Goal: Transaction & Acquisition: Obtain resource

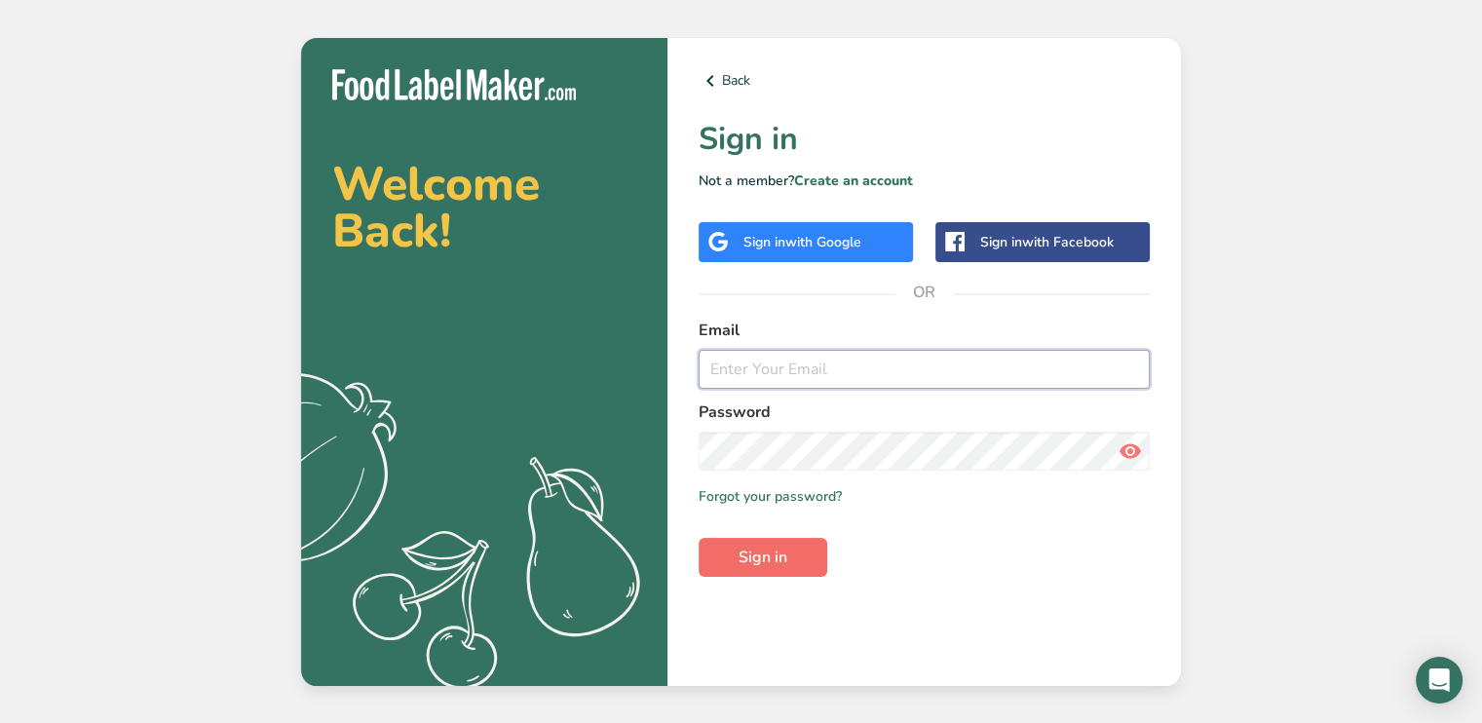
type input "[PERSON_NAME][EMAIL_ADDRESS][DOMAIN_NAME]"
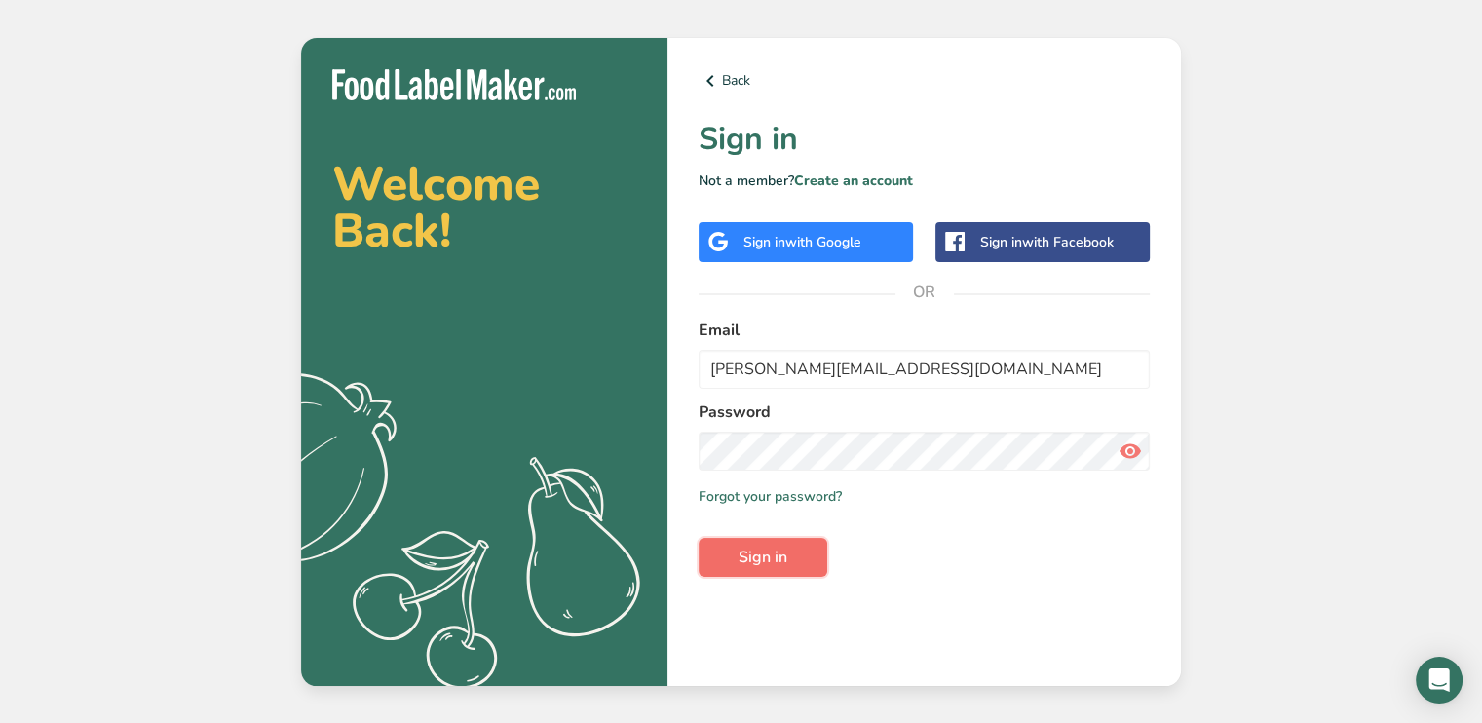
click at [750, 569] on button "Sign in" at bounding box center [763, 557] width 129 height 39
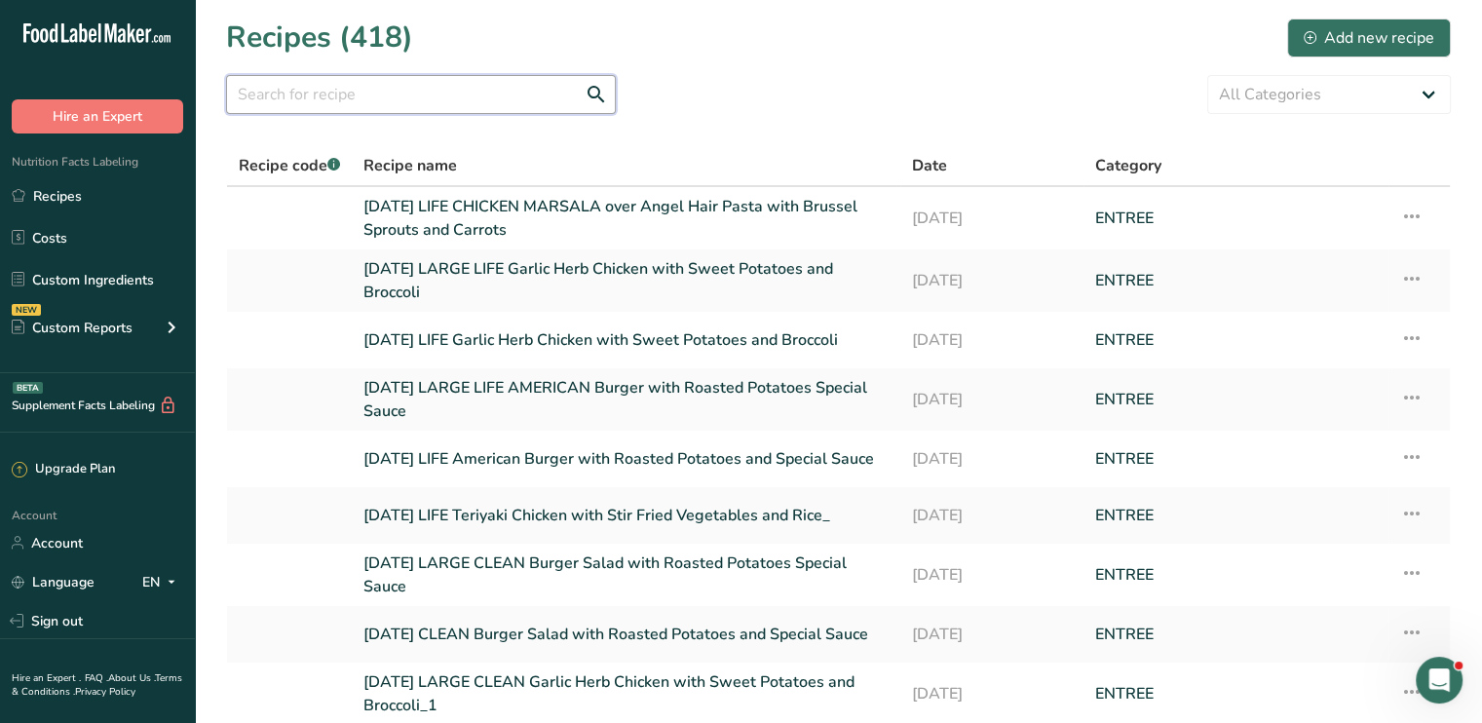
click at [481, 94] on input "text" at bounding box center [421, 94] width 390 height 39
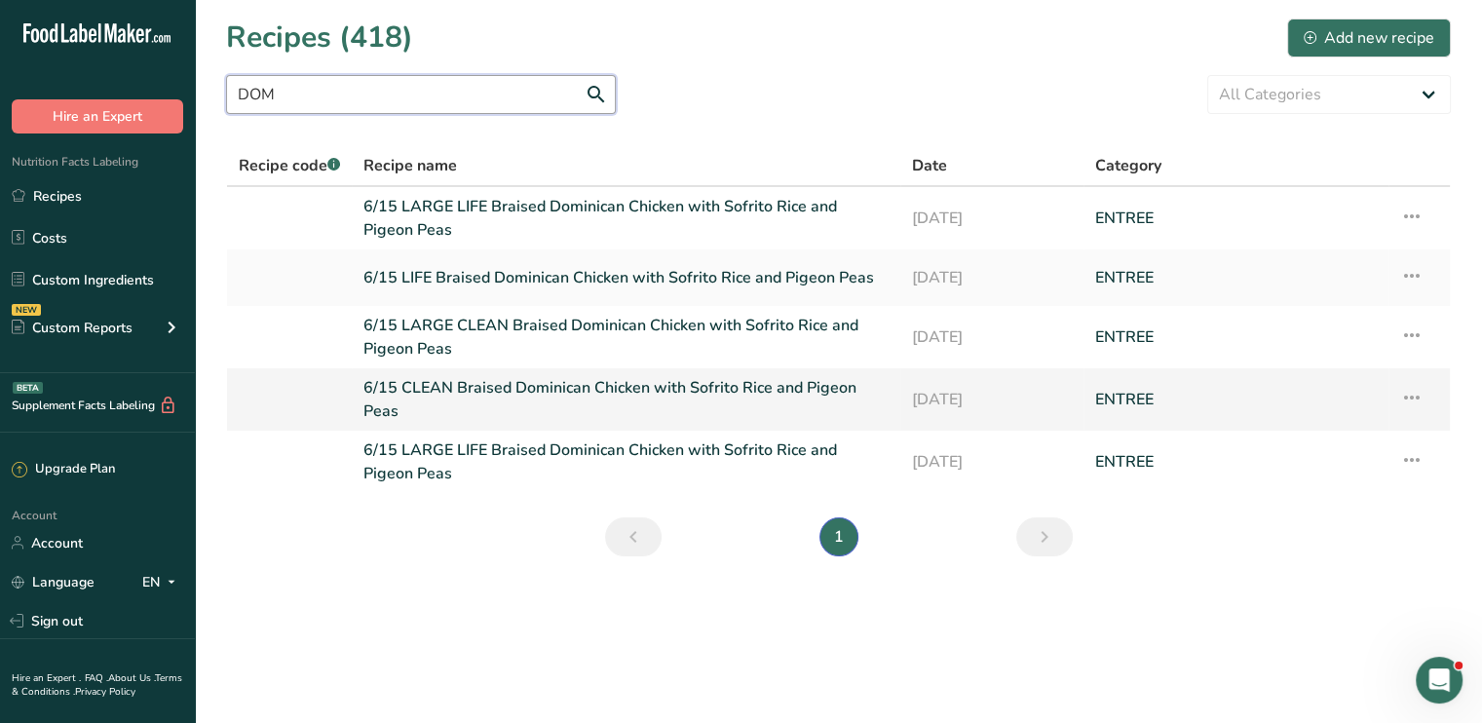
type input "DOM"
click at [1418, 396] on icon at bounding box center [1411, 397] width 23 height 35
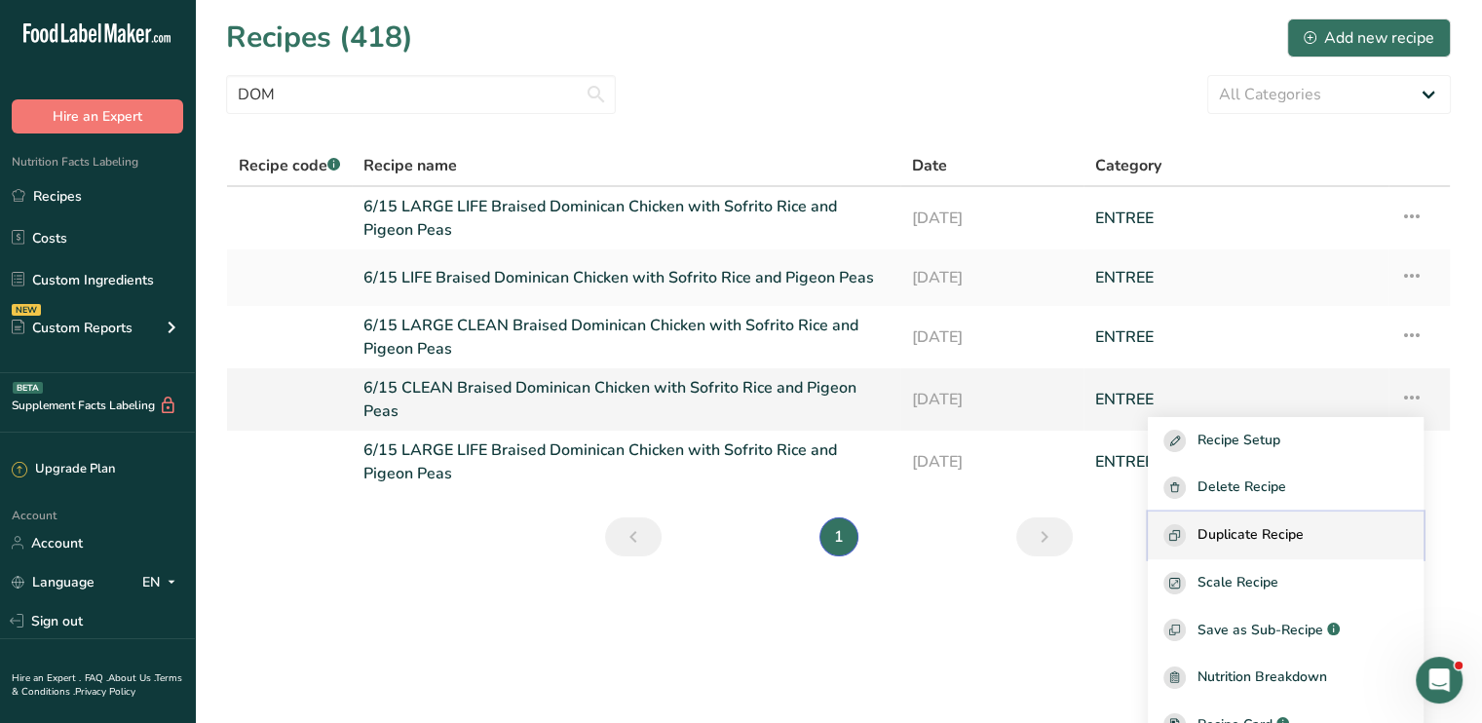
click at [1331, 533] on div "Duplicate Recipe" at bounding box center [1286, 535] width 245 height 22
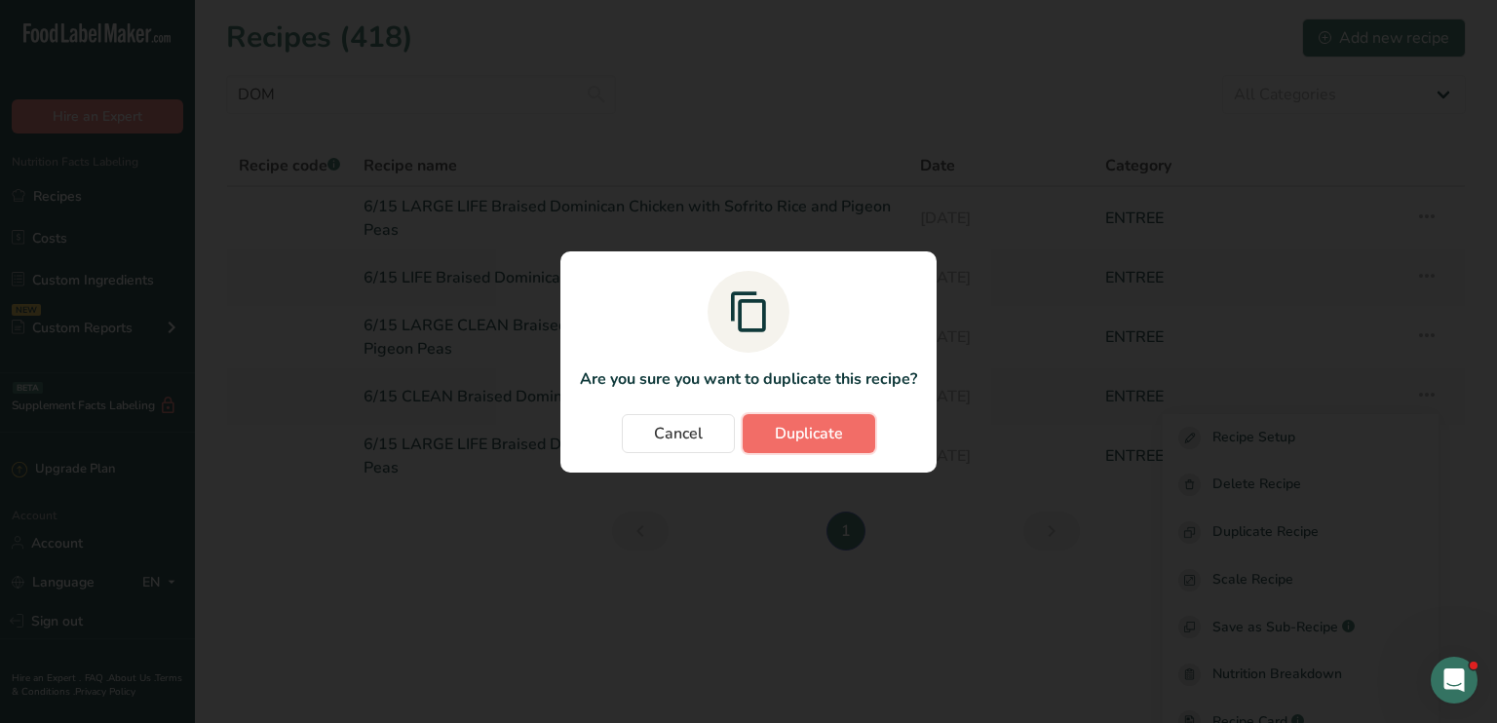
click at [792, 434] on span "Duplicate" at bounding box center [809, 433] width 68 height 23
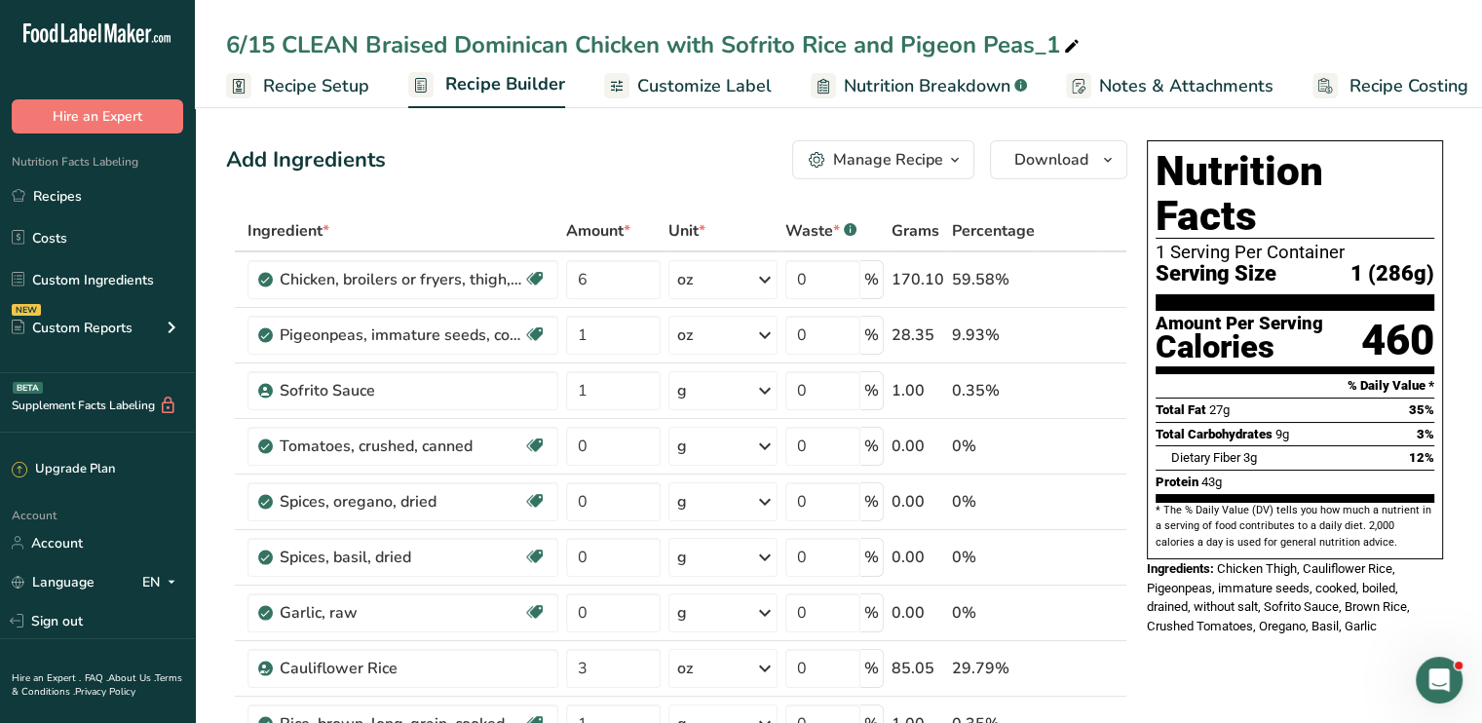
click at [1065, 42] on icon at bounding box center [1072, 46] width 18 height 27
type input "6/15 CLEAN Braised Dominican Chicken with Sofrito Rice and Pigeon Peas"
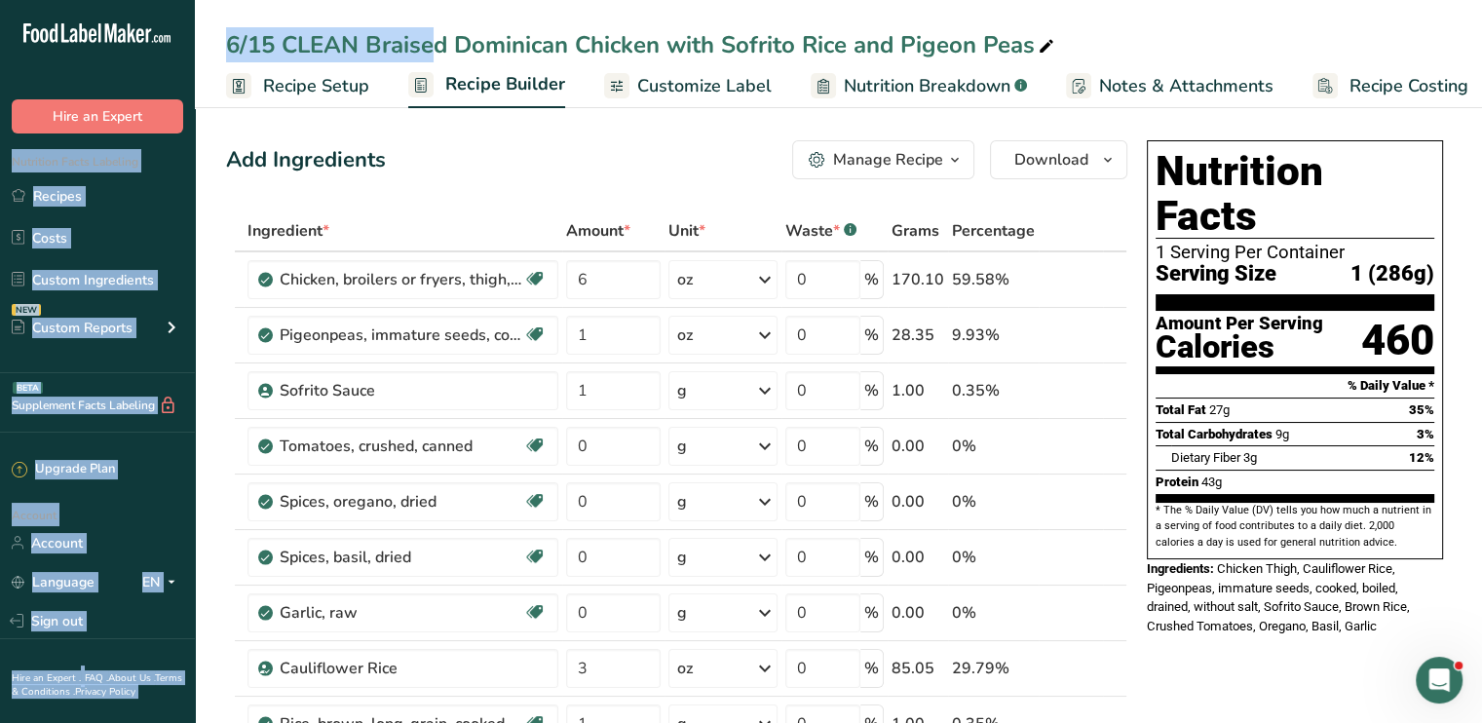
drag, startPoint x: 277, startPoint y: 54, endPoint x: 189, endPoint y: 52, distance: 87.7
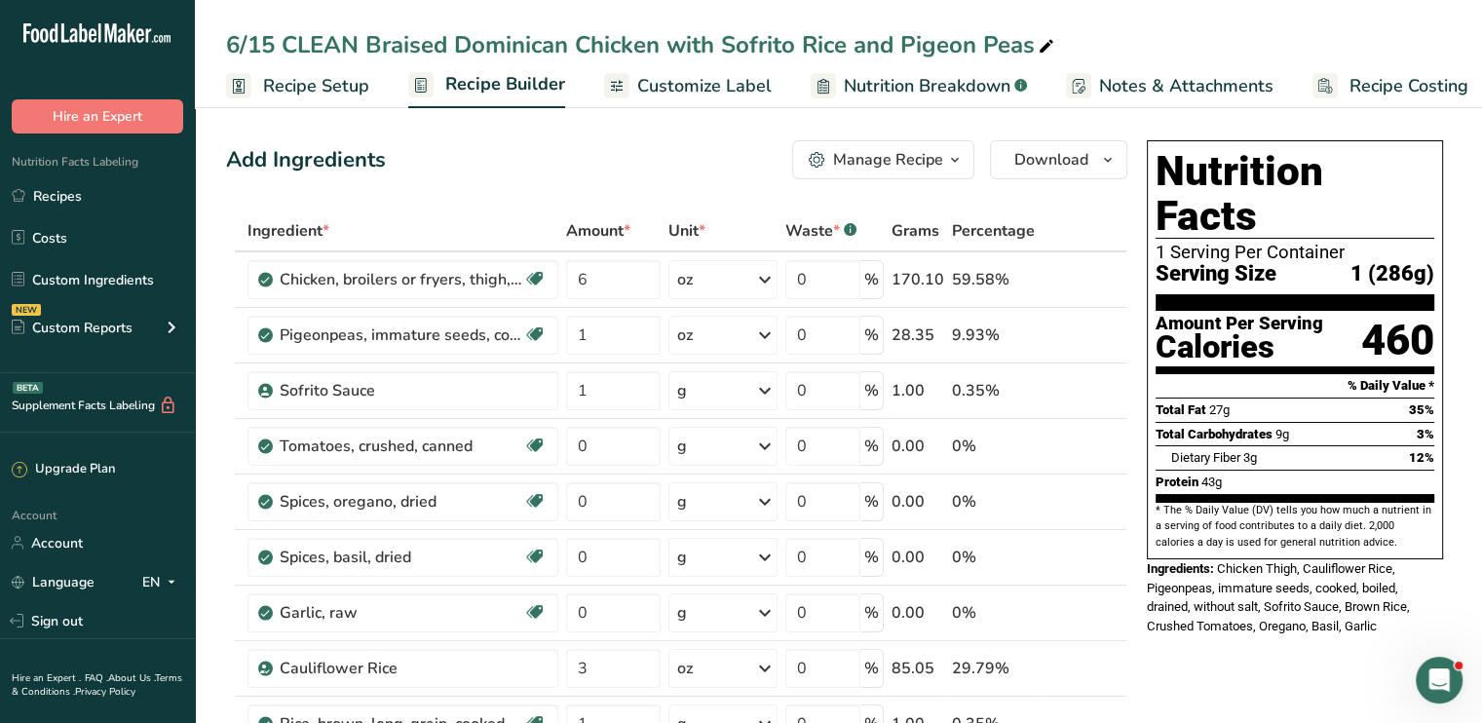
click at [287, 44] on div "6/15 CLEAN Braised Dominican Chicken with Sofrito Rice and Pigeon Peas" at bounding box center [642, 44] width 832 height 35
click at [279, 43] on input "6/15 CLEAN Braised Dominican Chicken with Sofrito Rice and Pigeon Peas" at bounding box center [838, 44] width 1225 height 35
type input "8/31 CLEAN Braised Dominican Chicken with Sofrito Rice and Pigeon Peas"
click at [651, 81] on span "Customize Label" at bounding box center [704, 86] width 134 height 26
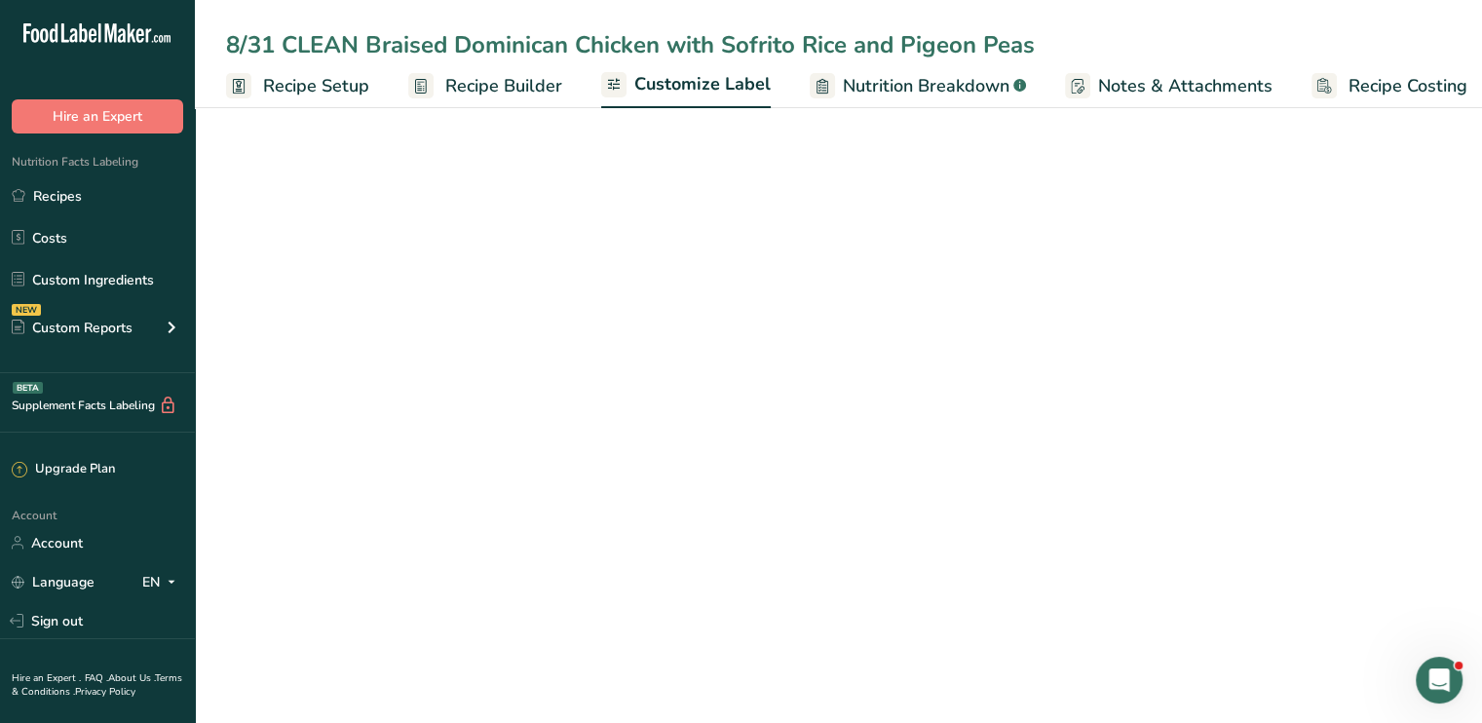
scroll to position [0, 17]
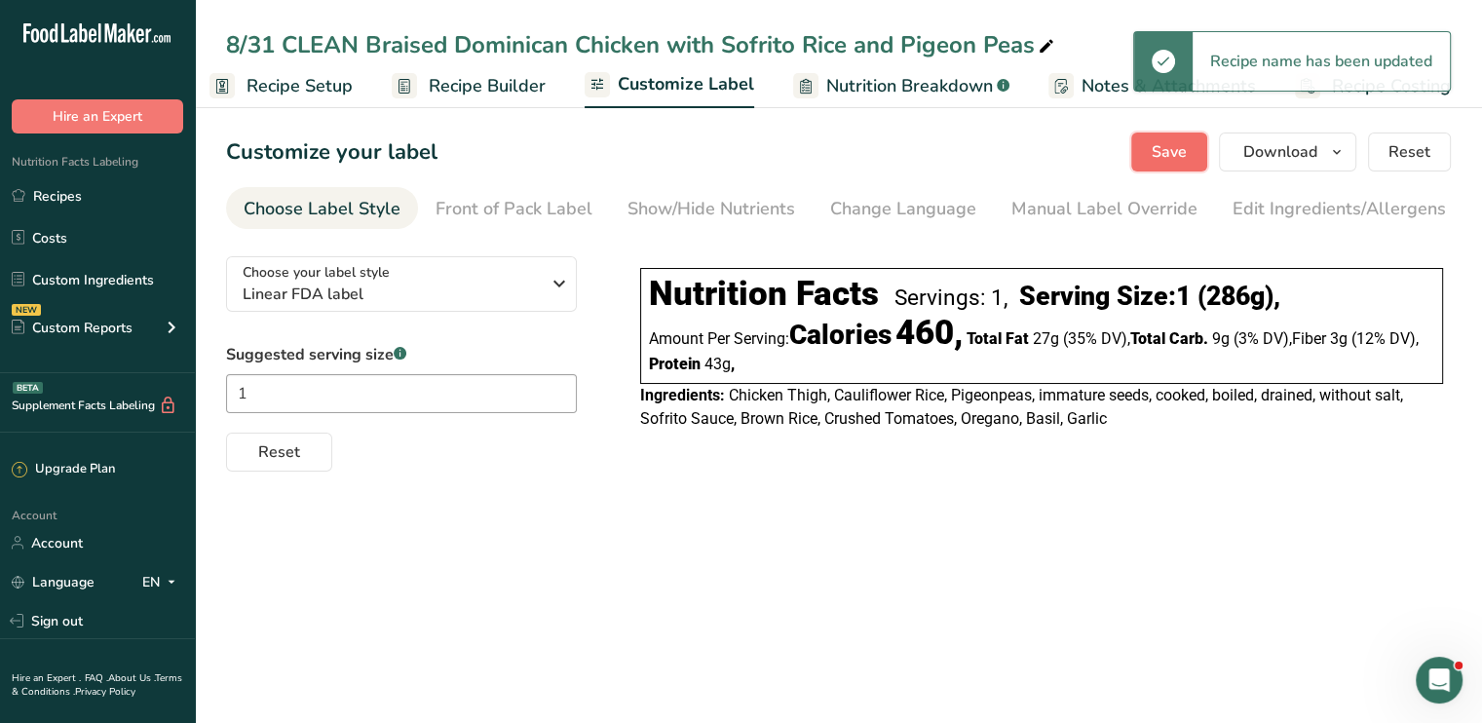
click at [1163, 166] on button "Save" at bounding box center [1169, 152] width 76 height 39
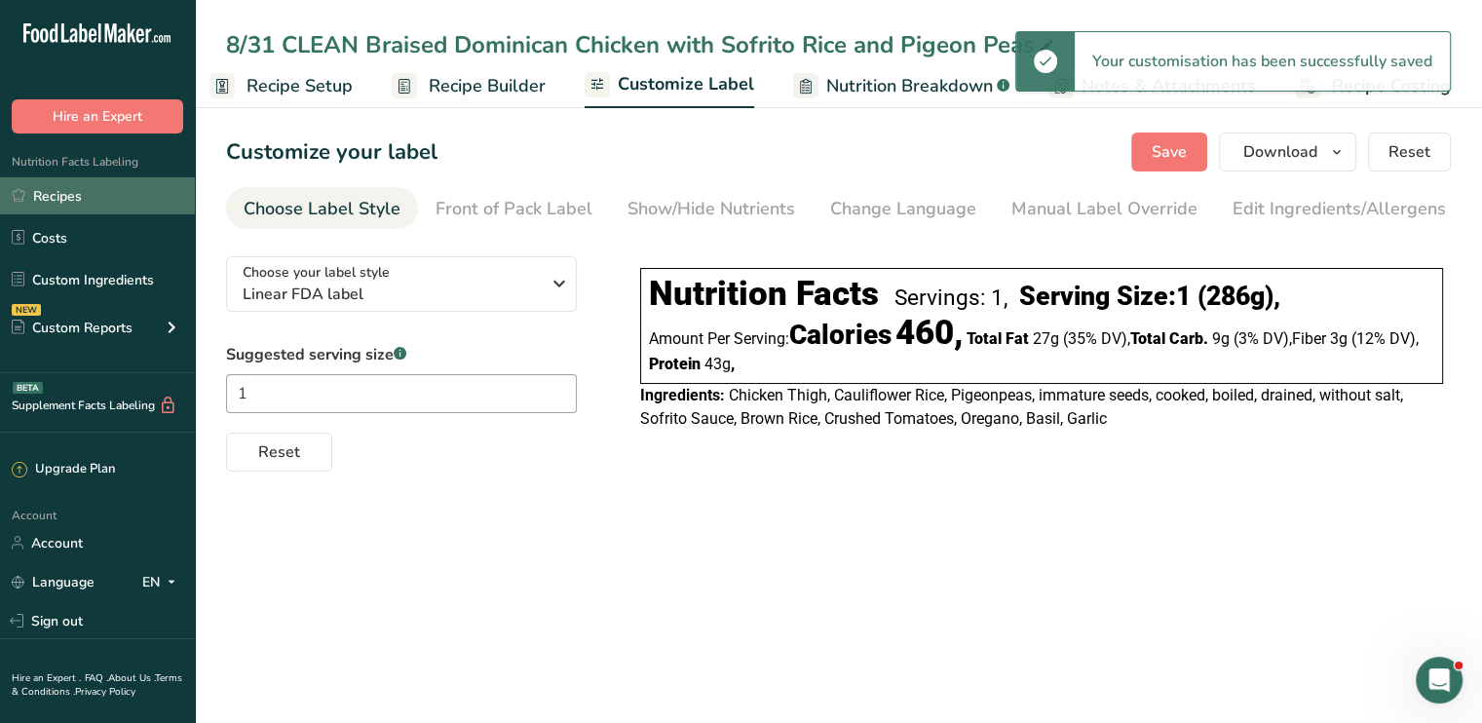
click at [169, 188] on link "Recipes" at bounding box center [97, 195] width 195 height 37
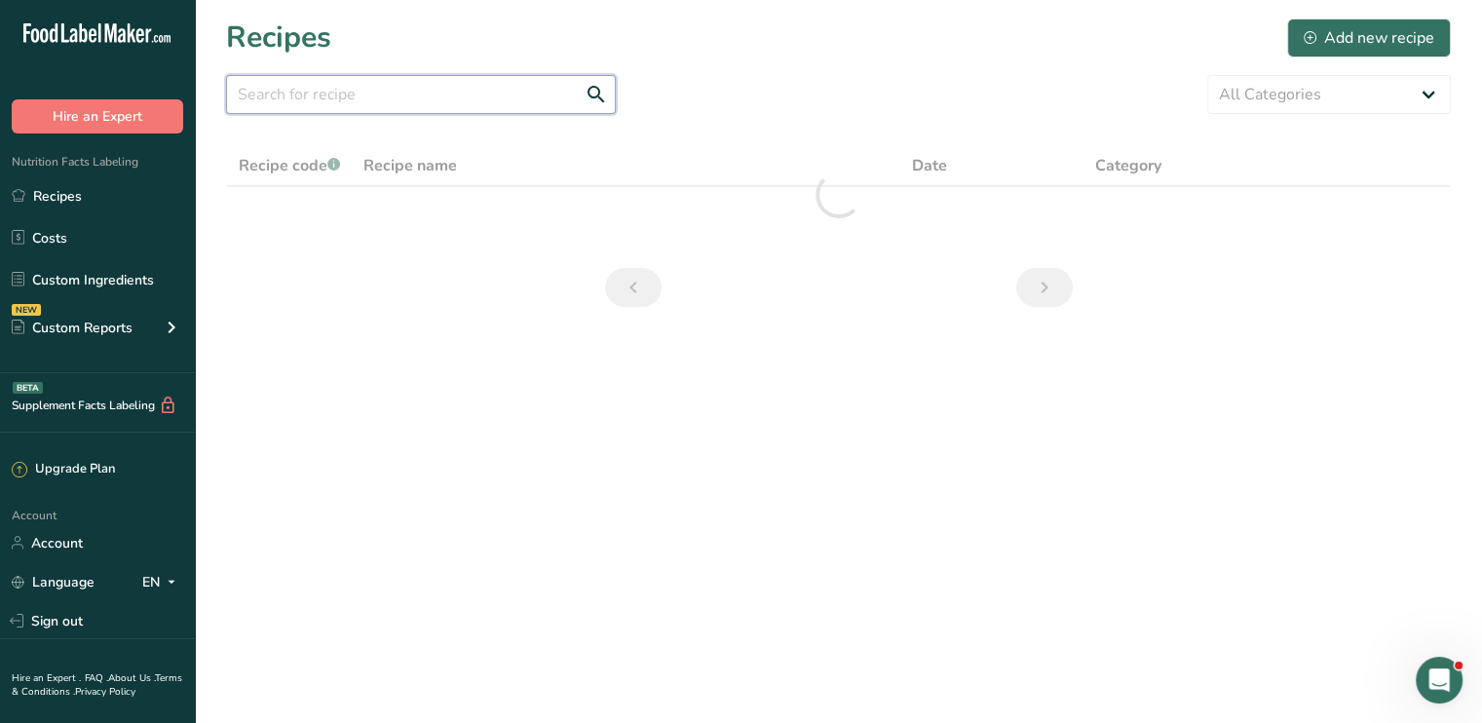
click at [374, 112] on input "text" at bounding box center [421, 94] width 390 height 39
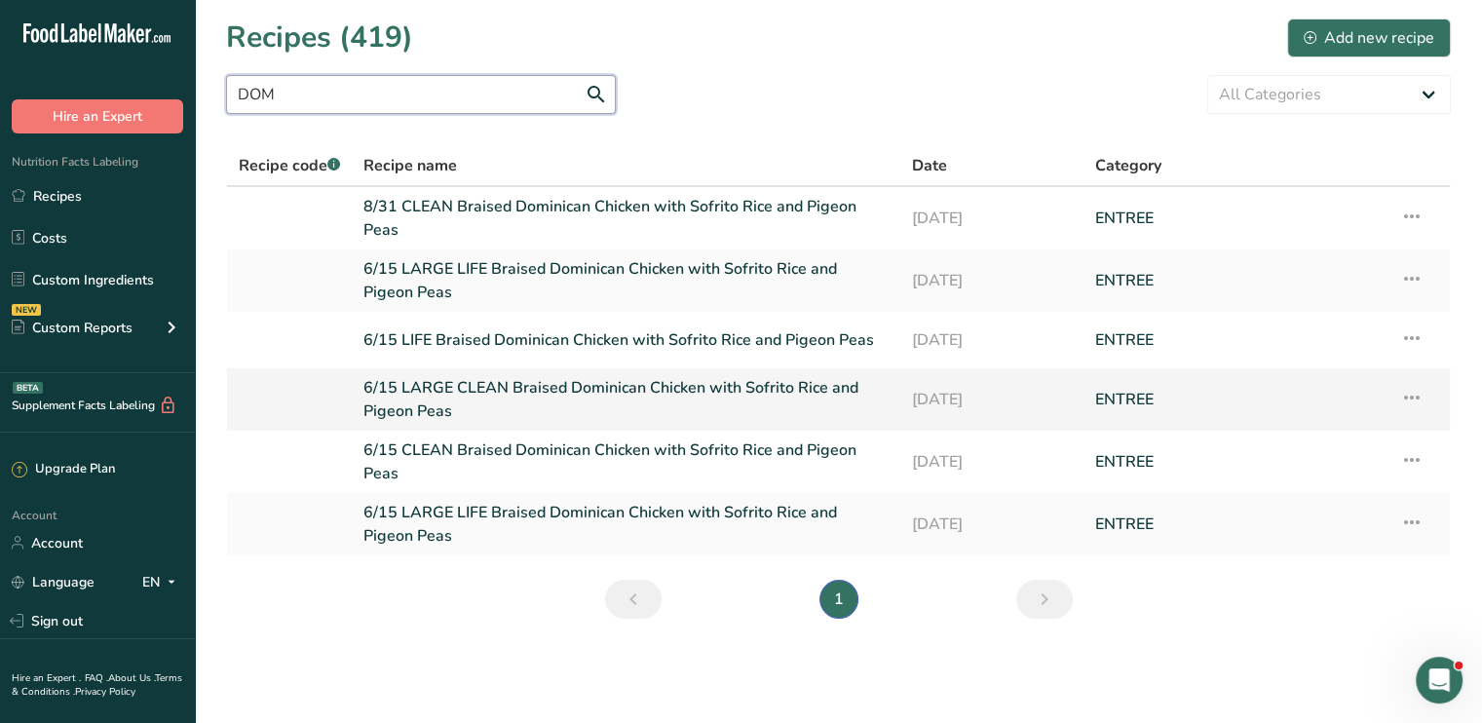
type input "DOM"
click at [1411, 402] on icon at bounding box center [1411, 397] width 23 height 35
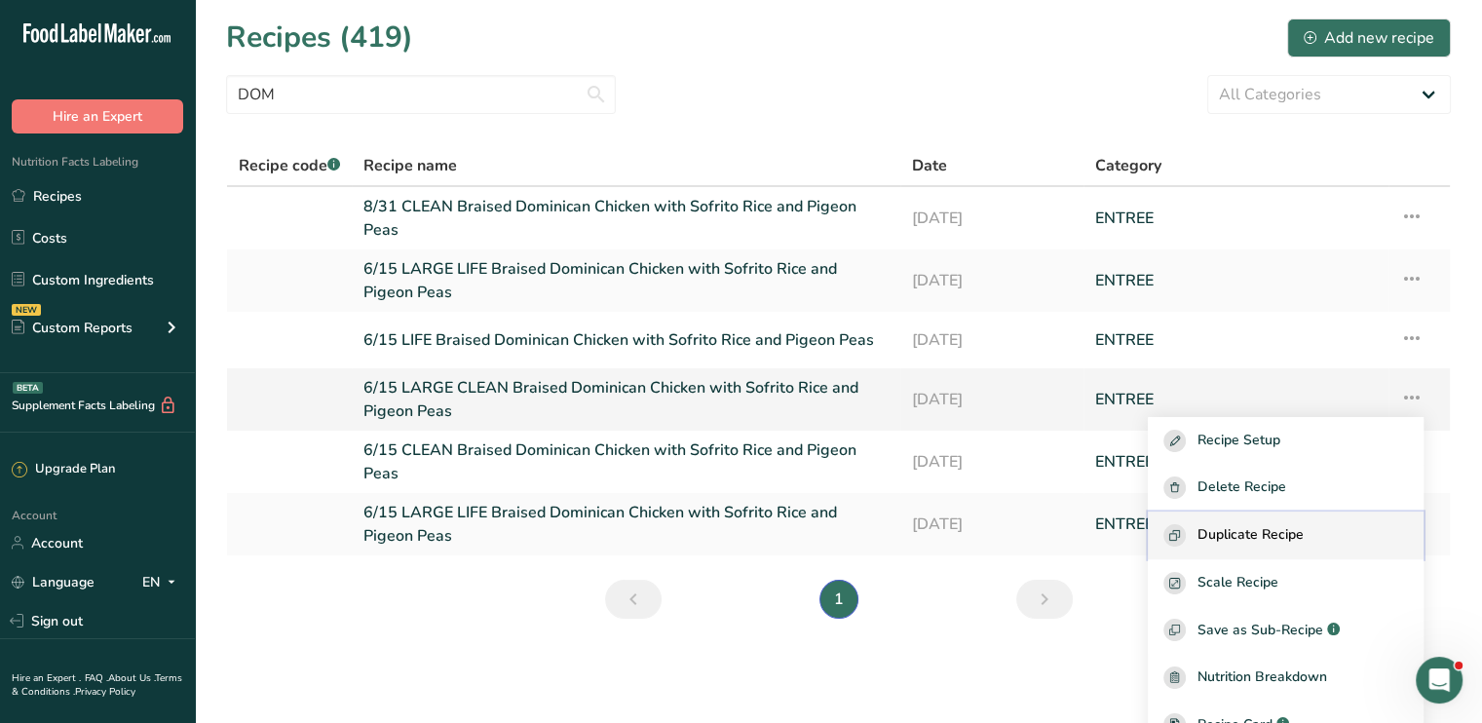
click at [1304, 545] on span "Duplicate Recipe" at bounding box center [1251, 535] width 106 height 22
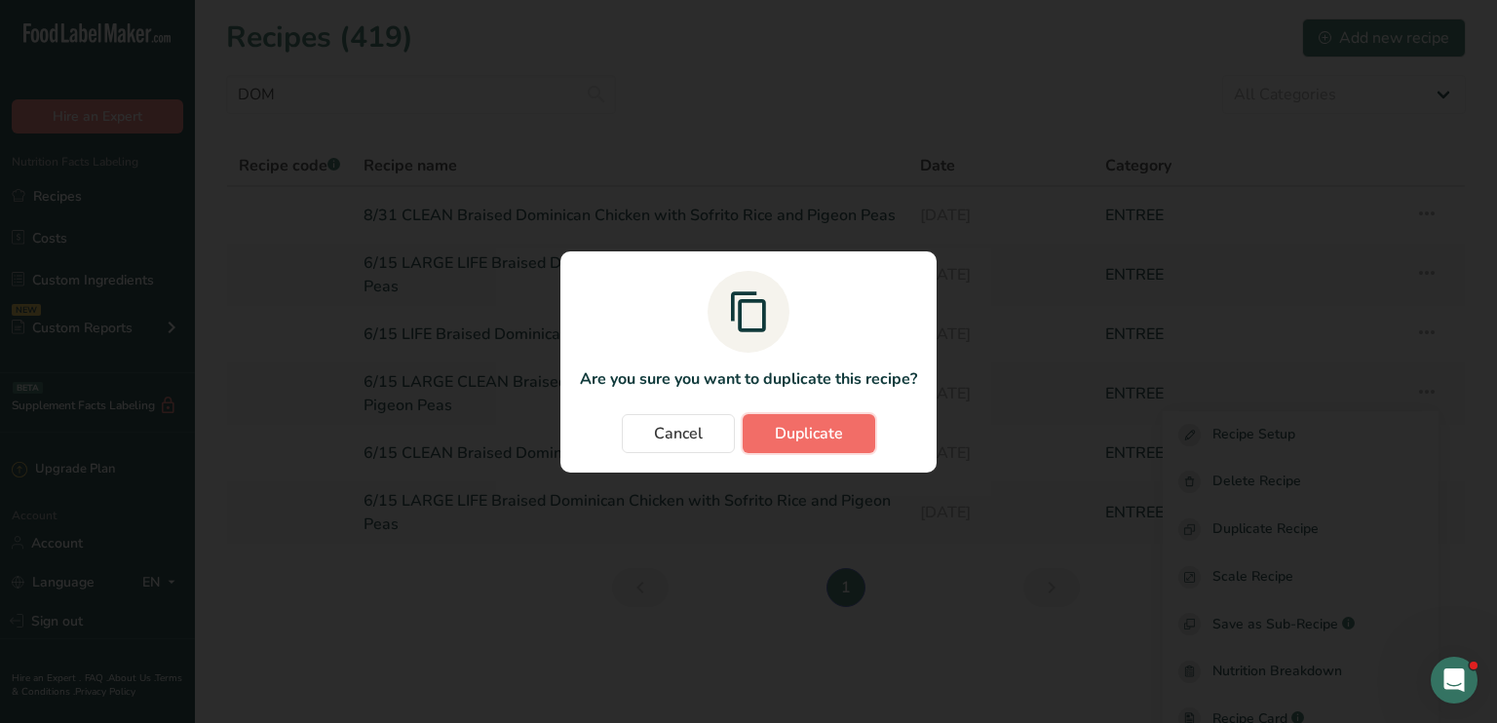
click at [835, 439] on span "Duplicate" at bounding box center [809, 433] width 68 height 23
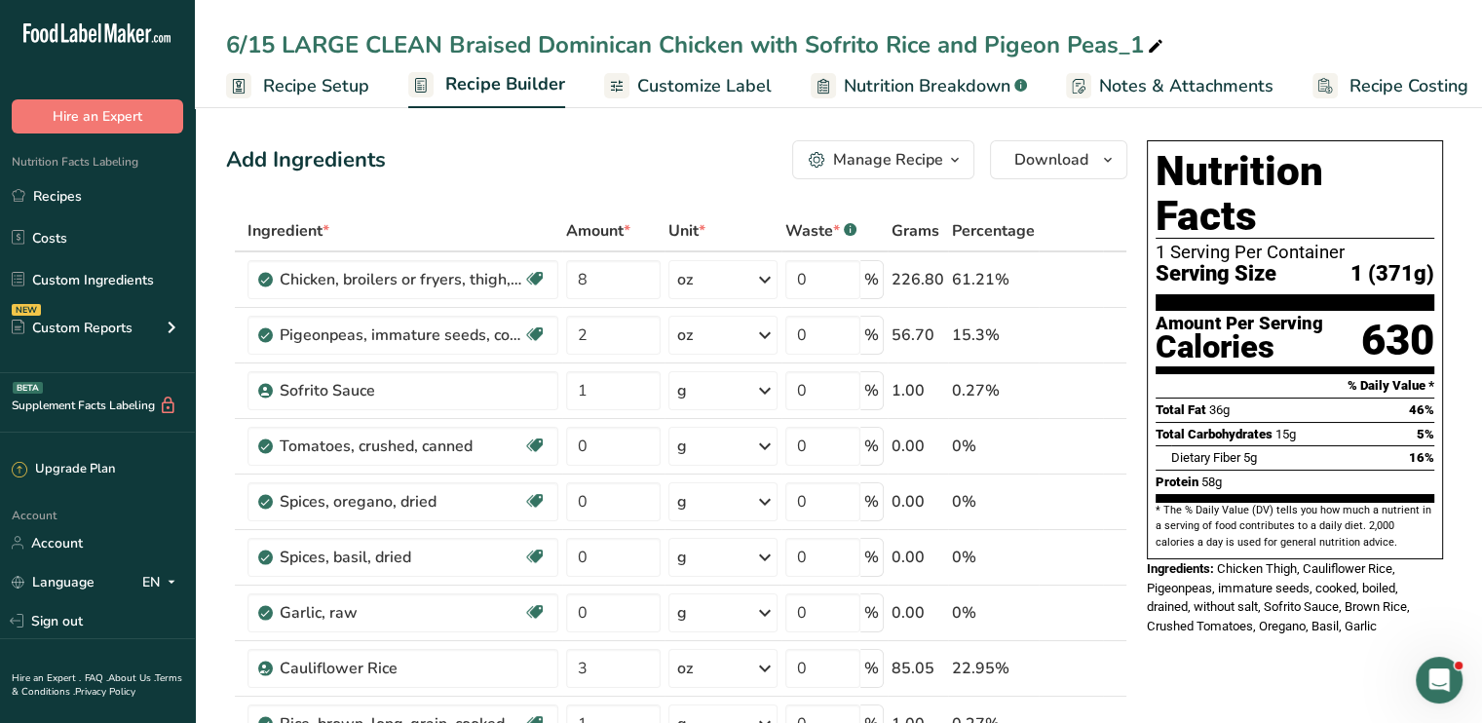
click at [1162, 56] on icon at bounding box center [1156, 46] width 18 height 27
click at [277, 34] on input "6/15 LARGE CLEAN Braised Dominican Chicken with Sofrito Rice and Pigeon Peas" at bounding box center [838, 44] width 1225 height 35
type input "8/31 LARGE CLEAN Braised Dominican Chicken with Sofrito Rice and Pigeon Peas"
click at [721, 85] on span "Customize Label" at bounding box center [704, 86] width 134 height 26
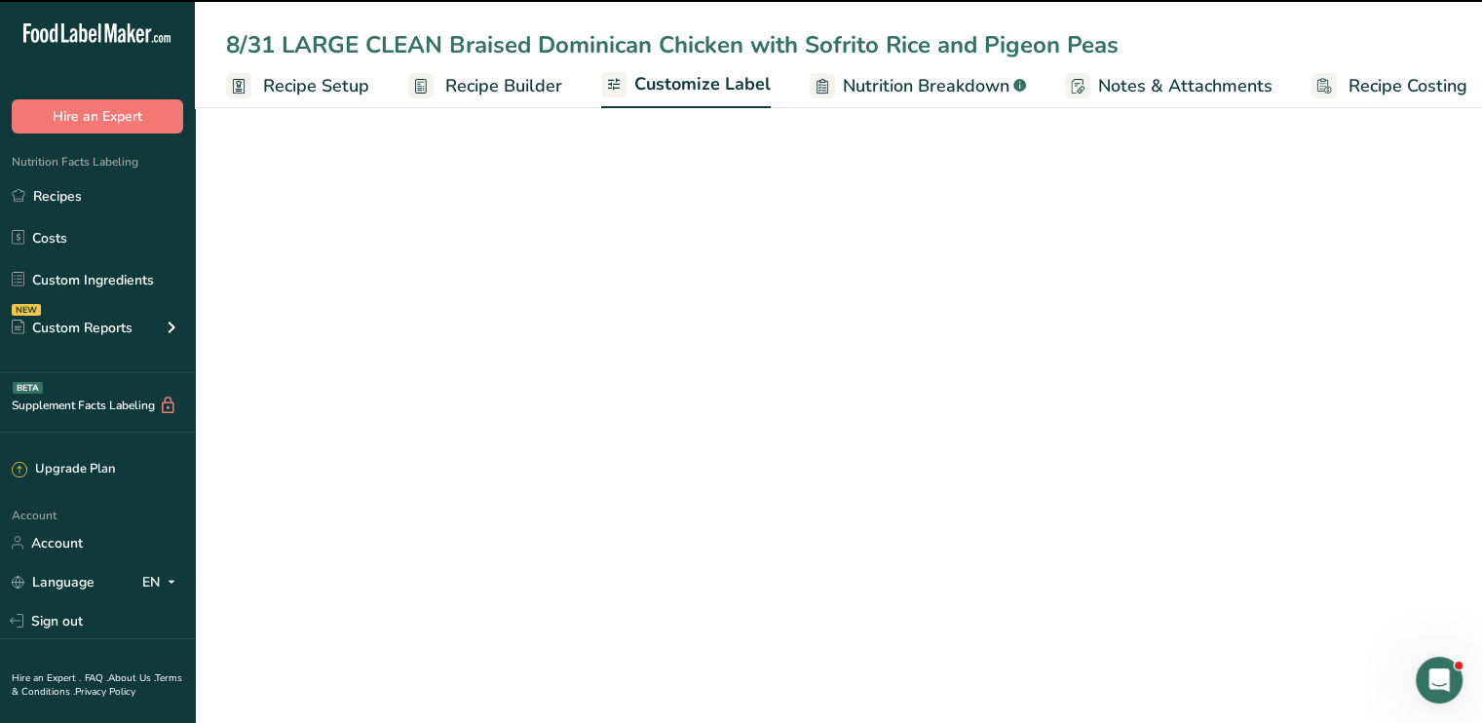
scroll to position [0, 17]
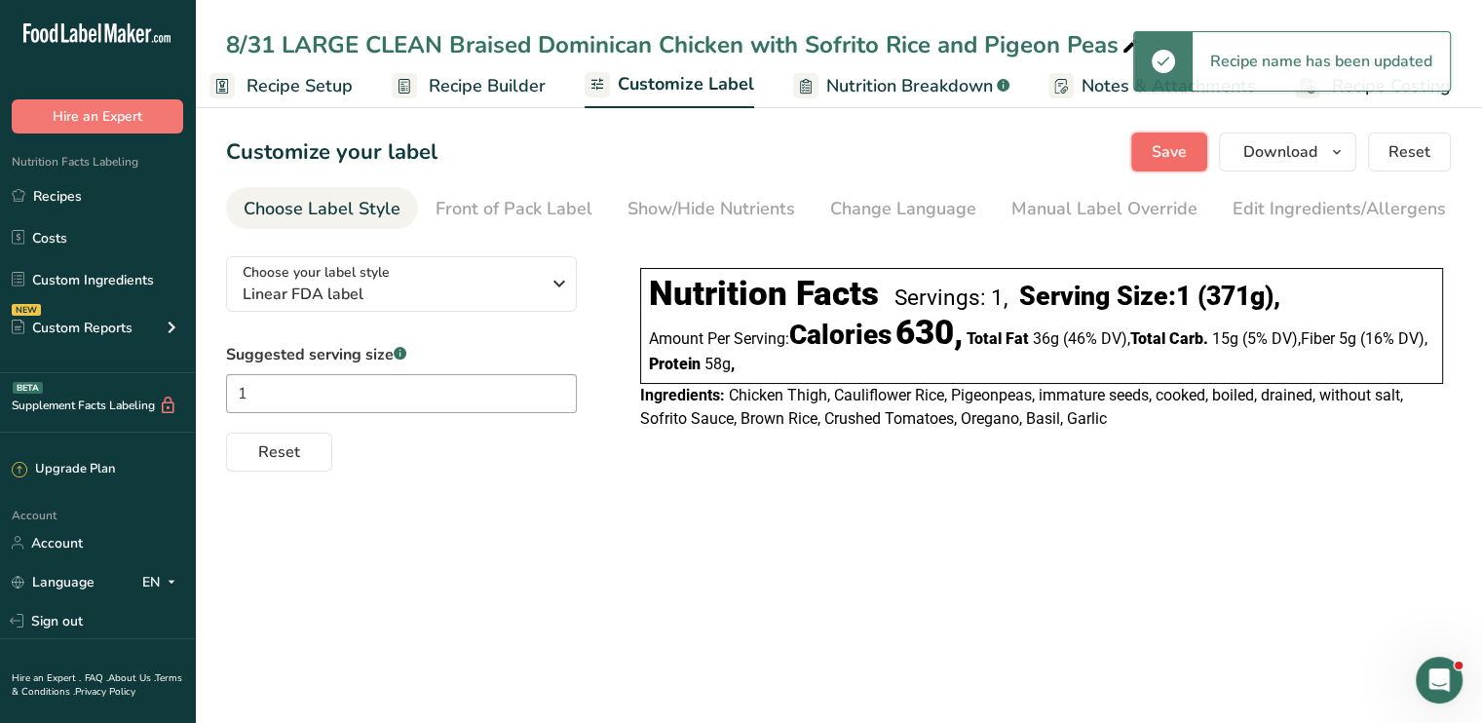
click at [1158, 154] on span "Save" at bounding box center [1169, 151] width 35 height 23
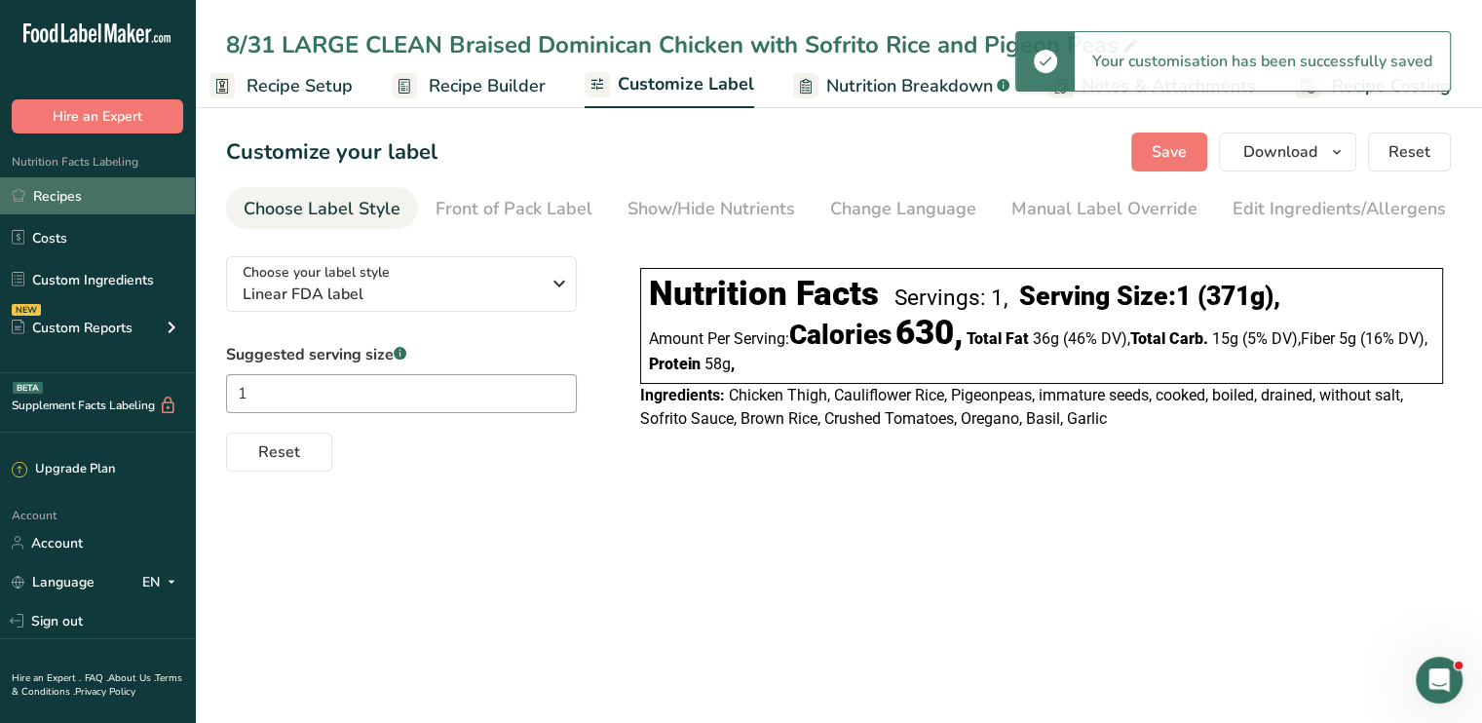
click at [92, 194] on link "Recipes" at bounding box center [97, 195] width 195 height 37
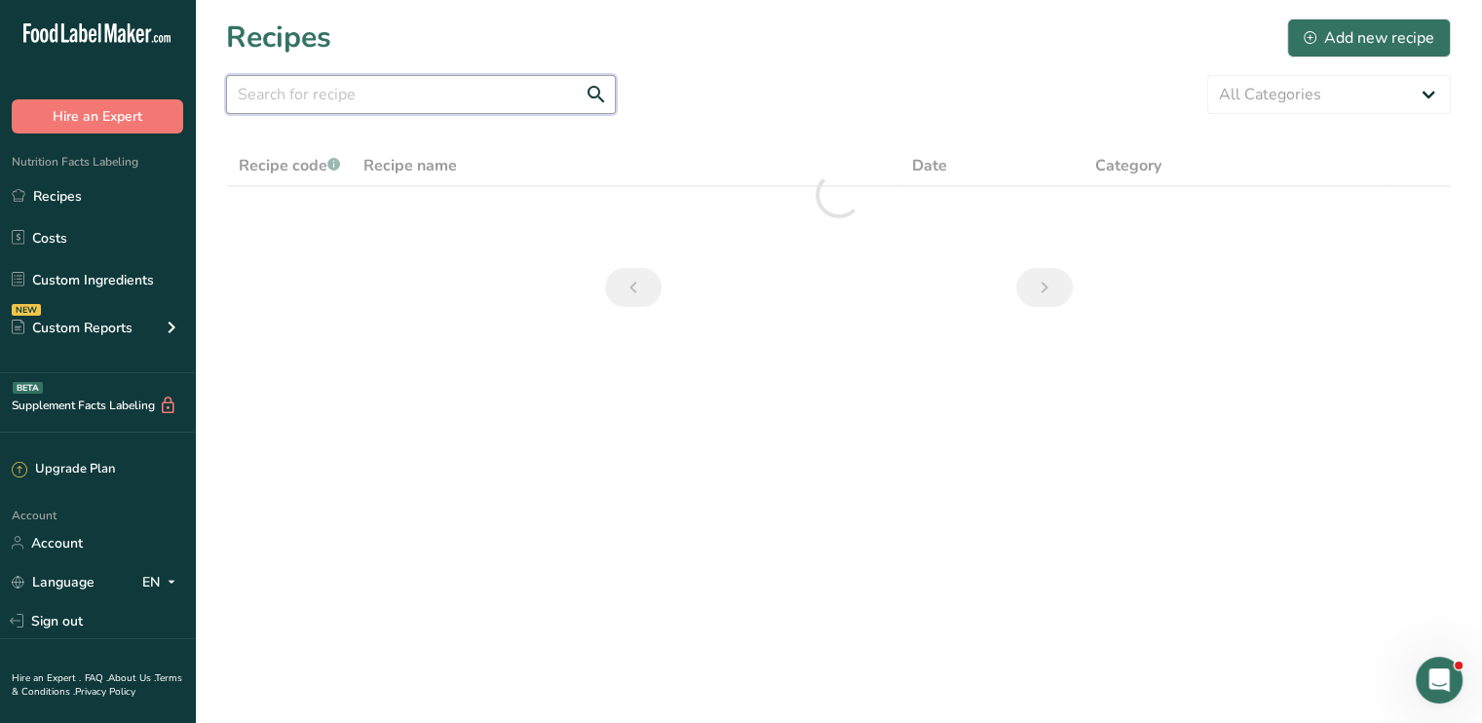
click at [466, 100] on input "text" at bounding box center [421, 94] width 390 height 39
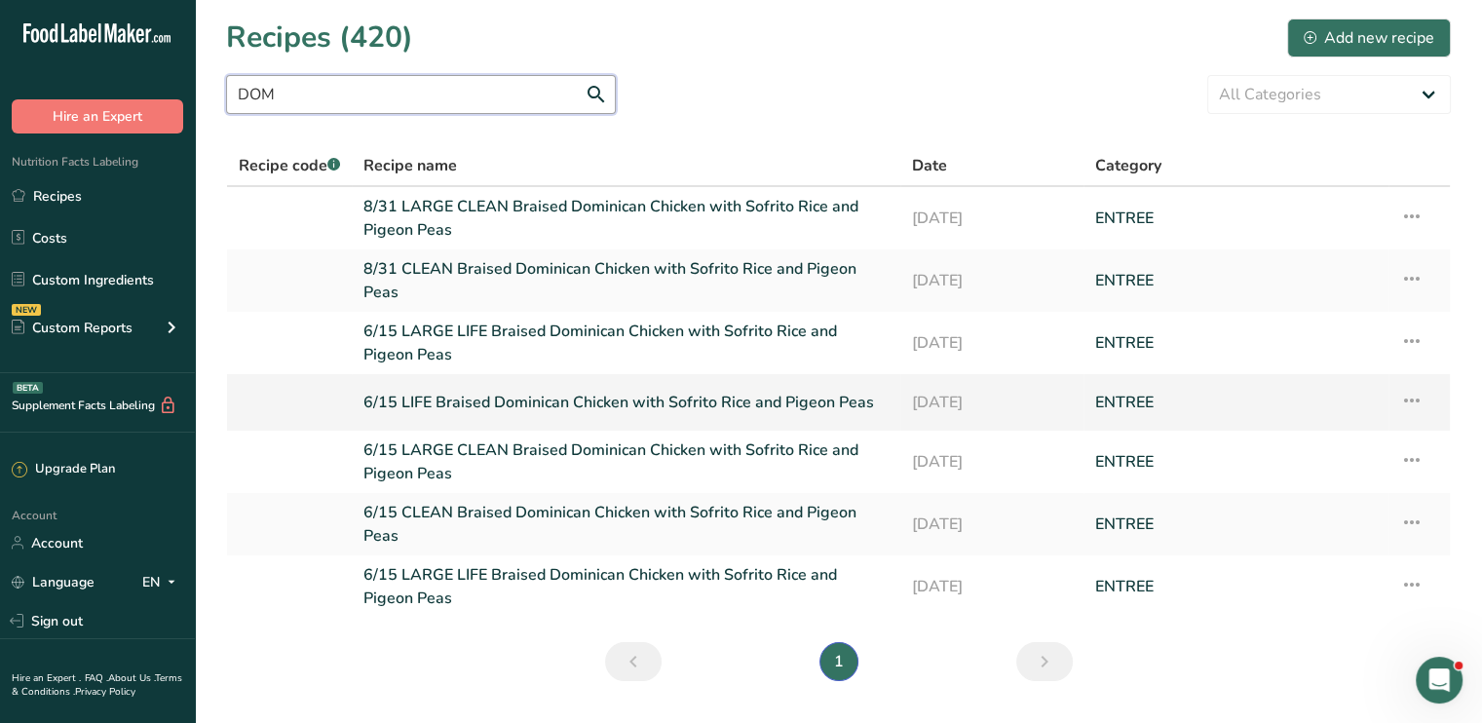
type input "DOM"
click at [1408, 408] on icon at bounding box center [1411, 400] width 23 height 35
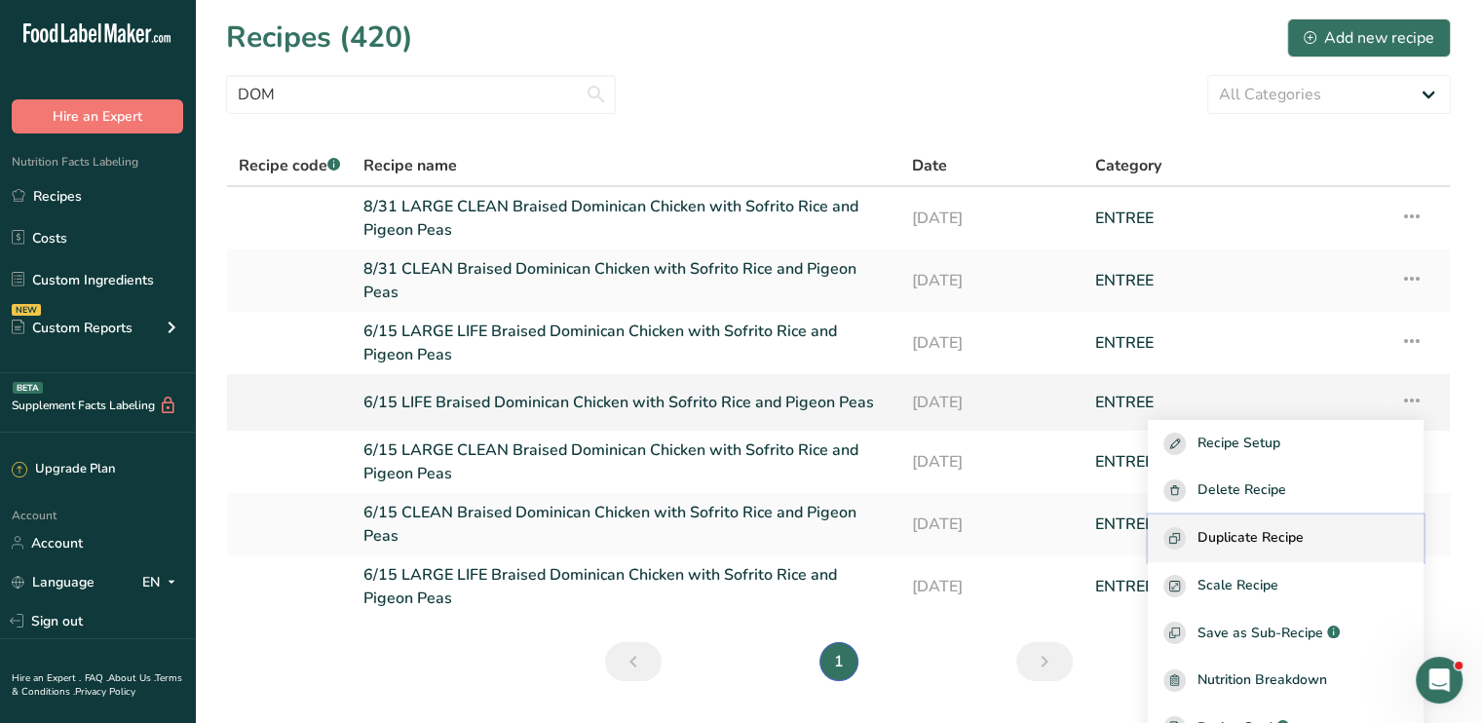
click at [1294, 529] on span "Duplicate Recipe" at bounding box center [1251, 538] width 106 height 22
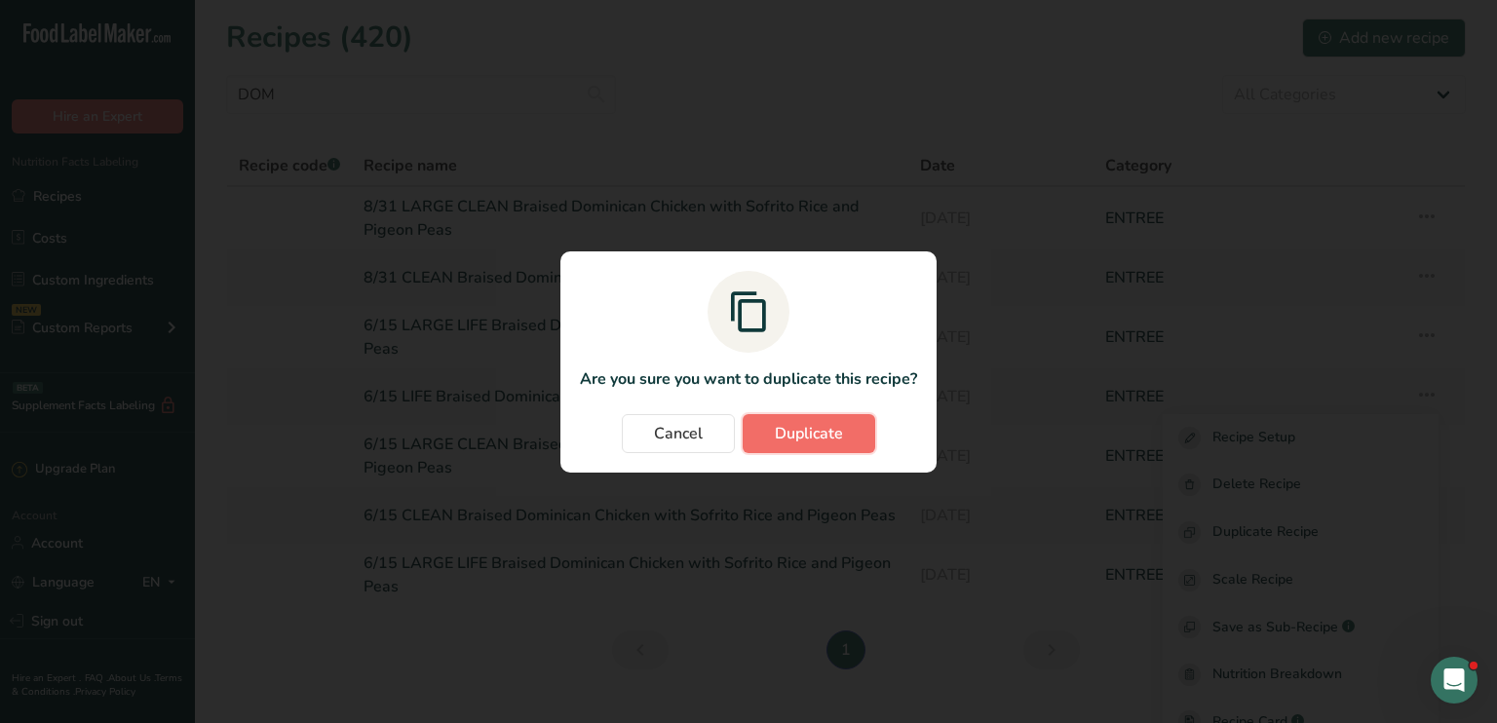
click at [865, 424] on button "Duplicate" at bounding box center [809, 433] width 133 height 39
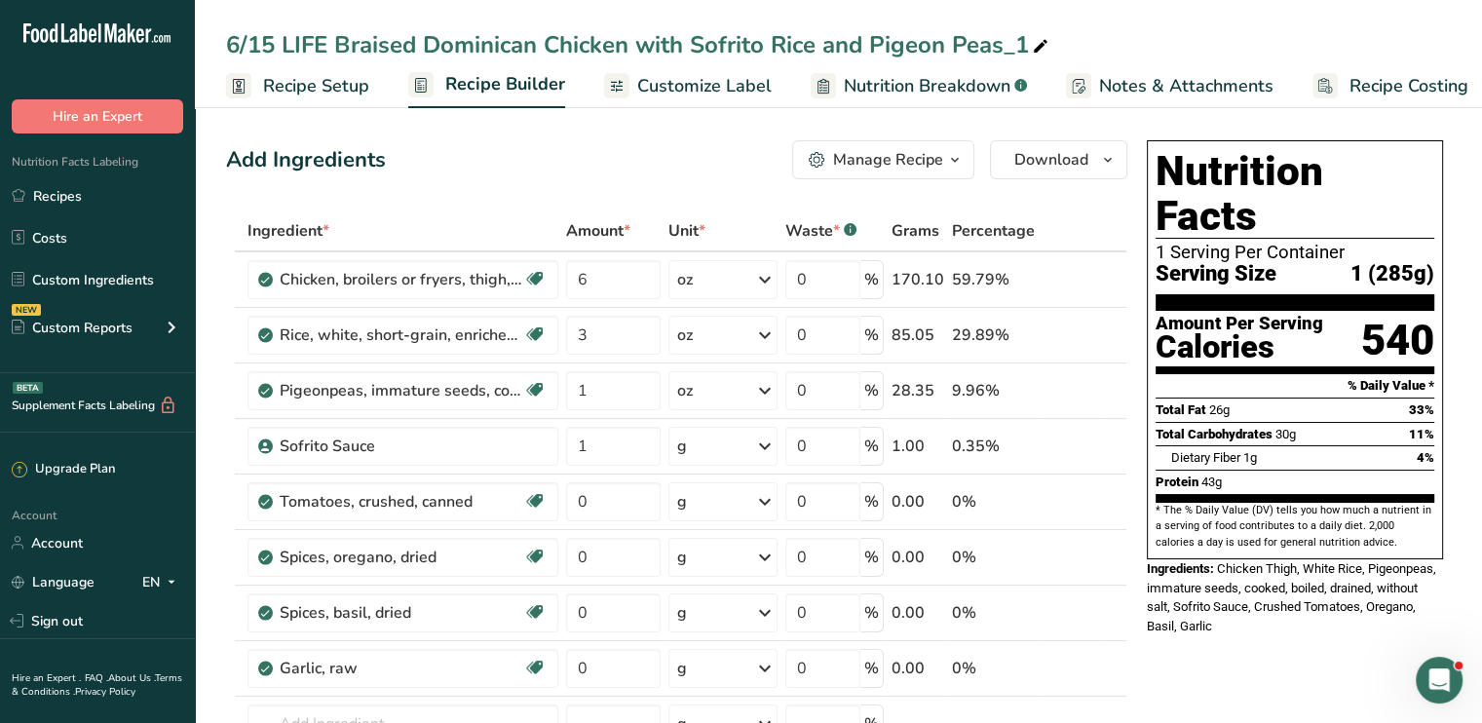
click at [1046, 42] on icon at bounding box center [1041, 46] width 18 height 27
click at [276, 42] on input "6/15 LIFE Braised Dominican Chicken with Sofrito Rice and Pigeon Peas" at bounding box center [838, 44] width 1225 height 35
type input "8/31 LIFE Braised Dominican Chicken with Sofrito Rice and Pigeon Peas"
click at [658, 82] on span "Customize Label" at bounding box center [704, 86] width 134 height 26
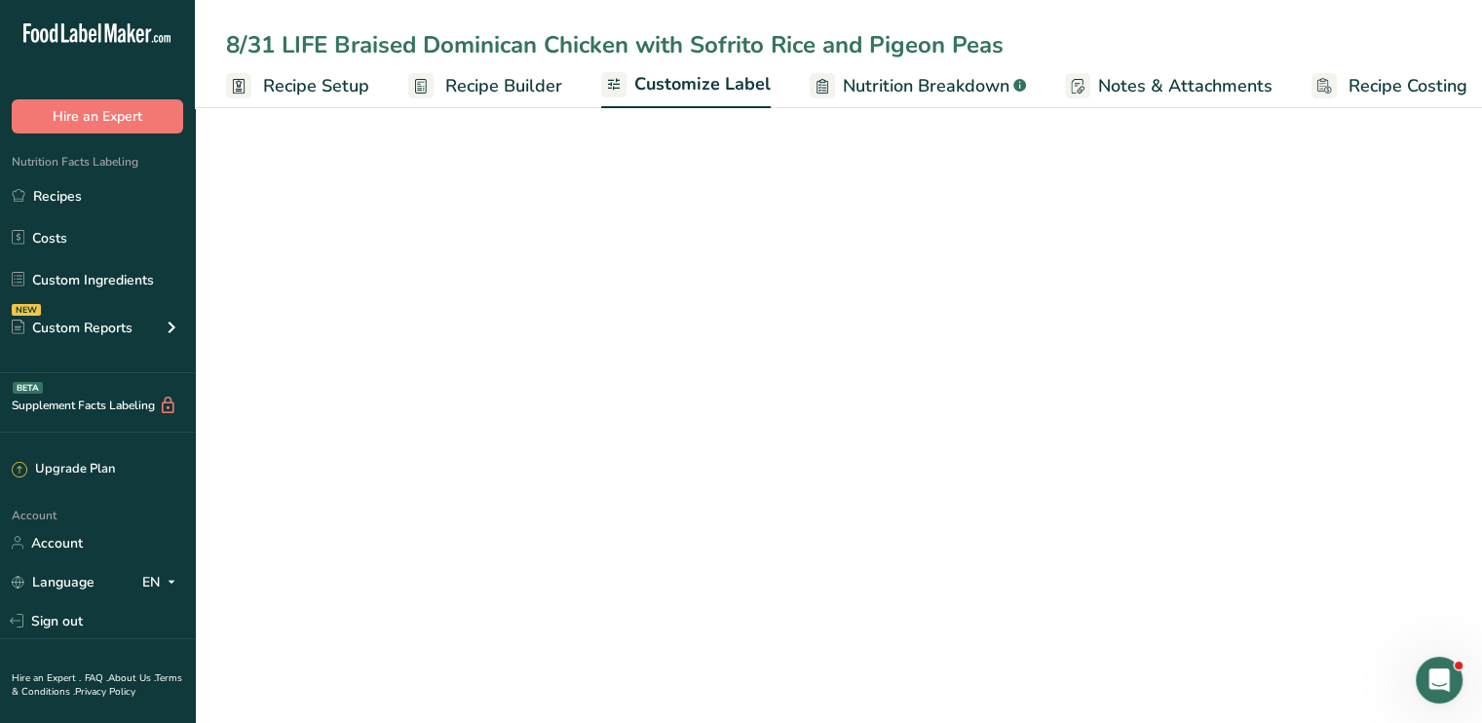
scroll to position [0, 17]
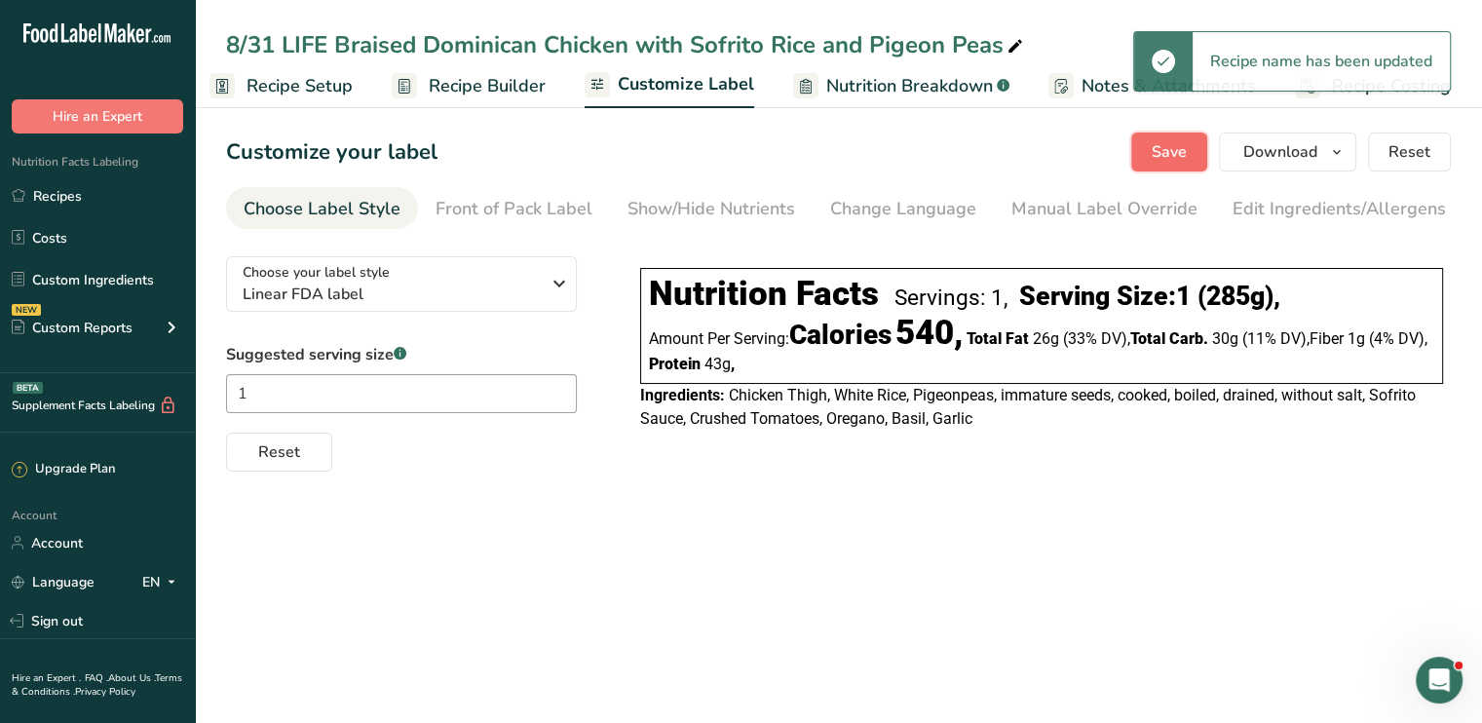
click at [1171, 154] on span "Save" at bounding box center [1169, 151] width 35 height 23
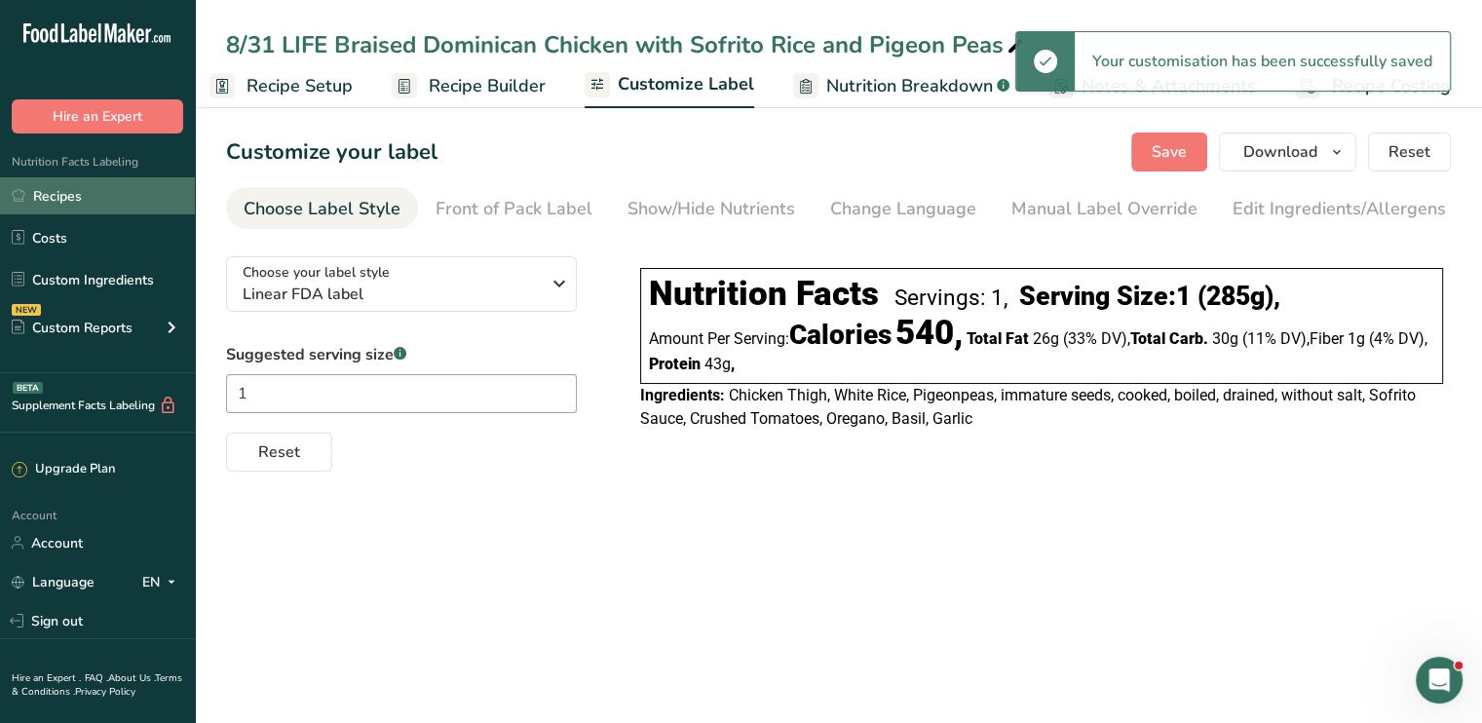
click at [76, 191] on link "Recipes" at bounding box center [97, 195] width 195 height 37
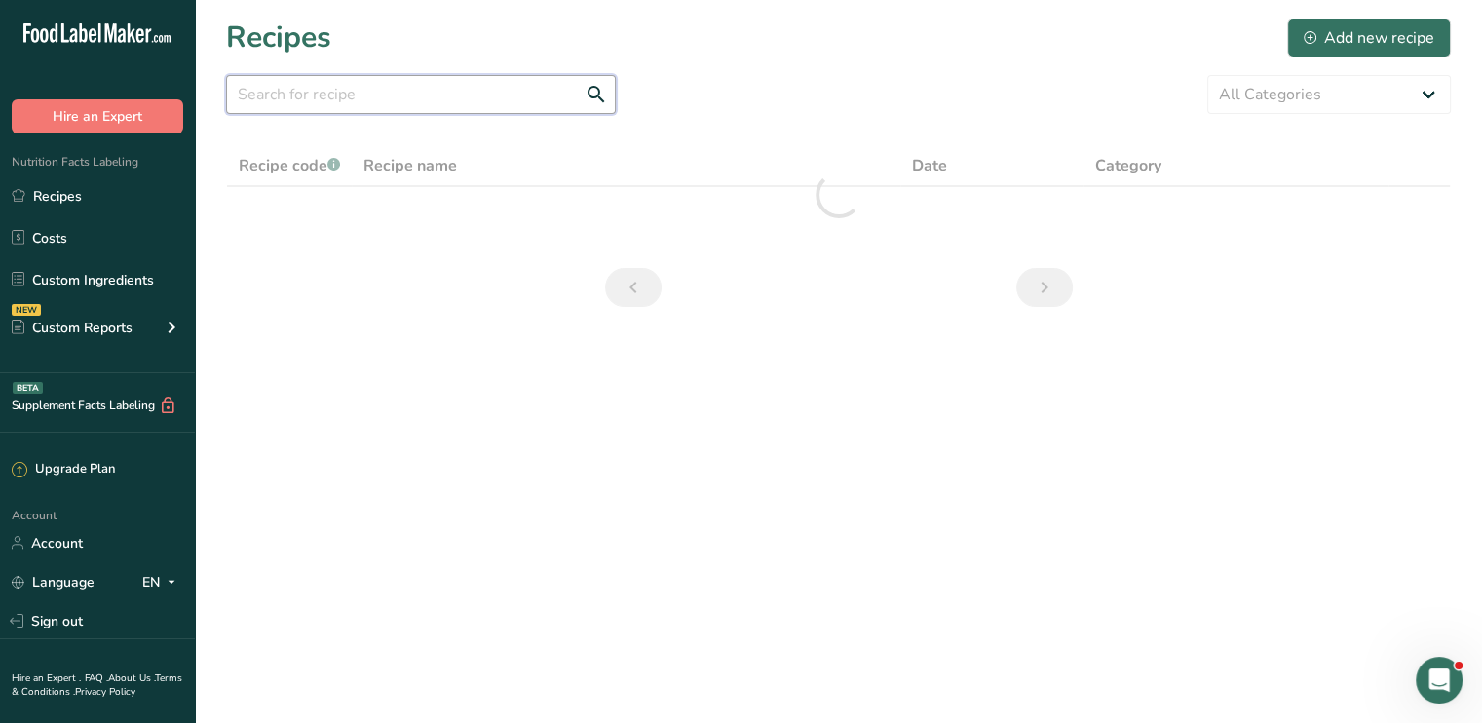
click at [641, 247] on section "Recipes Add new recipe All Categories Baked Goods [GEOGRAPHIC_DATA] Confectione…" at bounding box center [838, 169] width 1287 height 338
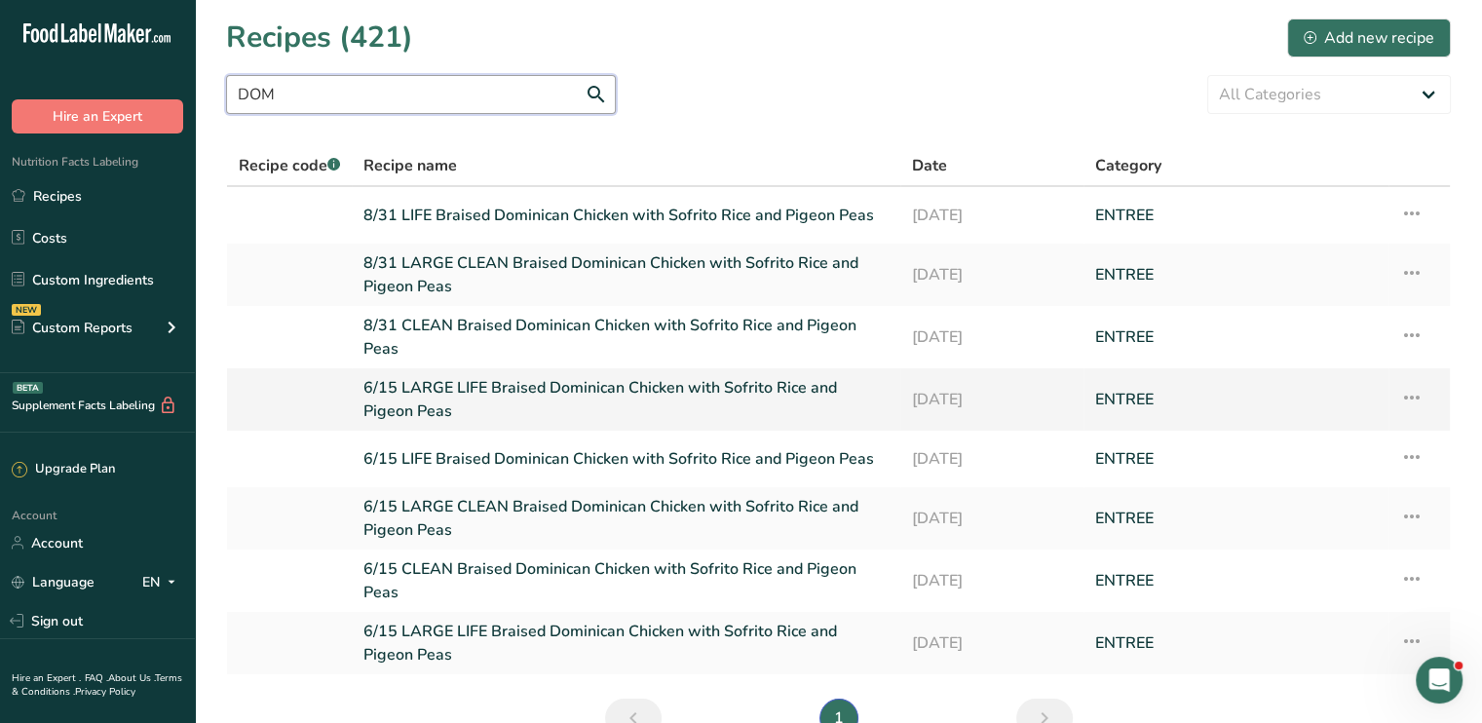
type input "DOM"
click at [1409, 389] on icon at bounding box center [1411, 397] width 23 height 35
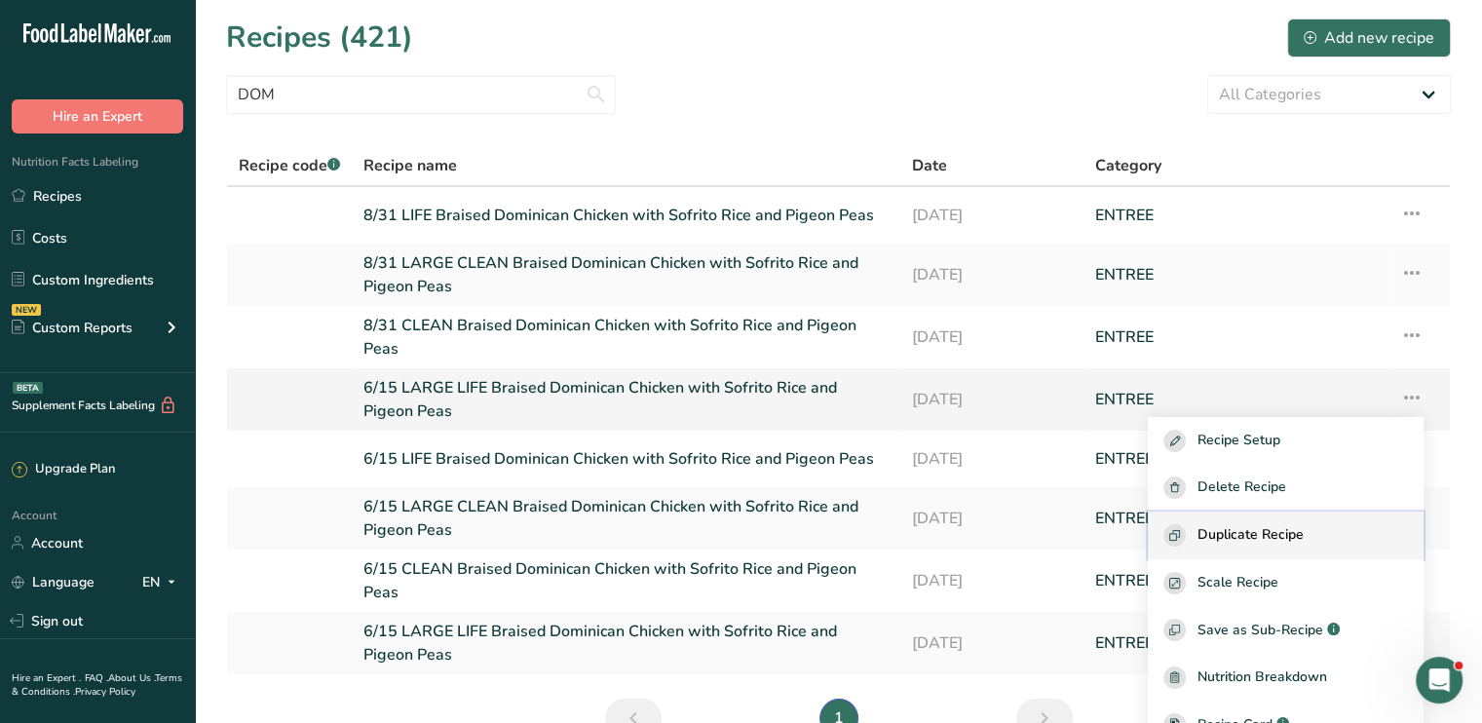
click at [1298, 522] on button "Duplicate Recipe" at bounding box center [1286, 536] width 276 height 48
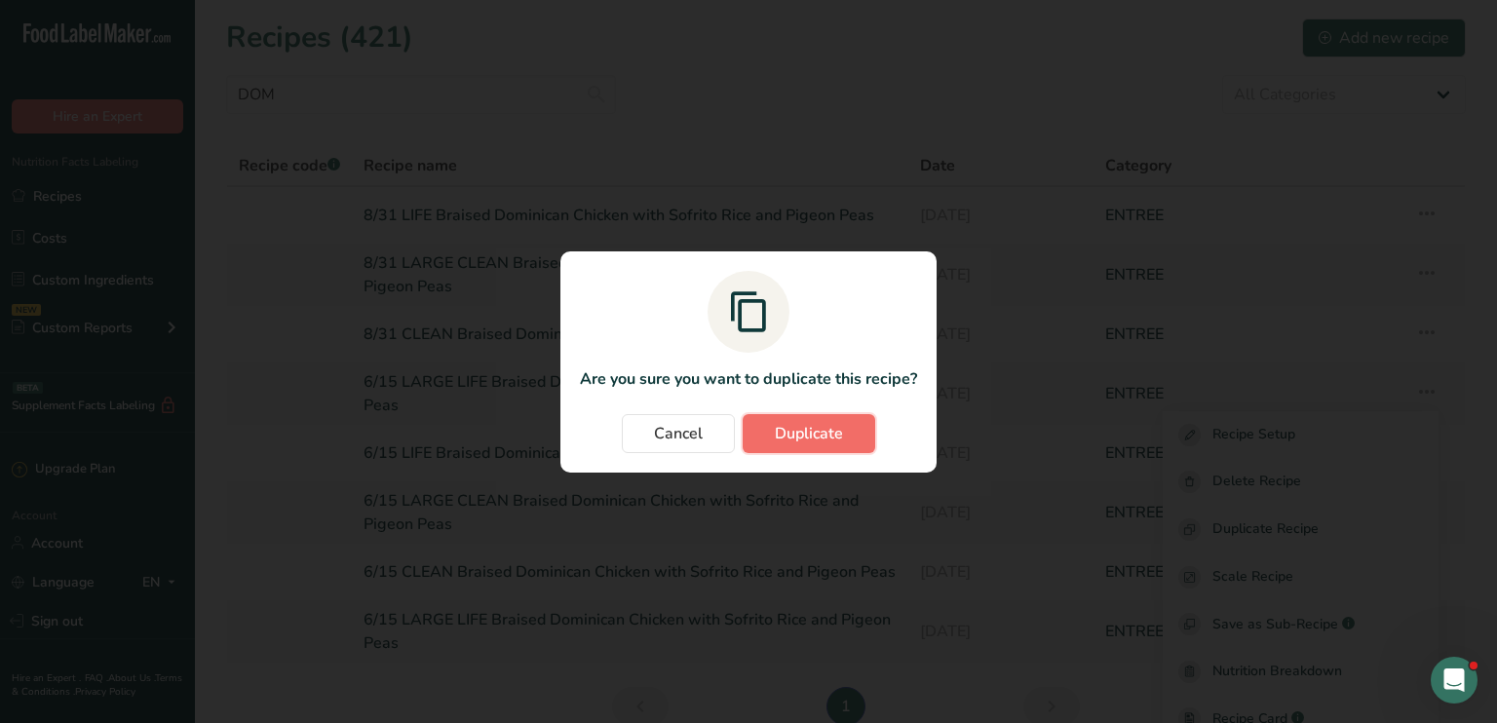
click at [849, 432] on button "Duplicate" at bounding box center [809, 433] width 133 height 39
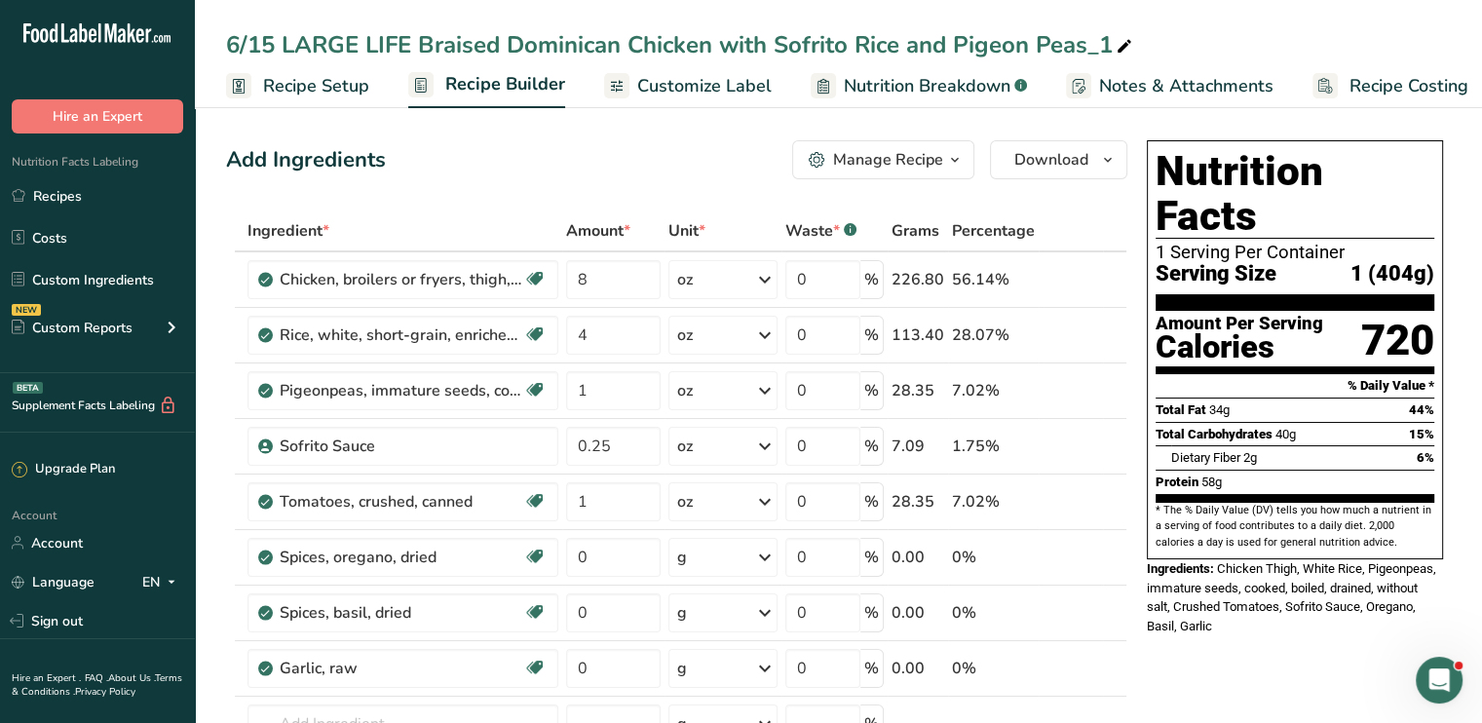
click at [1120, 59] on div at bounding box center [1124, 44] width 23 height 35
drag, startPoint x: 273, startPoint y: 38, endPoint x: 6, endPoint y: 18, distance: 267.8
type input "8/31 LARGE LIFE Braised Dominican Chicken with Sofrito Rice and Pigeon Peas"
click at [670, 90] on span "Customize Label" at bounding box center [704, 86] width 134 height 26
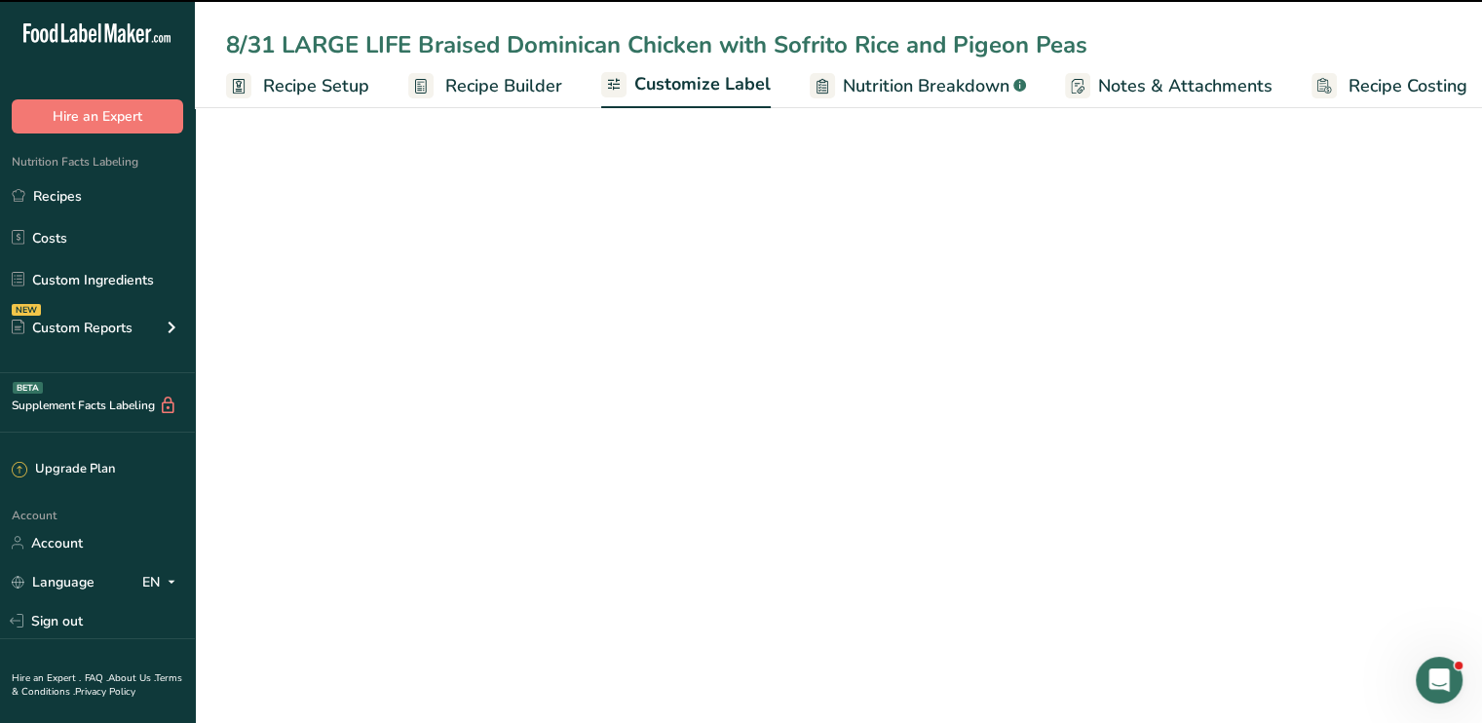
scroll to position [0, 17]
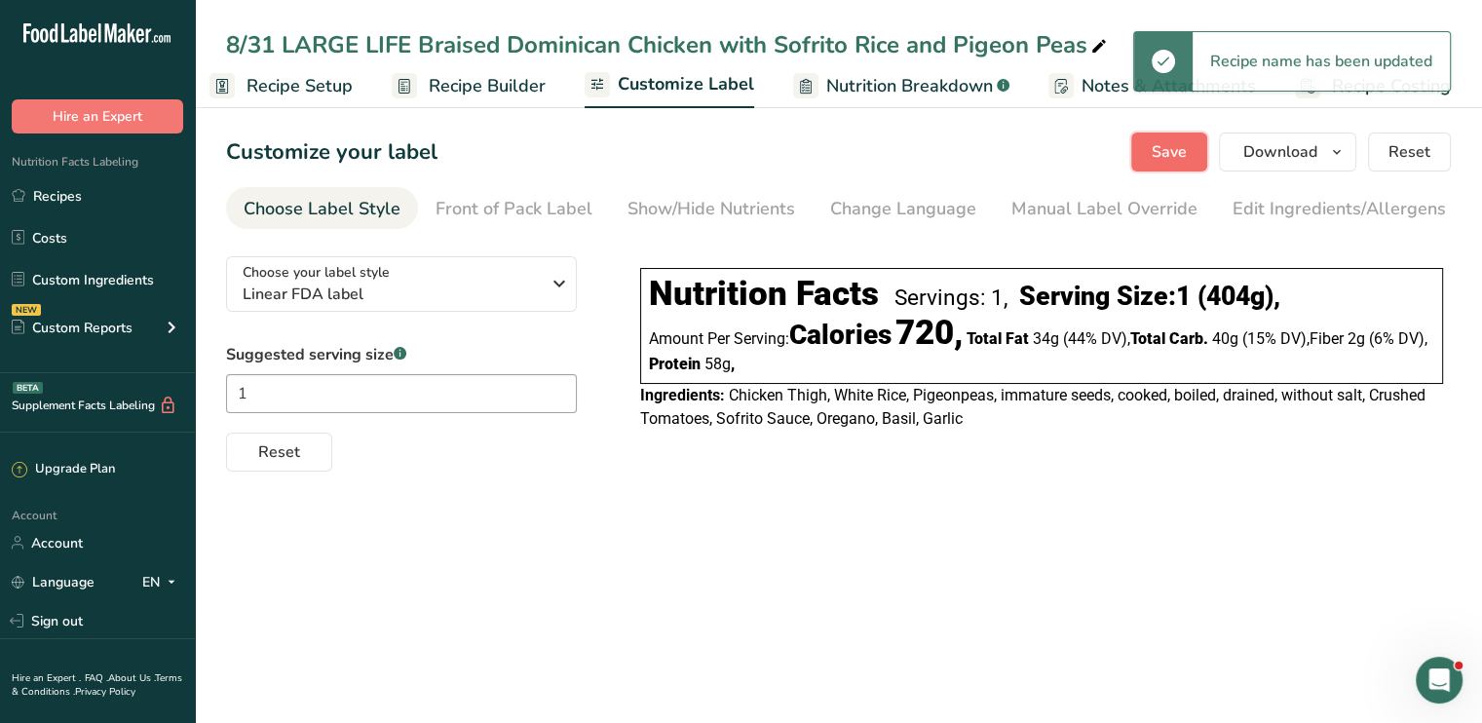
click at [1174, 141] on span "Save" at bounding box center [1169, 151] width 35 height 23
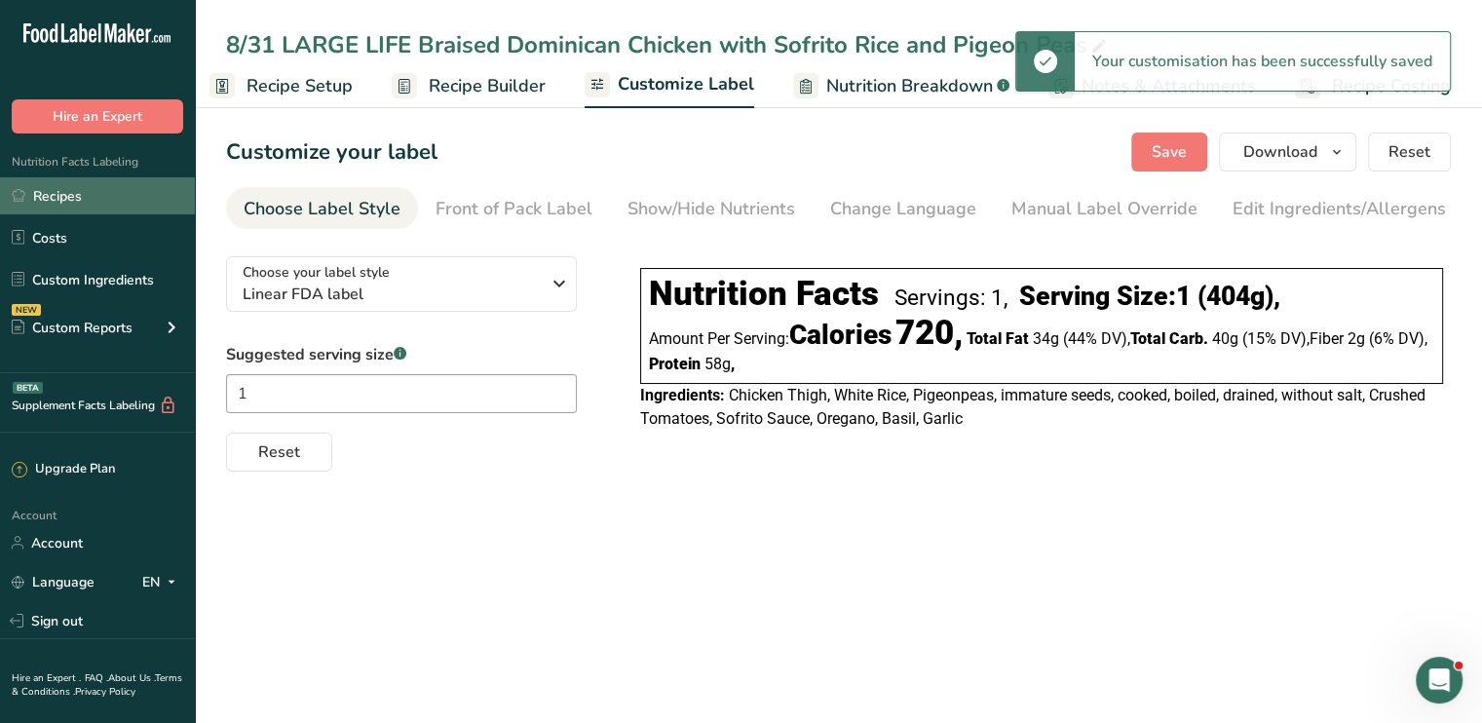
click at [105, 184] on link "Recipes" at bounding box center [97, 195] width 195 height 37
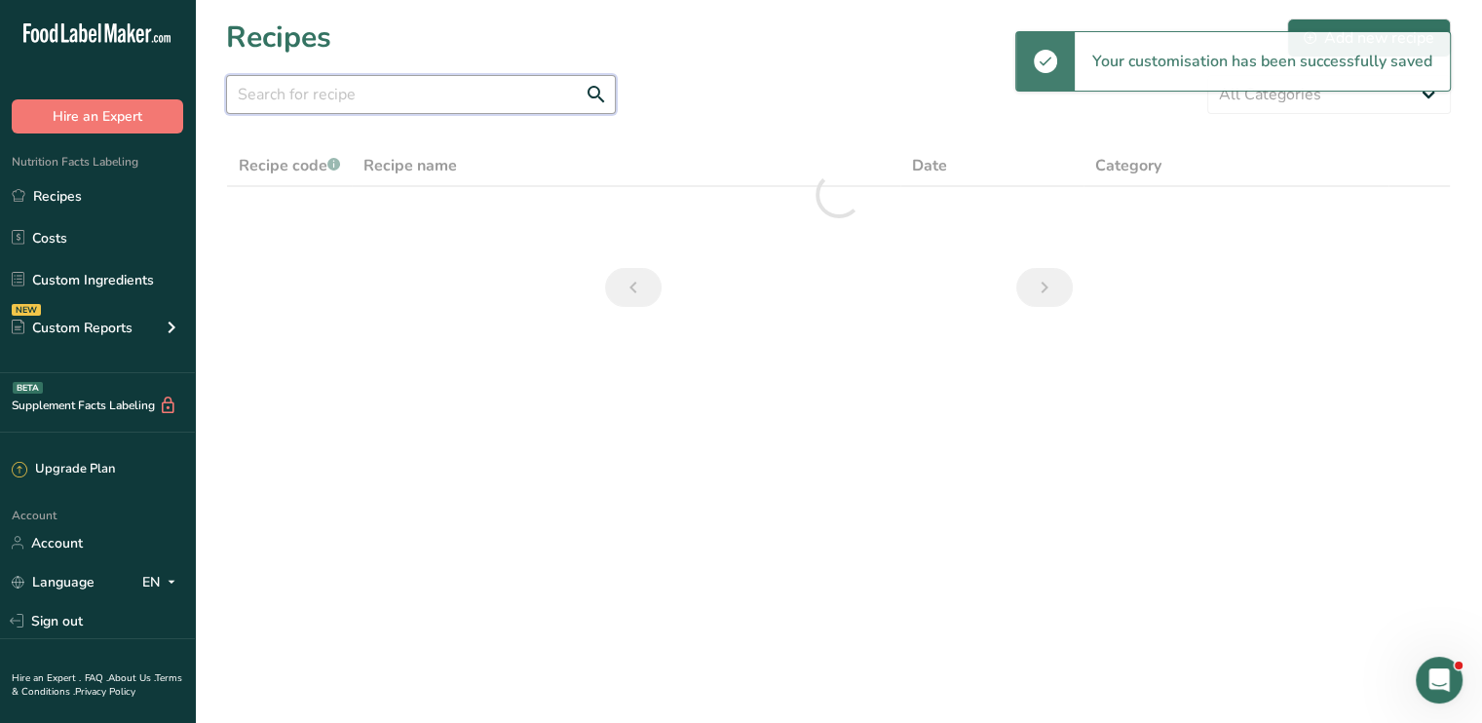
click at [511, 96] on input "text" at bounding box center [421, 94] width 390 height 39
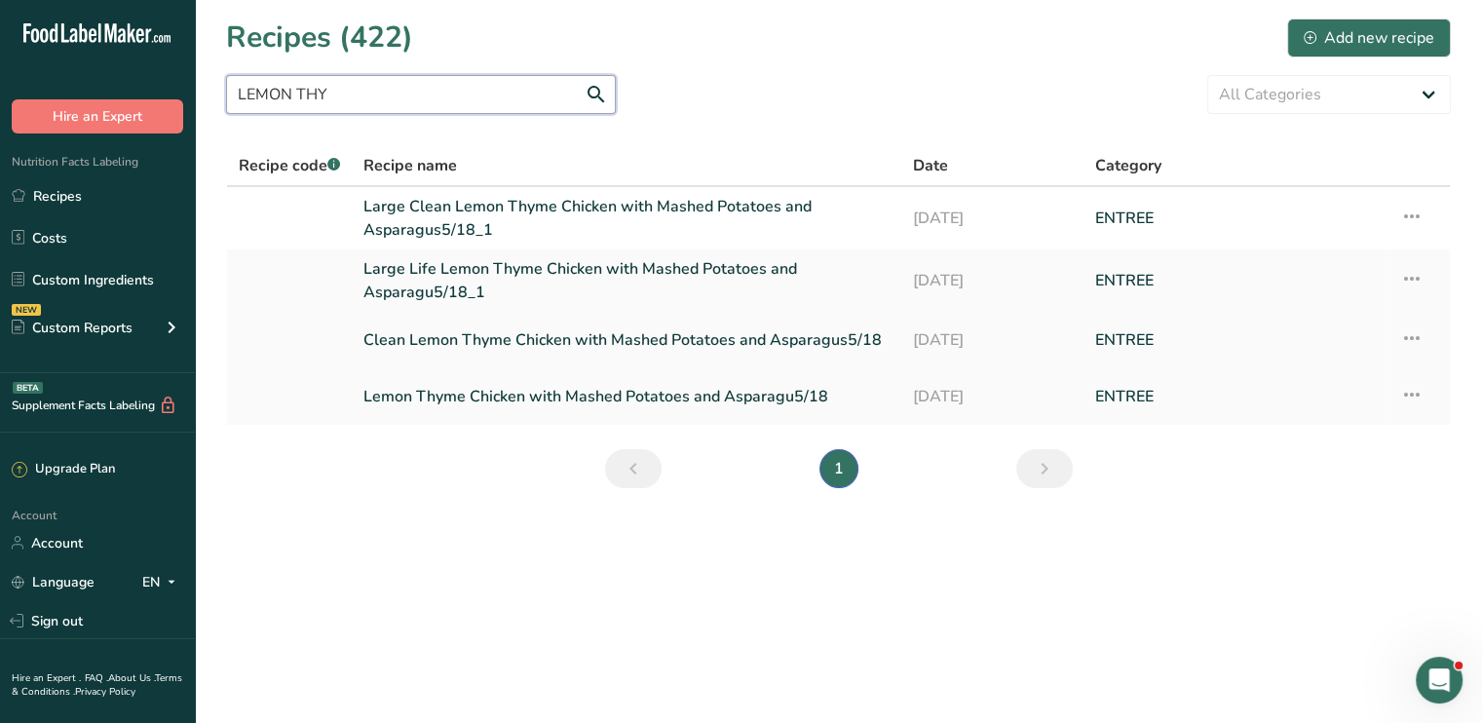
type input "LEMON THY"
click at [1423, 326] on icon at bounding box center [1411, 338] width 23 height 35
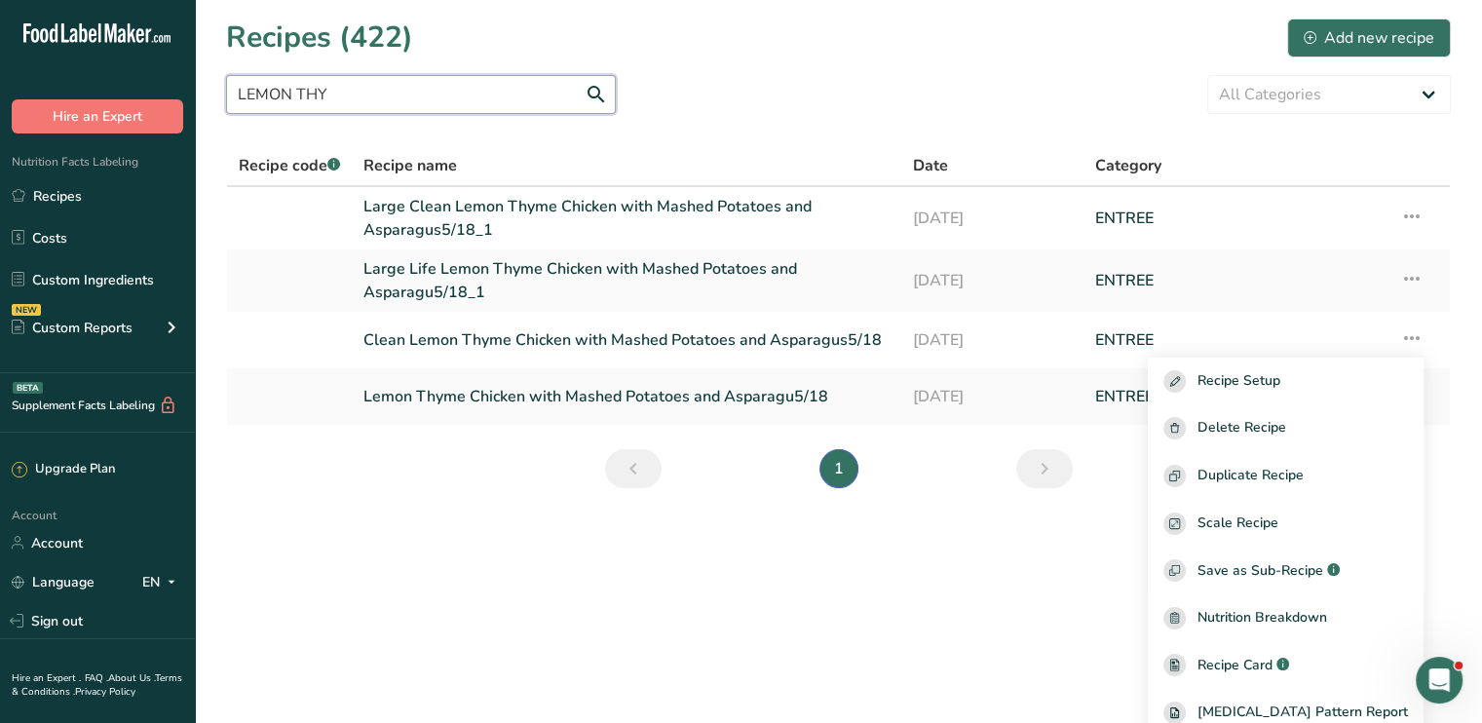
drag, startPoint x: 414, startPoint y: 104, endPoint x: 195, endPoint y: 104, distance: 219.3
click at [195, 104] on section "Recipes (422) Add new recipe LEMON THY All Categories Baked Goods [GEOGRAPHIC_D…" at bounding box center [838, 259] width 1287 height 519
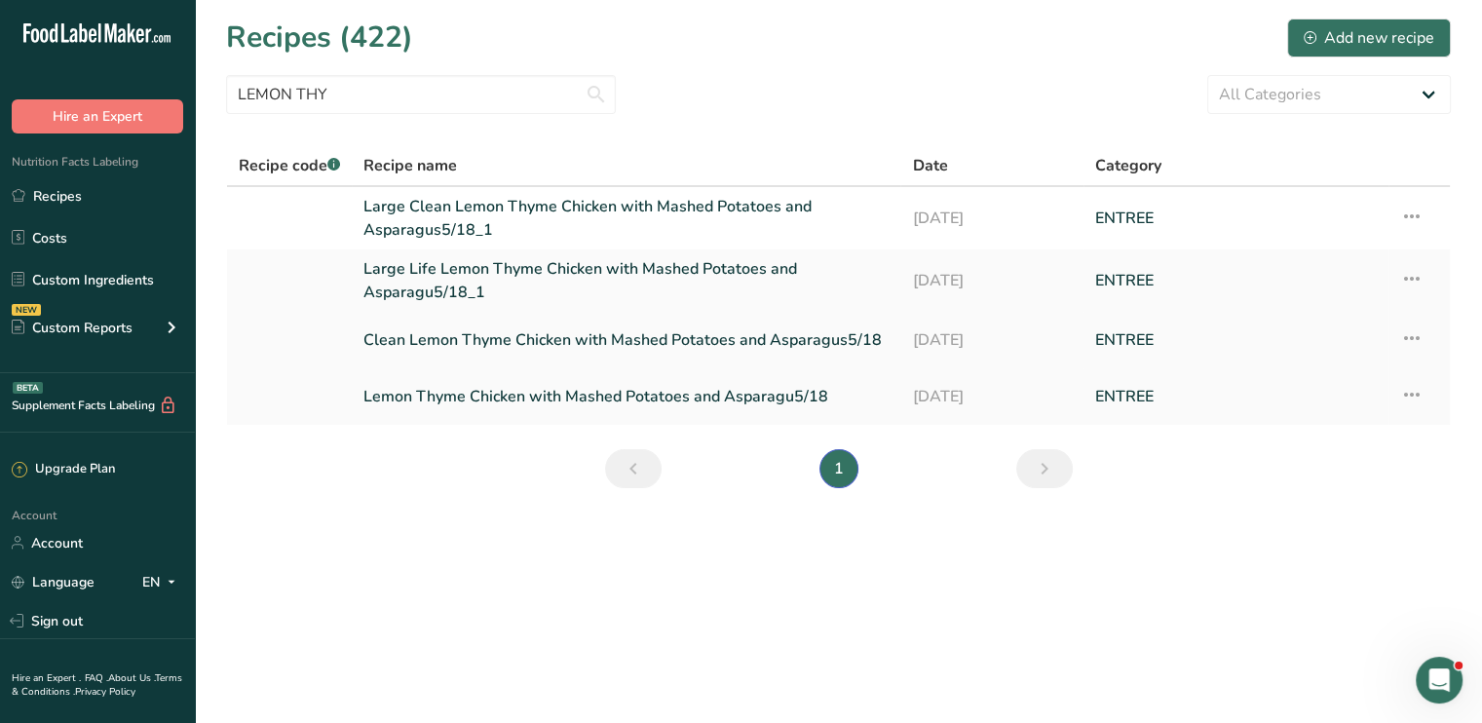
click at [1416, 346] on icon at bounding box center [1411, 338] width 23 height 35
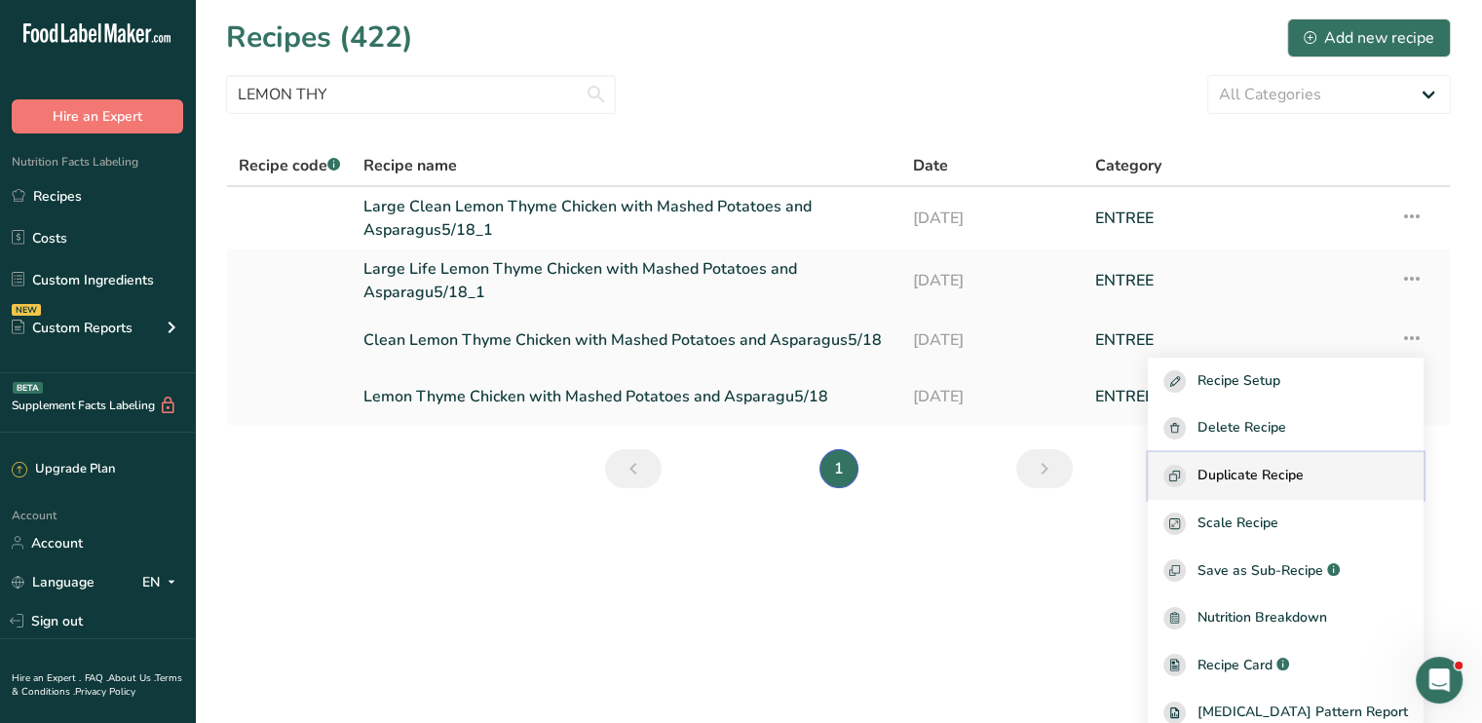
click at [1279, 471] on span "Duplicate Recipe" at bounding box center [1251, 476] width 106 height 22
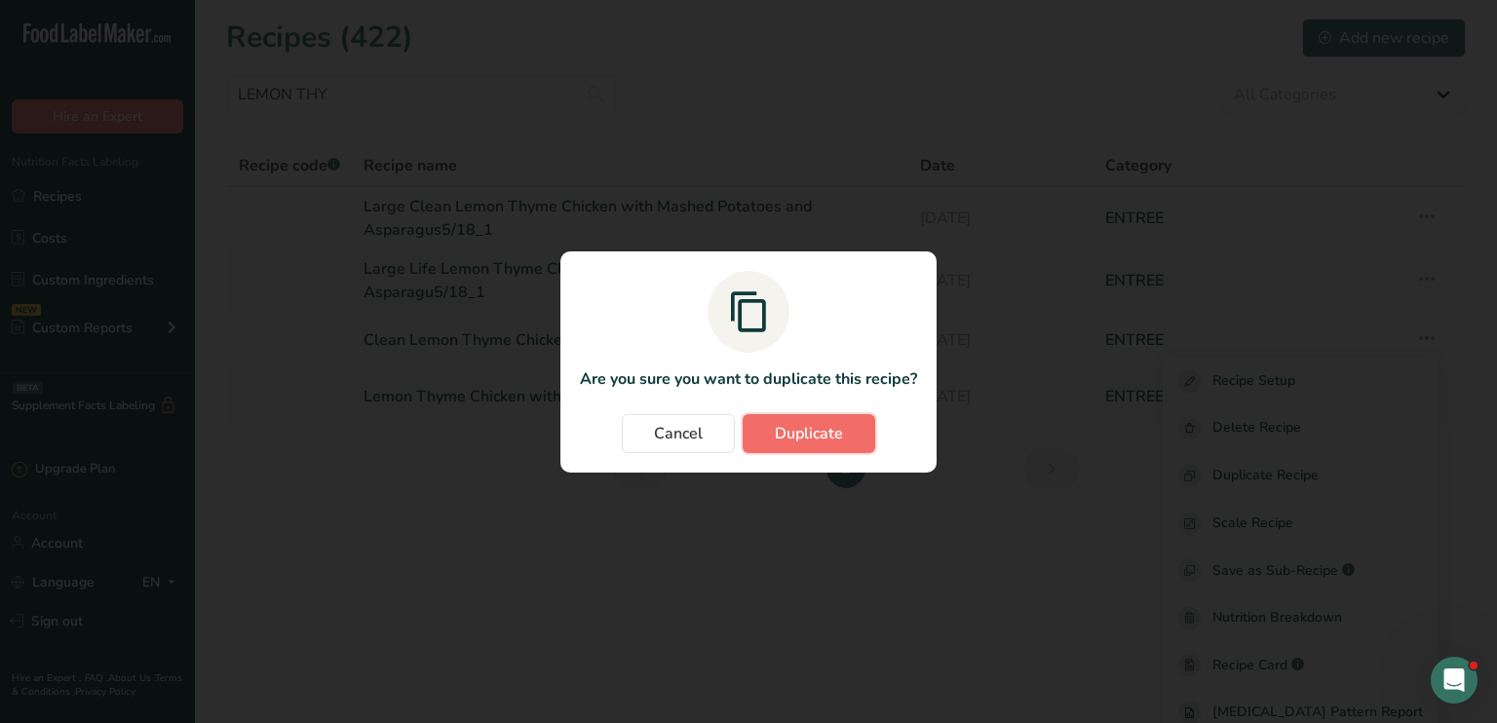
click at [827, 426] on span "Duplicate" at bounding box center [809, 433] width 68 height 23
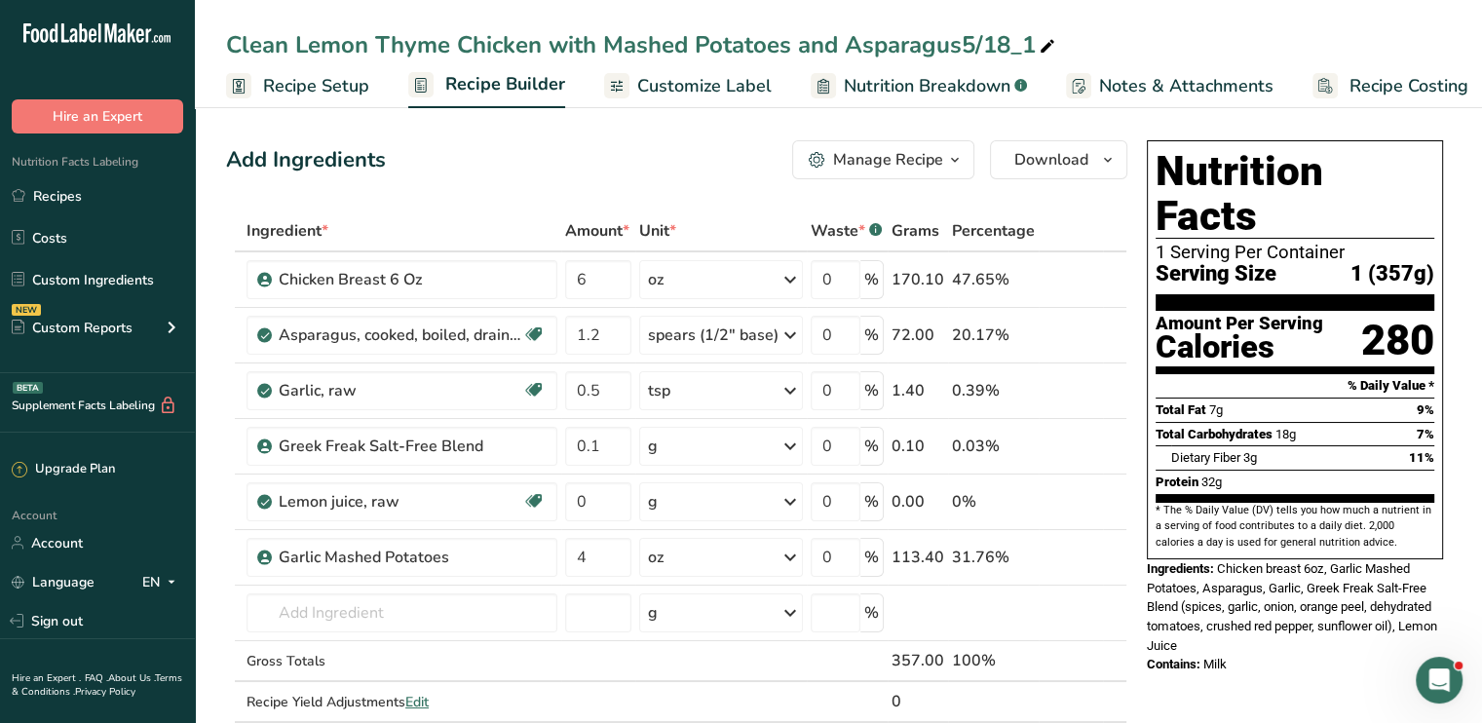
click at [1043, 42] on icon at bounding box center [1048, 46] width 18 height 27
click at [230, 47] on input "Clean Lemon Thyme Chicken with Mashed Potatoes and Asparagus" at bounding box center [838, 44] width 1225 height 35
type input "8/31 Clean Lemon Thyme Chicken with Mashed Potatoes and Asparagus"
click at [663, 85] on span "Customize Label" at bounding box center [704, 86] width 134 height 26
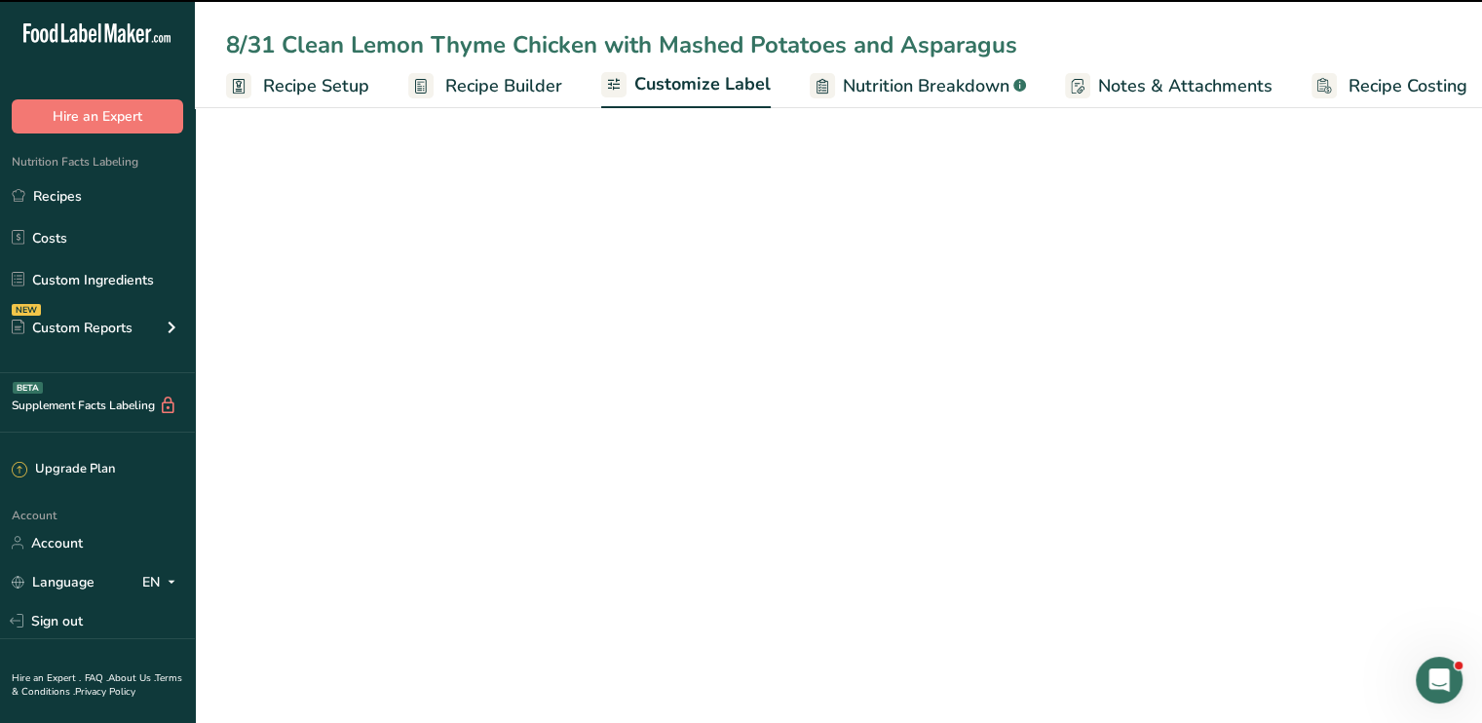
scroll to position [0, 17]
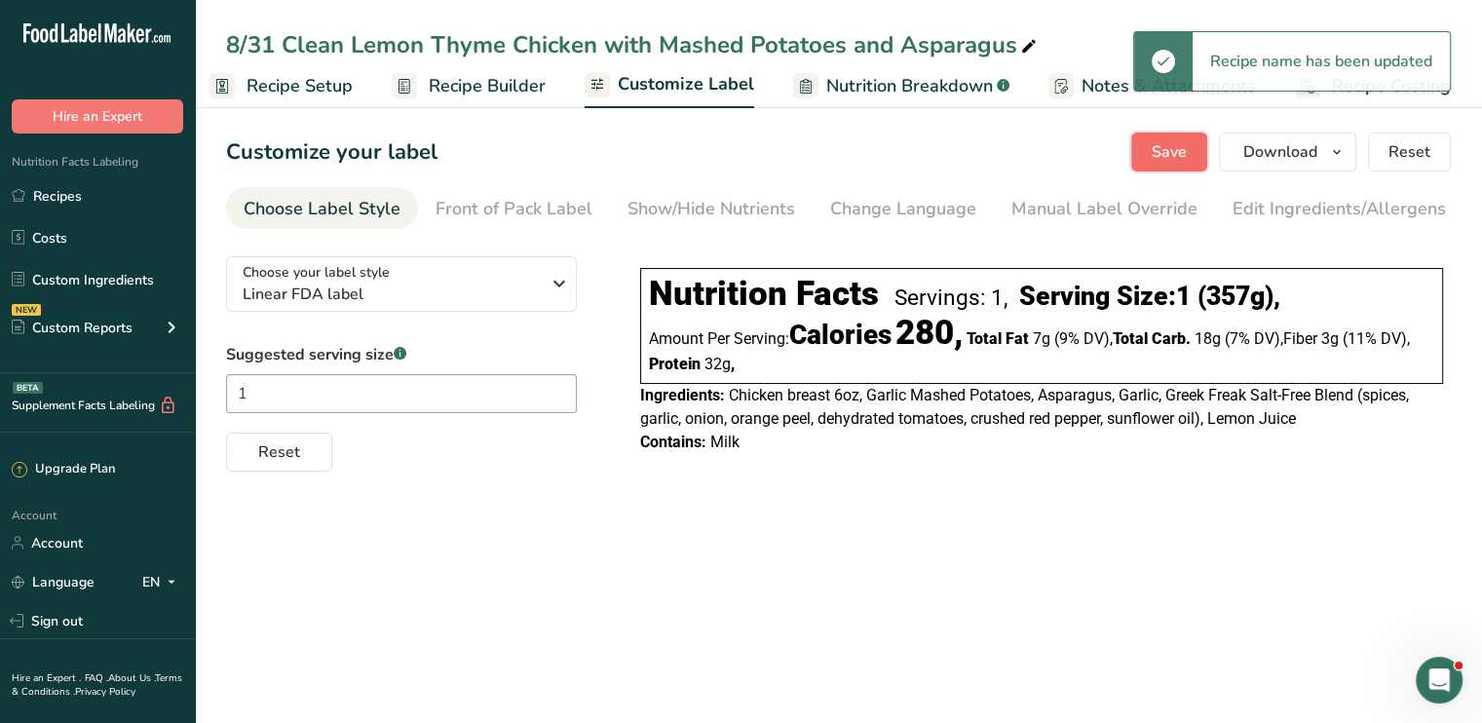
click at [1165, 155] on span "Save" at bounding box center [1169, 151] width 35 height 23
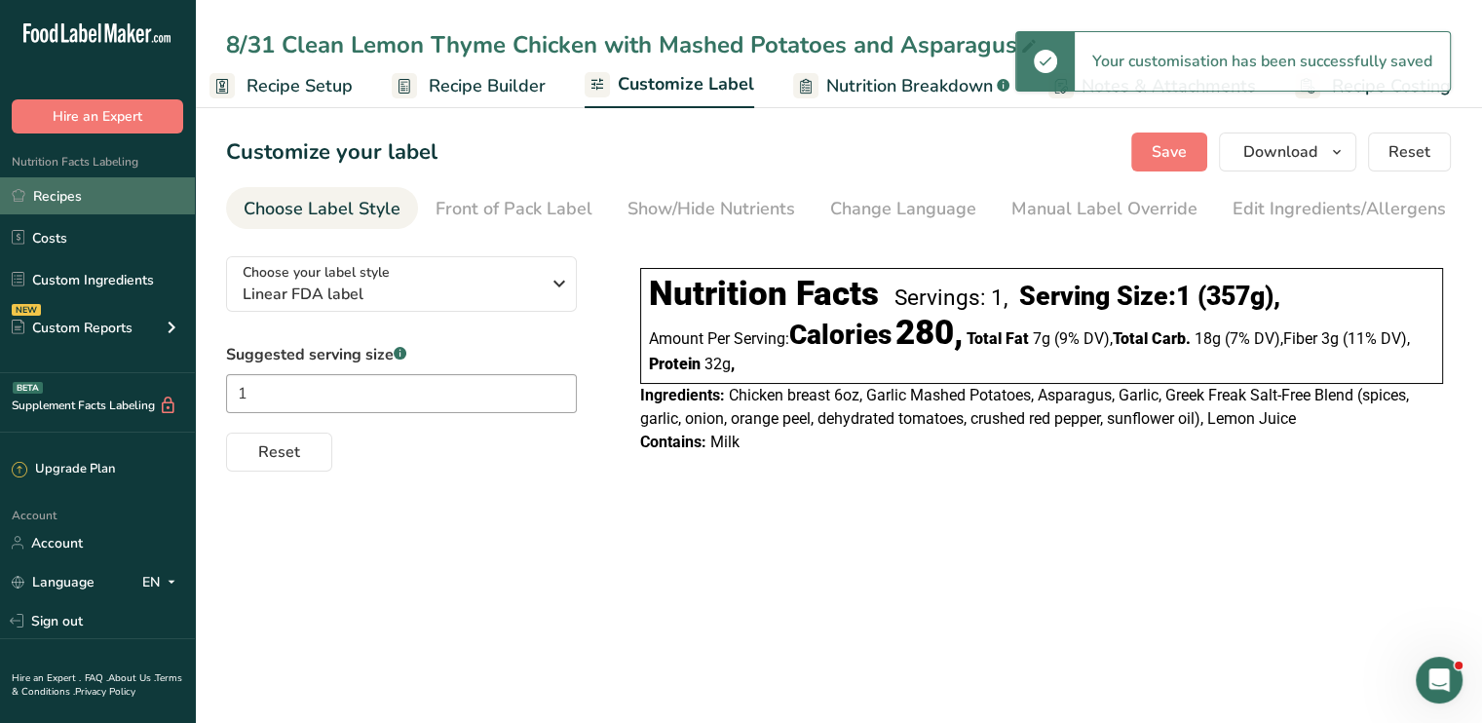
click at [113, 203] on link "Recipes" at bounding box center [97, 195] width 195 height 37
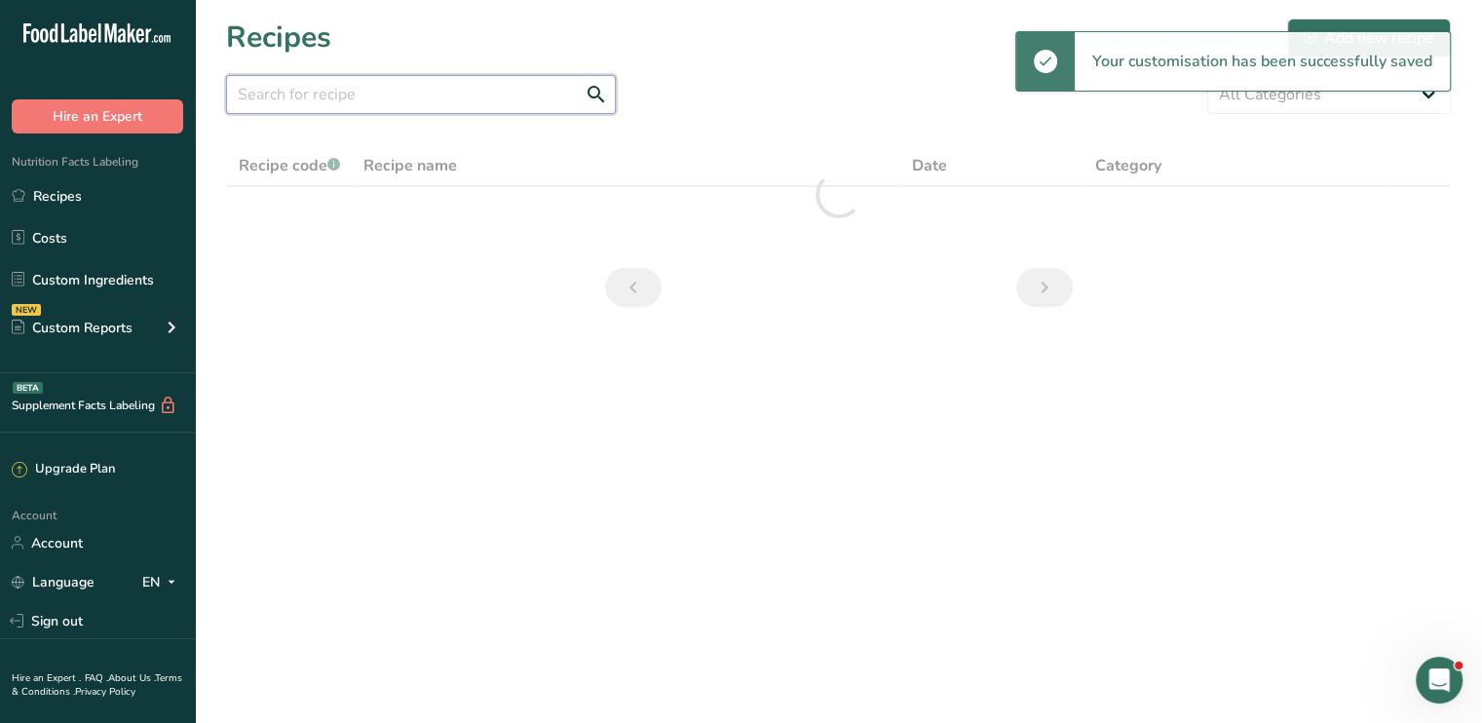
click at [463, 100] on input "text" at bounding box center [421, 94] width 390 height 39
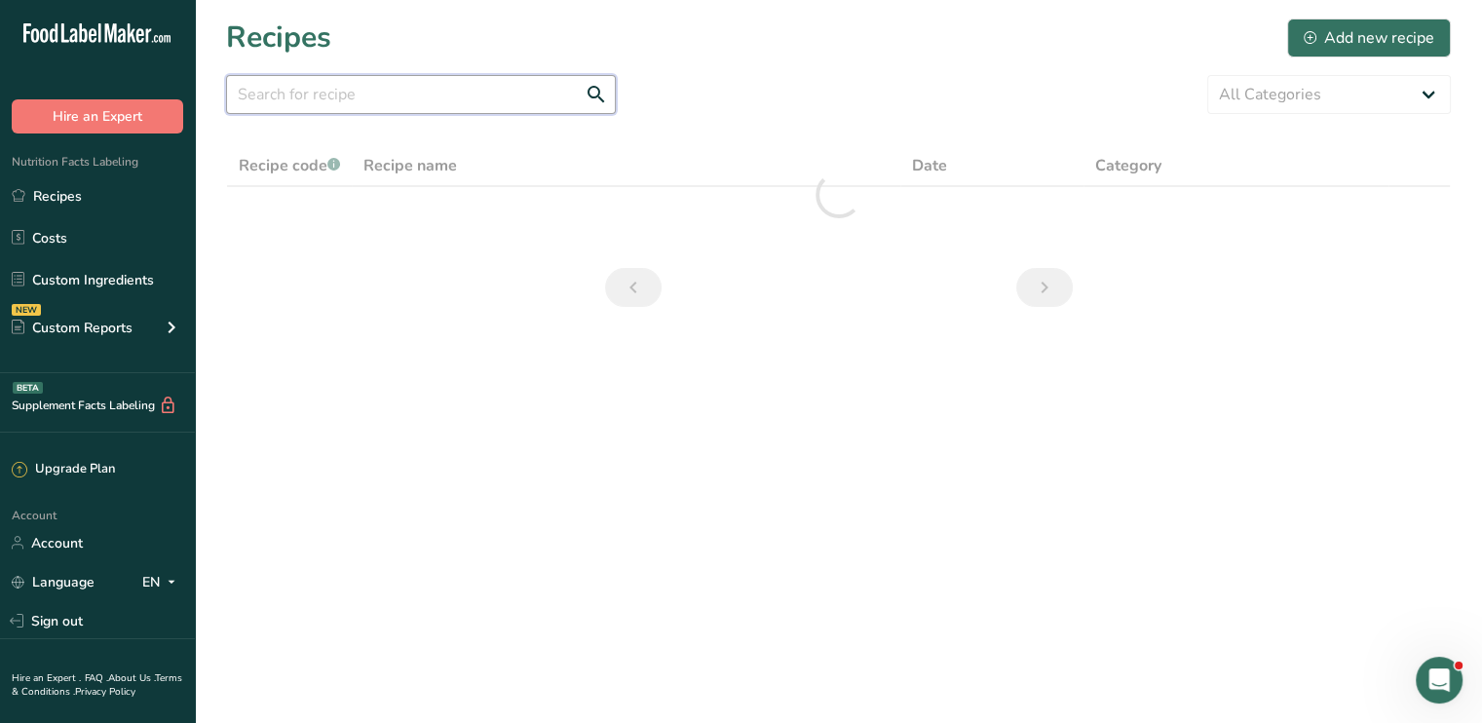
paste input "LEMON THY"
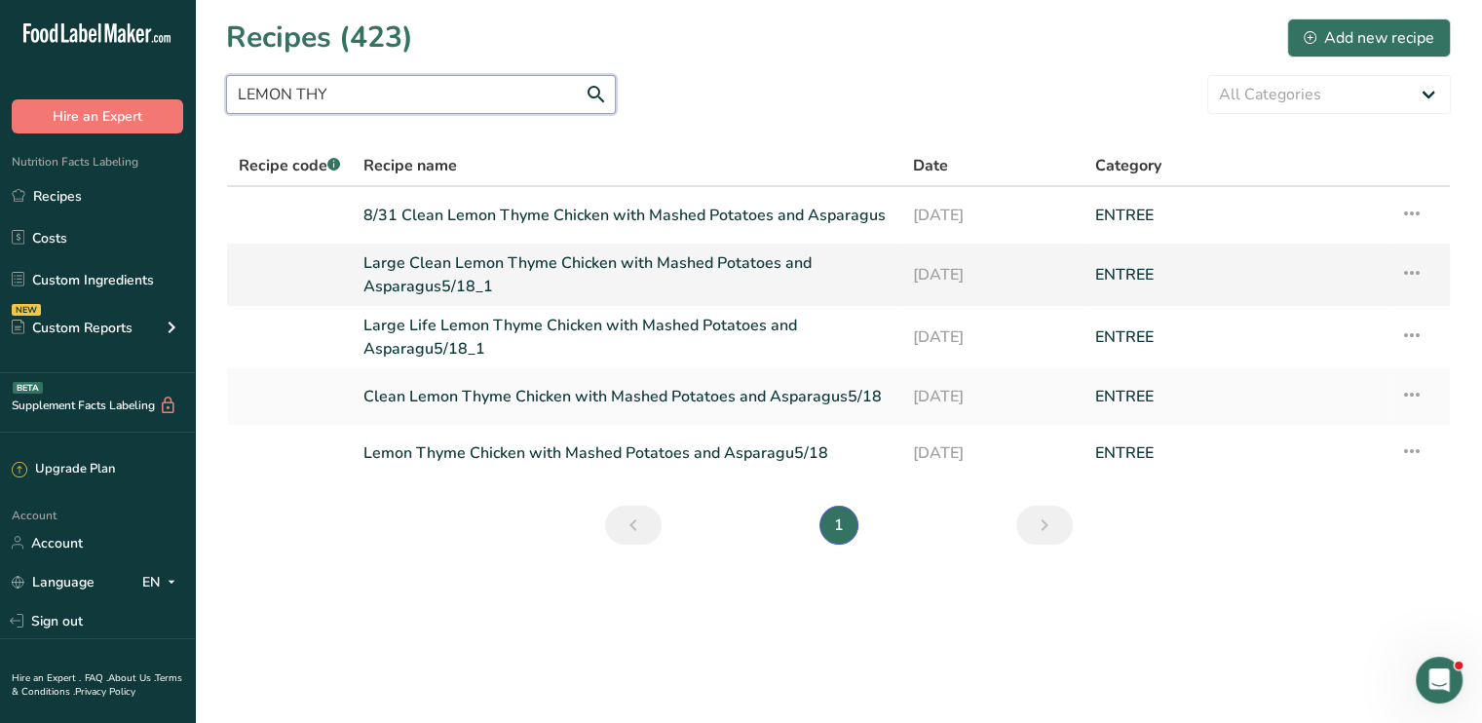
type input "LEMON THY"
click at [1423, 272] on icon at bounding box center [1411, 272] width 23 height 35
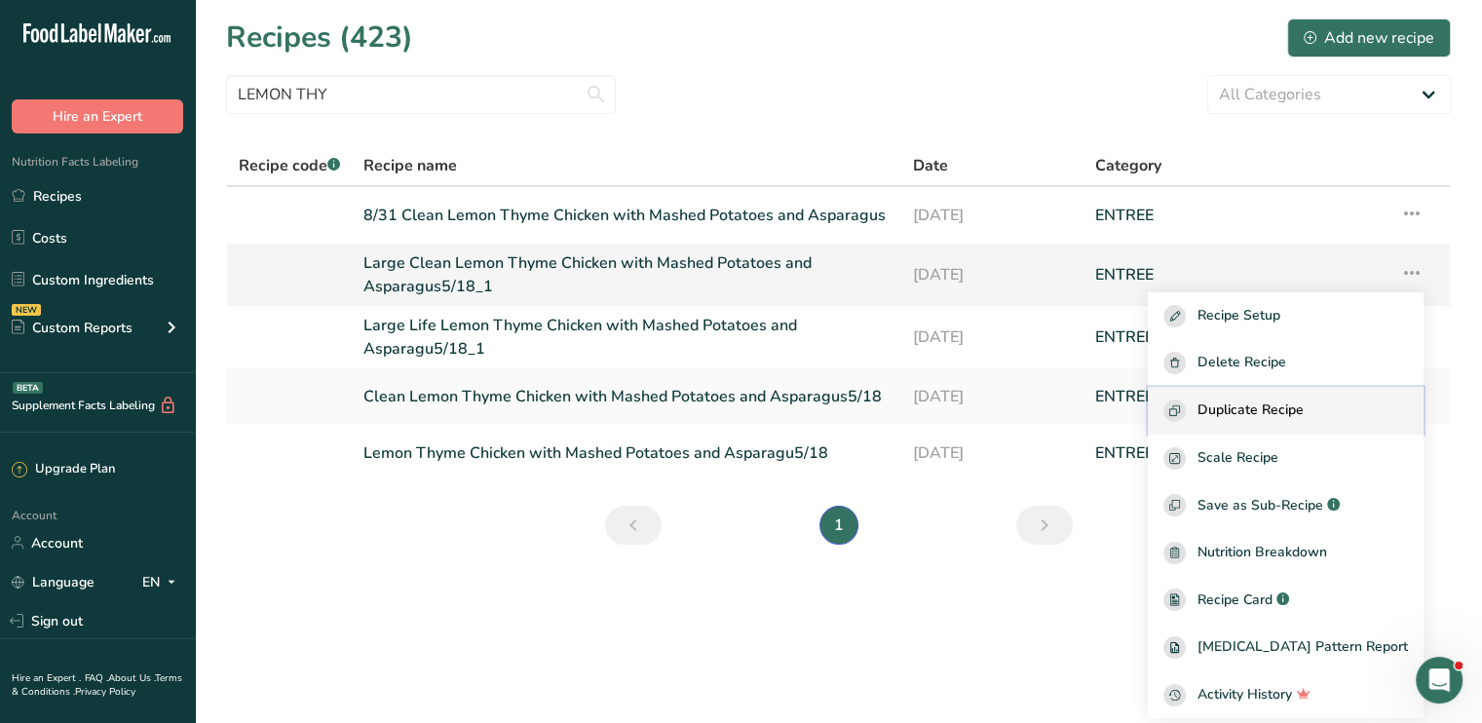
click at [1304, 403] on span "Duplicate Recipe" at bounding box center [1251, 411] width 106 height 22
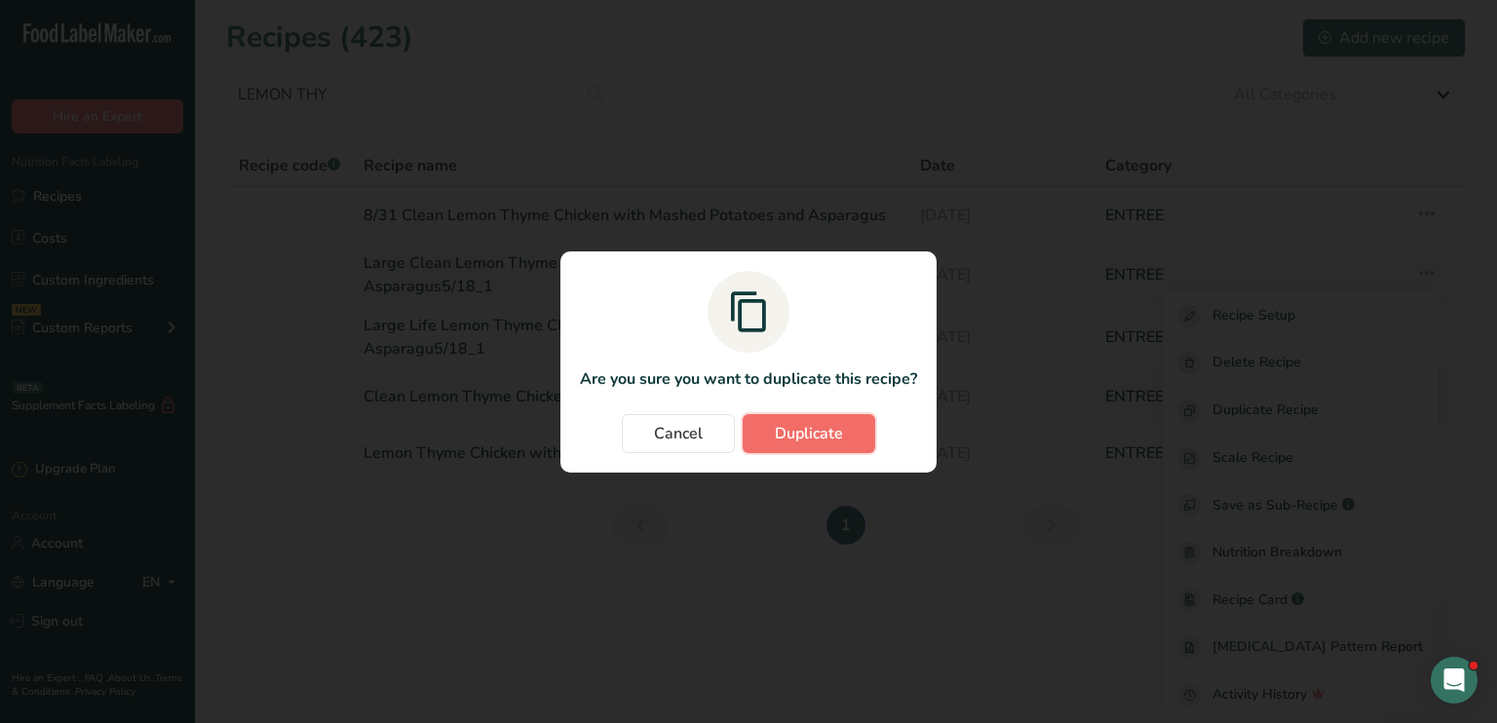
click at [846, 424] on button "Duplicate" at bounding box center [809, 433] width 133 height 39
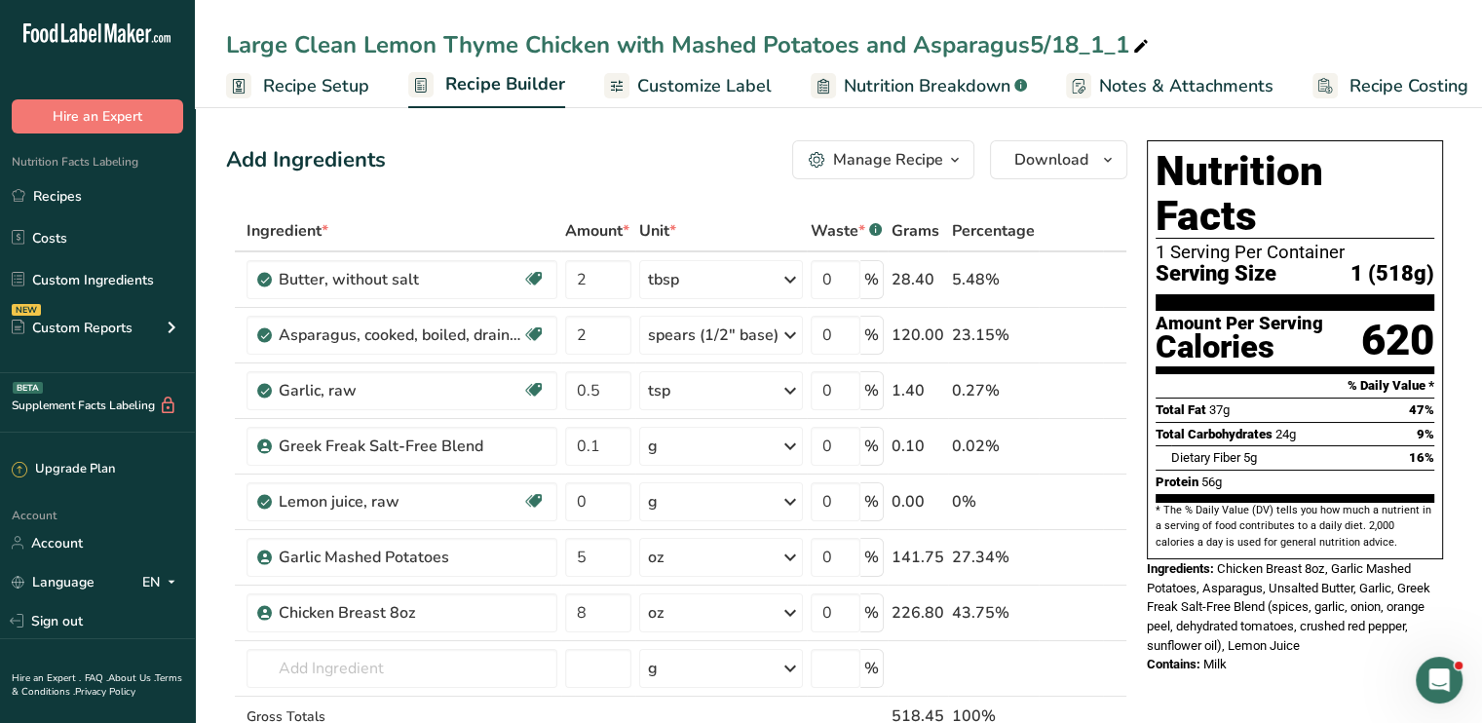
click at [1135, 49] on icon at bounding box center [1141, 46] width 18 height 27
type input "Large Clean Lemon Thyme Chicken with Mashed Potatoes and Asparagus"
click at [224, 48] on div "Large Clean Lemon Thyme Chicken with Mashed Potatoes and Asparagus" at bounding box center [838, 44] width 1287 height 35
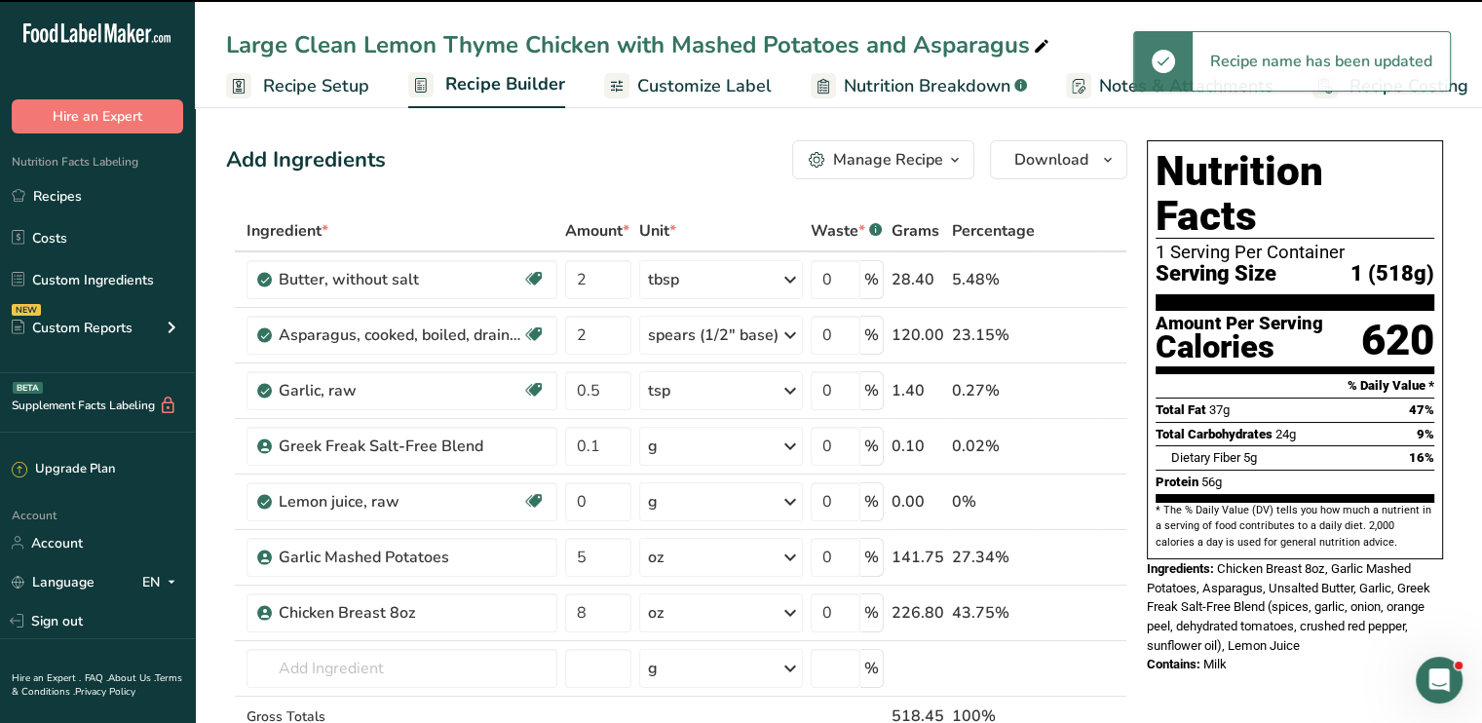
click at [230, 43] on div "Large Clean Lemon Thyme Chicken with Mashed Potatoes and Asparagus" at bounding box center [639, 44] width 827 height 35
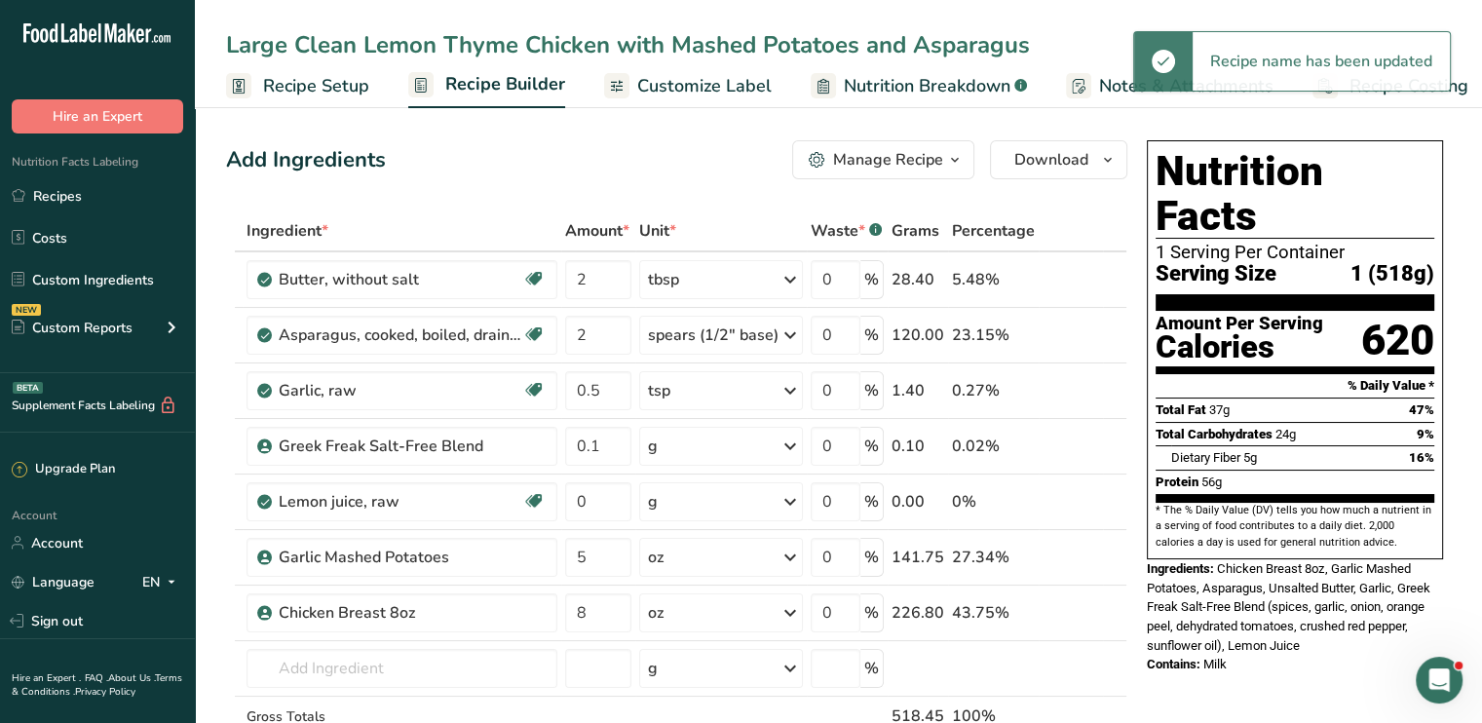
click at [227, 44] on input "Large Clean Lemon Thyme Chicken with Mashed Potatoes and Asparagus" at bounding box center [838, 44] width 1225 height 35
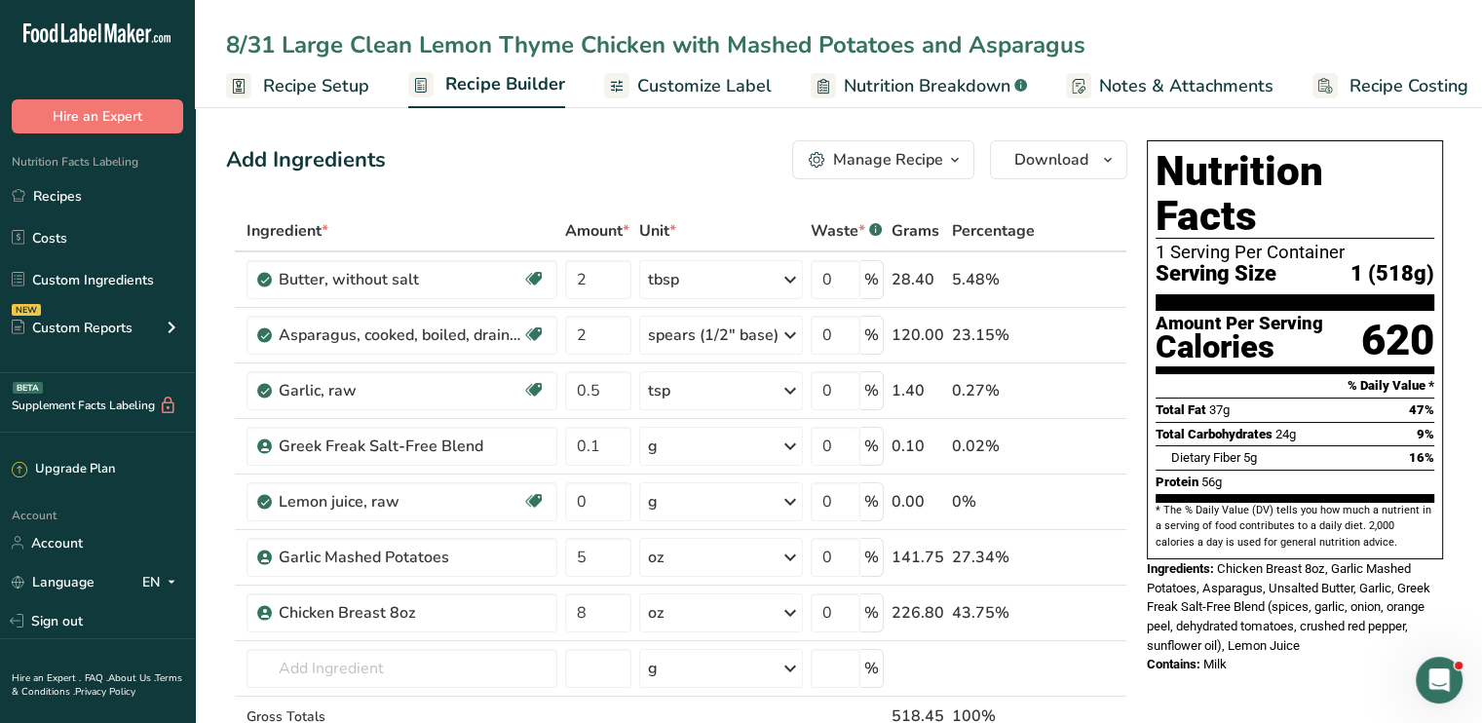
type input "8/31 Large Clean Lemon Thyme Chicken with Mashed Potatoes and Asparagus"
click at [663, 81] on span "Customize Label" at bounding box center [704, 86] width 134 height 26
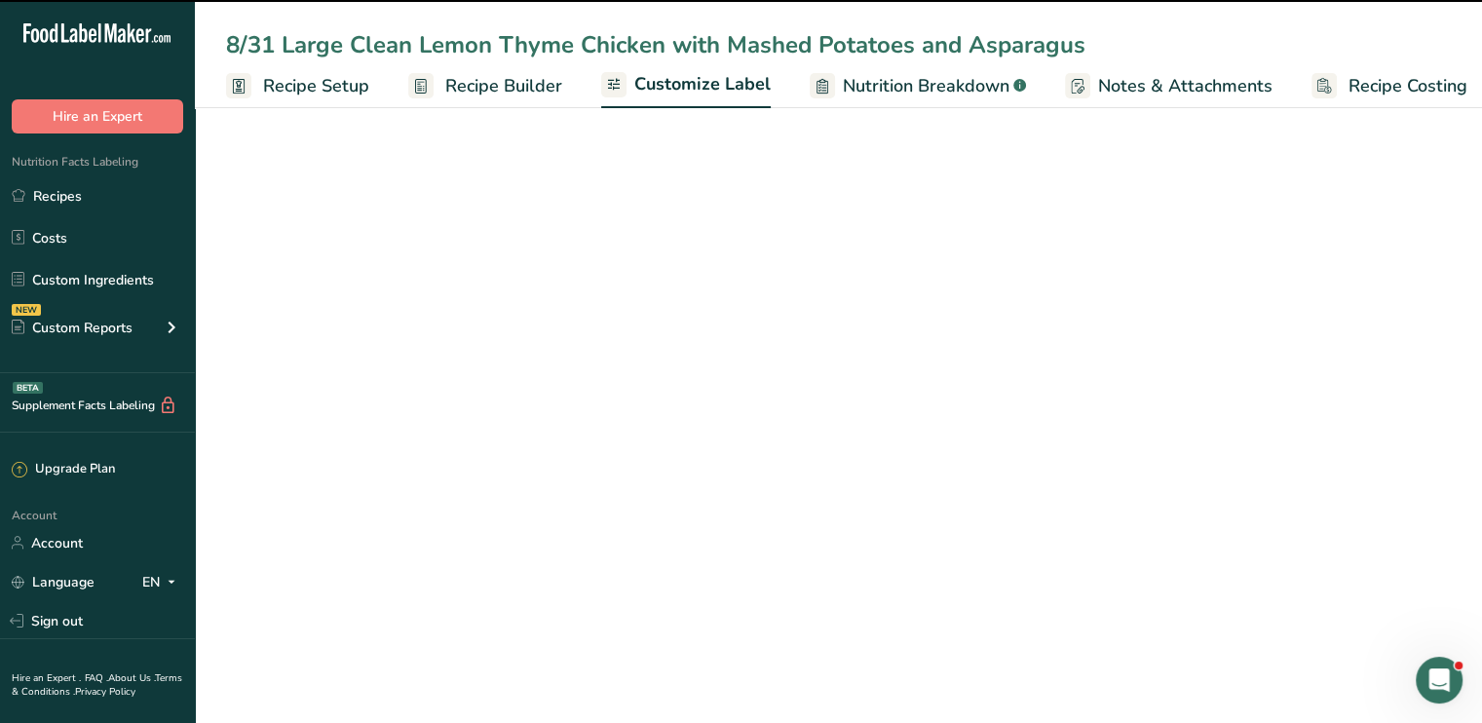
scroll to position [0, 17]
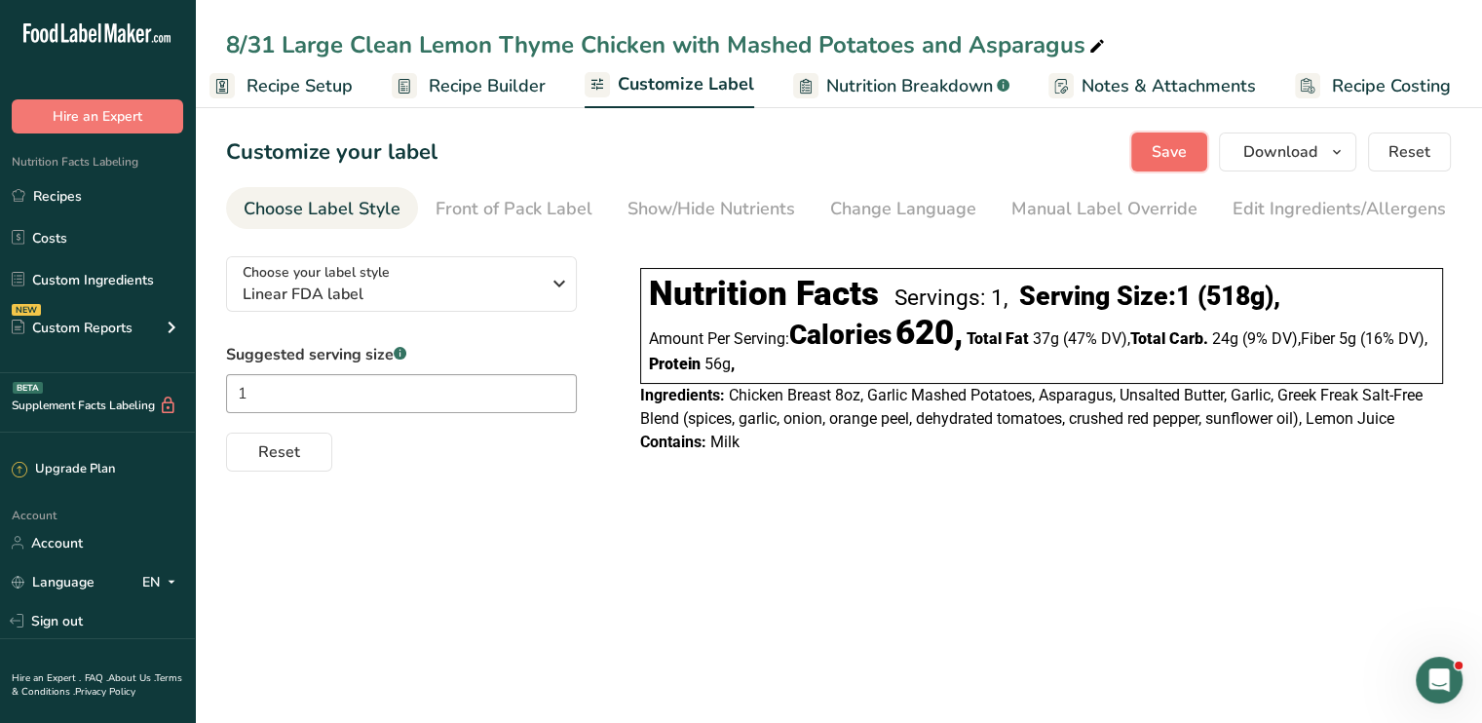
click at [1179, 145] on span "Save" at bounding box center [1169, 151] width 35 height 23
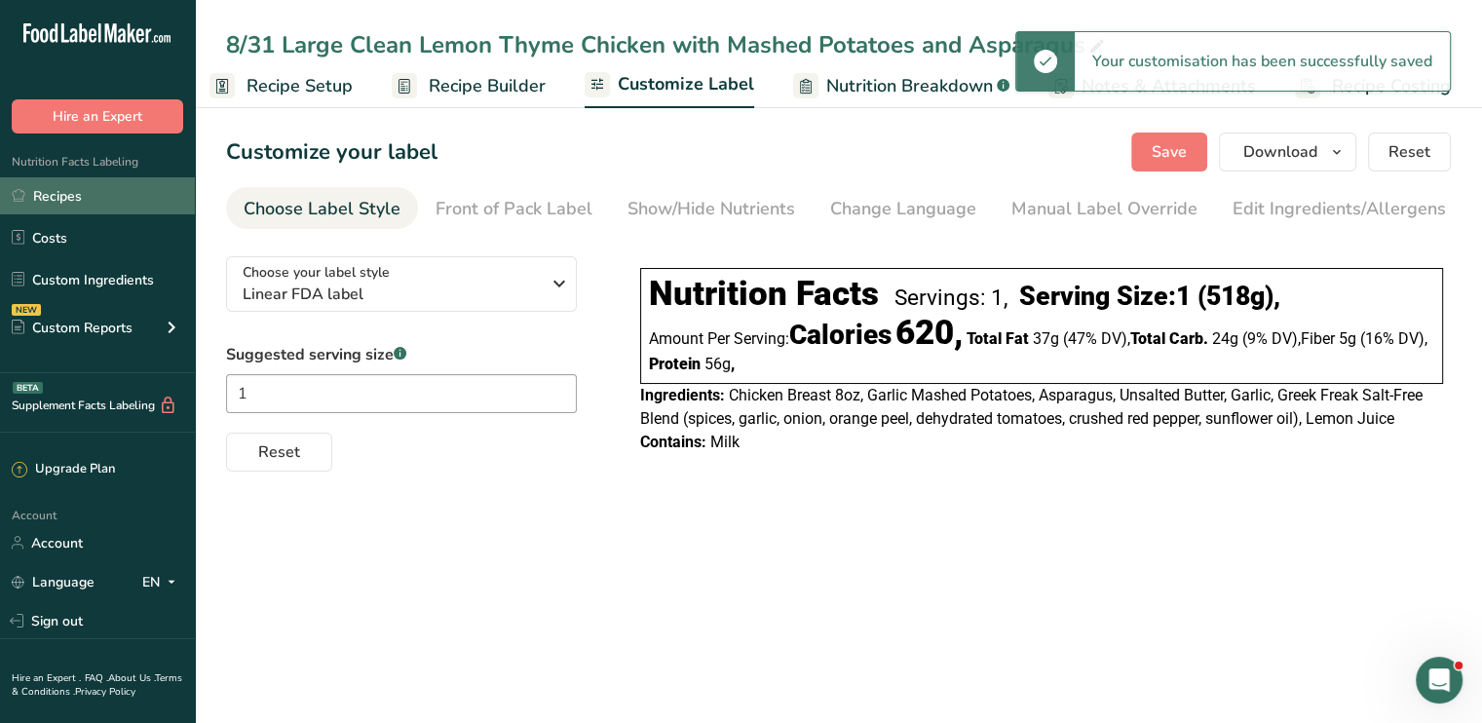
click at [39, 202] on link "Recipes" at bounding box center [97, 195] width 195 height 37
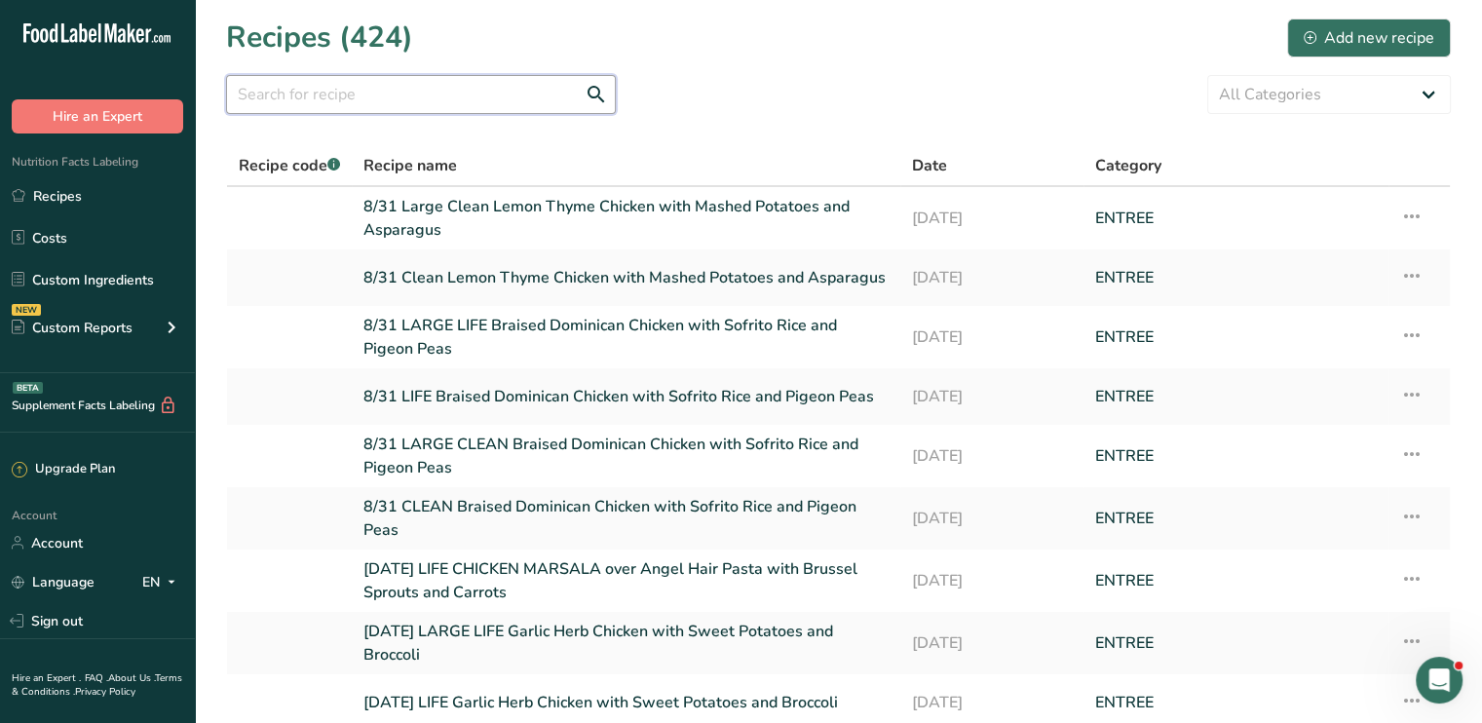
click at [421, 101] on input "text" at bounding box center [421, 94] width 390 height 39
paste input "LEMON THY"
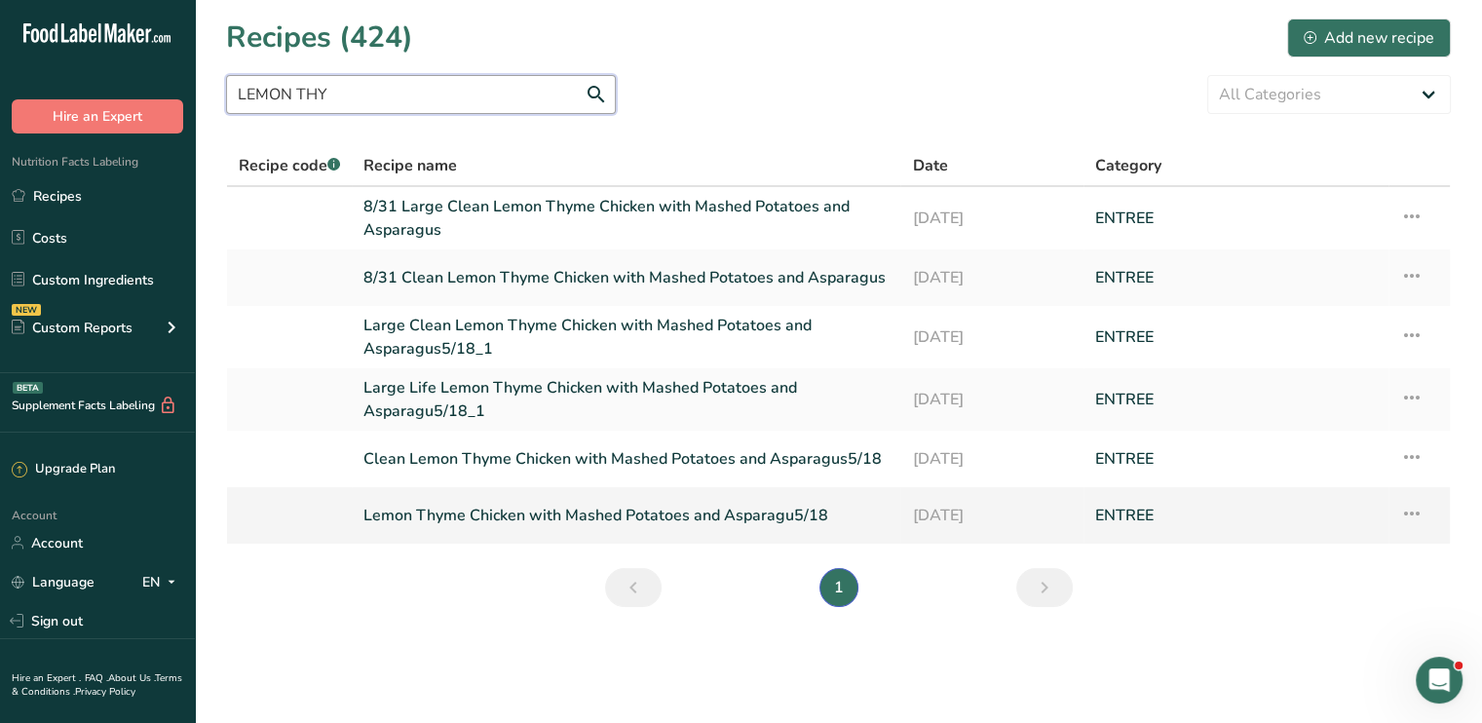
type input "LEMON THY"
click at [1419, 516] on icon at bounding box center [1411, 513] width 23 height 35
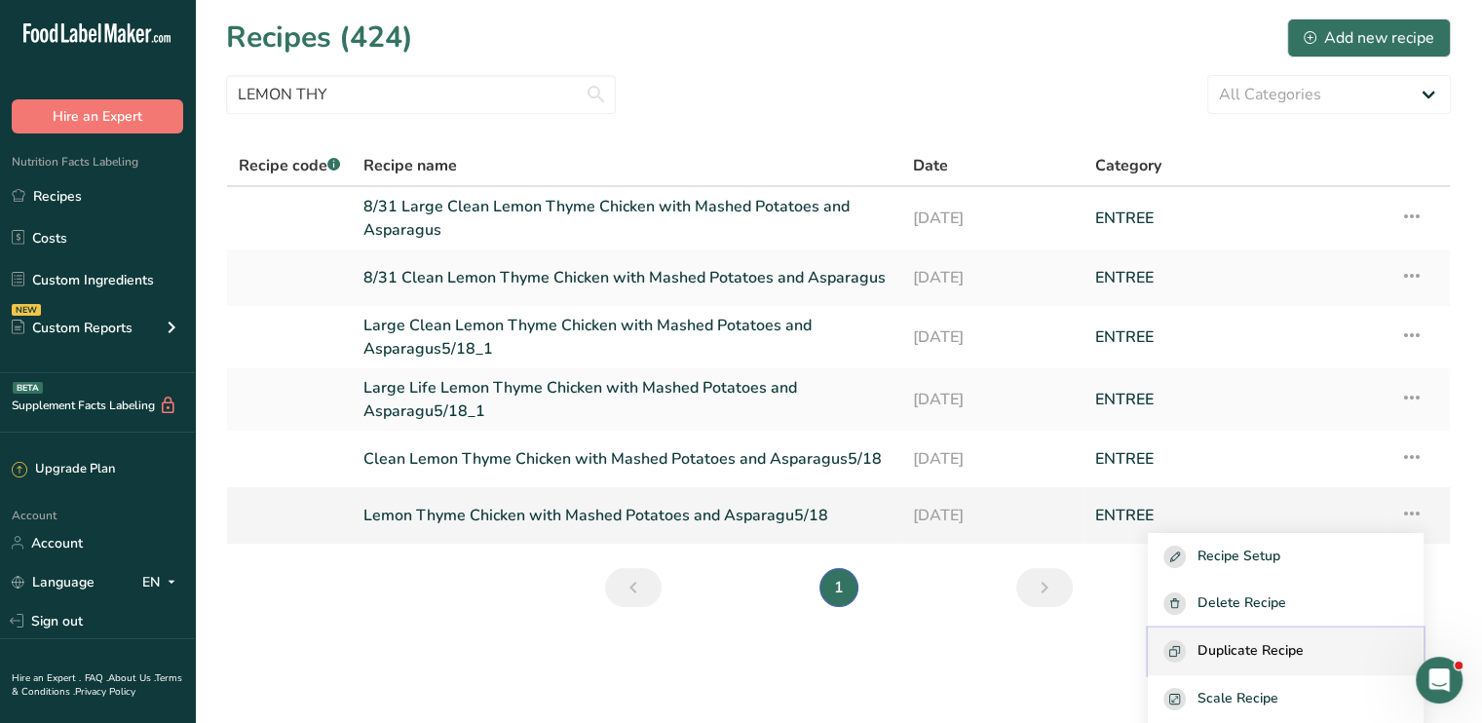
click at [1304, 653] on span "Duplicate Recipe" at bounding box center [1251, 651] width 106 height 22
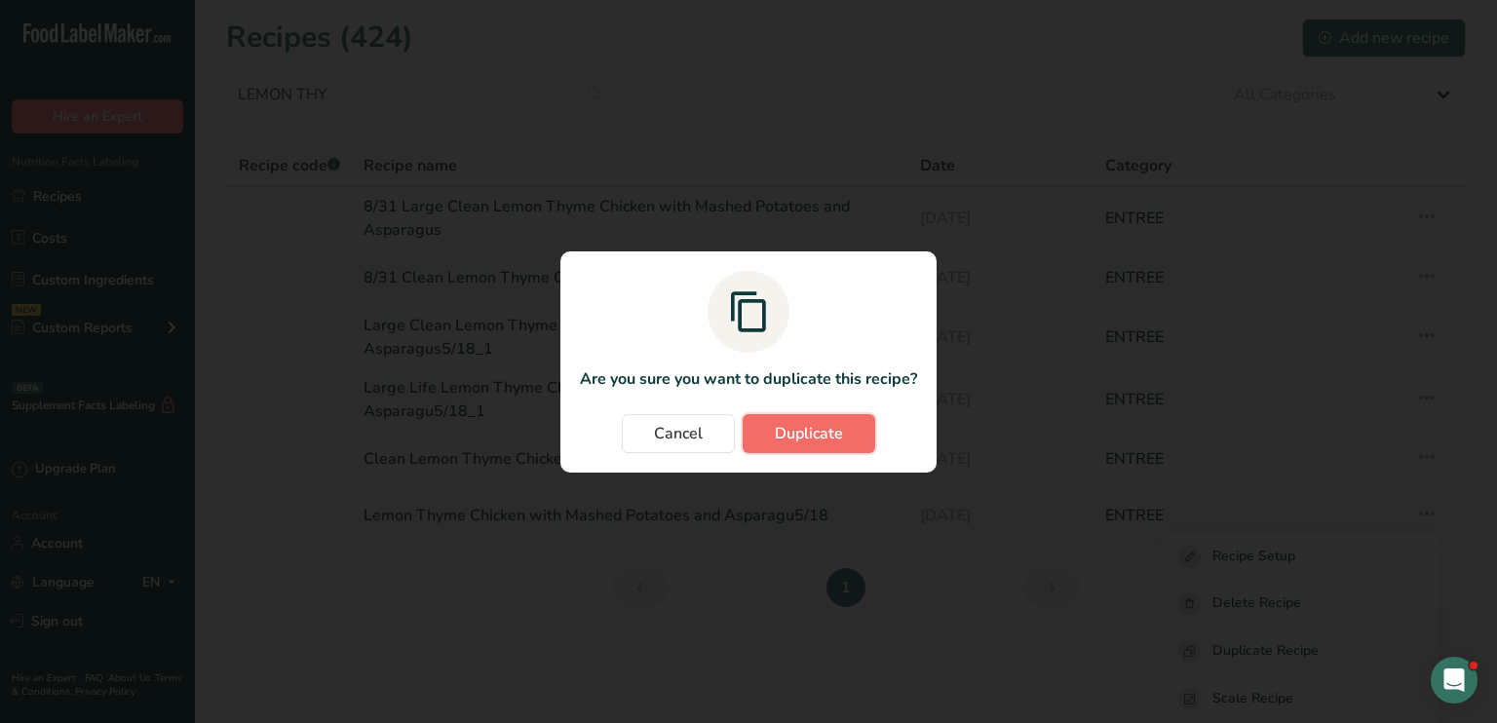
click at [769, 424] on button "Duplicate" at bounding box center [809, 433] width 133 height 39
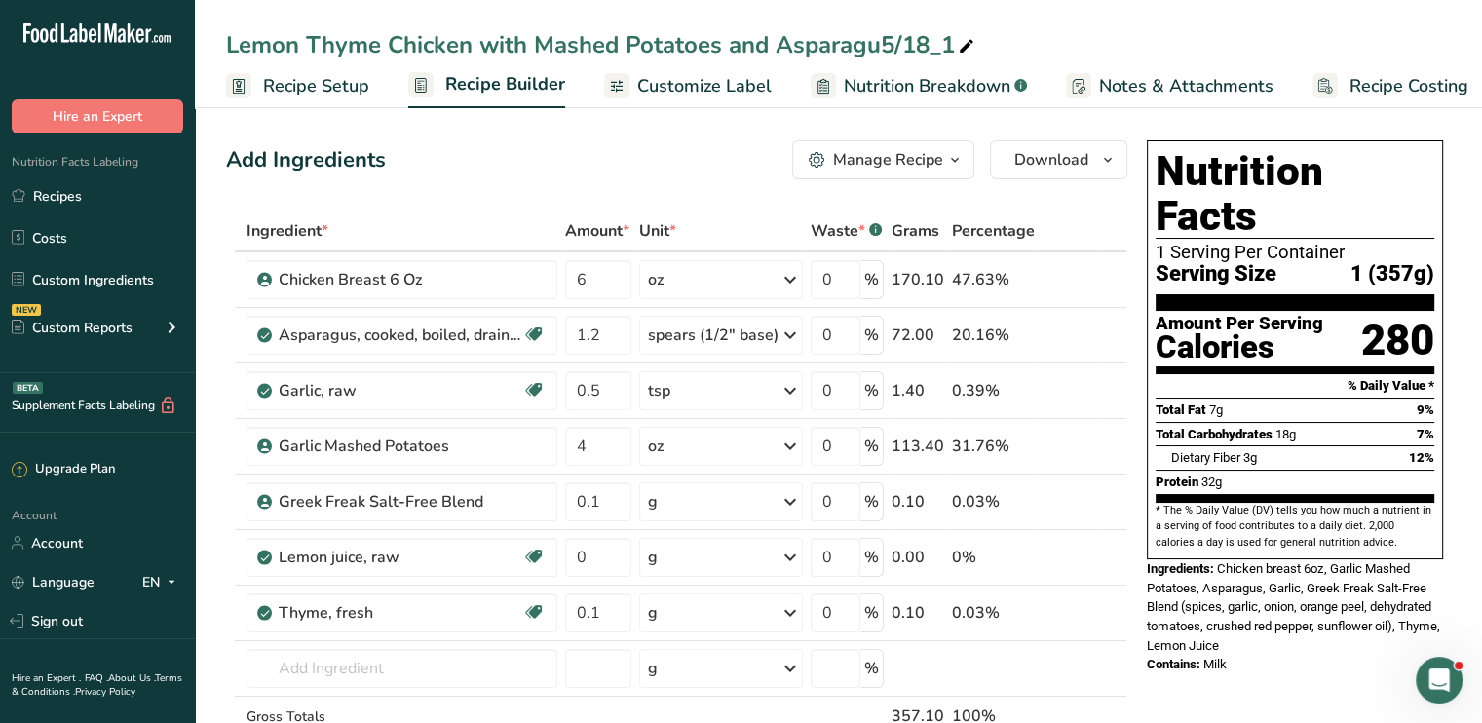
click at [972, 47] on icon at bounding box center [967, 46] width 18 height 27
type input "Lemon Thyme Chicken with Mashed Potatoes and AsparaguS"
click at [222, 37] on div "Lemon Thyme Chicken with Mashed Potatoes and AsparaguS" at bounding box center [838, 44] width 1287 height 35
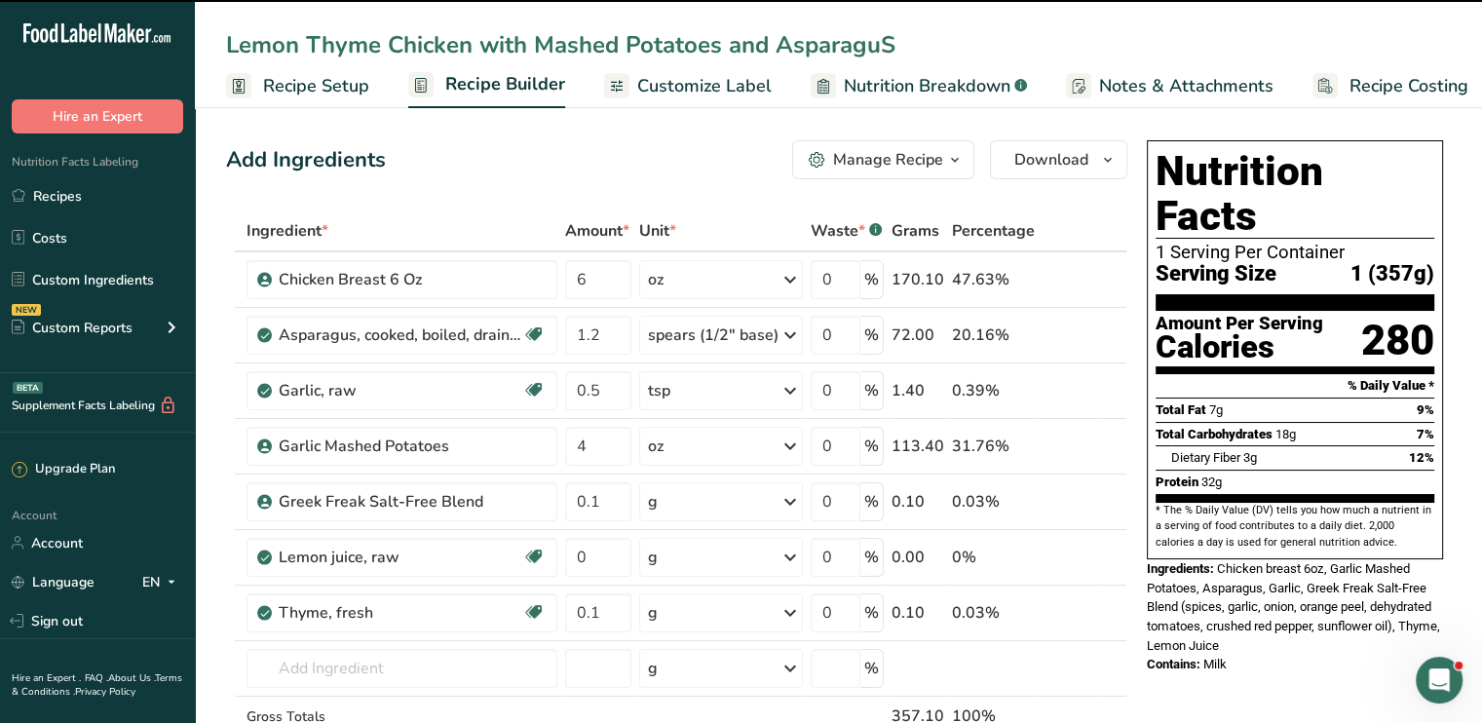
click at [226, 38] on input "Lemon Thyme Chicken with Mashed Potatoes and AsparaguS" at bounding box center [838, 44] width 1225 height 35
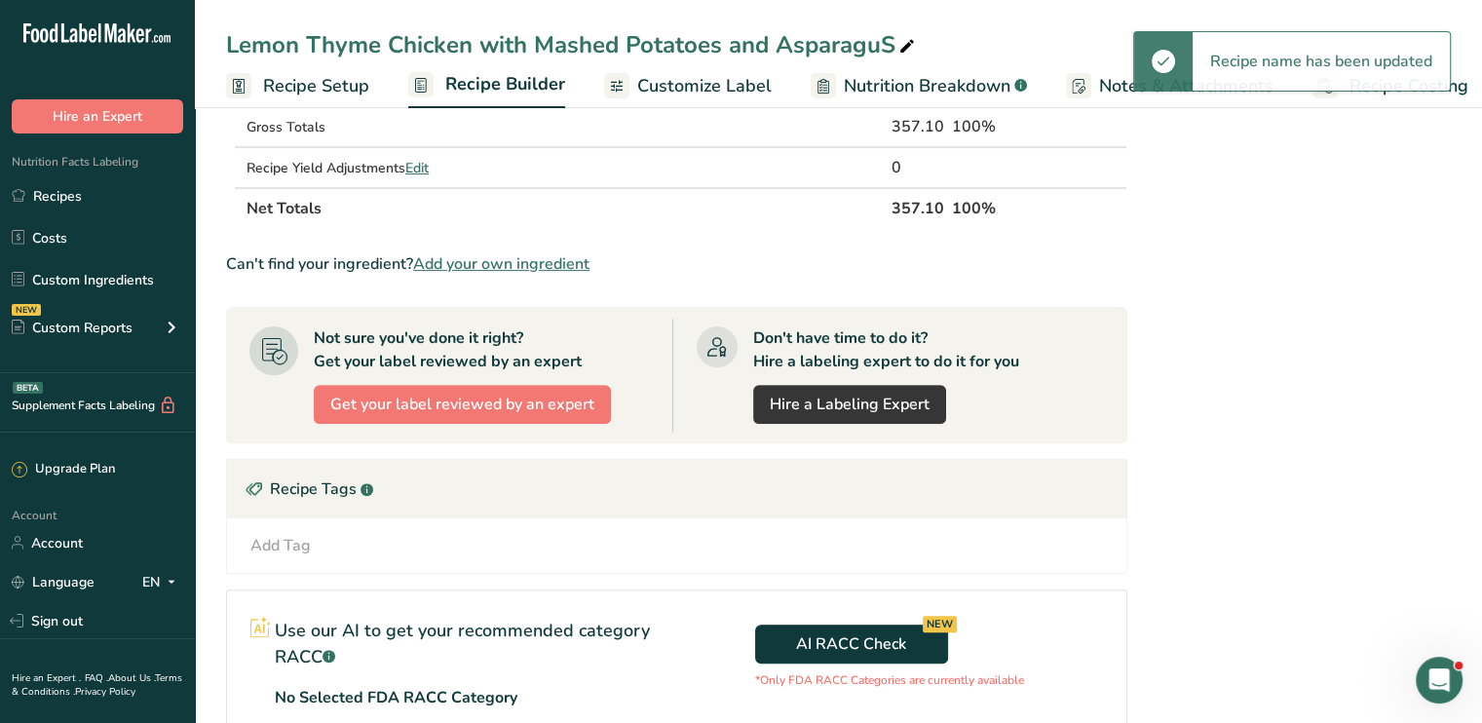
scroll to position [632, 0]
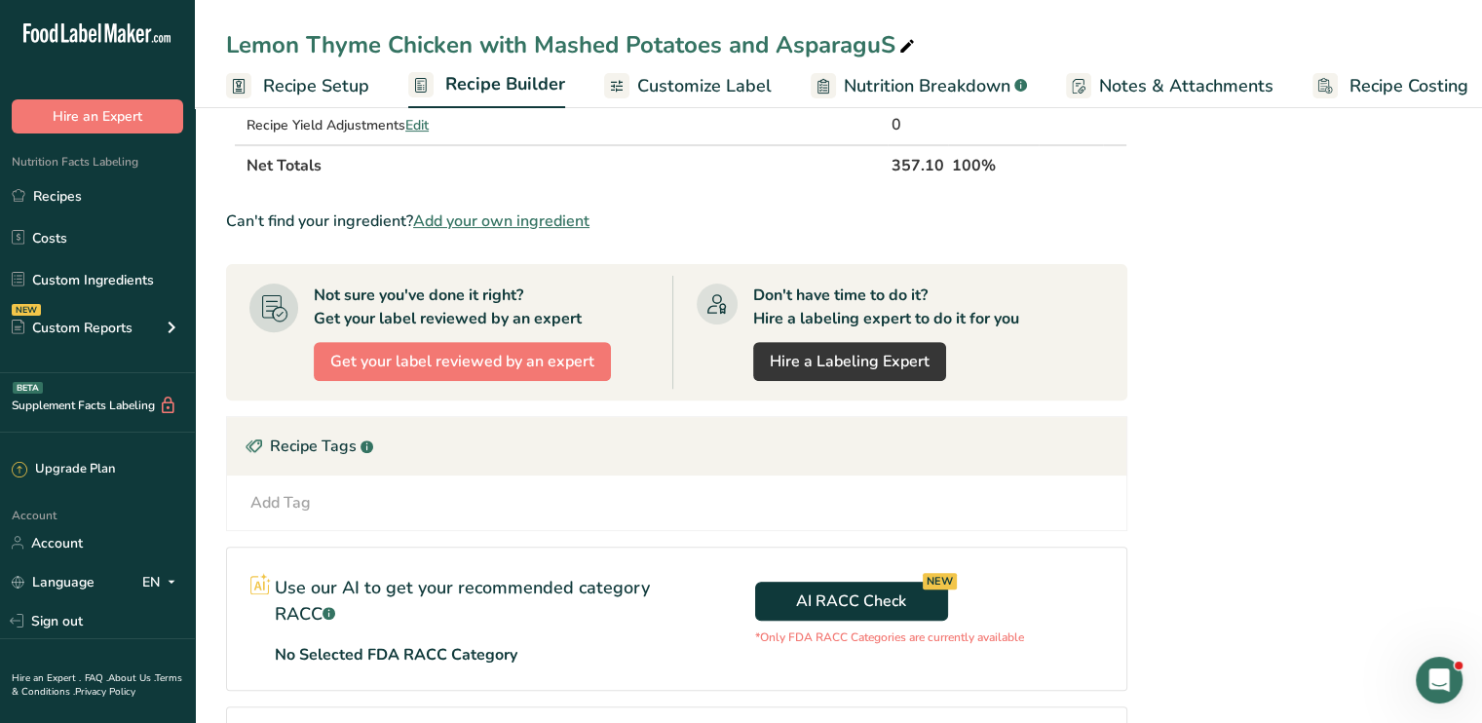
click at [904, 57] on icon at bounding box center [908, 46] width 18 height 27
click at [229, 36] on input "Lemon Thyme Chicken with Mashed Potatoes and AsparaguS" at bounding box center [838, 44] width 1225 height 35
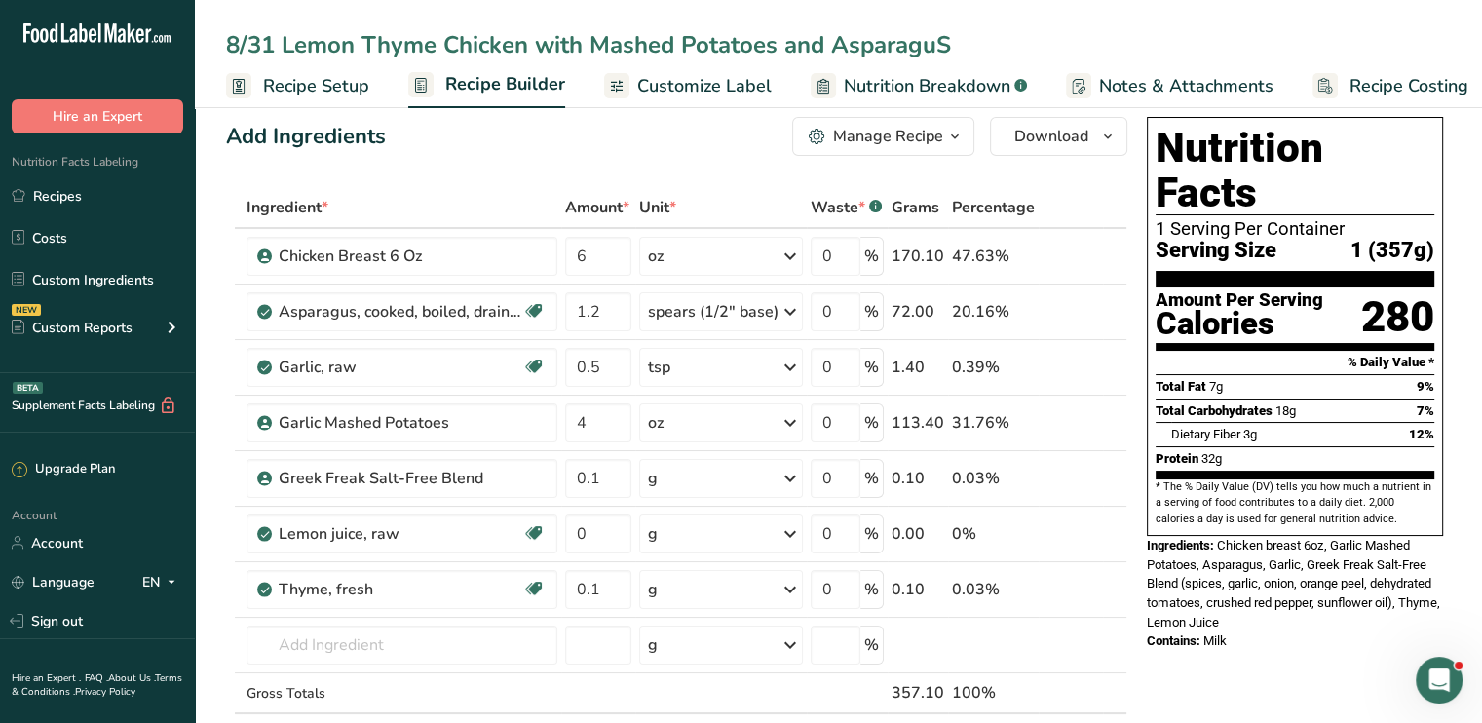
scroll to position [0, 0]
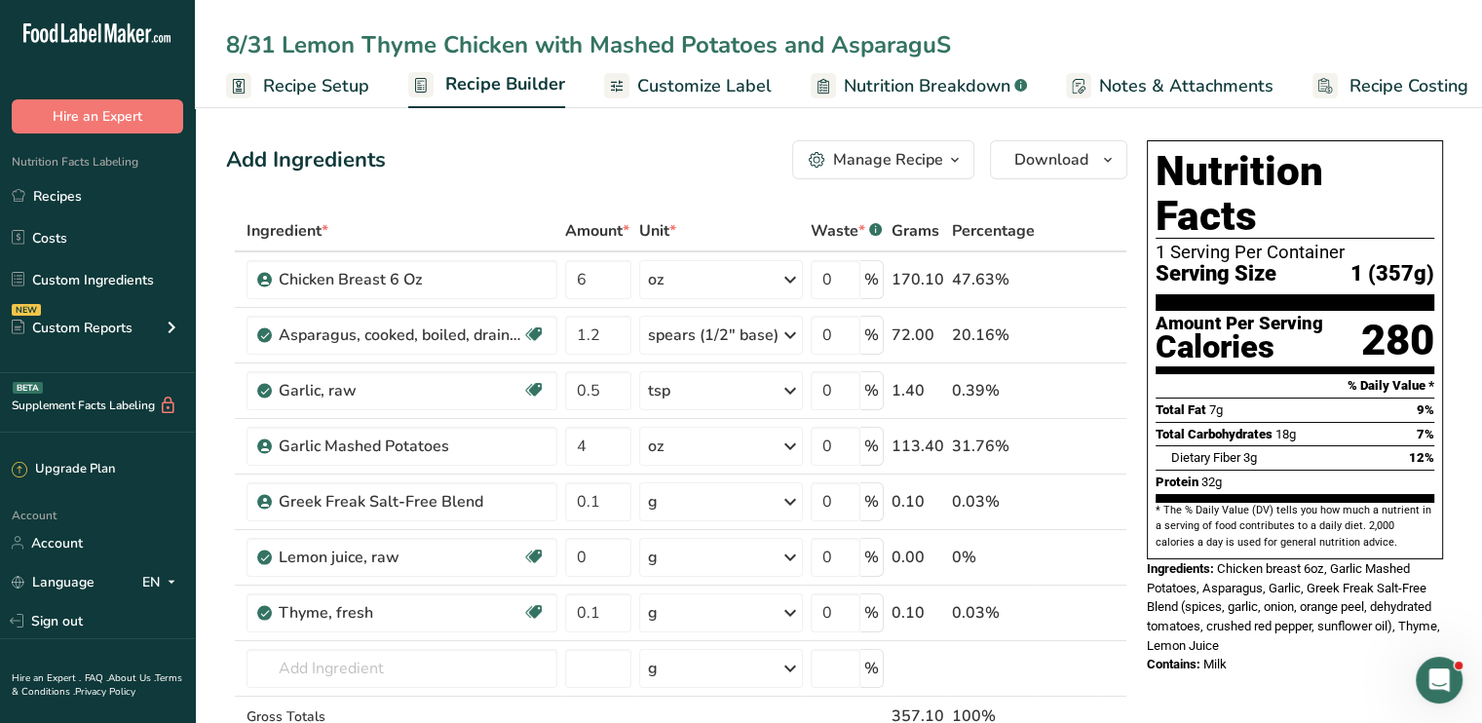
type input "8/31 Lemon Thyme Chicken with Mashed Potatoes and AsparaguS"
click at [675, 75] on span "Customize Label" at bounding box center [704, 86] width 134 height 26
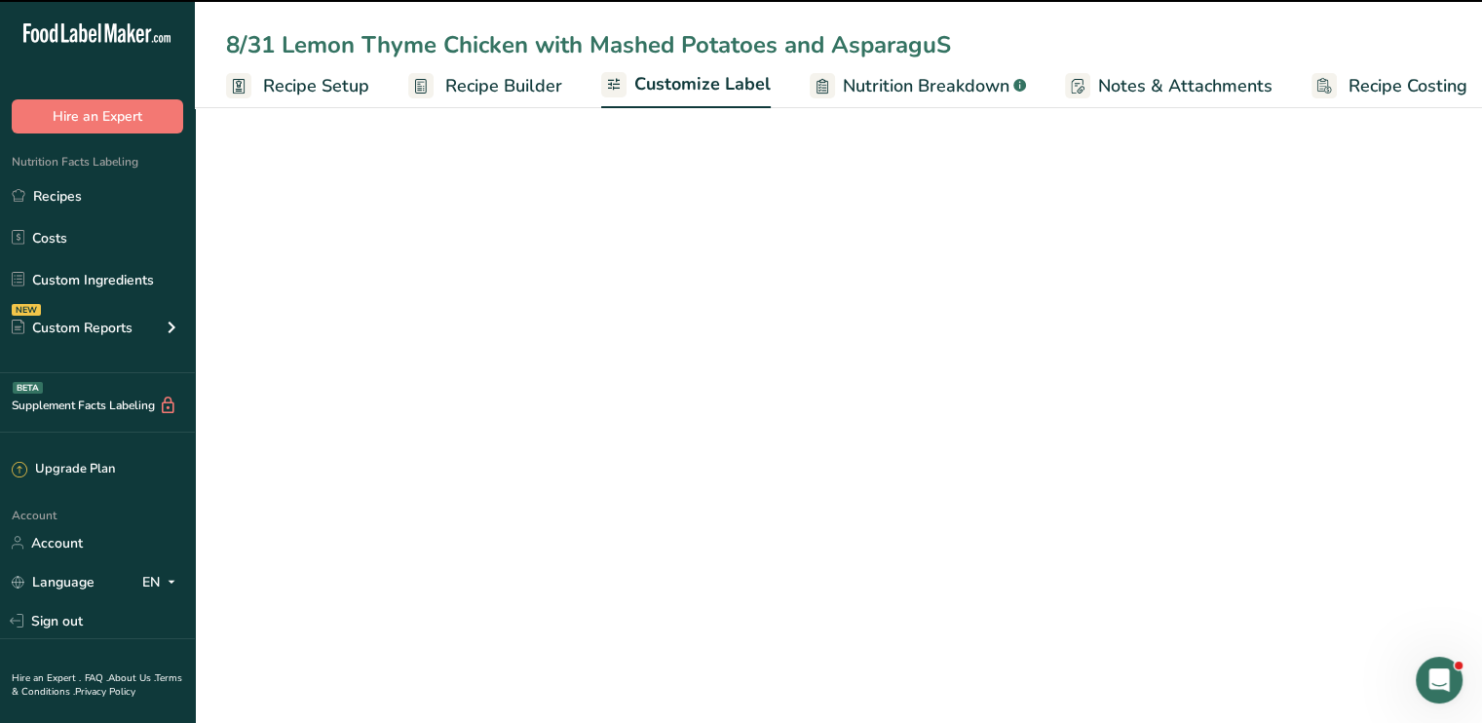
scroll to position [0, 17]
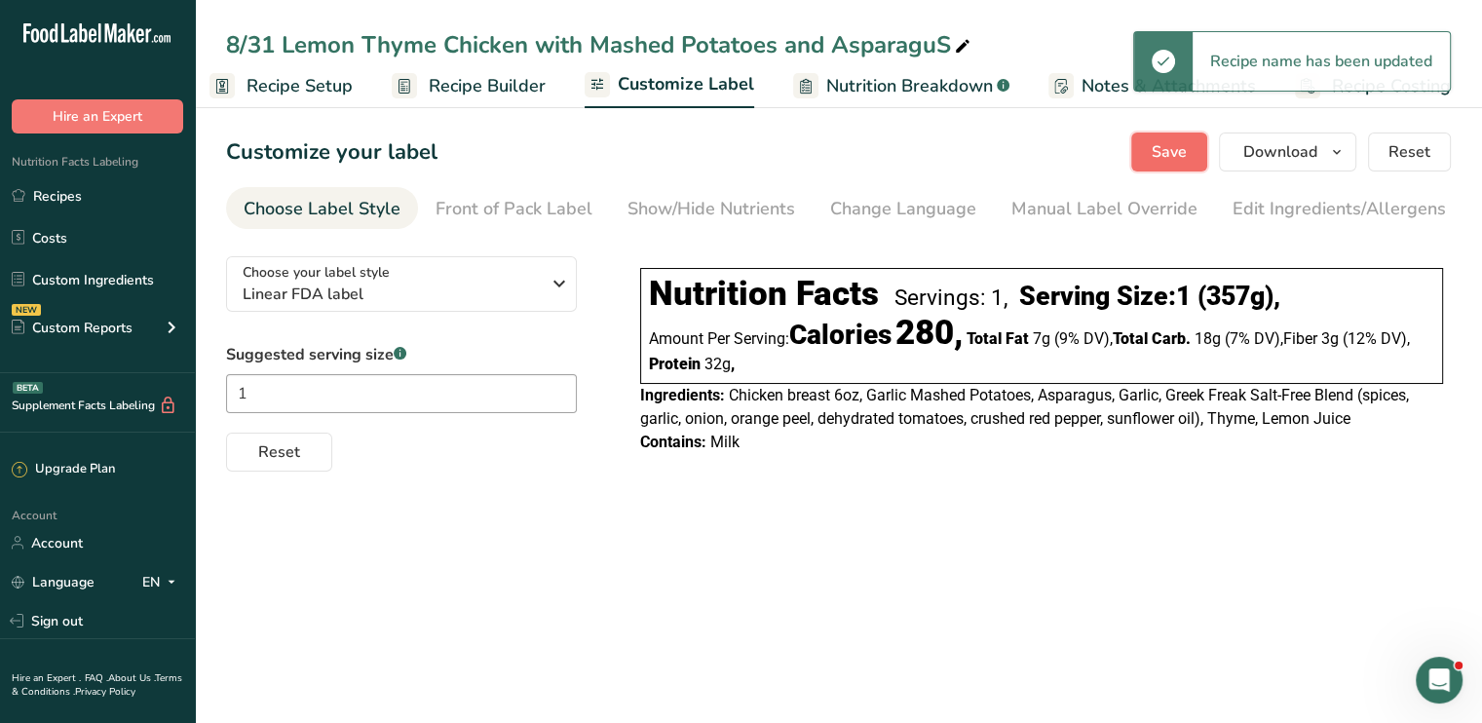
click at [1181, 147] on span "Save" at bounding box center [1169, 151] width 35 height 23
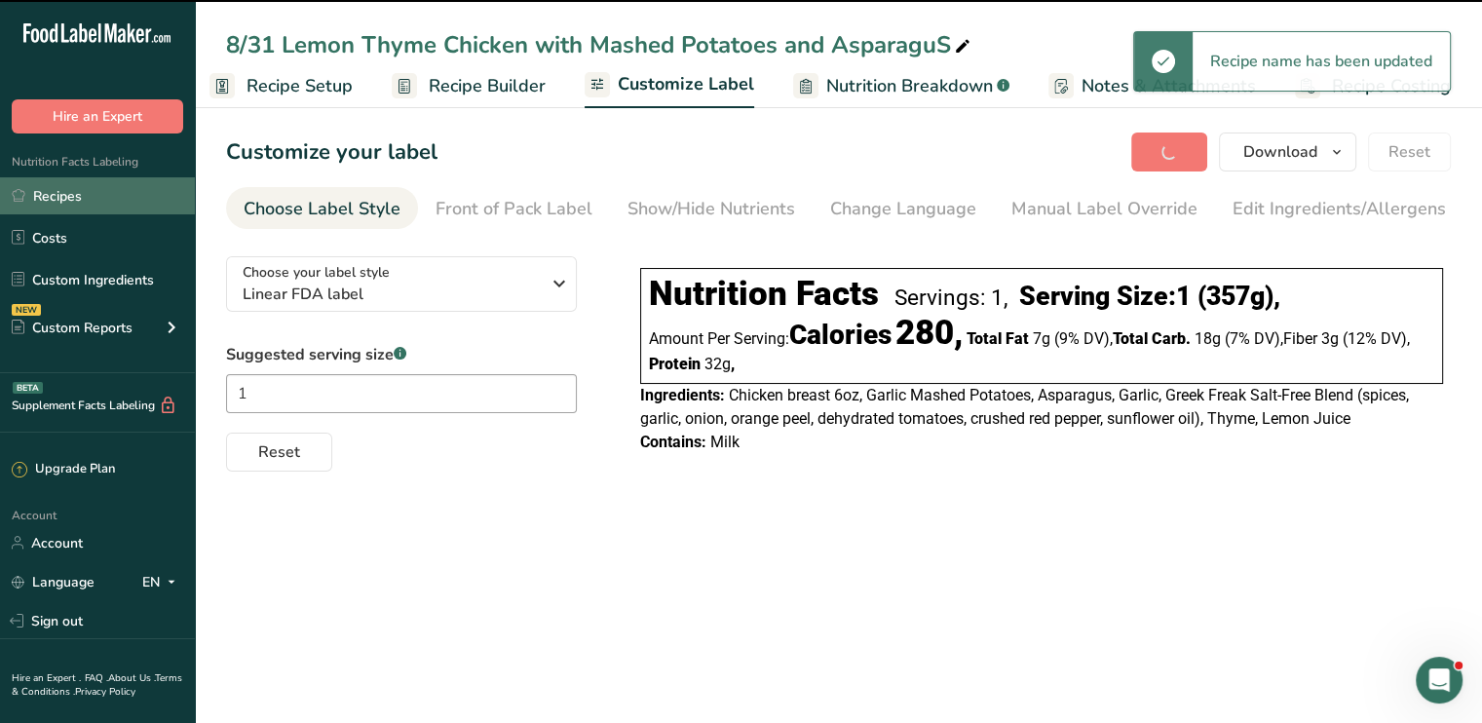
click at [133, 199] on link "Recipes" at bounding box center [97, 195] width 195 height 37
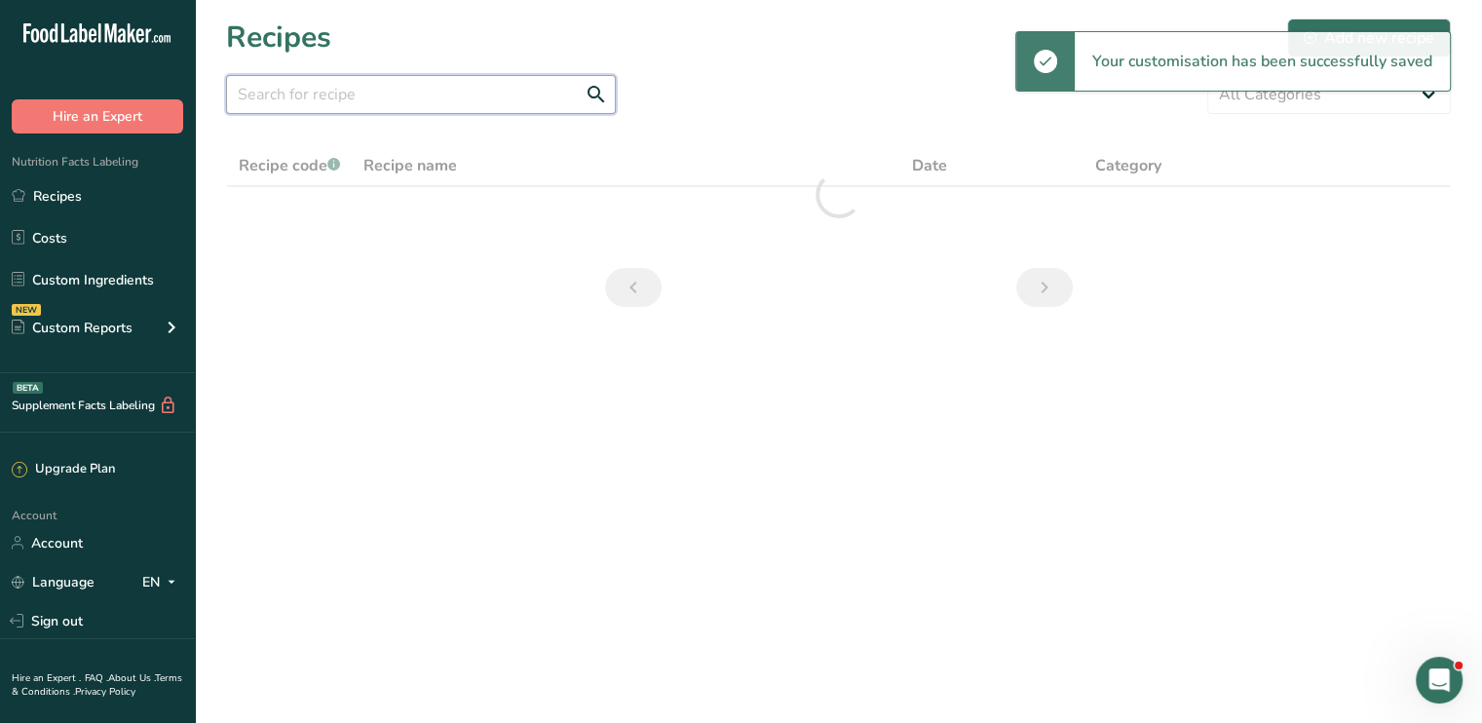
click at [350, 77] on input "text" at bounding box center [421, 94] width 390 height 39
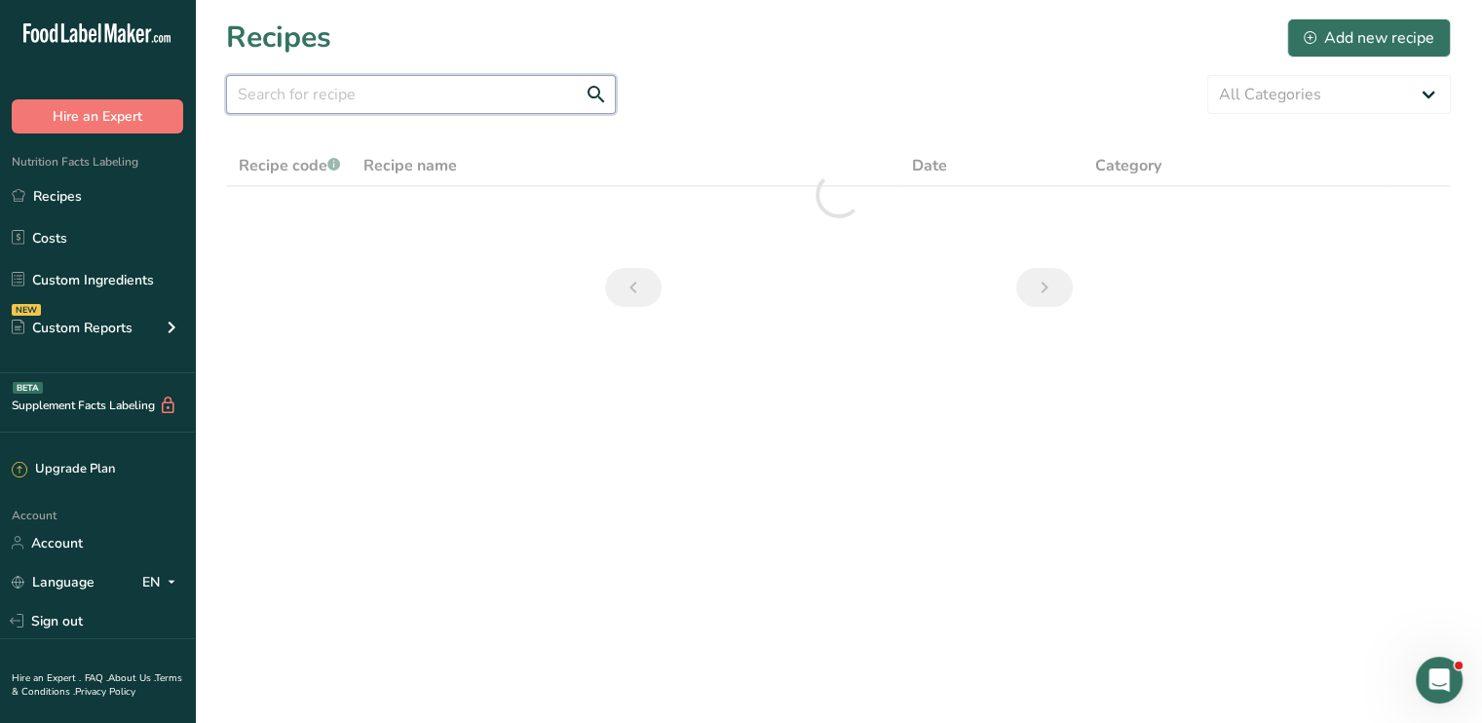
paste input "LEMON THY"
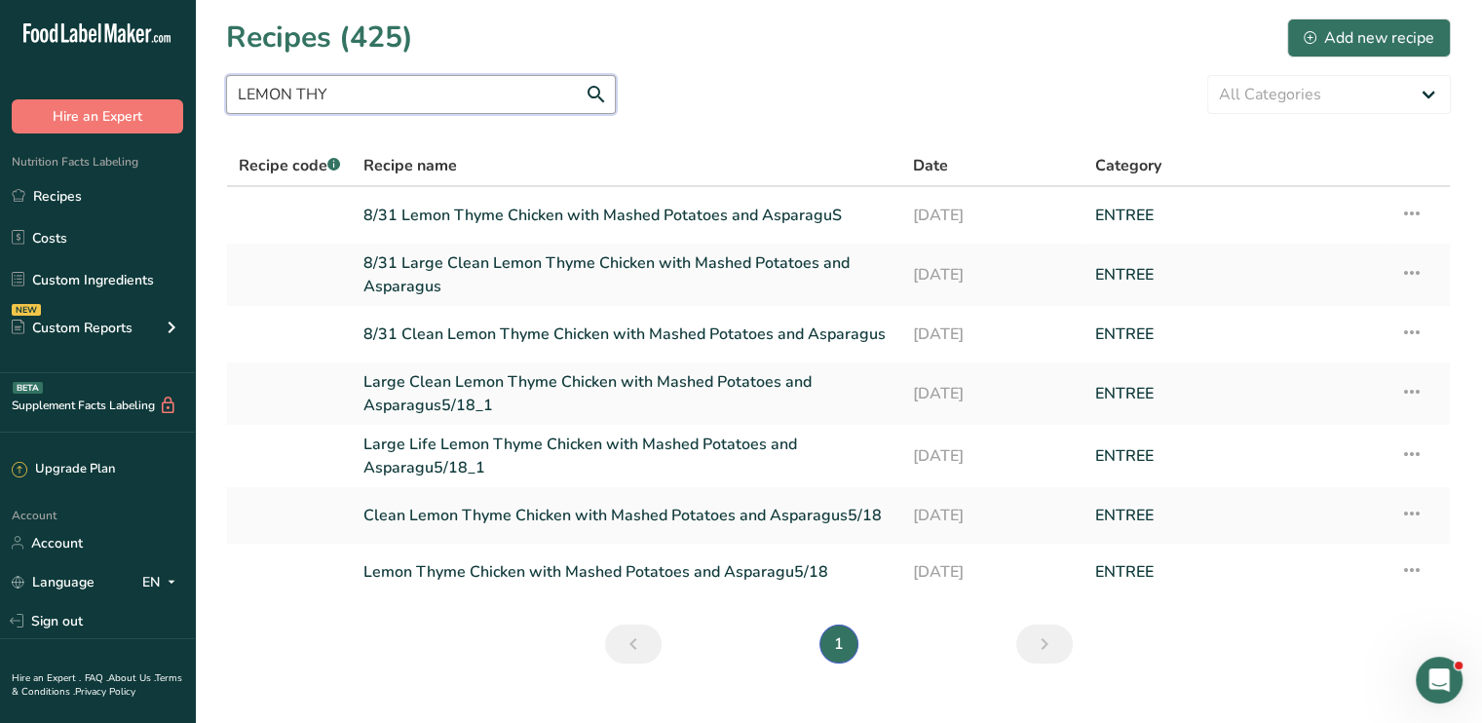
type input "LEMON THY"
click at [1410, 559] on icon at bounding box center [1411, 570] width 23 height 35
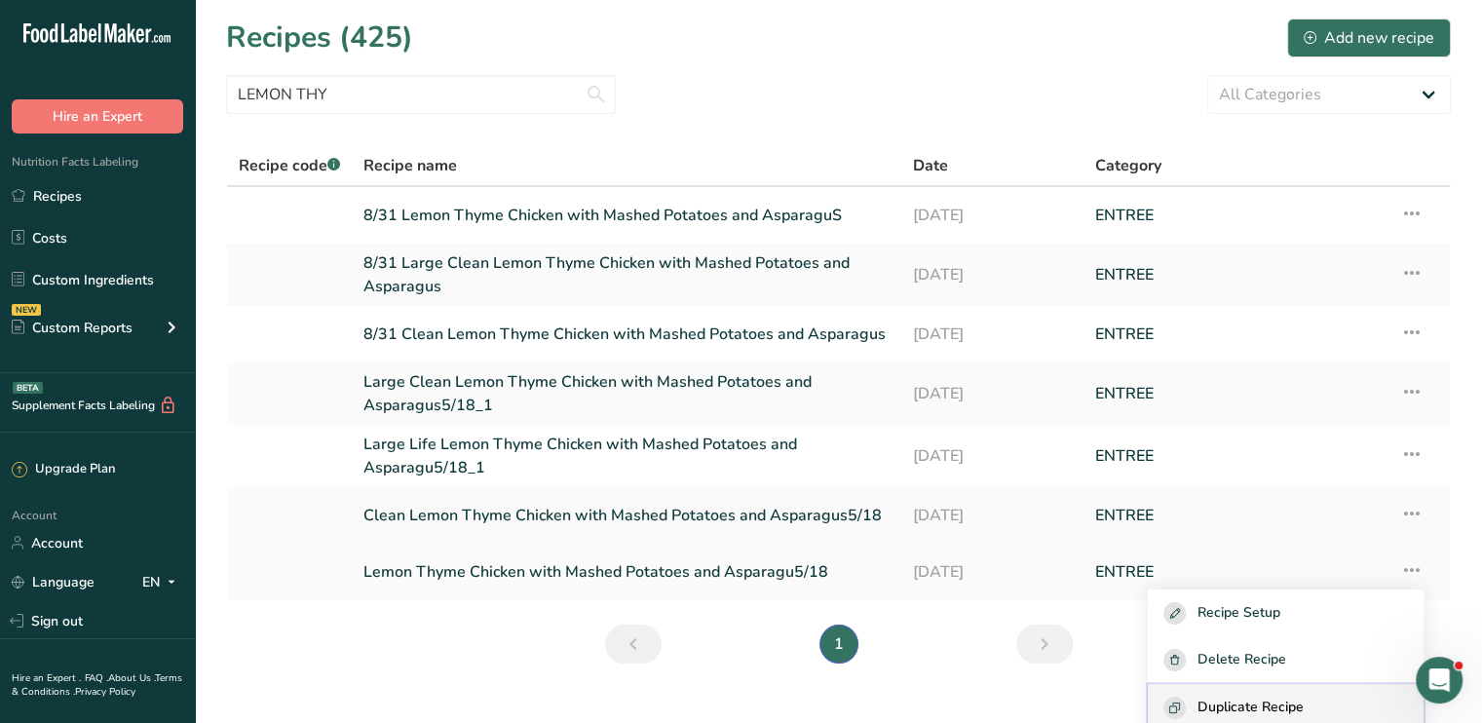
click at [1304, 706] on span "Duplicate Recipe" at bounding box center [1251, 708] width 106 height 22
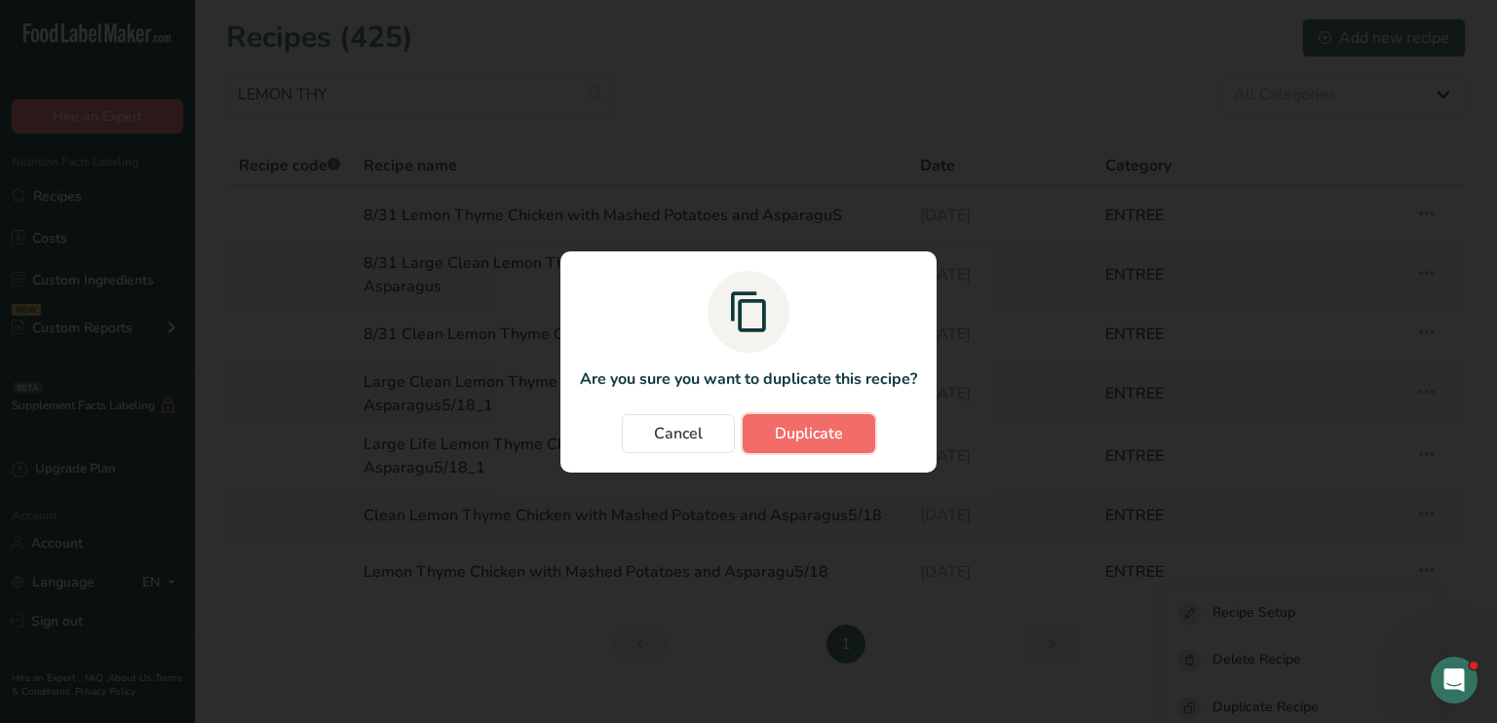
click at [821, 434] on span "Duplicate" at bounding box center [809, 433] width 68 height 23
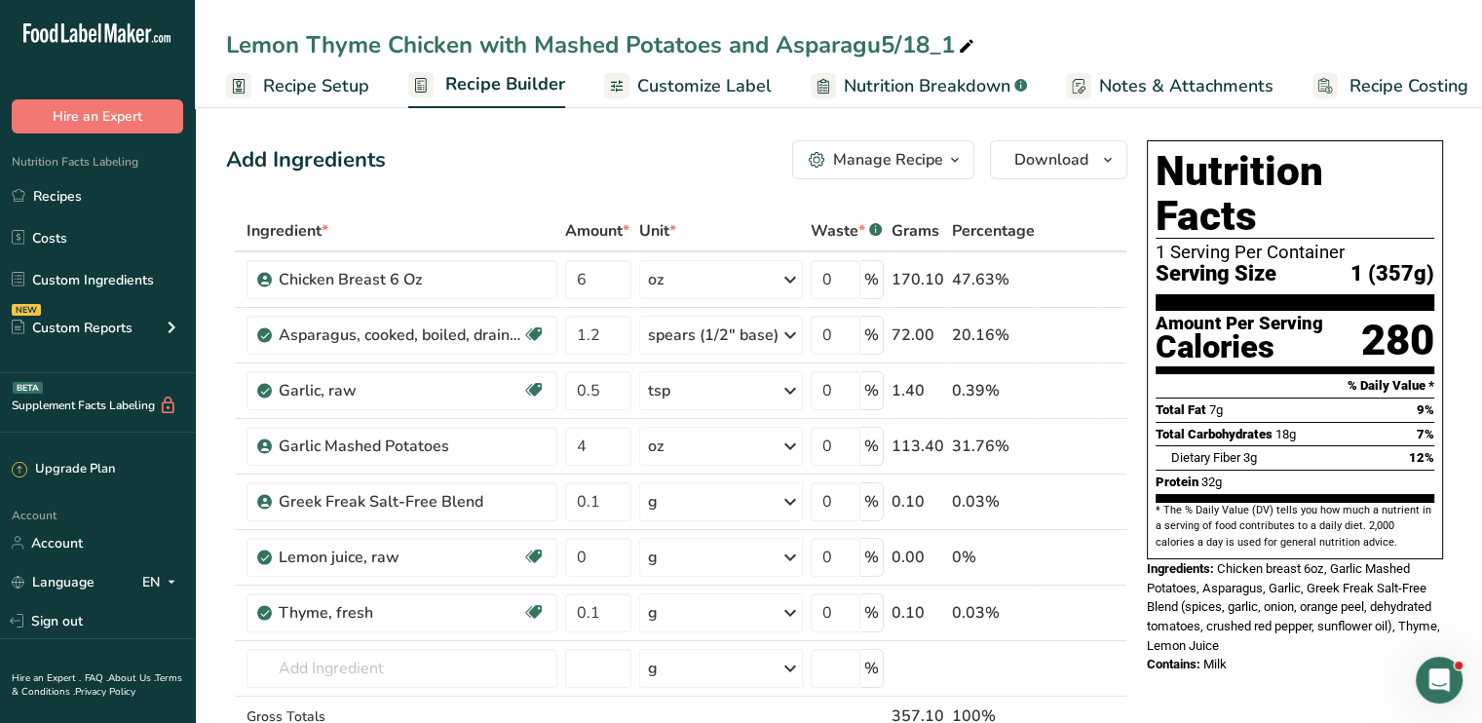
click at [963, 51] on icon at bounding box center [967, 46] width 18 height 27
click at [226, 44] on input "Lemon Thyme Chicken with Mashed Potatoes and Asparagus" at bounding box center [838, 44] width 1225 height 35
type input "8/31 Lemon Thyme Chicken with Mashed Potatoes and Asparagus"
click at [684, 98] on link "Customize Label" at bounding box center [688, 86] width 168 height 44
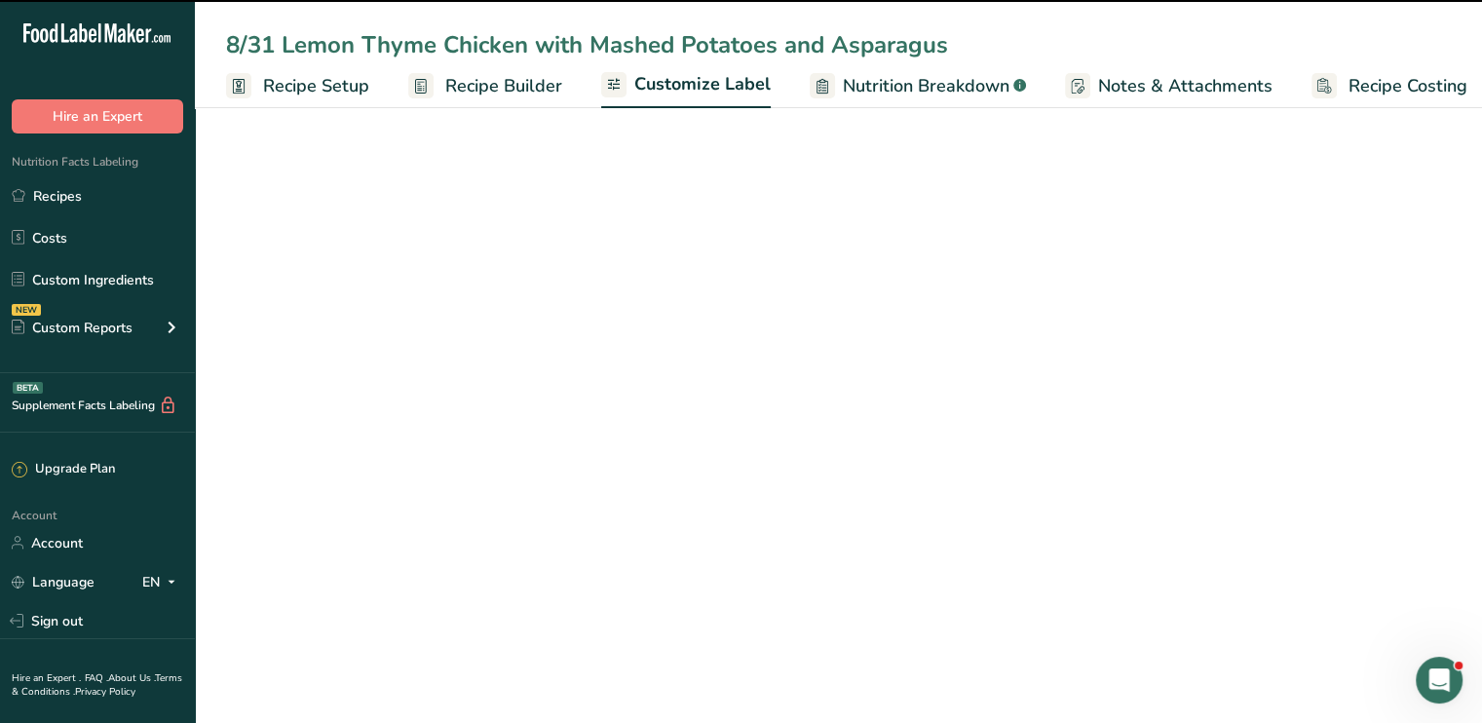
scroll to position [0, 17]
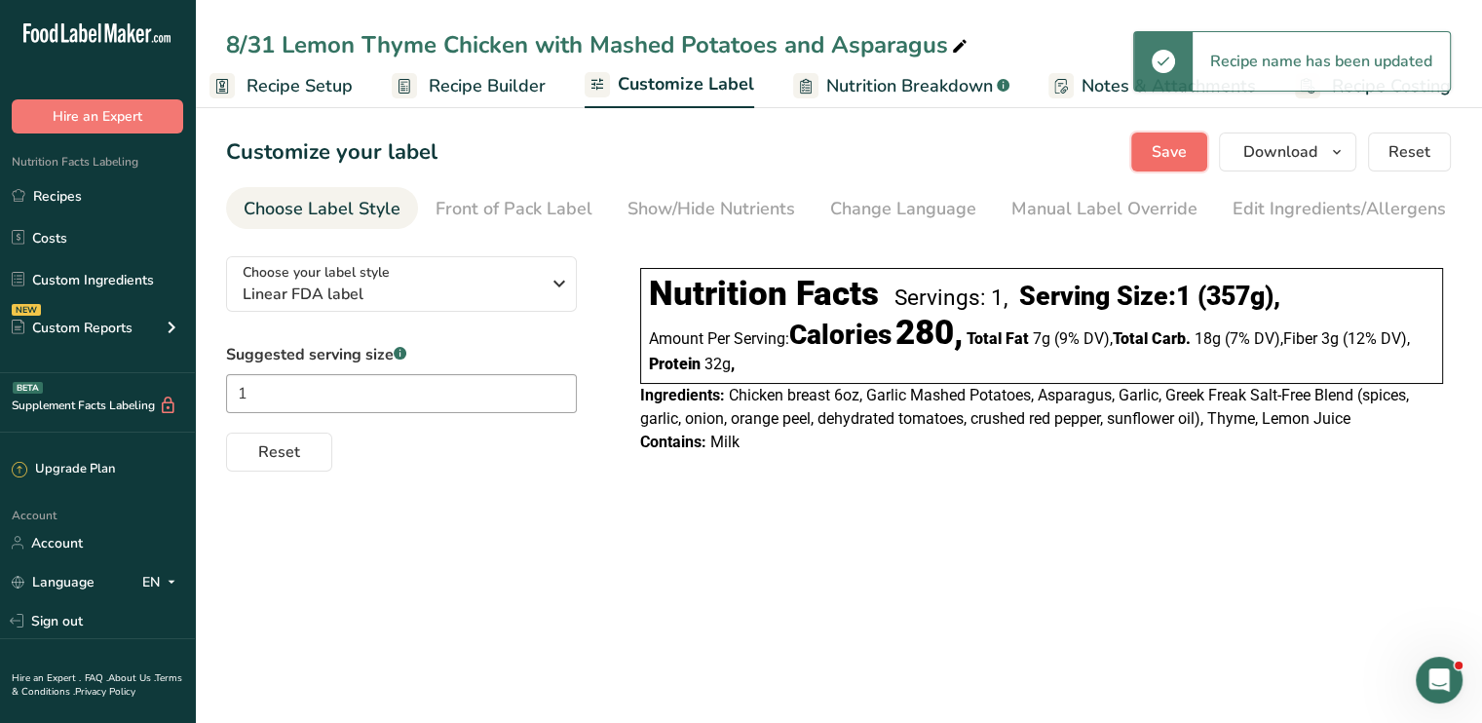
click at [1169, 152] on span "Save" at bounding box center [1169, 151] width 35 height 23
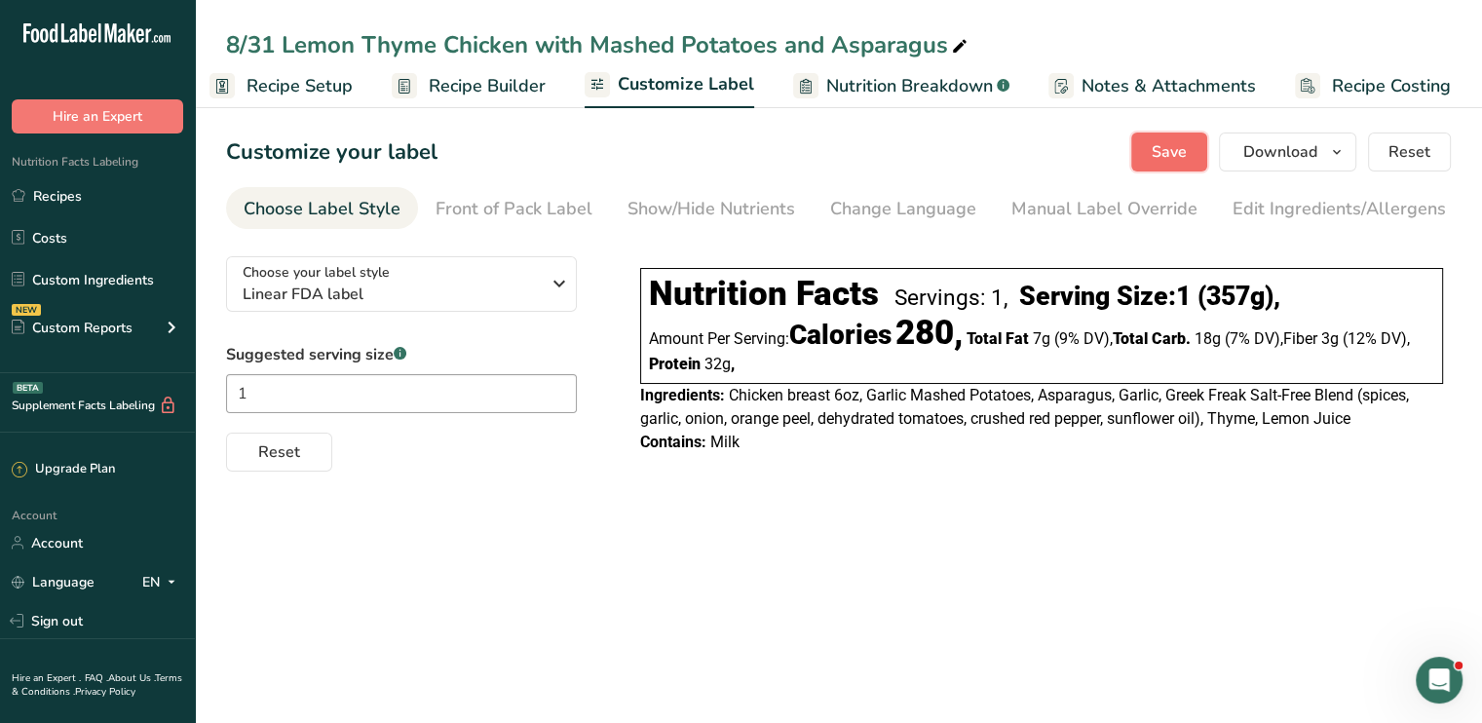
click at [1174, 163] on span "Save" at bounding box center [1169, 151] width 35 height 23
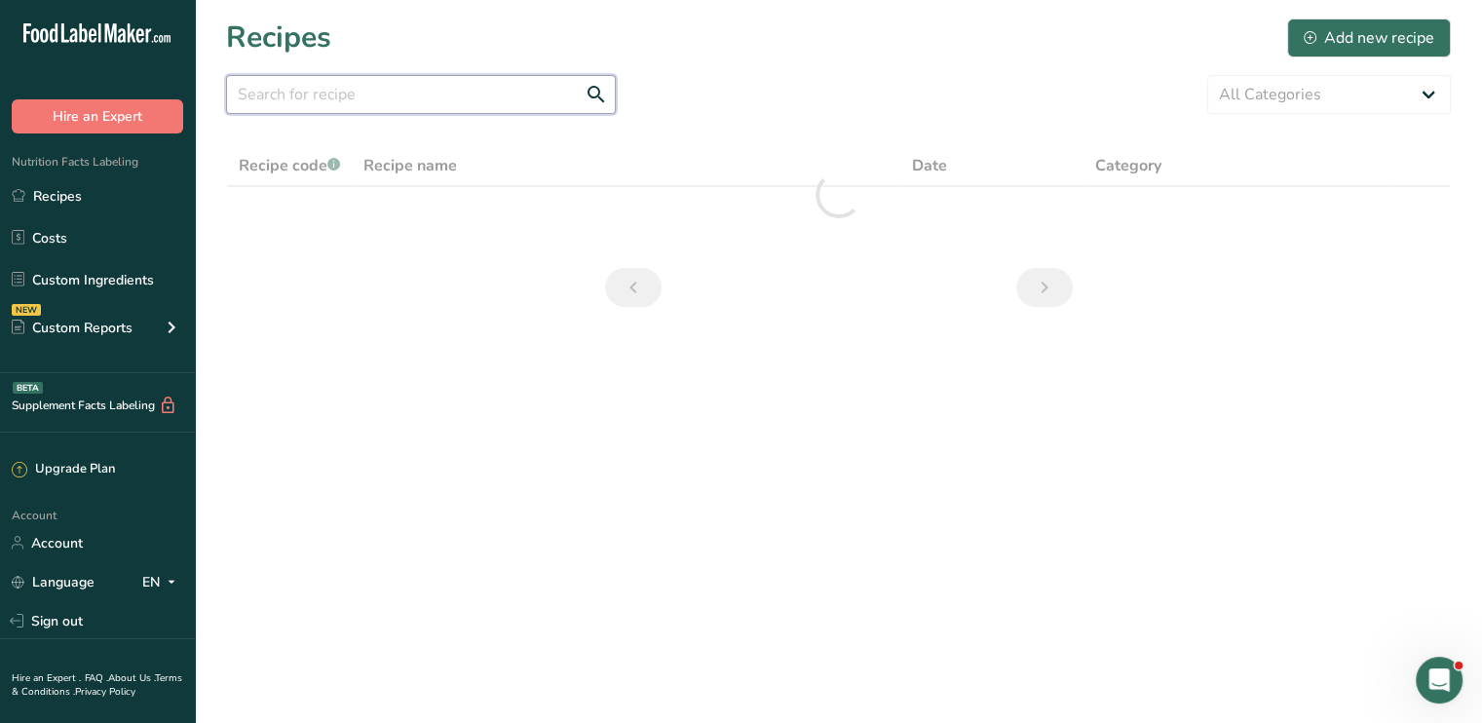
click at [351, 94] on input "text" at bounding box center [421, 94] width 390 height 39
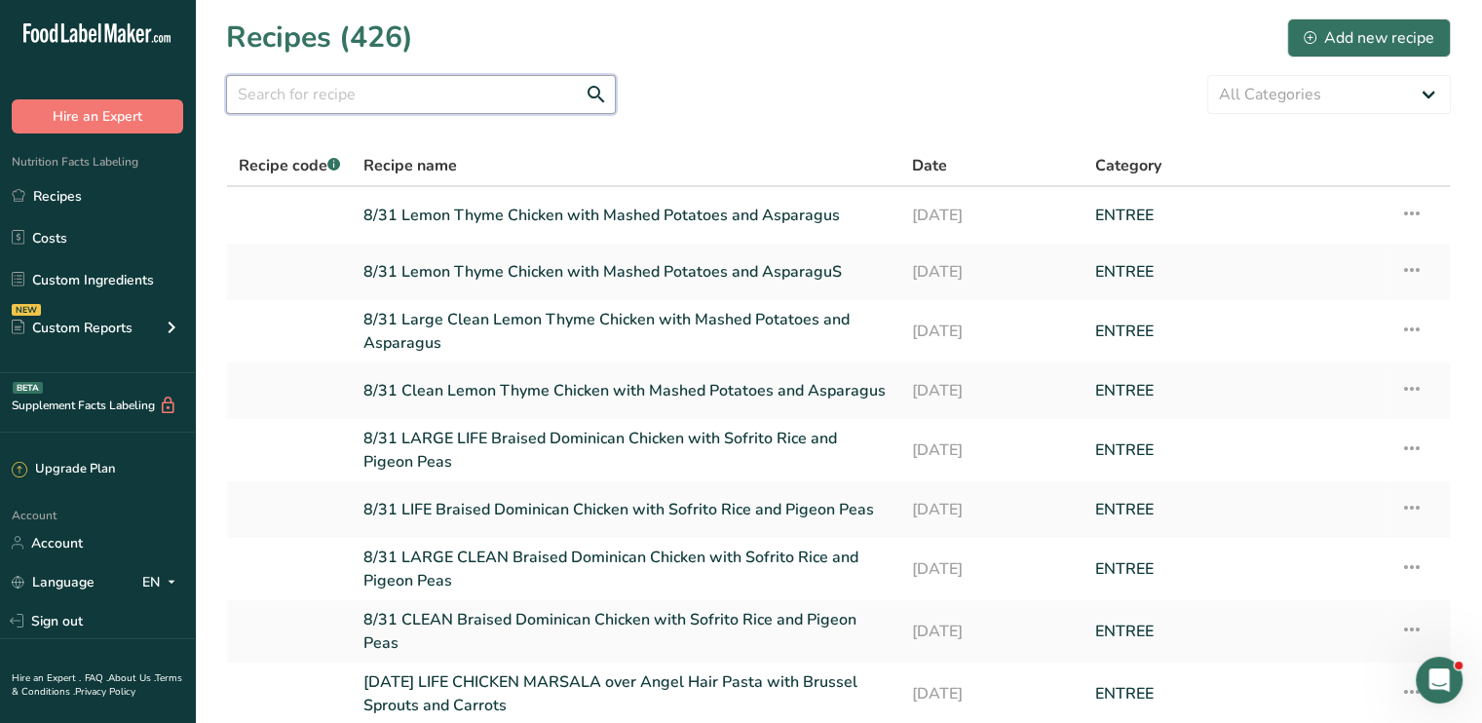
paste input "LEMON THY"
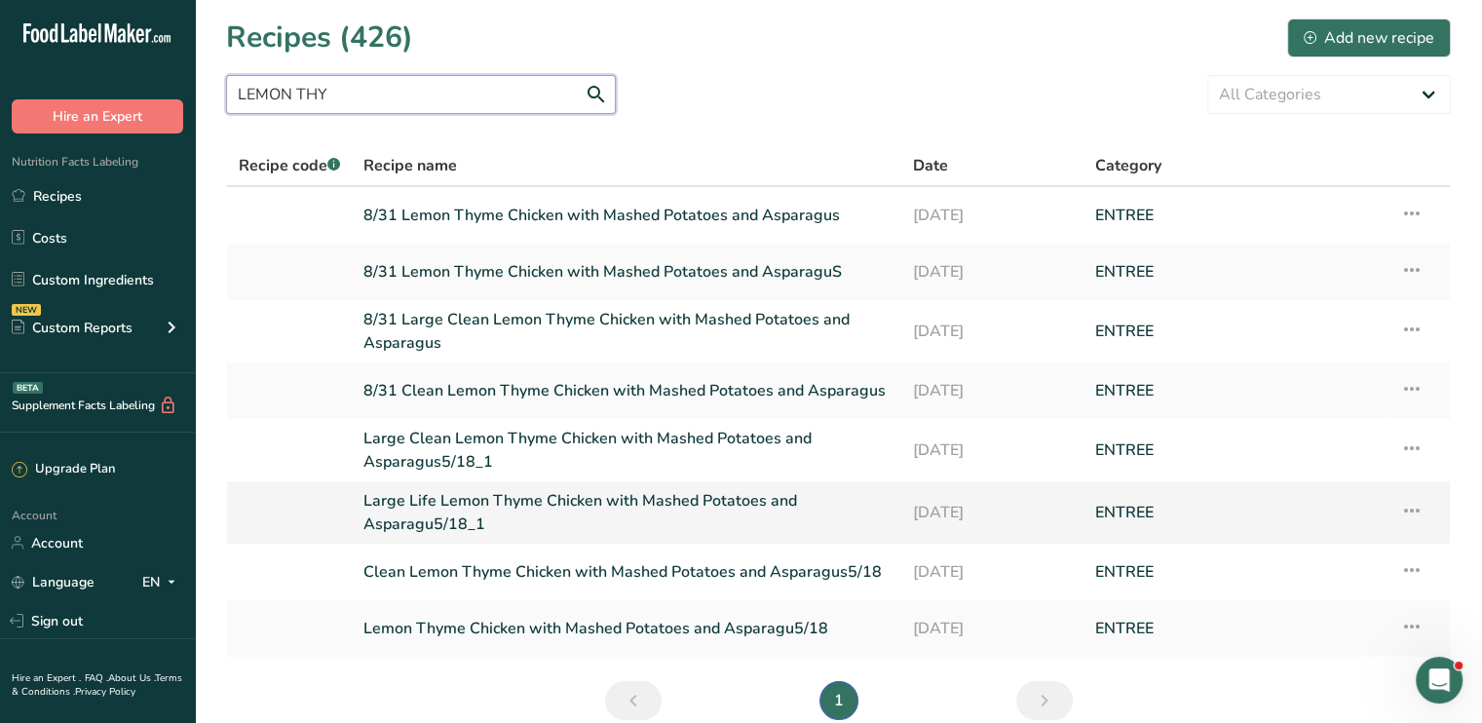
type input "LEMON THY"
click at [1396, 520] on td "Recipe Setup Delete Recipe Duplicate Recipe Scale Recipe Save as Sub-Recipe .a-…" at bounding box center [1419, 512] width 61 height 62
click at [1413, 517] on icon at bounding box center [1411, 510] width 23 height 35
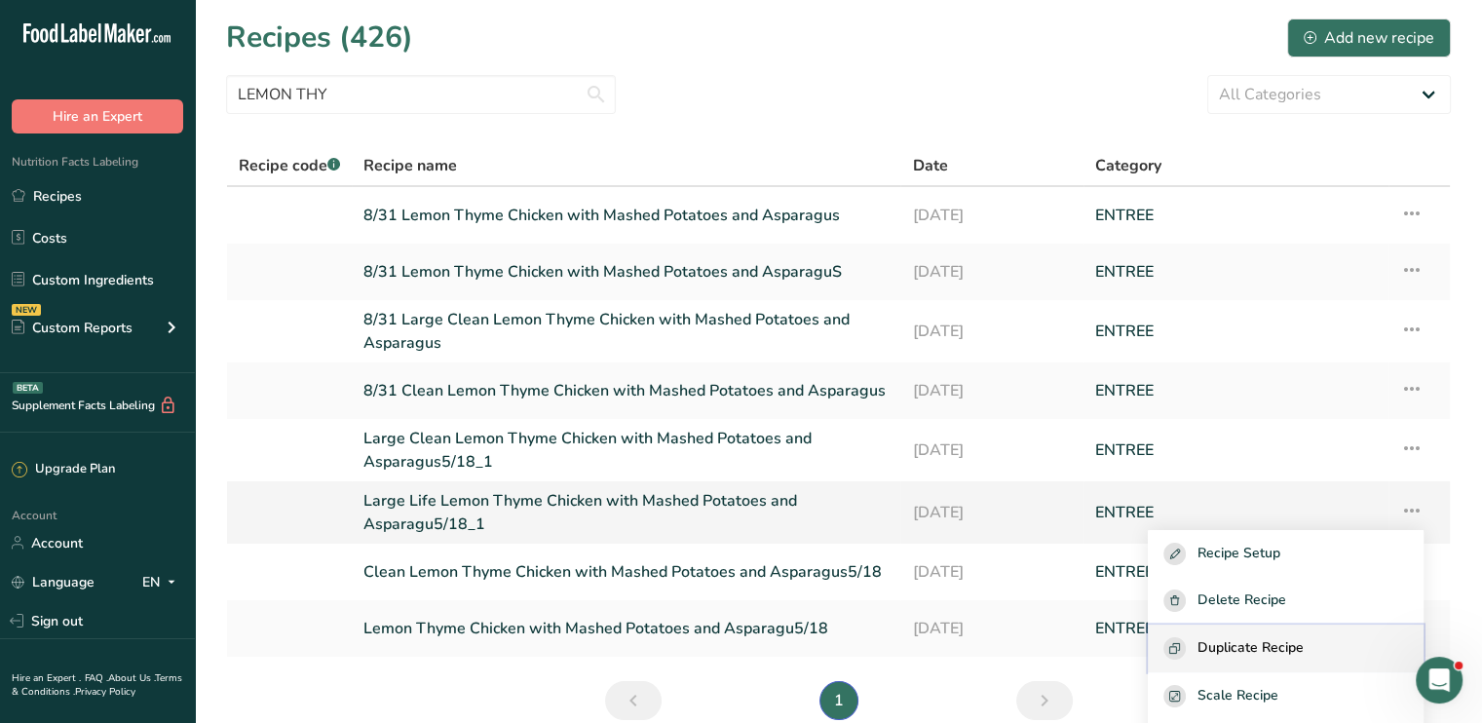
click at [1302, 641] on span "Duplicate Recipe" at bounding box center [1251, 648] width 106 height 22
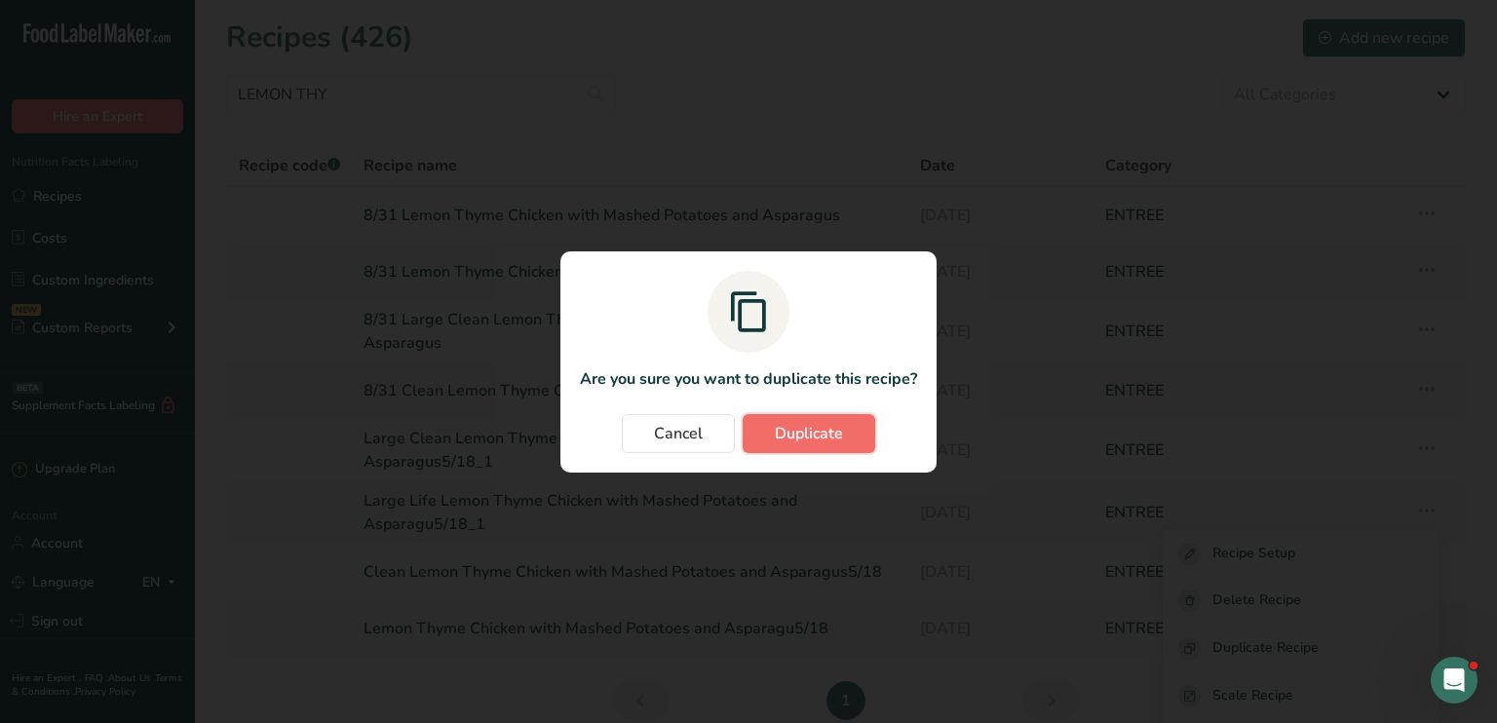
click at [842, 442] on button "Duplicate" at bounding box center [809, 433] width 133 height 39
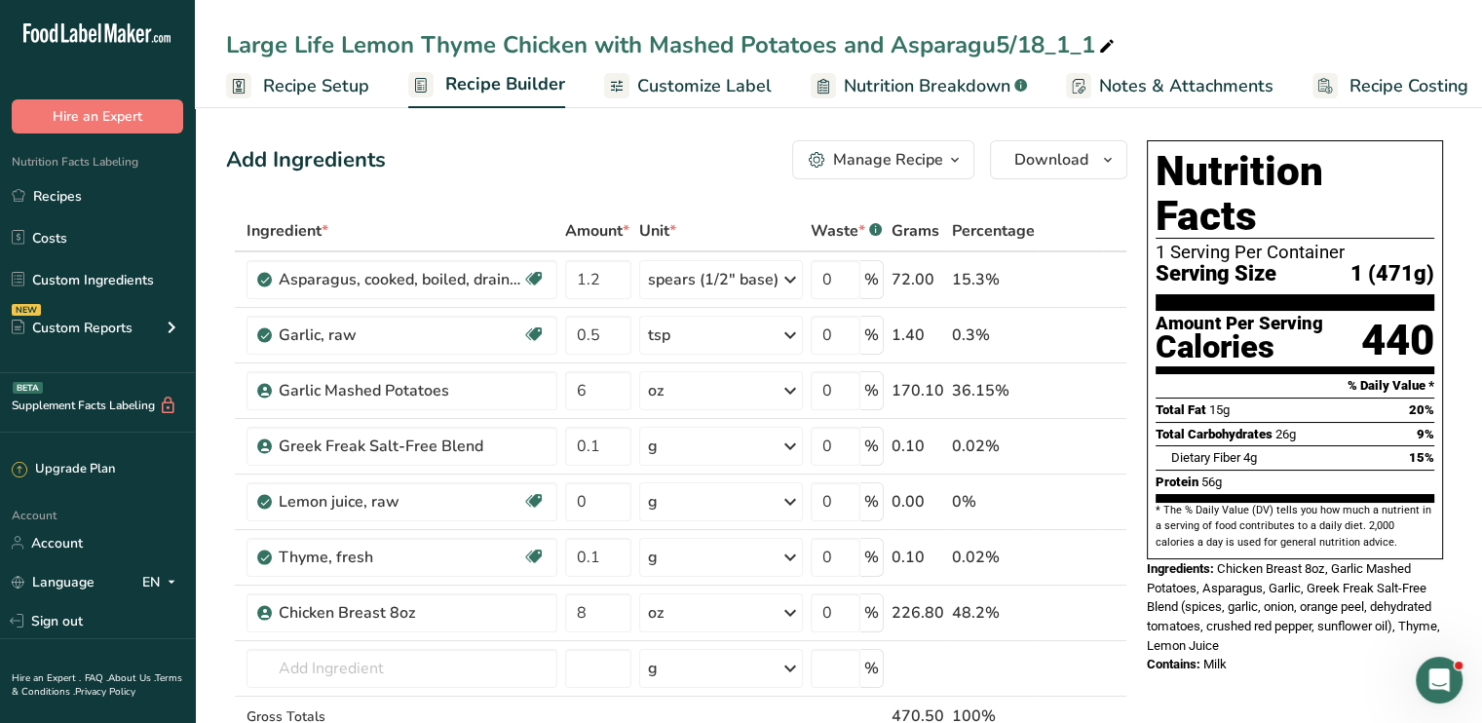
click at [1101, 41] on icon at bounding box center [1107, 46] width 18 height 27
click at [232, 37] on input "Large Life Lemon Thyme Chicken with Mashed Potatoes and Asparagus" at bounding box center [838, 44] width 1225 height 35
type input "8/31 Large Life Lemon Thyme Chicken with Mashed Potatoes and Asparagus"
click at [697, 93] on span "Customize Label" at bounding box center [704, 86] width 134 height 26
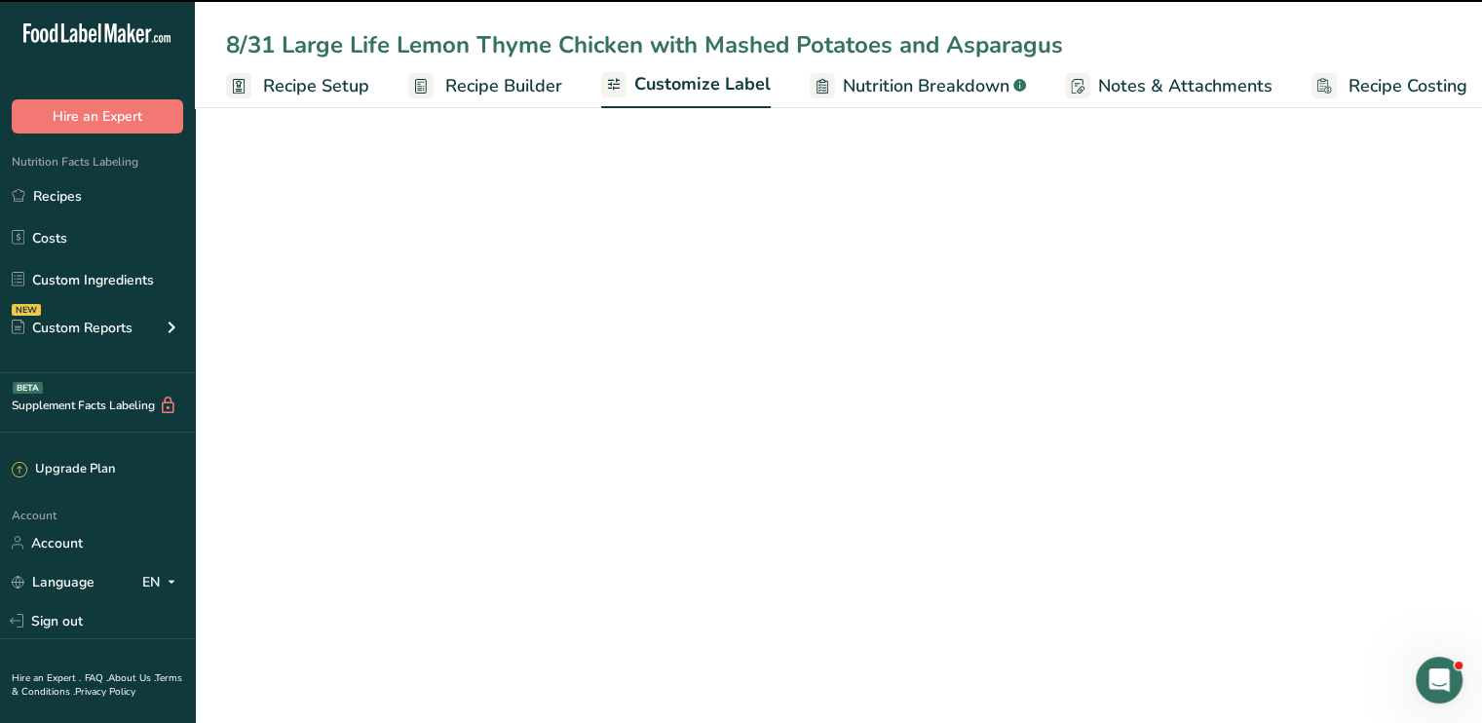
scroll to position [0, 17]
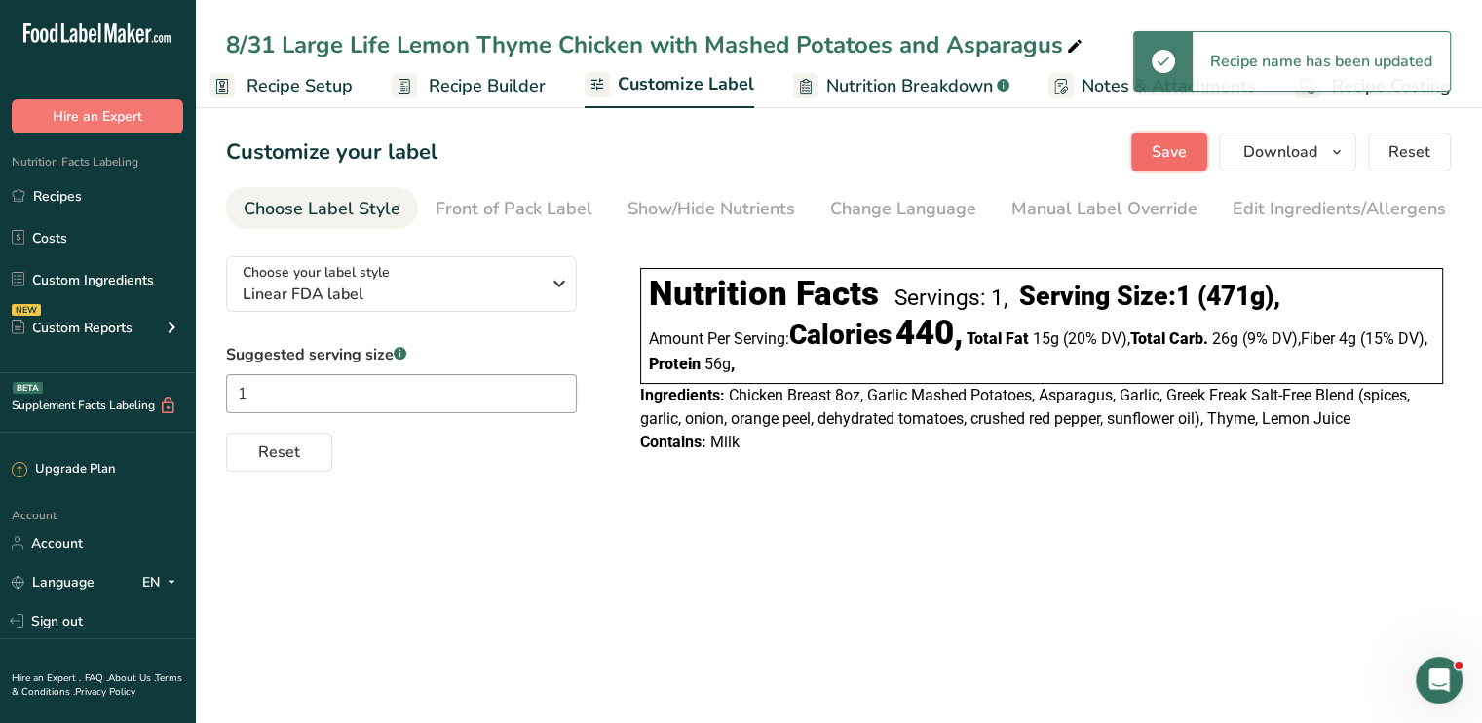
click at [1170, 150] on span "Save" at bounding box center [1169, 151] width 35 height 23
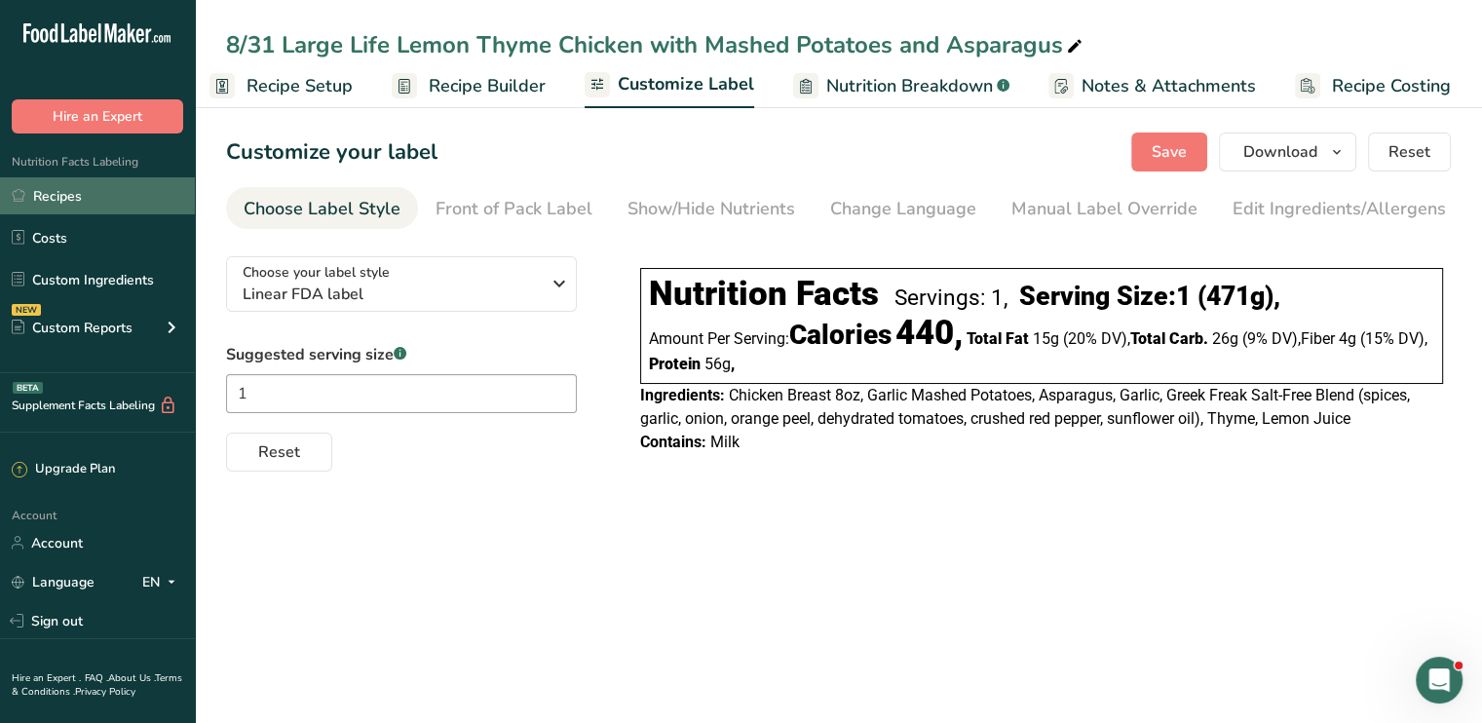
click at [147, 189] on link "Recipes" at bounding box center [97, 195] width 195 height 37
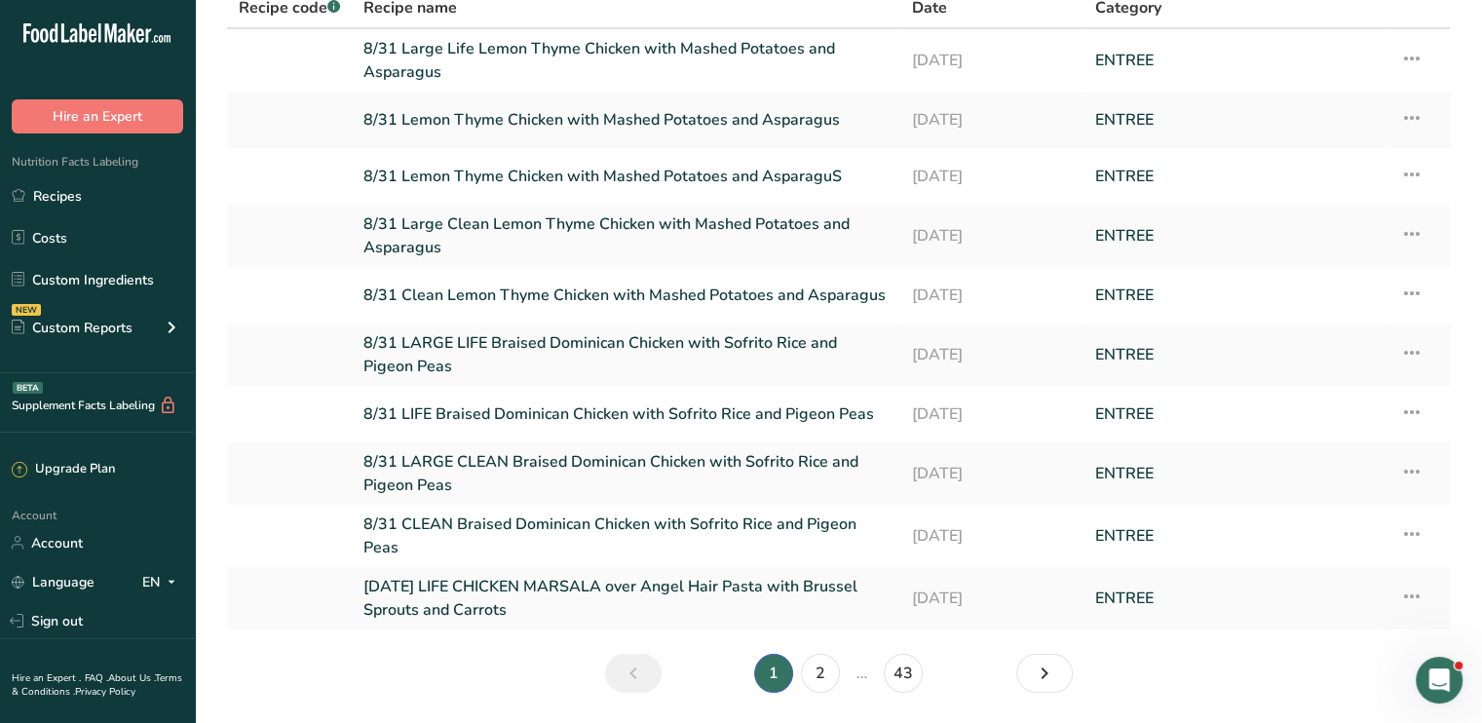
scroll to position [160, 0]
click at [569, 516] on link "8/31 CLEAN Braised Dominican Chicken with Sofrito Rice and Pigeon Peas" at bounding box center [626, 534] width 525 height 47
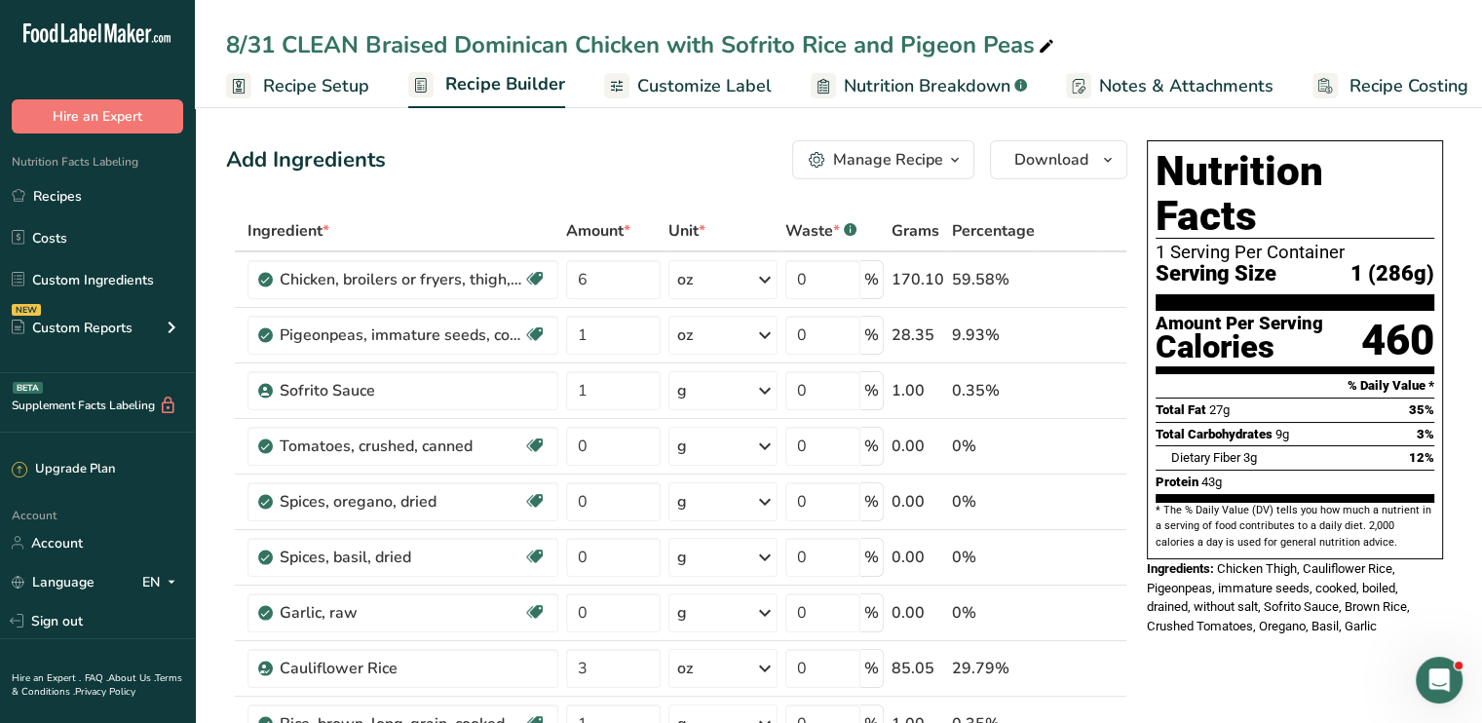
drag, startPoint x: 366, startPoint y: 42, endPoint x: 1028, endPoint y: 51, distance: 661.8
click at [1028, 51] on div "8/31 CLEAN Braised Dominican Chicken with Sofrito Rice and Pigeon Peas" at bounding box center [642, 44] width 832 height 35
drag, startPoint x: 1049, startPoint y: 51, endPoint x: 363, endPoint y: 56, distance: 686.1
click at [363, 56] on input "8/31 CLEAN Braised Dominican Chicken with Sofrito Rice and Pigeon Peas" at bounding box center [838, 44] width 1225 height 35
type input "8/31 CLEAN Chicken with Dominican Sauce, Rice with Pigeon Peas and Green Beans"
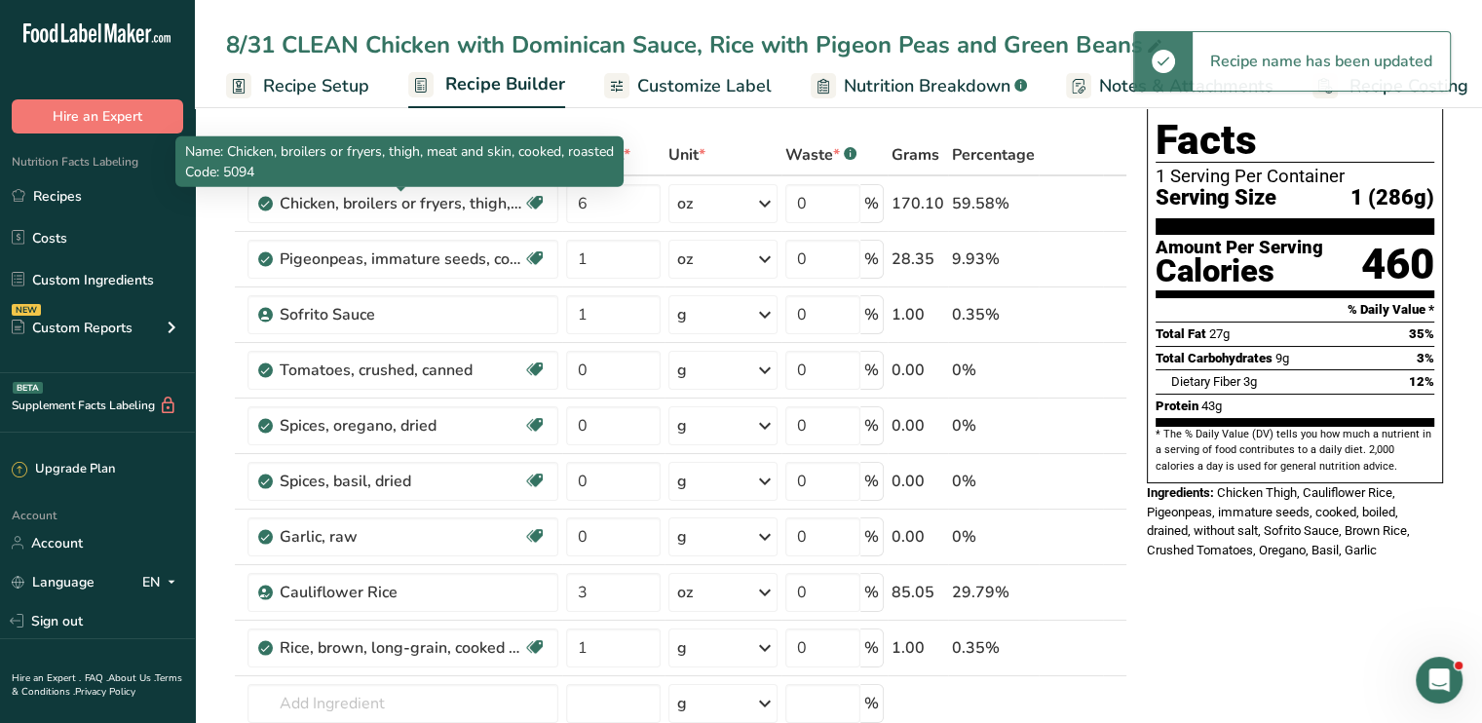
scroll to position [117, 0]
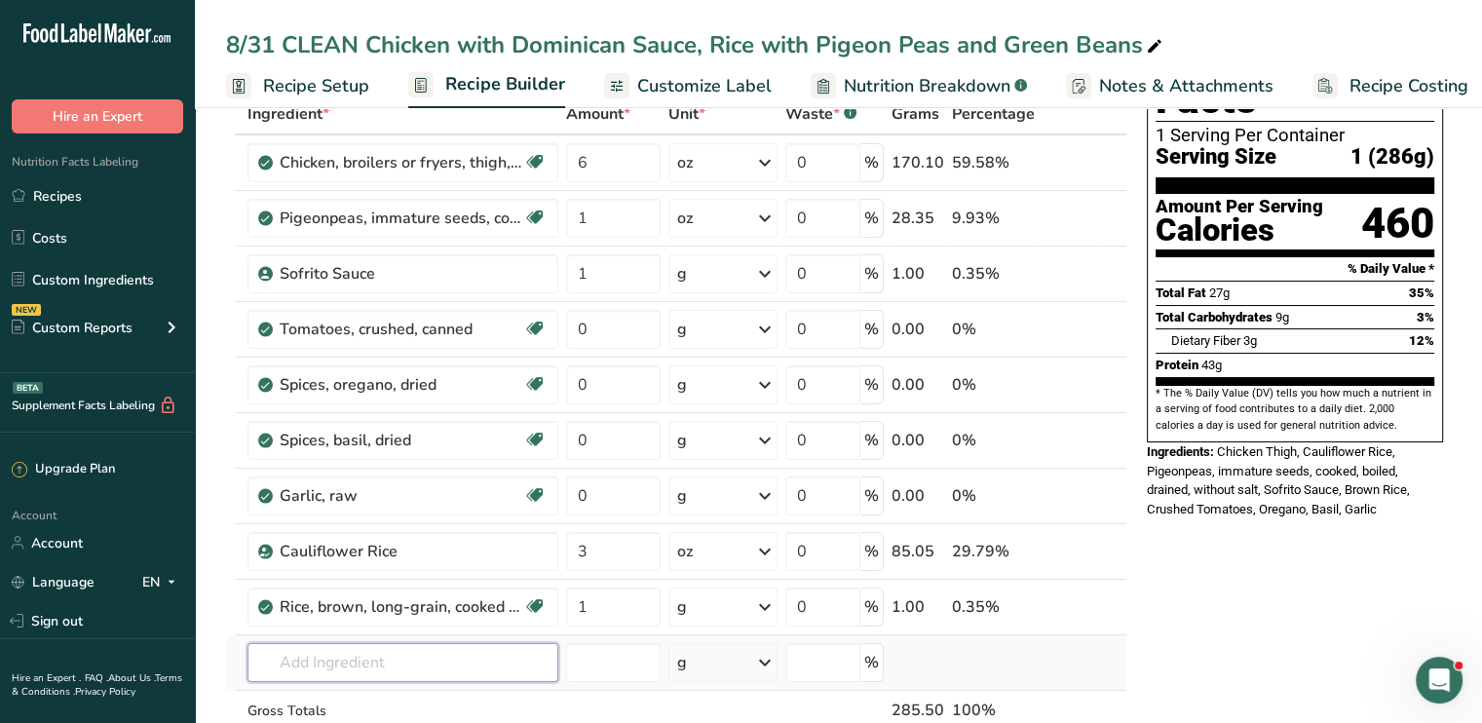
click at [366, 643] on input "text" at bounding box center [403, 662] width 311 height 39
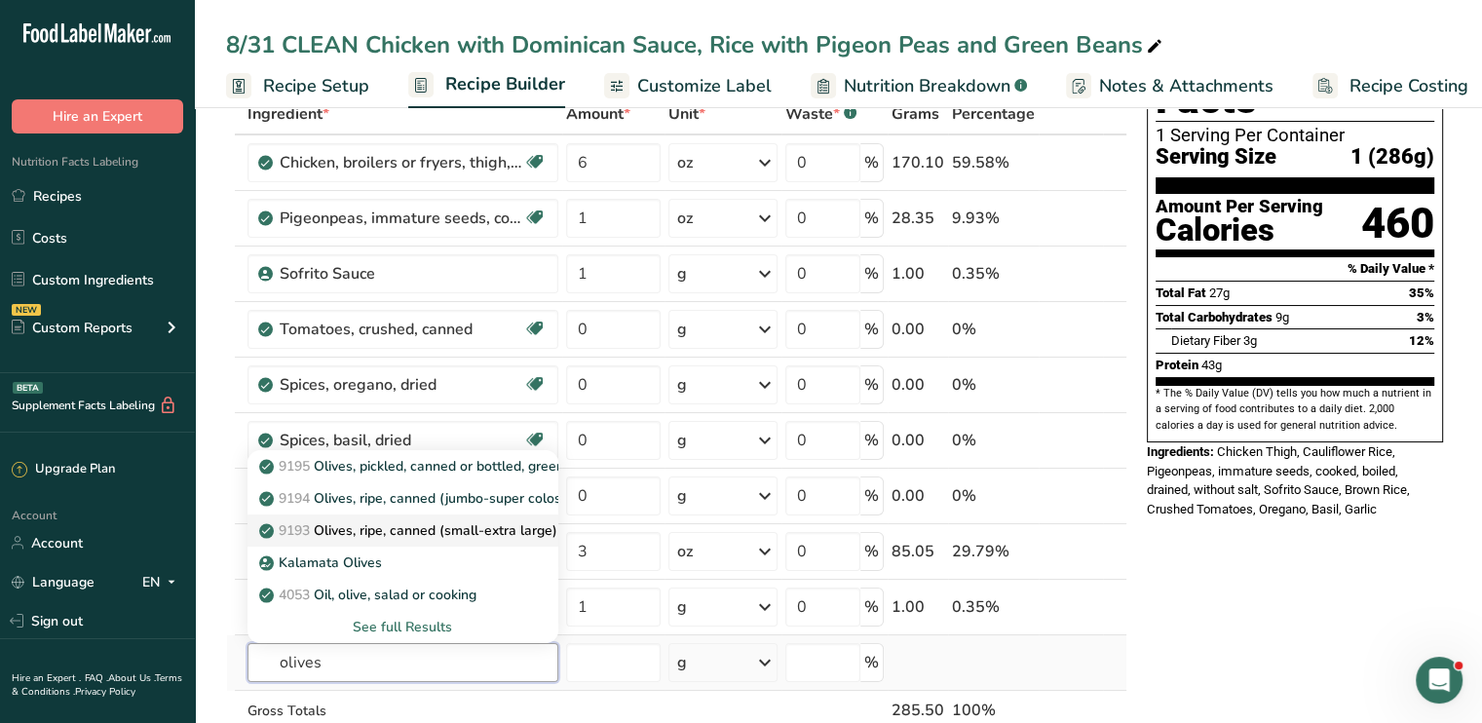
type input "olives"
click at [394, 521] on p "9193 Olives, ripe, canned (small-extra large)" at bounding box center [410, 530] width 294 height 20
type input "Olives, ripe, canned (small-extra large)"
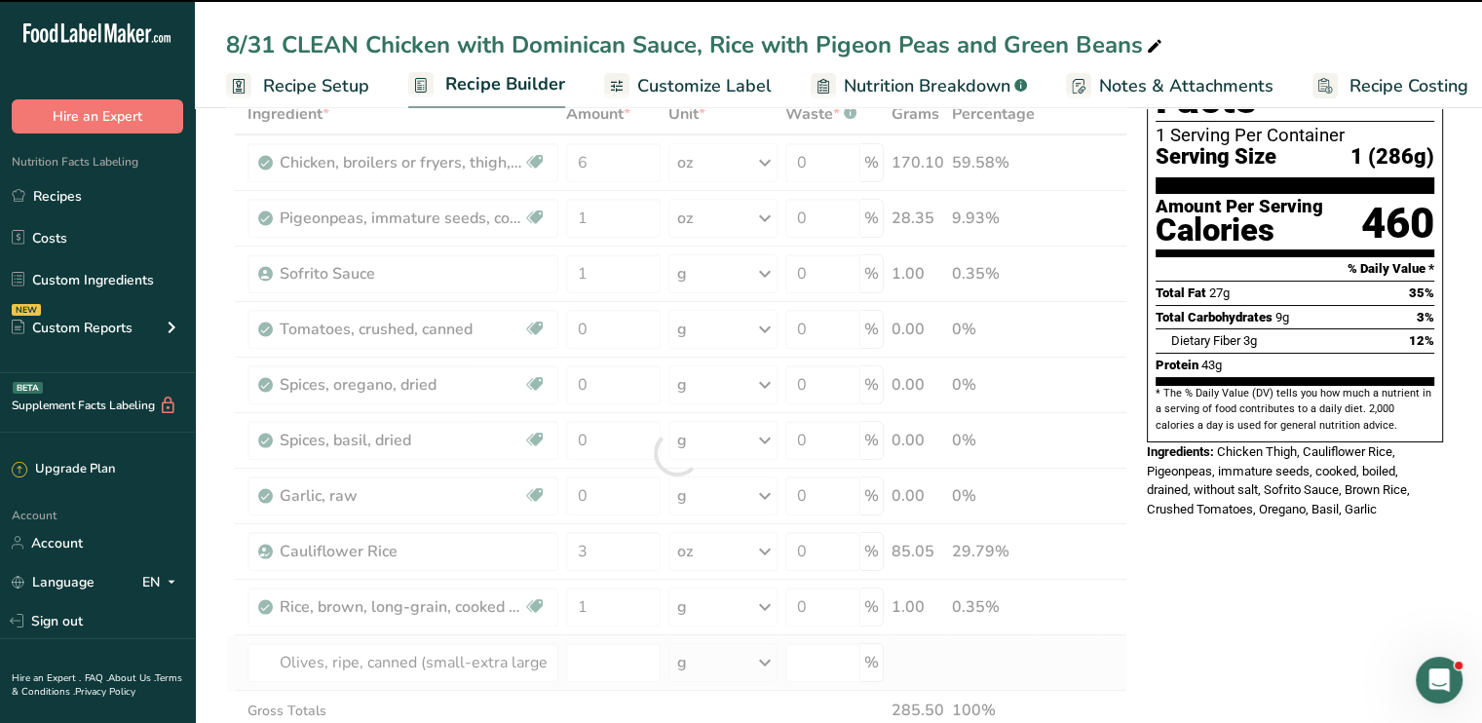
type input "0"
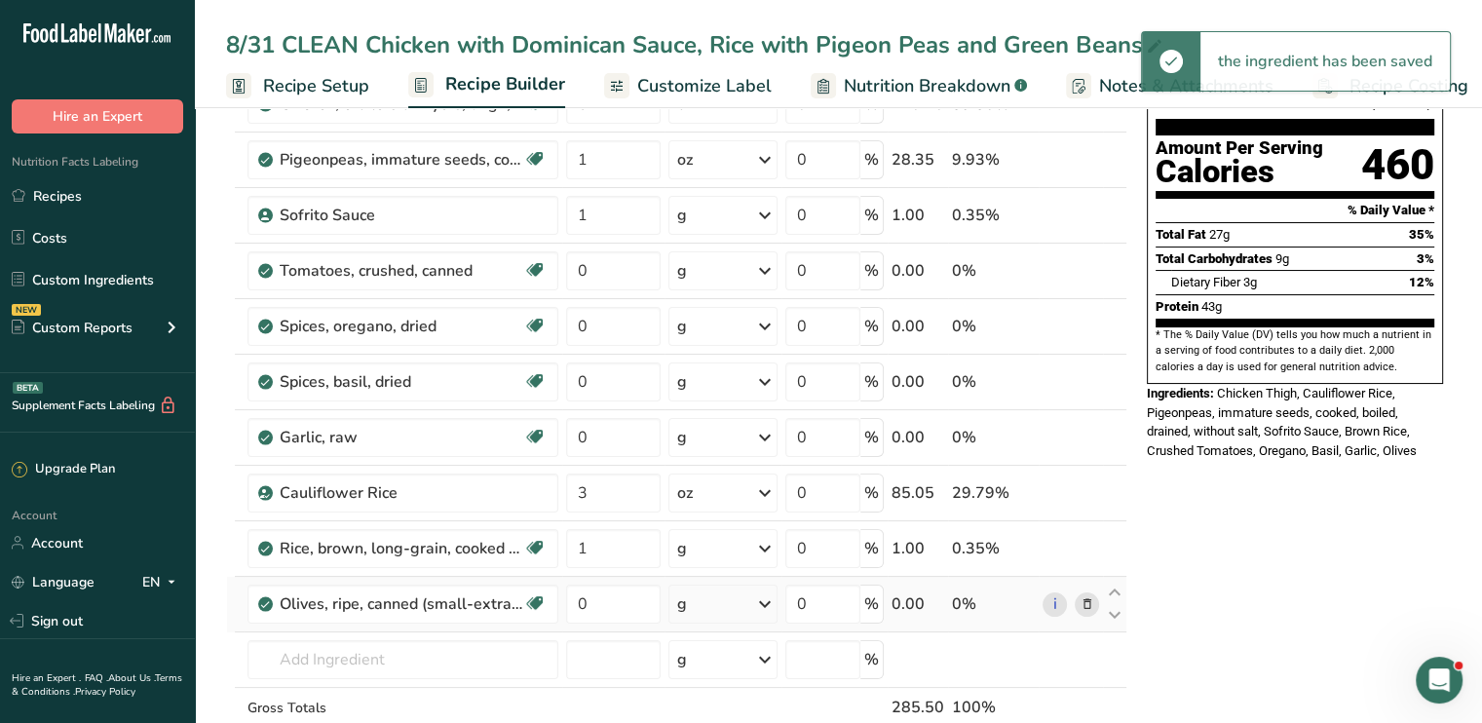
scroll to position [191, 0]
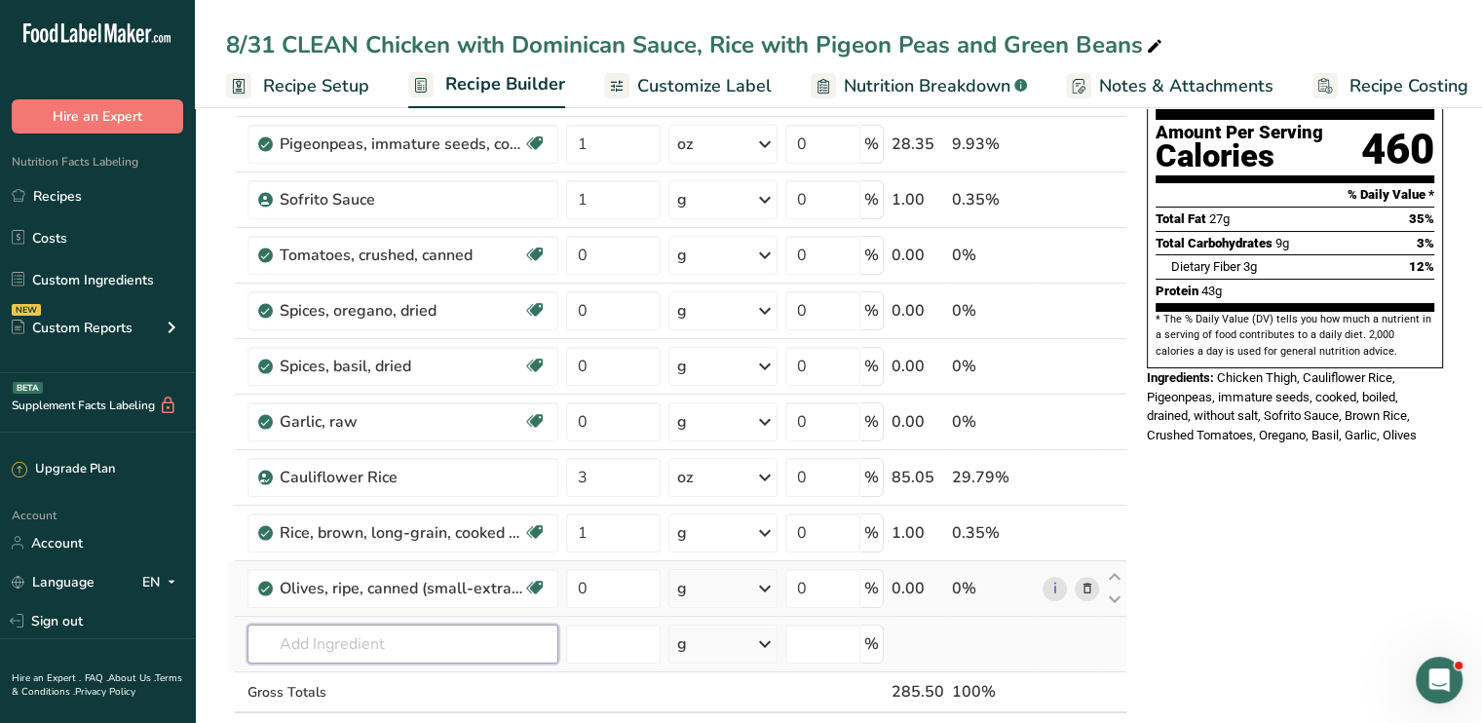
click at [304, 651] on input "text" at bounding box center [403, 644] width 311 height 39
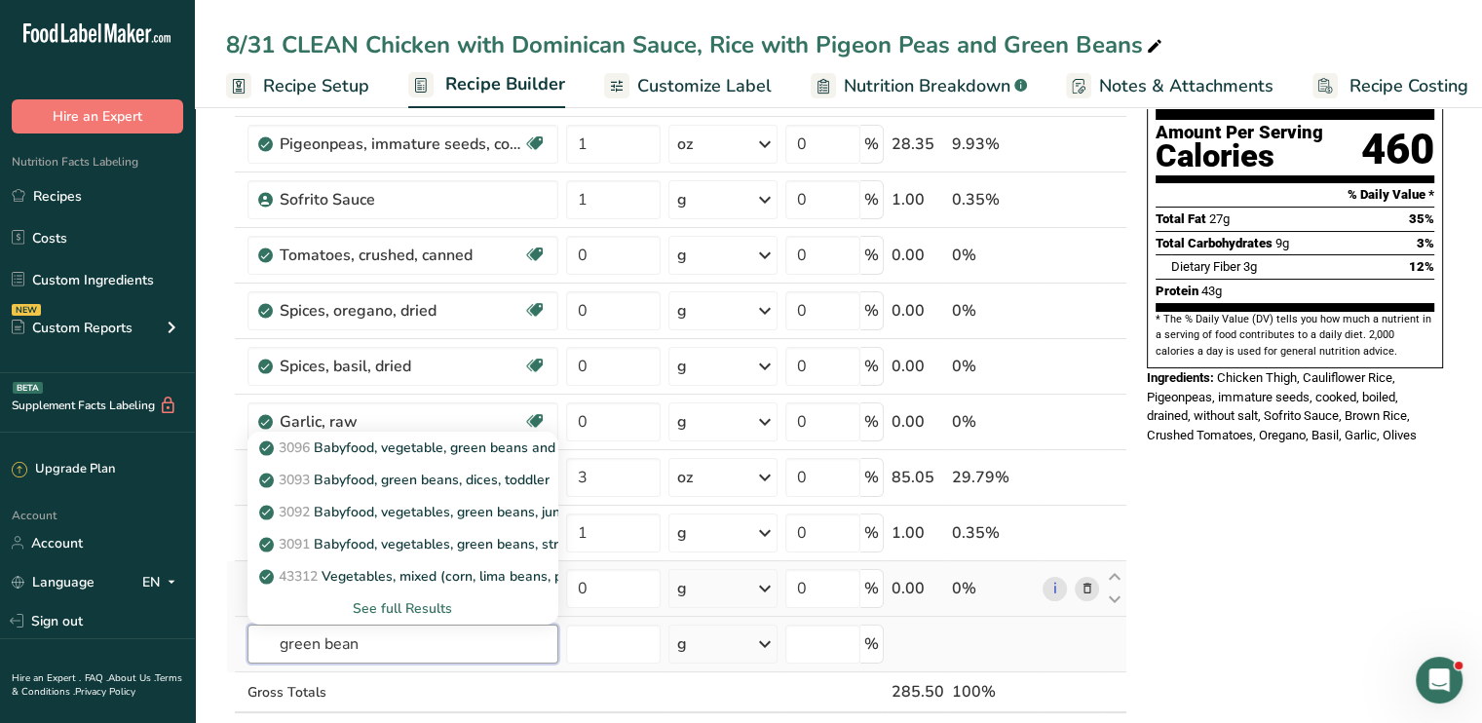
type input "green bean"
click at [366, 598] on div "See full Results" at bounding box center [403, 608] width 280 height 20
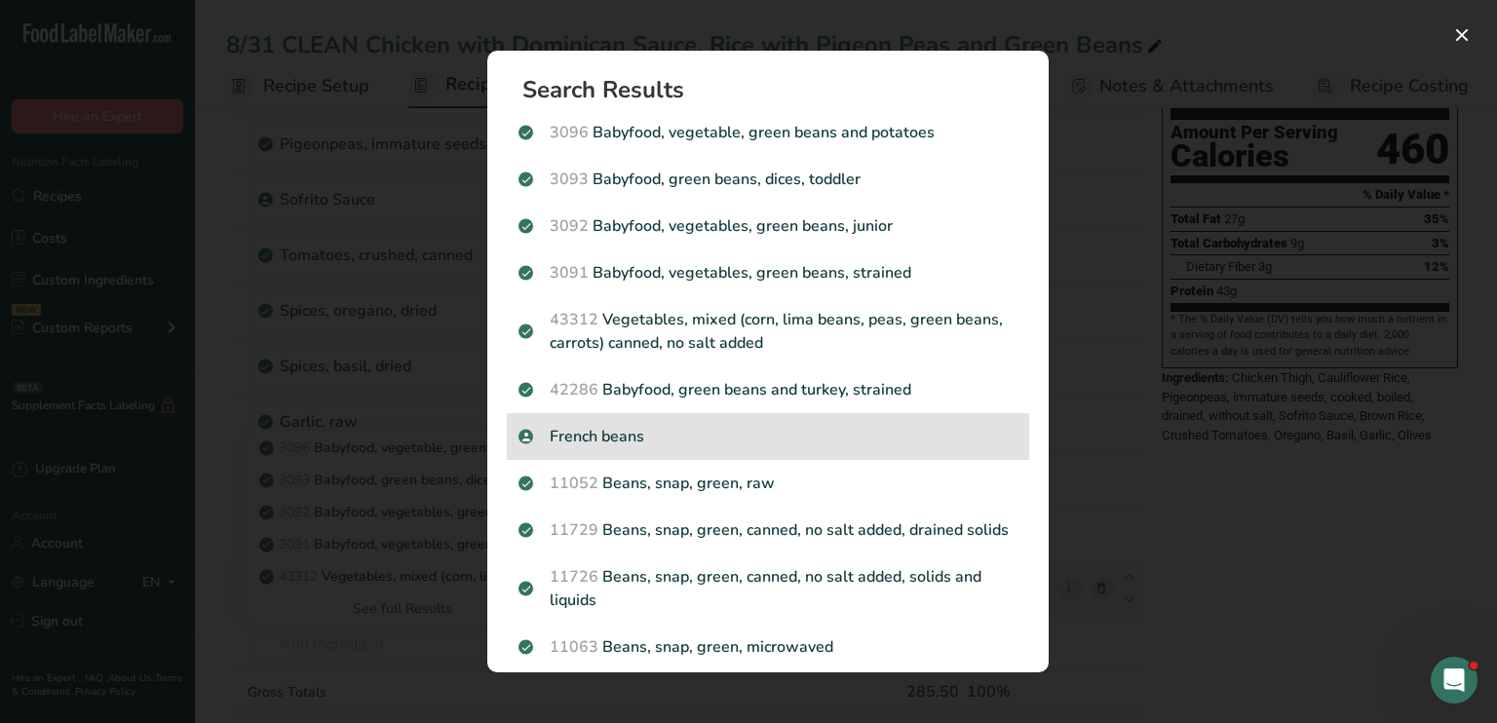
click at [587, 440] on p "French beans" at bounding box center [767, 436] width 499 height 23
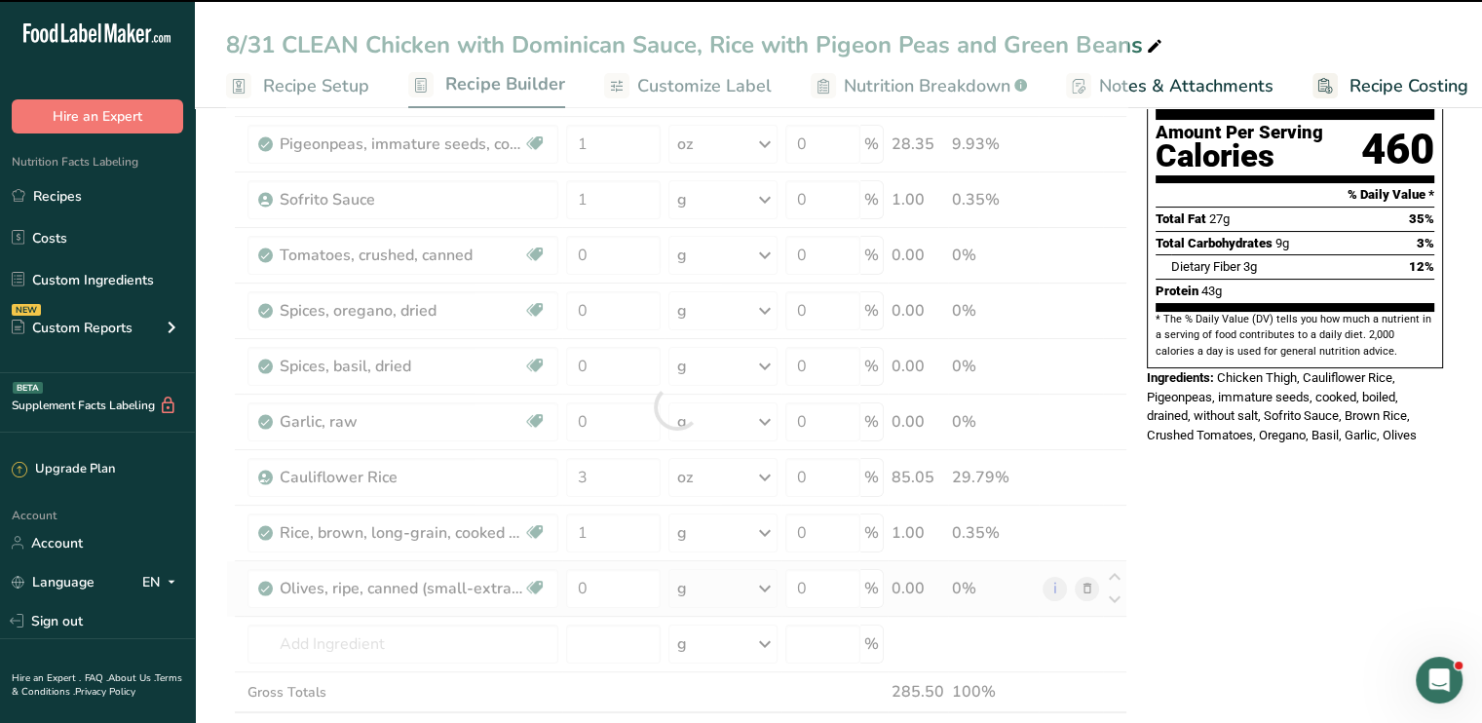
type input "0"
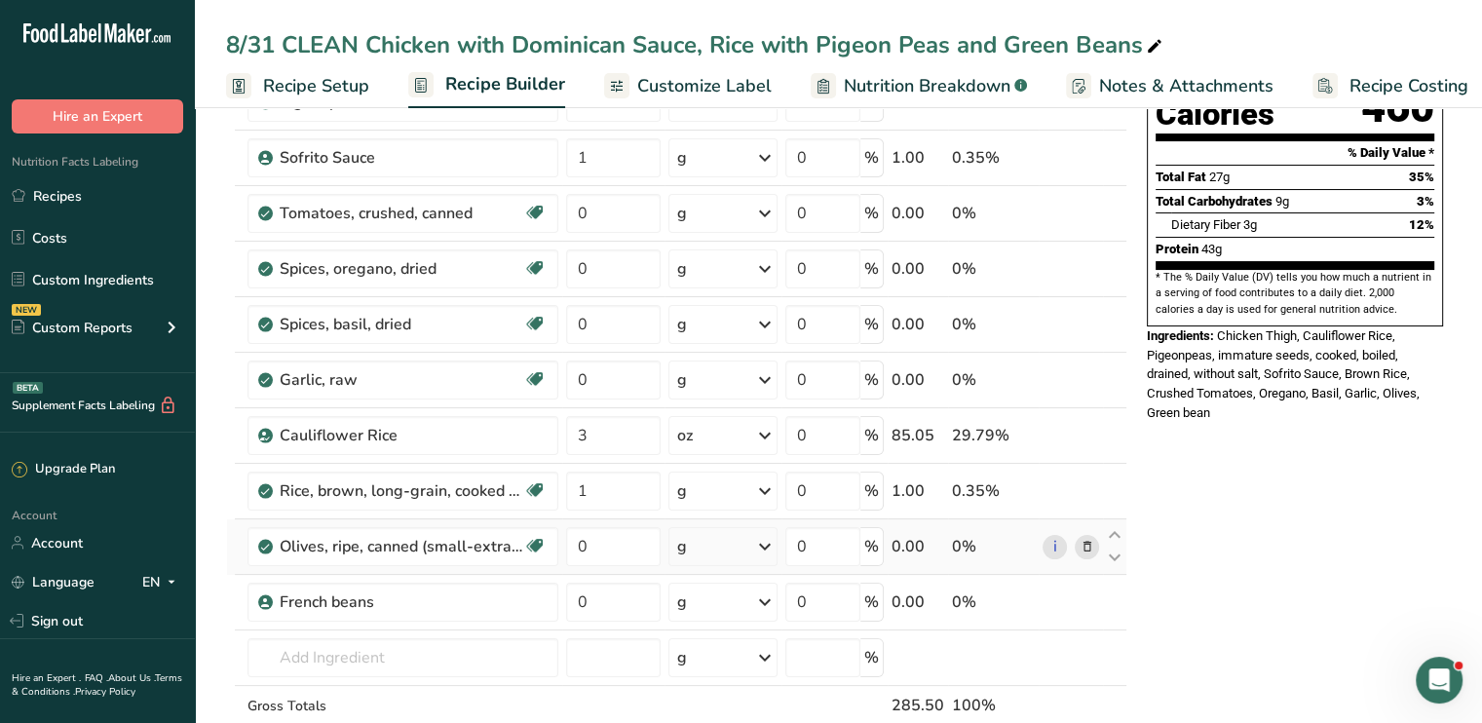
scroll to position [241, 0]
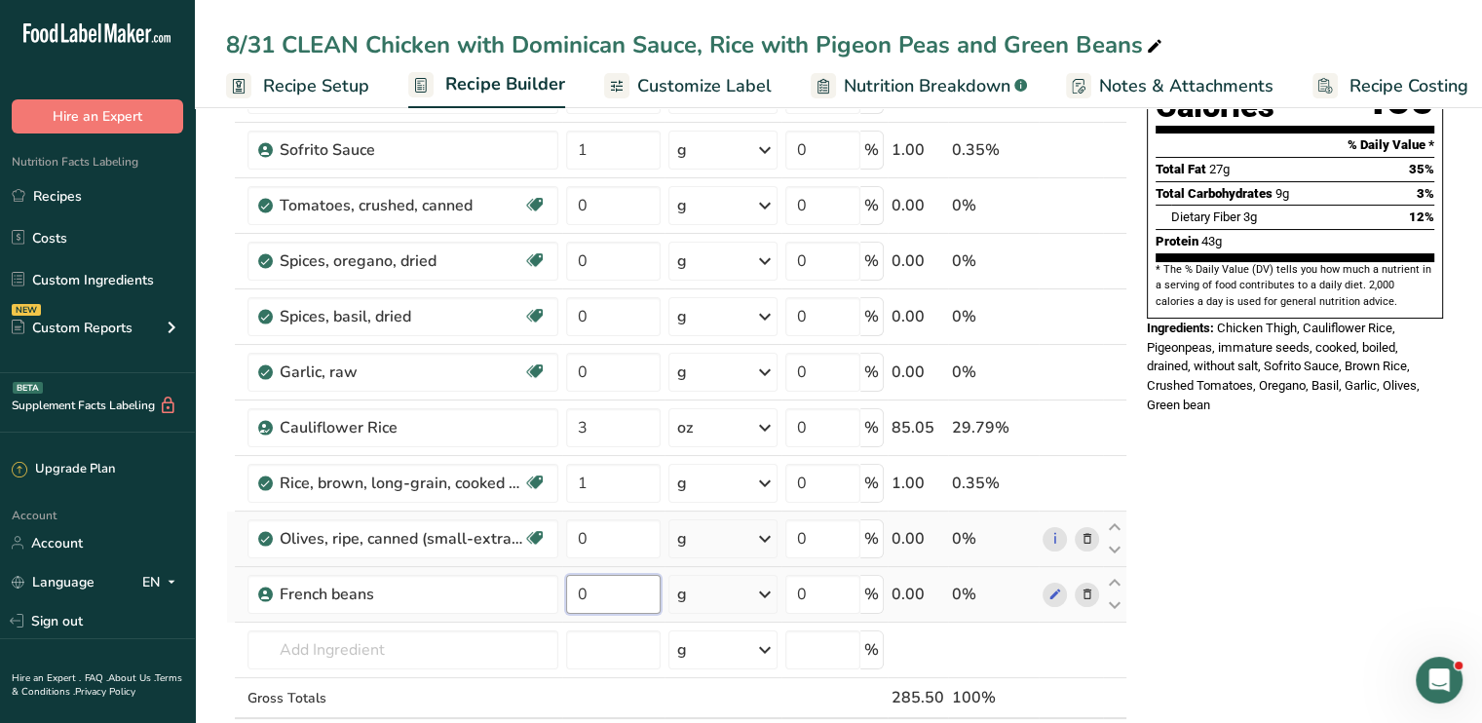
click at [593, 595] on input "0" at bounding box center [613, 594] width 95 height 39
drag, startPoint x: 593, startPoint y: 595, endPoint x: 522, endPoint y: 595, distance: 70.2
click at [522, 595] on tr "French beans 0 g Weight Units g kg mg See more Volume Units l Volume units requ…" at bounding box center [677, 595] width 900 height 56
type input "3"
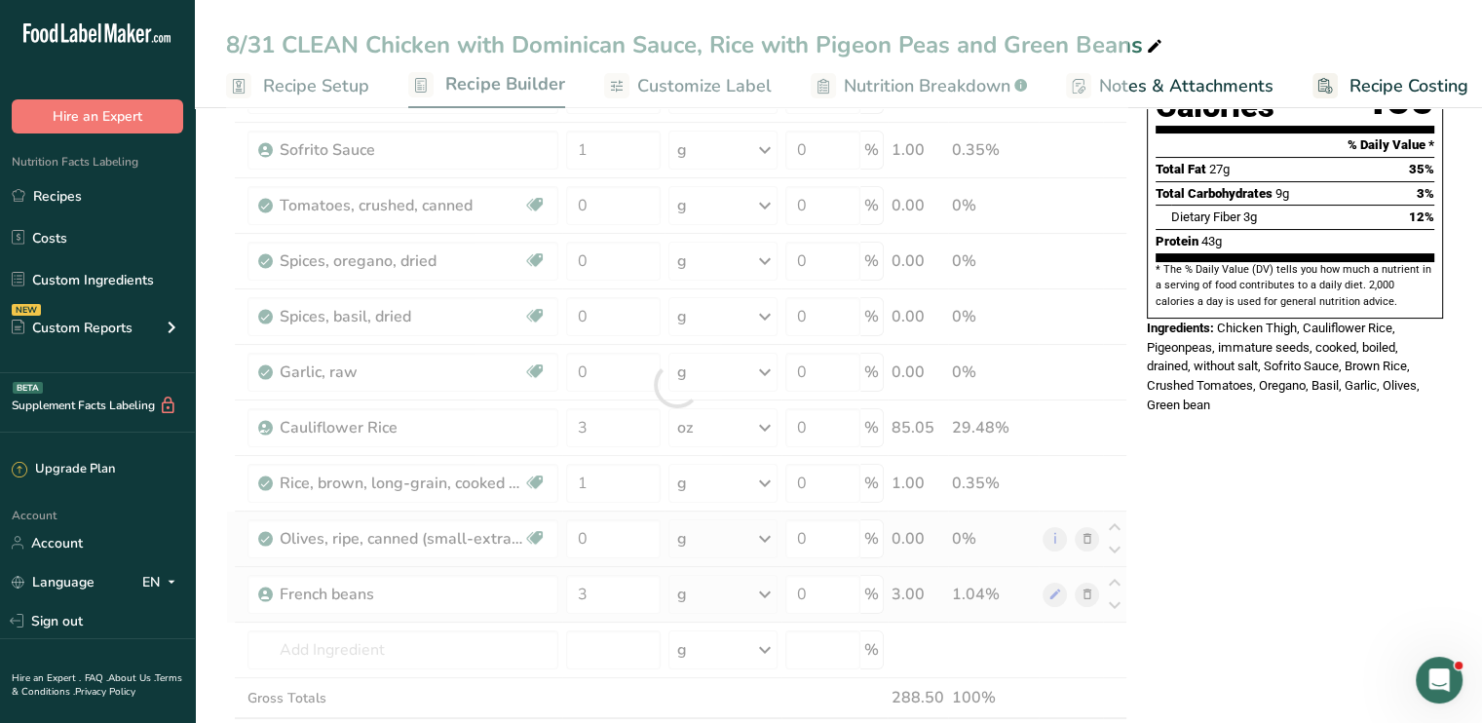
click at [764, 601] on div "Ingredient * Amount * Unit * Waste * .a-a{fill:#347362;}.b-a{fill:#fff;} Grams …" at bounding box center [676, 385] width 901 height 830
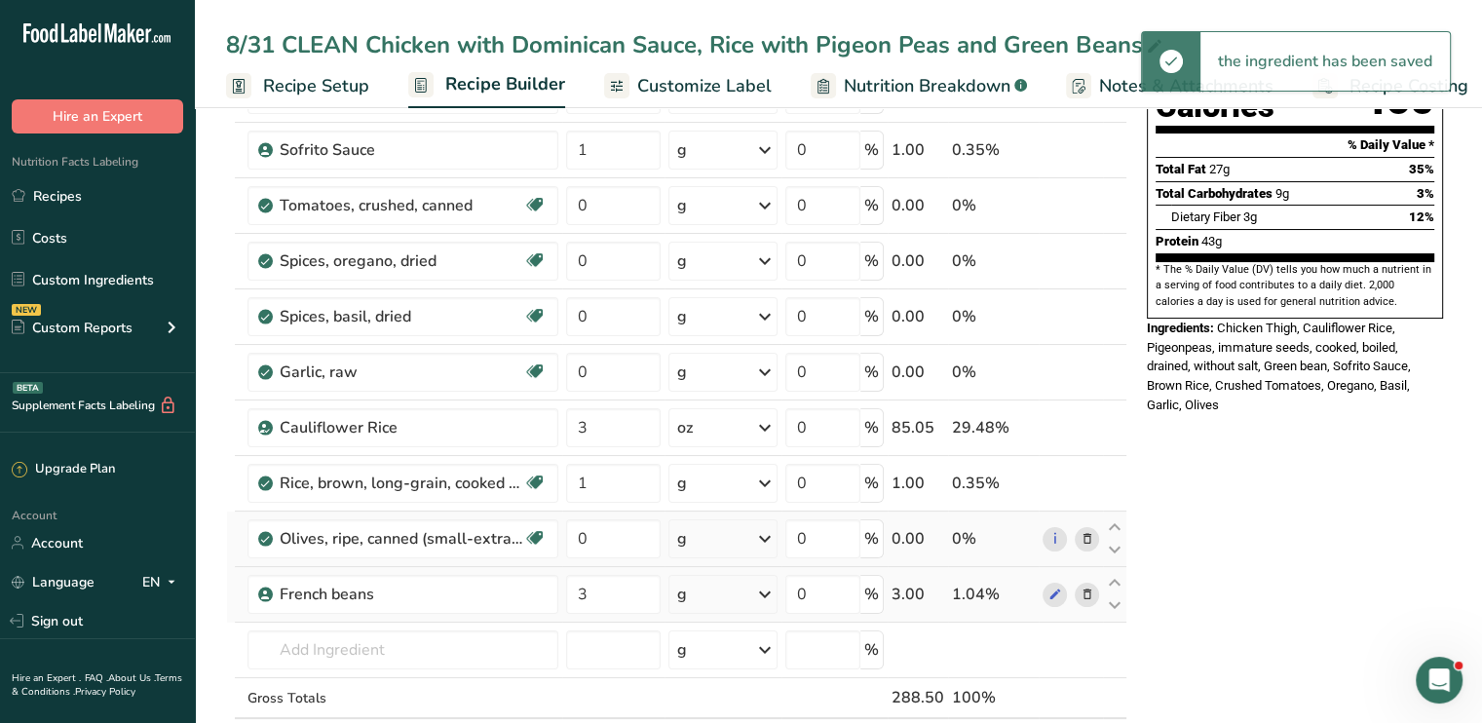
click at [765, 594] on icon at bounding box center [764, 594] width 23 height 35
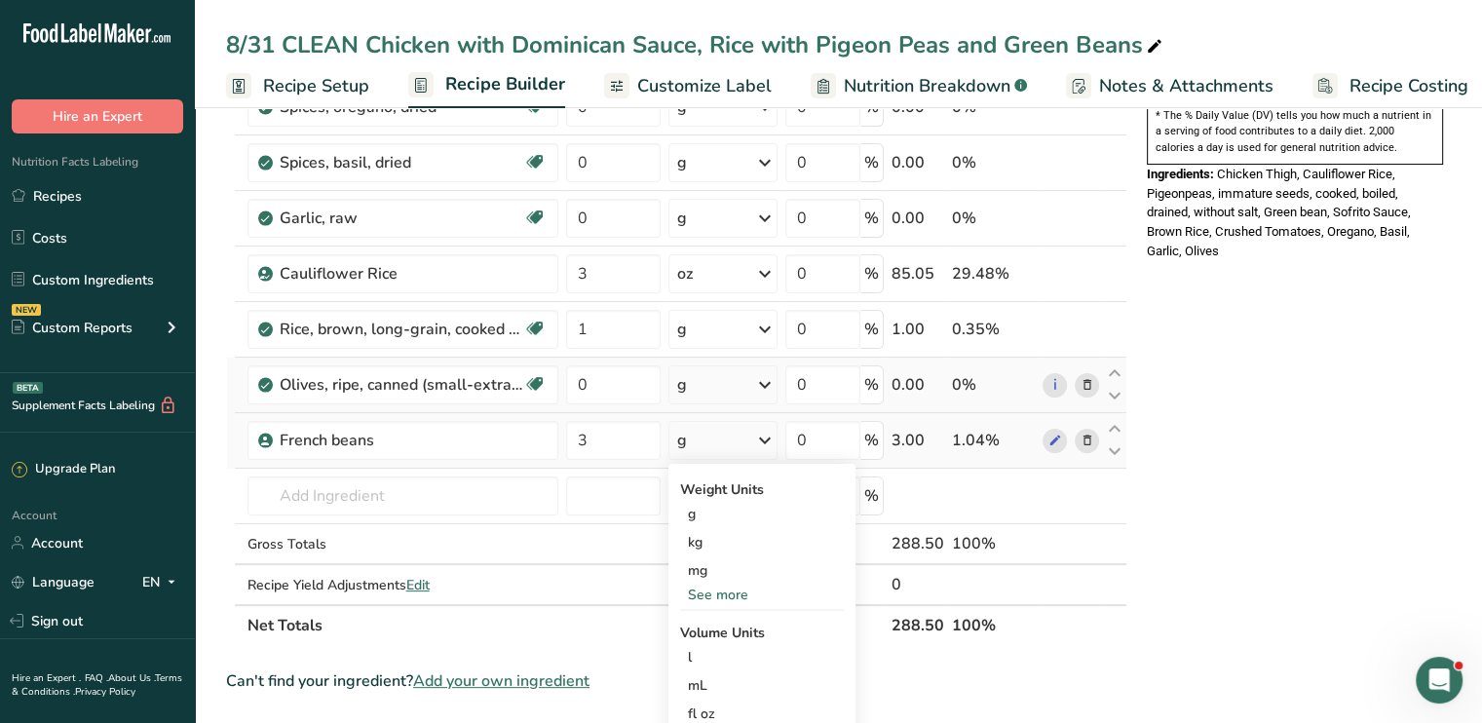
scroll to position [397, 0]
click at [765, 594] on div "See more" at bounding box center [762, 593] width 164 height 20
click at [742, 647] on div "oz" at bounding box center [762, 653] width 164 height 28
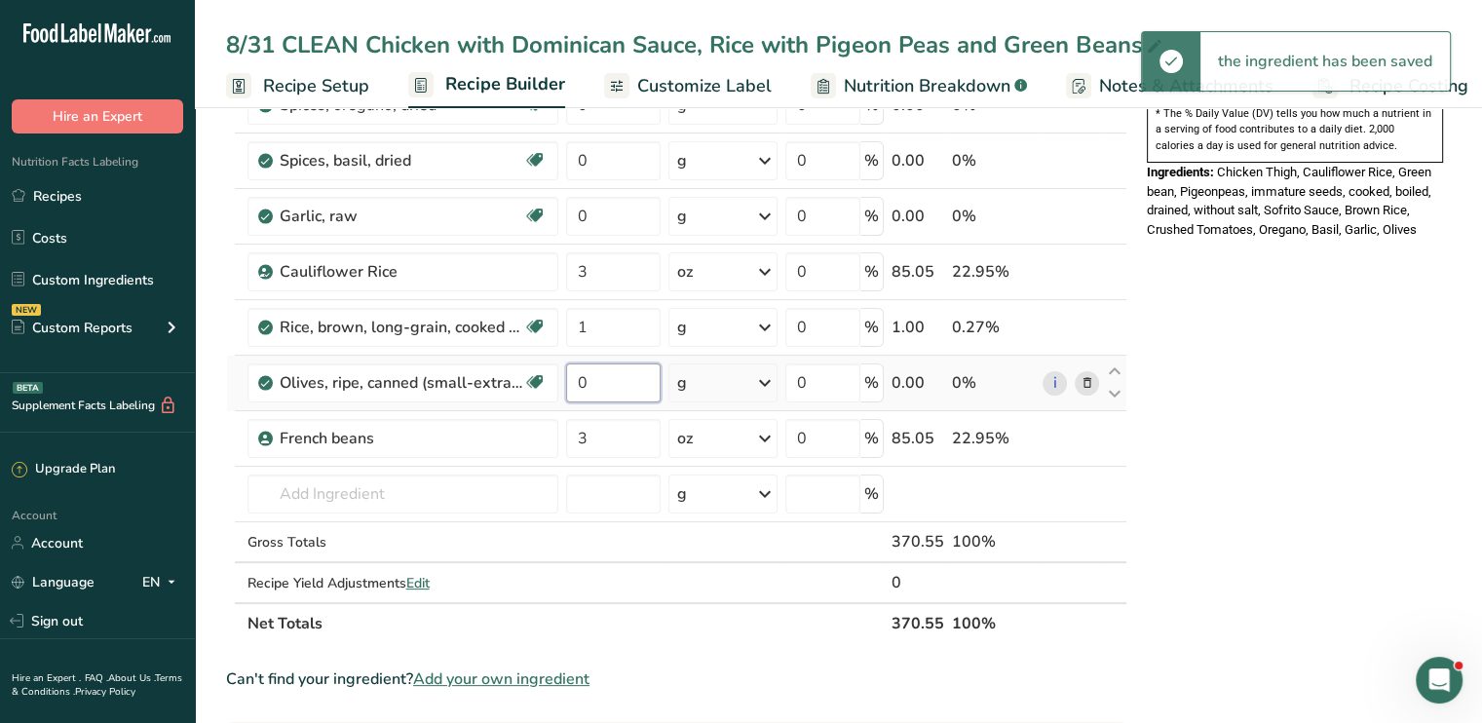
click at [617, 375] on input "0" at bounding box center [613, 383] width 95 height 39
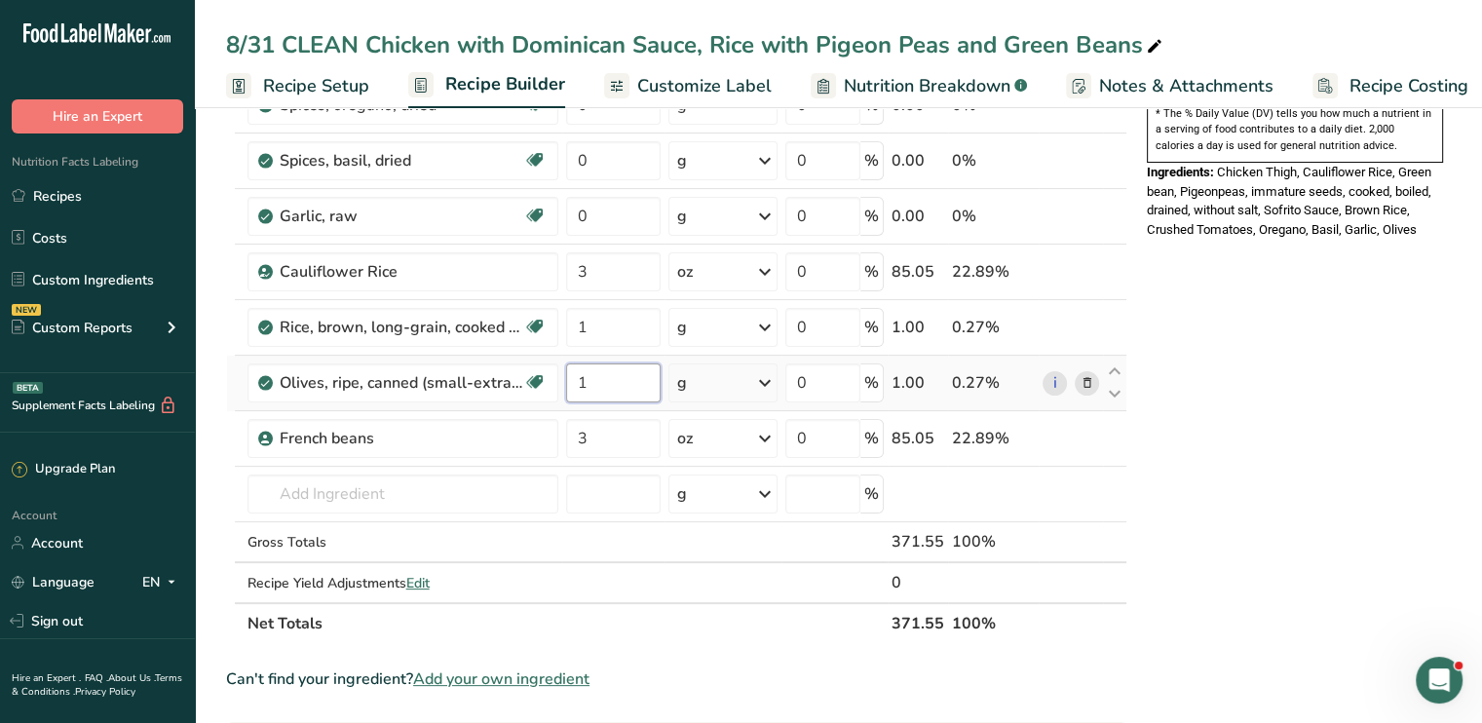
type input "1"
click at [774, 372] on div "Ingredient * Amount * Unit * Waste * .a-a{fill:#347362;}.b-a{fill:#fff;} Grams …" at bounding box center [676, 229] width 901 height 830
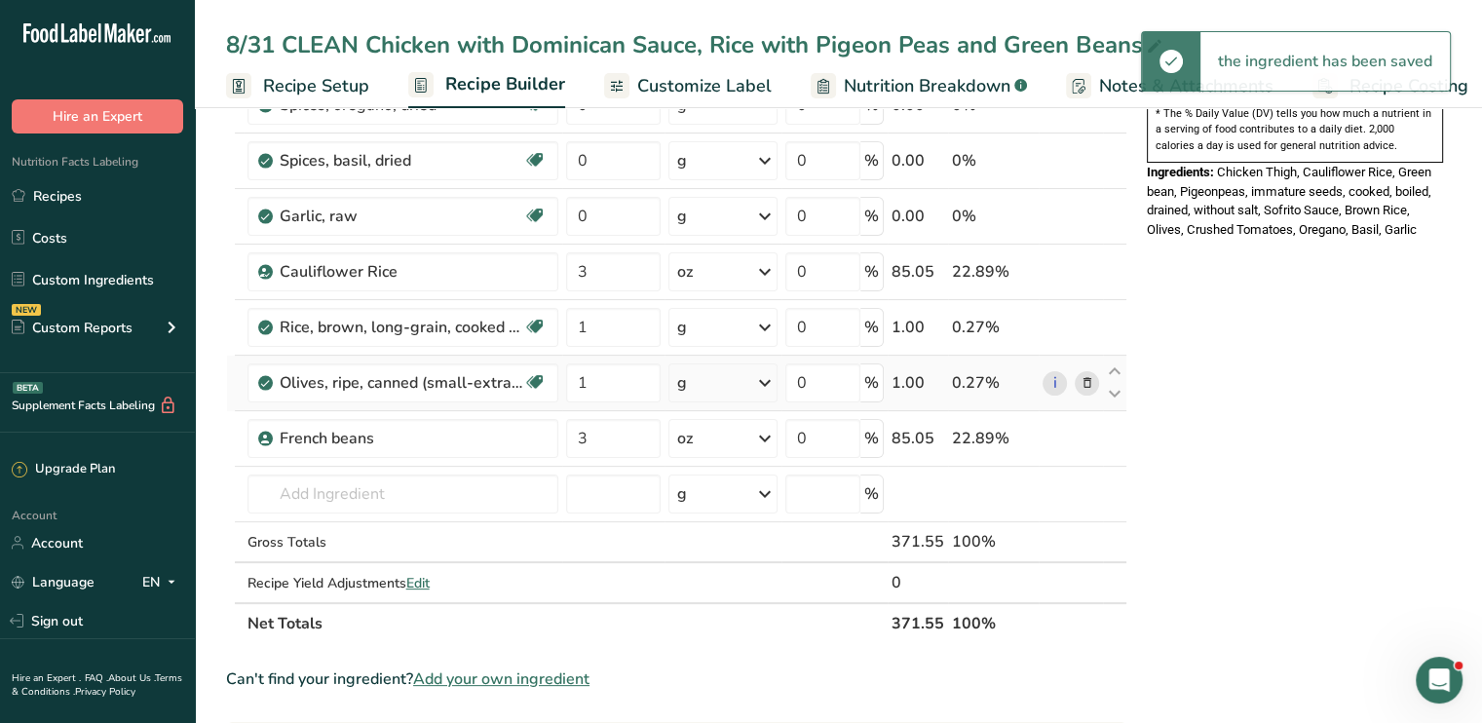
click at [766, 385] on icon at bounding box center [764, 382] width 23 height 35
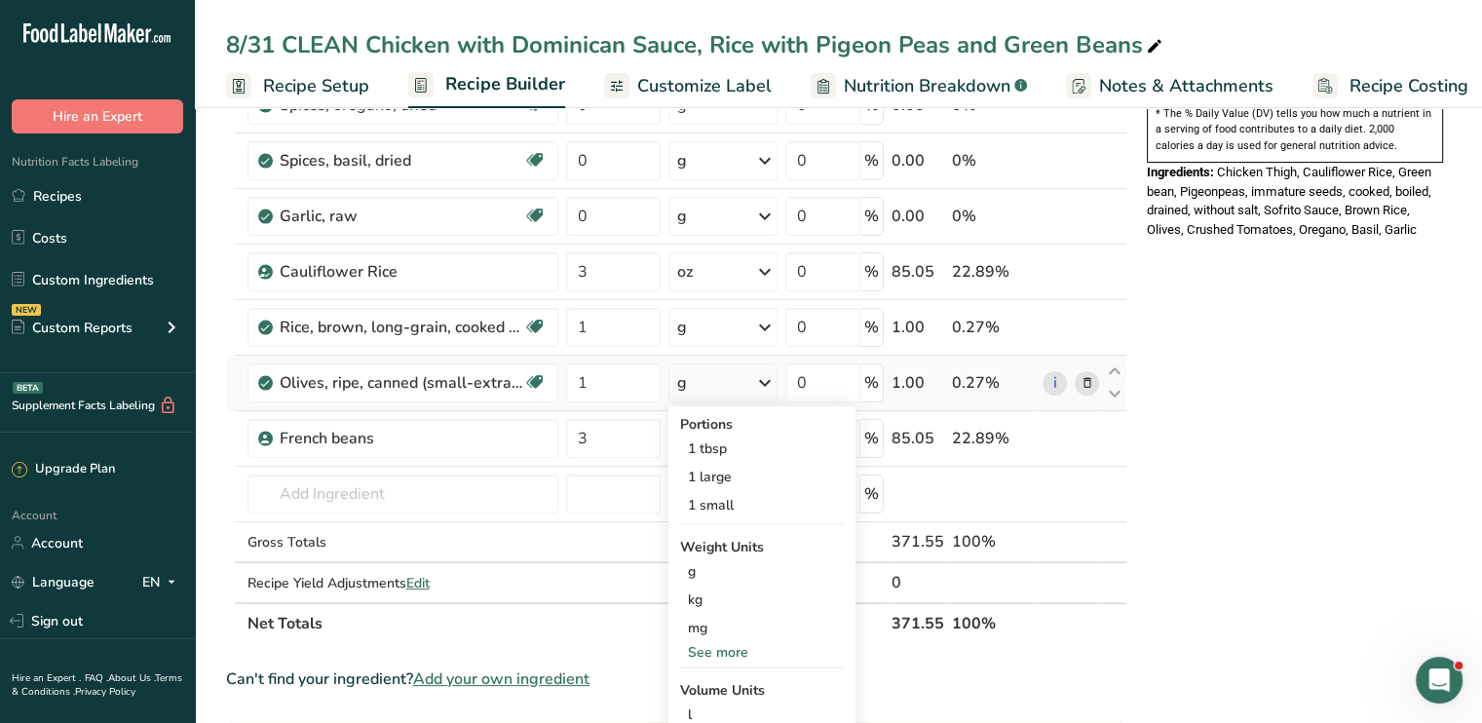
click at [726, 643] on div "See more" at bounding box center [762, 652] width 164 height 20
click at [710, 706] on div "oz" at bounding box center [762, 713] width 164 height 28
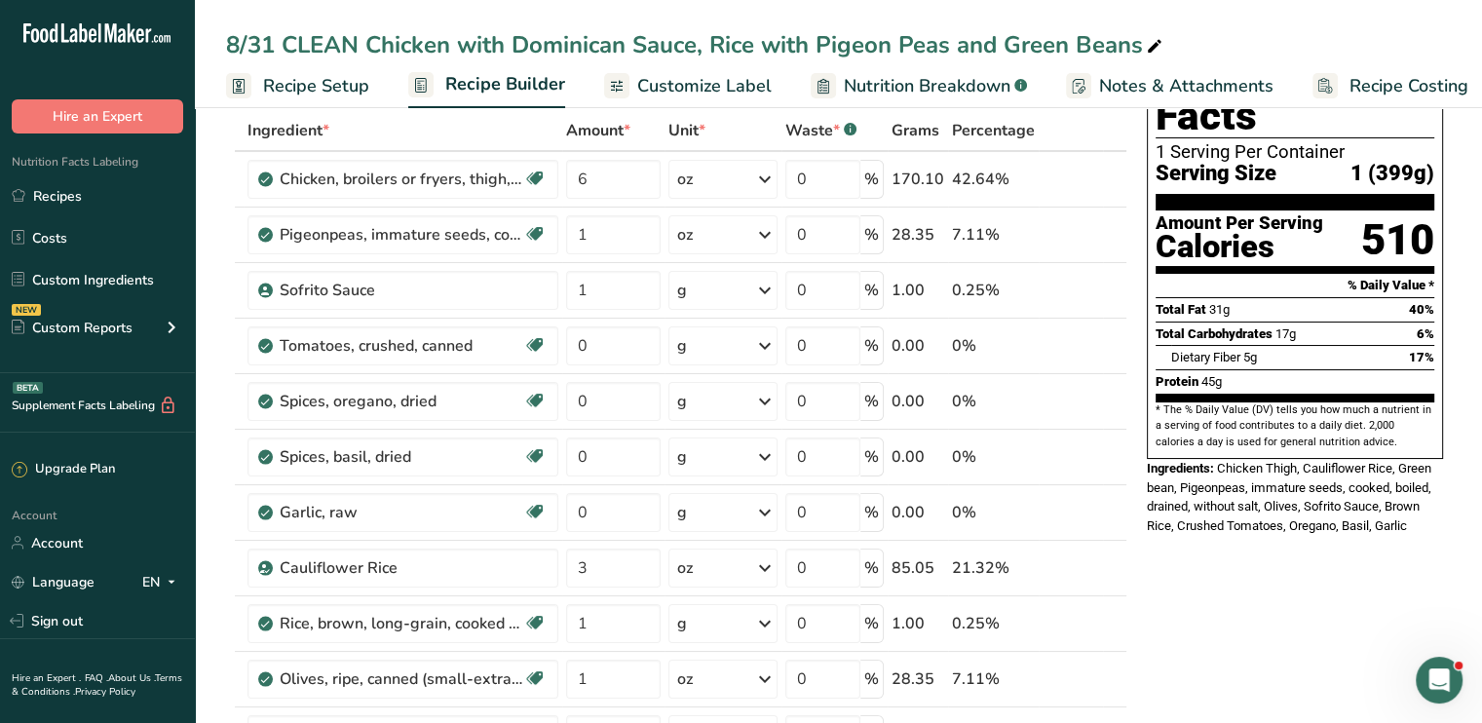
scroll to position [102, 0]
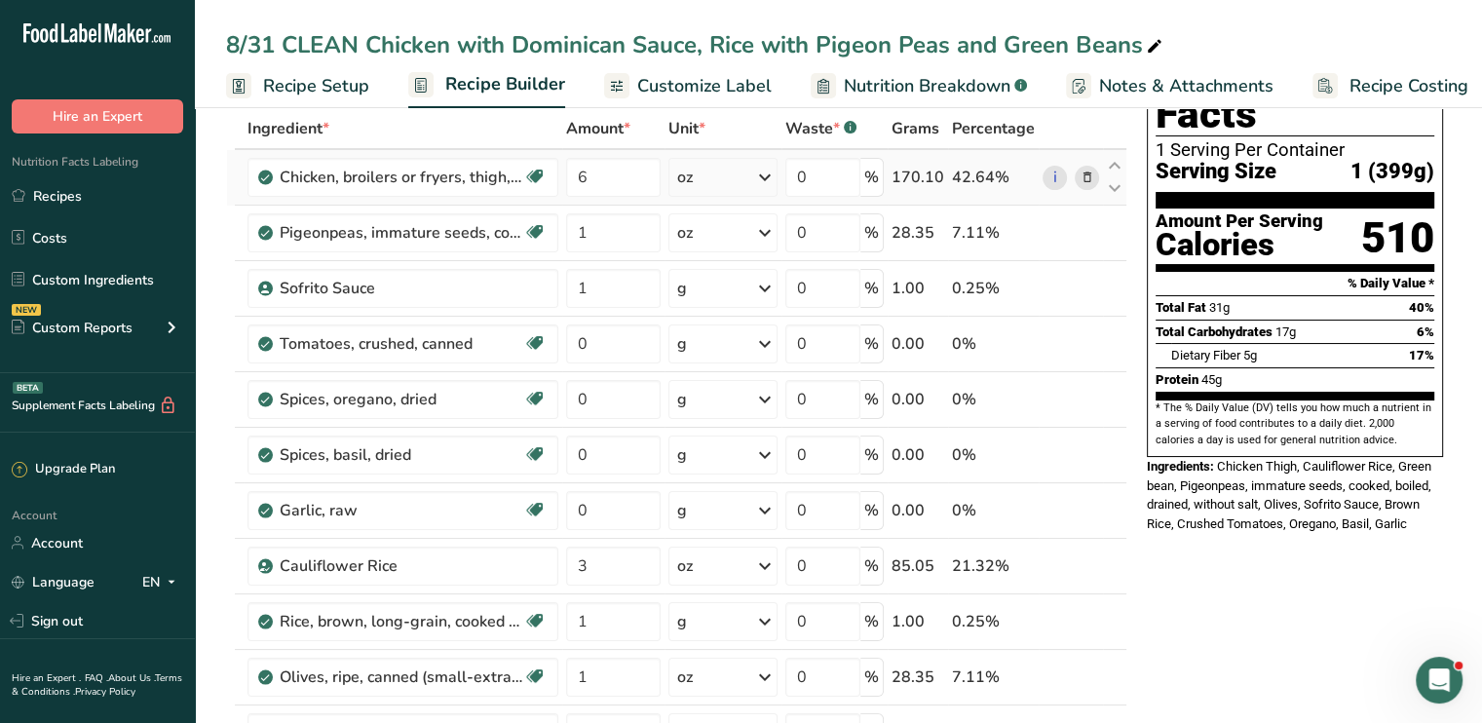
click at [1085, 172] on icon at bounding box center [1087, 178] width 14 height 20
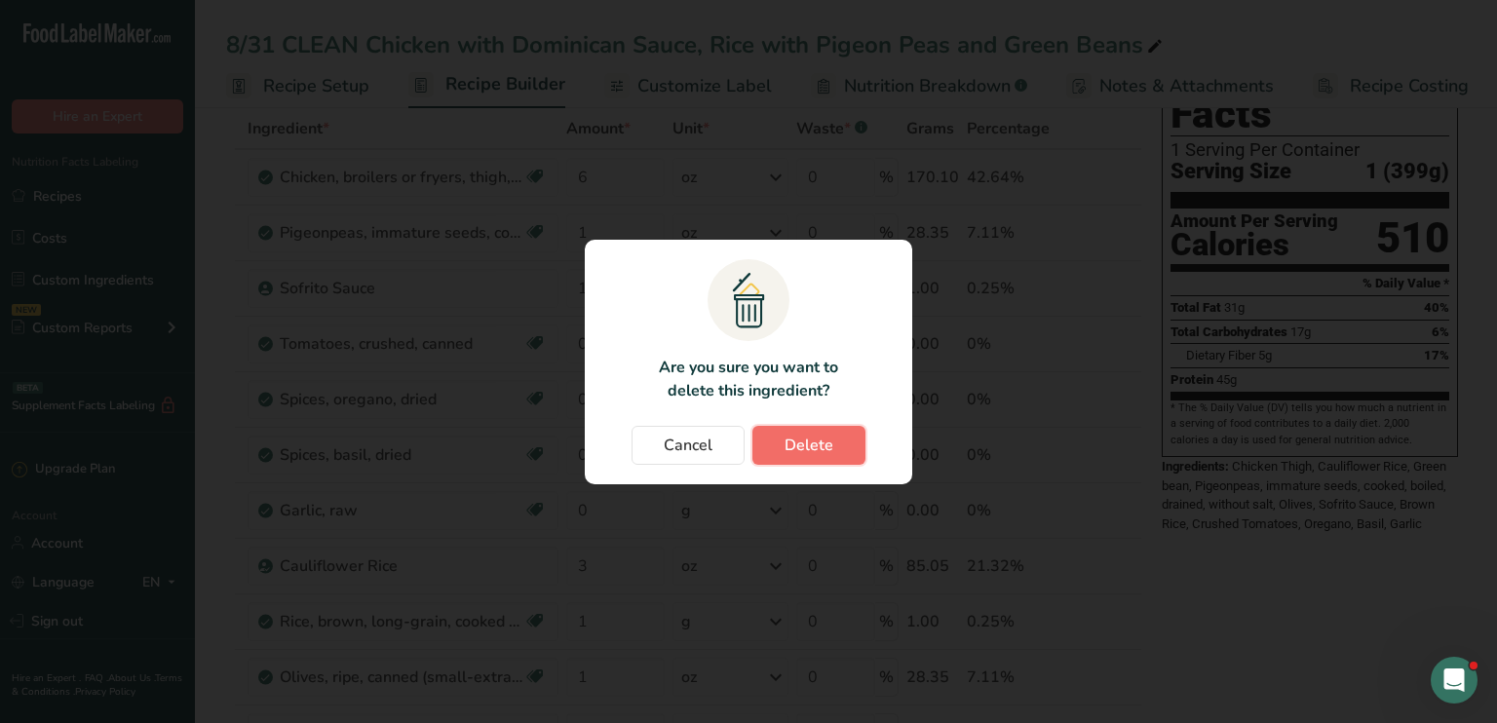
click at [794, 445] on span "Delete" at bounding box center [809, 445] width 49 height 23
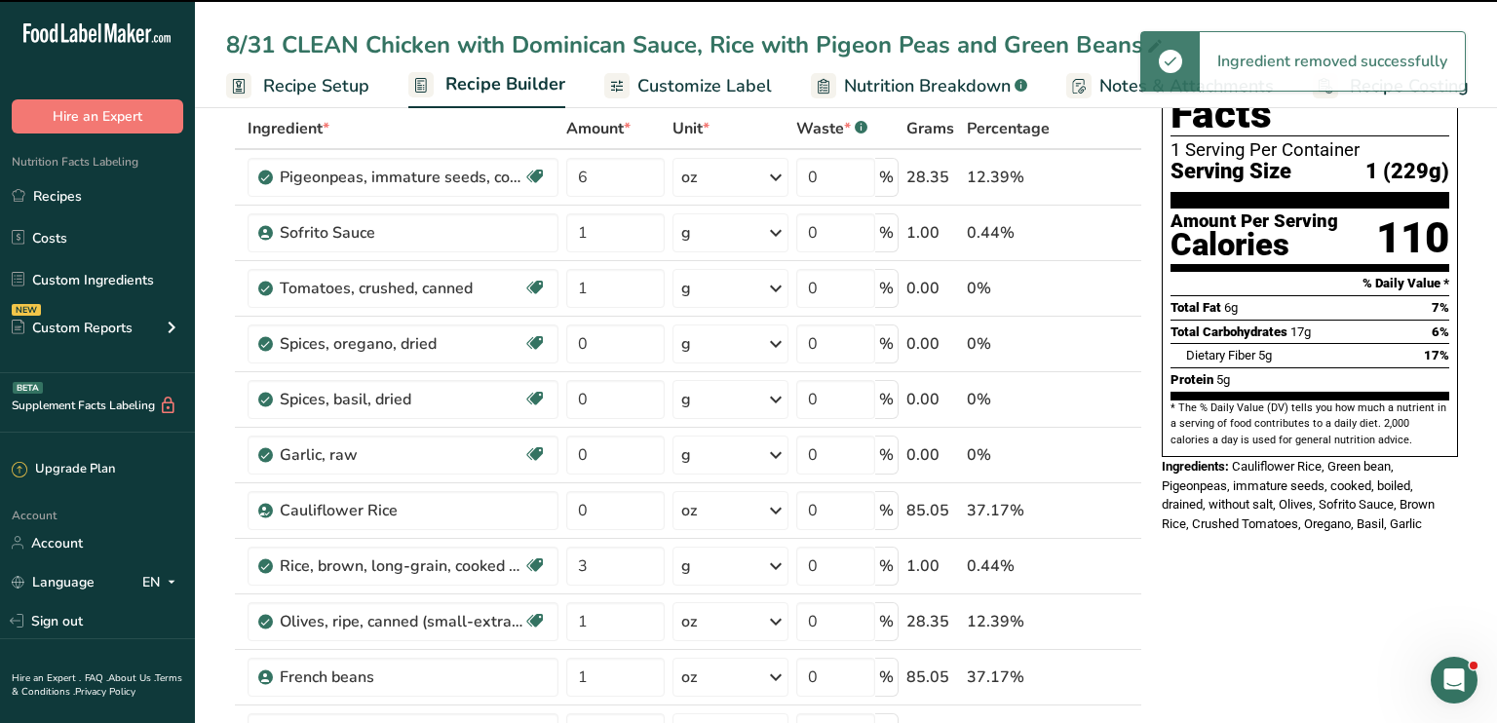
type input "1"
type input "0"
type input "3"
type input "1"
type input "3"
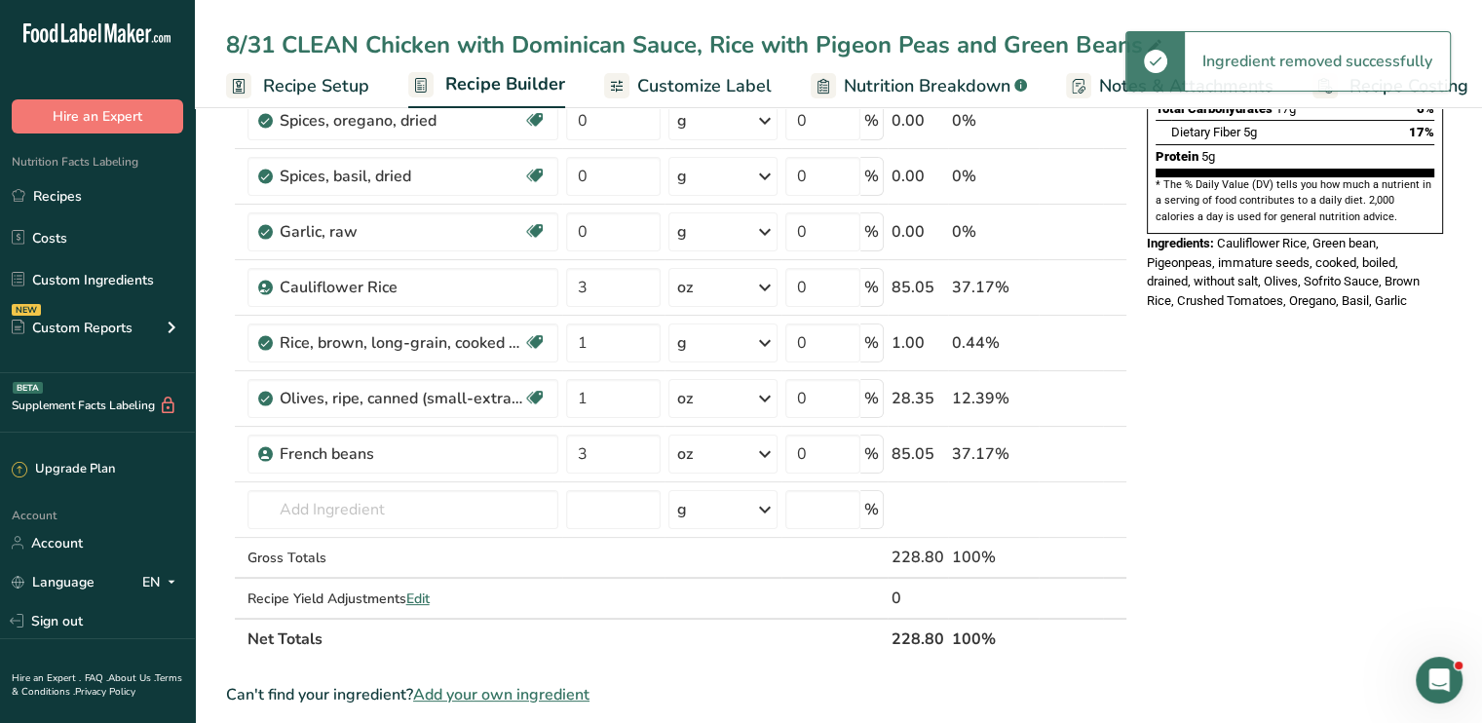
scroll to position [440, 0]
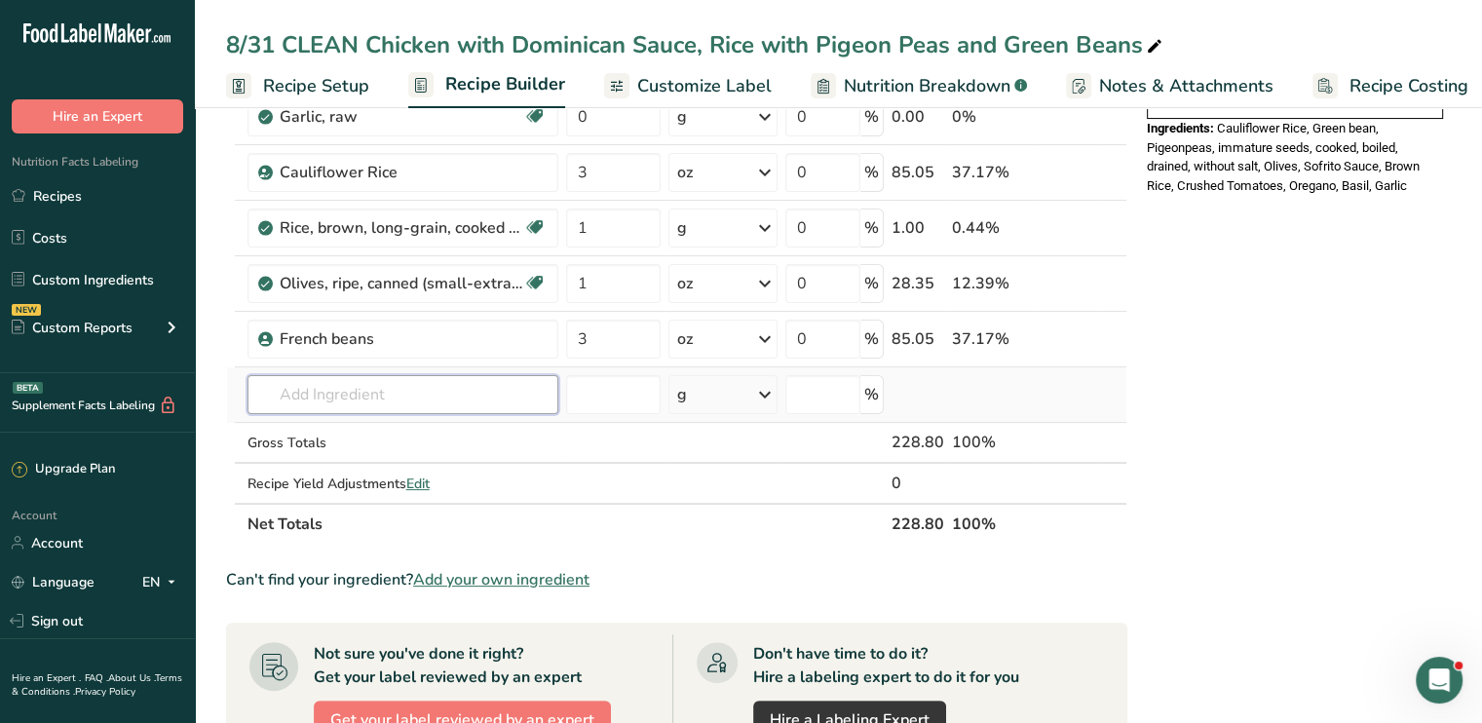
click at [388, 395] on input "text" at bounding box center [403, 394] width 311 height 39
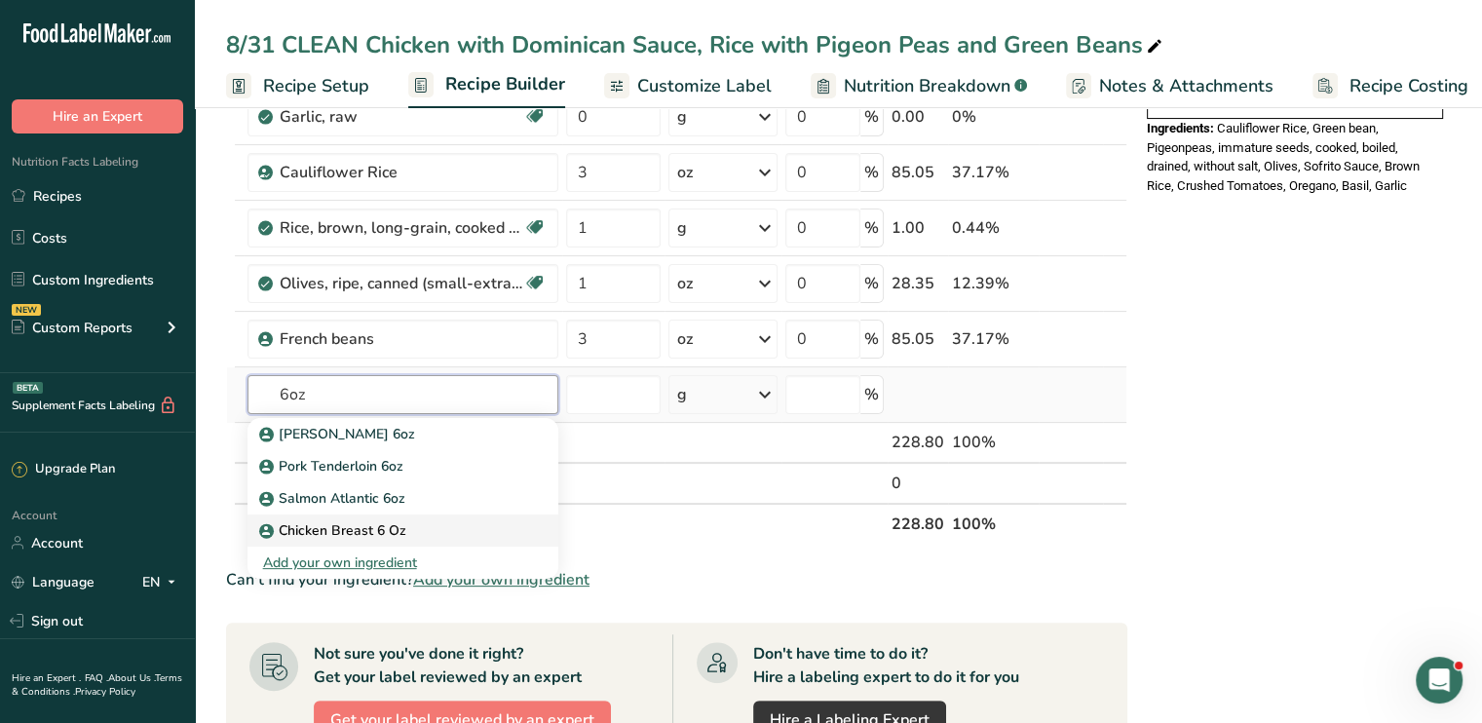
type input "6oz"
click at [379, 520] on p "Chicken Breast 6 Oz" at bounding box center [334, 530] width 143 height 20
type input "Chicken Breast 6 Oz"
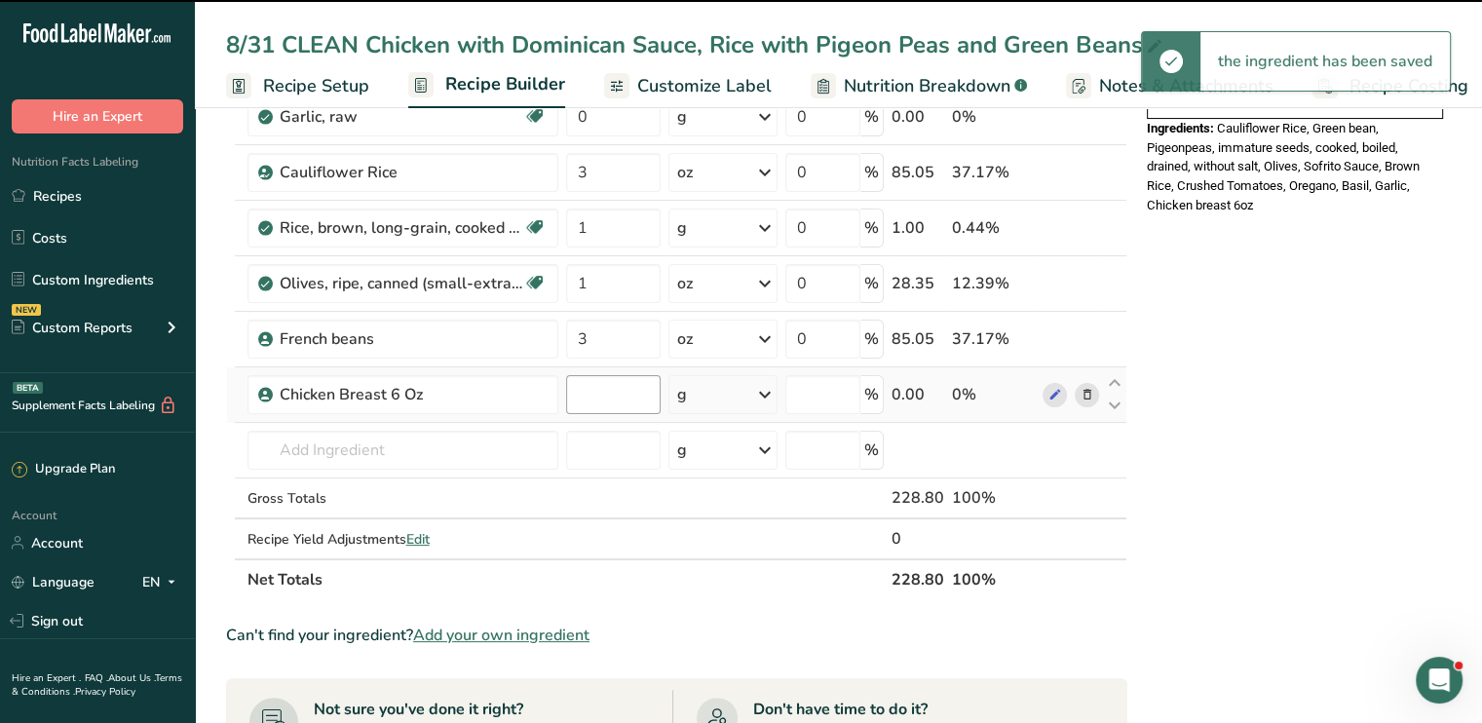
type input "0"
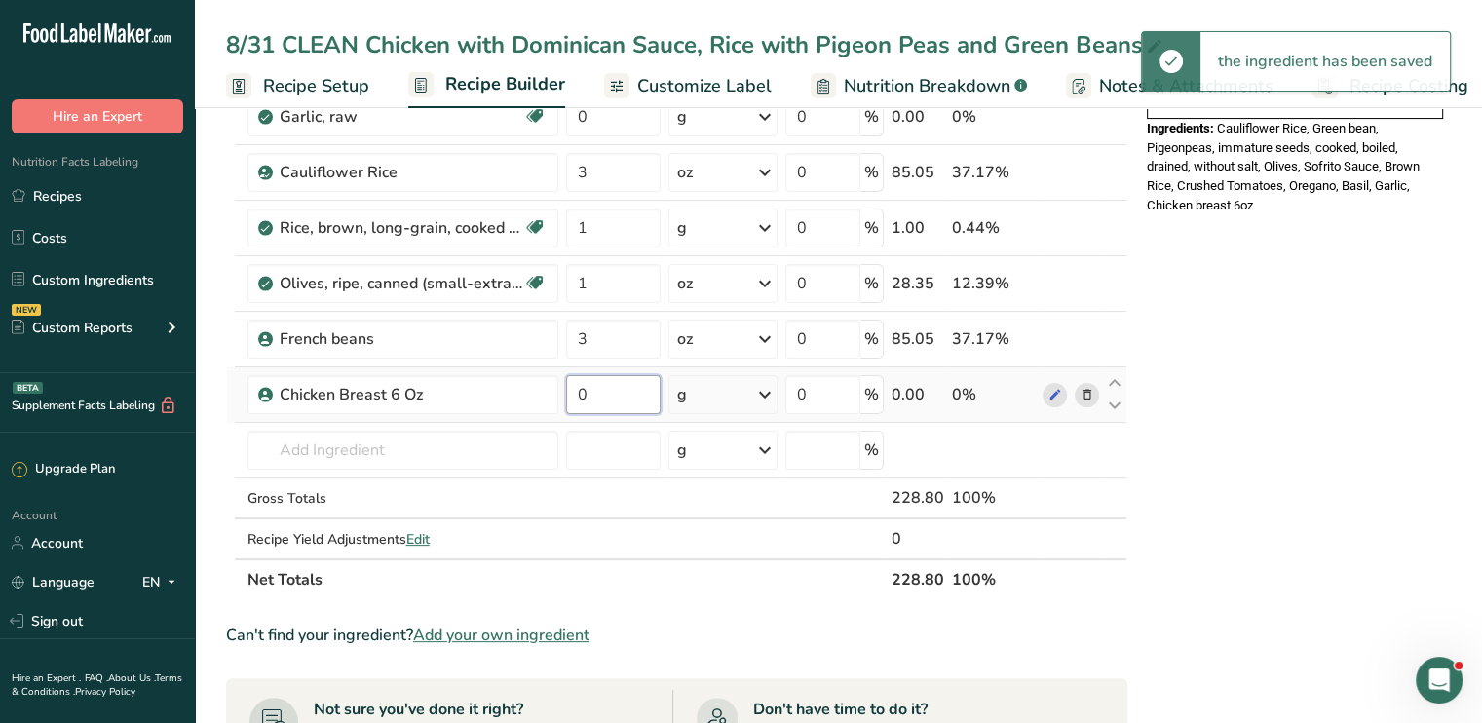
click at [604, 390] on input "0" at bounding box center [613, 394] width 95 height 39
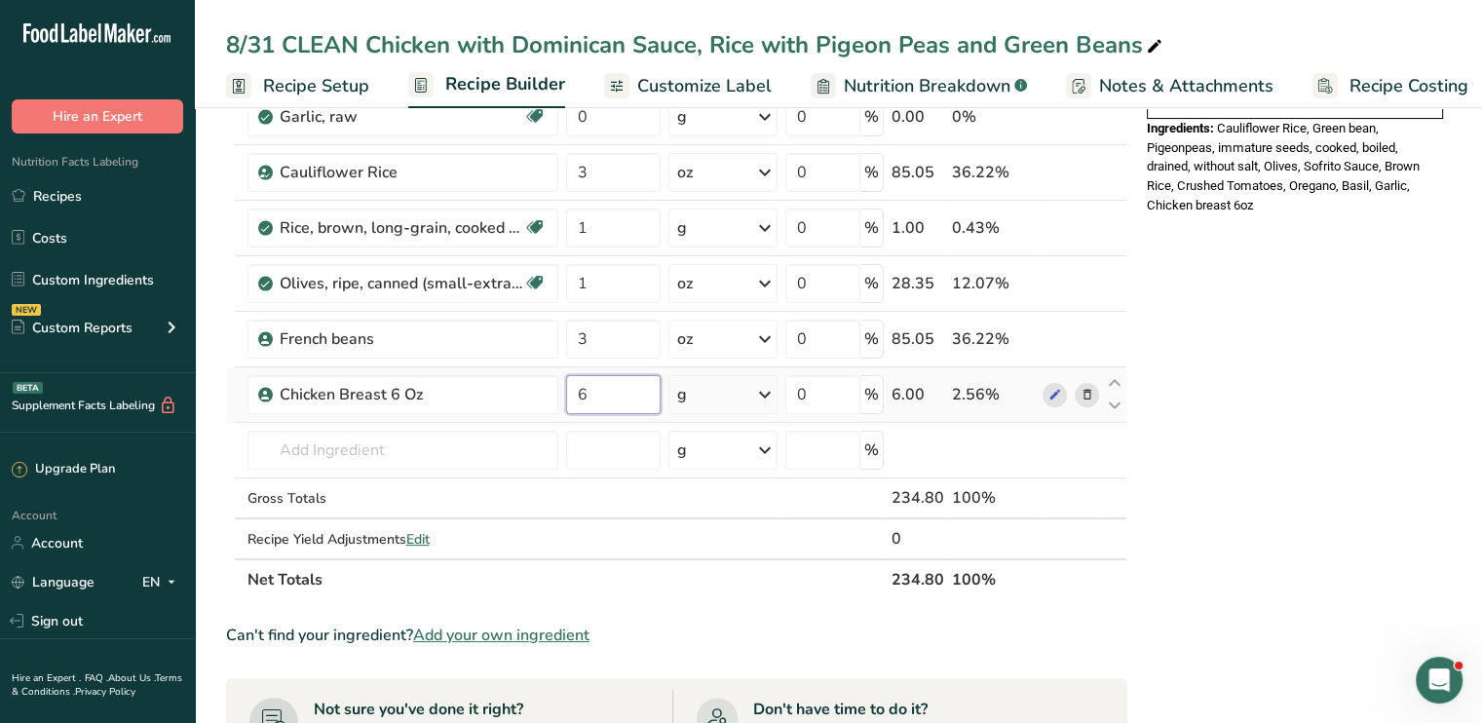
type input "6"
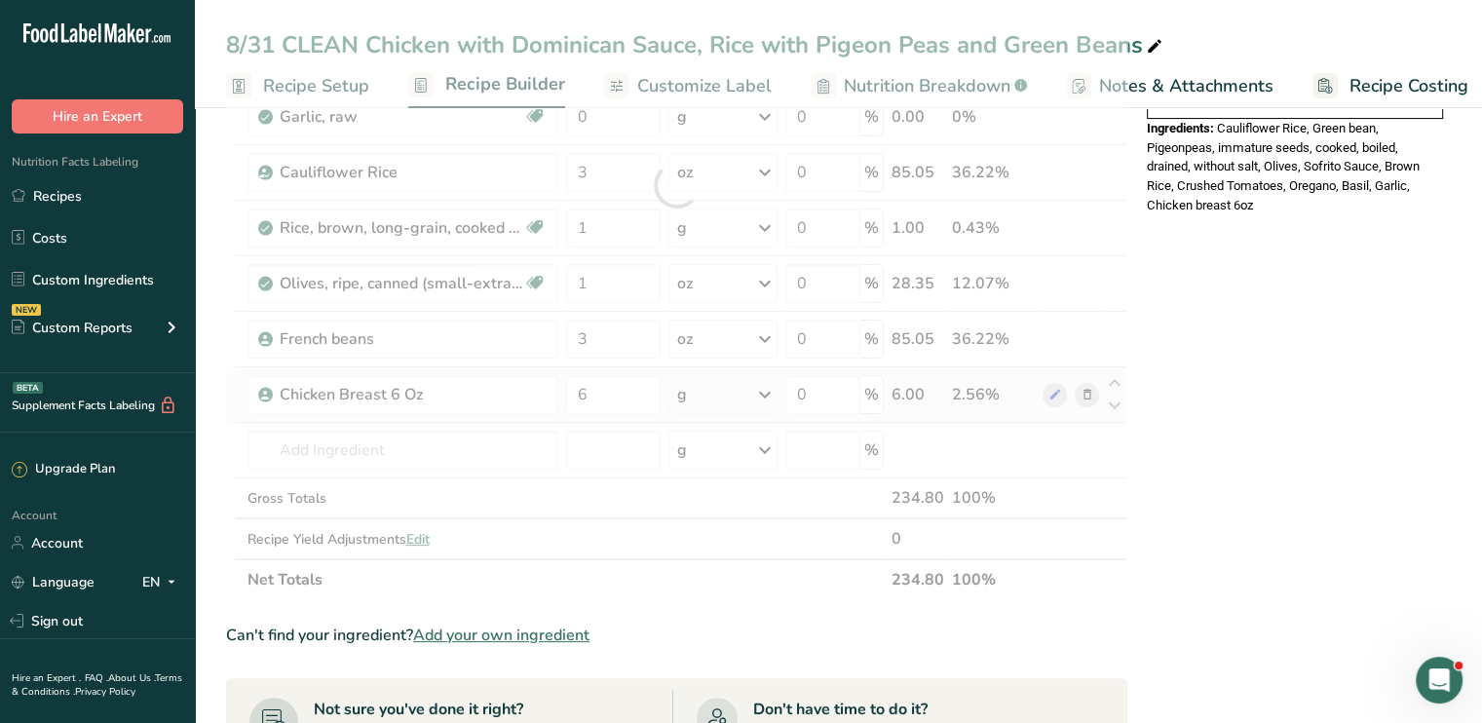
click at [765, 394] on div "Ingredient * Amount * Unit * Waste * .a-a{fill:#347362;}.b-a{fill:#fff;} Grams …" at bounding box center [676, 185] width 901 height 830
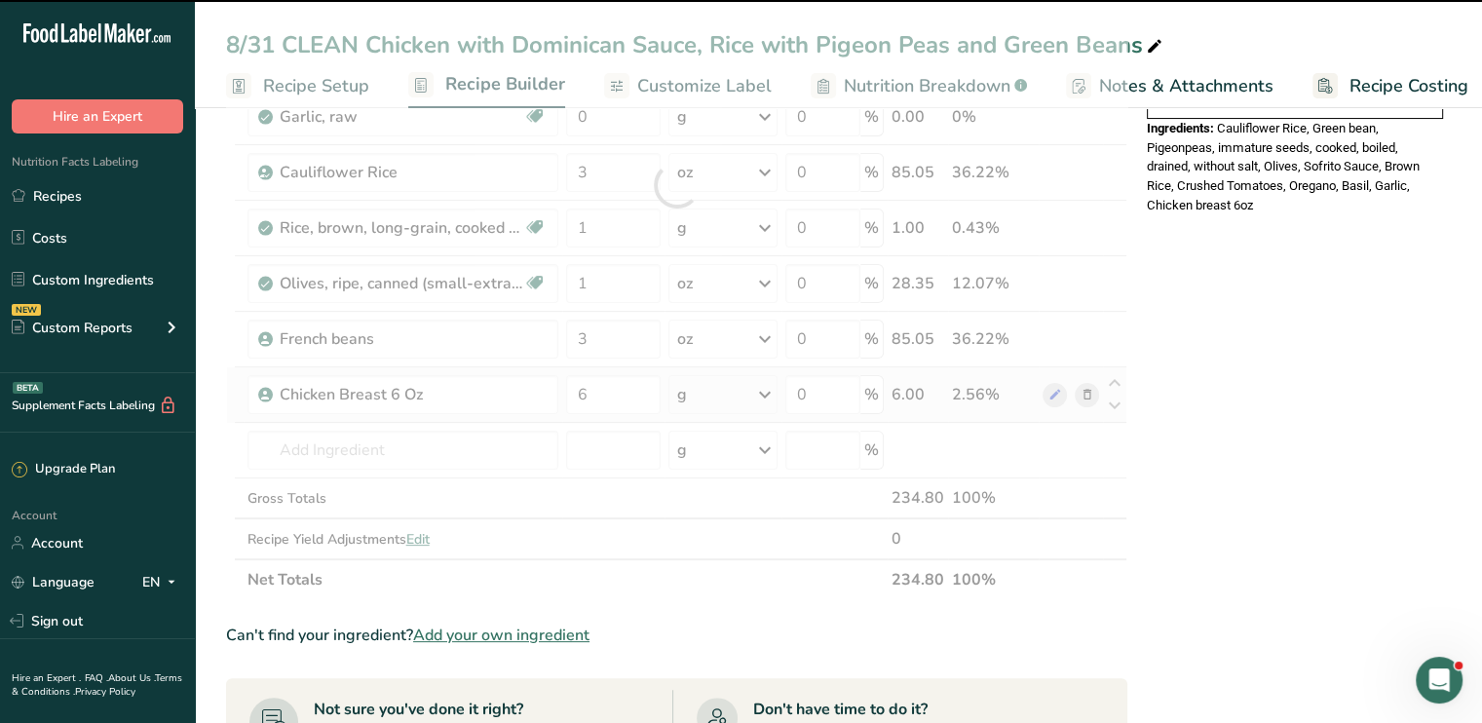
click at [765, 394] on div at bounding box center [676, 185] width 901 height 830
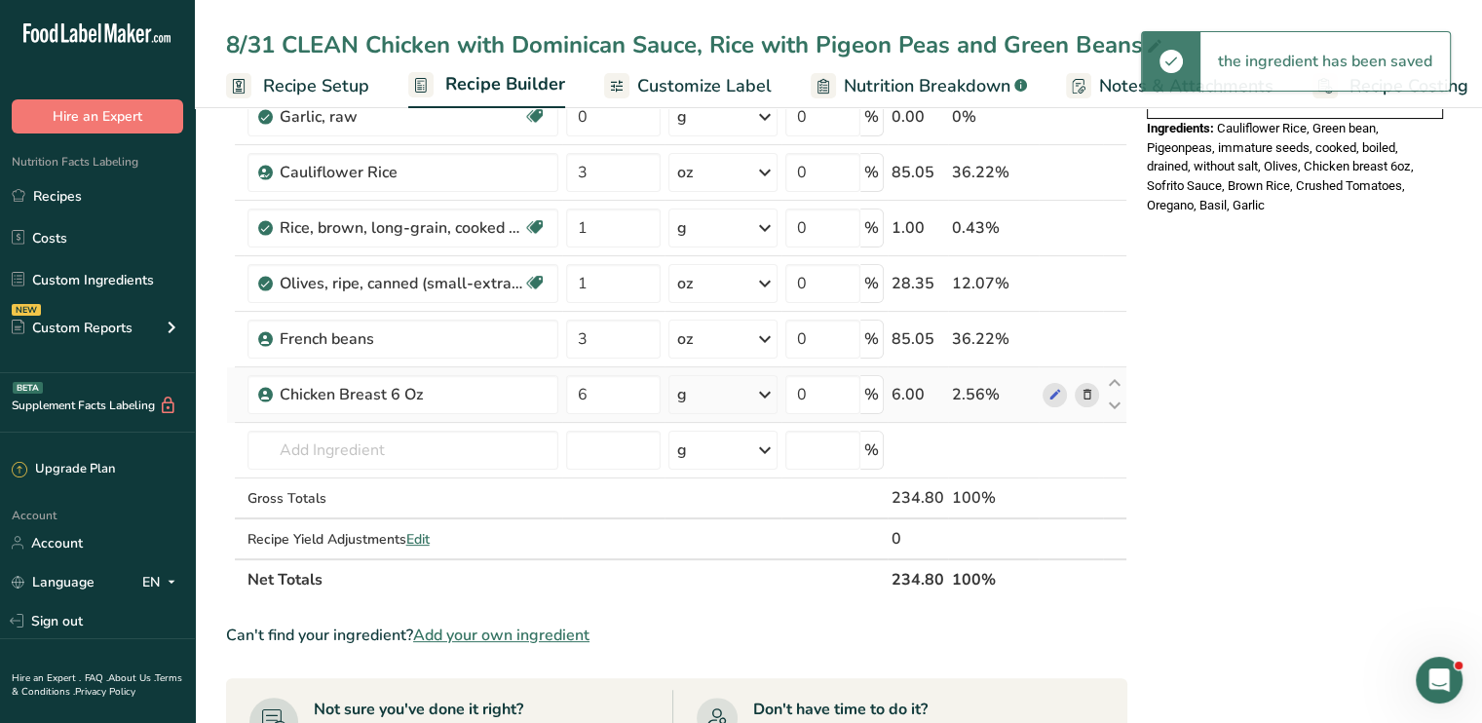
click at [765, 394] on icon at bounding box center [764, 394] width 23 height 35
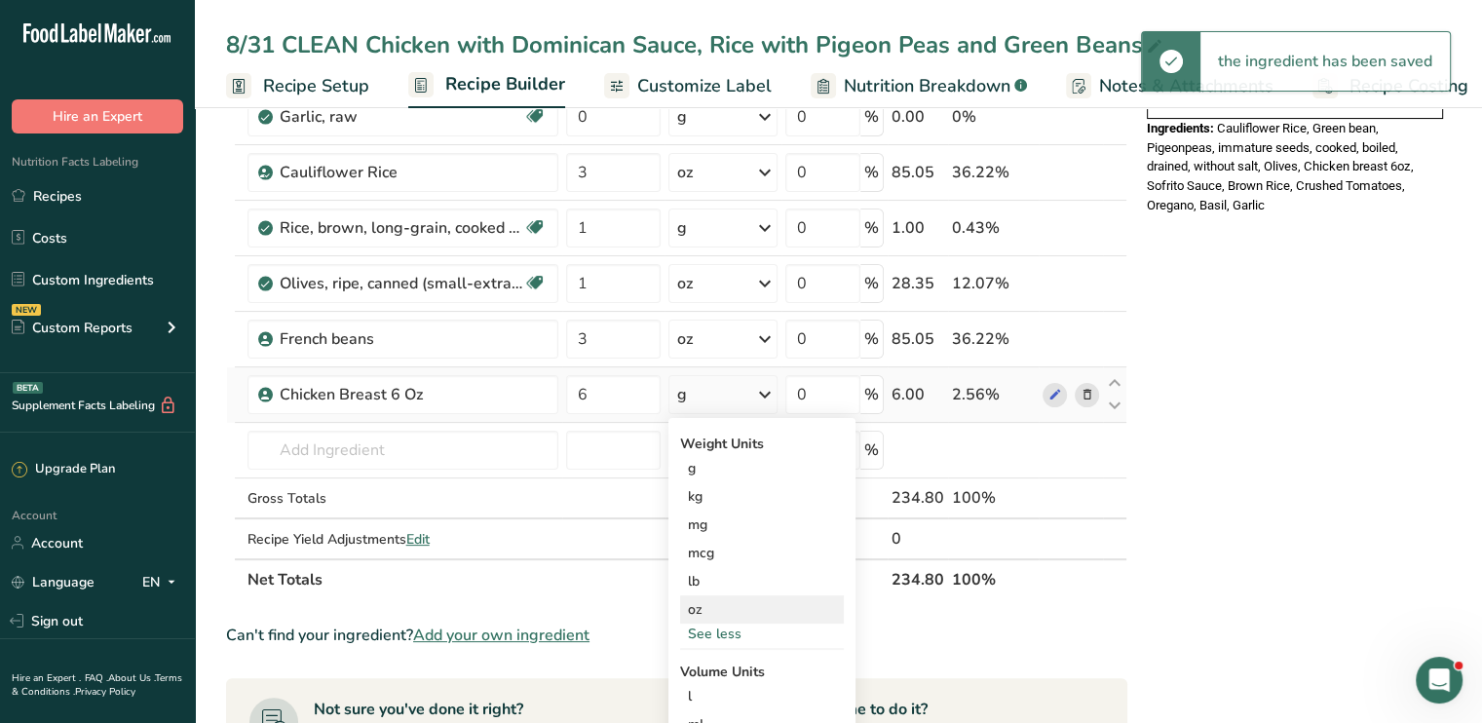
click at [721, 595] on div "oz" at bounding box center [762, 609] width 164 height 28
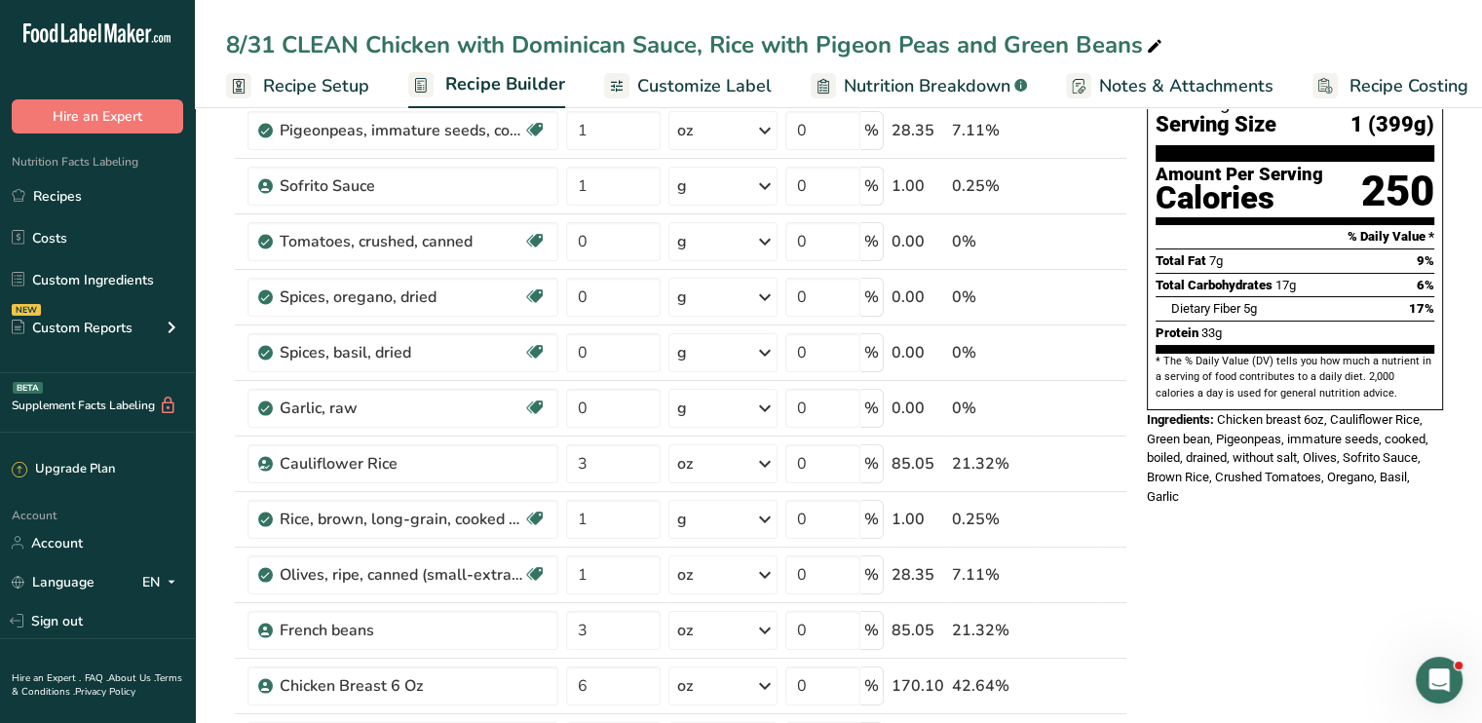
scroll to position [153, 0]
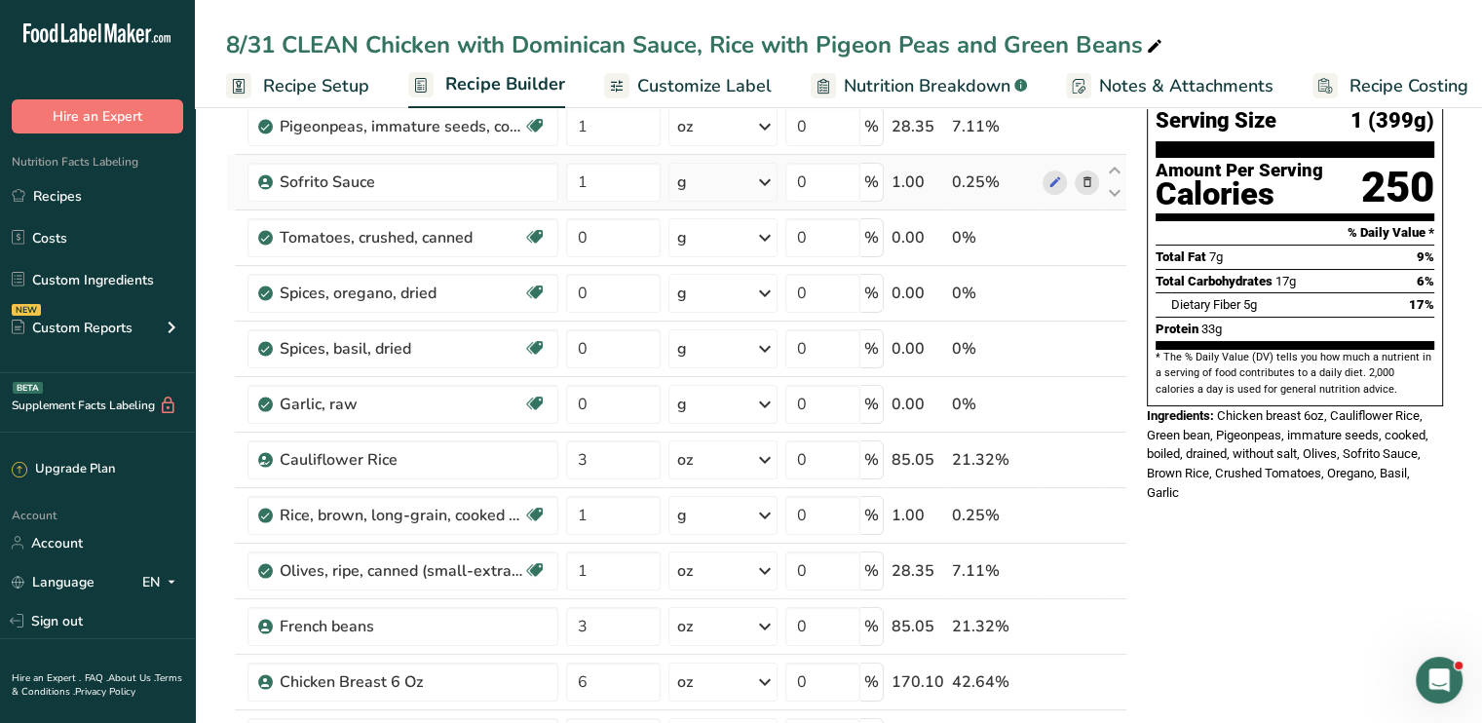
click at [774, 185] on icon at bounding box center [764, 182] width 23 height 35
click at [749, 327] on div "See more" at bounding box center [762, 336] width 164 height 20
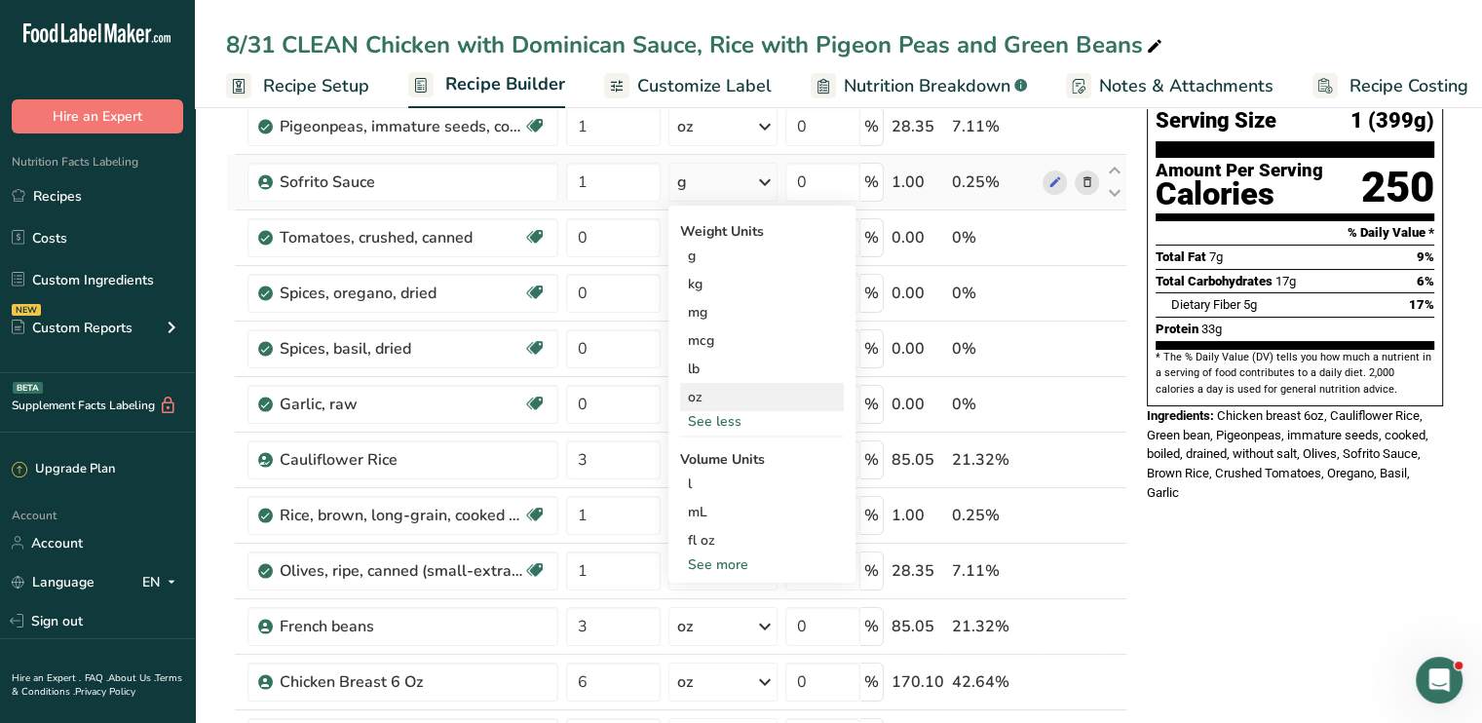
click at [715, 392] on div "oz" at bounding box center [762, 397] width 164 height 28
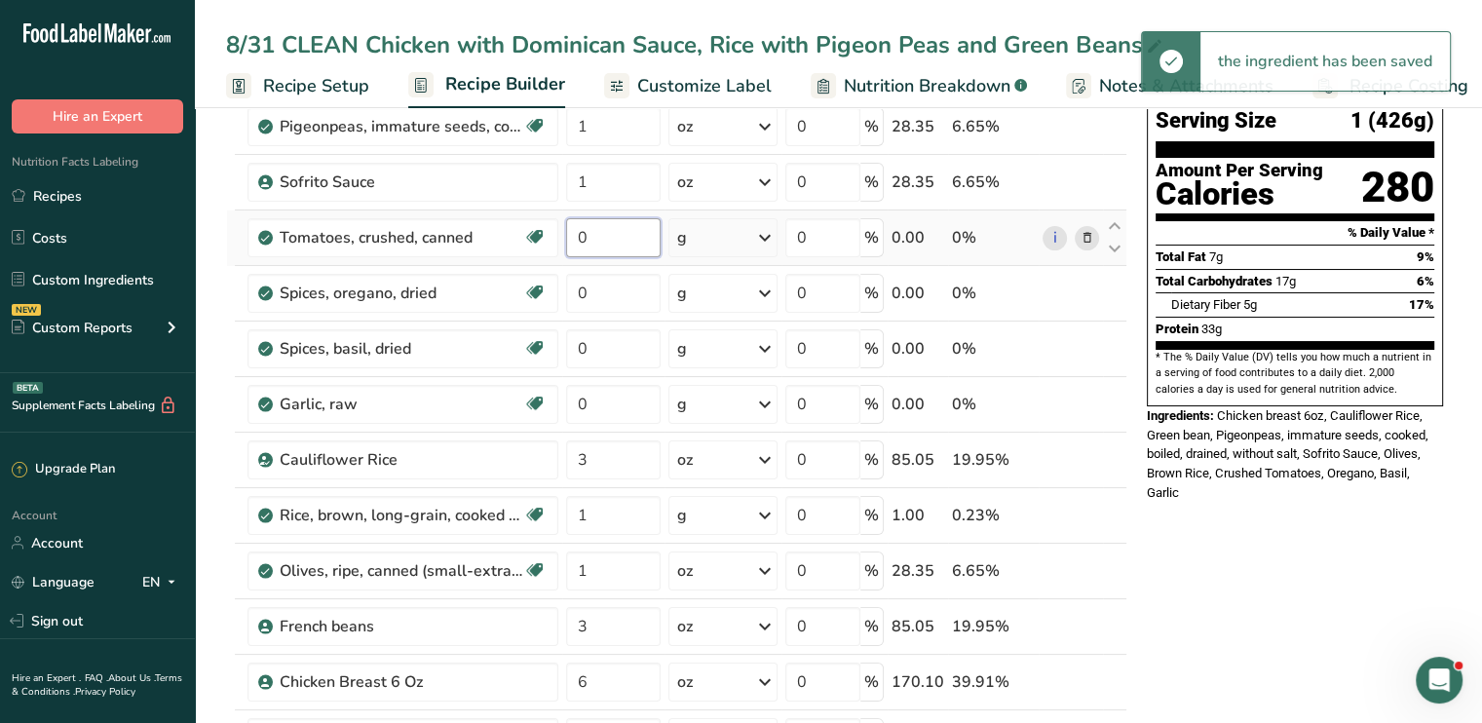
click at [597, 237] on input "0" at bounding box center [613, 237] width 95 height 39
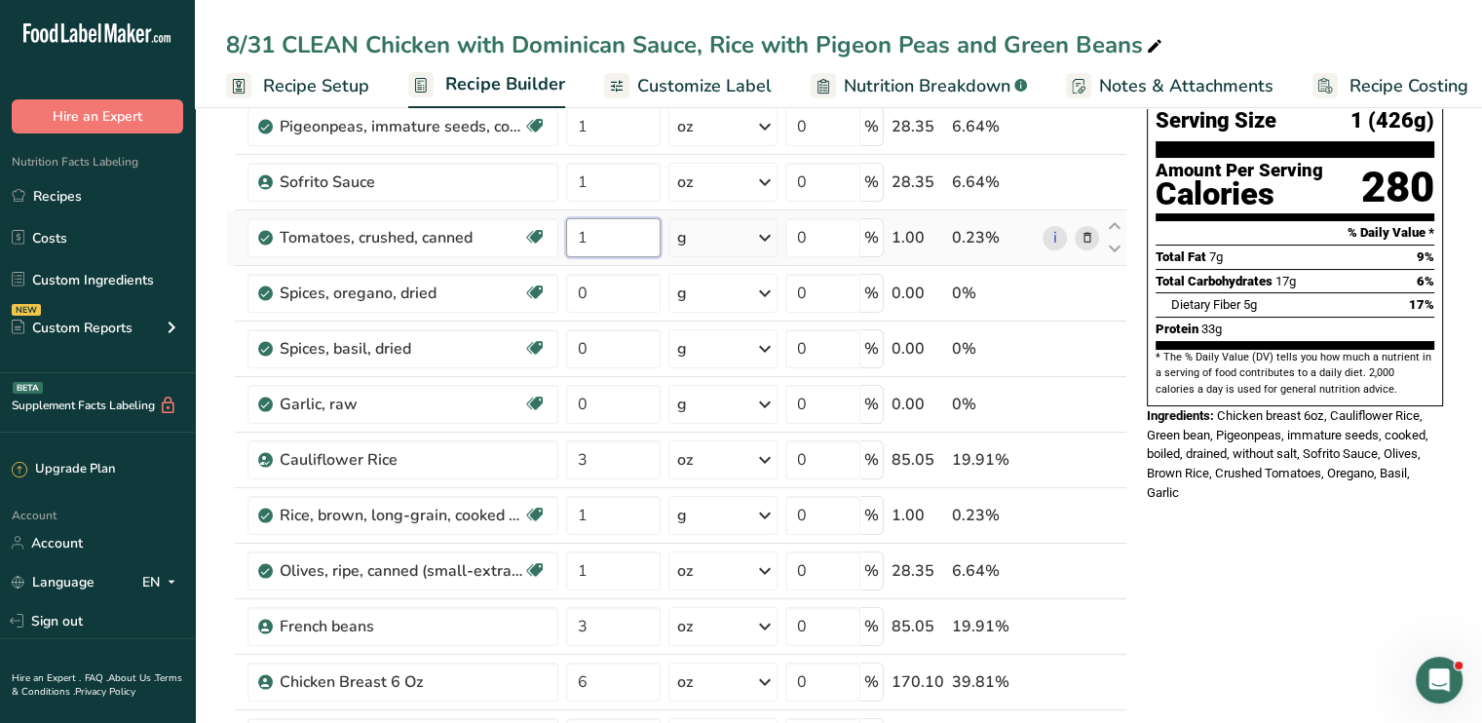
type input "1"
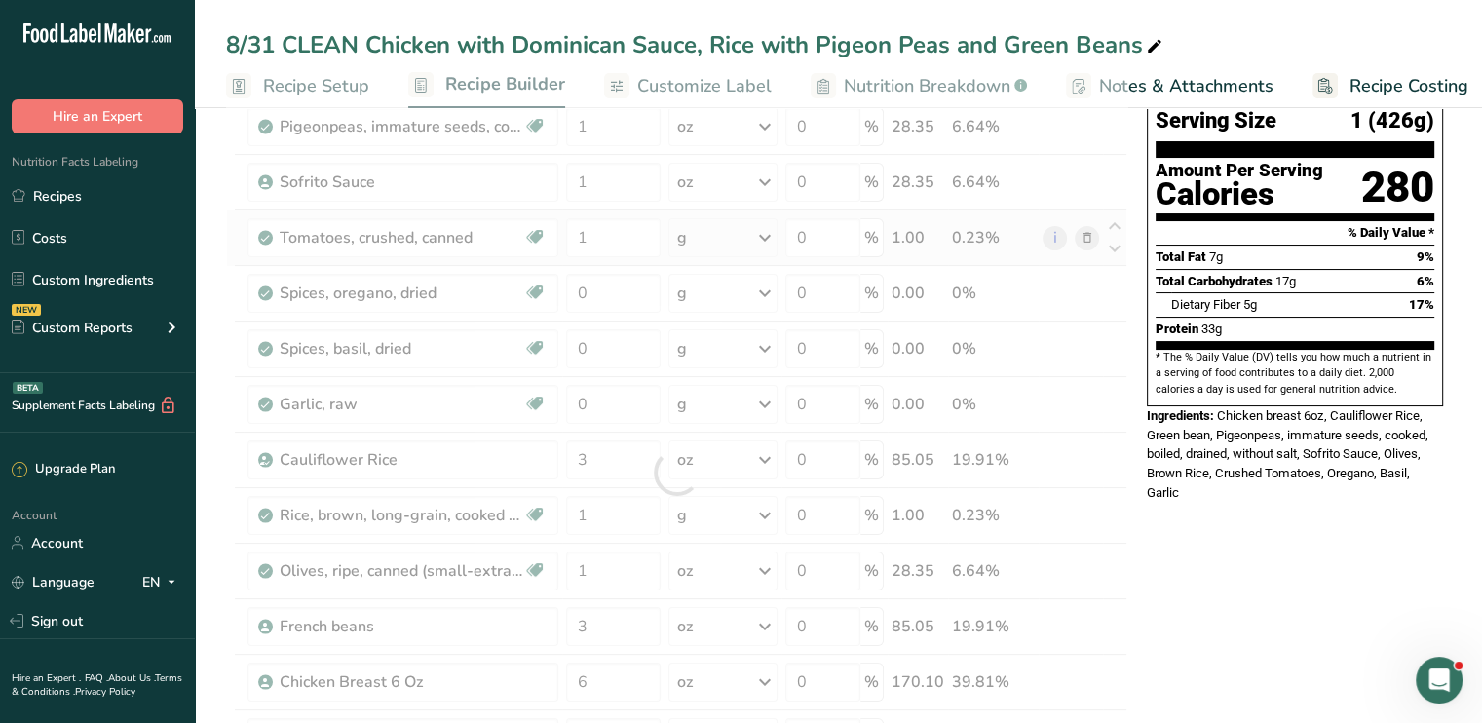
click at [764, 233] on div "Ingredient * Amount * Unit * Waste * .a-a{fill:#347362;}.b-a{fill:#fff;} Grams …" at bounding box center [676, 472] width 901 height 830
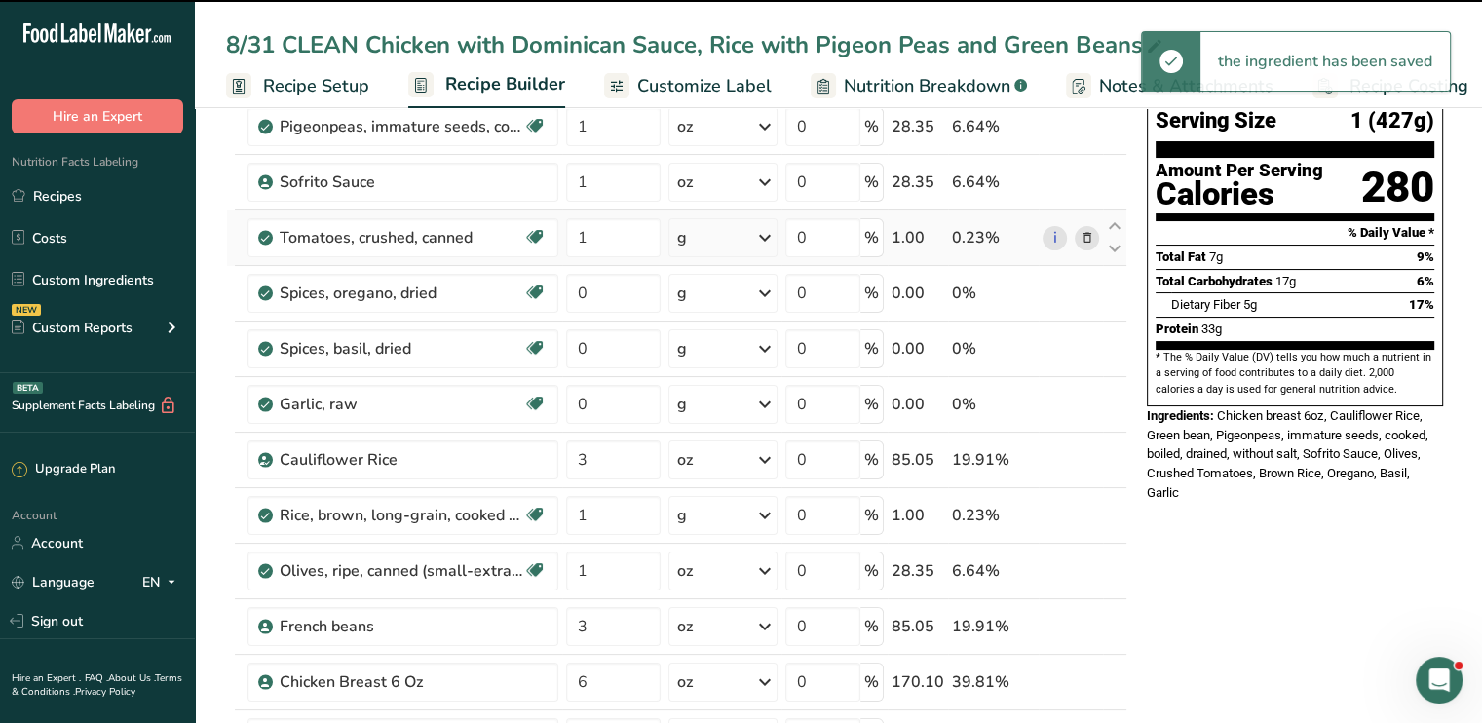
click at [764, 233] on icon at bounding box center [764, 237] width 23 height 35
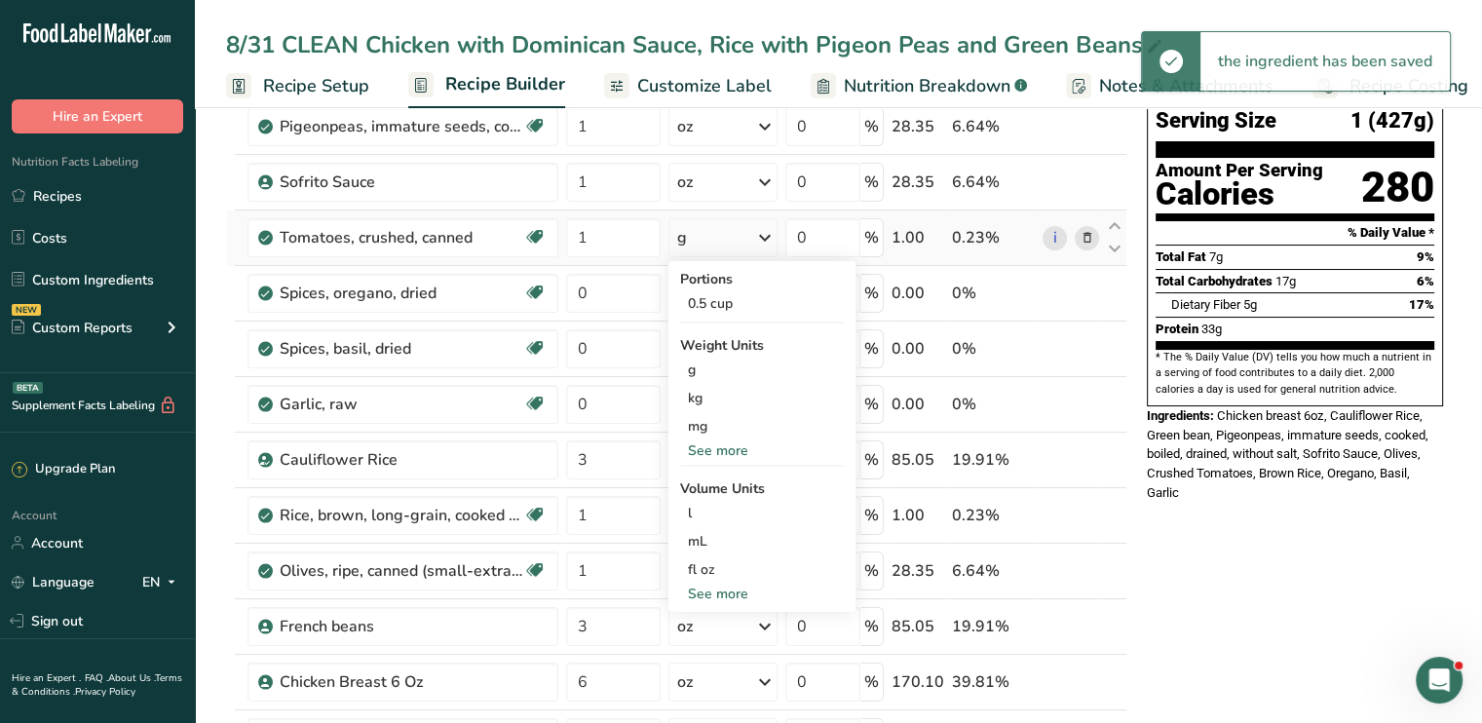
click at [741, 440] on div "See more" at bounding box center [762, 450] width 164 height 20
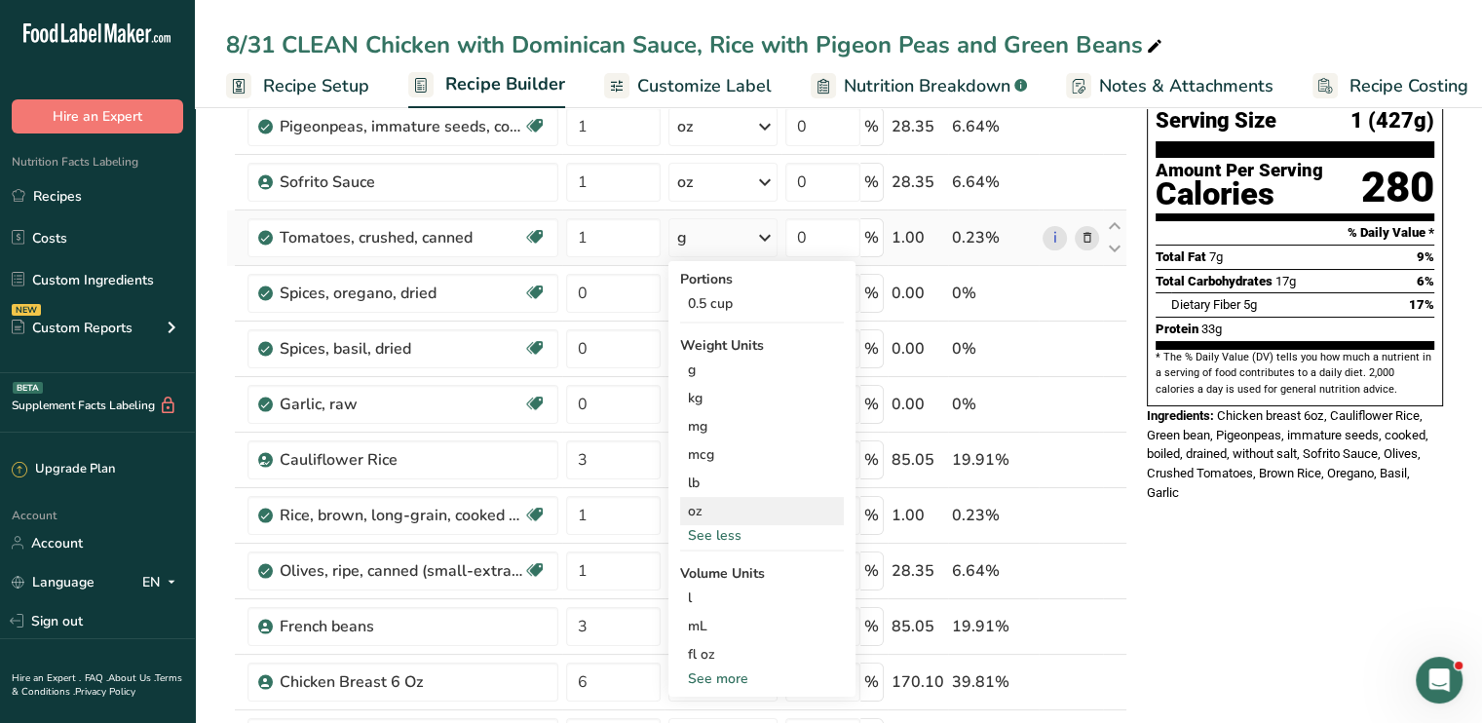
click at [725, 502] on div "oz" at bounding box center [762, 511] width 164 height 28
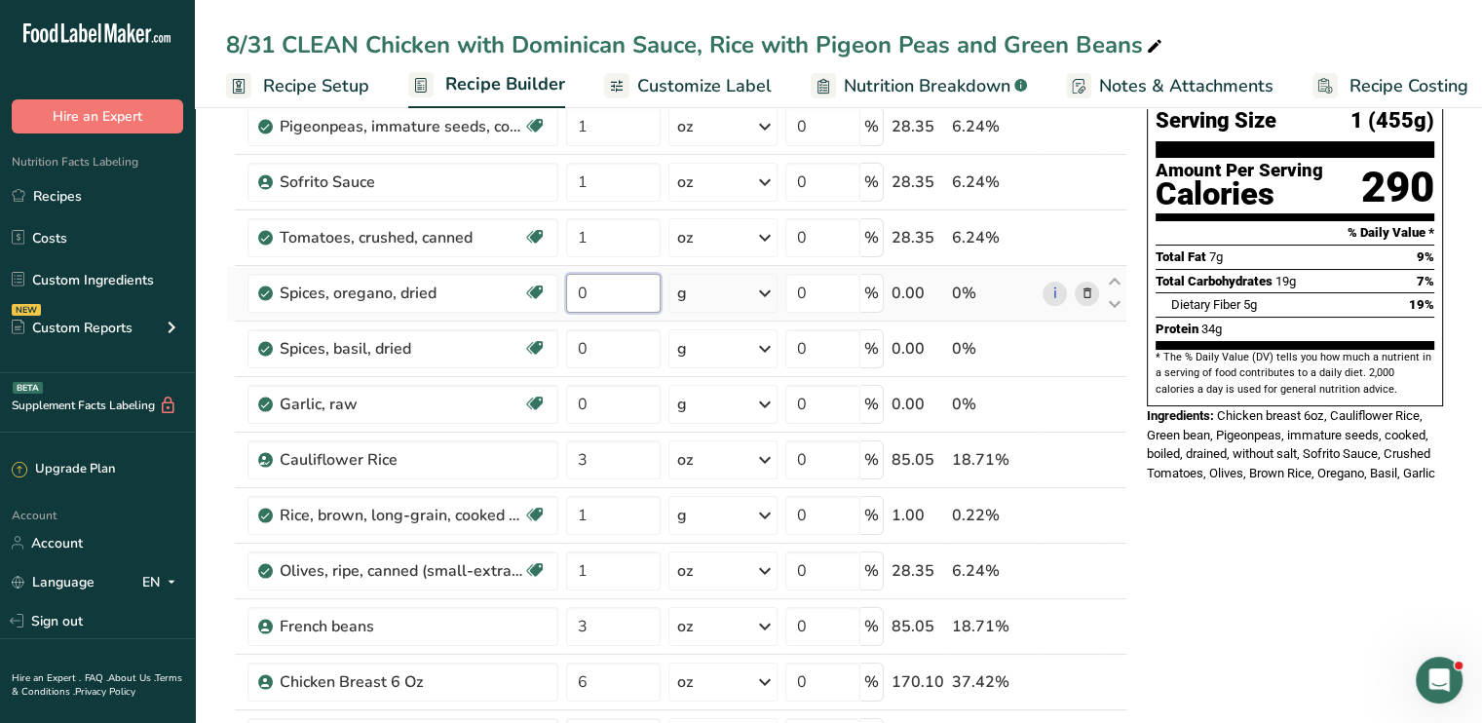
click at [607, 282] on input "0" at bounding box center [613, 293] width 95 height 39
type input "1"
click at [615, 350] on div "Ingredient * Amount * Unit * Waste * .a-a{fill:#347362;}.b-a{fill:#fff;} Grams …" at bounding box center [676, 472] width 901 height 830
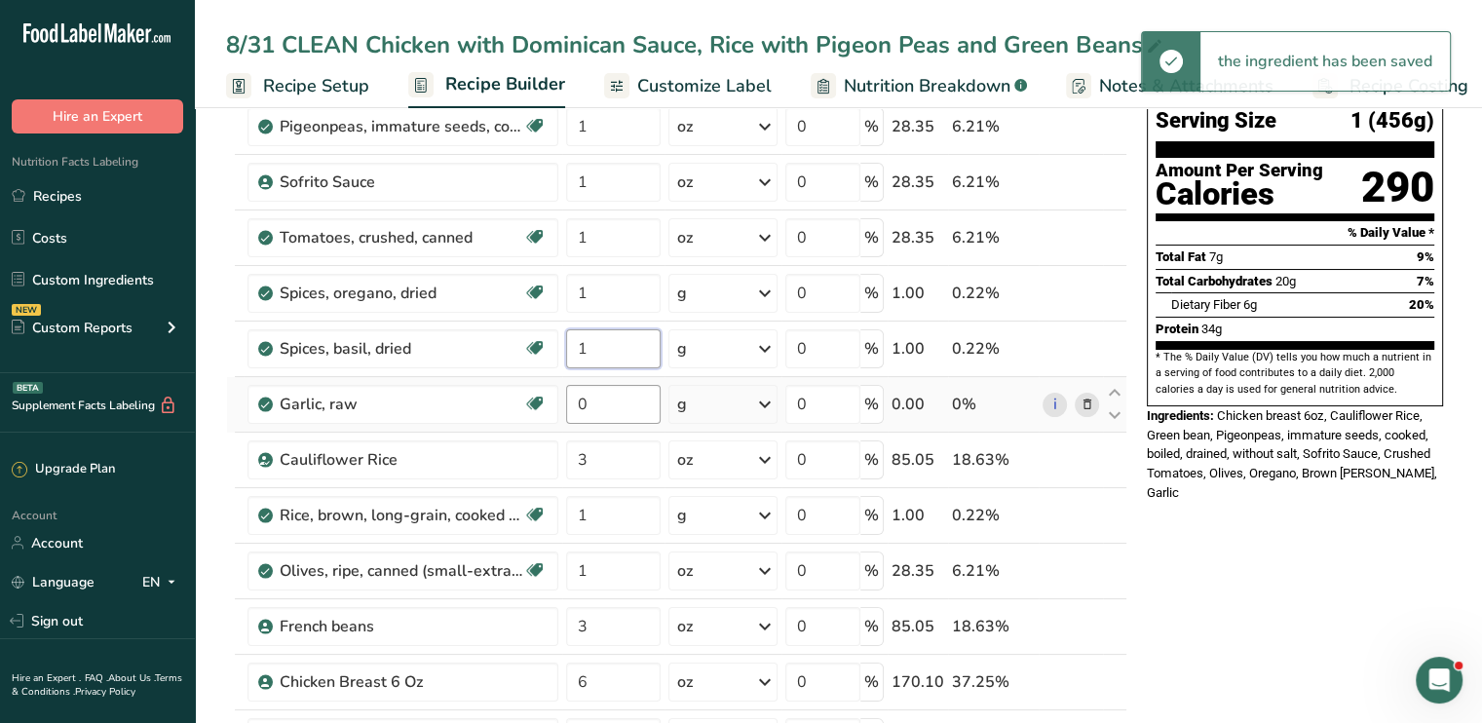
type input "1"
click at [609, 399] on div "Ingredient * Amount * Unit * Waste * .a-a{fill:#347362;}.b-a{fill:#fff;} Grams …" at bounding box center [676, 472] width 901 height 830
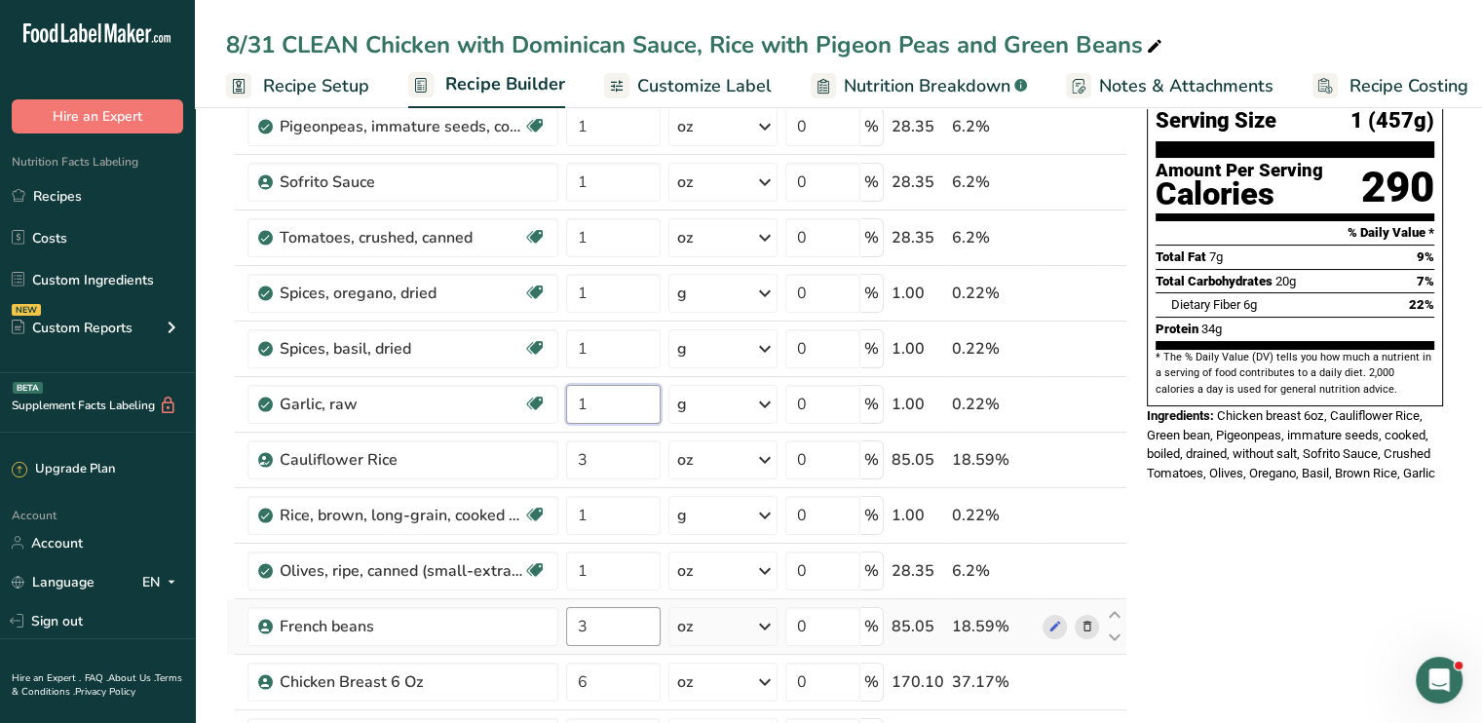
type input "1"
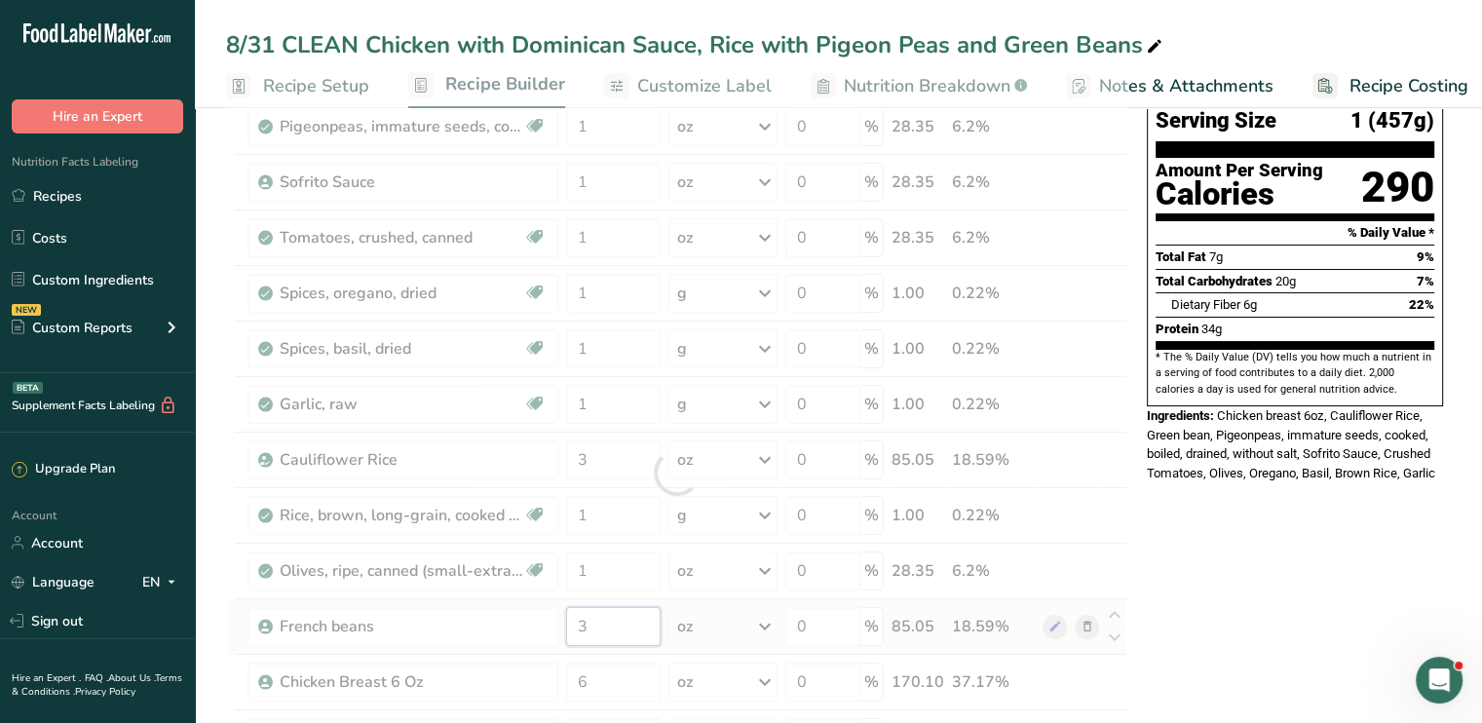
click at [602, 632] on div "Ingredient * Amount * Unit * Waste * .a-a{fill:#347362;}.b-a{fill:#fff;} Grams …" at bounding box center [676, 472] width 901 height 830
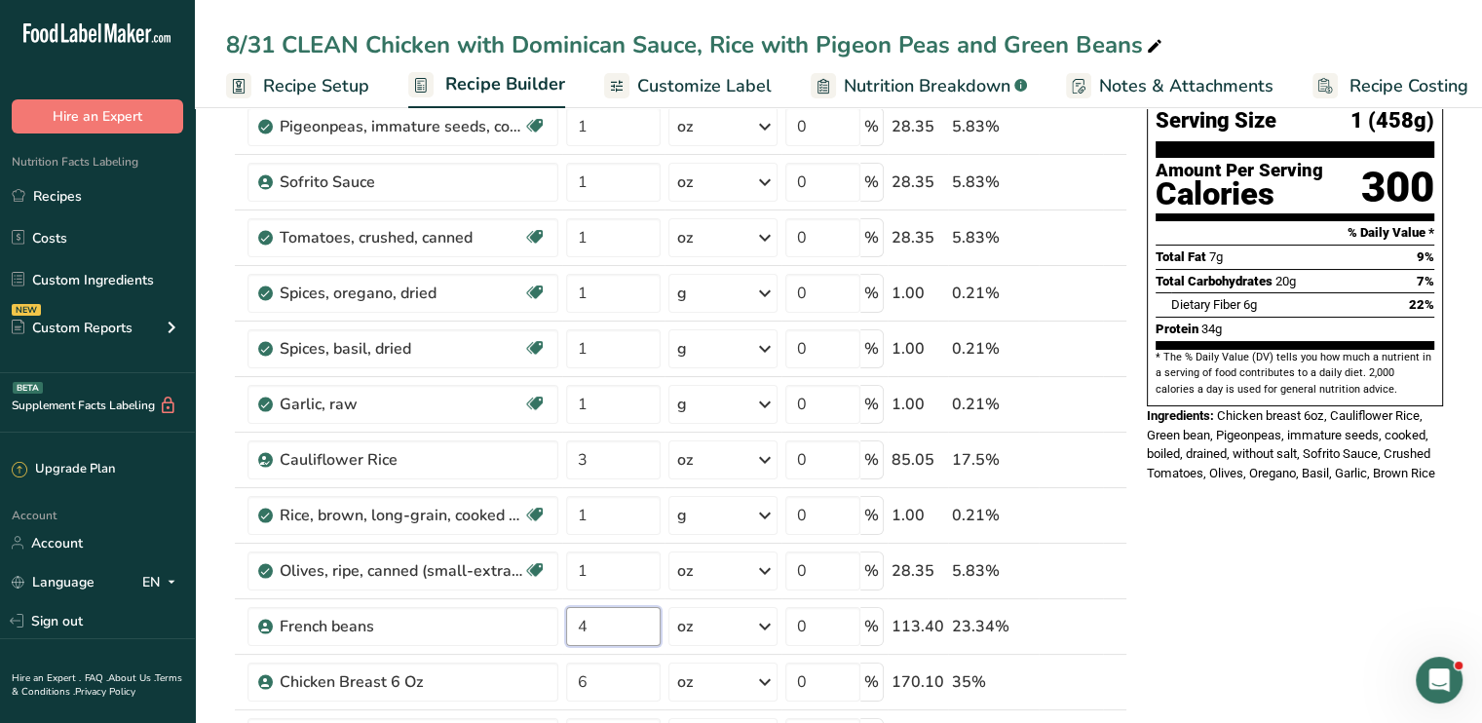
type input "4"
click at [624, 189] on input "1" at bounding box center [613, 182] width 95 height 39
type input "2"
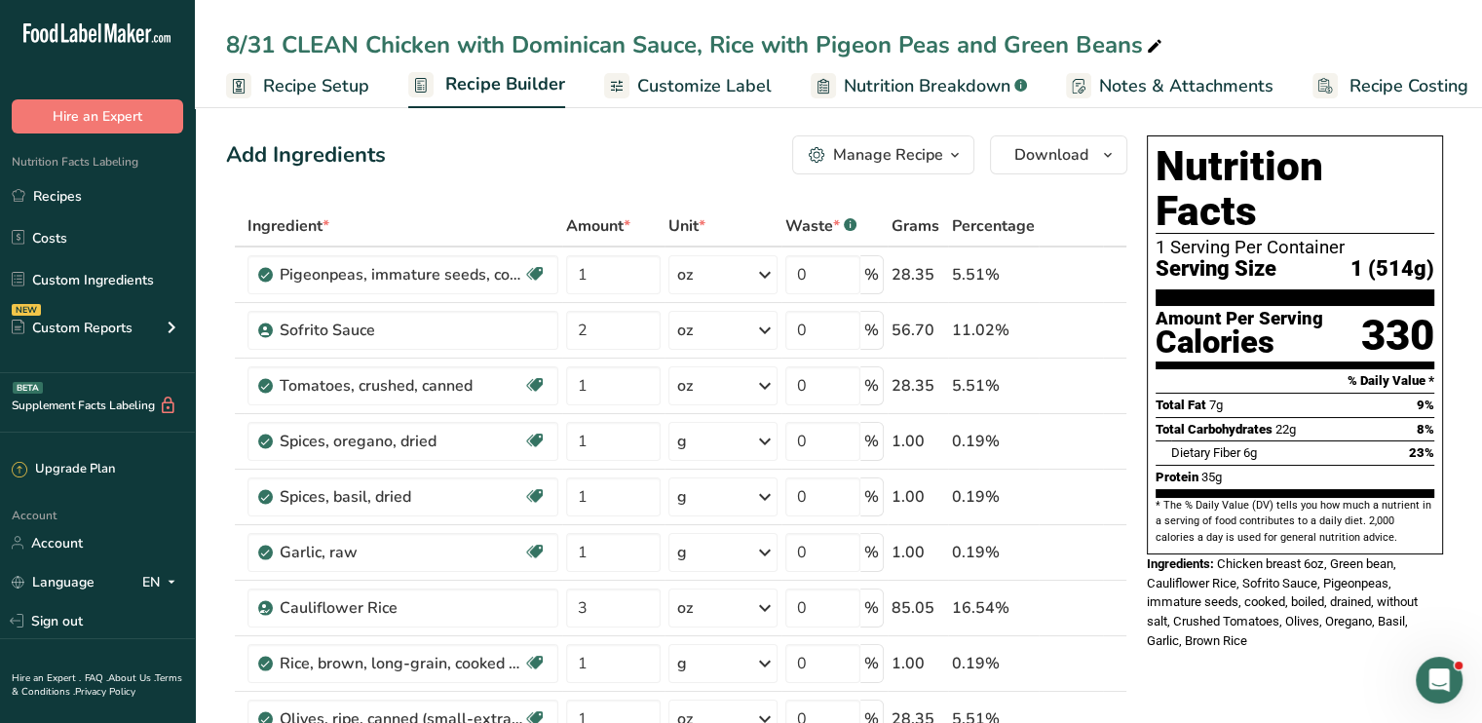
scroll to position [0, 0]
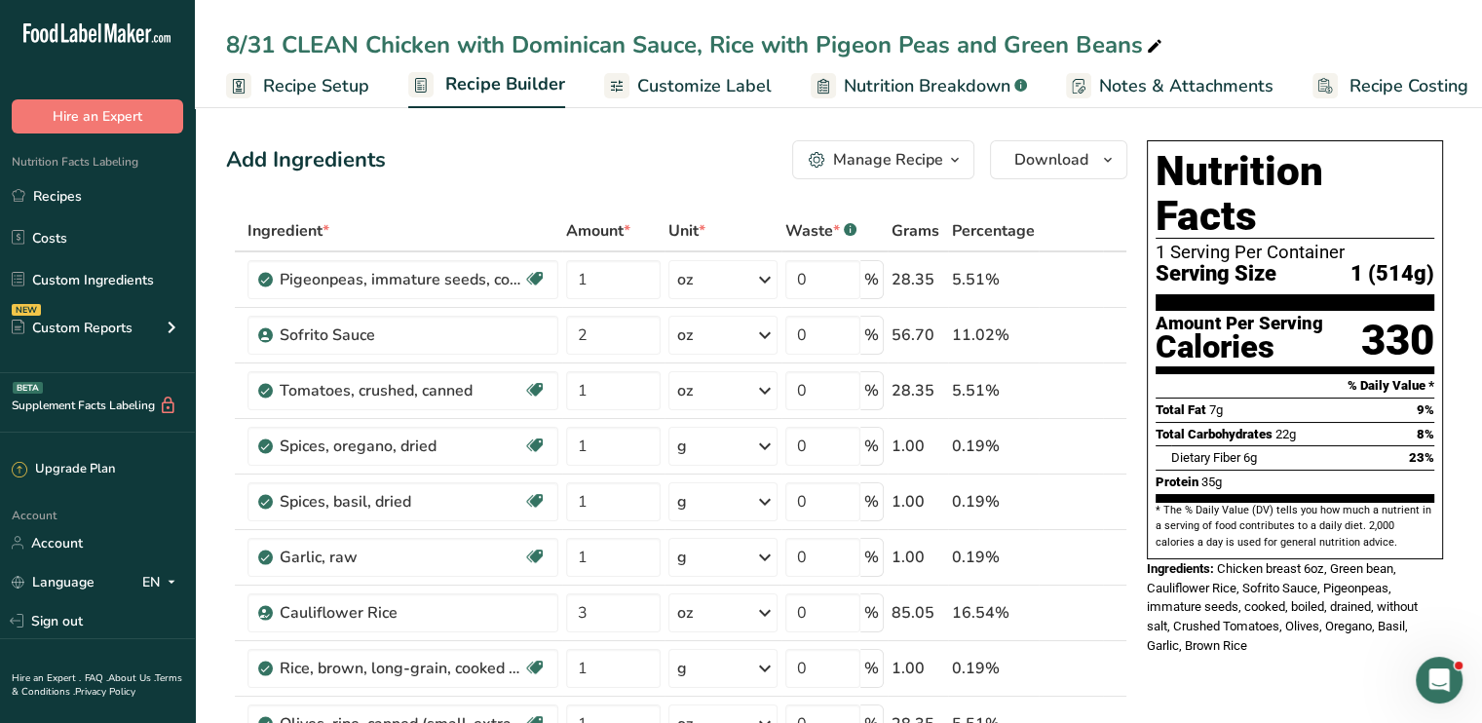
click at [679, 81] on span "Customize Label" at bounding box center [704, 86] width 134 height 26
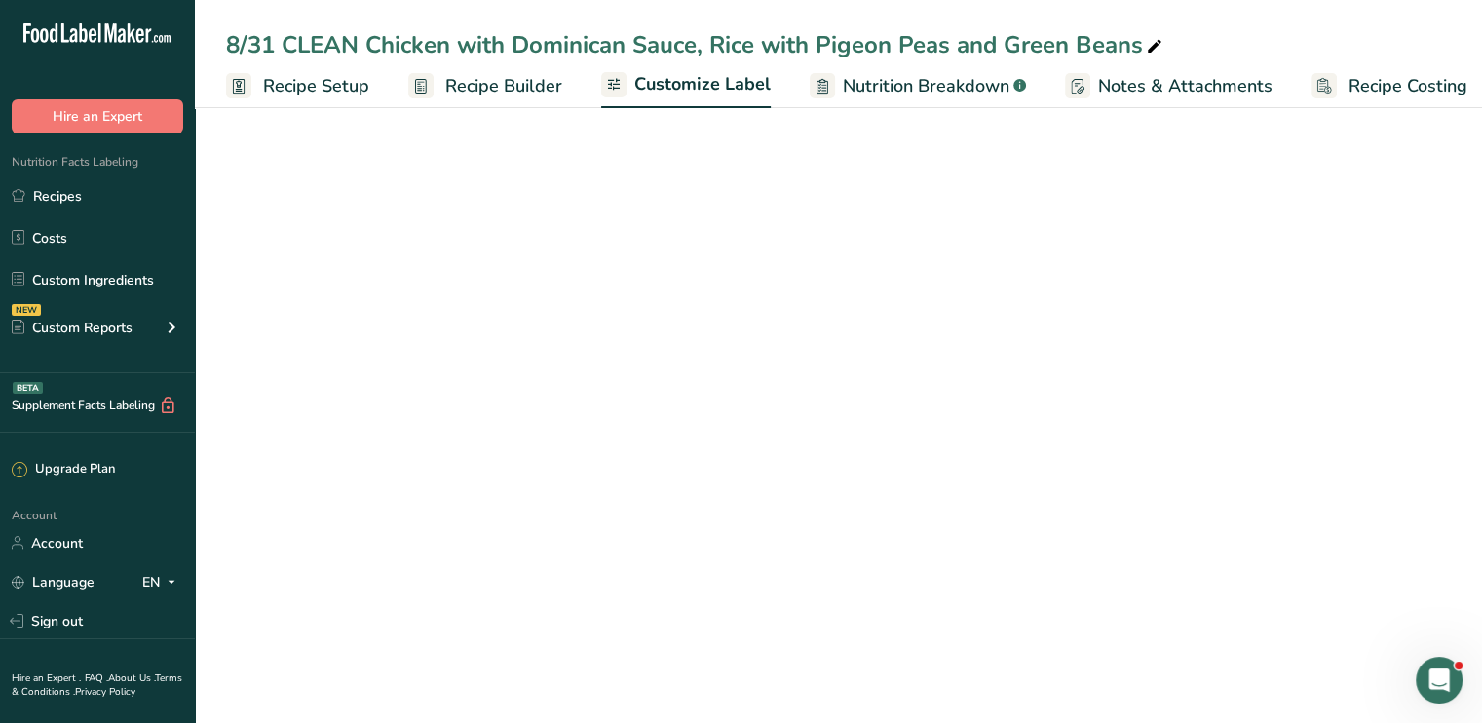
scroll to position [0, 17]
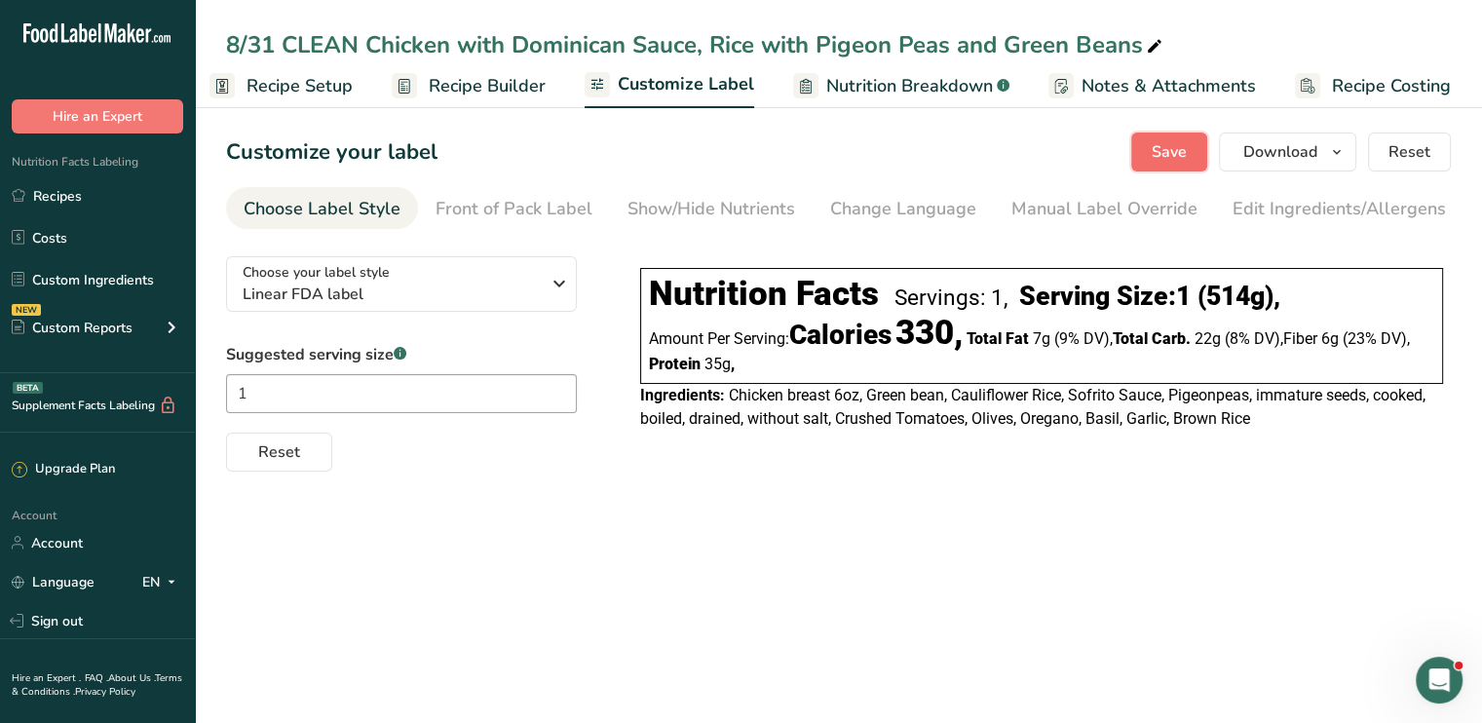
click at [1173, 153] on span "Save" at bounding box center [1169, 151] width 35 height 23
click at [1203, 156] on button "Save" at bounding box center [1169, 152] width 76 height 39
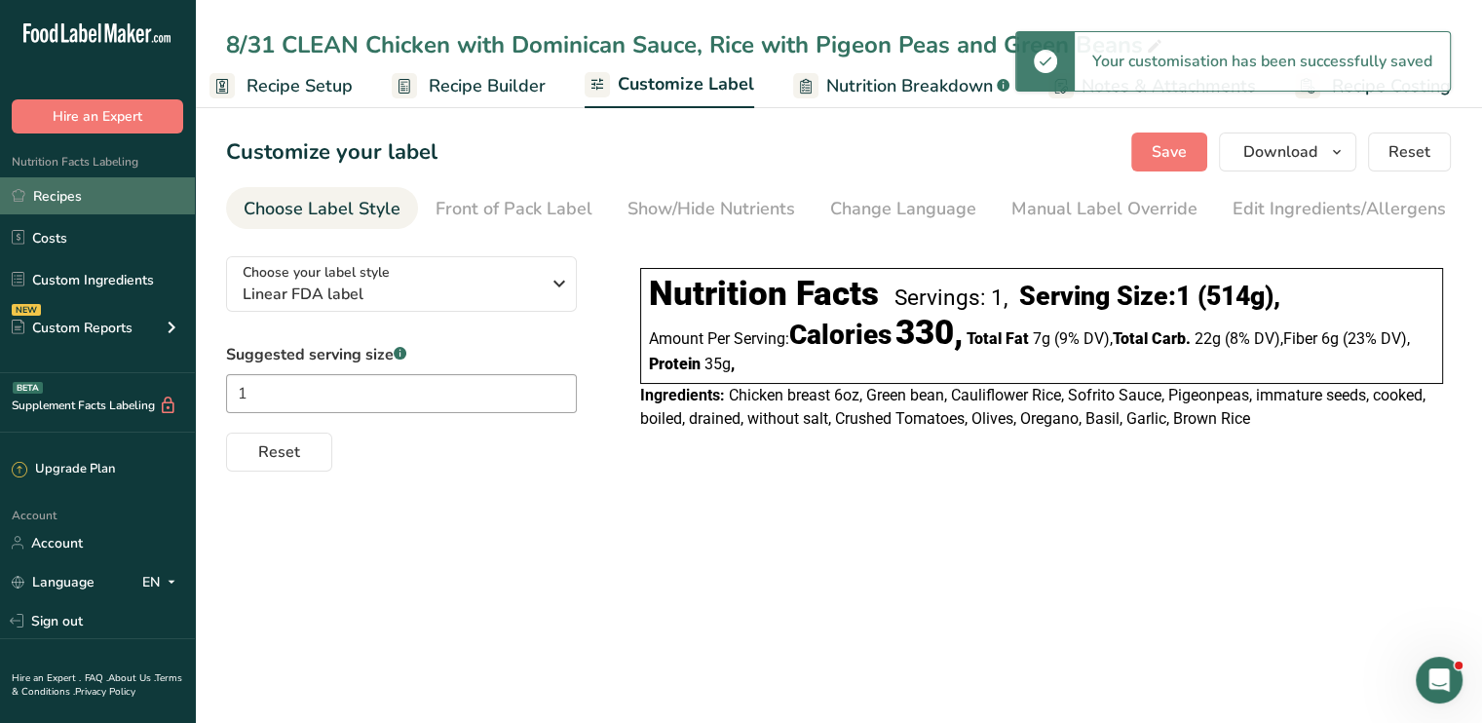
click at [105, 197] on link "Recipes" at bounding box center [97, 195] width 195 height 37
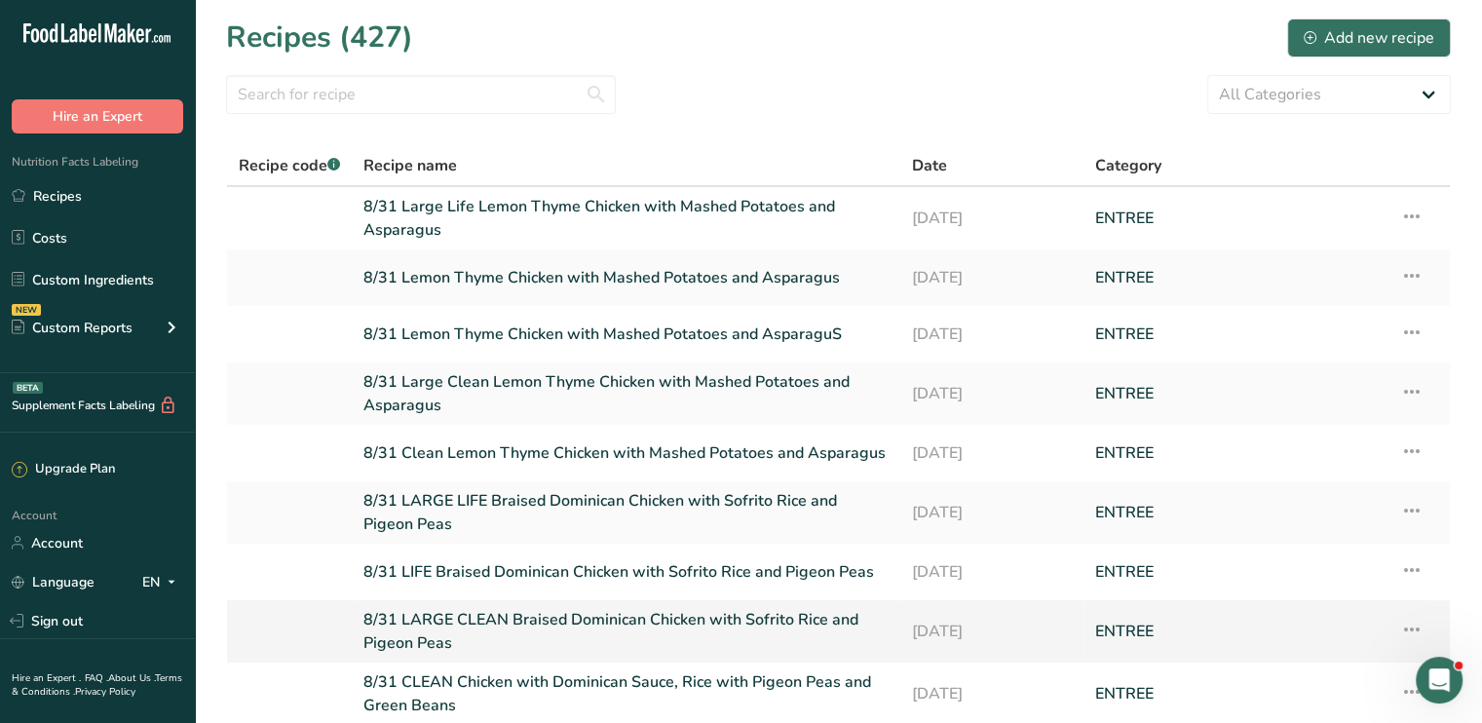
click at [560, 614] on link "8/31 LARGE CLEAN Braised Dominican Chicken with Sofrito Rice and Pigeon Peas" at bounding box center [626, 631] width 525 height 47
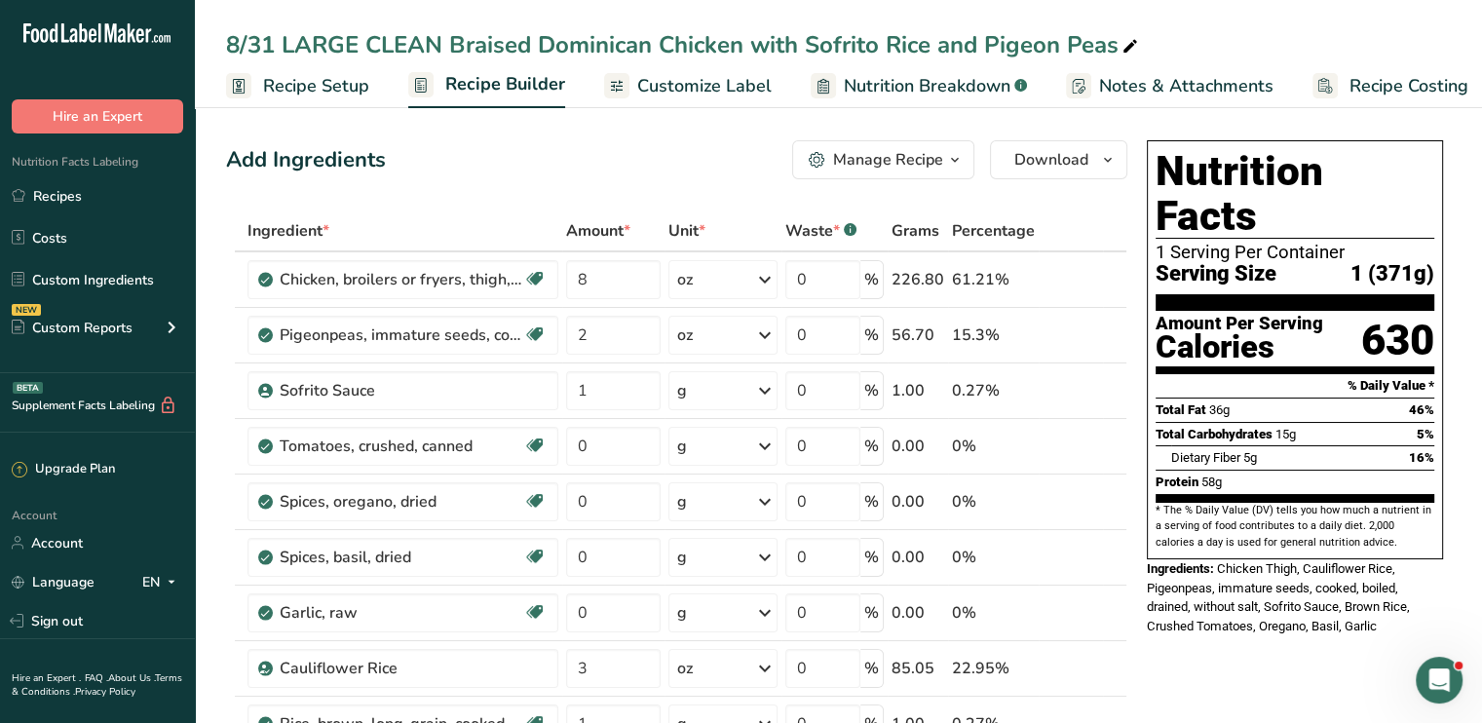
click at [1134, 45] on icon at bounding box center [1131, 46] width 18 height 27
drag, startPoint x: 1134, startPoint y: 45, endPoint x: 446, endPoint y: 7, distance: 689.1
click at [446, 7] on div "8/31 LARGE CLEAN Braised Dominican Chicken with Sofrito Rice and Pigeon Peas Re…" at bounding box center [838, 54] width 1287 height 108
type input "8/31 LARGE CLEAN Chicken with Dominican Sauce, Rice with Pigeon Peas and Green …"
click at [577, 144] on div "Add Ingredients Manage Recipe Delete Recipe Duplicate Recipe Scale Recipe Save …" at bounding box center [676, 159] width 901 height 39
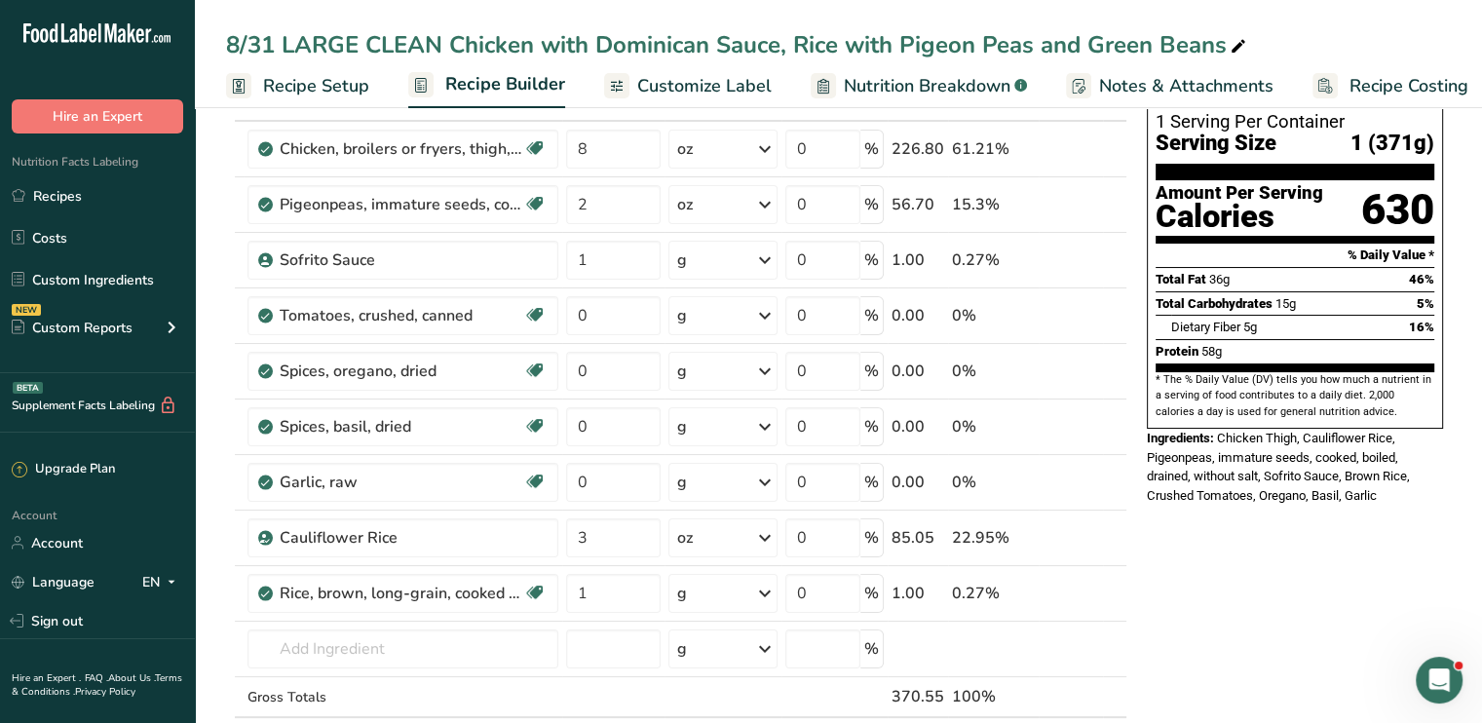
scroll to position [127, 0]
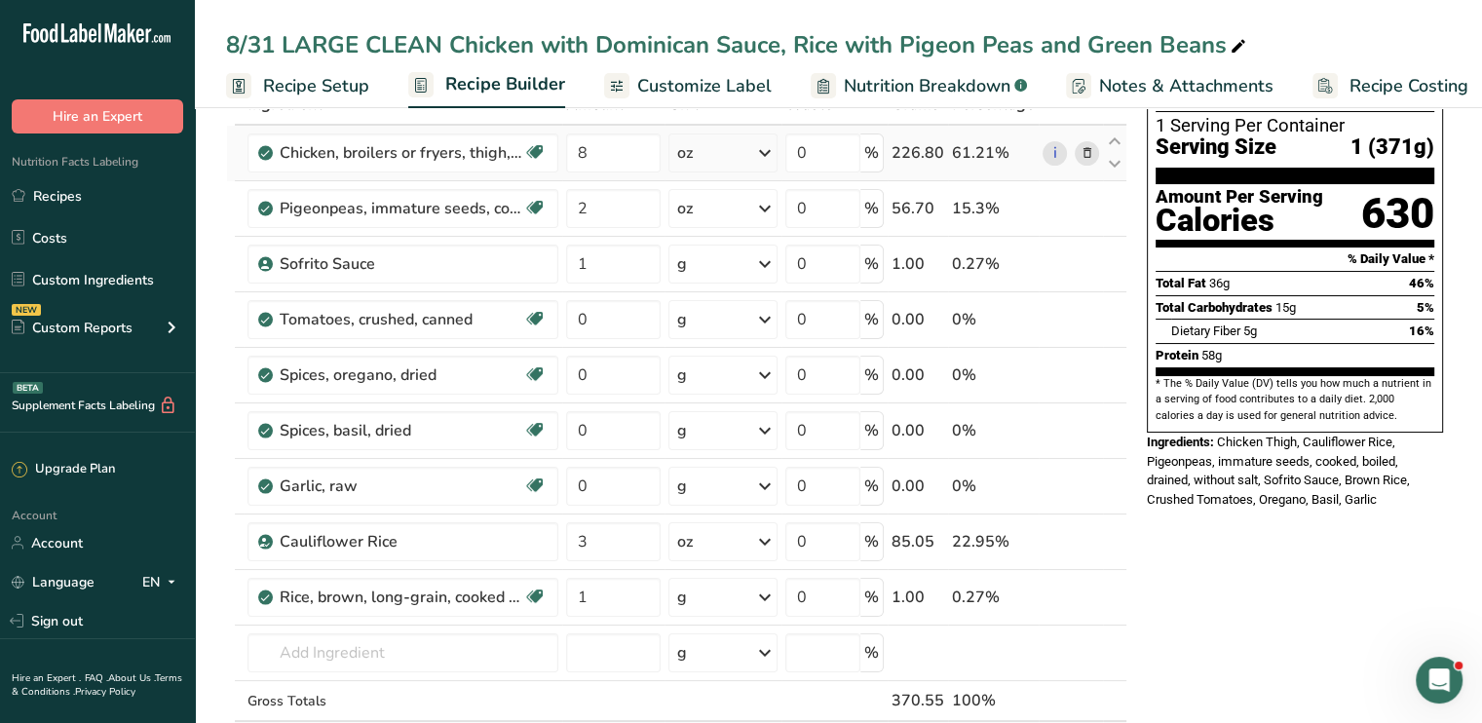
click at [1080, 151] on icon at bounding box center [1087, 153] width 14 height 20
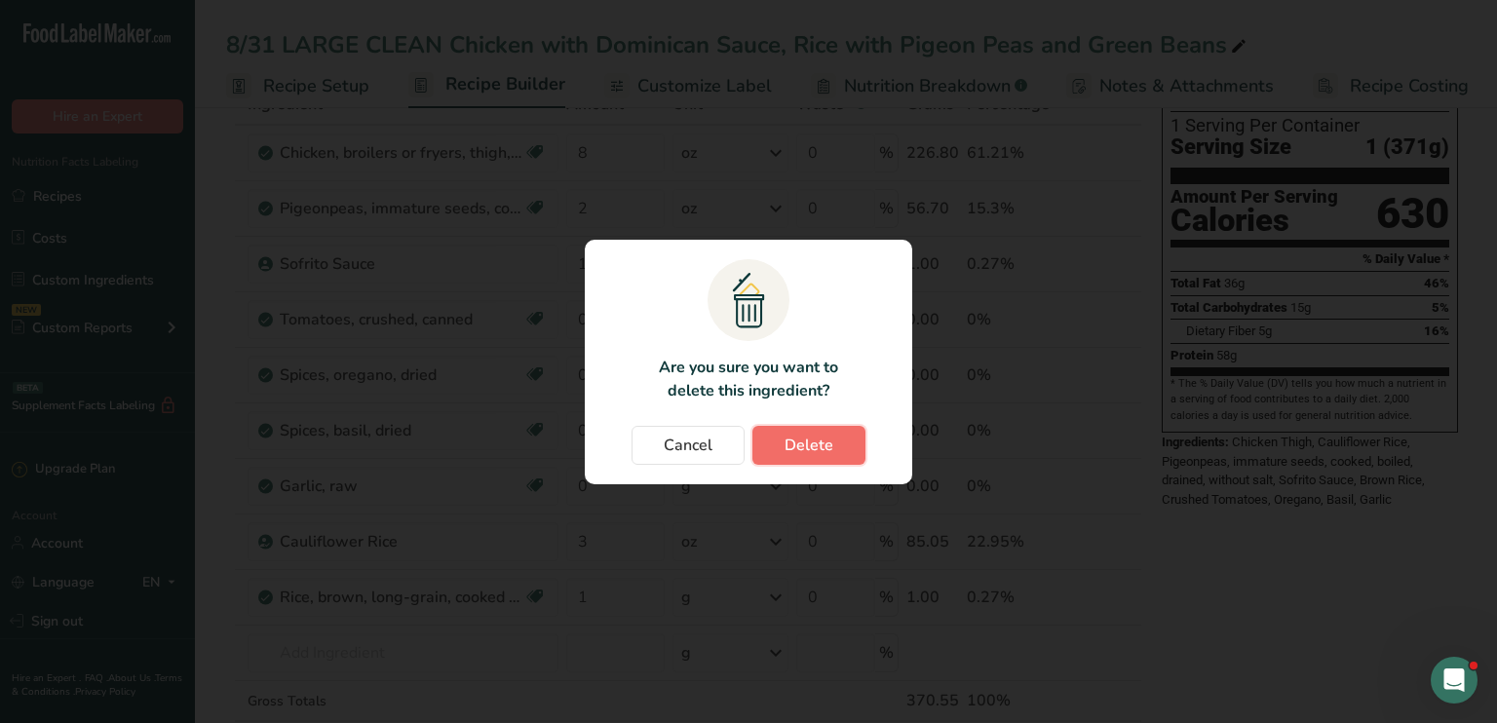
click at [815, 441] on span "Delete" at bounding box center [809, 445] width 49 height 23
type input "2"
type input "1"
type input "0"
type input "3"
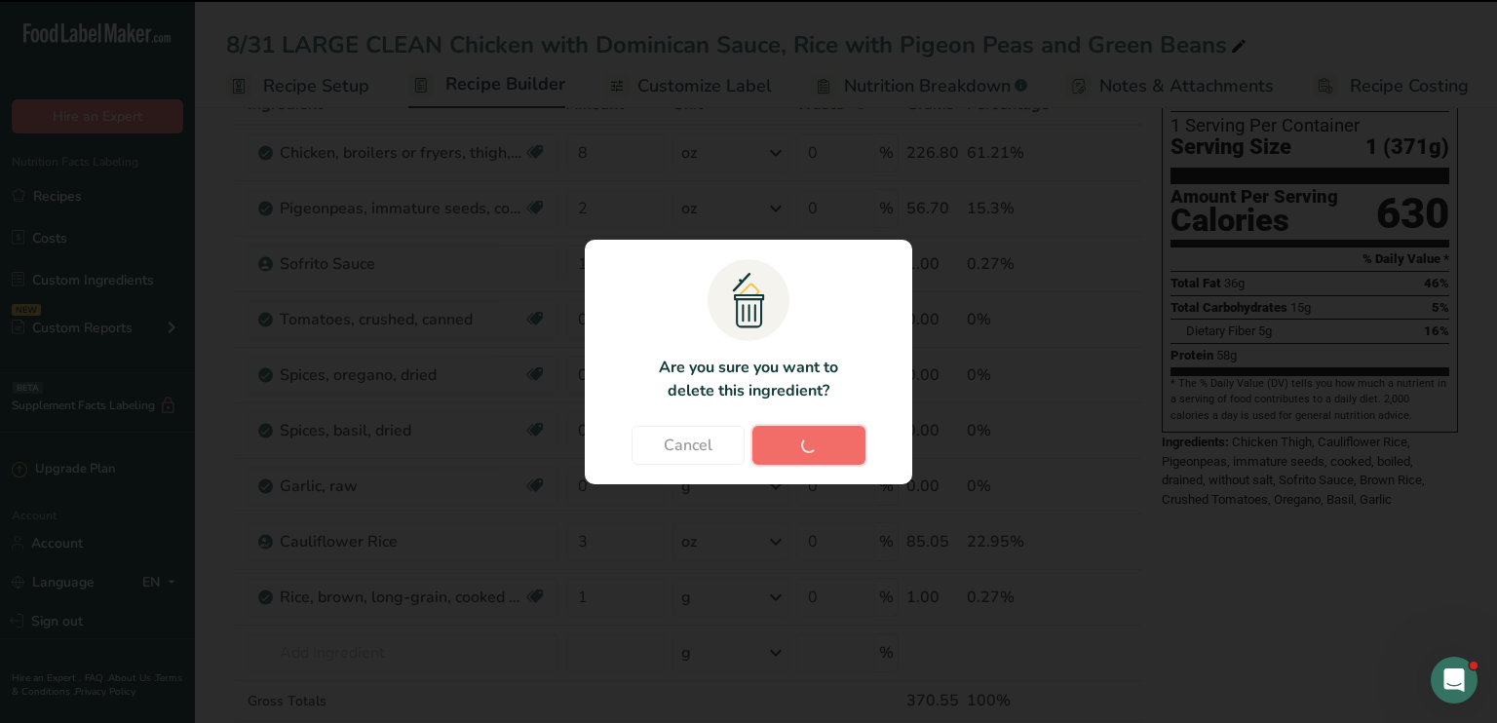
type input "1"
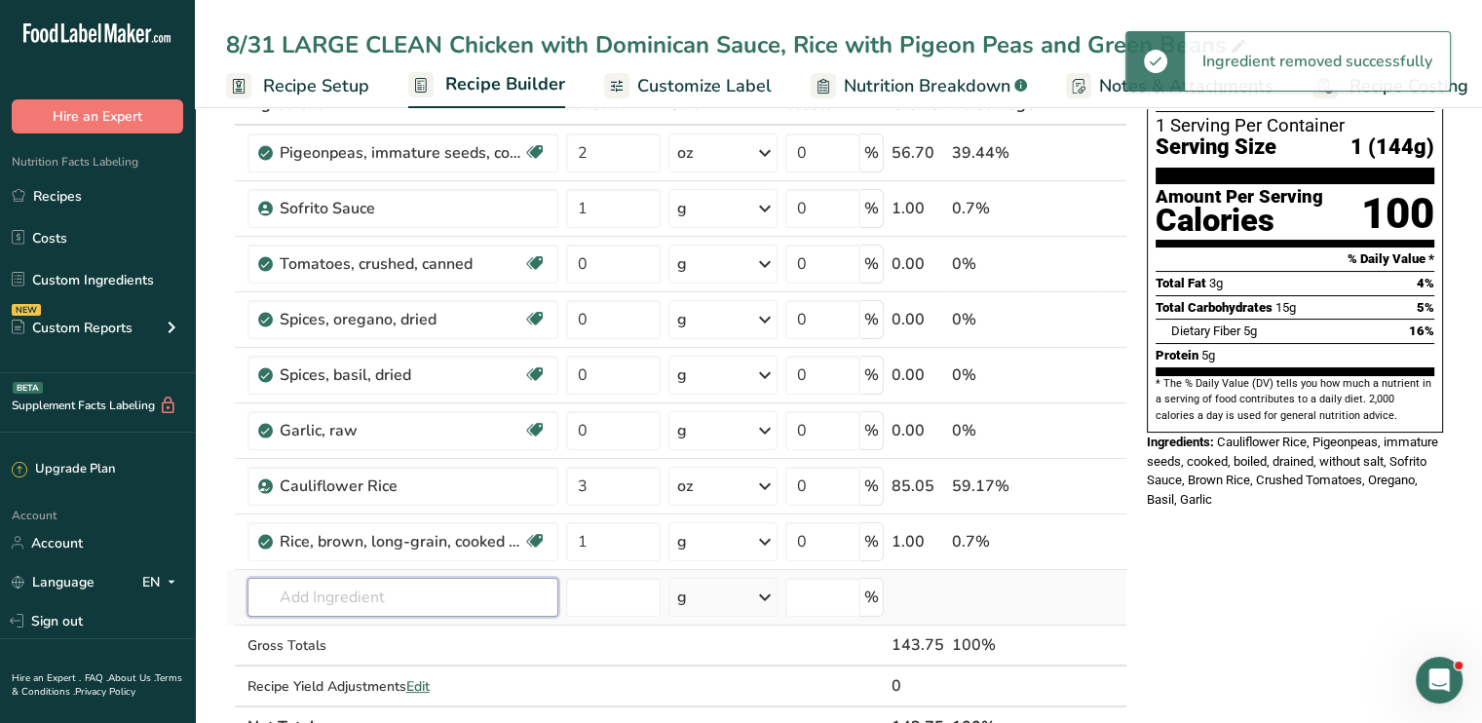
click at [306, 613] on input "text" at bounding box center [403, 597] width 311 height 39
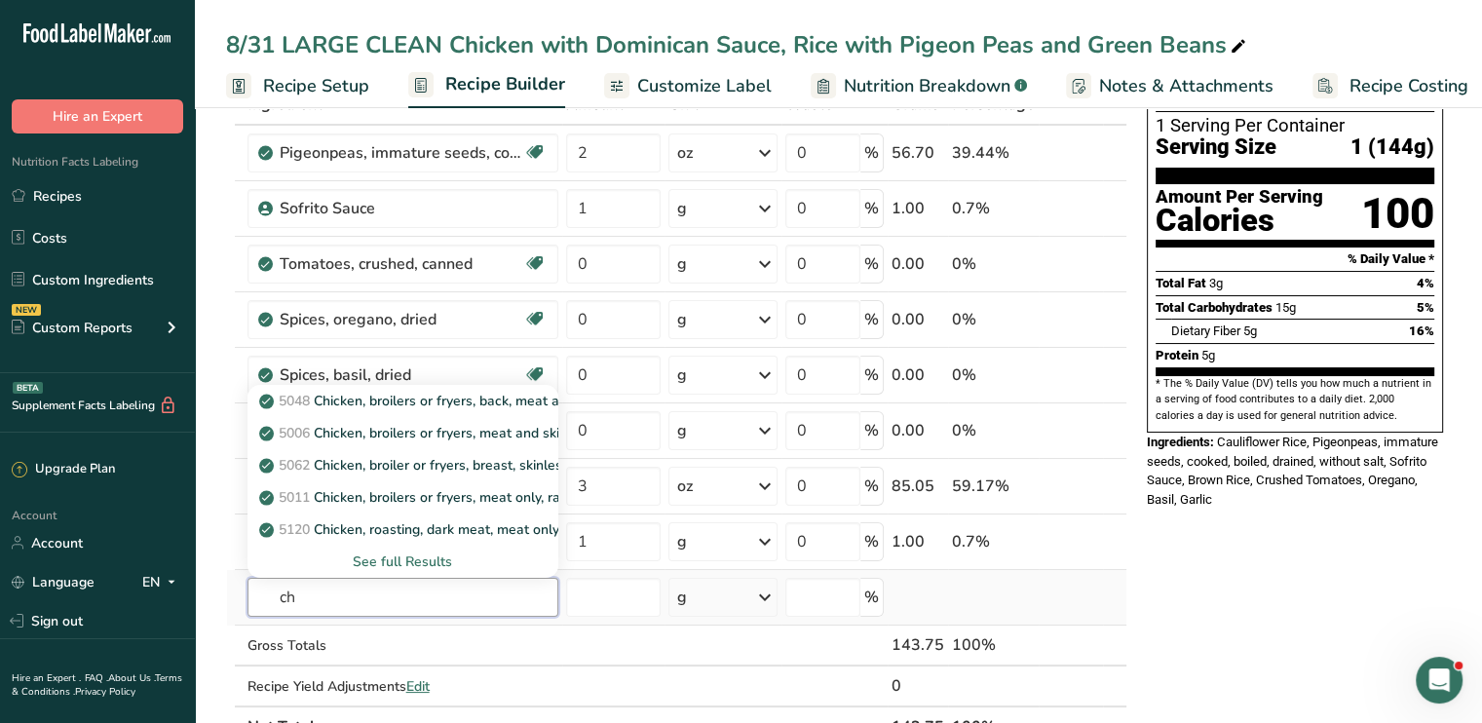
type input "c"
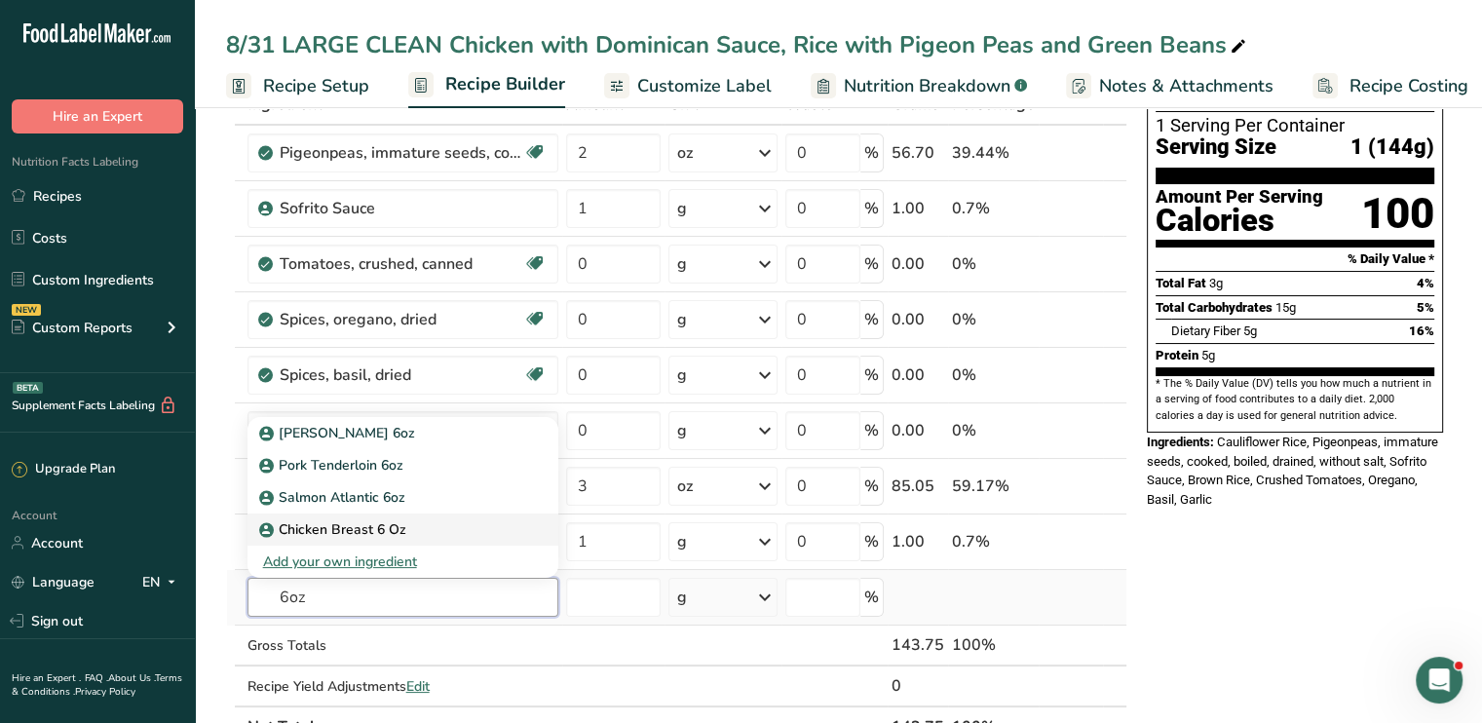
type input "6oz"
click at [355, 527] on p "Chicken Breast 6 Oz" at bounding box center [334, 529] width 143 height 20
type input "Chicken Breast 6 Oz"
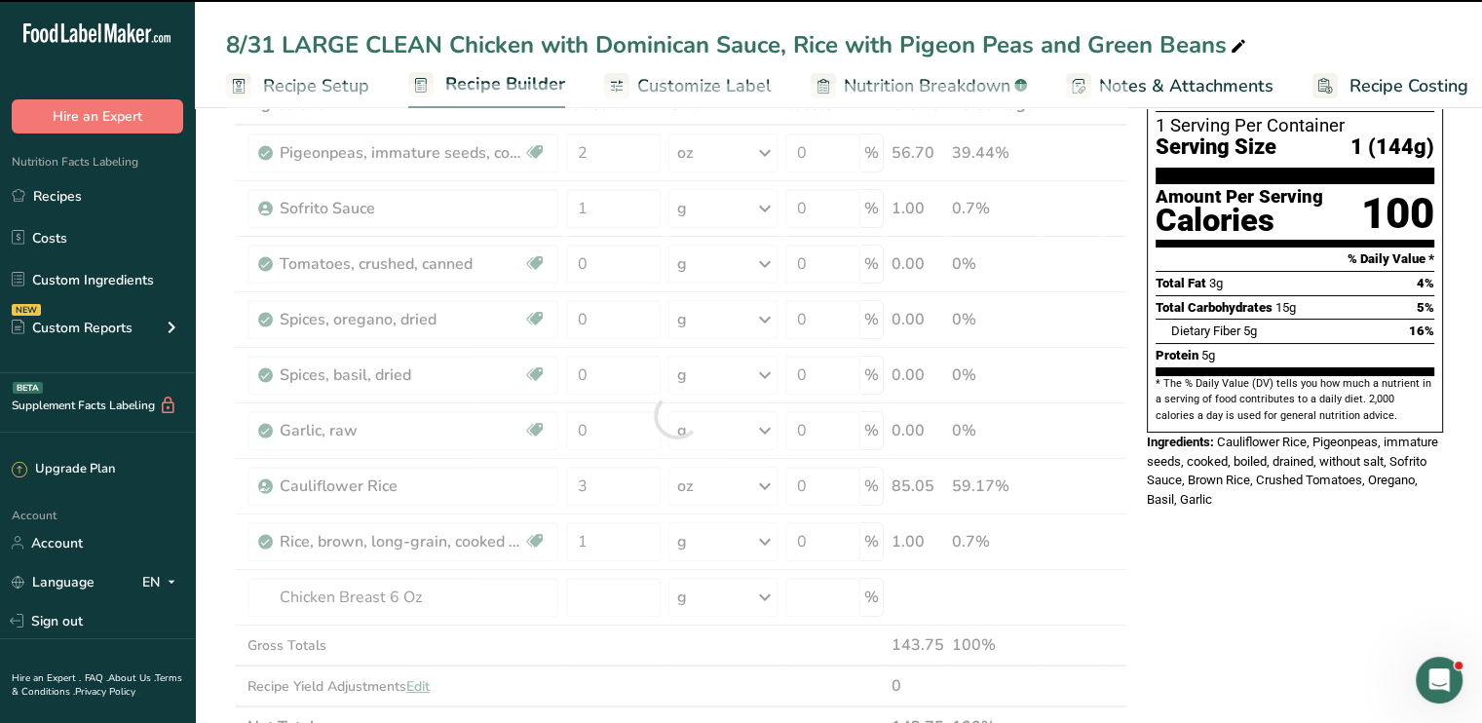
type input "0"
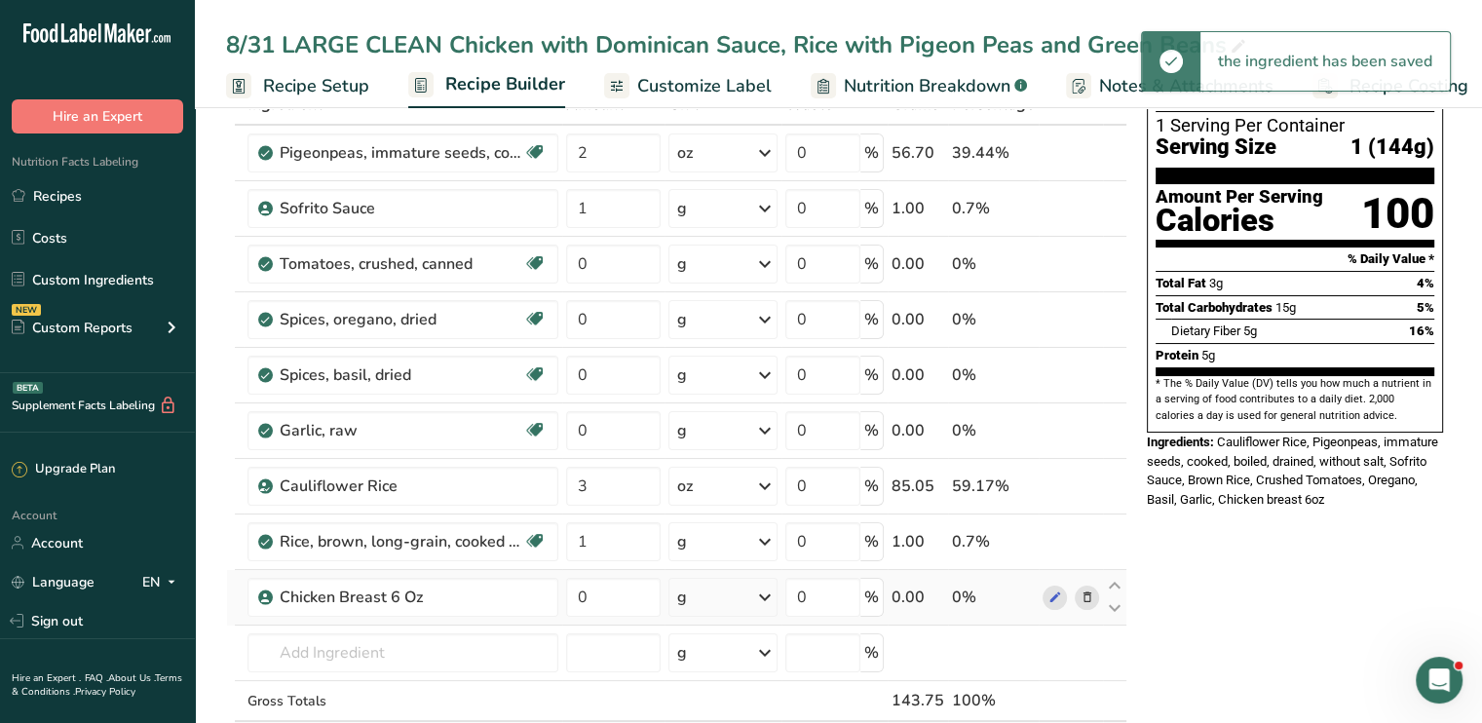
click at [1091, 592] on icon at bounding box center [1087, 598] width 14 height 20
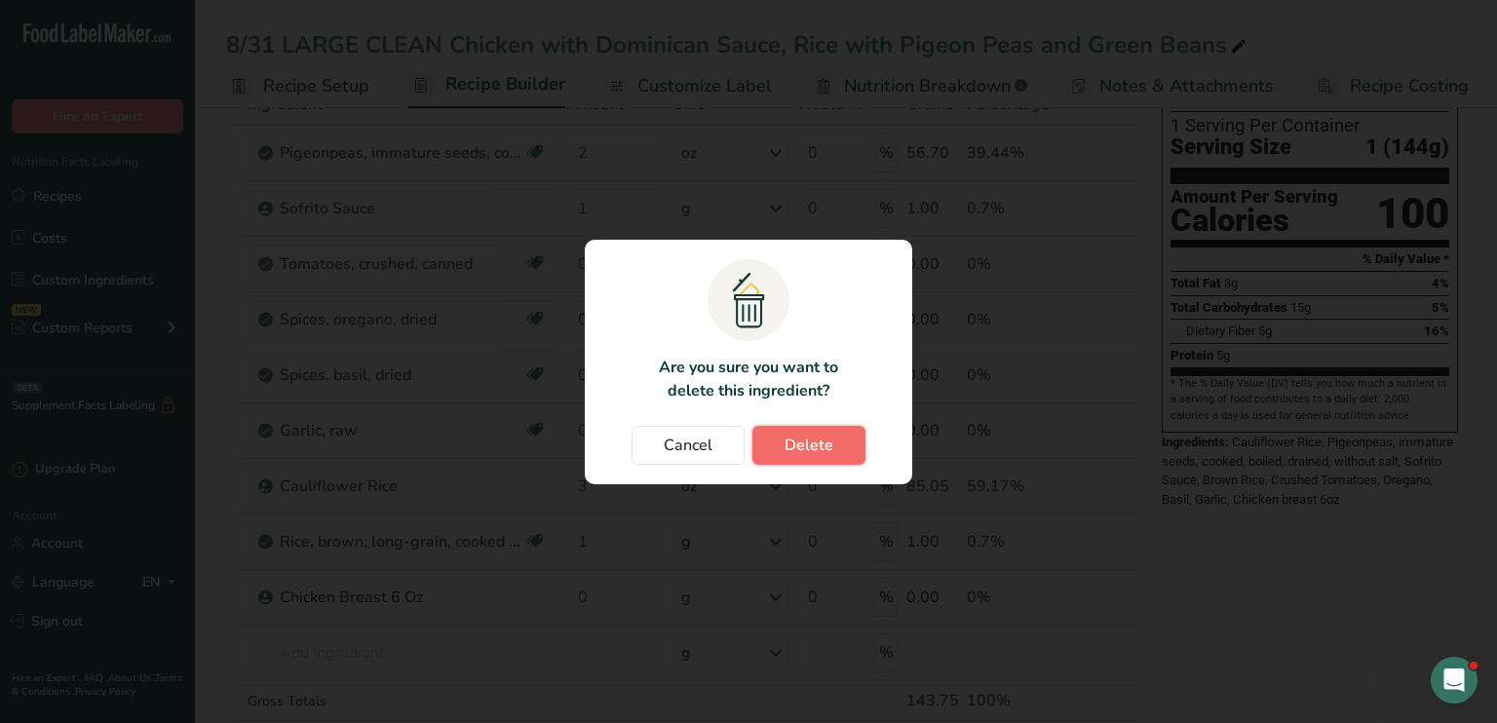
click at [787, 442] on span "Delete" at bounding box center [809, 445] width 49 height 23
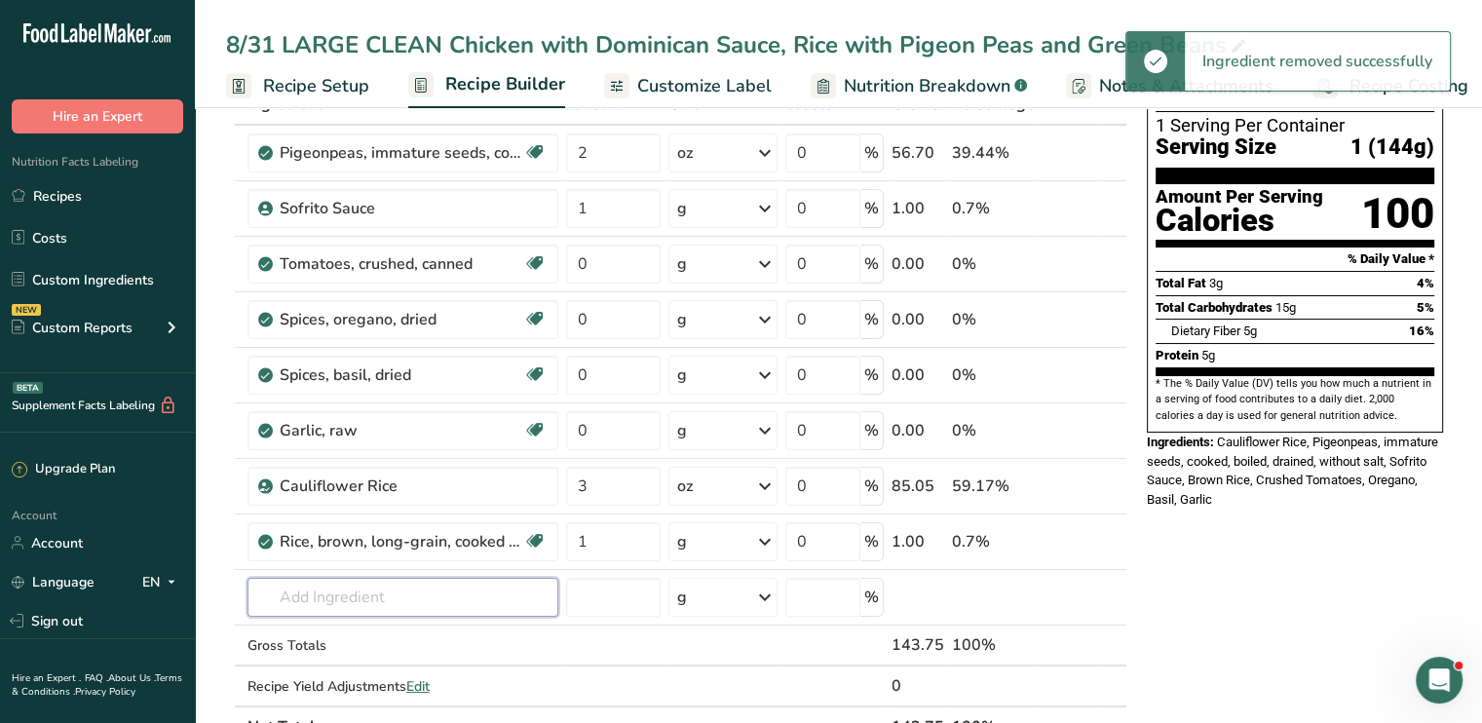
click at [464, 591] on input "text" at bounding box center [403, 597] width 311 height 39
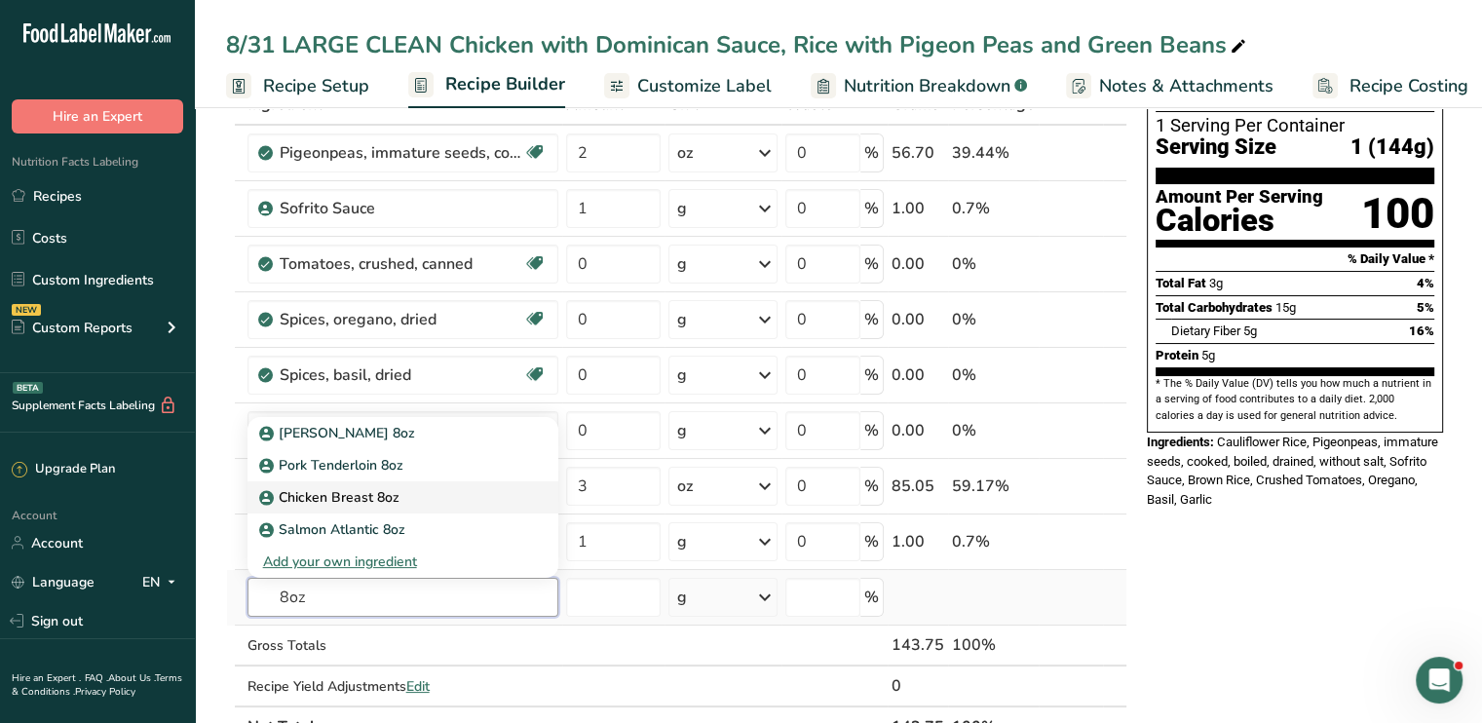
type input "8oz"
click at [424, 481] on link "Chicken Breast 8oz" at bounding box center [403, 497] width 311 height 32
type input "Chicken Breast 8oz"
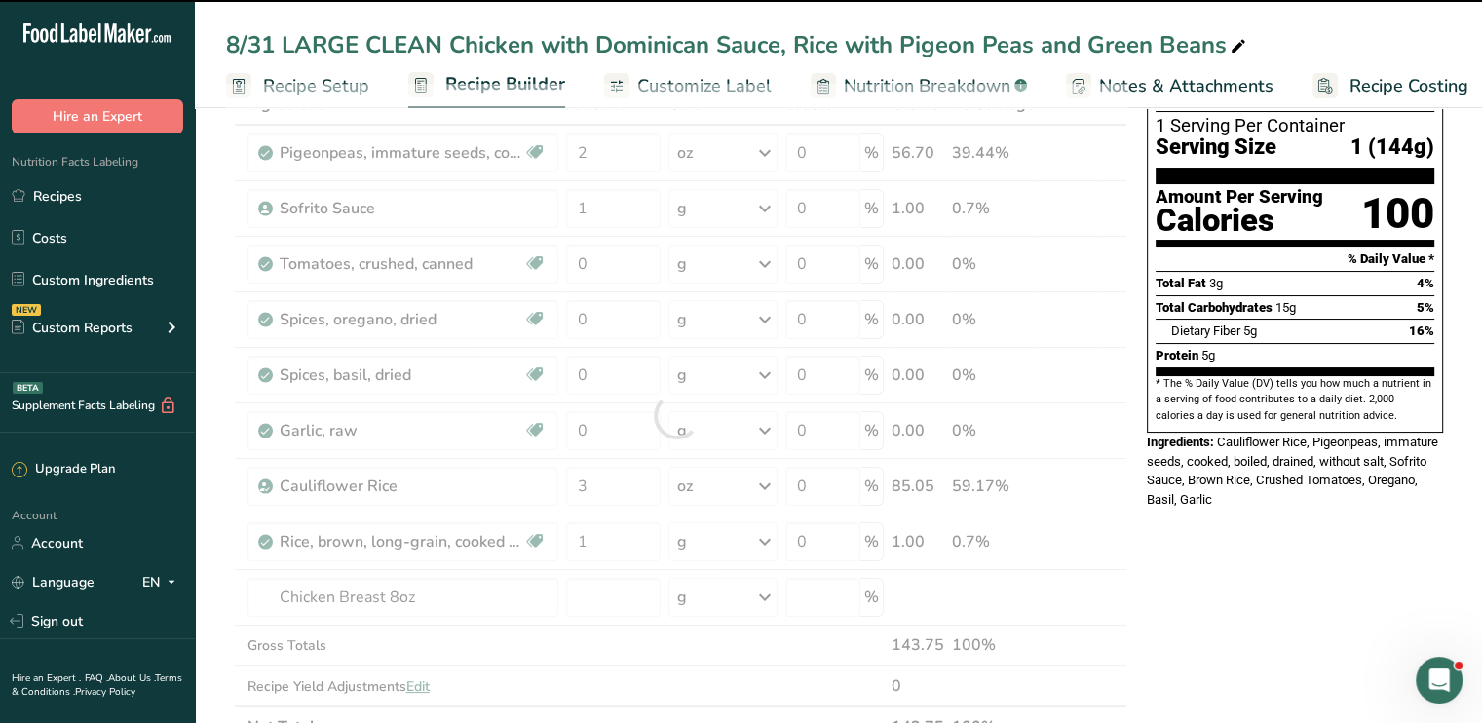
type input "0"
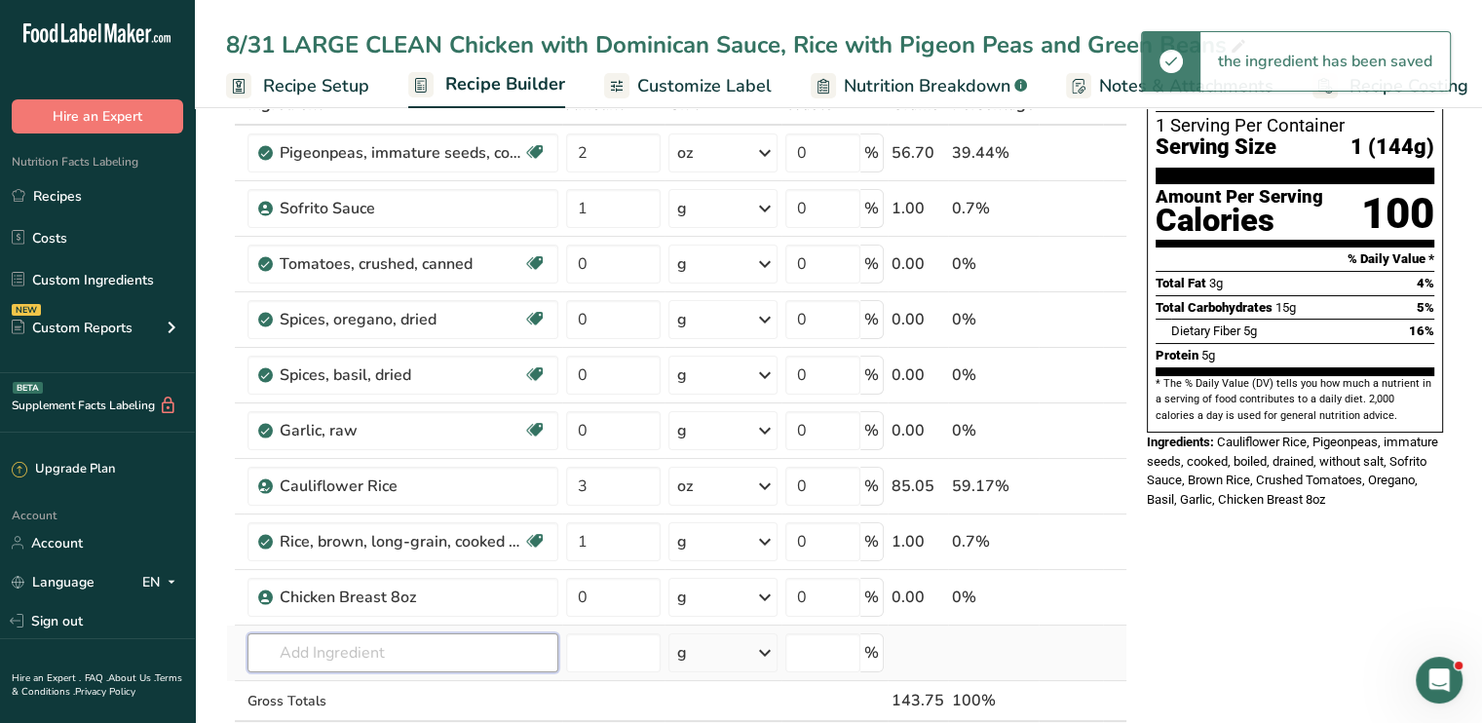
click at [460, 646] on input "text" at bounding box center [403, 652] width 311 height 39
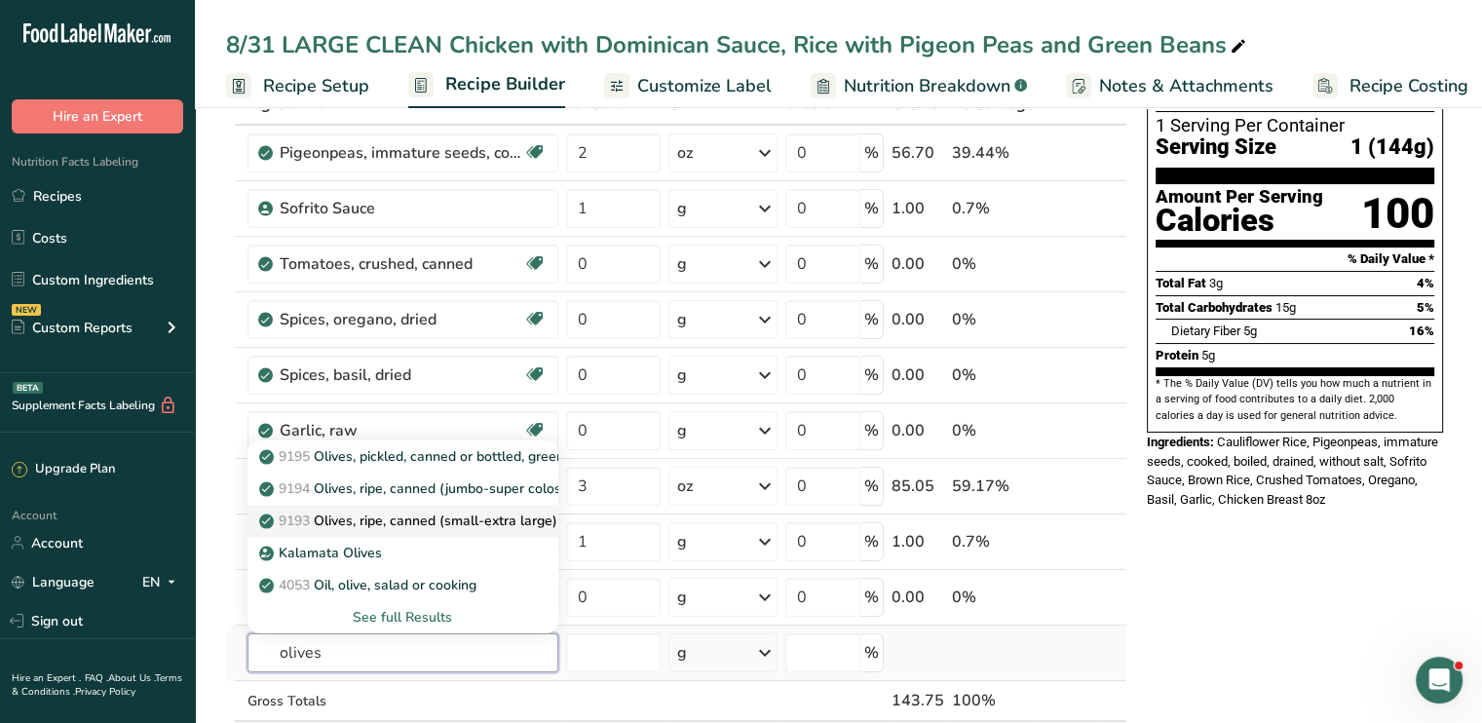
type input "olives"
click at [460, 524] on p "9193 Olives, ripe, canned (small-extra large)" at bounding box center [410, 521] width 294 height 20
type input "Olives, ripe, canned (small-extra large)"
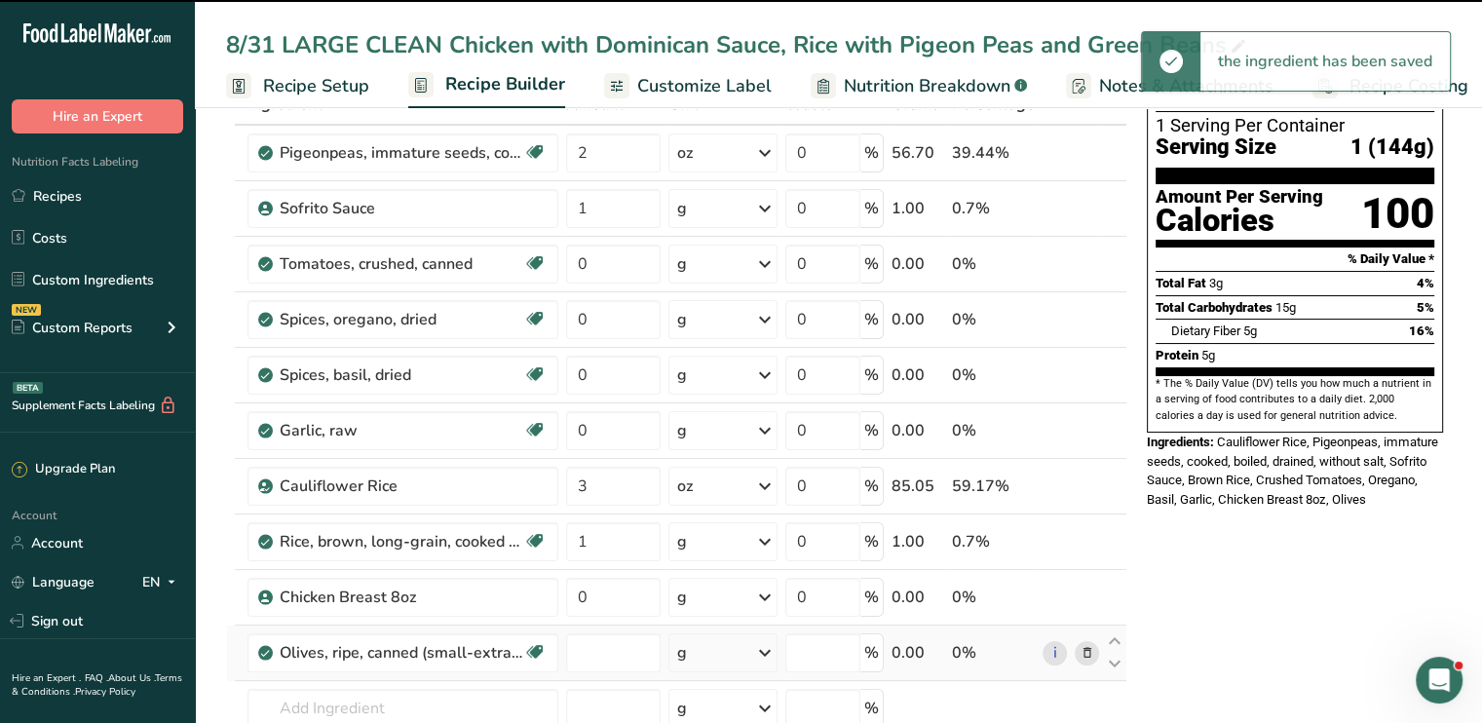
type input "0"
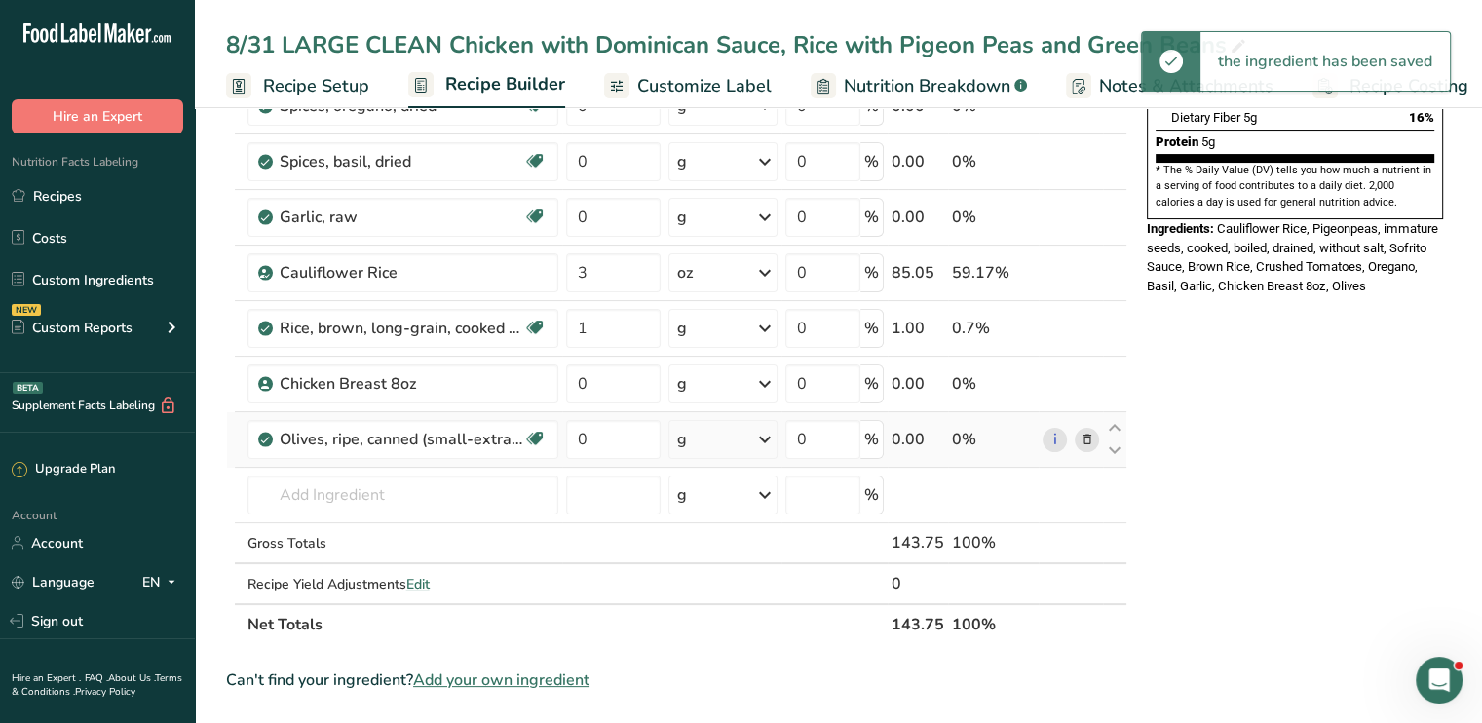
scroll to position [348, 0]
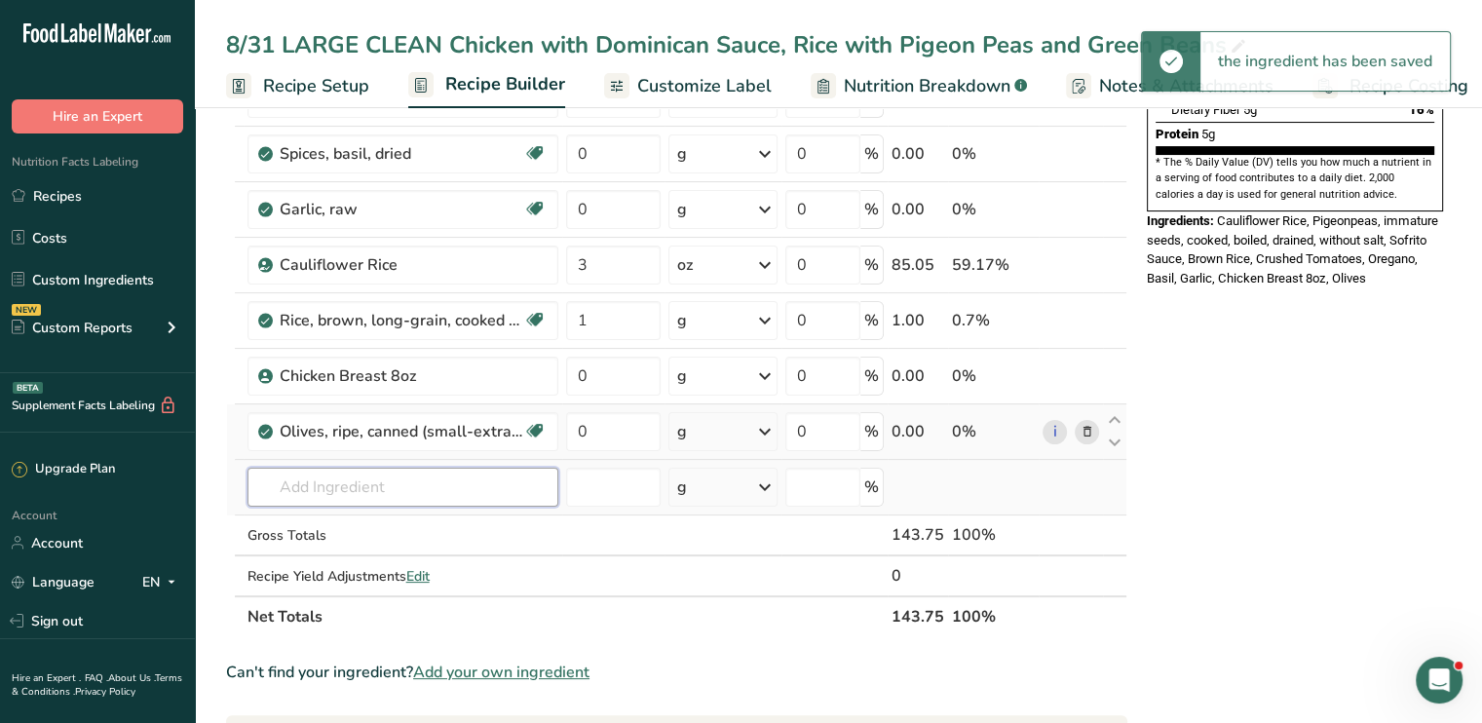
click at [437, 485] on input "text" at bounding box center [403, 487] width 311 height 39
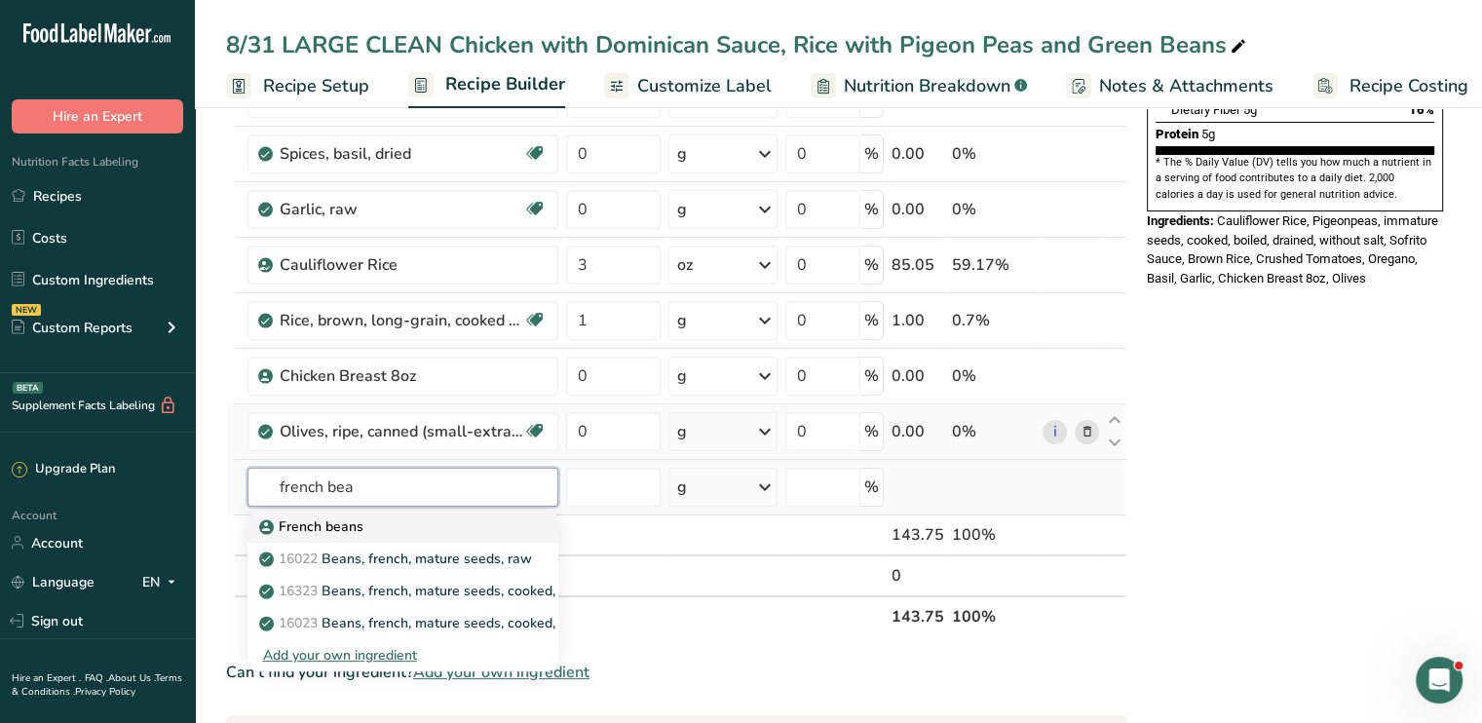
type input "french bea"
click at [384, 518] on div "French beans" at bounding box center [387, 527] width 249 height 20
type input "French beans"
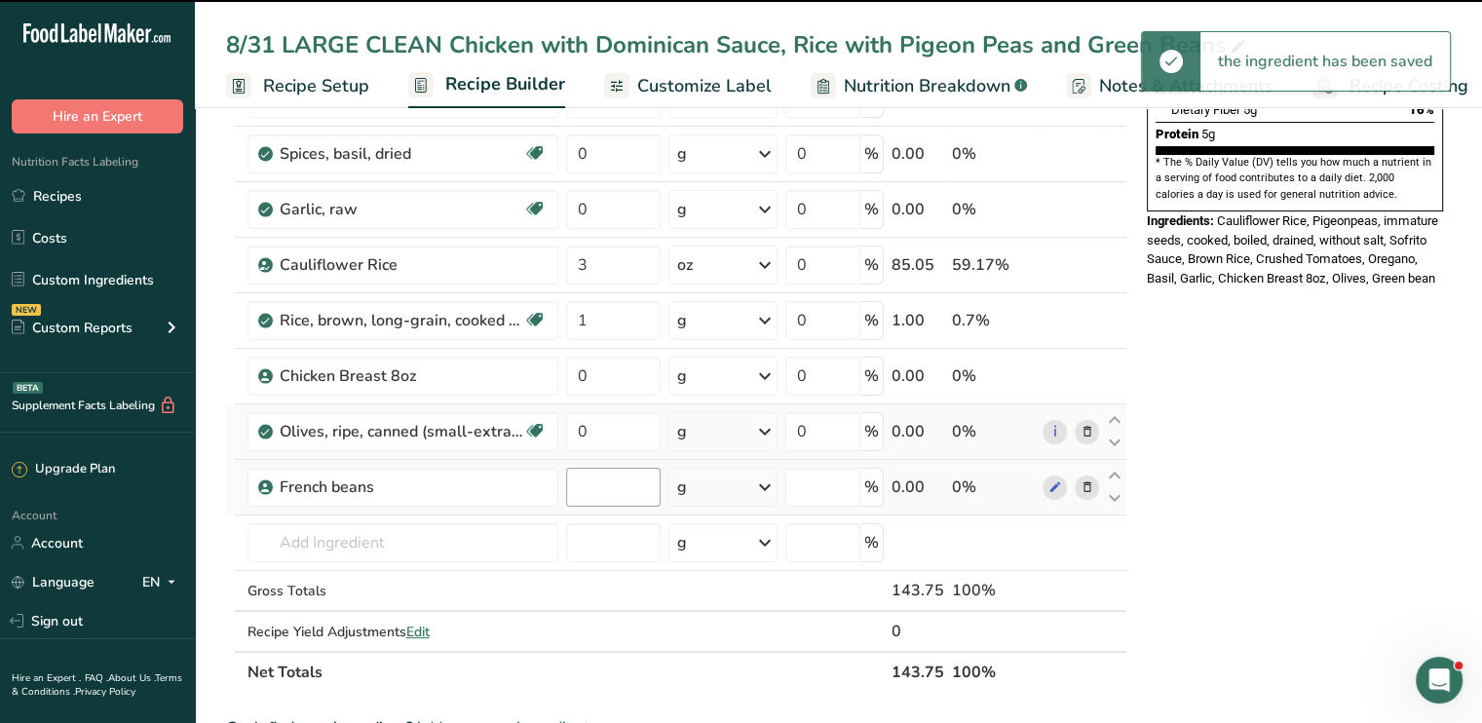
type input "0"
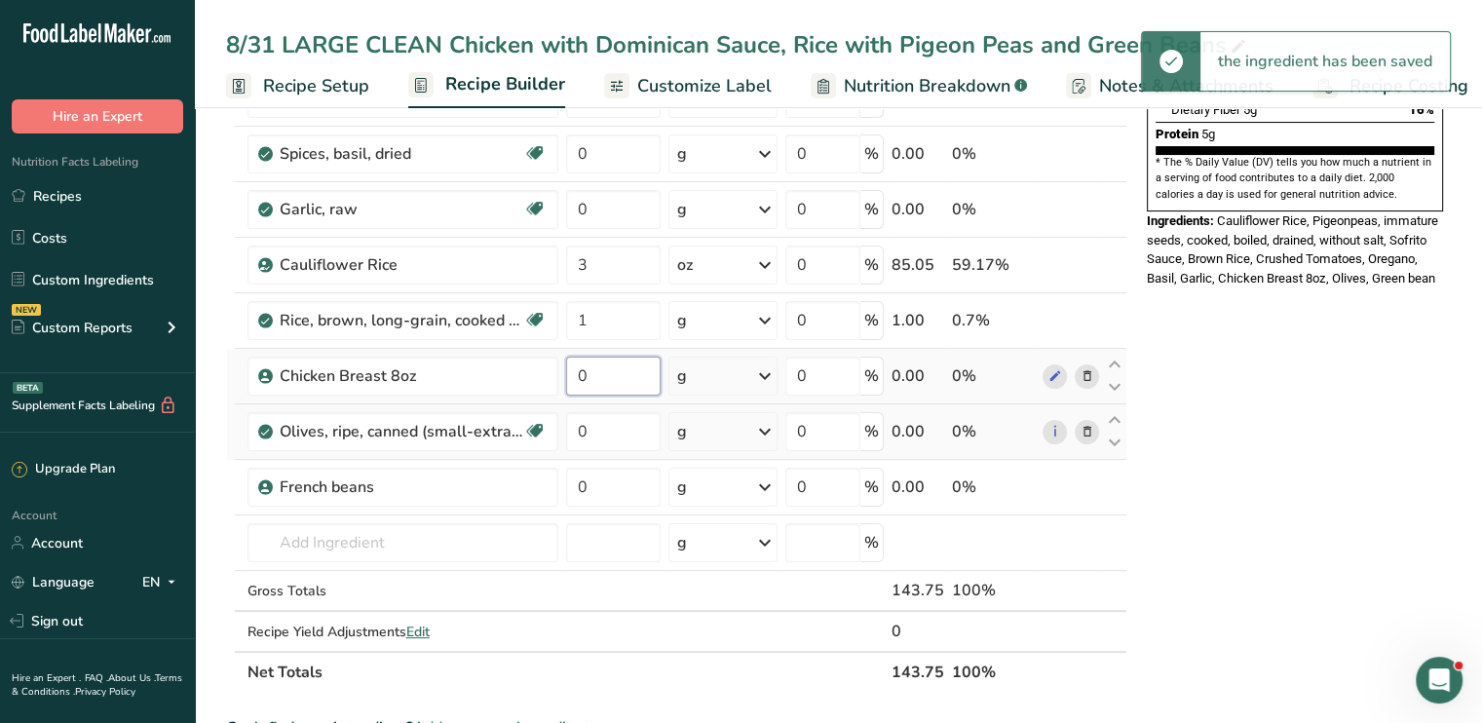
click at [625, 378] on input "0" at bounding box center [613, 376] width 95 height 39
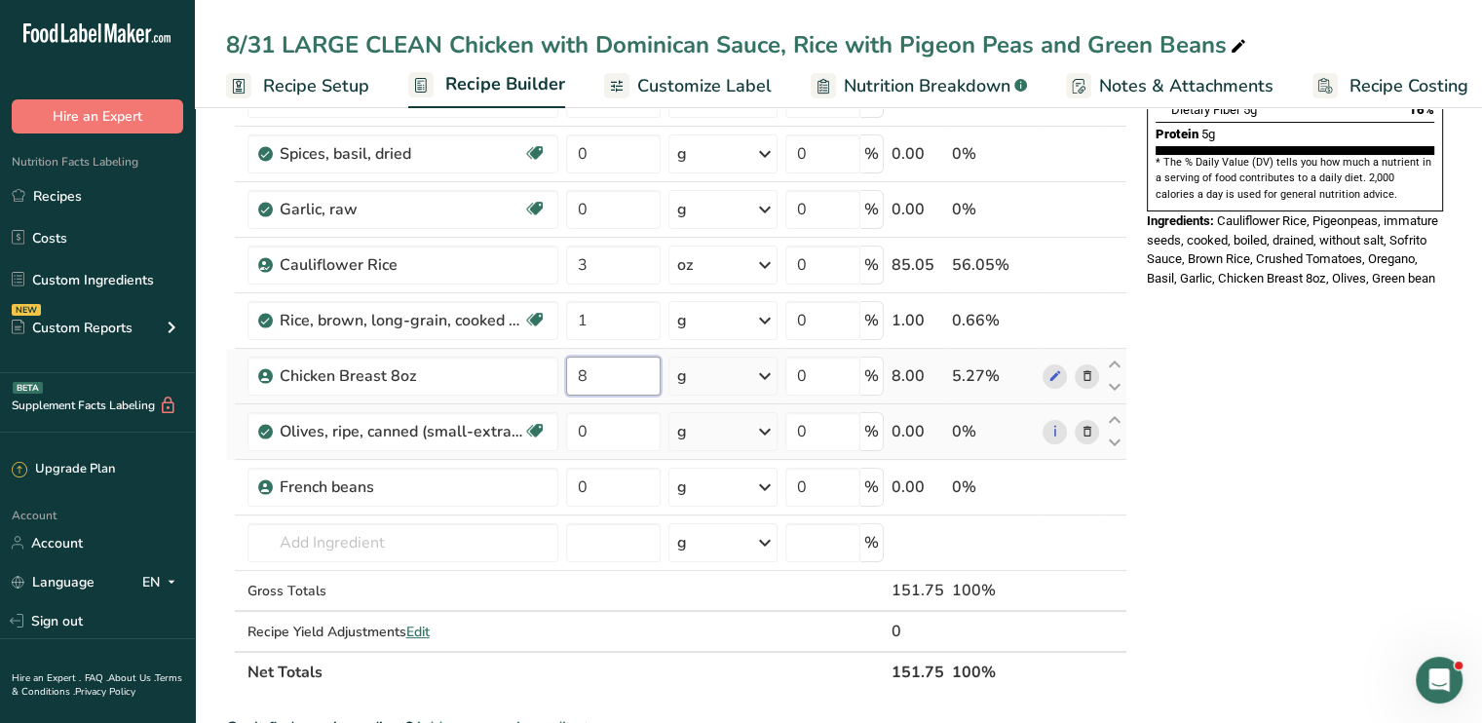
type input "8"
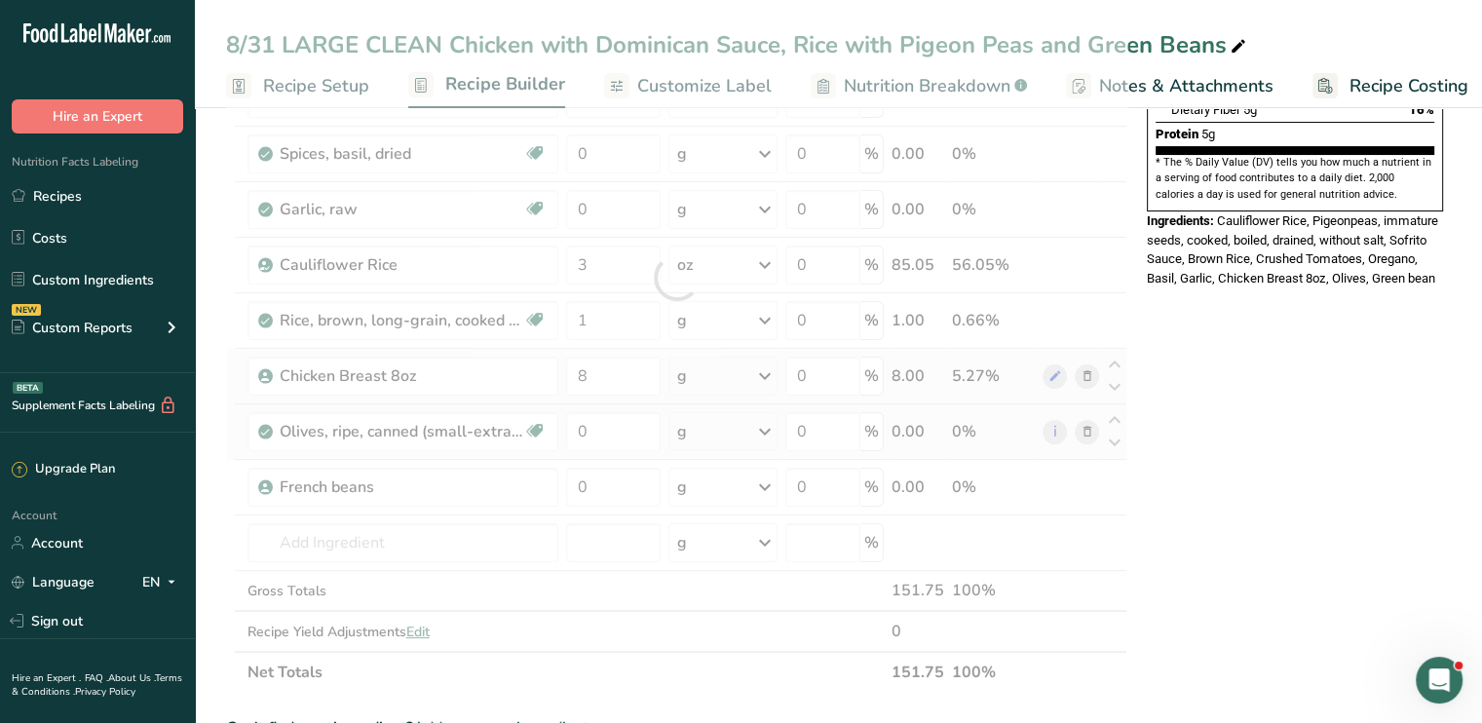
click at [773, 376] on div "Ingredient * Amount * Unit * Waste * .a-a{fill:#347362;}.b-a{fill:#fff;} Grams …" at bounding box center [676, 278] width 901 height 830
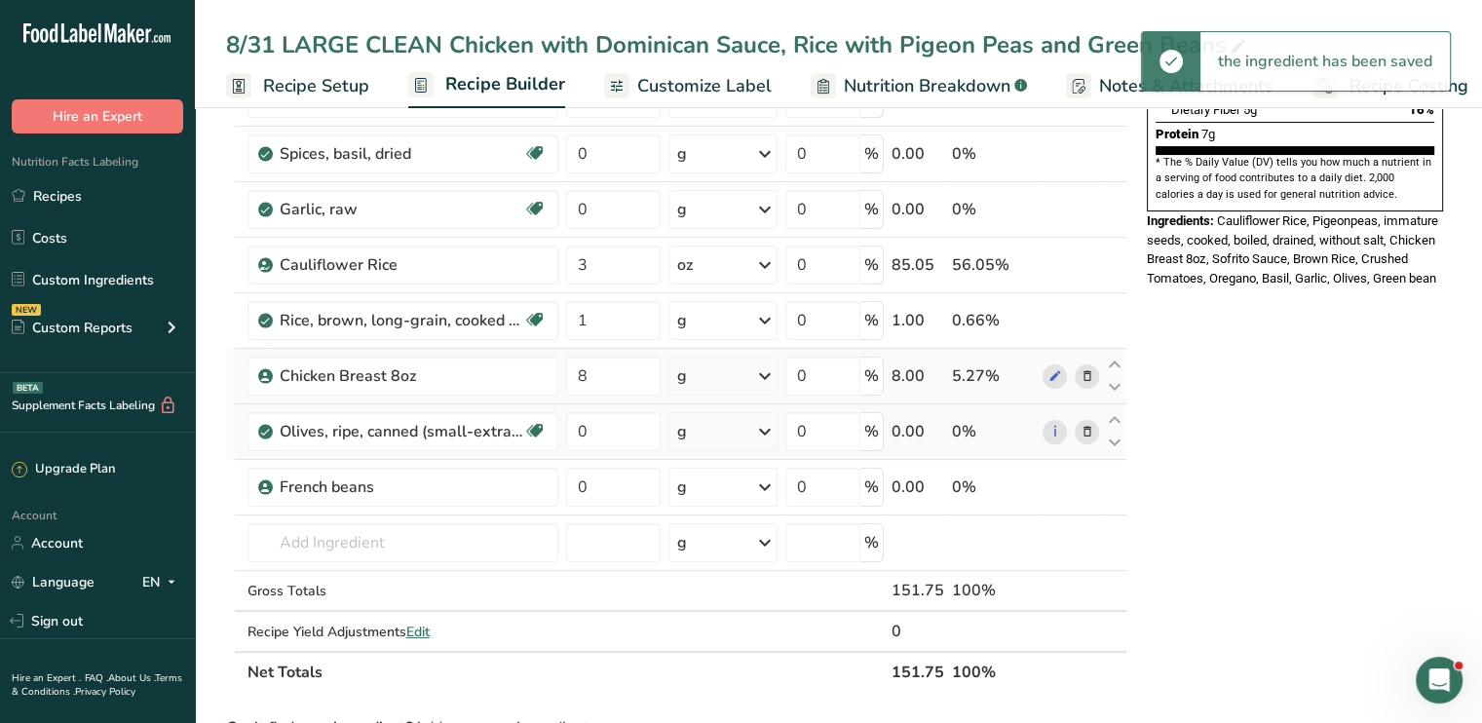
click at [766, 373] on icon at bounding box center [764, 376] width 23 height 35
click at [753, 526] on div "See more" at bounding box center [762, 530] width 164 height 20
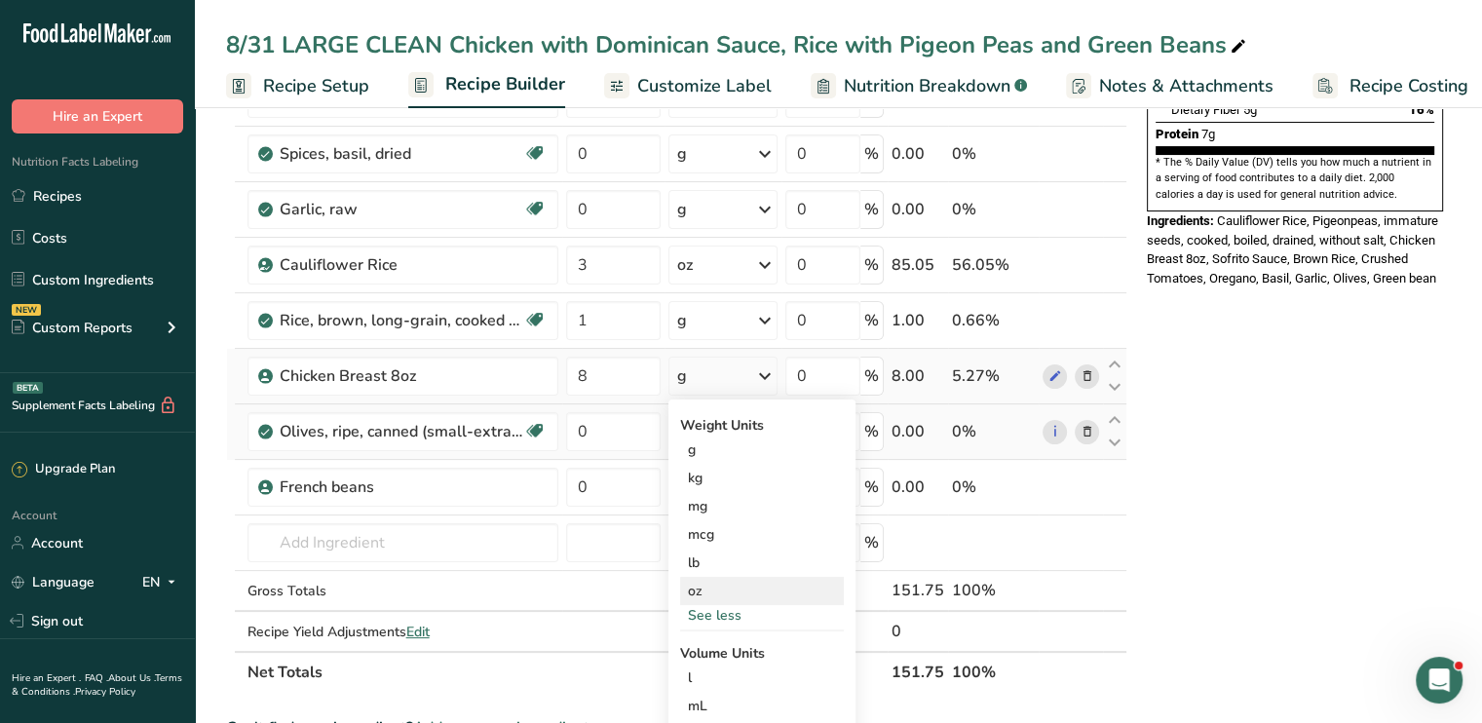
click at [721, 583] on div "oz" at bounding box center [762, 591] width 164 height 28
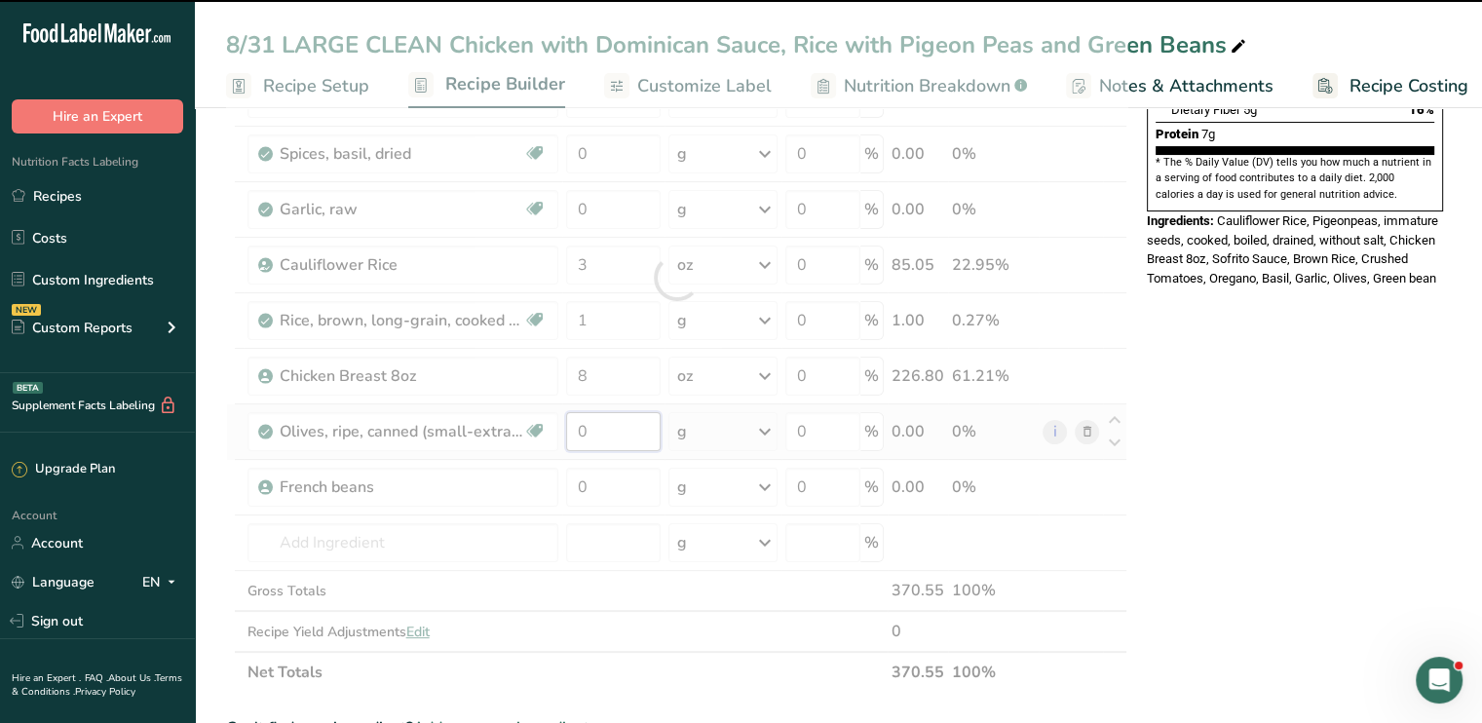
click at [616, 423] on input "0" at bounding box center [613, 431] width 95 height 39
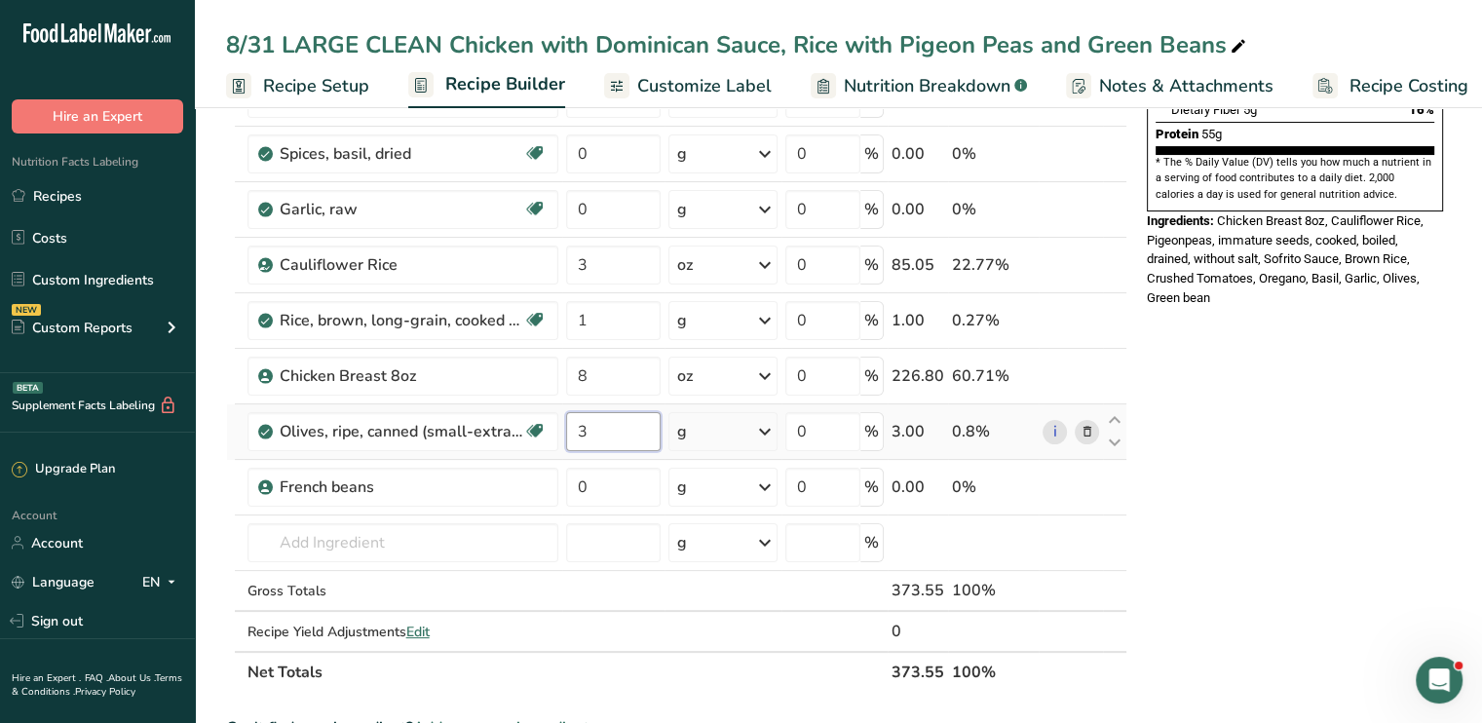
type input "3"
click at [762, 434] on div "Ingredient * Amount * Unit * Waste * .a-a{fill:#347362;}.b-a{fill:#fff;} Grams …" at bounding box center [676, 278] width 901 height 830
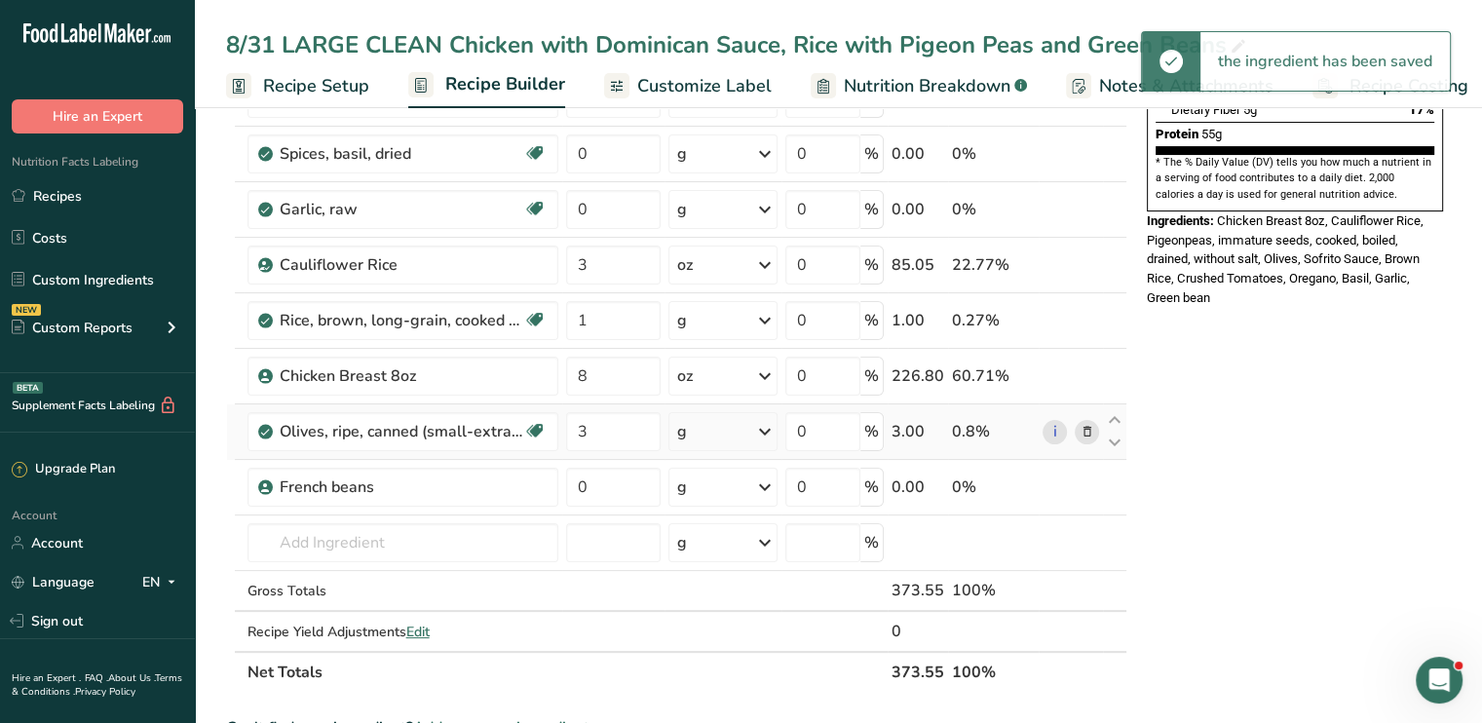
click at [762, 434] on icon at bounding box center [764, 431] width 23 height 35
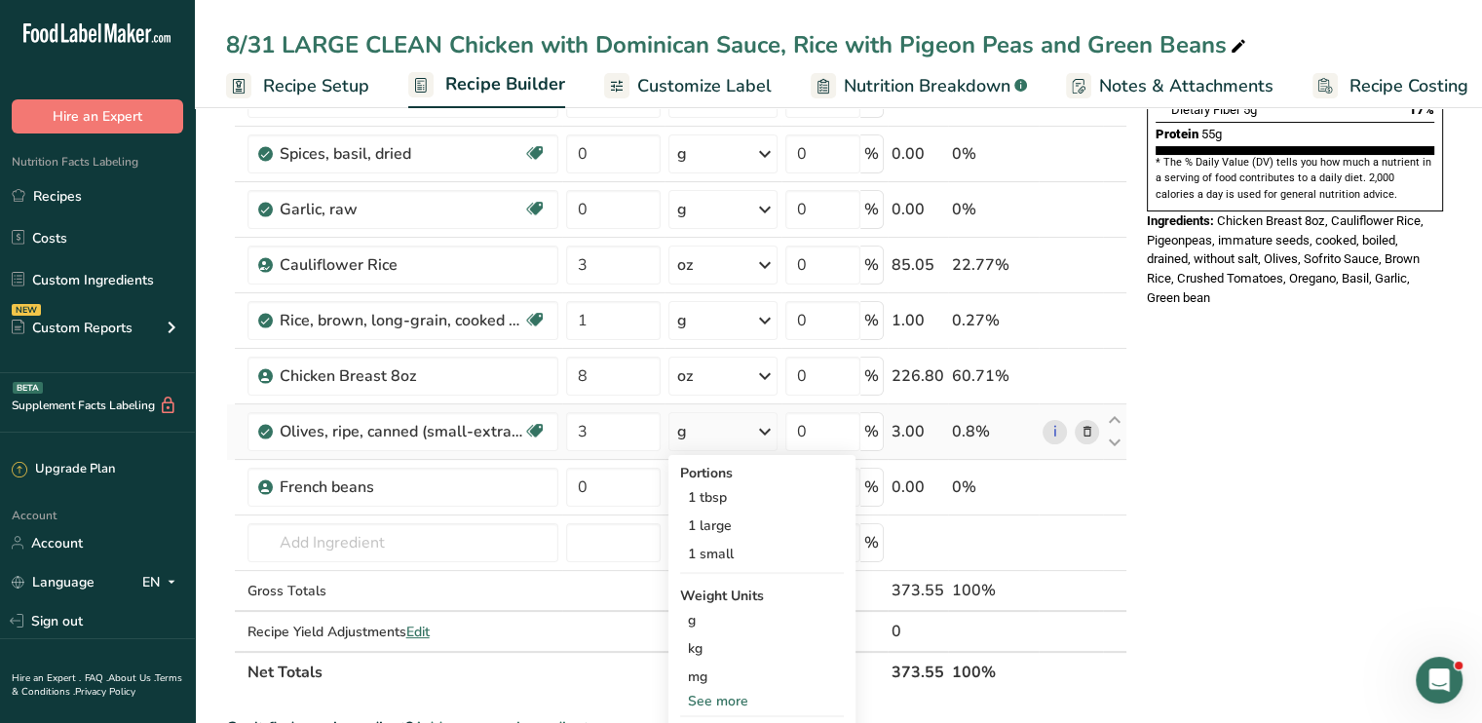
click at [717, 694] on div "See more" at bounding box center [762, 701] width 164 height 20
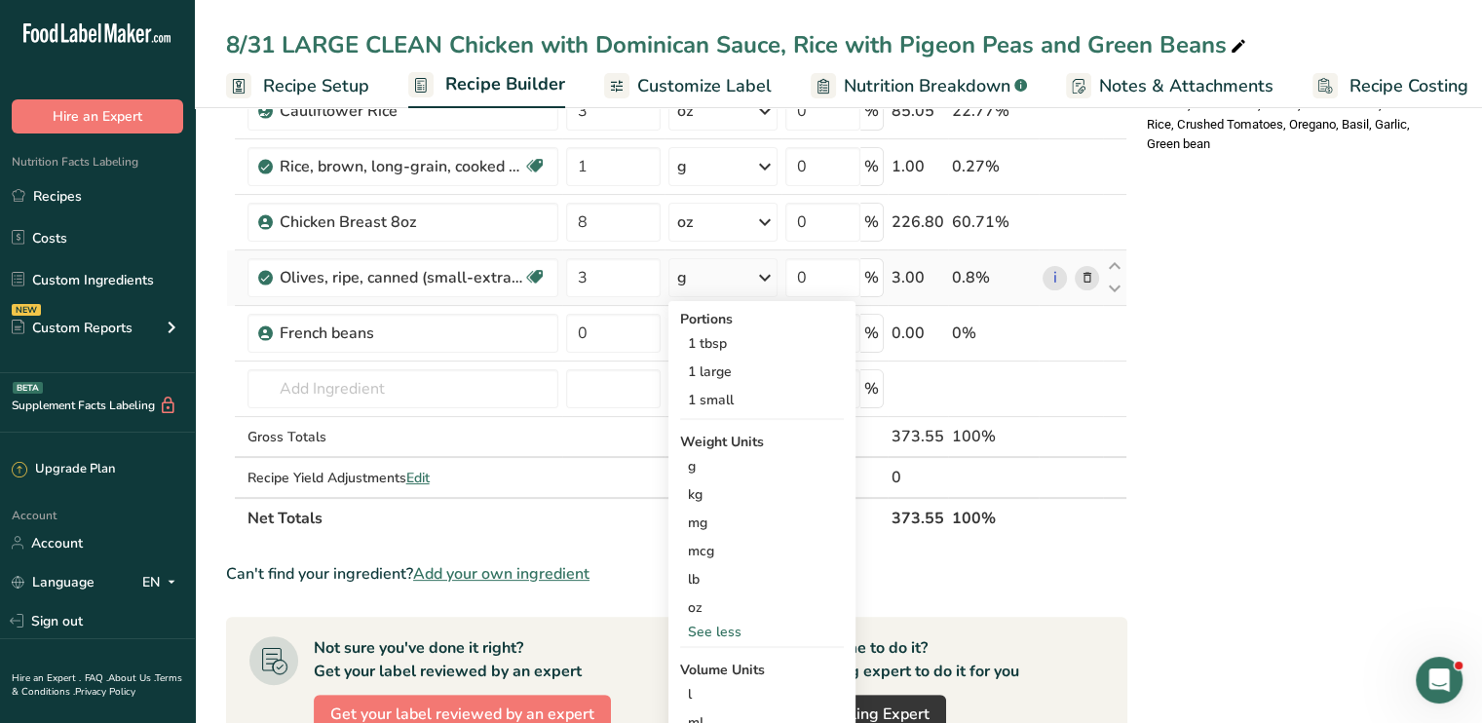
scroll to position [504, 0]
click at [718, 599] on div "oz" at bounding box center [762, 606] width 164 height 28
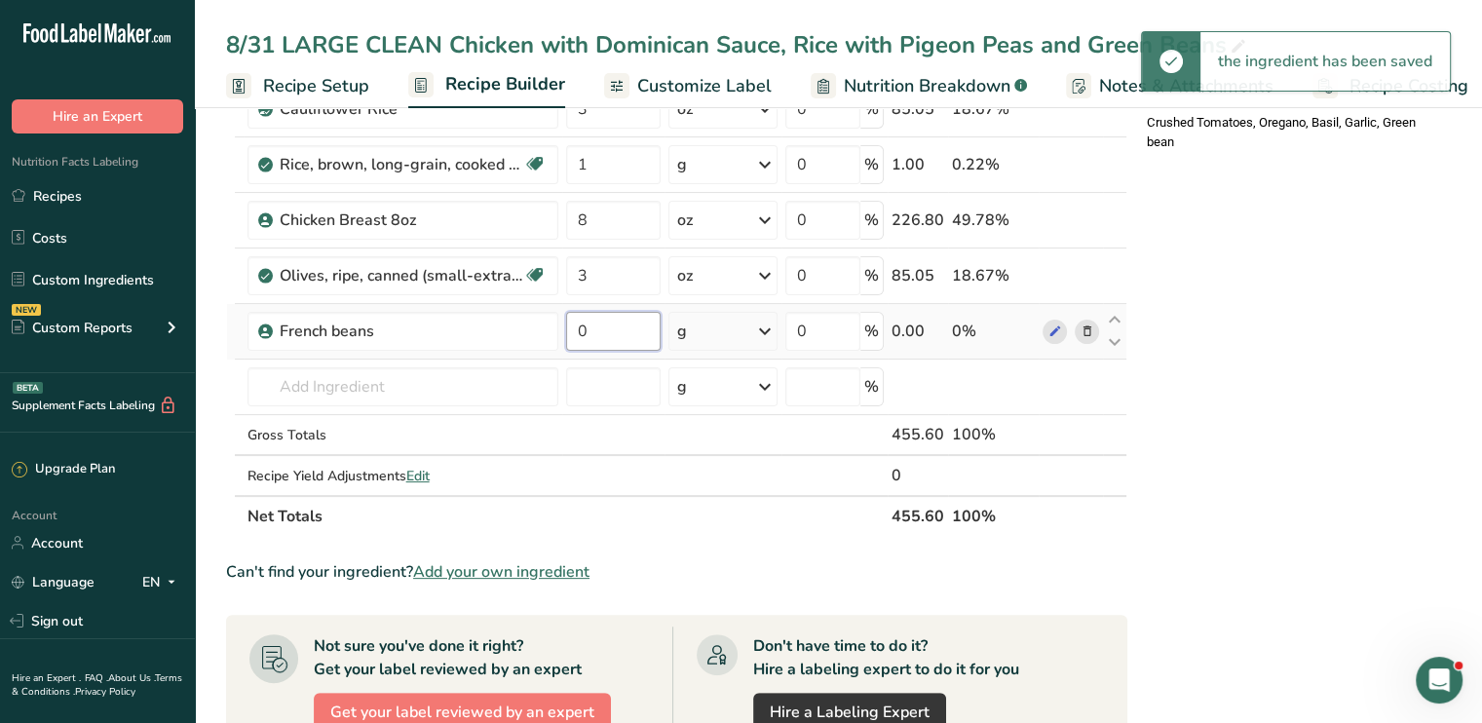
click at [594, 325] on input "0" at bounding box center [613, 331] width 95 height 39
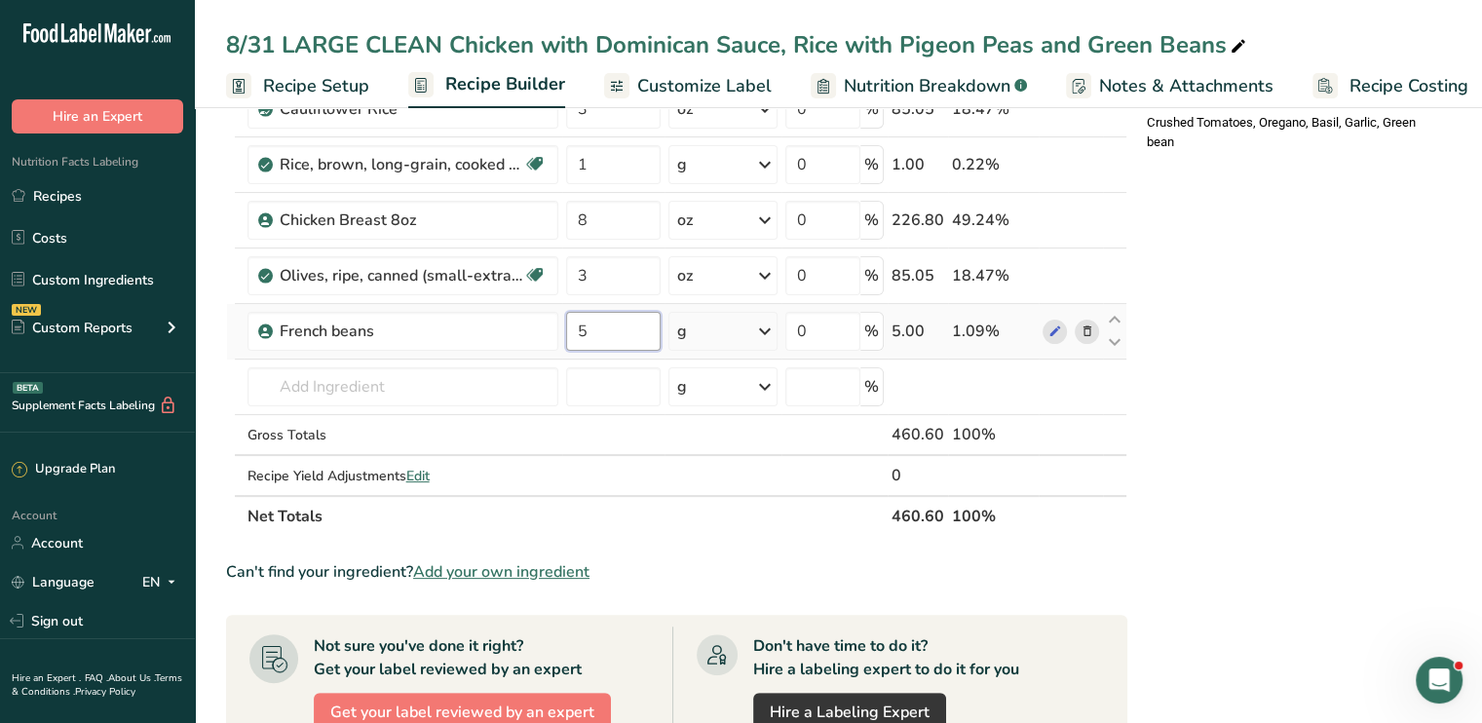
type input "5"
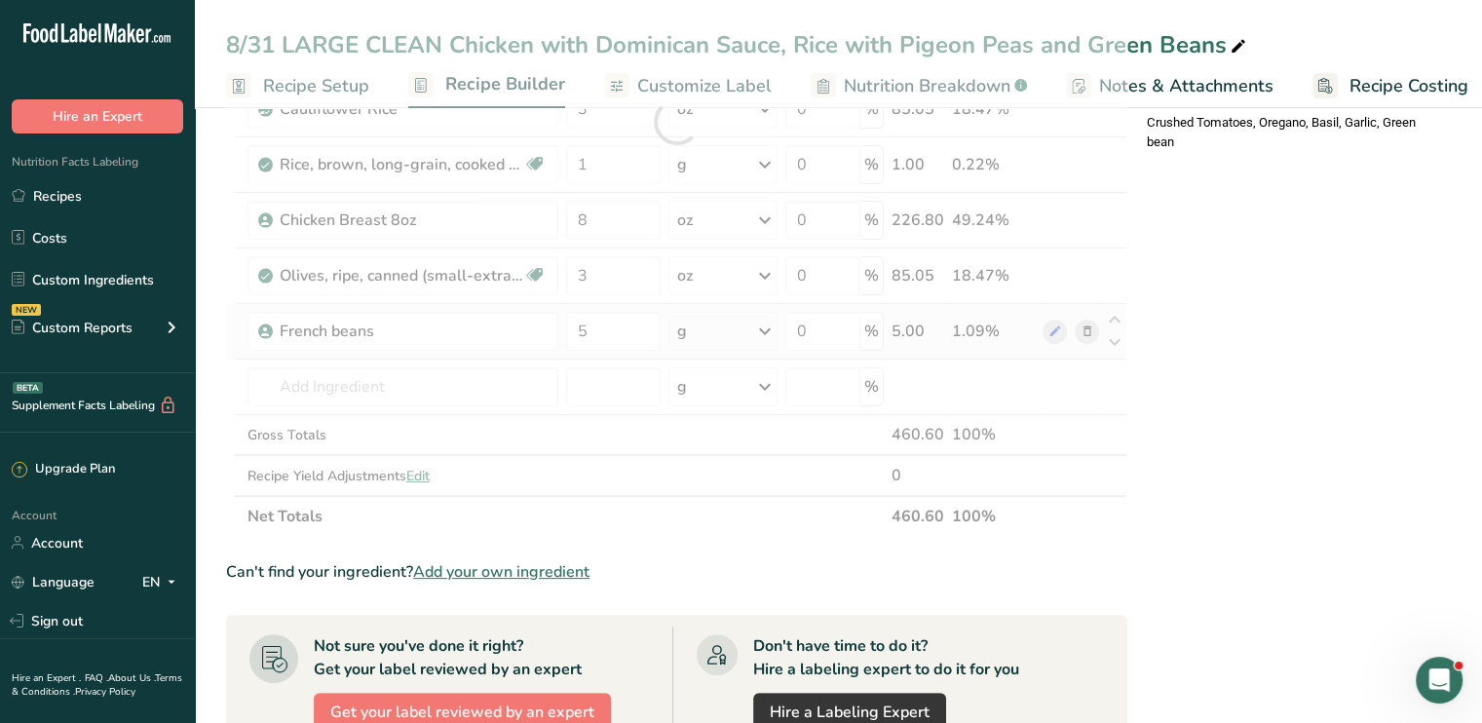
click at [764, 334] on div "Ingredient * Amount * Unit * Waste * .a-a{fill:#347362;}.b-a{fill:#fff;} Grams …" at bounding box center [676, 122] width 901 height 830
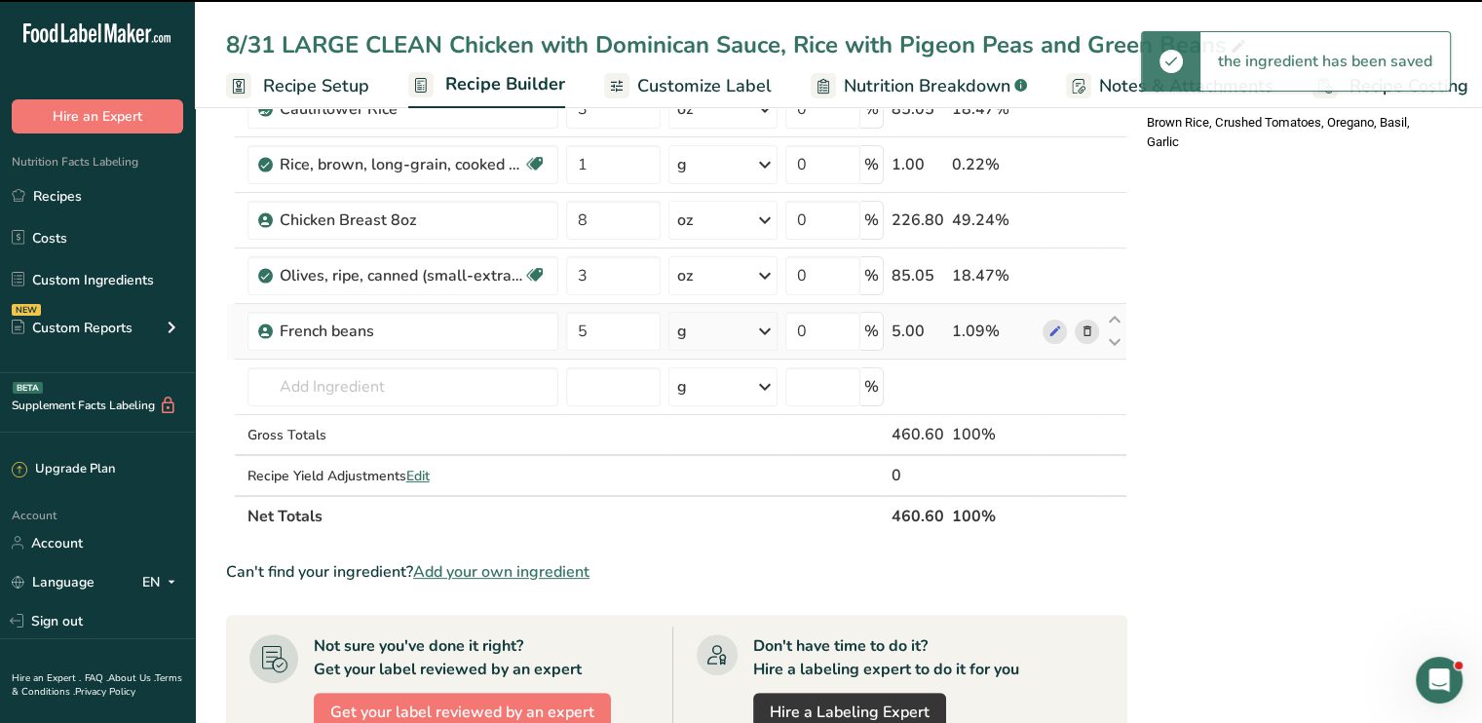
click at [764, 334] on icon at bounding box center [764, 331] width 23 height 35
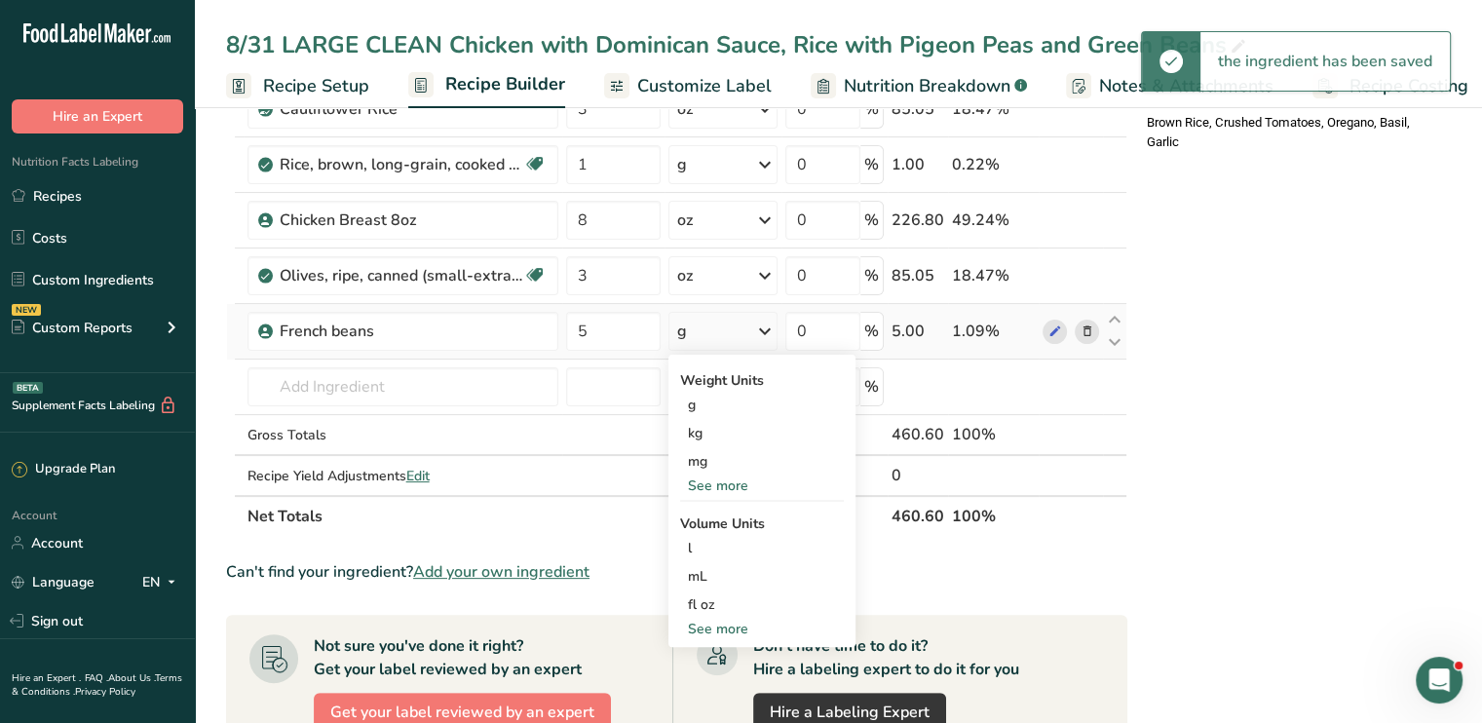
click at [751, 490] on div "See more" at bounding box center [762, 486] width 164 height 20
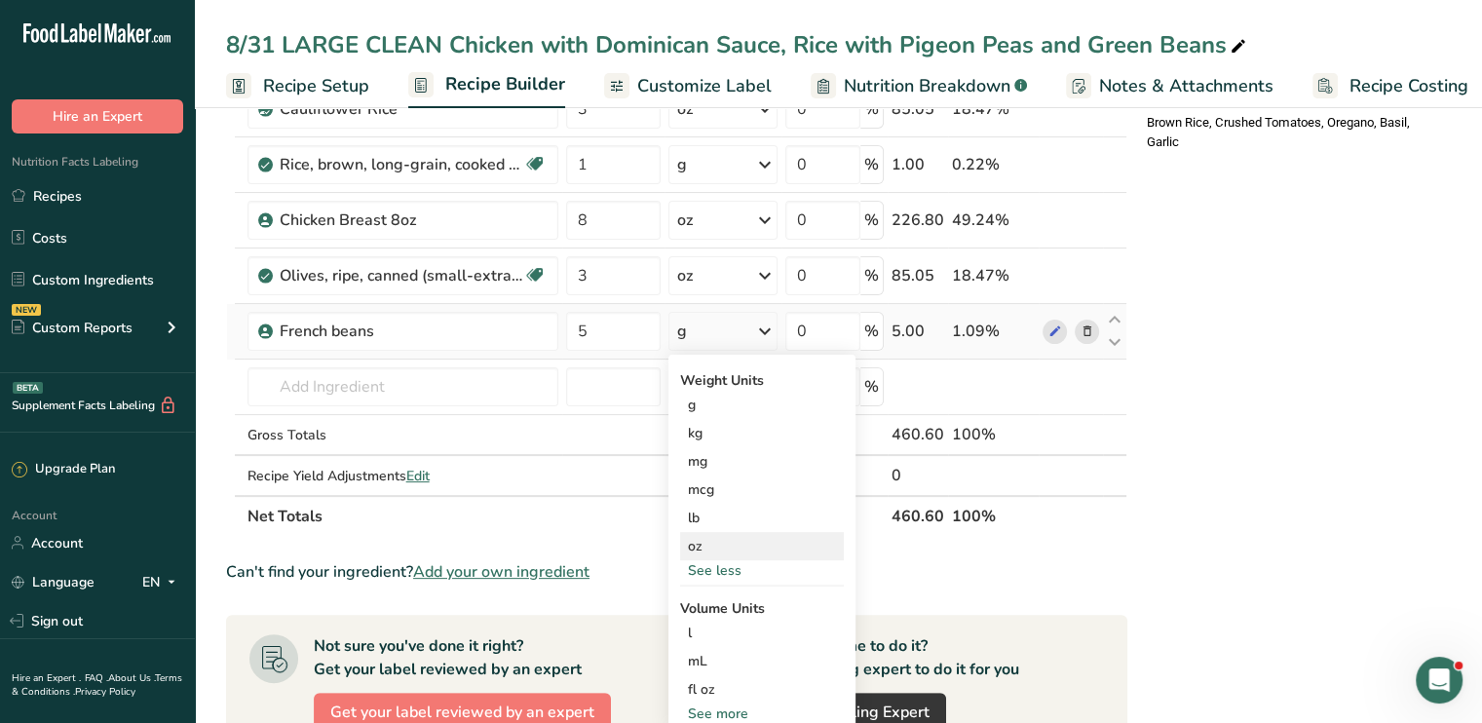
click at [727, 540] on div "oz" at bounding box center [762, 546] width 164 height 28
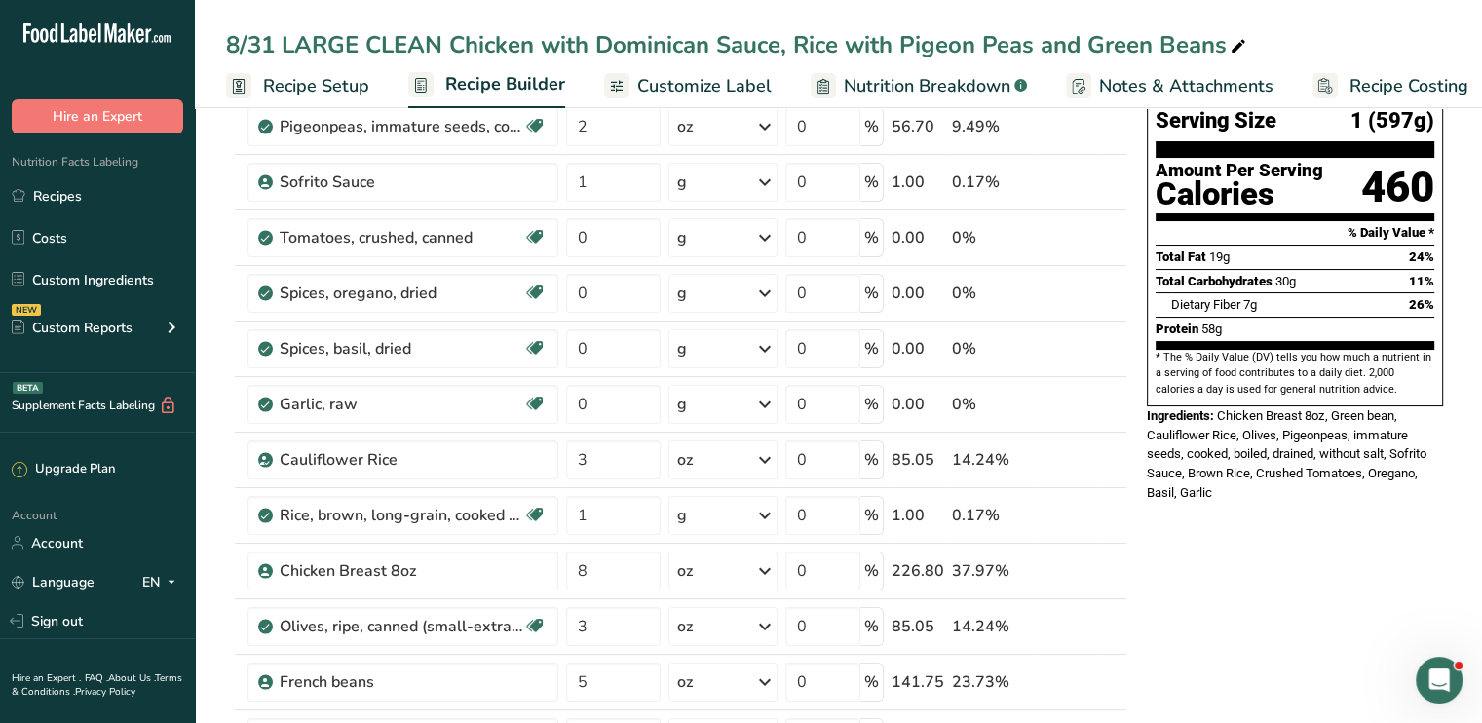
scroll to position [114, 0]
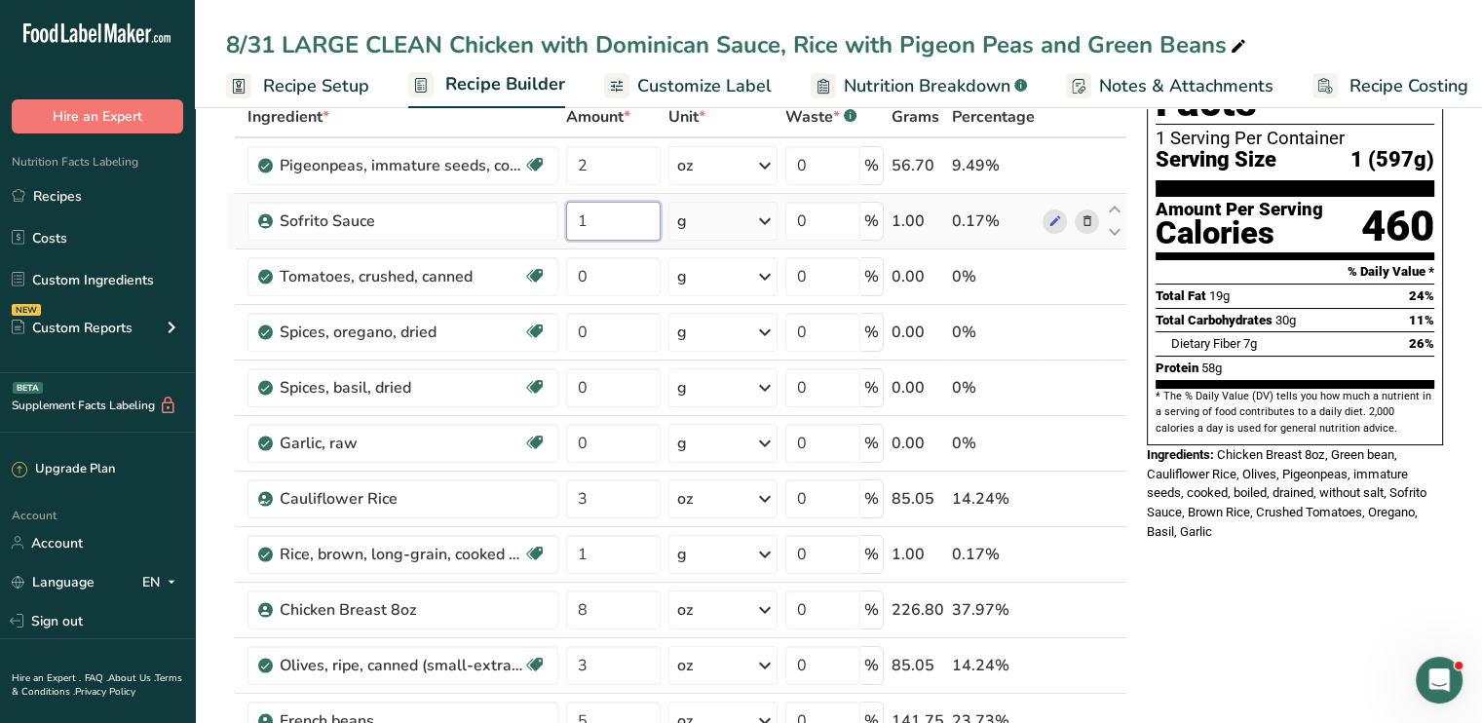
click at [604, 217] on input "1" at bounding box center [613, 221] width 95 height 39
type input "3"
click at [598, 266] on div "Ingredient * Amount * Unit * Waste * .a-a{fill:#347362;}.b-a{fill:#fff;} Grams …" at bounding box center [676, 511] width 901 height 830
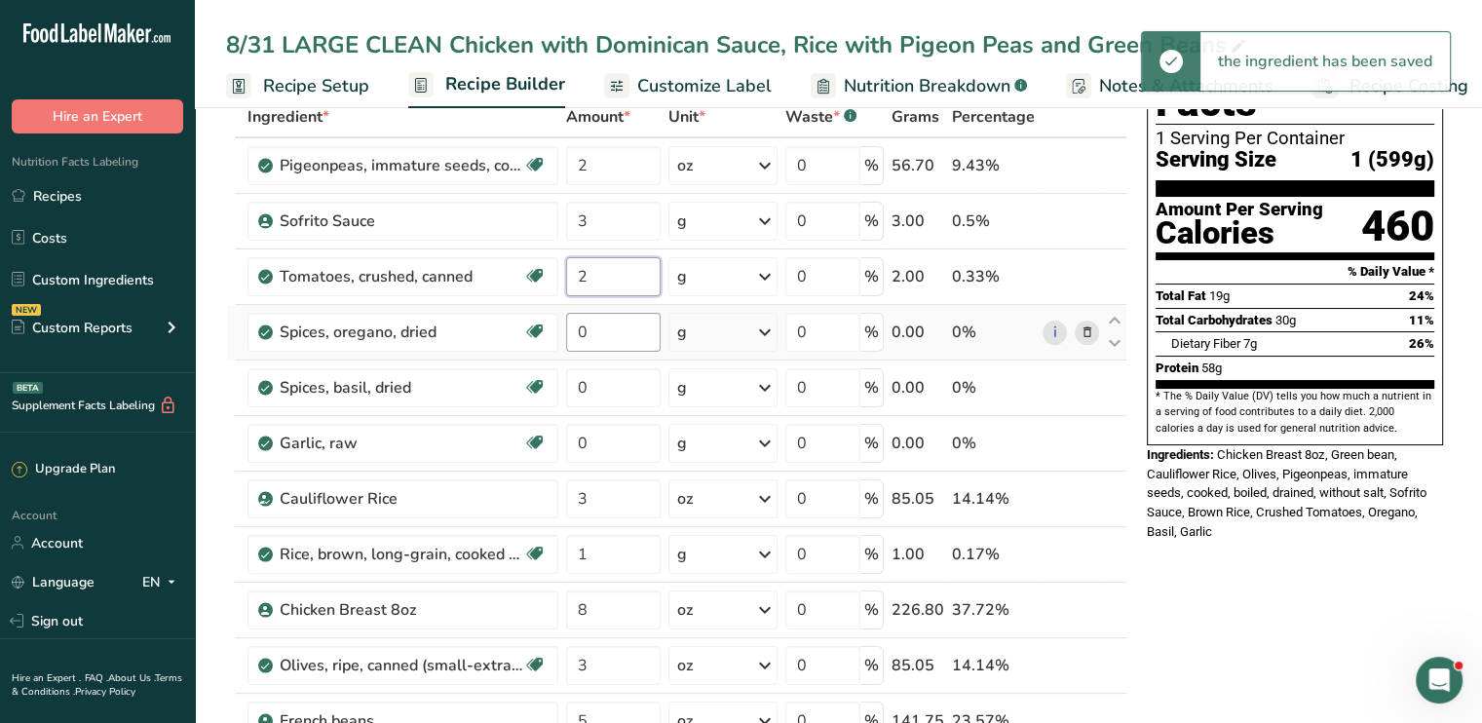
type input "2"
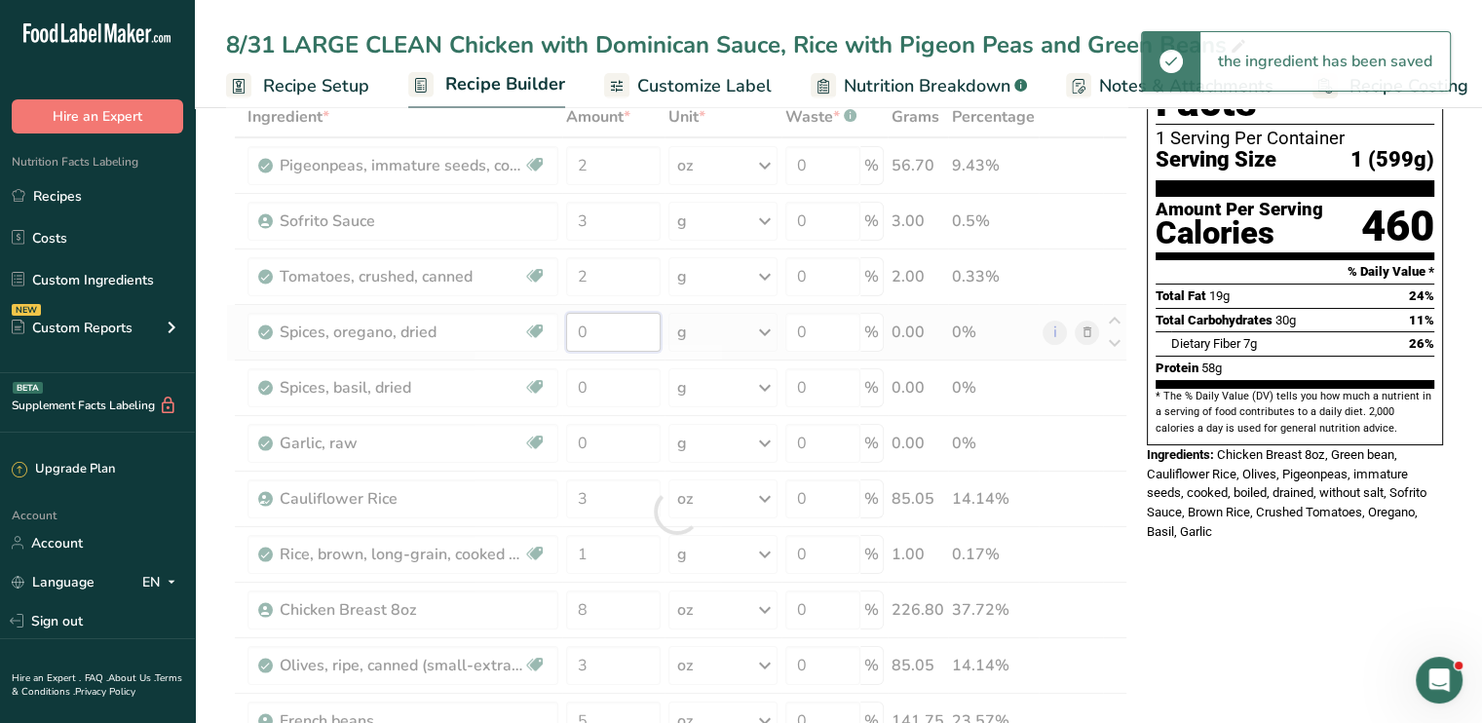
click at [604, 330] on div "Ingredient * Amount * Unit * Waste * .a-a{fill:#347362;}.b-a{fill:#fff;} Grams …" at bounding box center [676, 511] width 901 height 830
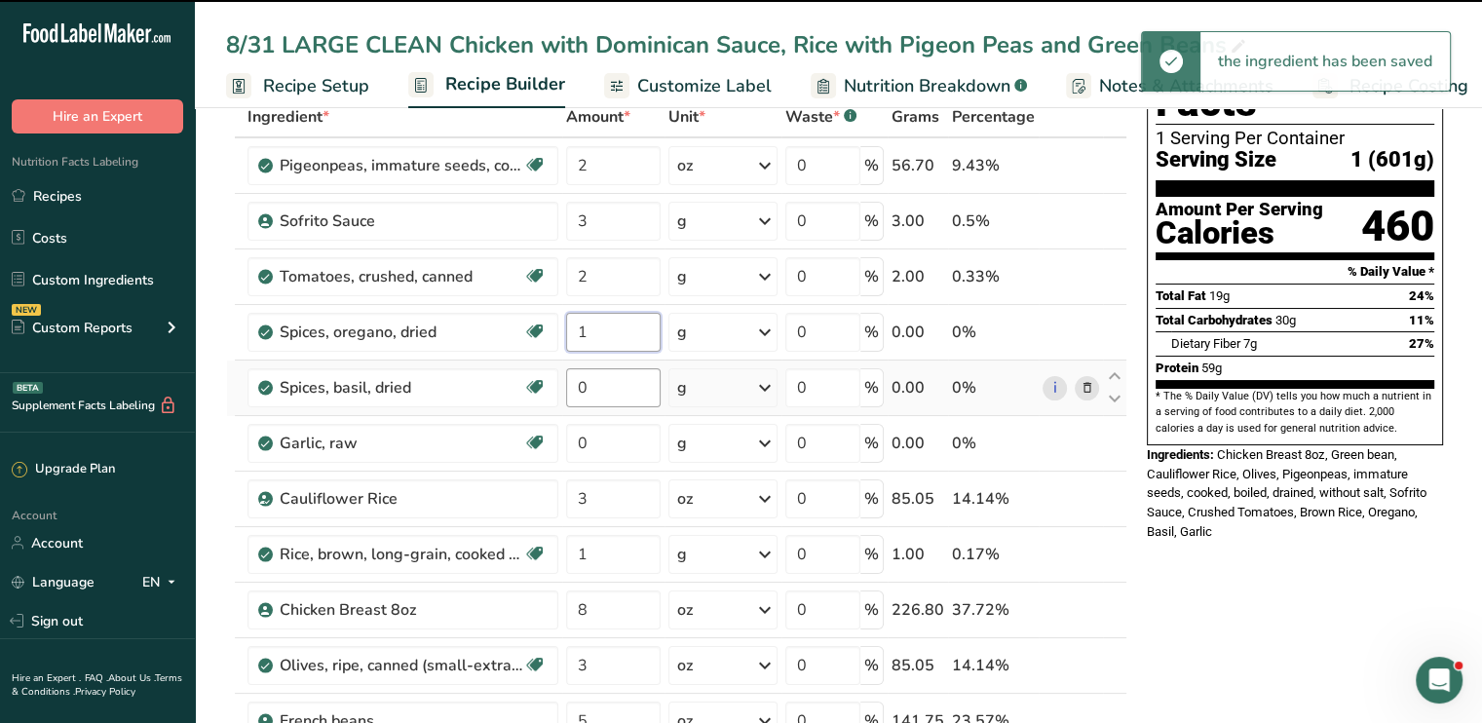
type input "0"
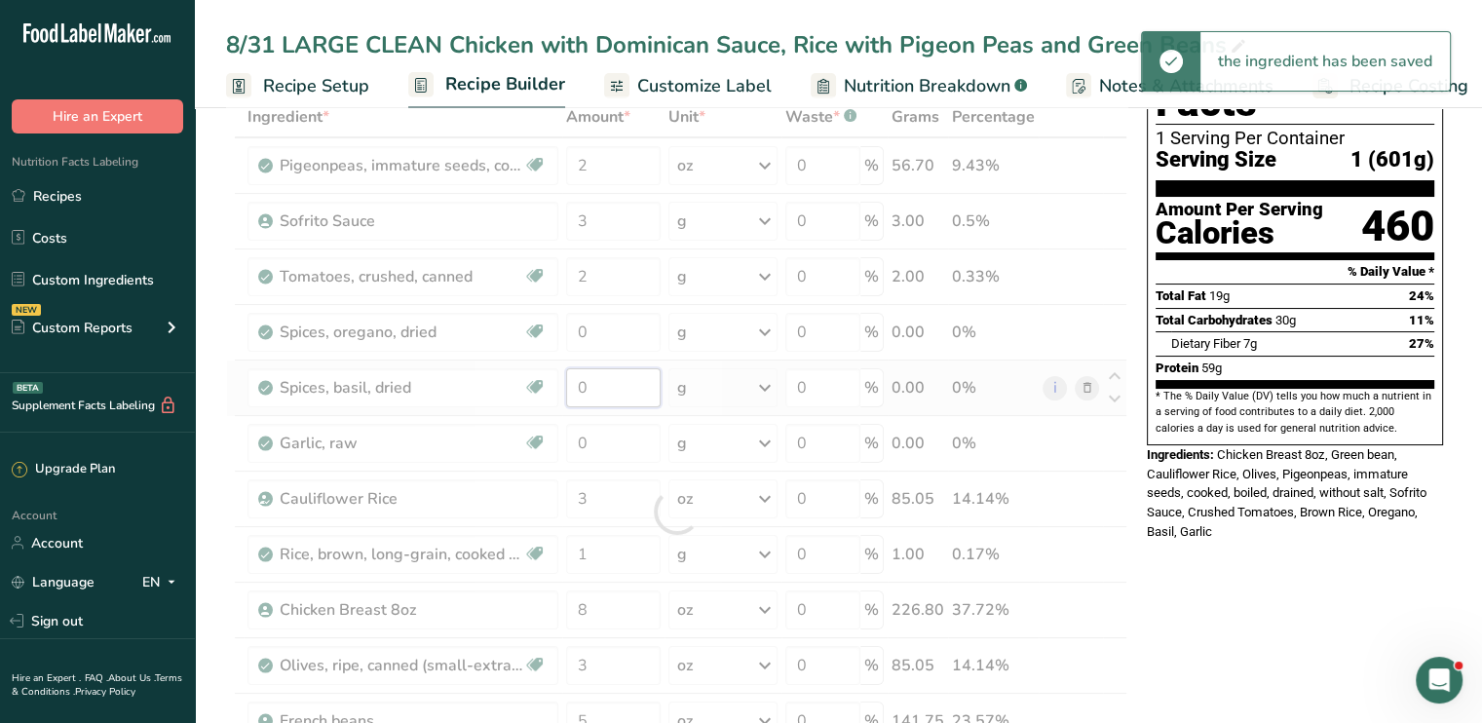
click at [610, 380] on div "Ingredient * Amount * Unit * Waste * .a-a{fill:#347362;}.b-a{fill:#fff;} Grams …" at bounding box center [676, 511] width 901 height 830
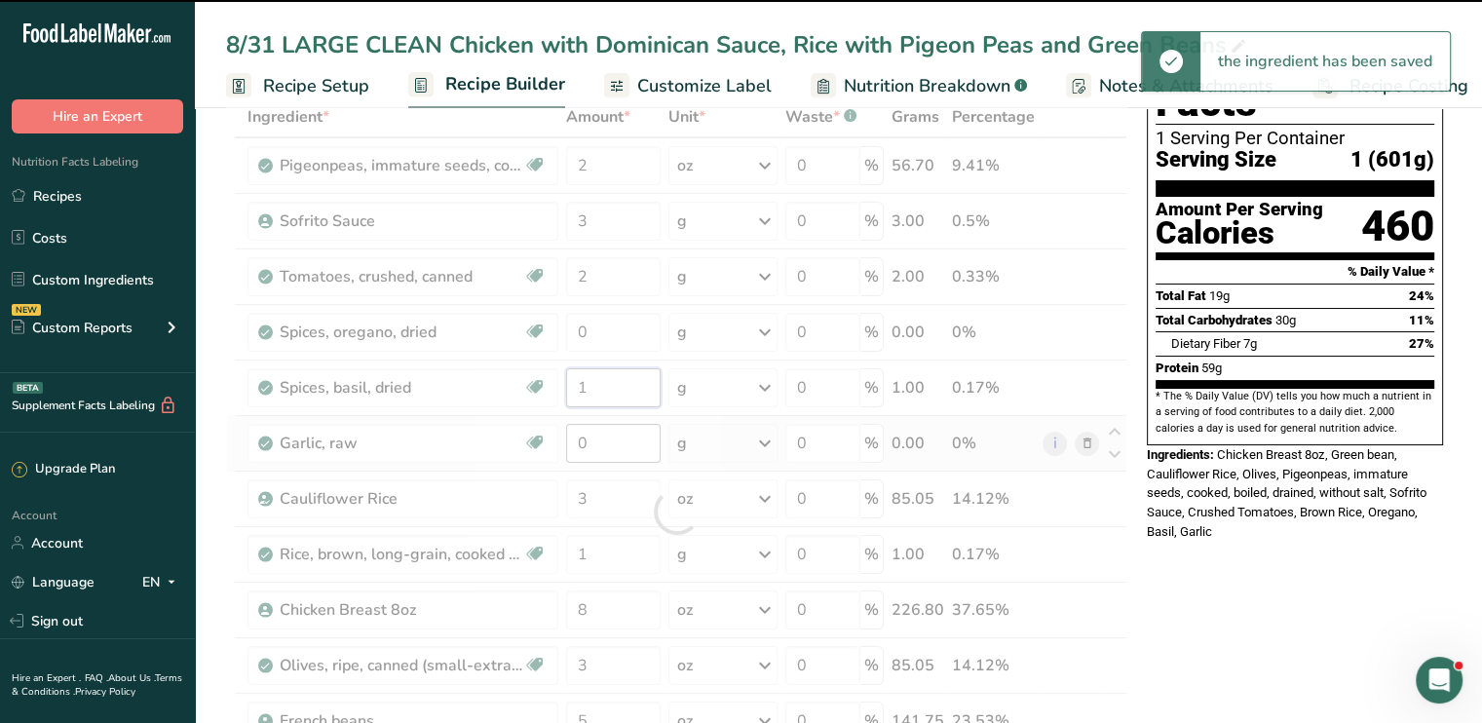
type input "0"
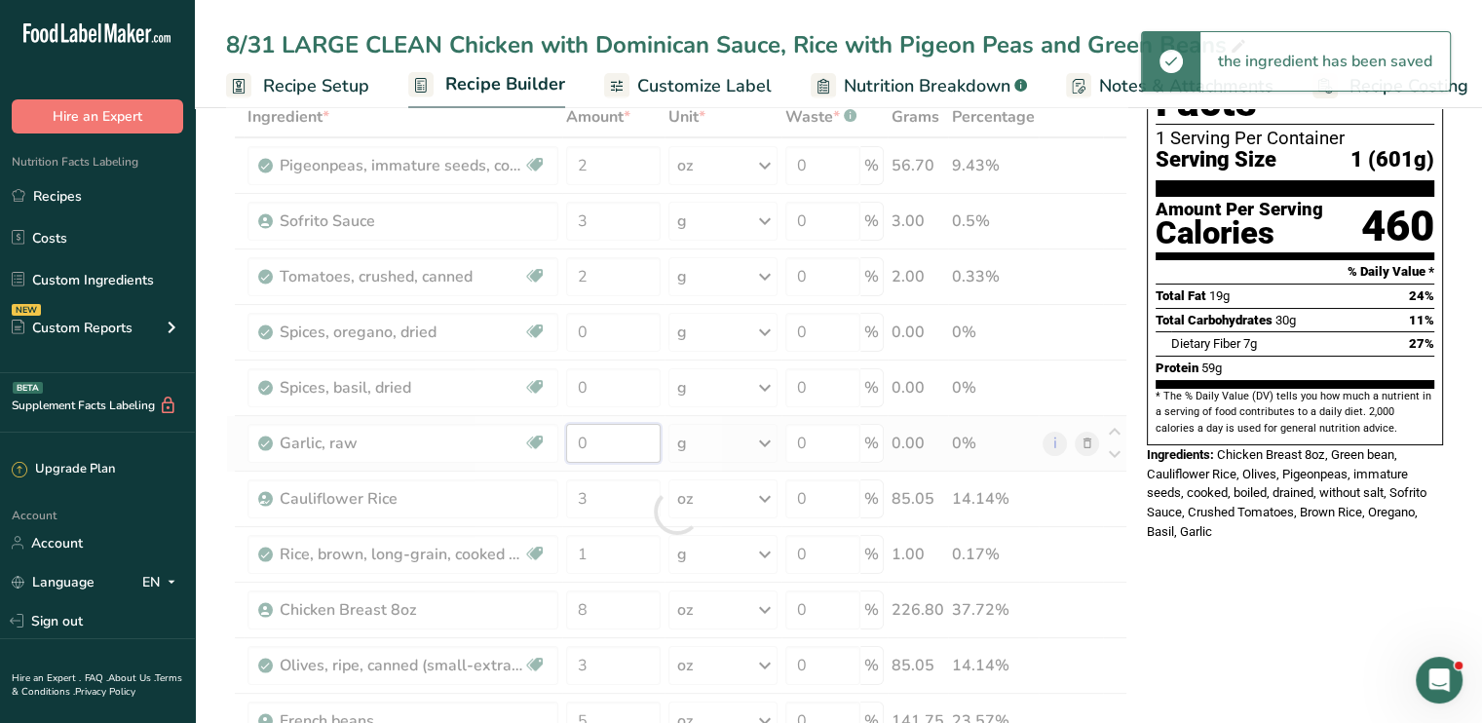
click at [621, 435] on div "Ingredient * Amount * Unit * Waste * .a-a{fill:#347362;}.b-a{fill:#fff;} Grams …" at bounding box center [676, 511] width 901 height 830
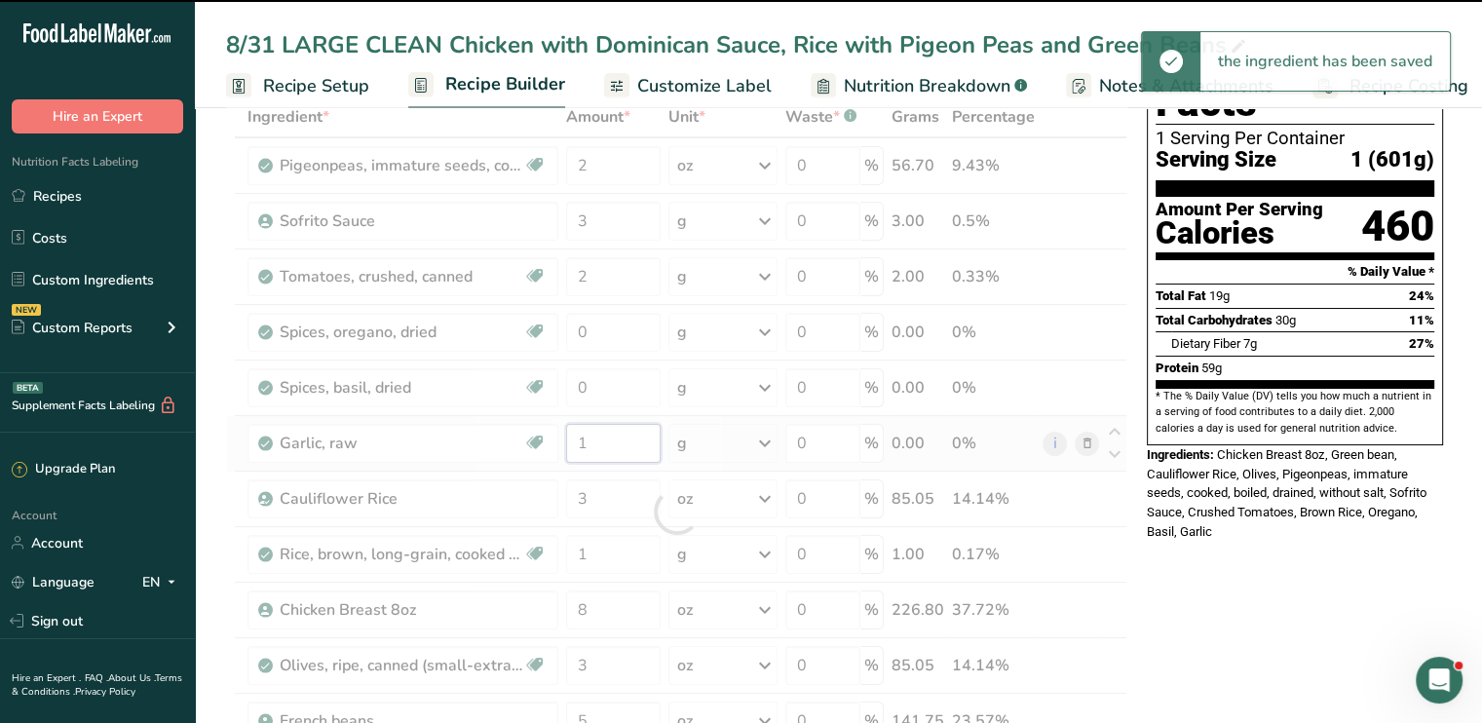
type input "0"
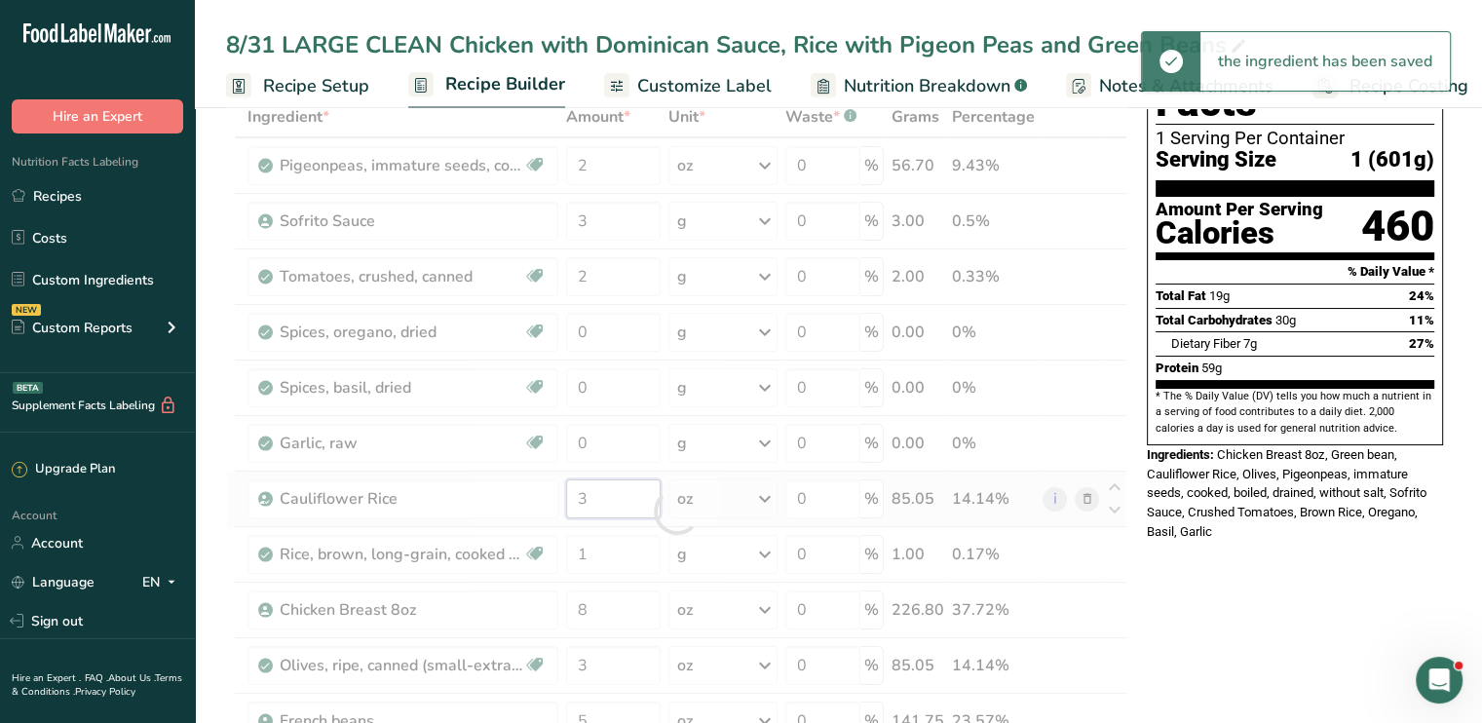
click at [612, 482] on div "Ingredient * Amount * Unit * Waste * .a-a{fill:#347362;}.b-a{fill:#fff;} Grams …" at bounding box center [676, 511] width 901 height 830
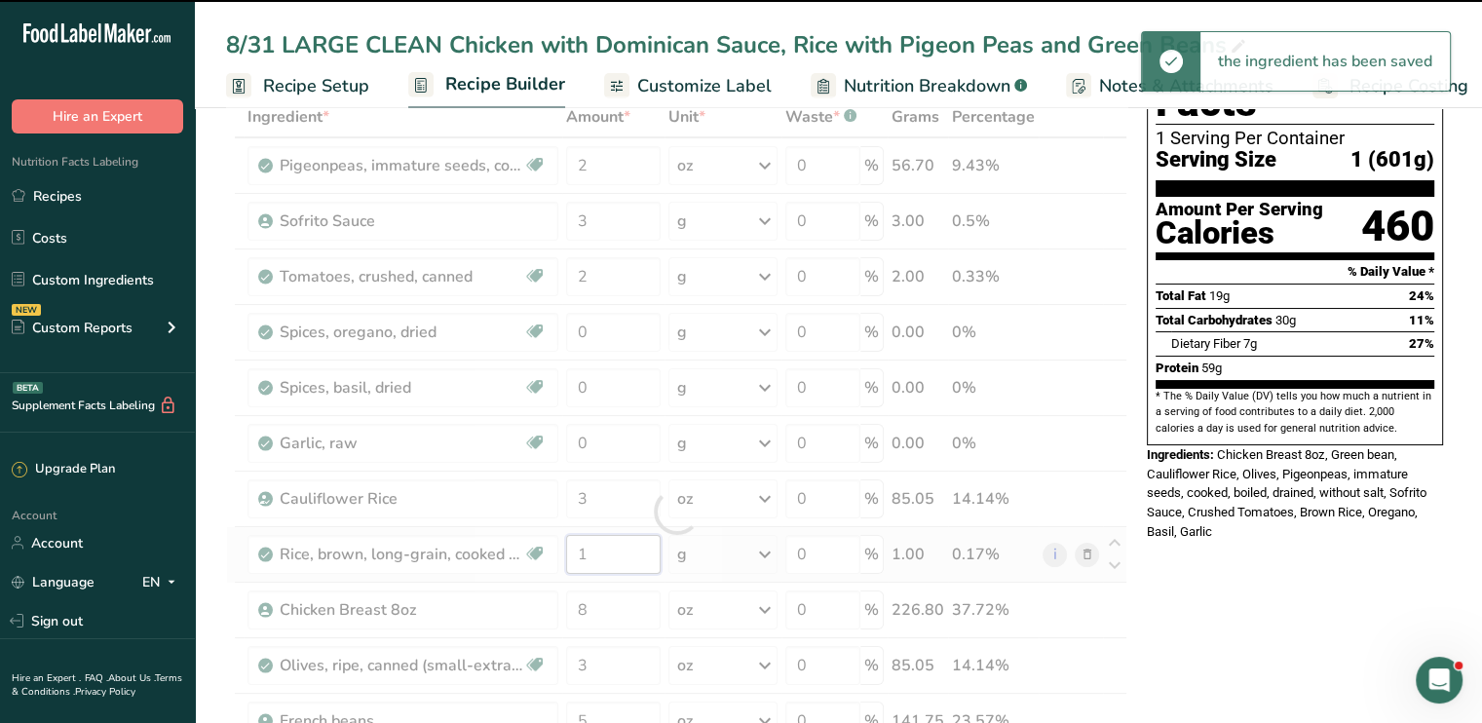
click at [612, 538] on div "Ingredient * Amount * Unit * Waste * .a-a{fill:#347362;}.b-a{fill:#fff;} Grams …" at bounding box center [676, 511] width 901 height 830
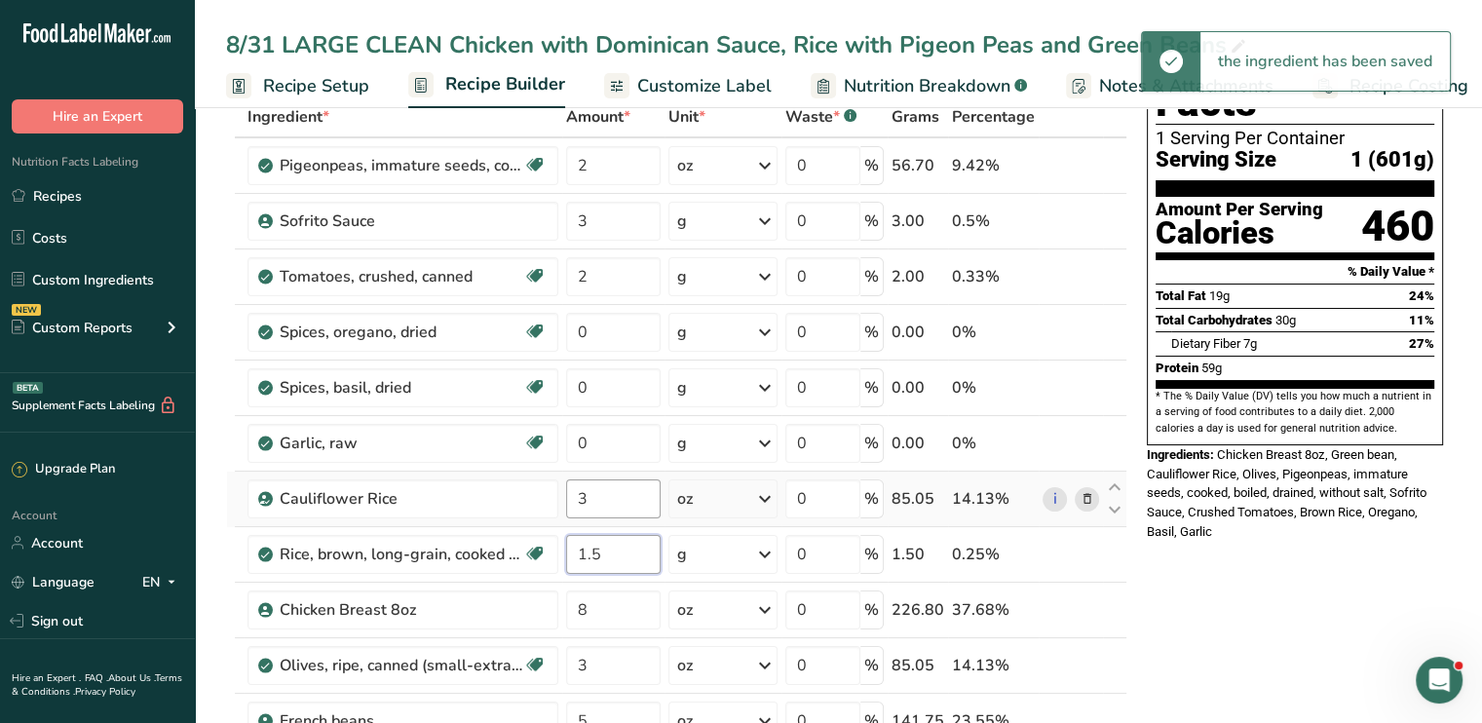
type input "1.5"
click at [608, 494] on div "Ingredient * Amount * Unit * Waste * .a-a{fill:#347362;}.b-a{fill:#fff;} Grams …" at bounding box center [676, 511] width 901 height 830
type input "4"
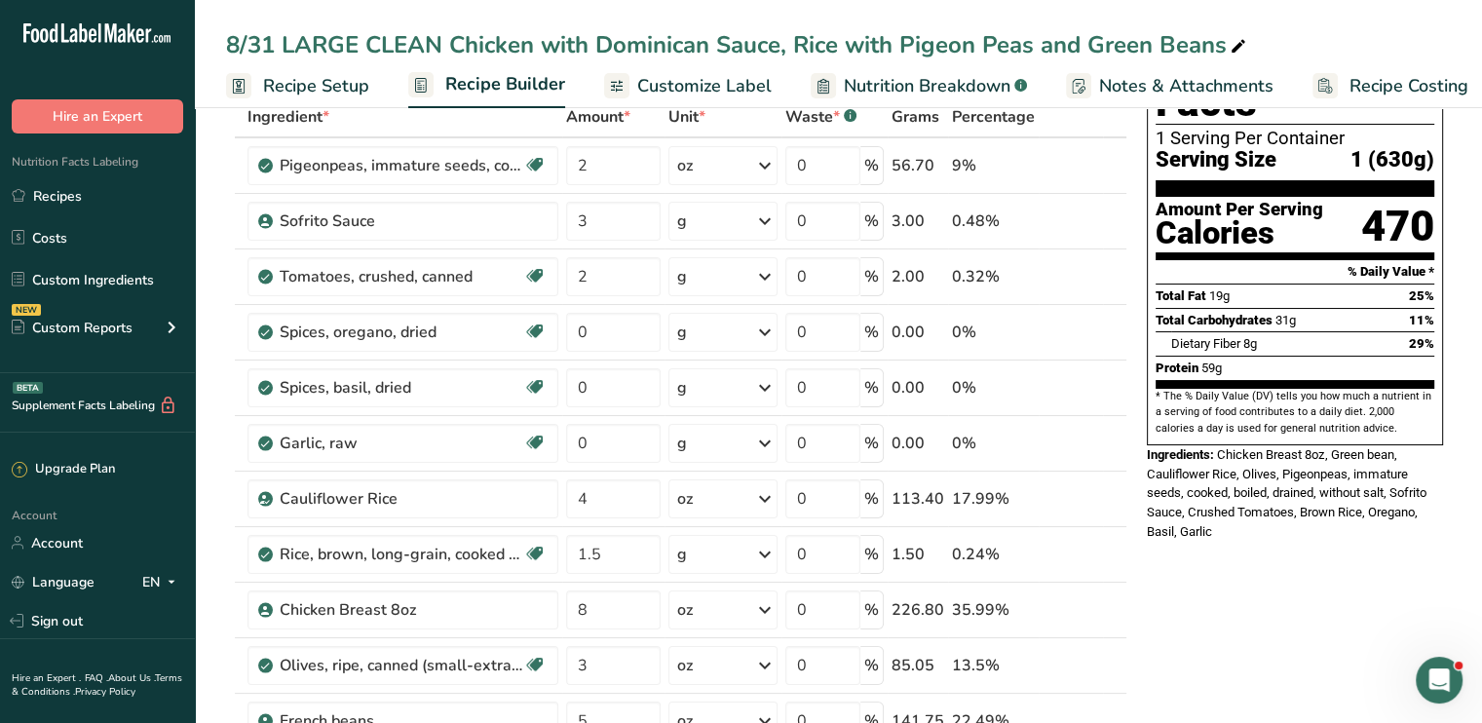
click at [698, 54] on div "8/31 LARGE CLEAN Chicken with Dominican Sauce, Rice with Pigeon Peas and Green …" at bounding box center [738, 44] width 1024 height 35
click at [702, 89] on span "Customize Label" at bounding box center [704, 86] width 134 height 26
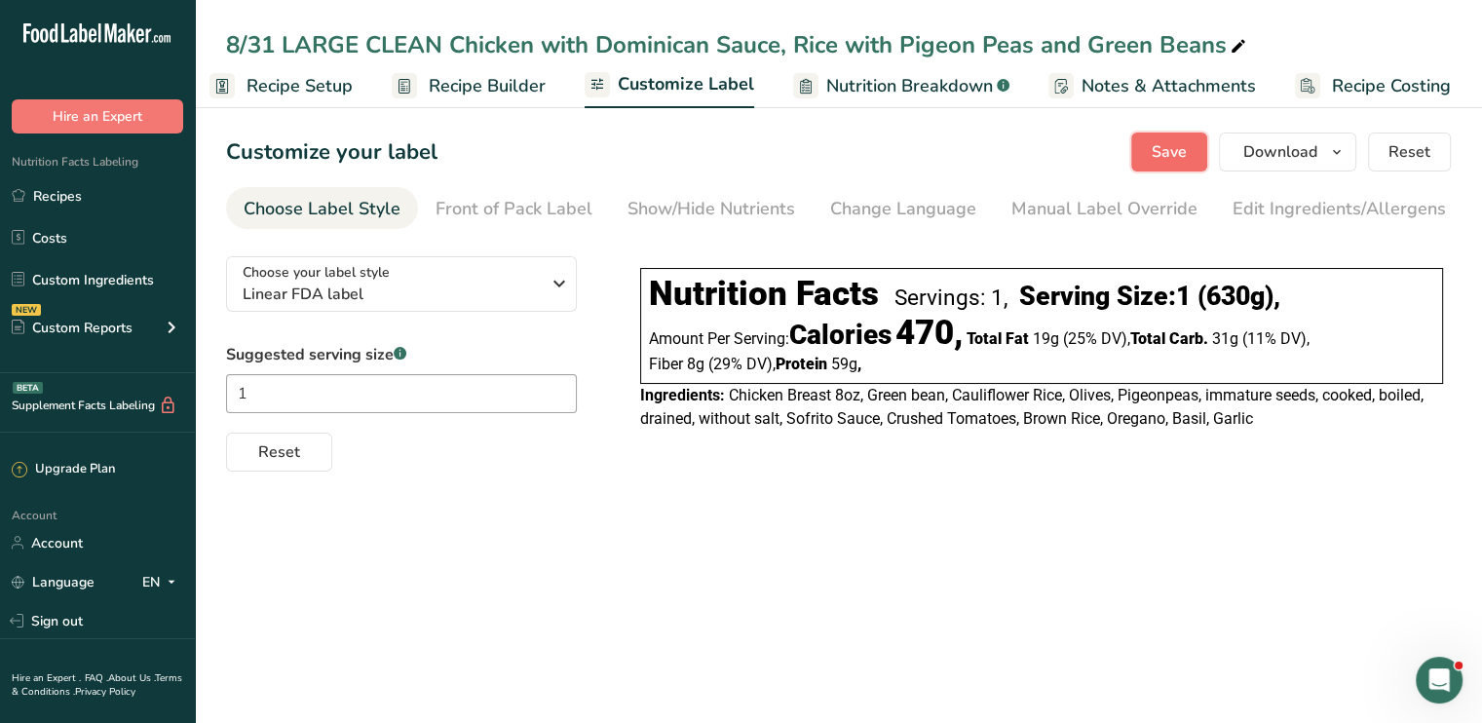
click at [1179, 157] on span "Save" at bounding box center [1169, 151] width 35 height 23
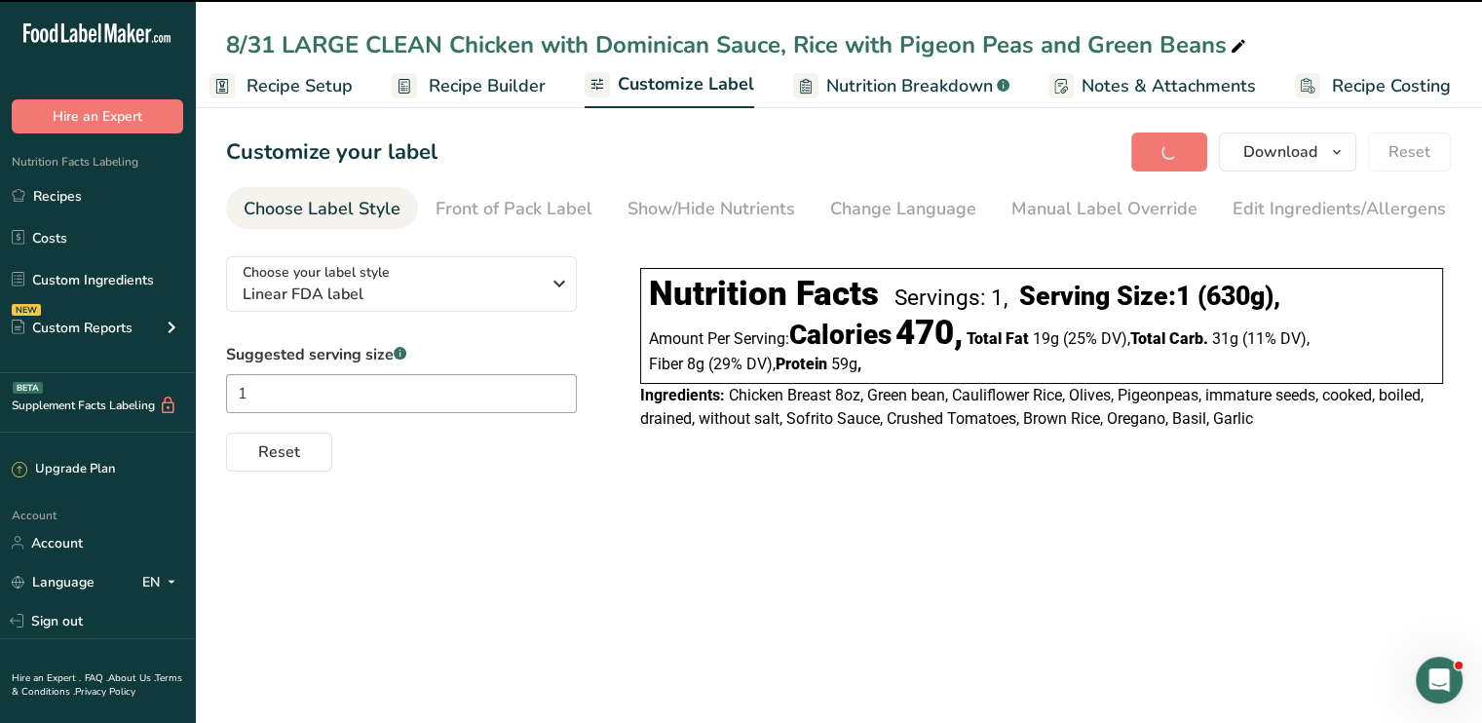
click at [503, 89] on span "Recipe Builder" at bounding box center [487, 86] width 117 height 26
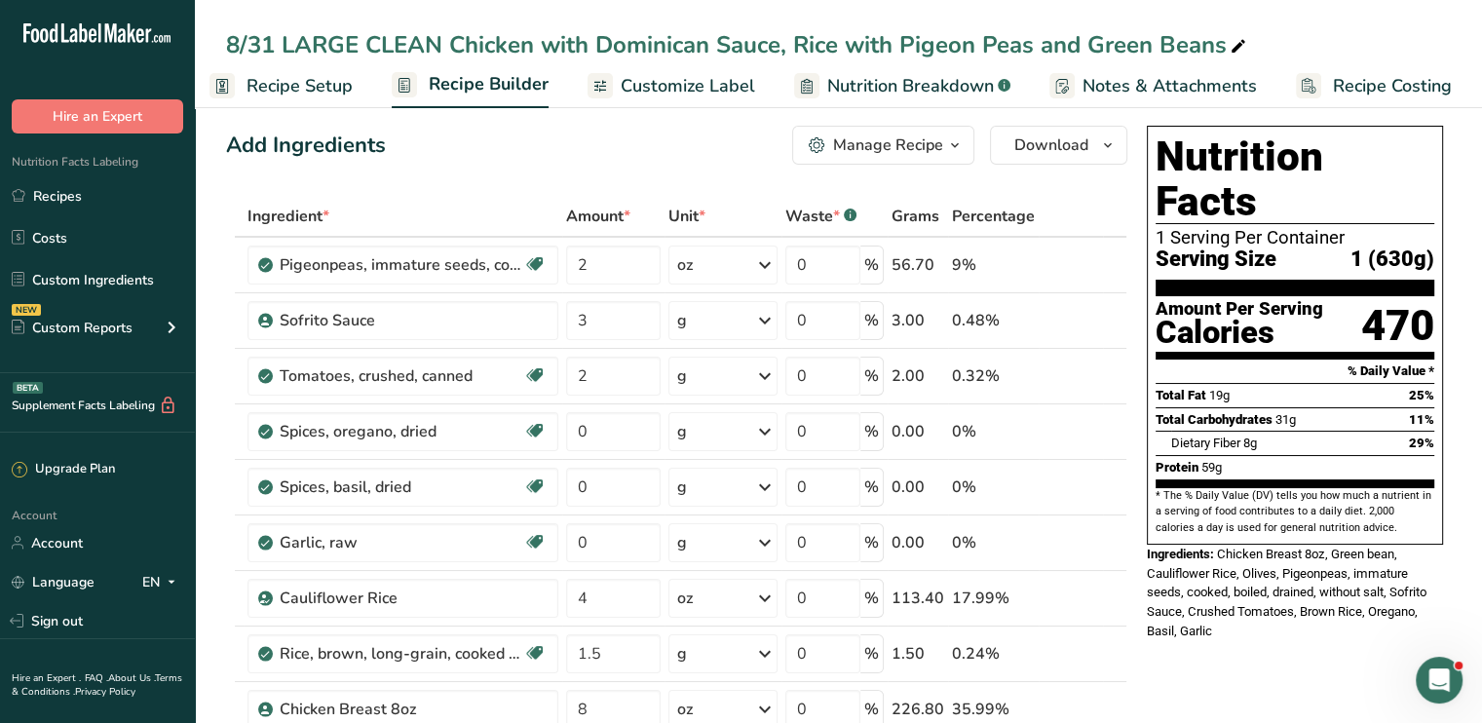
scroll to position [13, 0]
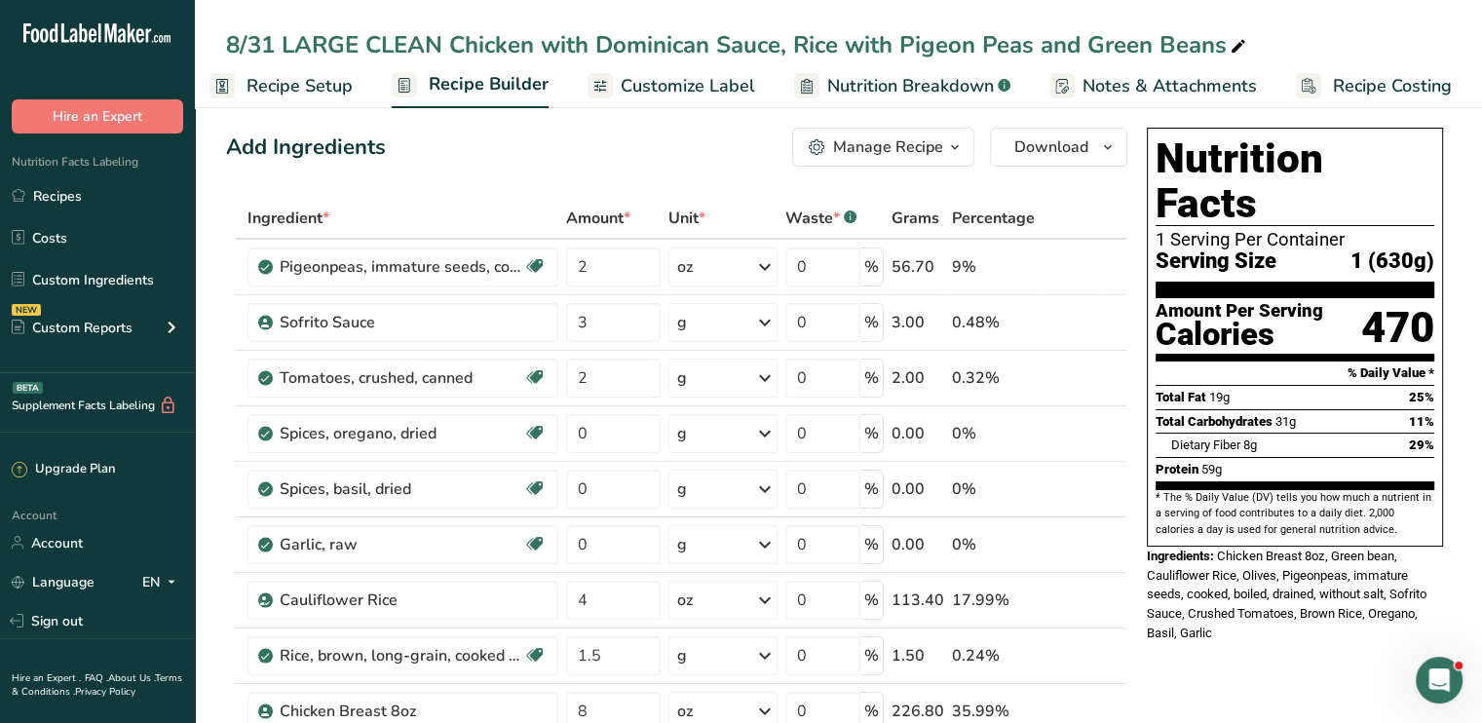
click at [717, 77] on span "Customize Label" at bounding box center [688, 86] width 134 height 26
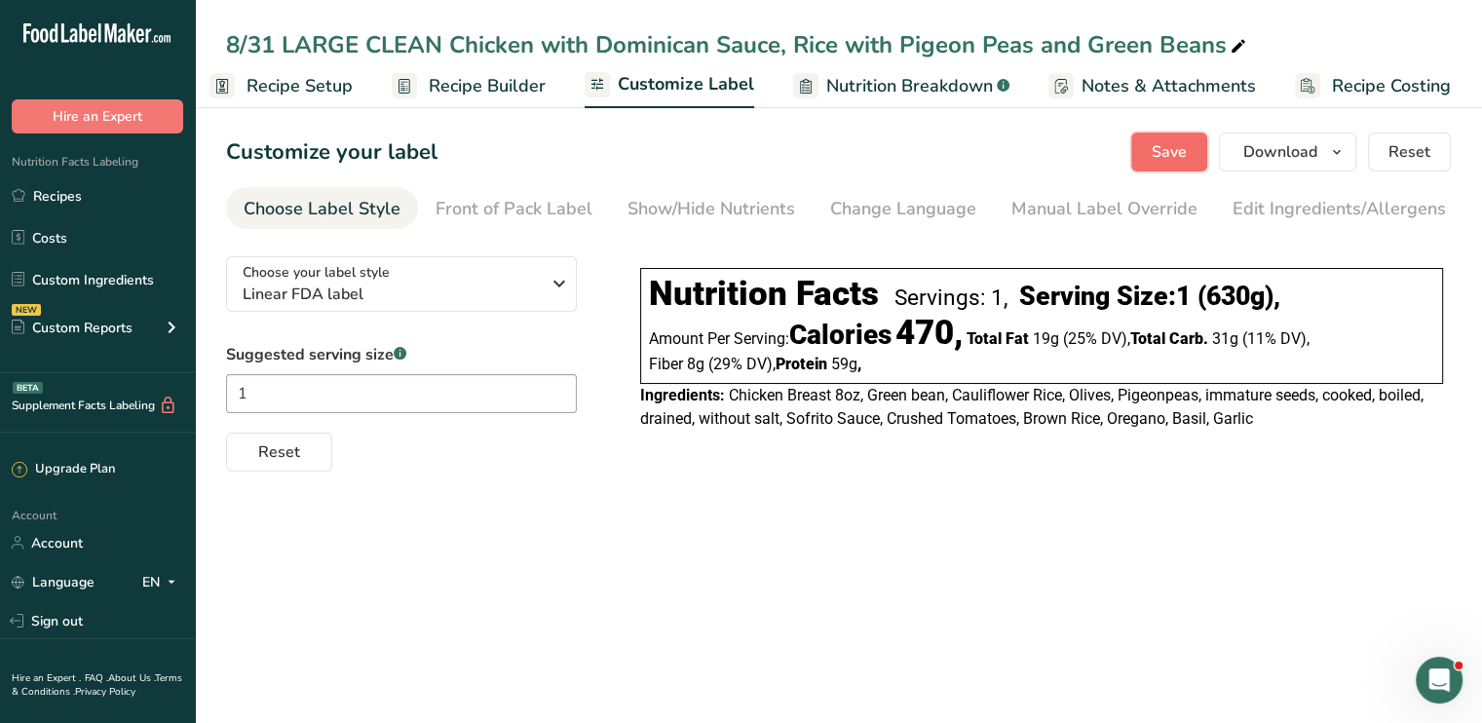
click at [1162, 153] on span "Save" at bounding box center [1169, 151] width 35 height 23
click at [1181, 130] on section "Customize your label Save Download Choose what to show on your downloaded label…" at bounding box center [838, 302] width 1287 height 402
click at [1172, 149] on span "Save" at bounding box center [1169, 151] width 35 height 23
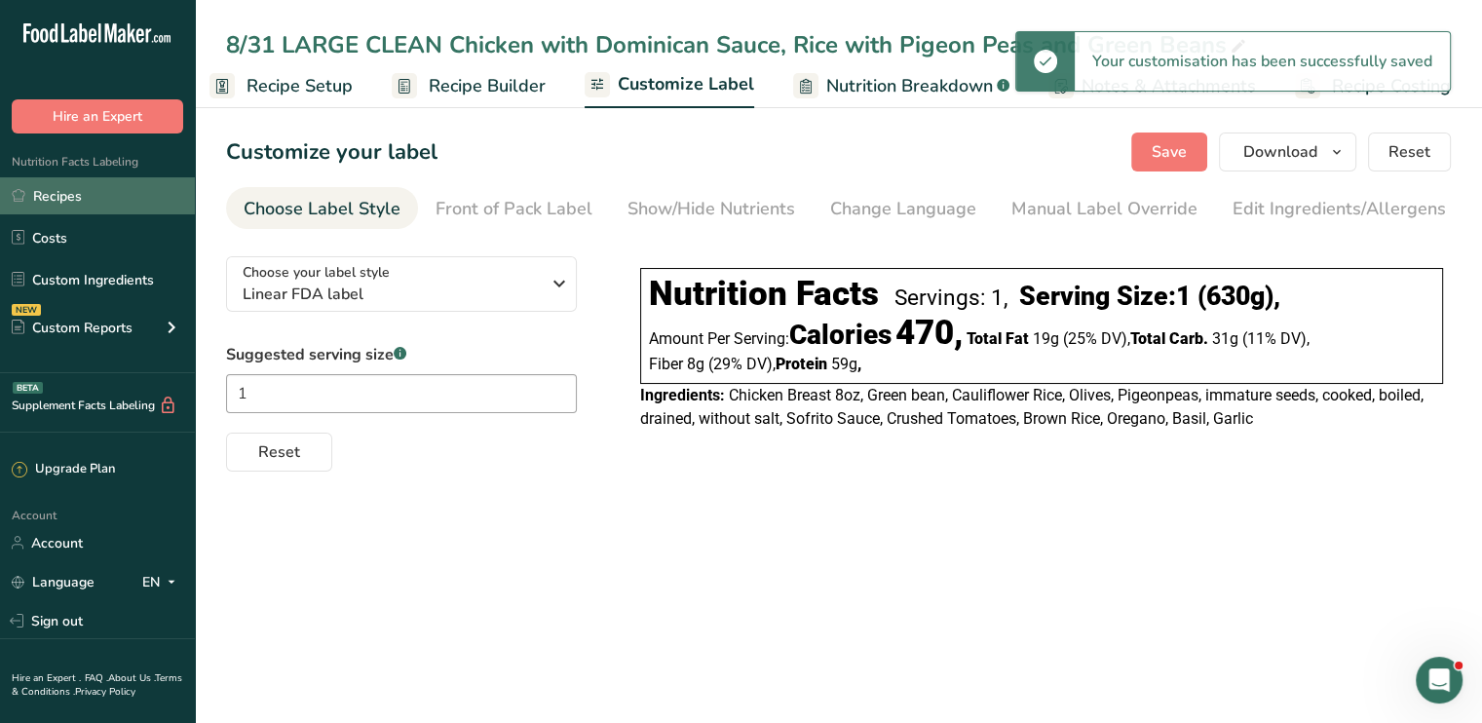
click at [132, 209] on link "Recipes" at bounding box center [97, 195] width 195 height 37
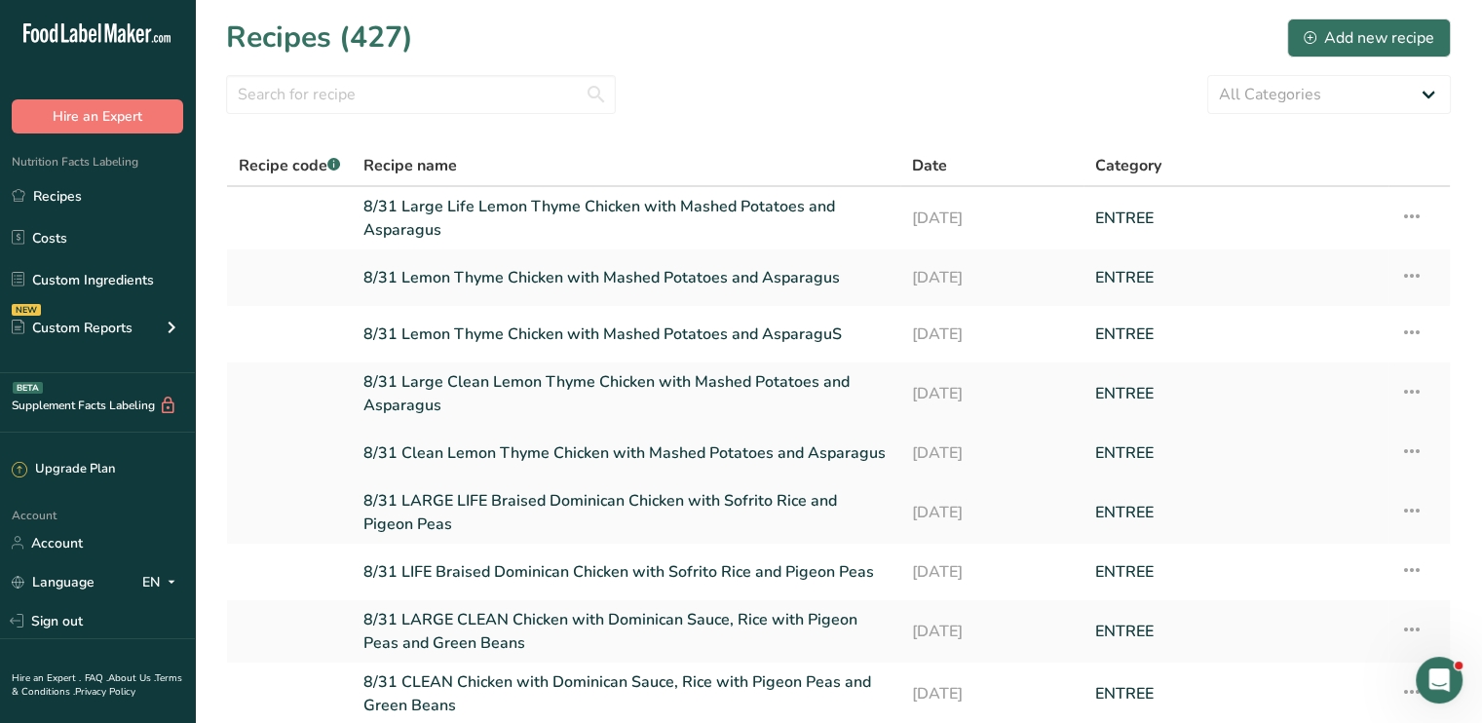
click at [864, 455] on link "8/31 Clean Lemon Thyme Chicken with Mashed Potatoes and Asparagus" at bounding box center [626, 453] width 525 height 41
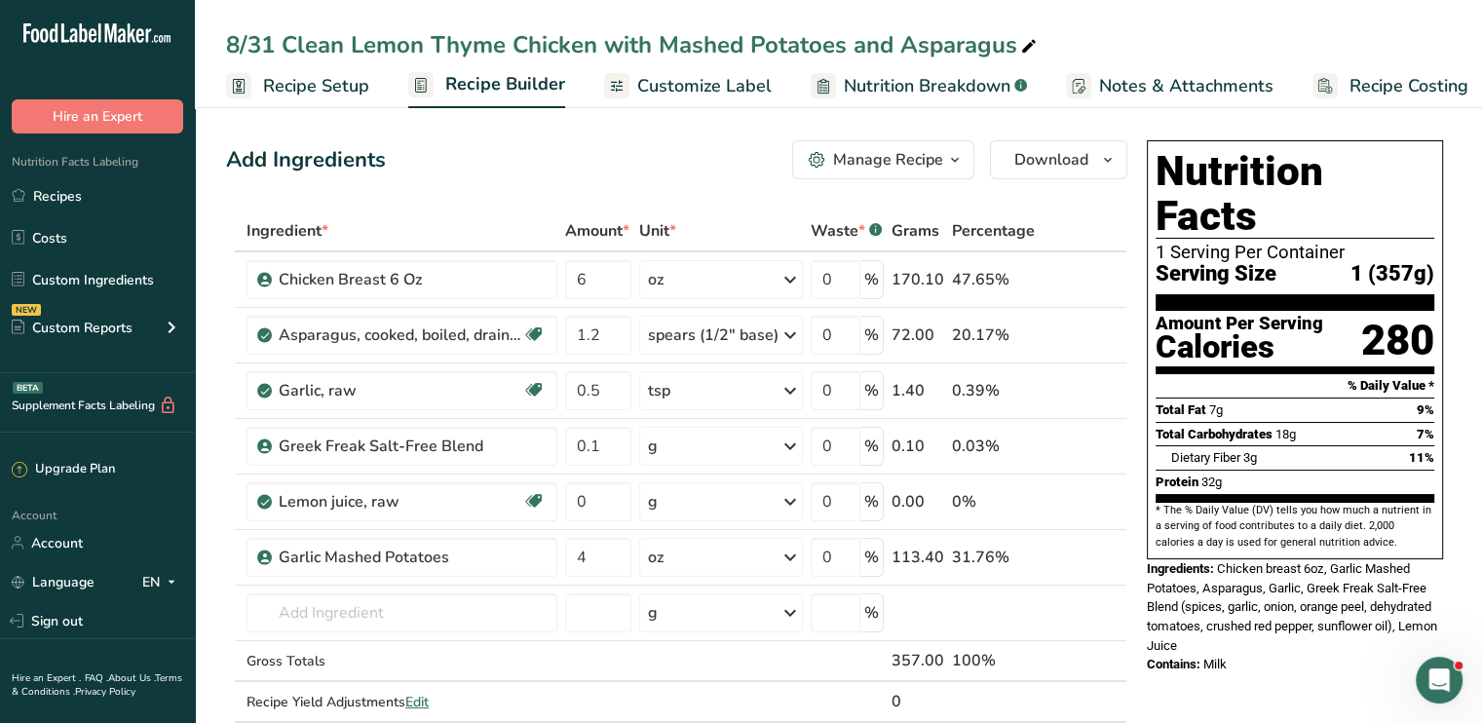
click at [1023, 50] on icon at bounding box center [1029, 46] width 18 height 27
drag, startPoint x: 1023, startPoint y: 50, endPoint x: 351, endPoint y: 50, distance: 672.4
click at [351, 50] on input "8/31 Clean Lemon Thyme Chicken with Mashed Potatoes and Asparagus" at bounding box center [838, 44] width 1225 height 35
type input "8/31 Clean Lemon Thyme Chicken with Asparagus and Roasted Potatoes"
click at [1078, 550] on span at bounding box center [1086, 557] width 23 height 23
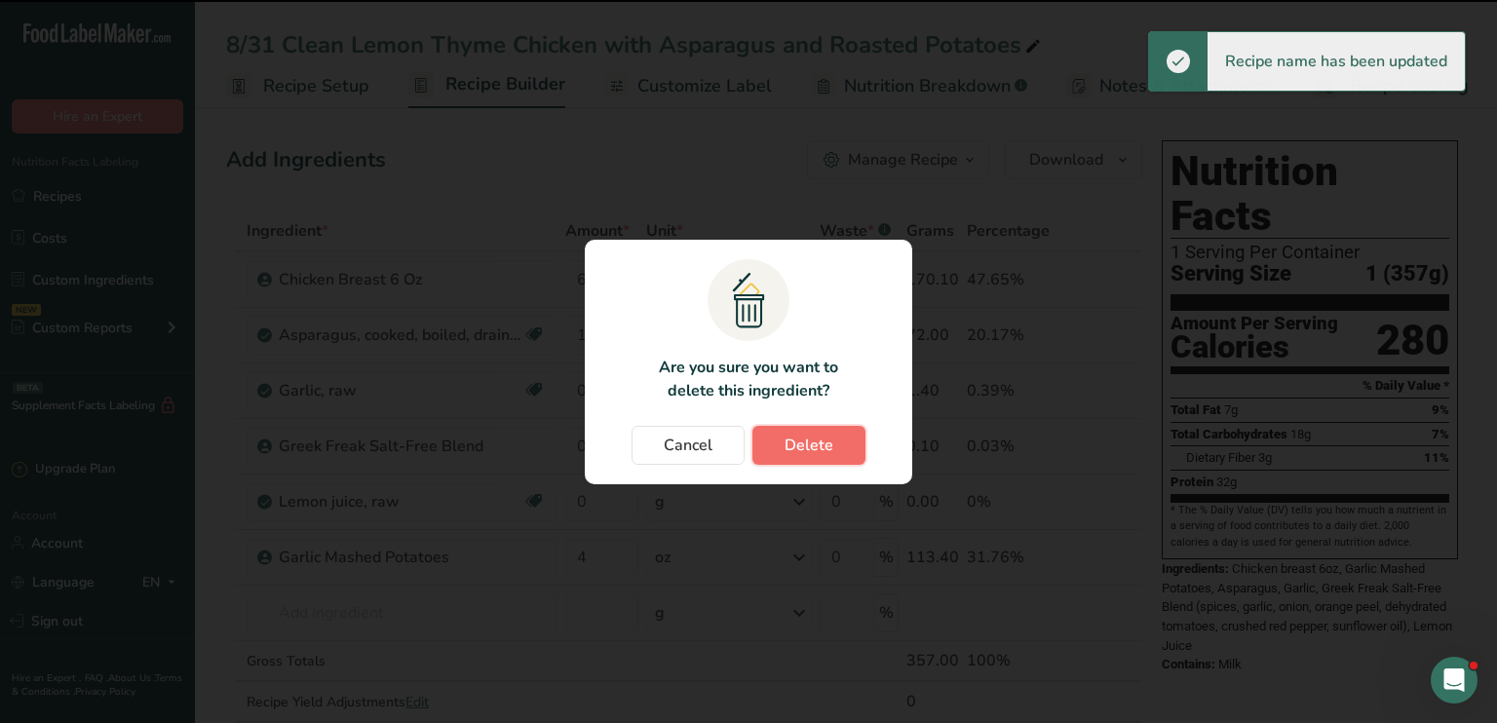
click at [815, 428] on button "Delete" at bounding box center [808, 445] width 113 height 39
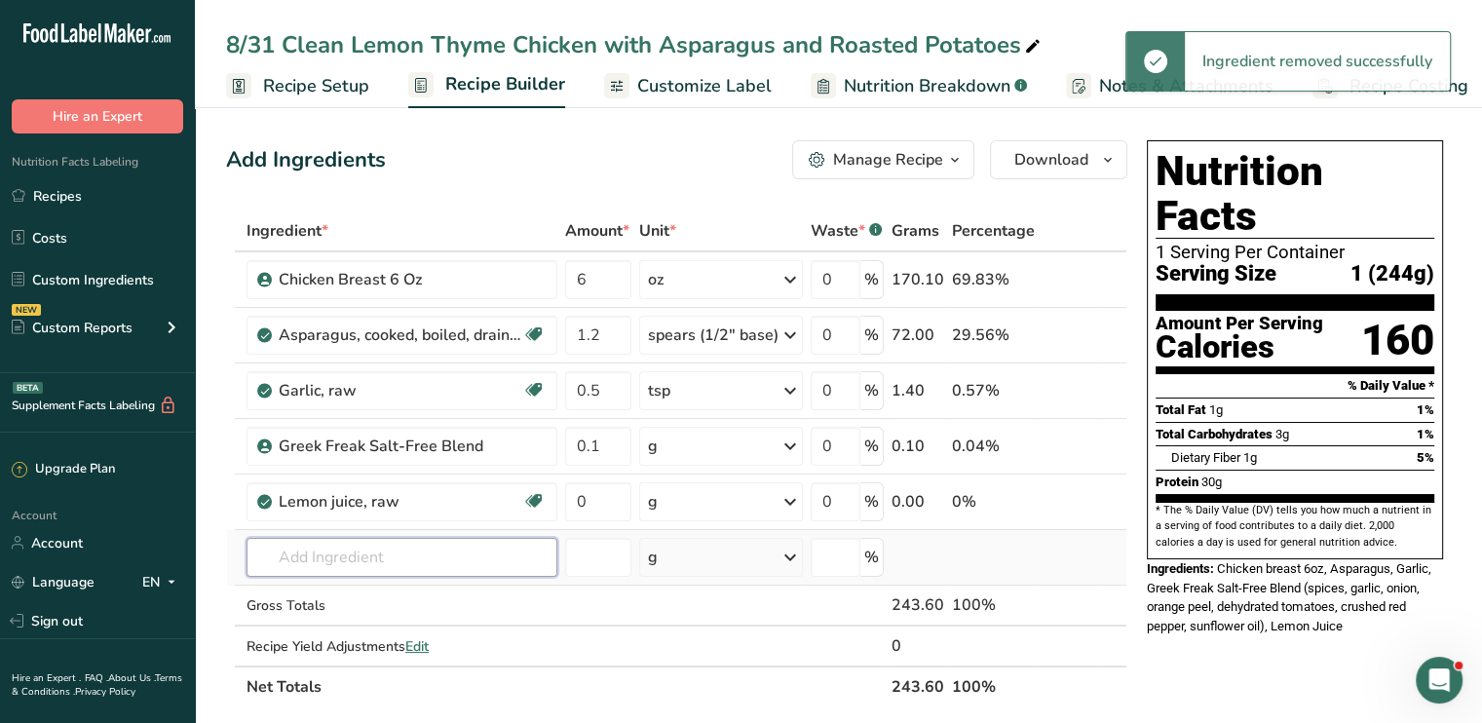
click at [332, 552] on input "text" at bounding box center [402, 557] width 311 height 39
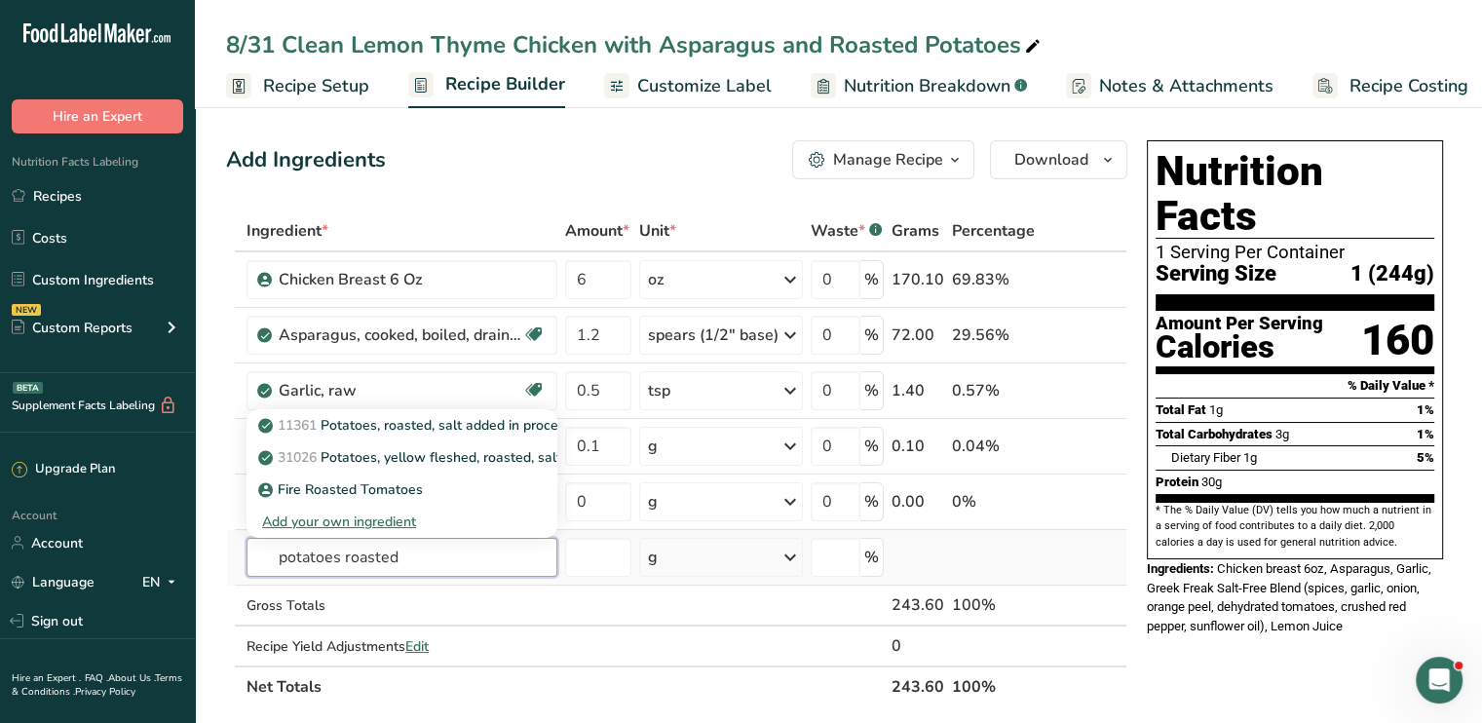
type input "potatoes roasted"
click at [377, 523] on div "Add your own ingredient" at bounding box center [402, 522] width 280 height 20
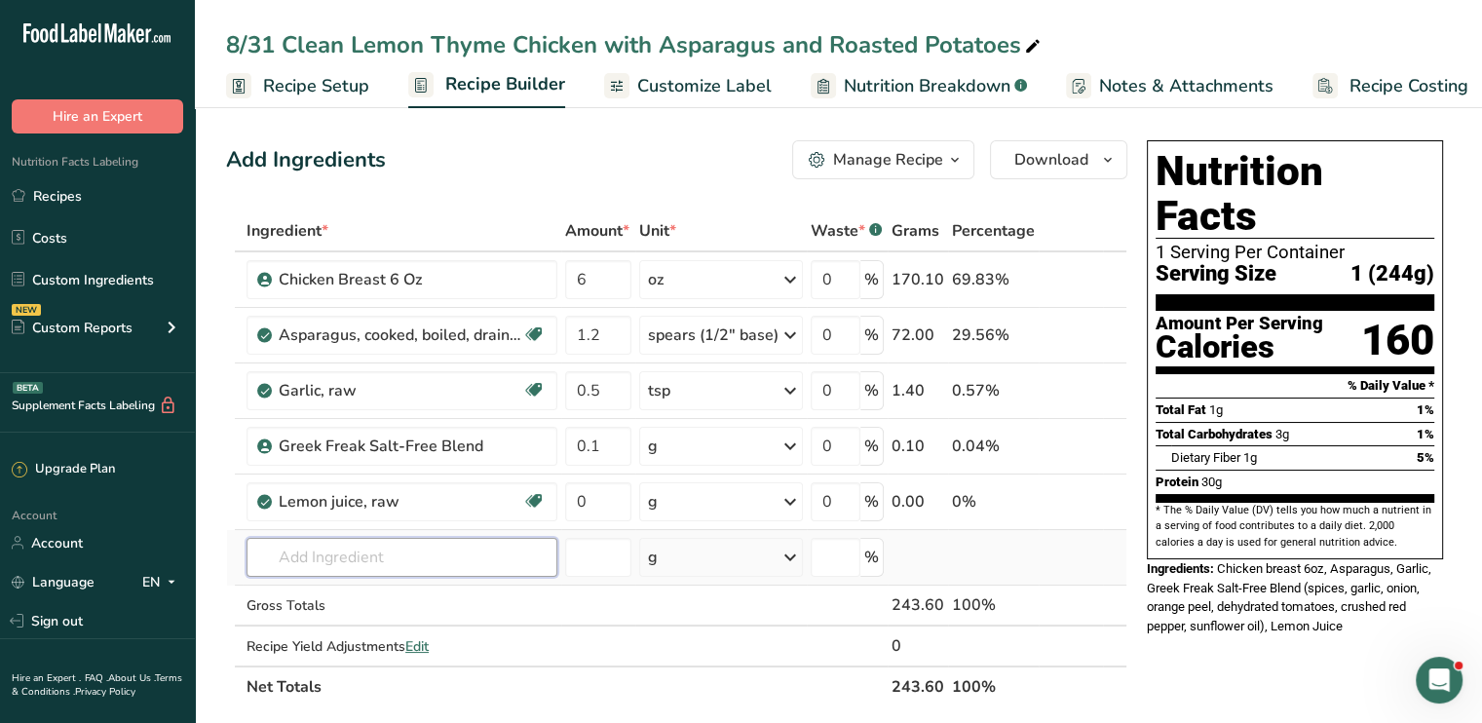
click at [398, 560] on input "text" at bounding box center [402, 557] width 311 height 39
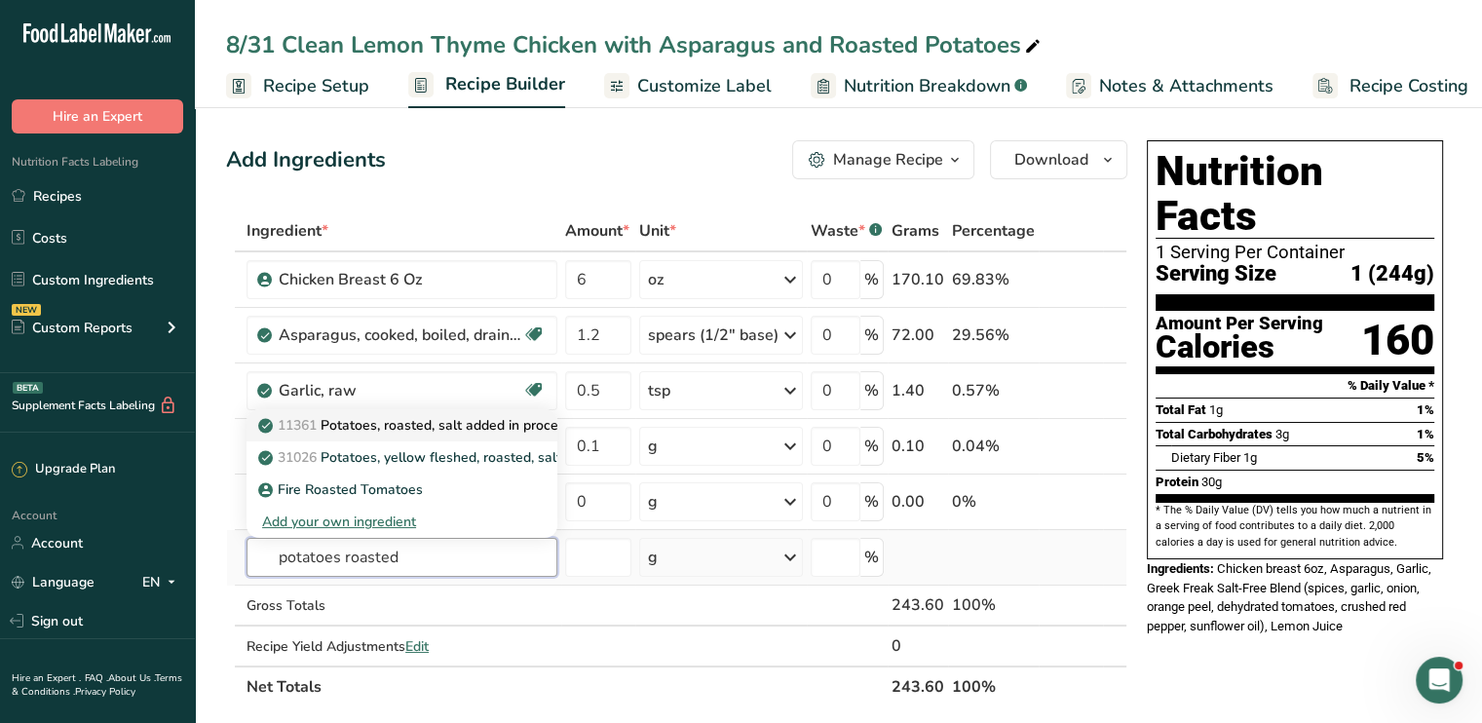
type input "potatoes roasted"
click at [428, 424] on p "11361 Potatoes, roasted, salt added in processing, frozen, unprepared" at bounding box center [489, 425] width 454 height 20
type input "Potatoes, roasted, salt added in processing, frozen, unprepared"
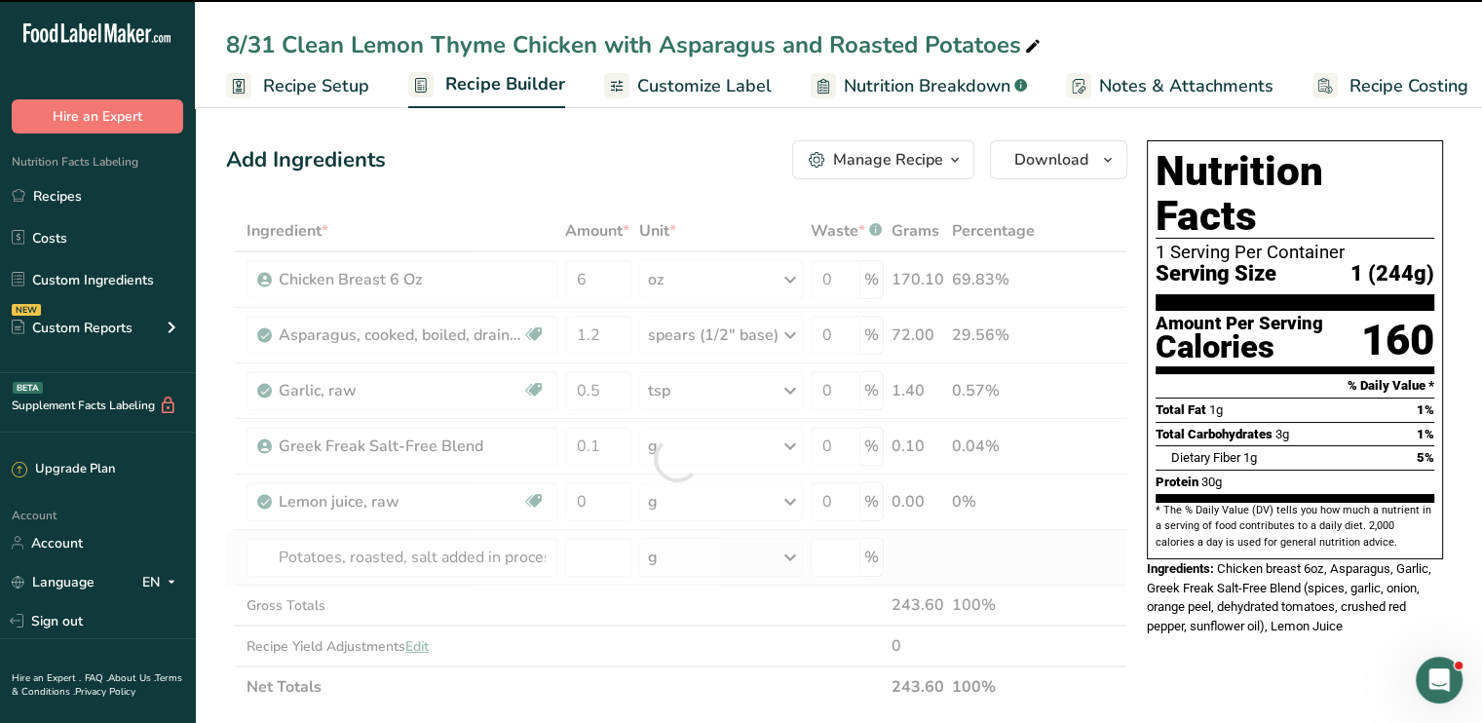
type input "0"
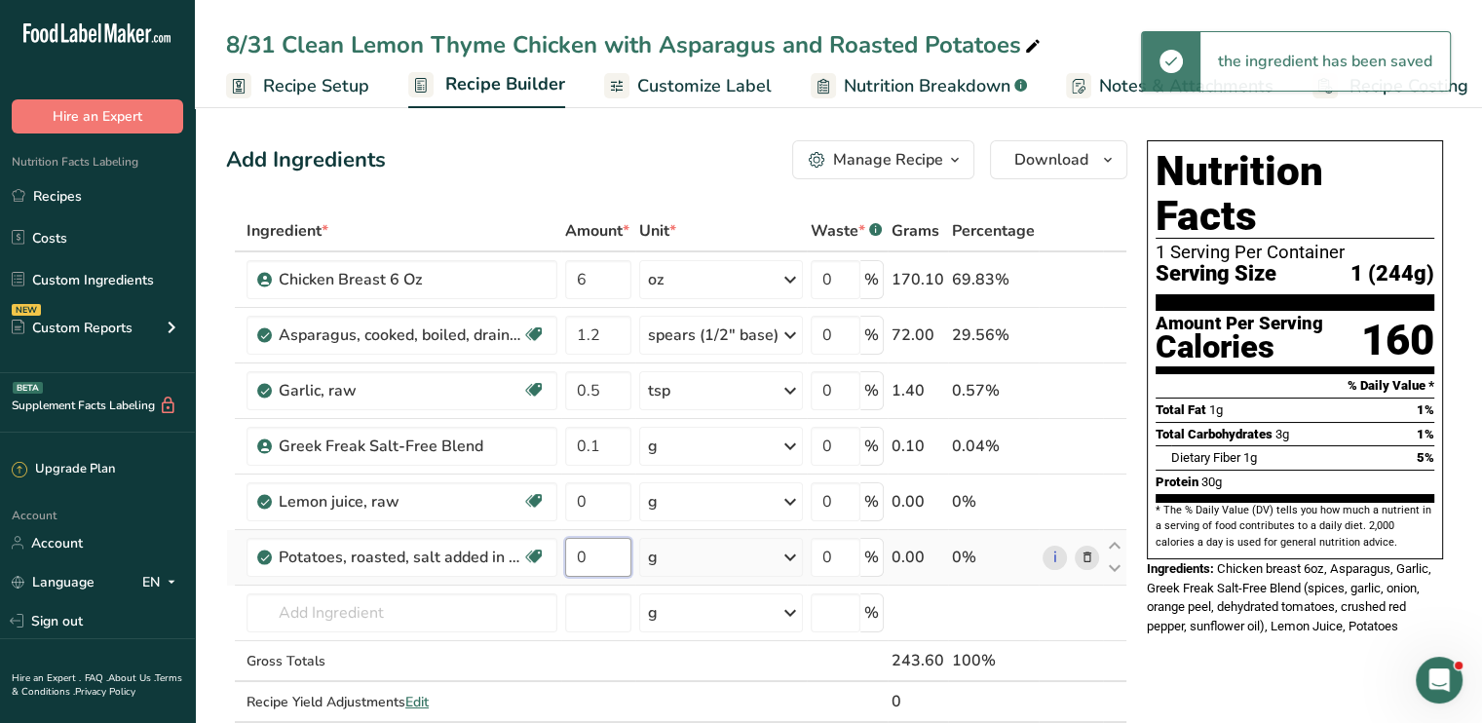
click at [594, 553] on input "0" at bounding box center [598, 557] width 66 height 39
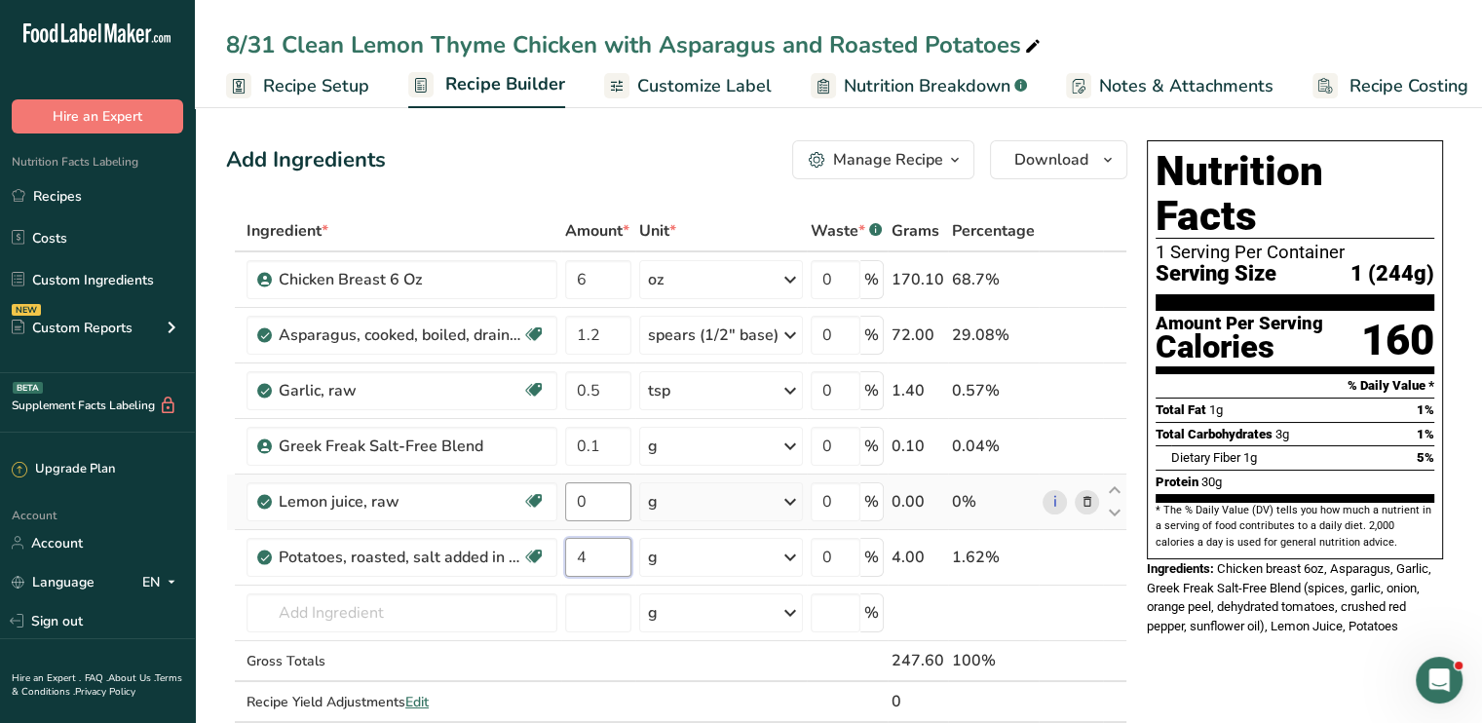
type input "4"
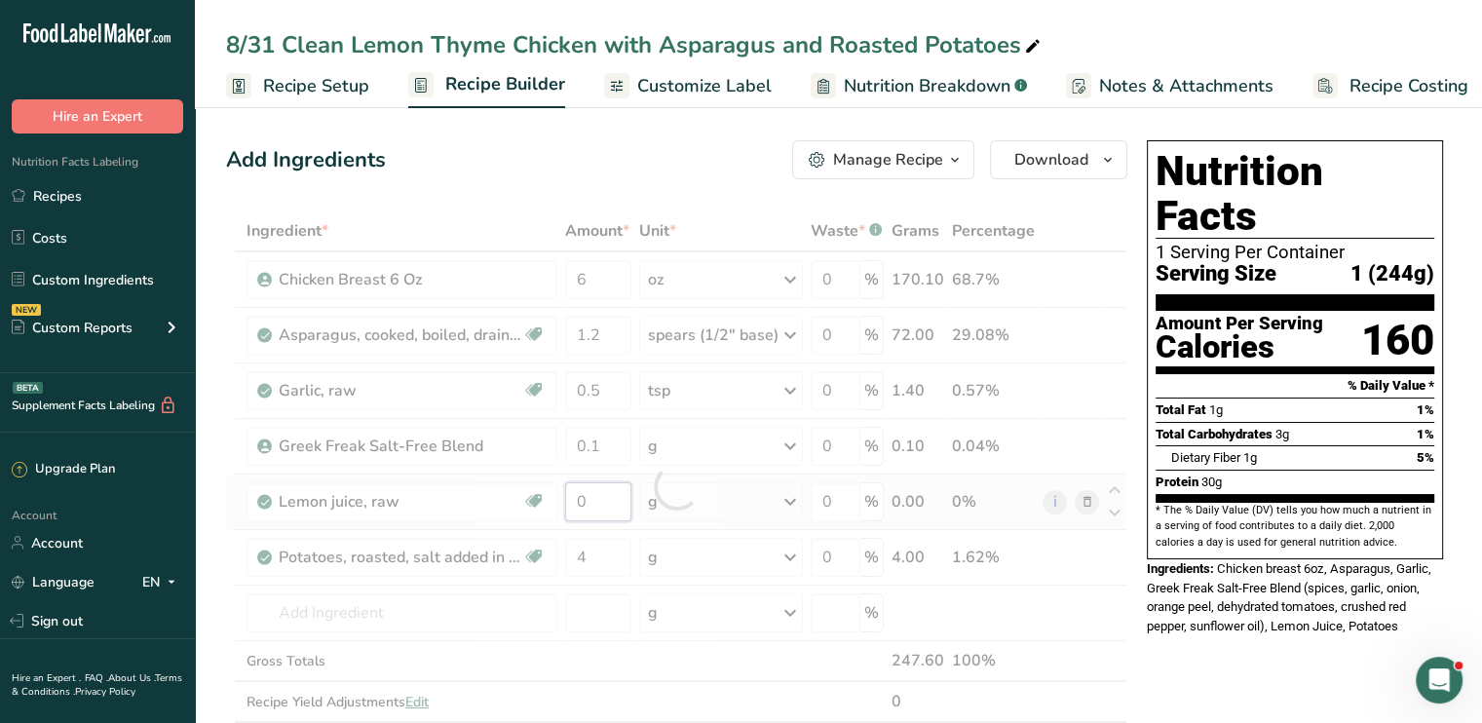
click at [608, 499] on div "Ingredient * Amount * Unit * Waste * .a-a{fill:#347362;}.b-a{fill:#fff;} Grams …" at bounding box center [676, 487] width 901 height 553
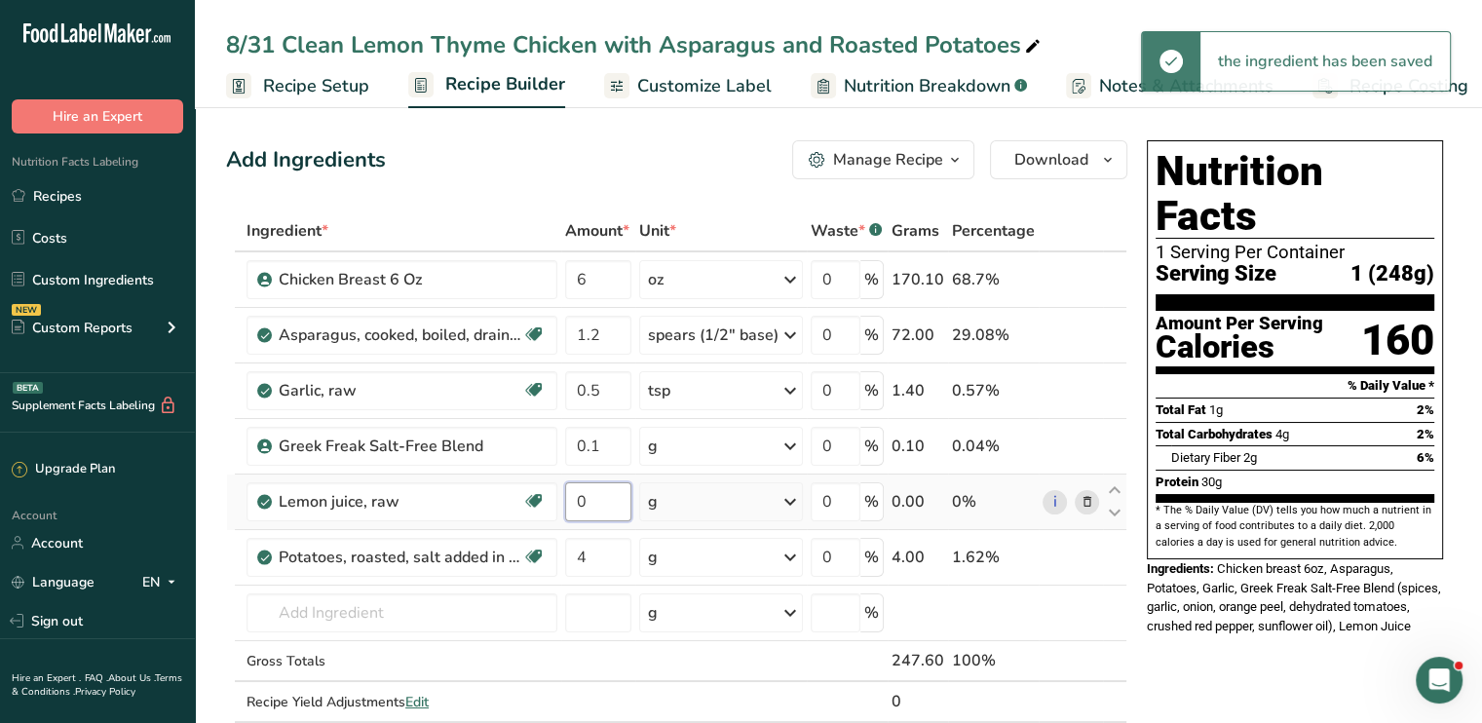
click at [608, 499] on input "0" at bounding box center [598, 501] width 66 height 39
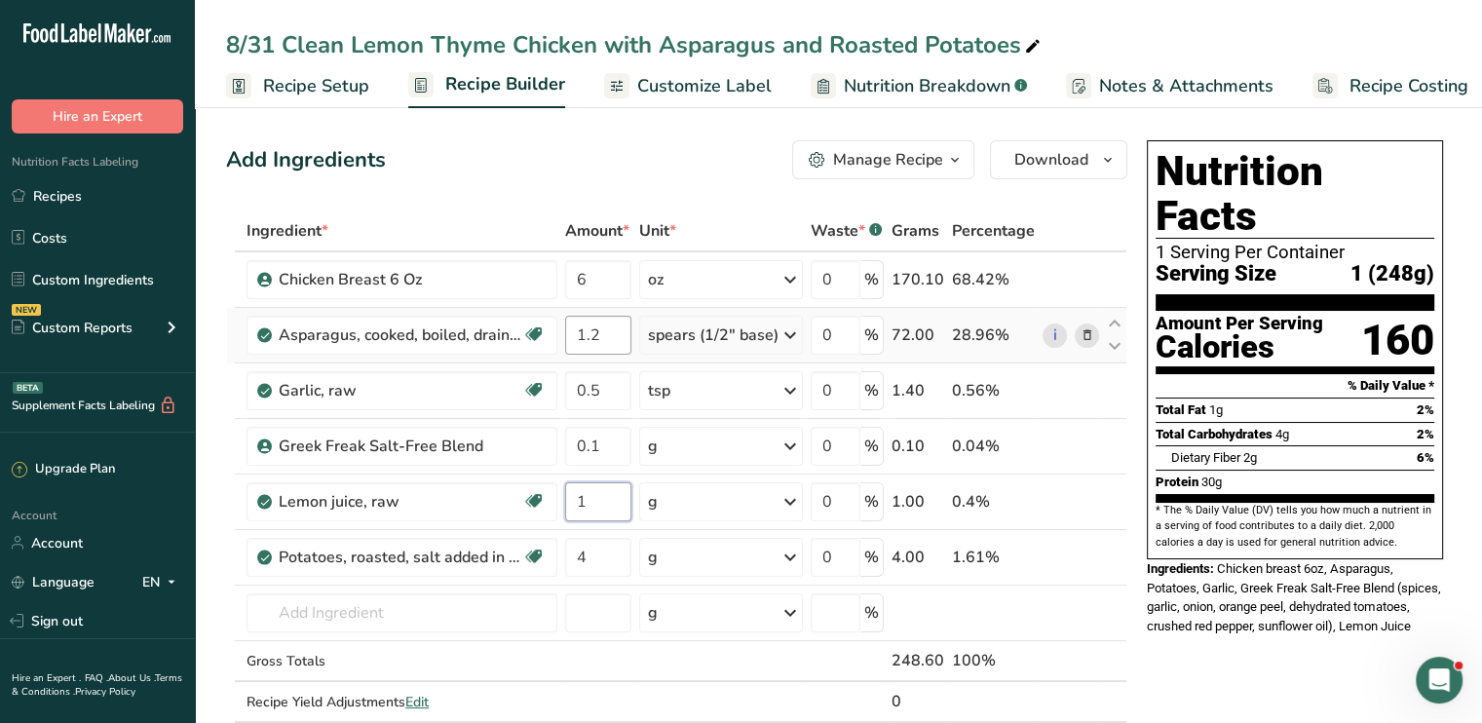
type input "1"
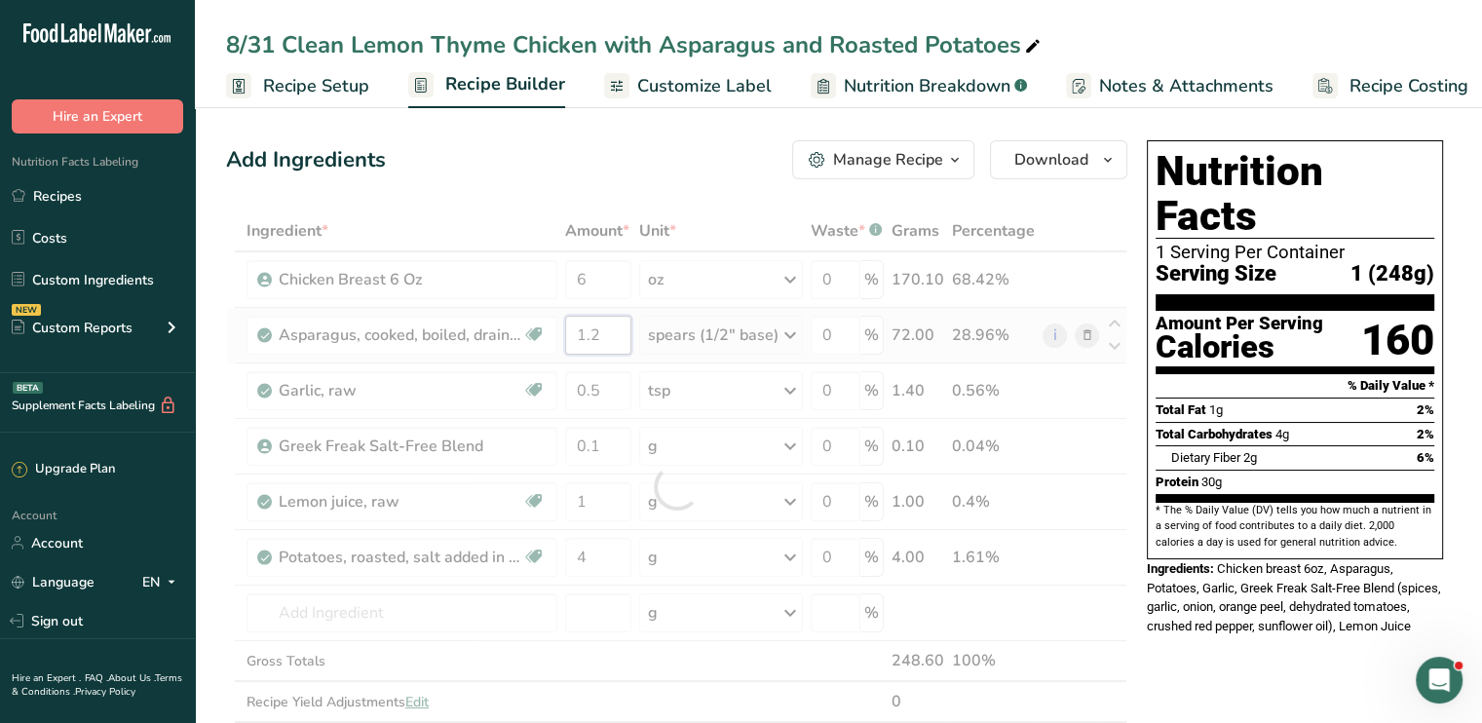
click at [618, 330] on div "Ingredient * Amount * Unit * Waste * .a-a{fill:#347362;}.b-a{fill:#fff;} Grams …" at bounding box center [676, 487] width 901 height 553
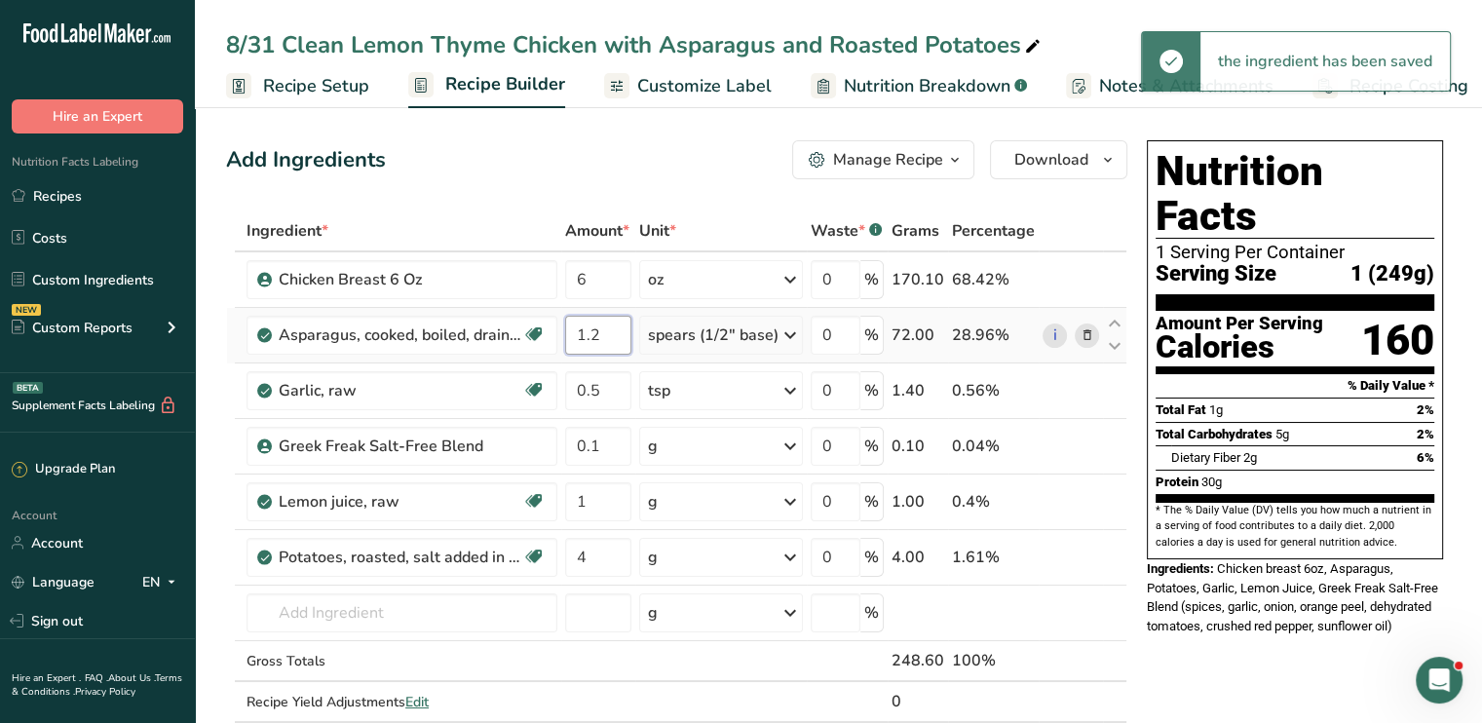
click at [618, 330] on input "1.2" at bounding box center [598, 335] width 66 height 39
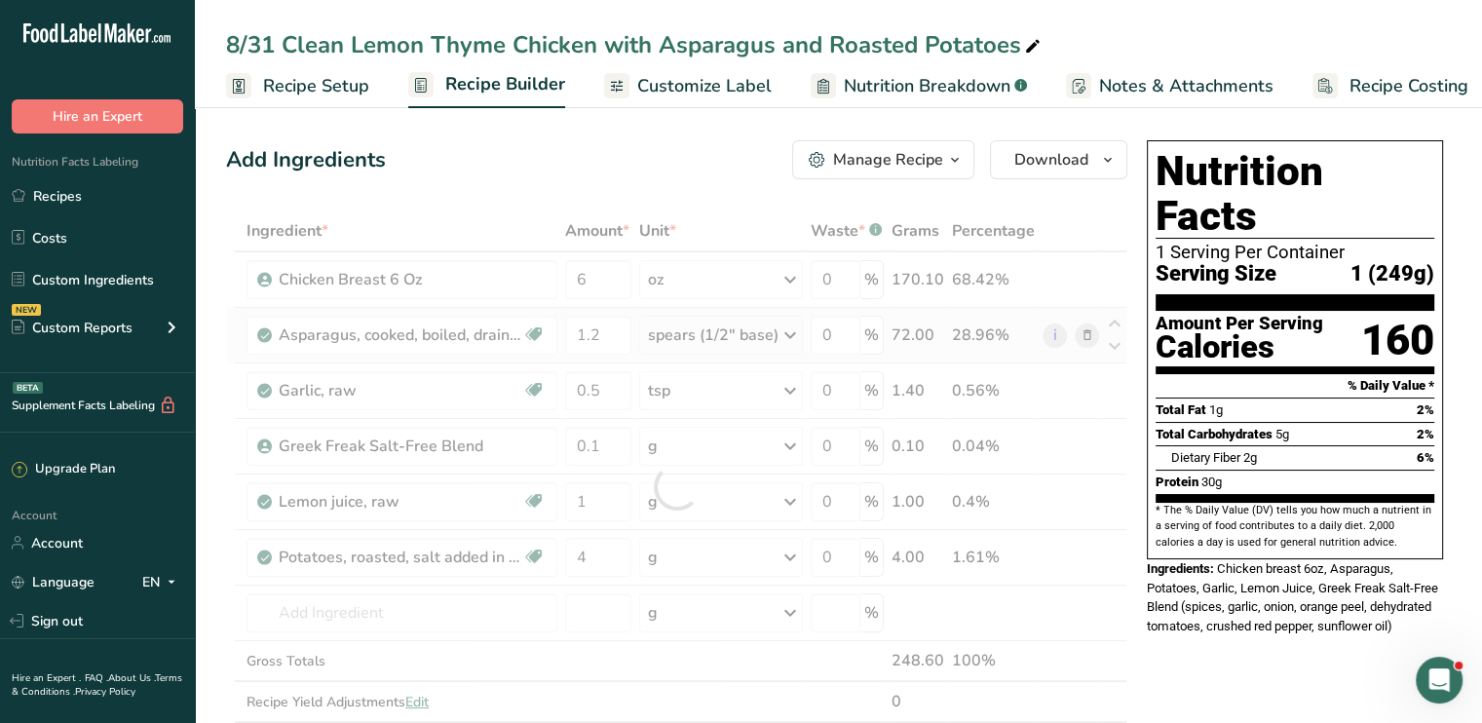
click at [800, 333] on div "Ingredient * Amount * Unit * Waste * .a-a{fill:#347362;}.b-a{fill:#fff;} Grams …" at bounding box center [676, 487] width 901 height 553
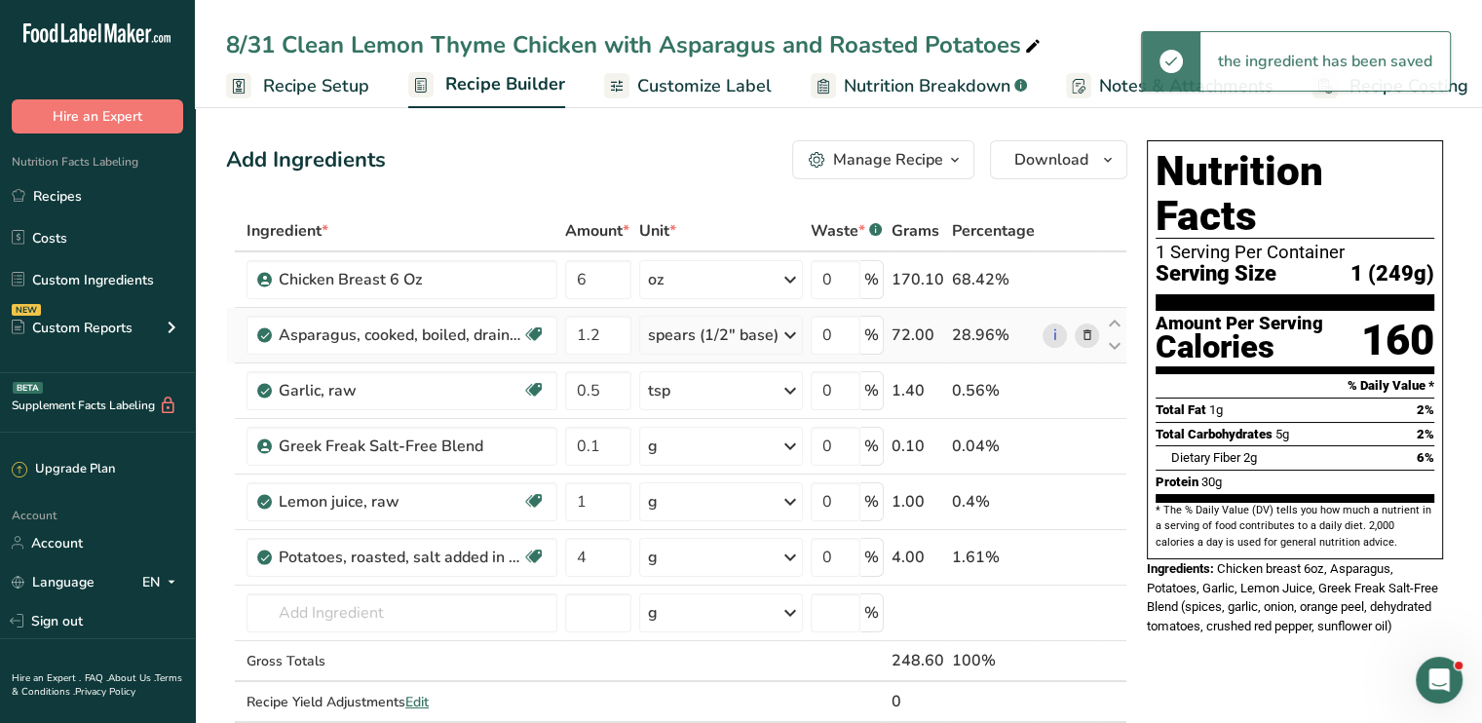
click at [787, 331] on icon at bounding box center [790, 335] width 23 height 35
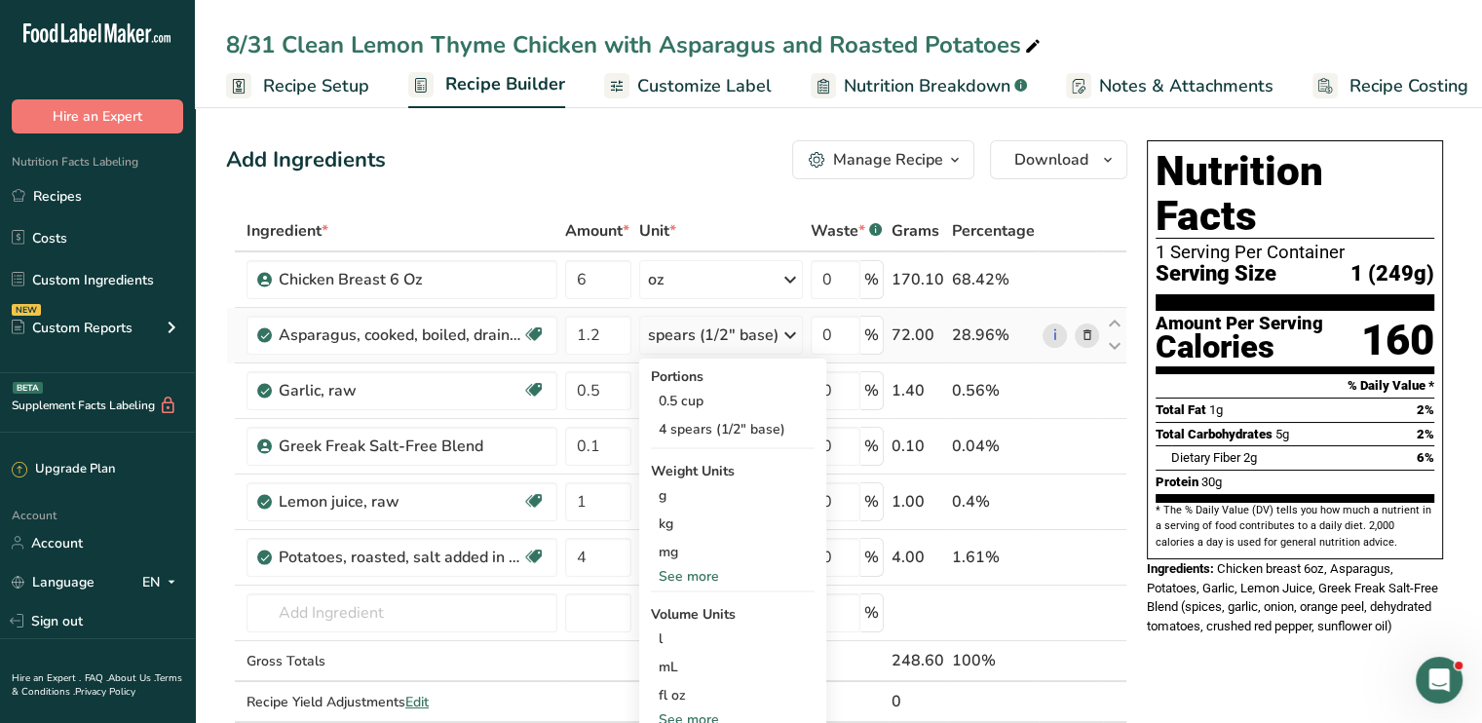
click at [720, 567] on div "See more" at bounding box center [733, 576] width 164 height 20
click at [696, 635] on div "oz" at bounding box center [733, 637] width 164 height 28
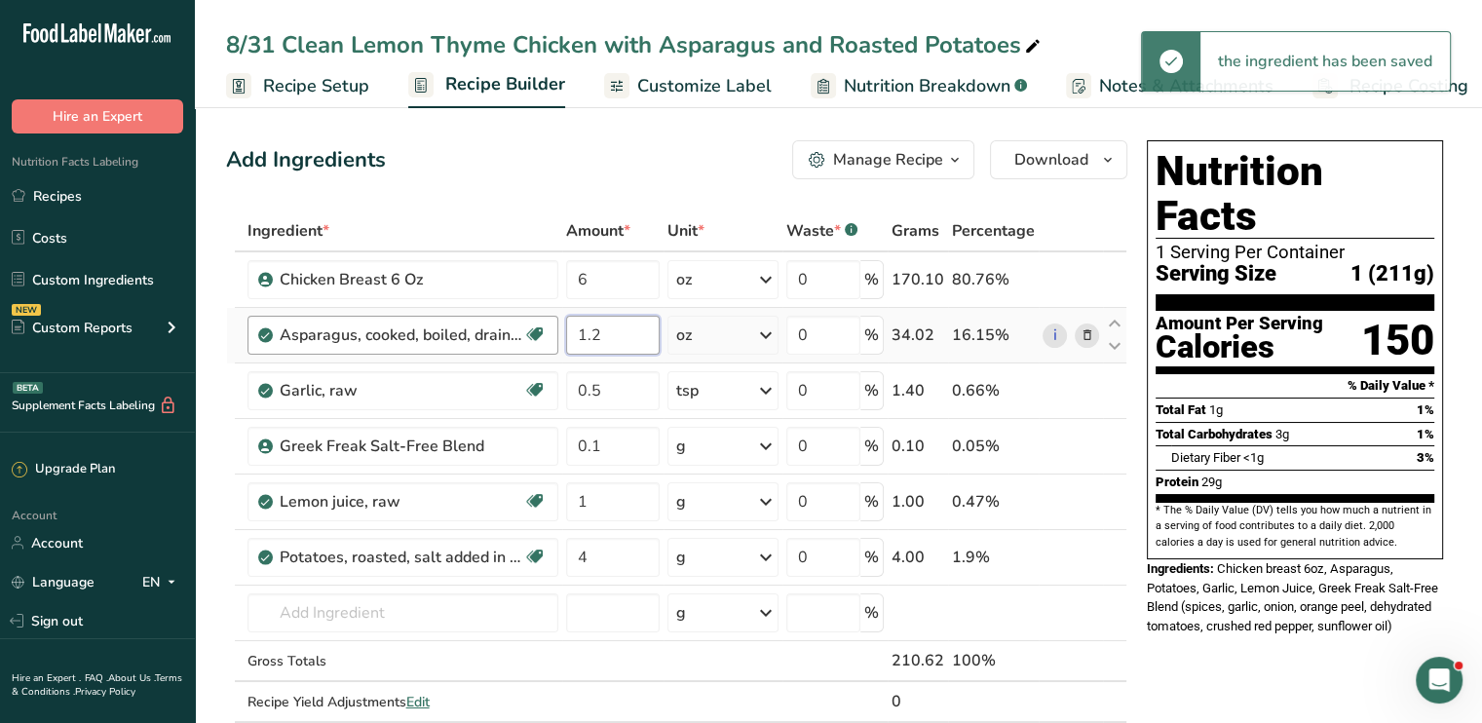
drag, startPoint x: 627, startPoint y: 339, endPoint x: 513, endPoint y: 333, distance: 114.2
click at [513, 333] on tr "Asparagus, cooked, boiled, drained Source of Antioxidants Dairy free Gluten fre…" at bounding box center [677, 336] width 900 height 56
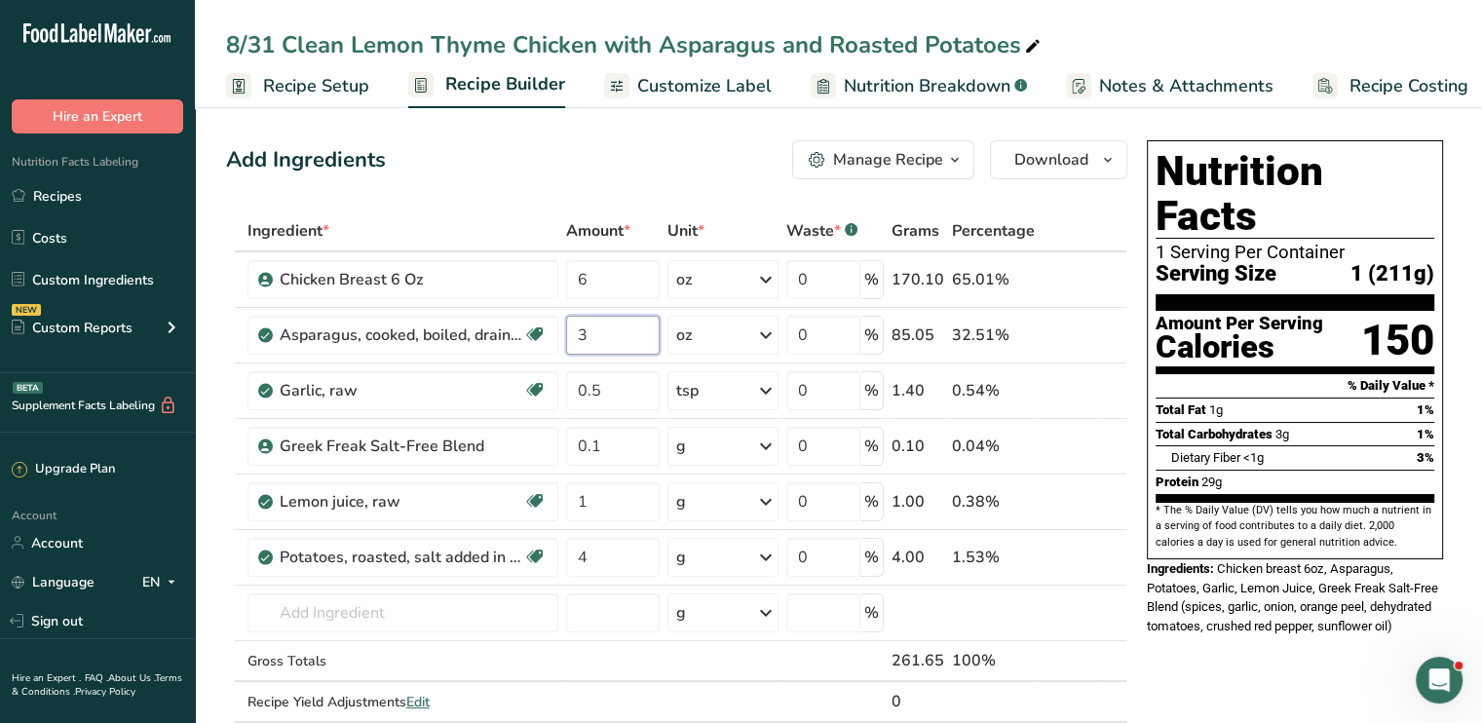
type input "3"
click at [333, 596] on input "text" at bounding box center [403, 613] width 311 height 39
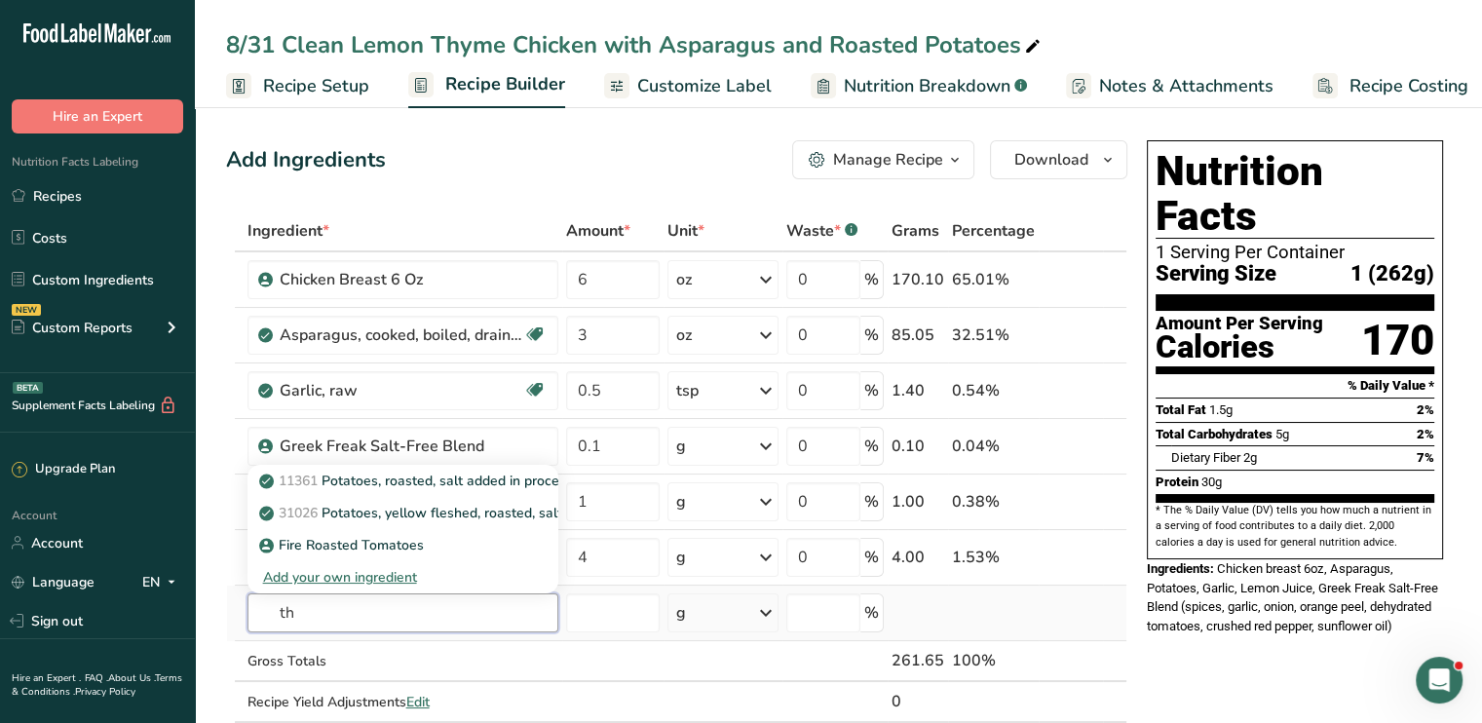
click at [333, 596] on input "th" at bounding box center [403, 613] width 311 height 39
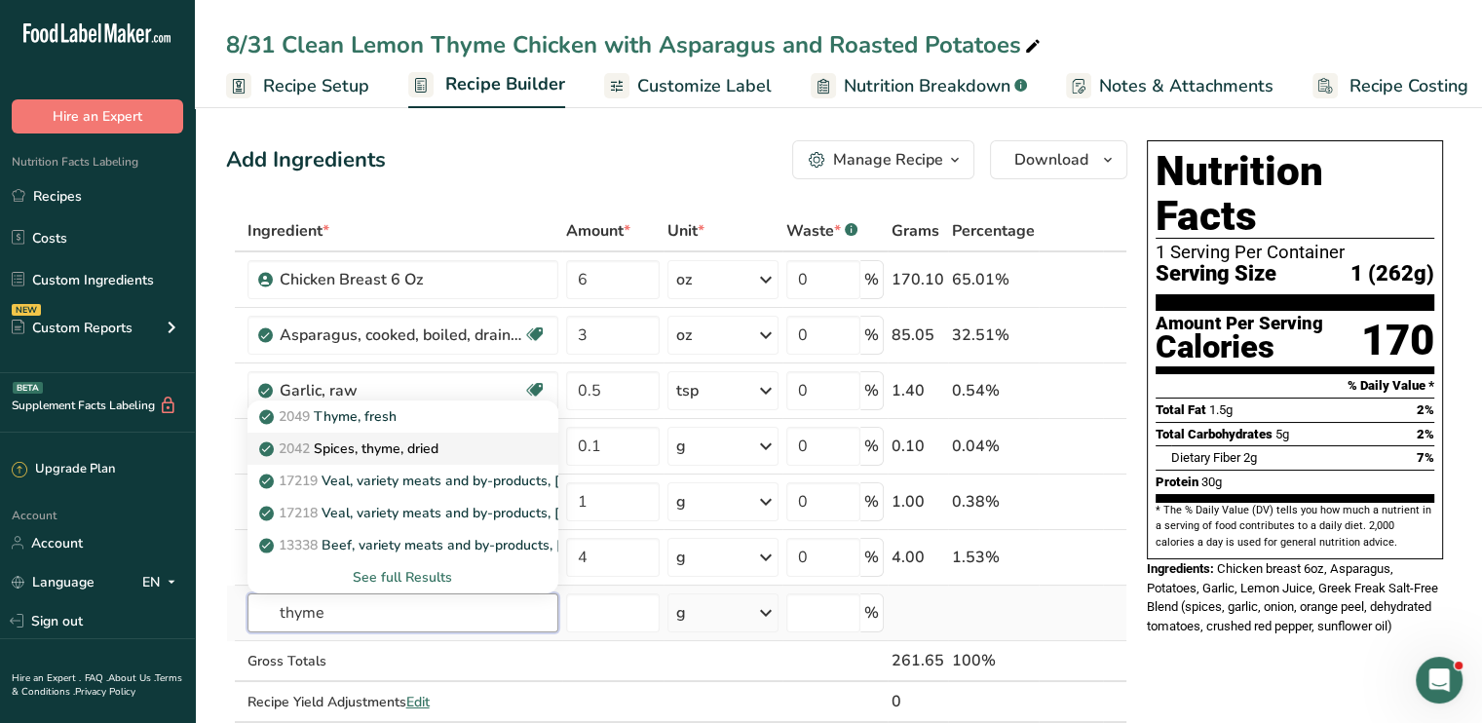
type input "thyme"
click at [382, 435] on link "2042 Spices, thyme, dried" at bounding box center [403, 449] width 311 height 32
type input "Spices, thyme, dried"
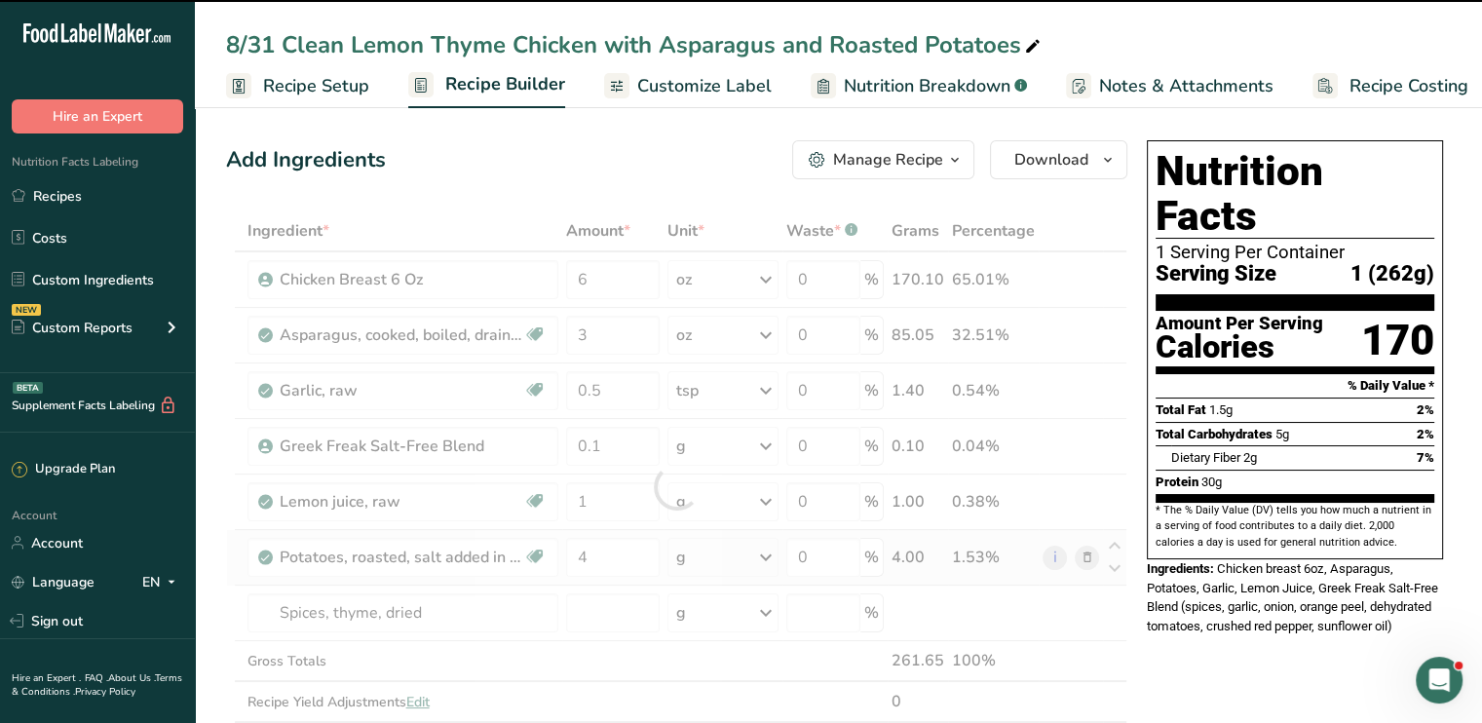
type input "0"
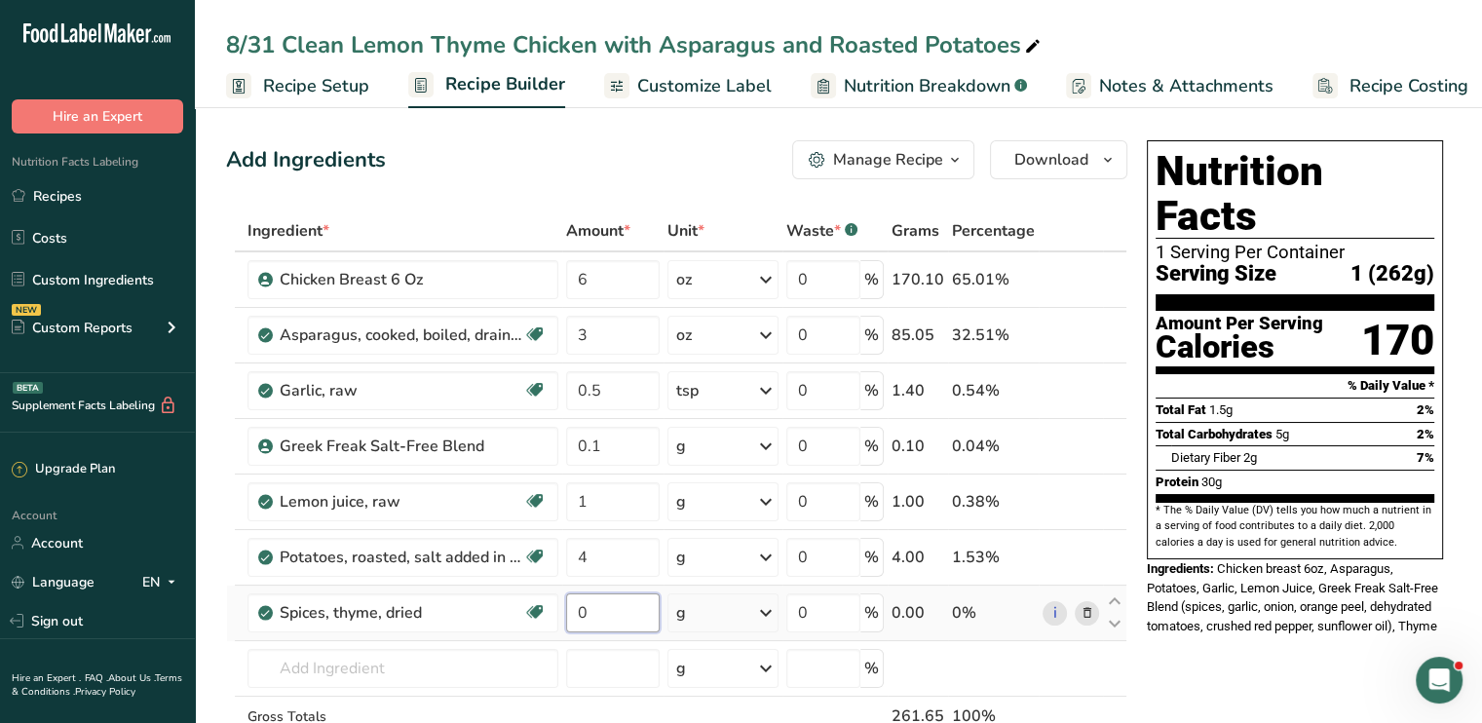
click at [606, 611] on input "0" at bounding box center [613, 613] width 95 height 39
type input "1"
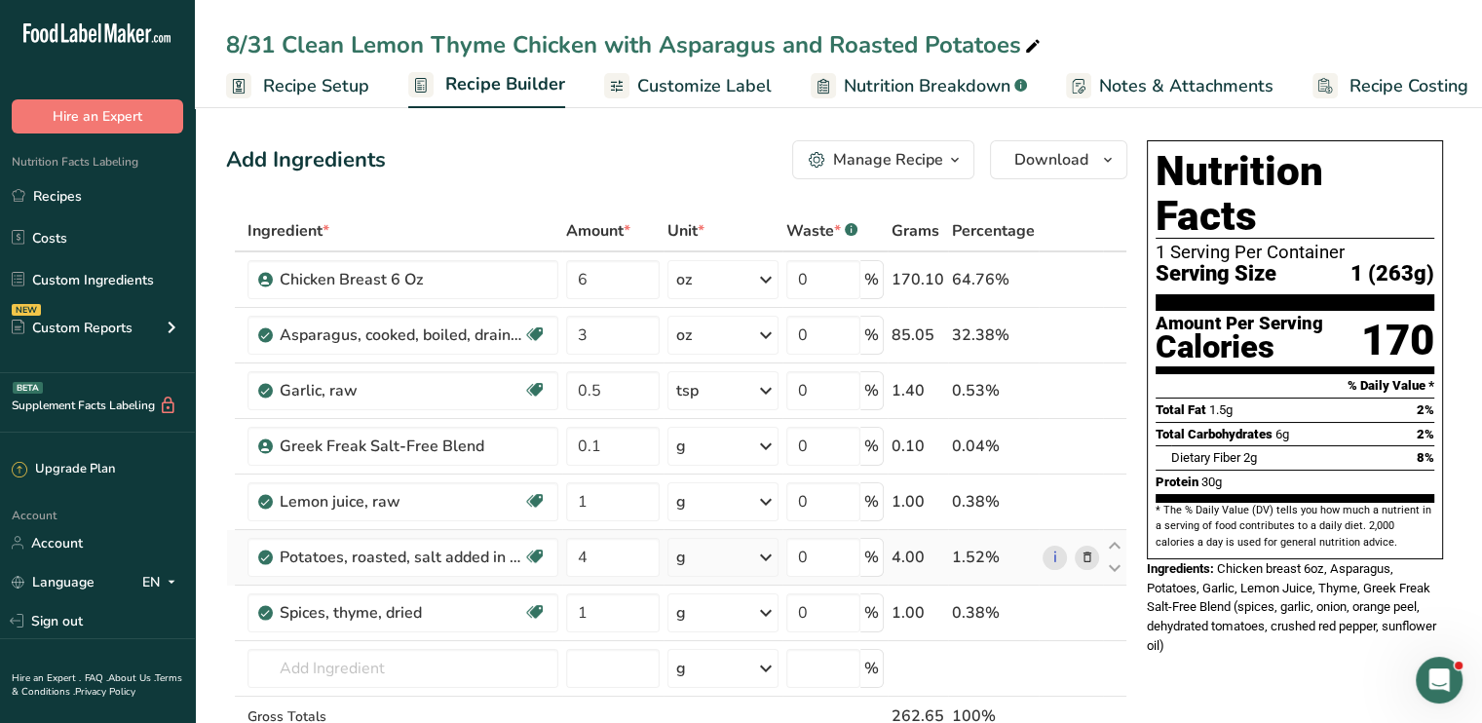
click at [762, 553] on icon at bounding box center [765, 557] width 23 height 35
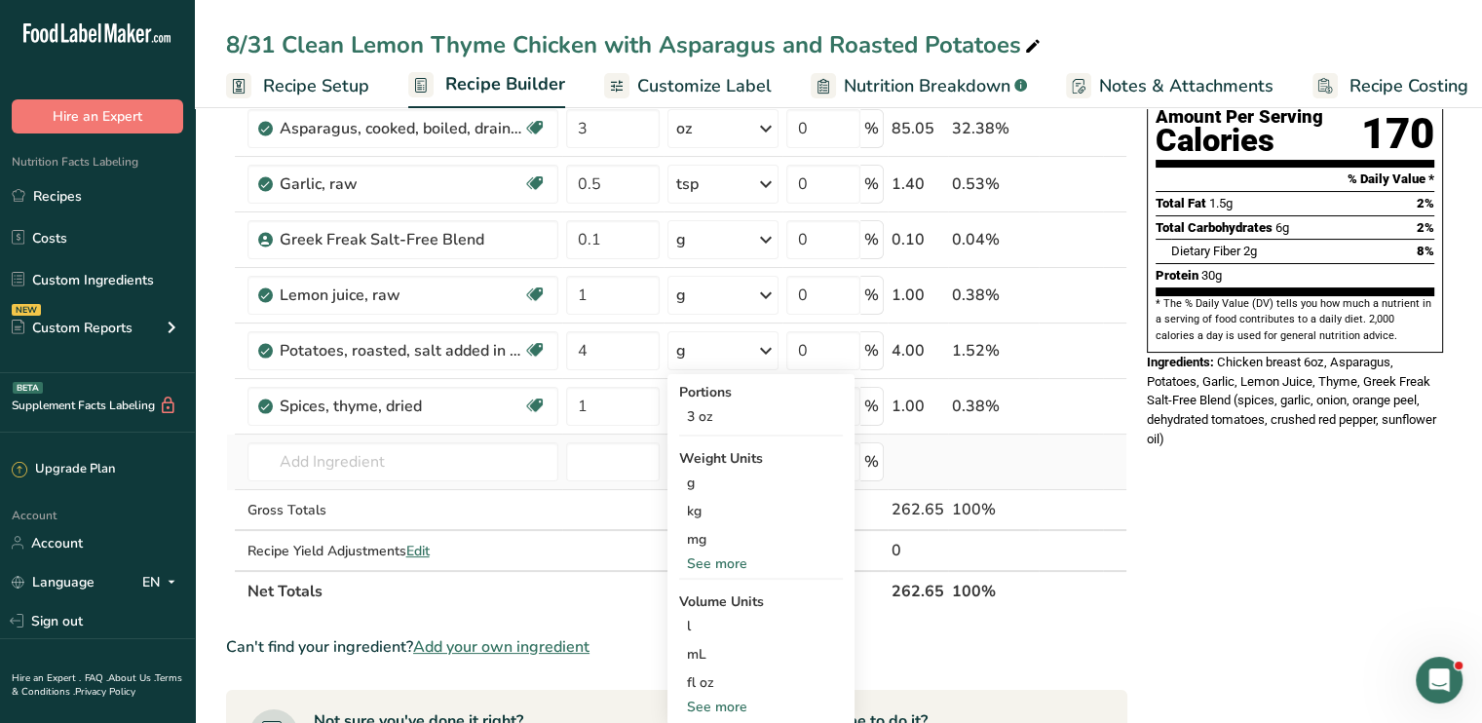
scroll to position [234, 0]
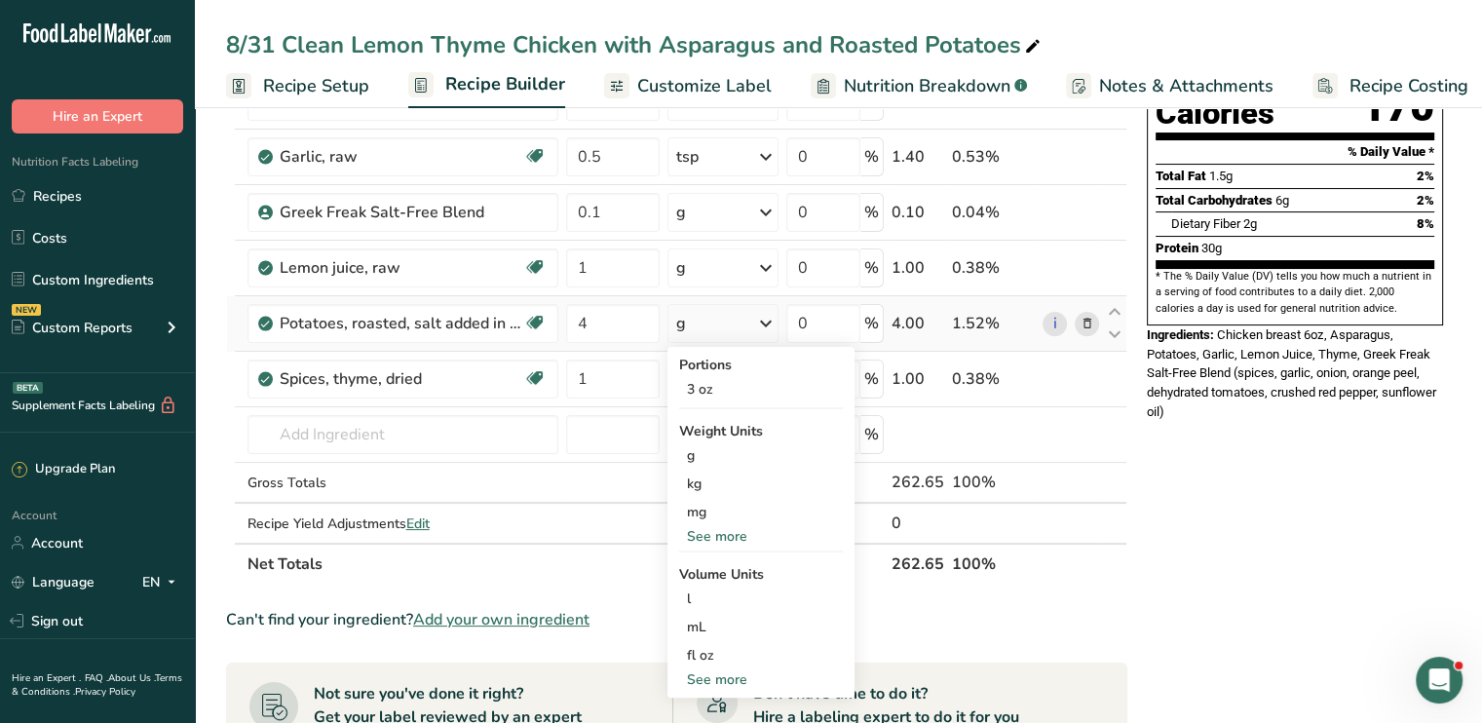
click at [748, 541] on div "See more" at bounding box center [761, 536] width 164 height 20
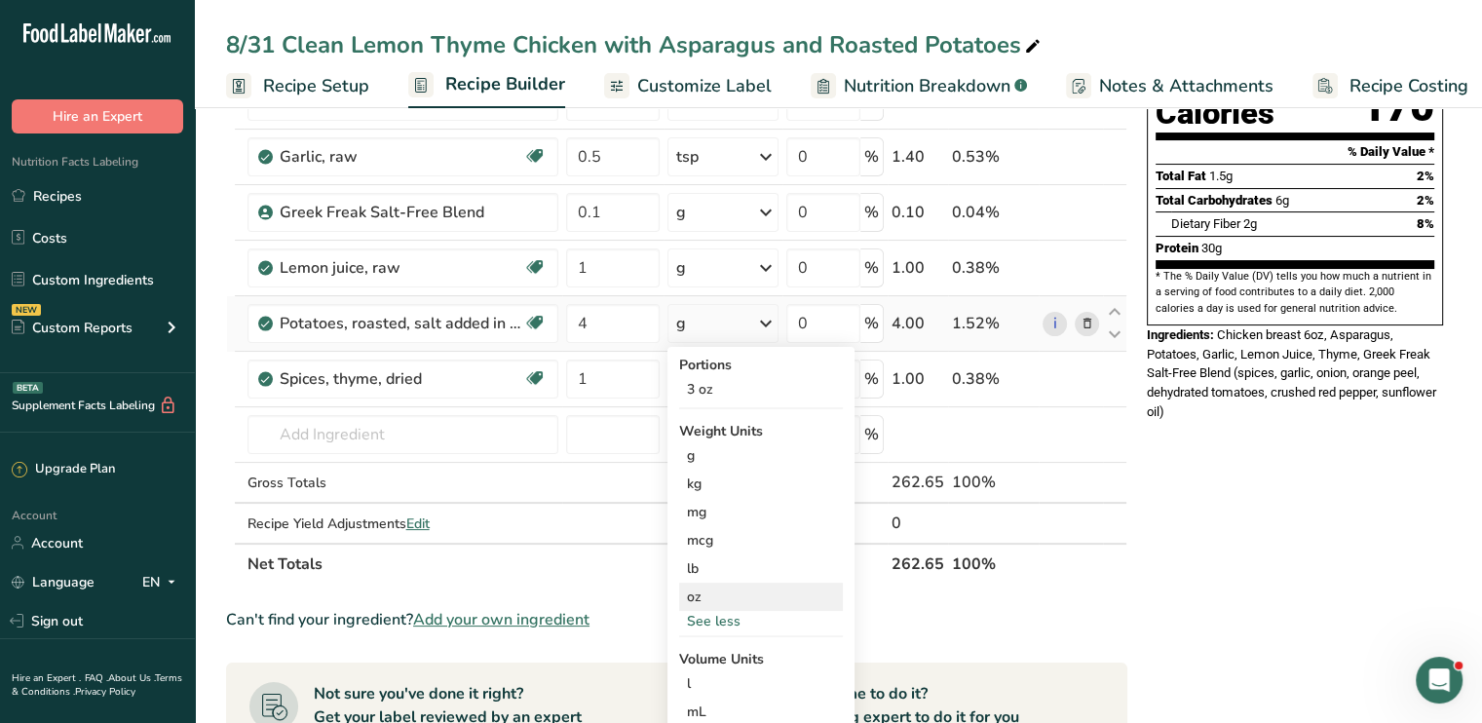
click at [718, 593] on div "oz" at bounding box center [761, 597] width 164 height 28
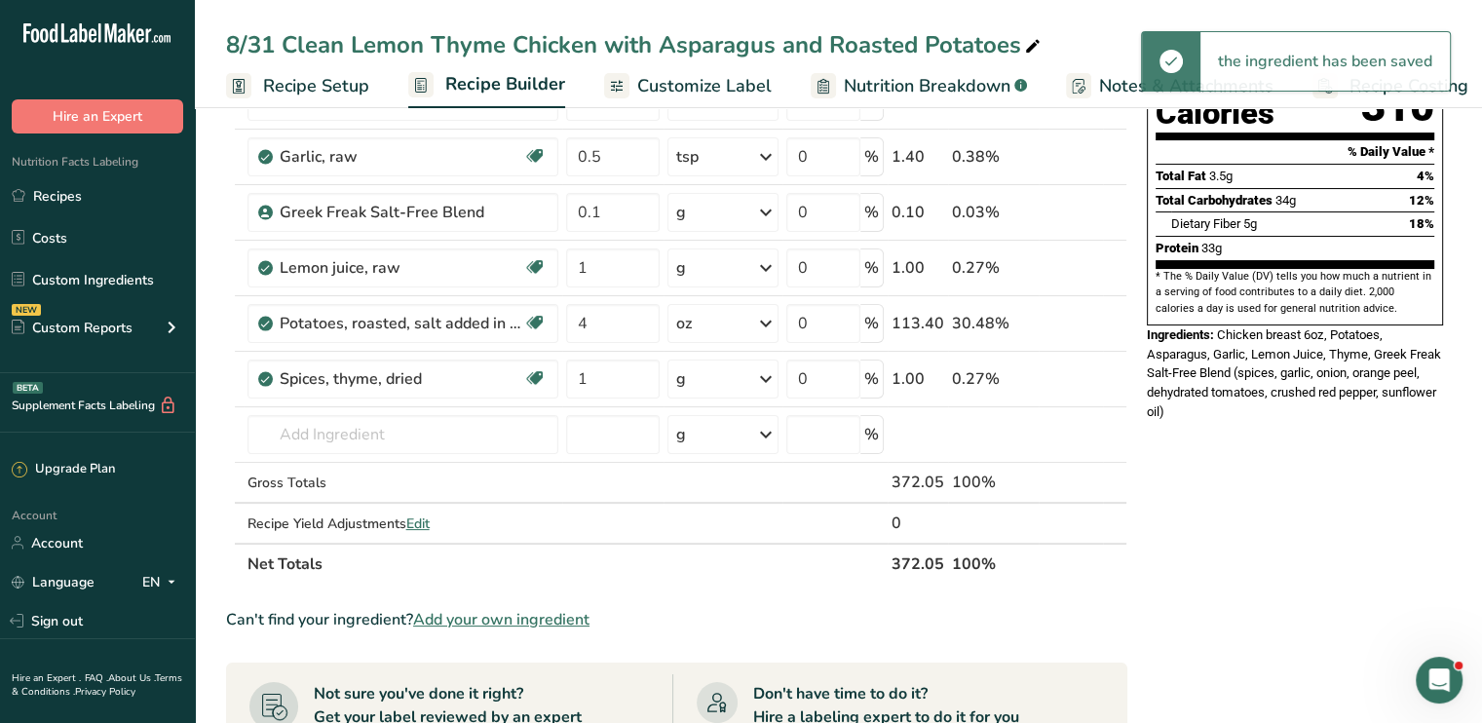
click at [1255, 460] on div "Nutrition Facts 1 Serving Per Container Serving Size 1 (372g) Amount Per Servin…" at bounding box center [1295, 597] width 312 height 1397
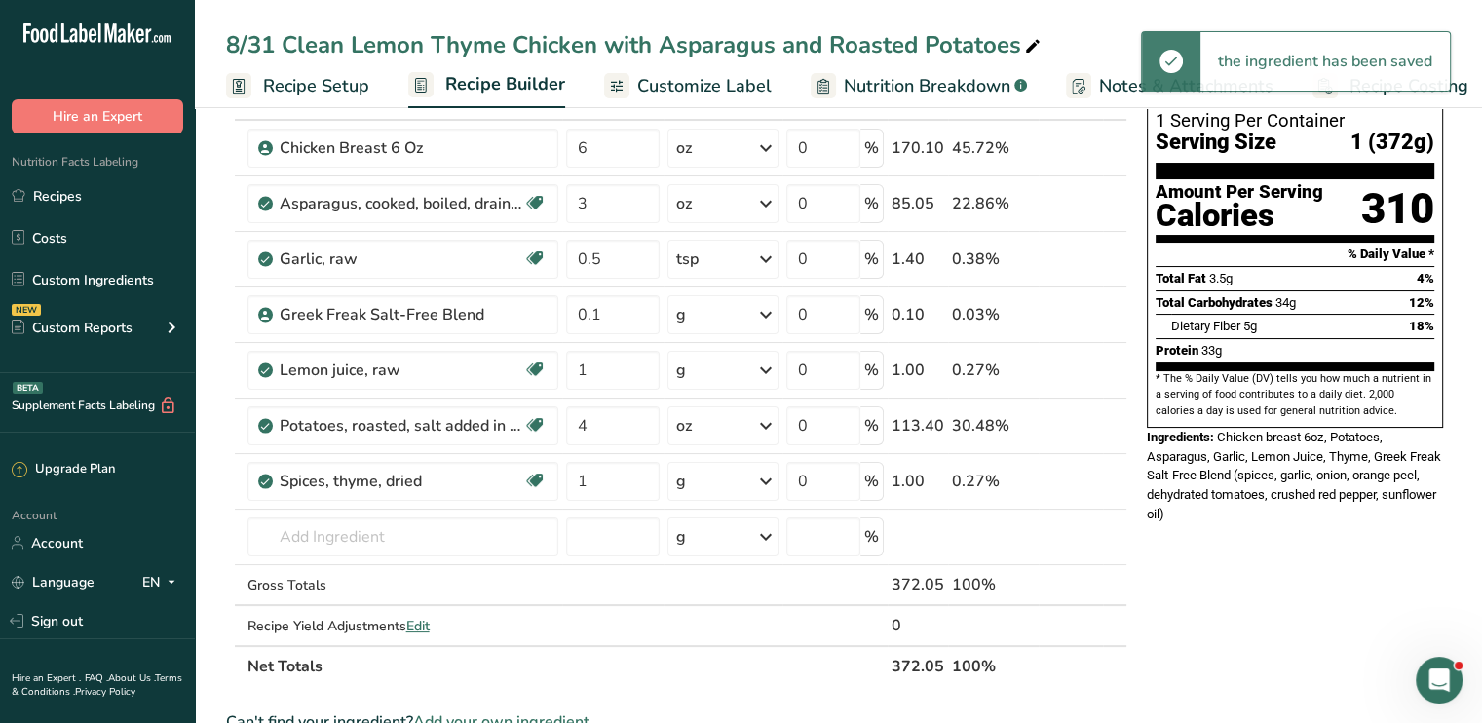
scroll to position [0, 0]
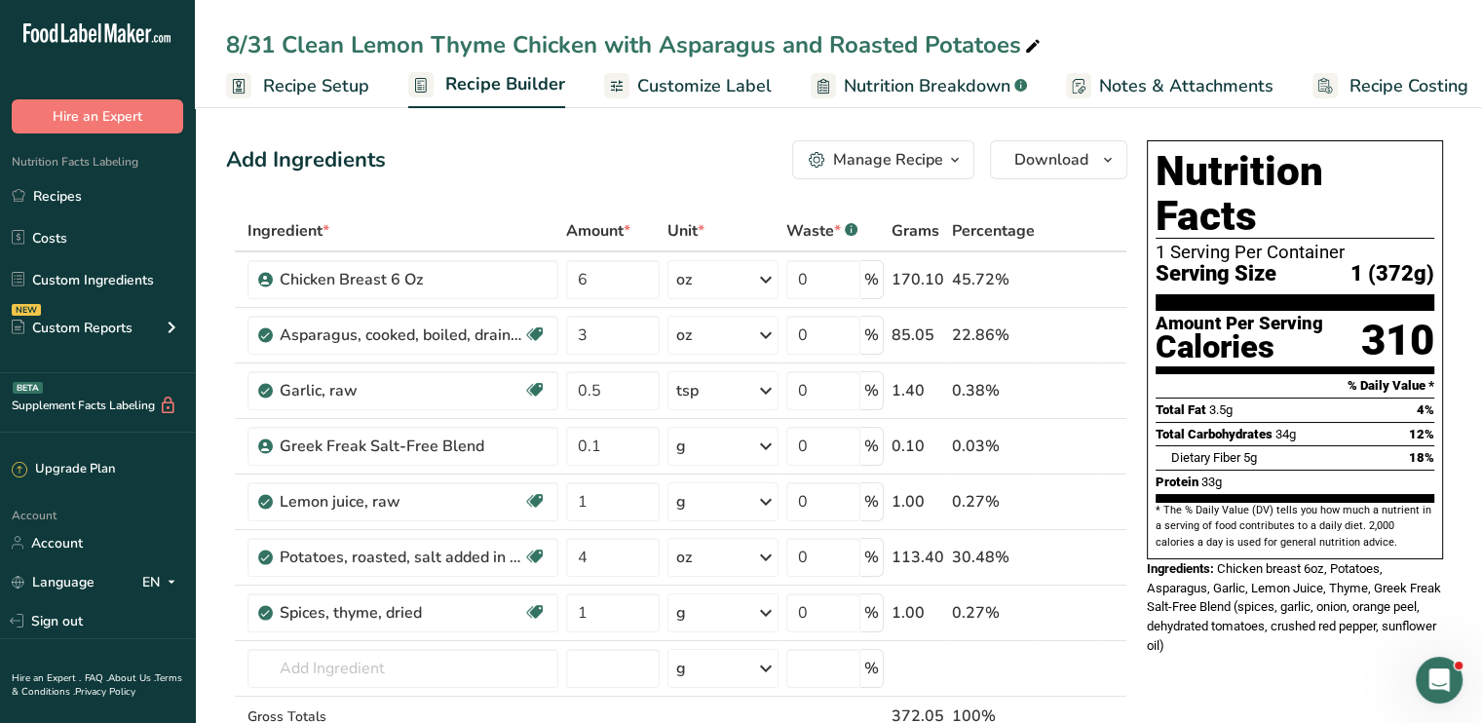
click at [709, 89] on span "Customize Label" at bounding box center [704, 86] width 134 height 26
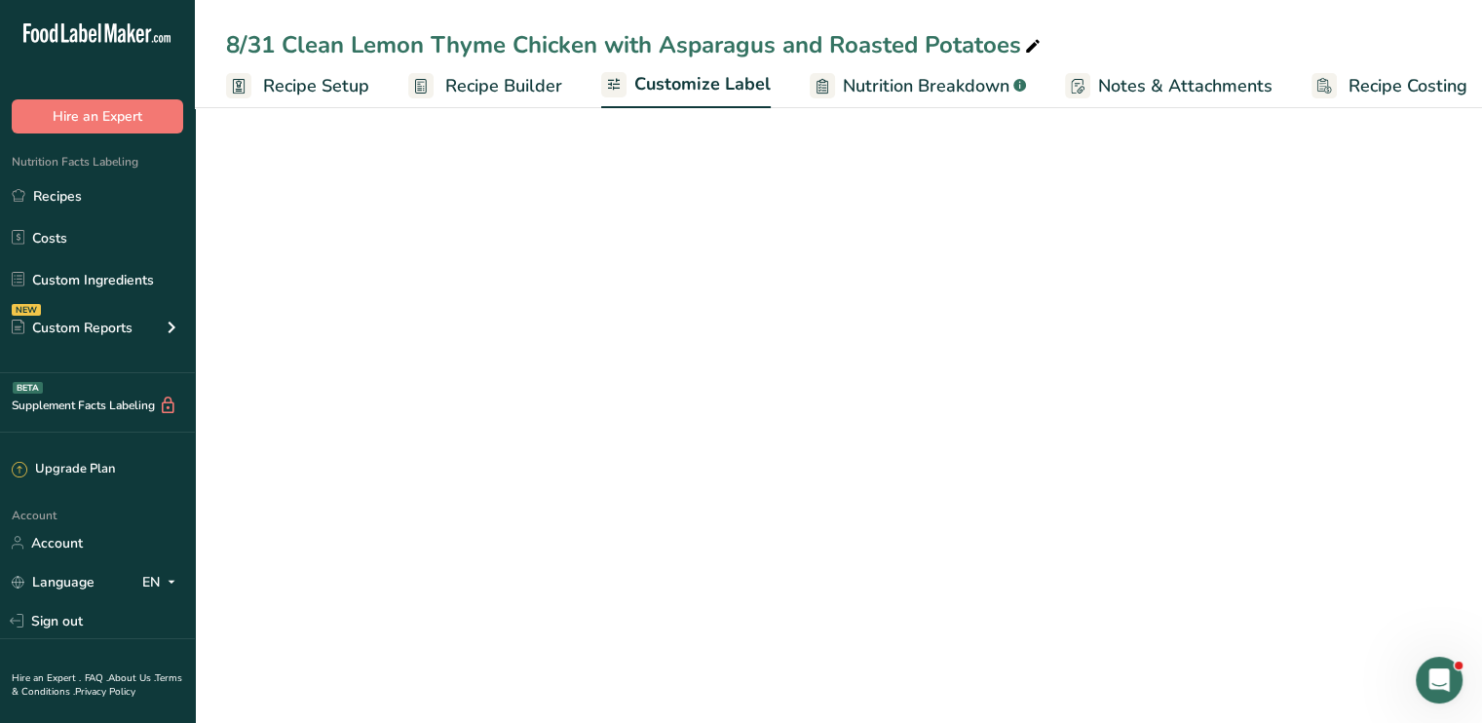
scroll to position [0, 17]
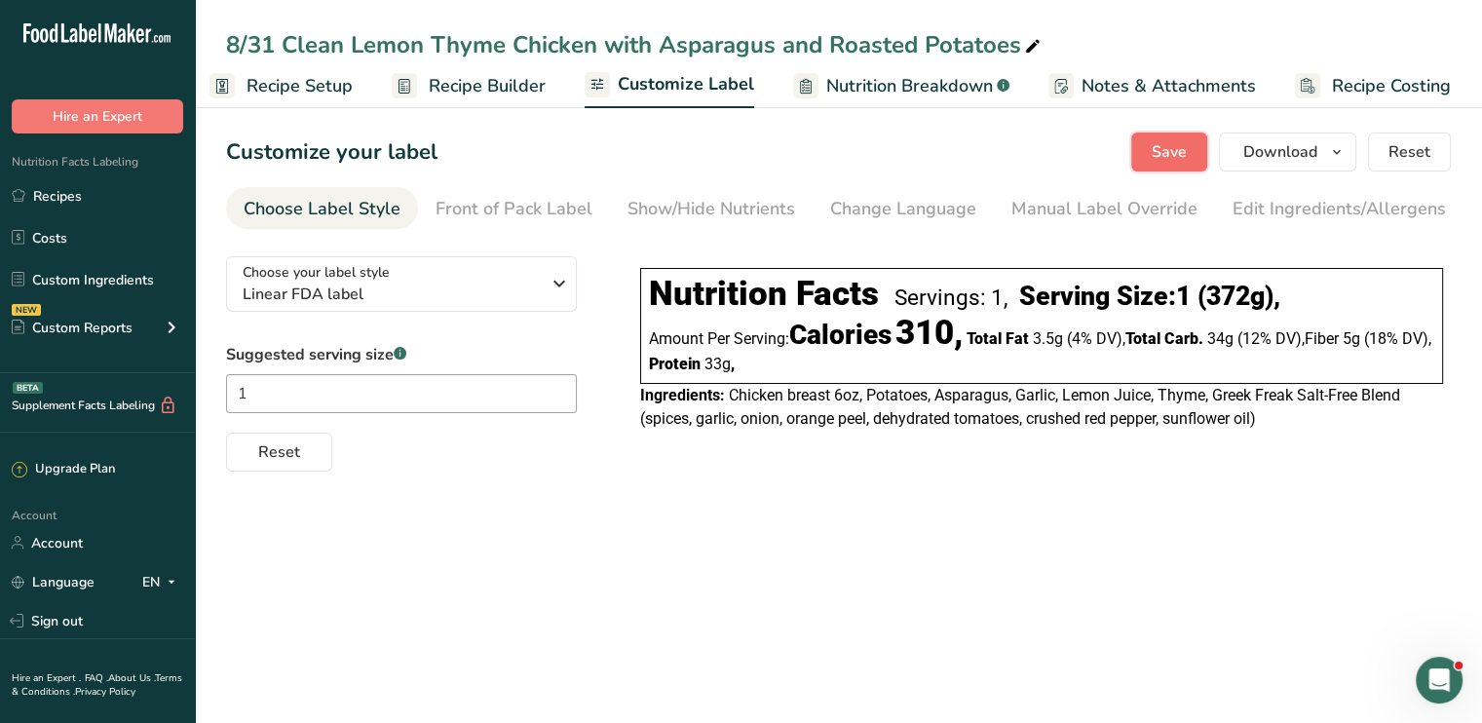
click at [1169, 142] on span "Save" at bounding box center [1169, 151] width 35 height 23
click at [1168, 160] on span "Save" at bounding box center [1169, 151] width 35 height 23
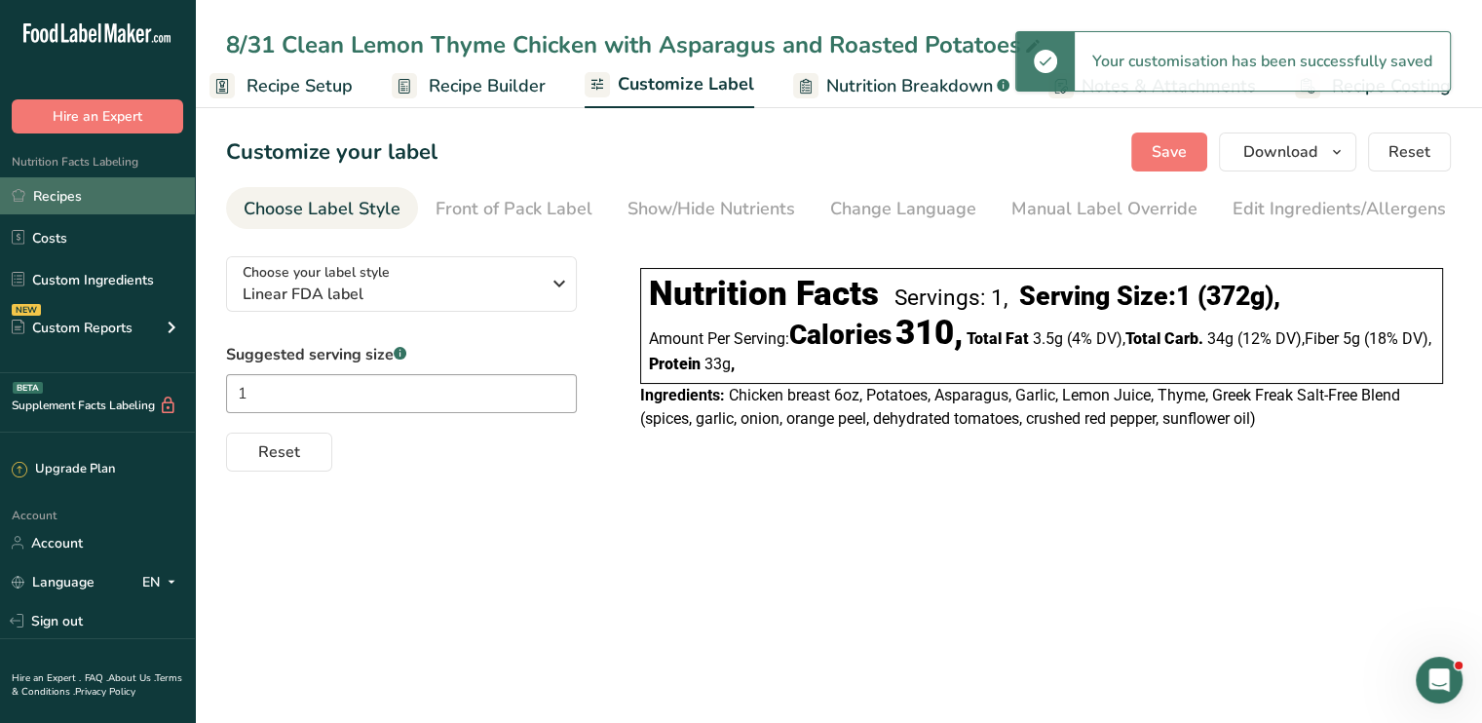
click at [136, 200] on link "Recipes" at bounding box center [97, 195] width 195 height 37
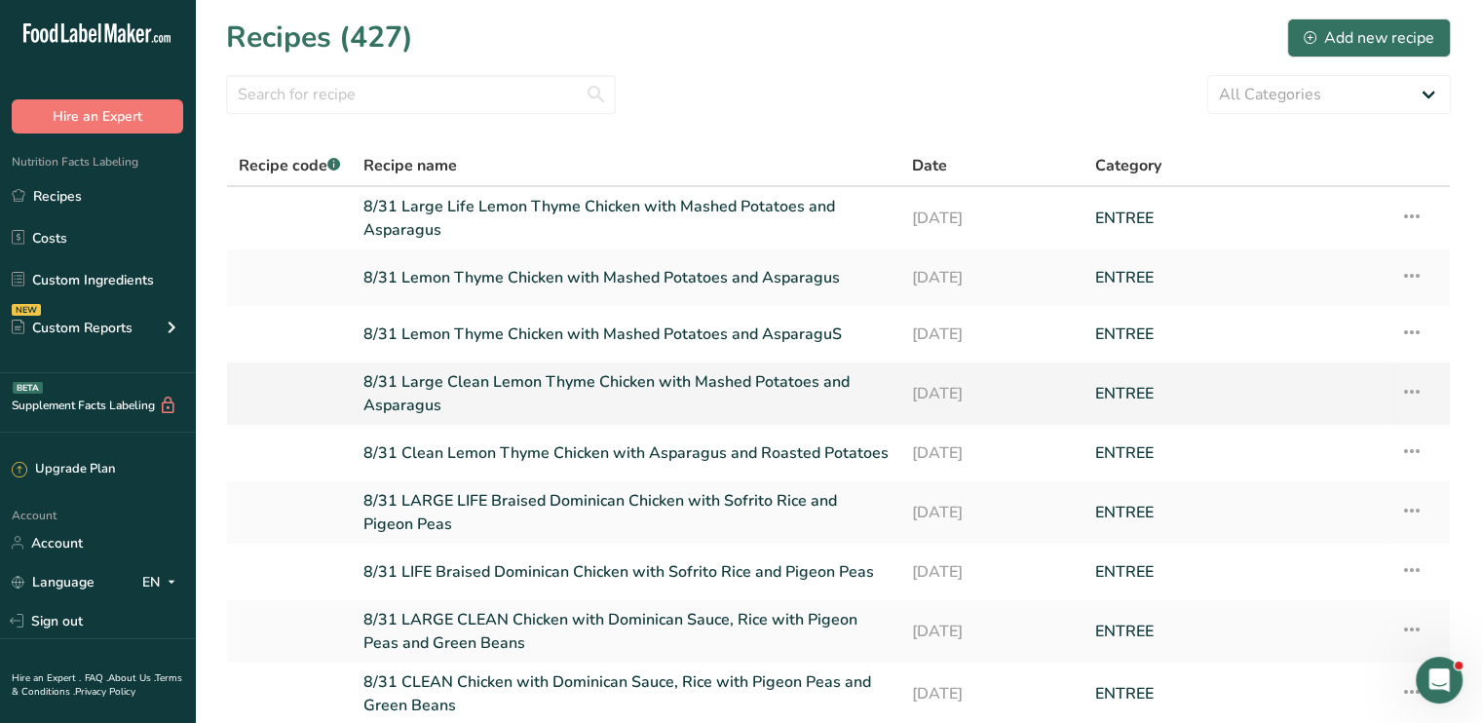
click at [518, 372] on link "8/31 Large Clean Lemon Thyme Chicken with Mashed Potatoes and Asparagus" at bounding box center [626, 393] width 525 height 47
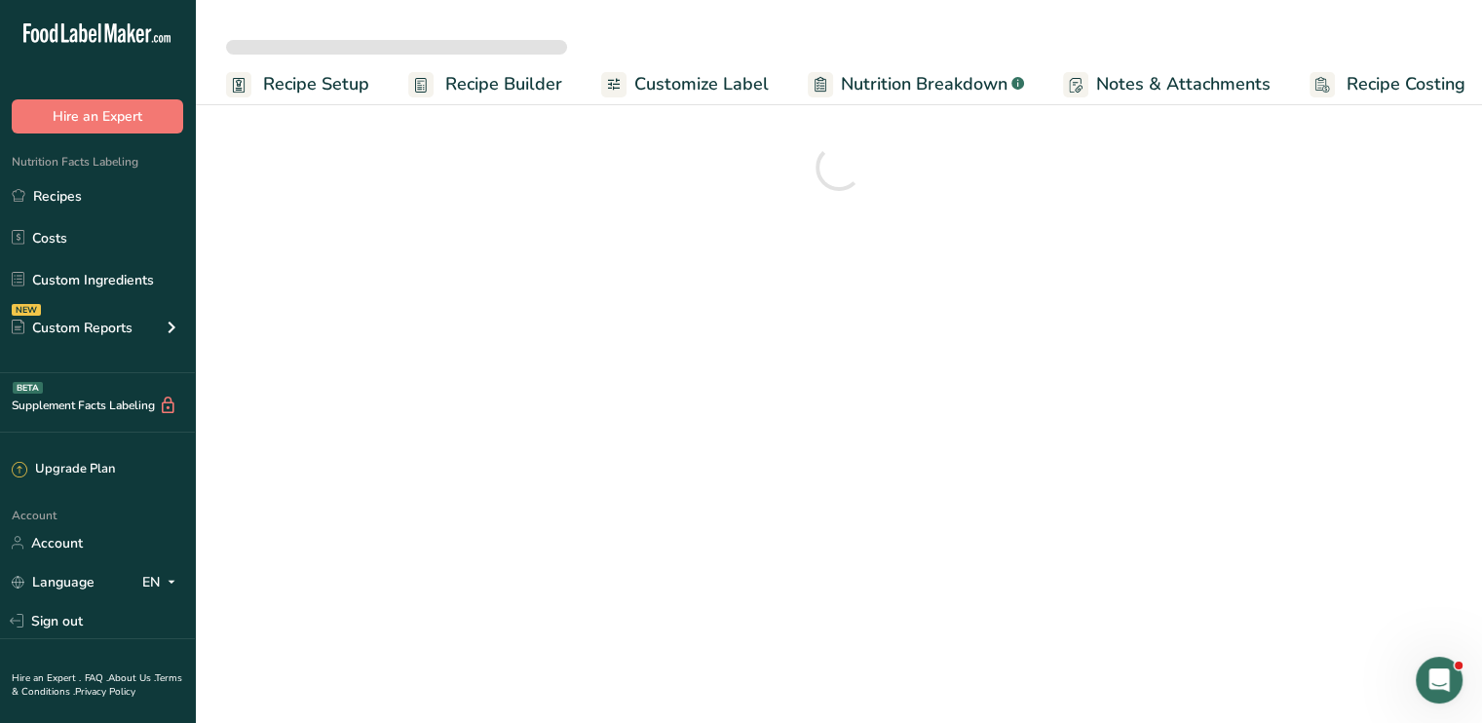
click at [518, 372] on main "Recipe Setup Recipe Builder Customize Label Nutrition Breakdown .a-a{fill:#3473…" at bounding box center [741, 361] width 1482 height 723
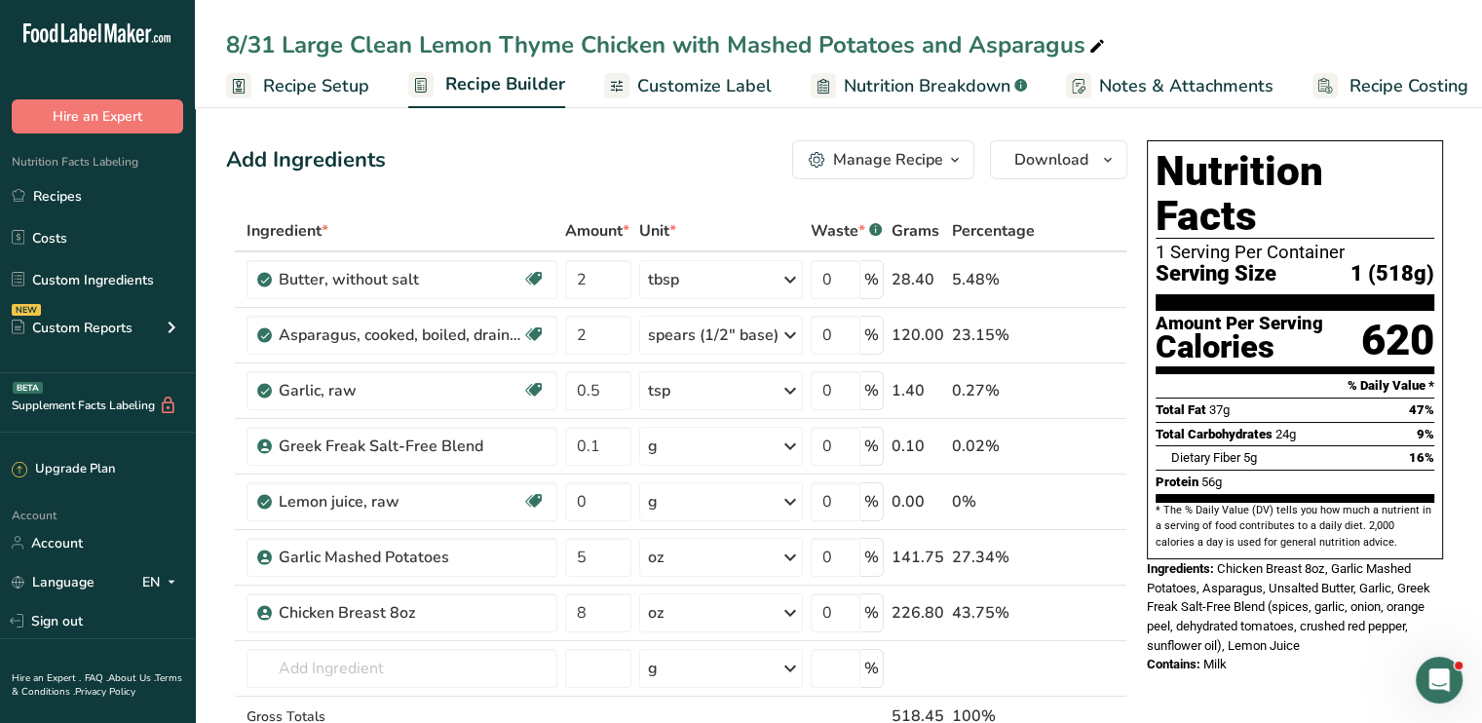
click at [1094, 46] on icon at bounding box center [1098, 46] width 18 height 27
drag, startPoint x: 1094, startPoint y: 46, endPoint x: 417, endPoint y: 75, distance: 677.9
click at [417, 75] on div "8/31 Large Clean Lemon Thyme Chicken with Mashed Potatoes and Asparagus Recipe …" at bounding box center [838, 54] width 1287 height 108
type input "8/31 Large Clean Lemon Thyme Chicken with Asparagus and Roasted Potatoes"
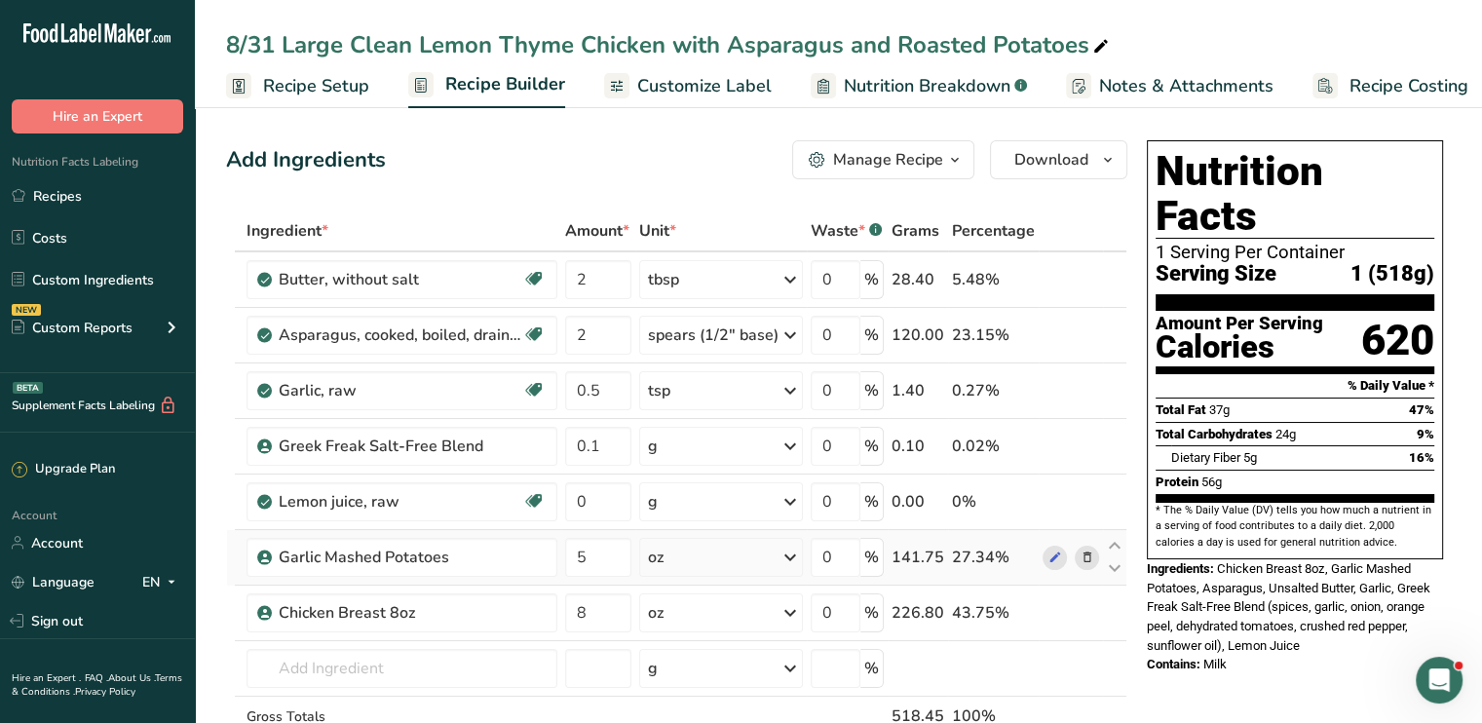
click at [1088, 560] on icon at bounding box center [1087, 558] width 14 height 20
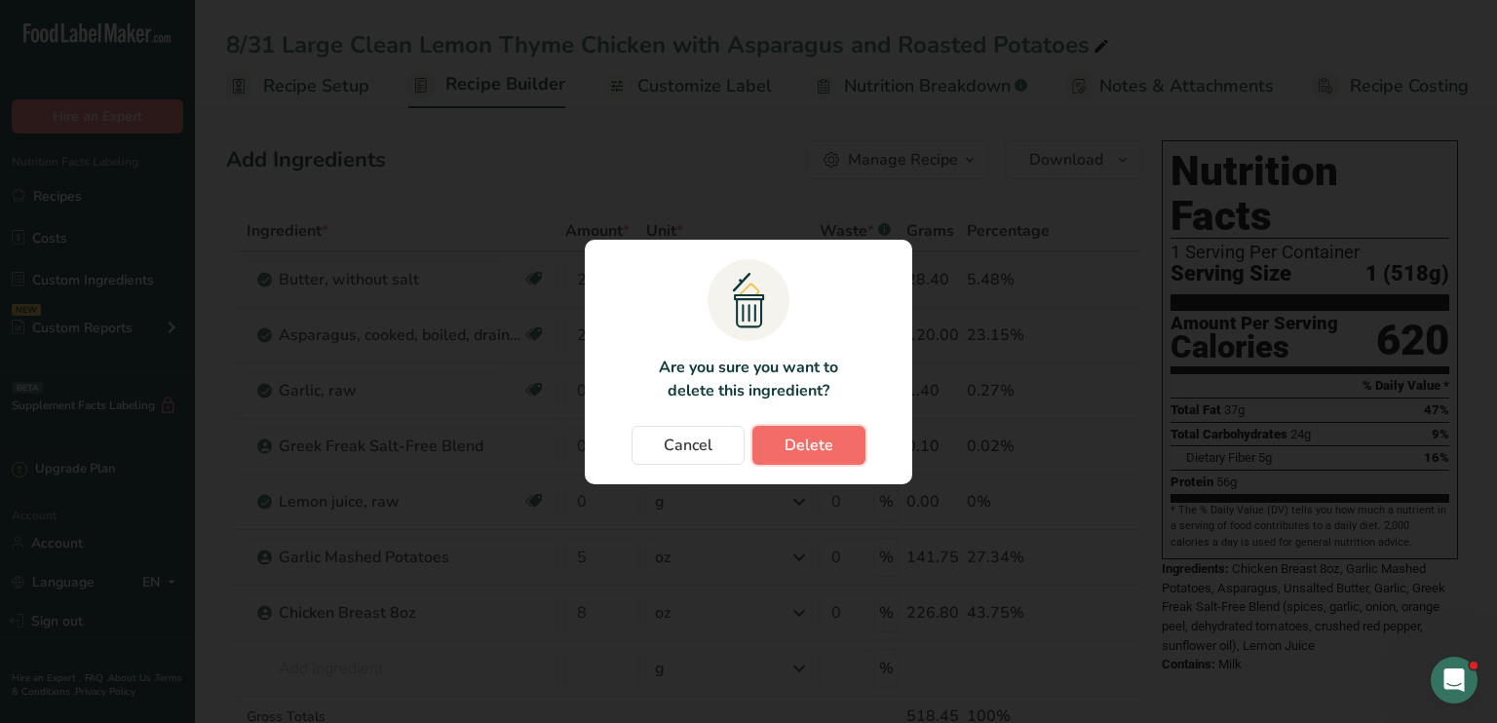
click at [836, 440] on button "Delete" at bounding box center [808, 445] width 113 height 39
type input "8"
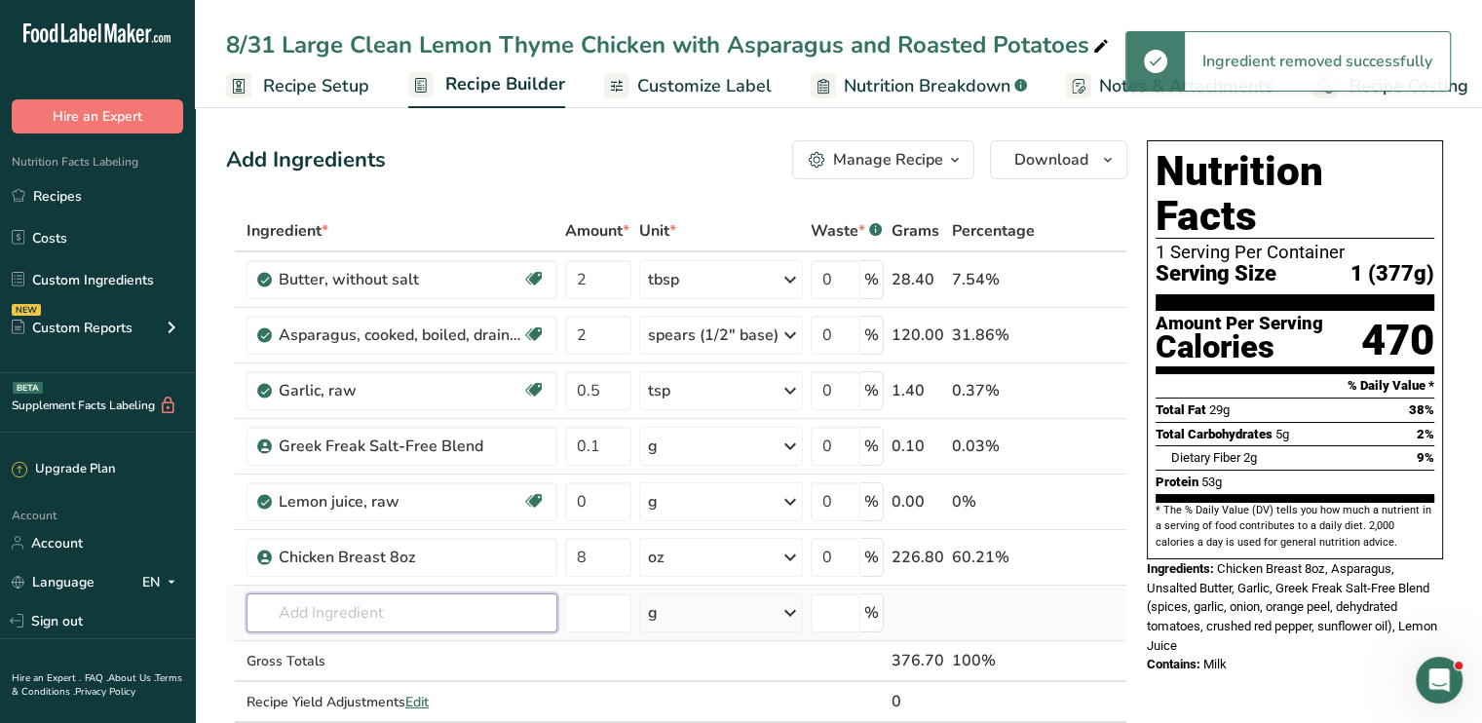
click at [421, 610] on input "text" at bounding box center [402, 613] width 311 height 39
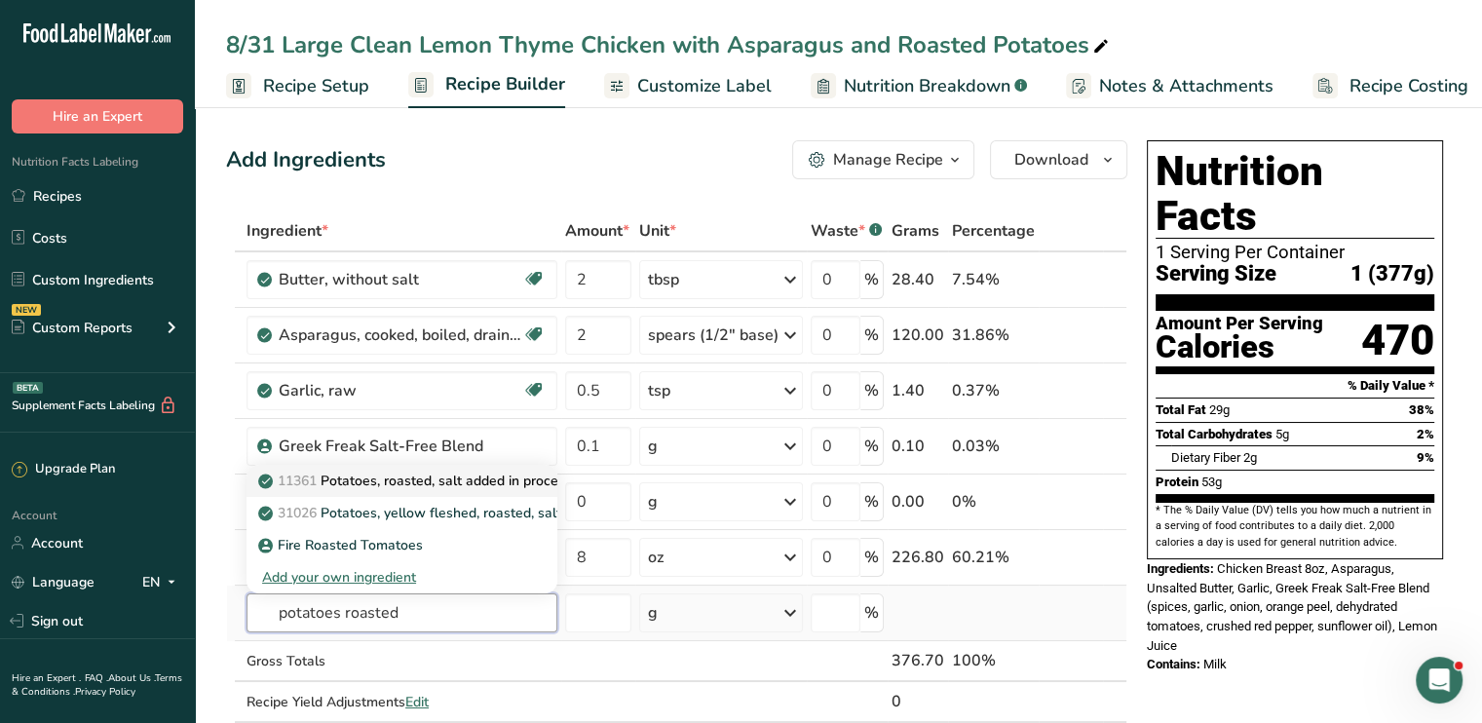
type input "potatoes roasted"
click at [436, 475] on p "11361 Potatoes, roasted, salt added in processing, frozen, unprepared" at bounding box center [489, 481] width 454 height 20
type input "Potatoes, roasted, salt added in processing, frozen, unprepared"
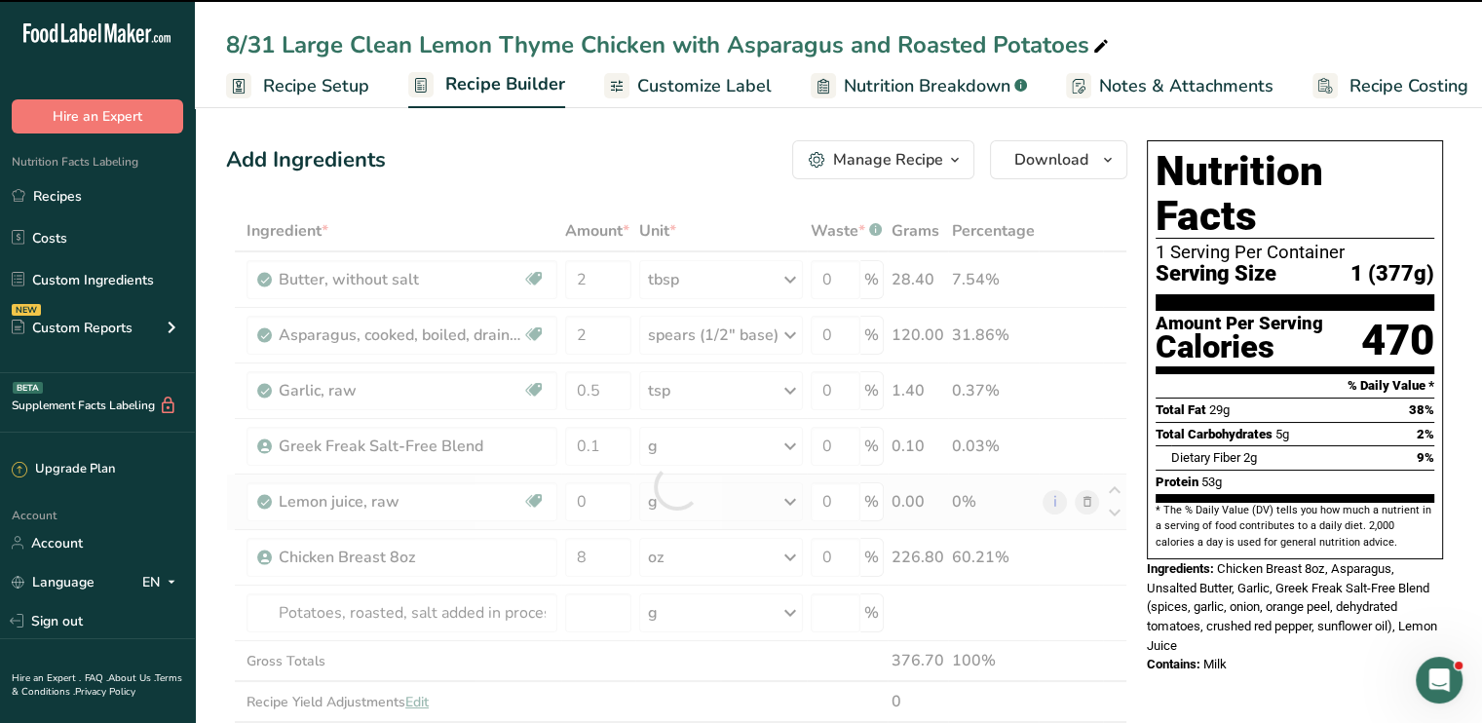
type input "0"
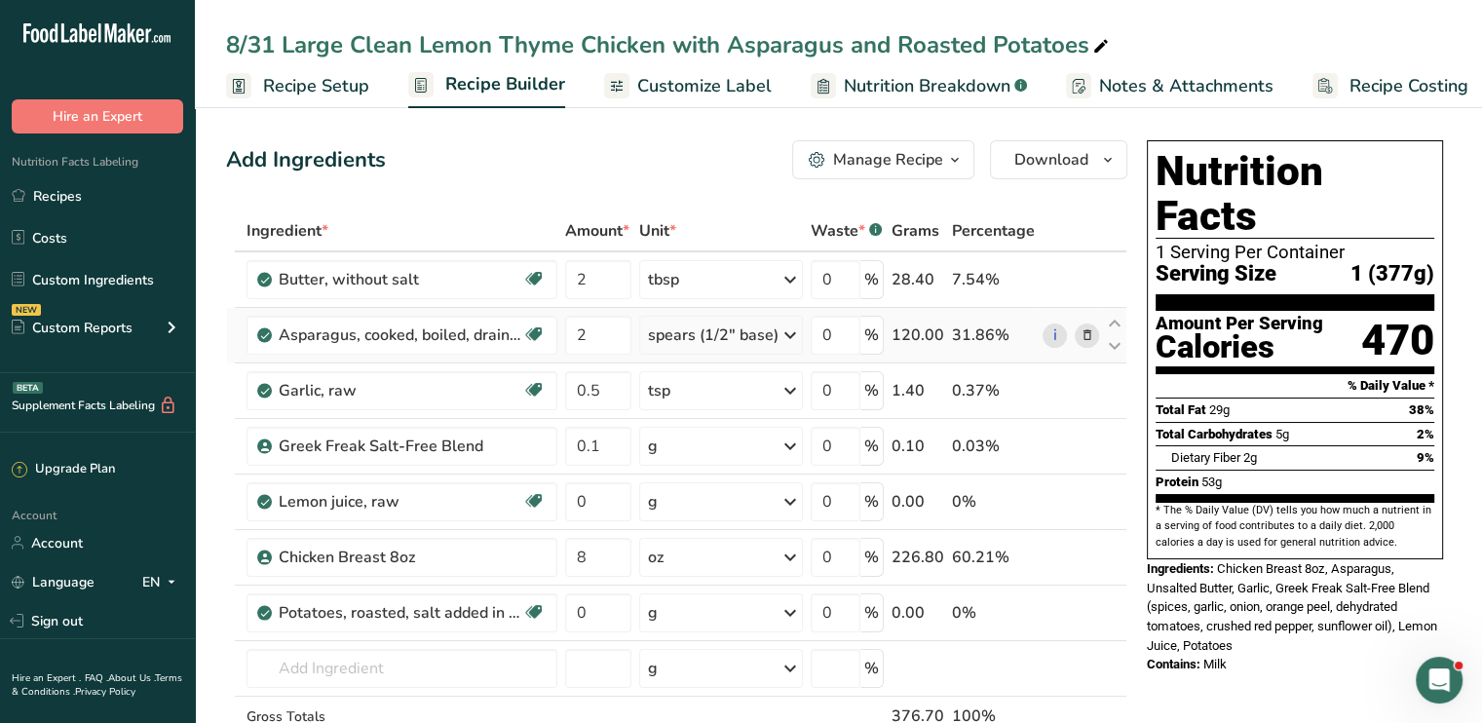
click at [785, 335] on icon at bounding box center [790, 335] width 23 height 35
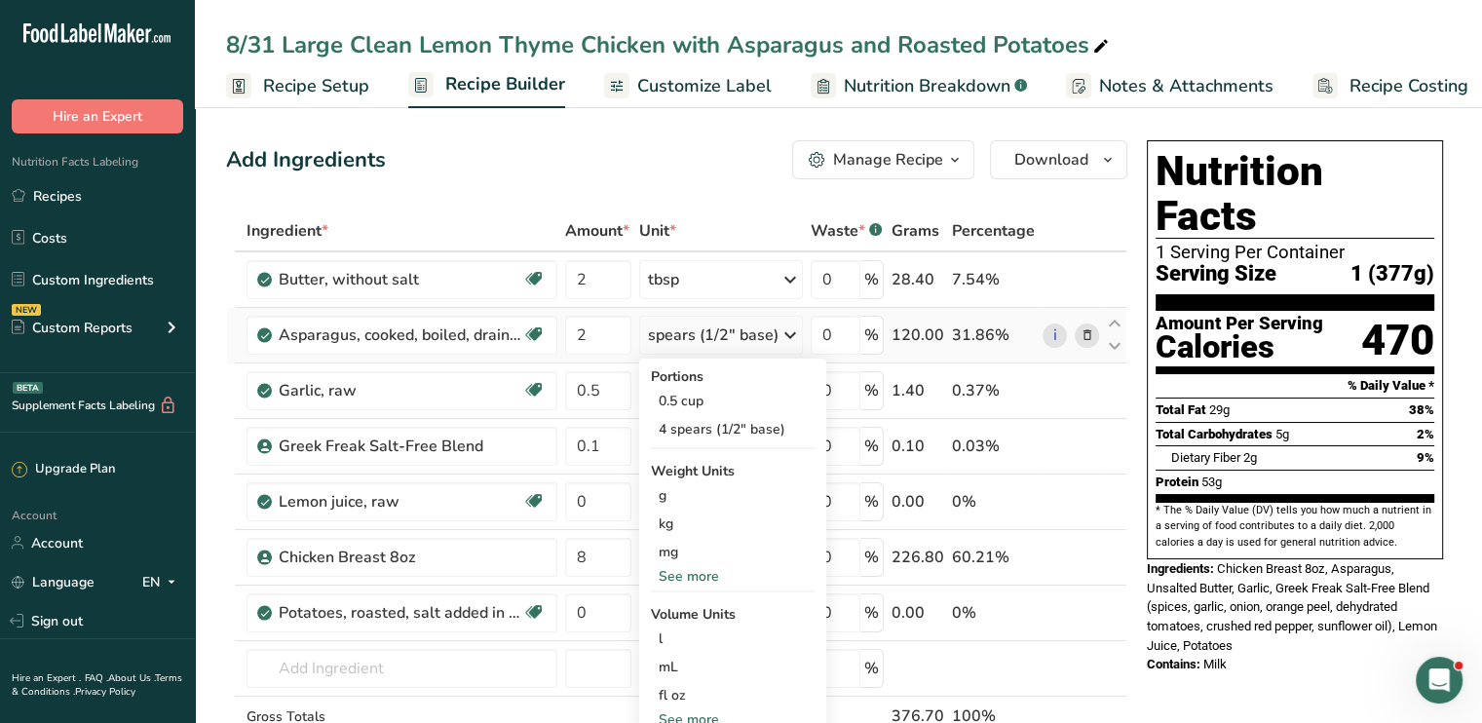
click at [741, 570] on div "See more" at bounding box center [733, 576] width 164 height 20
click at [715, 628] on div "oz" at bounding box center [733, 637] width 164 height 28
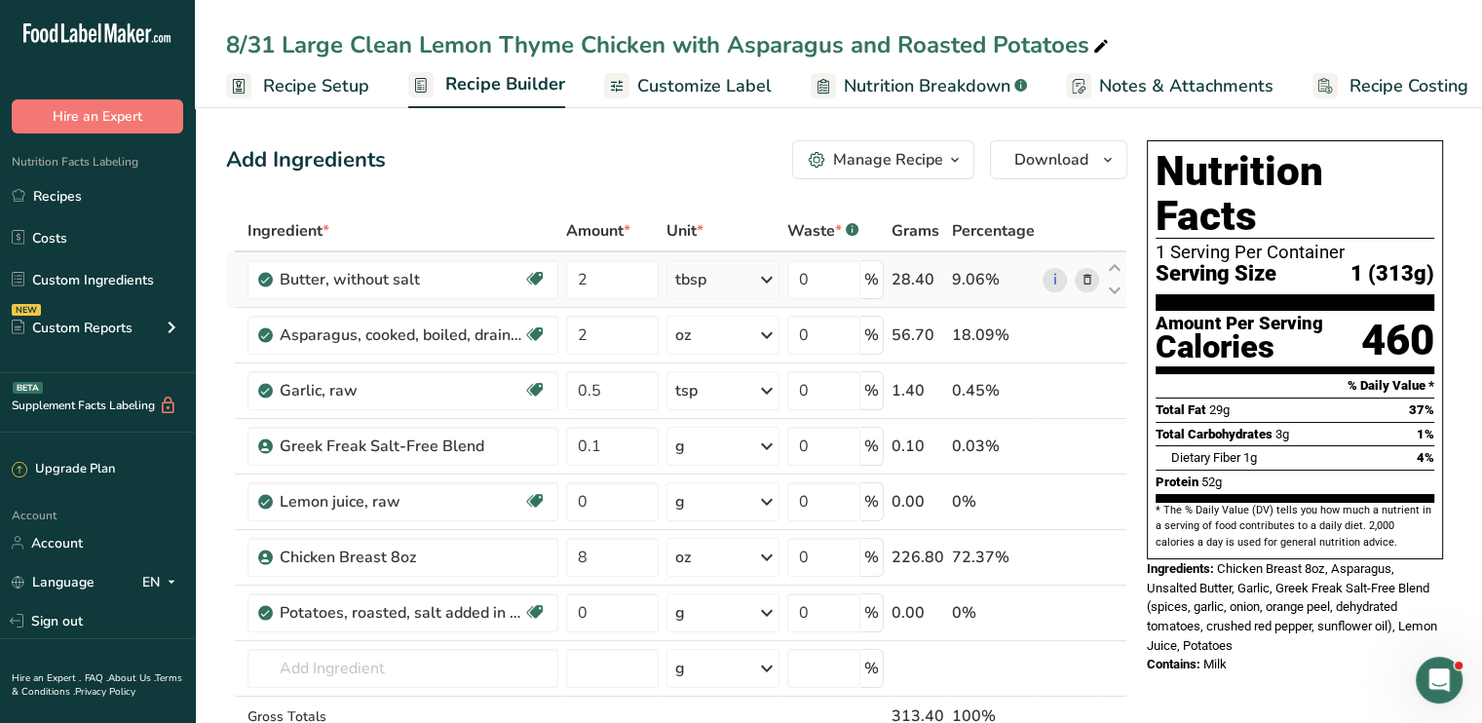
click at [1086, 274] on icon at bounding box center [1087, 280] width 14 height 20
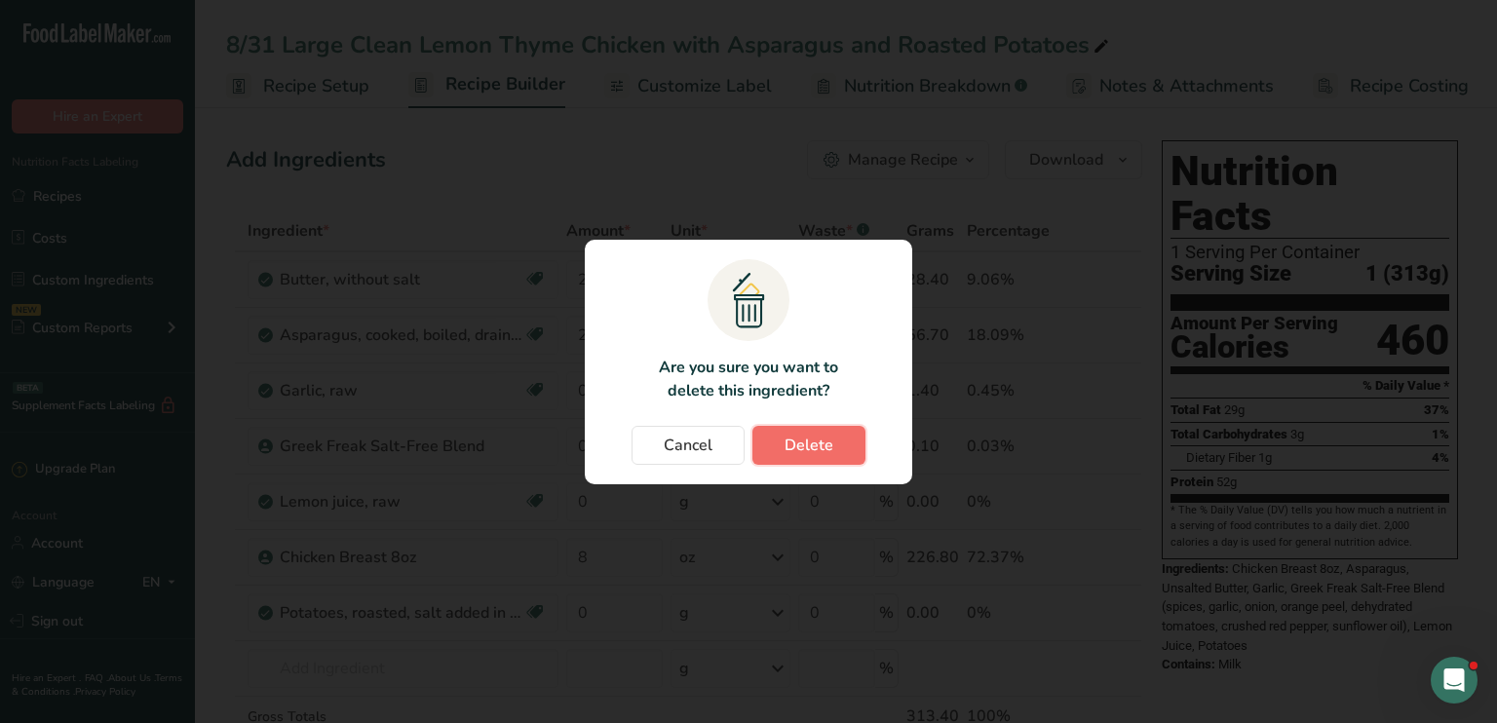
click at [823, 458] on button "Delete" at bounding box center [808, 445] width 113 height 39
type input "0.5"
type input "0.1"
type input "0"
type input "8"
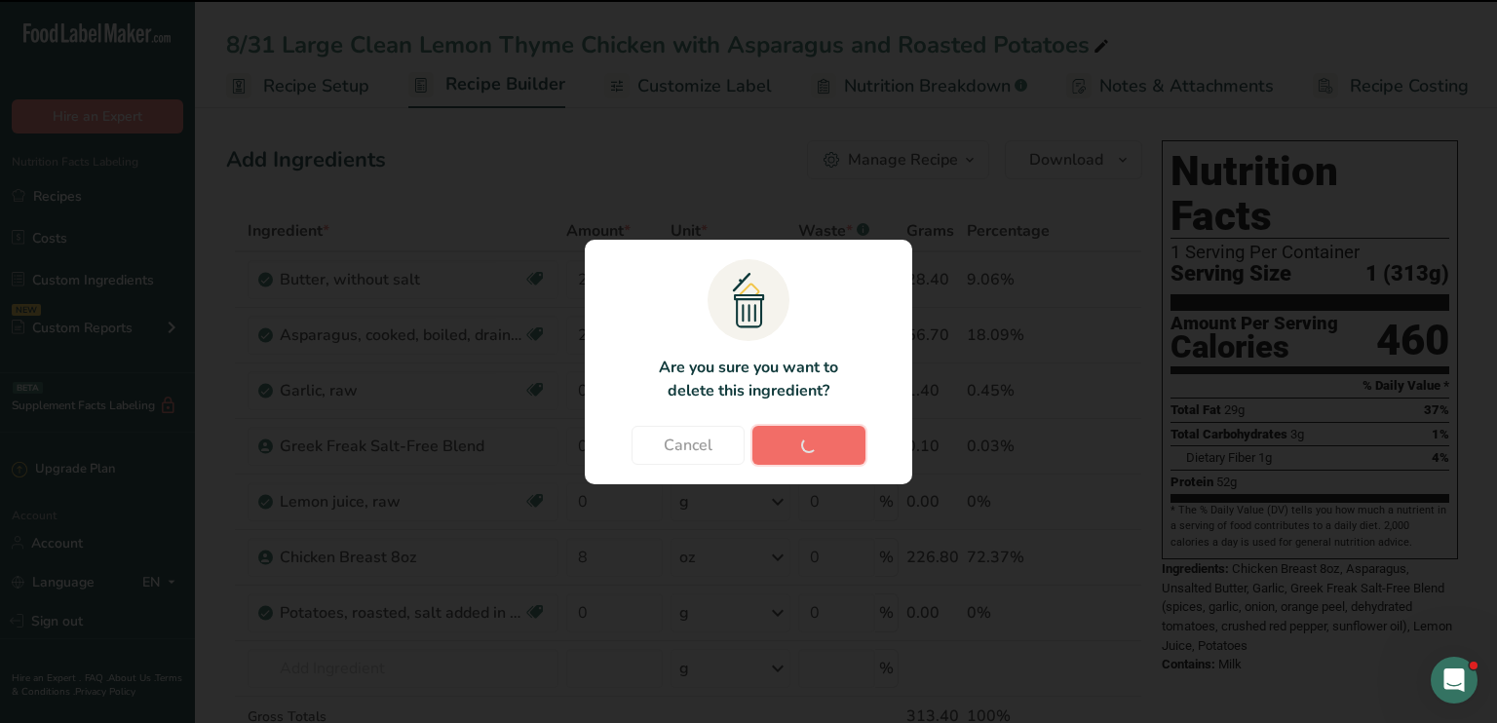
type input "0"
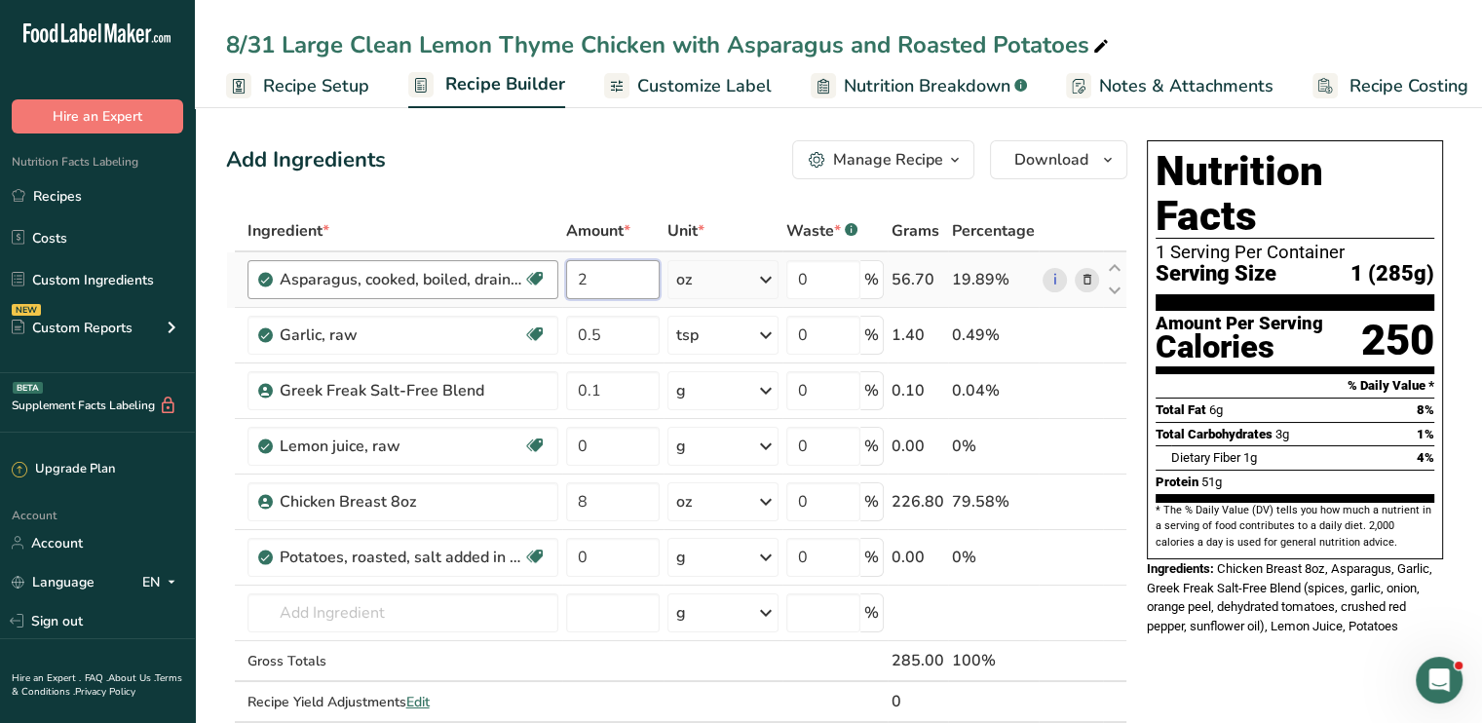
drag, startPoint x: 624, startPoint y: 284, endPoint x: 464, endPoint y: 287, distance: 159.9
click at [464, 287] on tr "Asparagus, cooked, boiled, drained Source of Antioxidants Dairy free Gluten fre…" at bounding box center [677, 280] width 900 height 56
type input "5"
click at [592, 176] on div "Add Ingredients Manage Recipe Delete Recipe Duplicate Recipe Scale Recipe Save …" at bounding box center [676, 159] width 901 height 39
click at [619, 455] on input "0" at bounding box center [613, 446] width 95 height 39
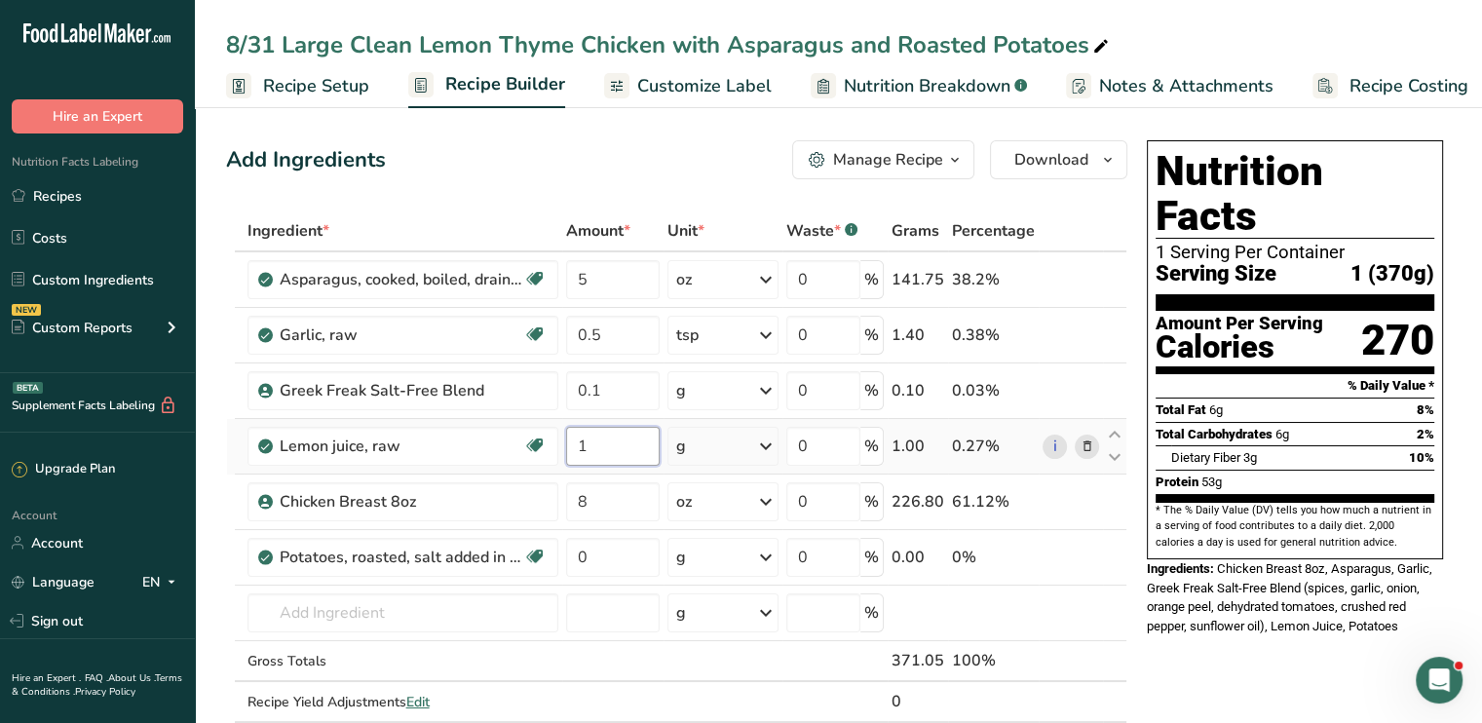
type input "1"
click at [765, 447] on div "Ingredient * Amount * Unit * Waste * .a-a{fill:#347362;}.b-a{fill:#fff;} Grams …" at bounding box center [676, 487] width 901 height 553
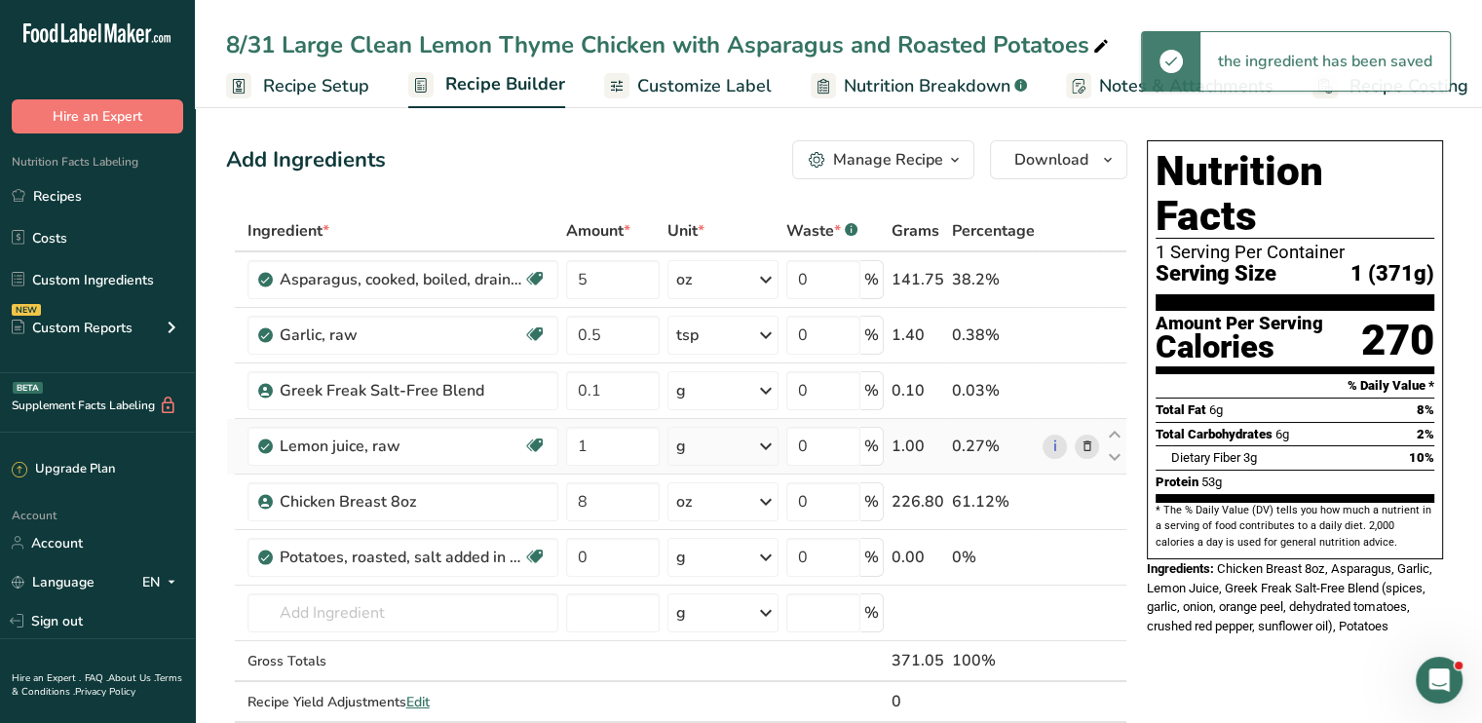
click at [765, 447] on icon at bounding box center [765, 446] width 23 height 35
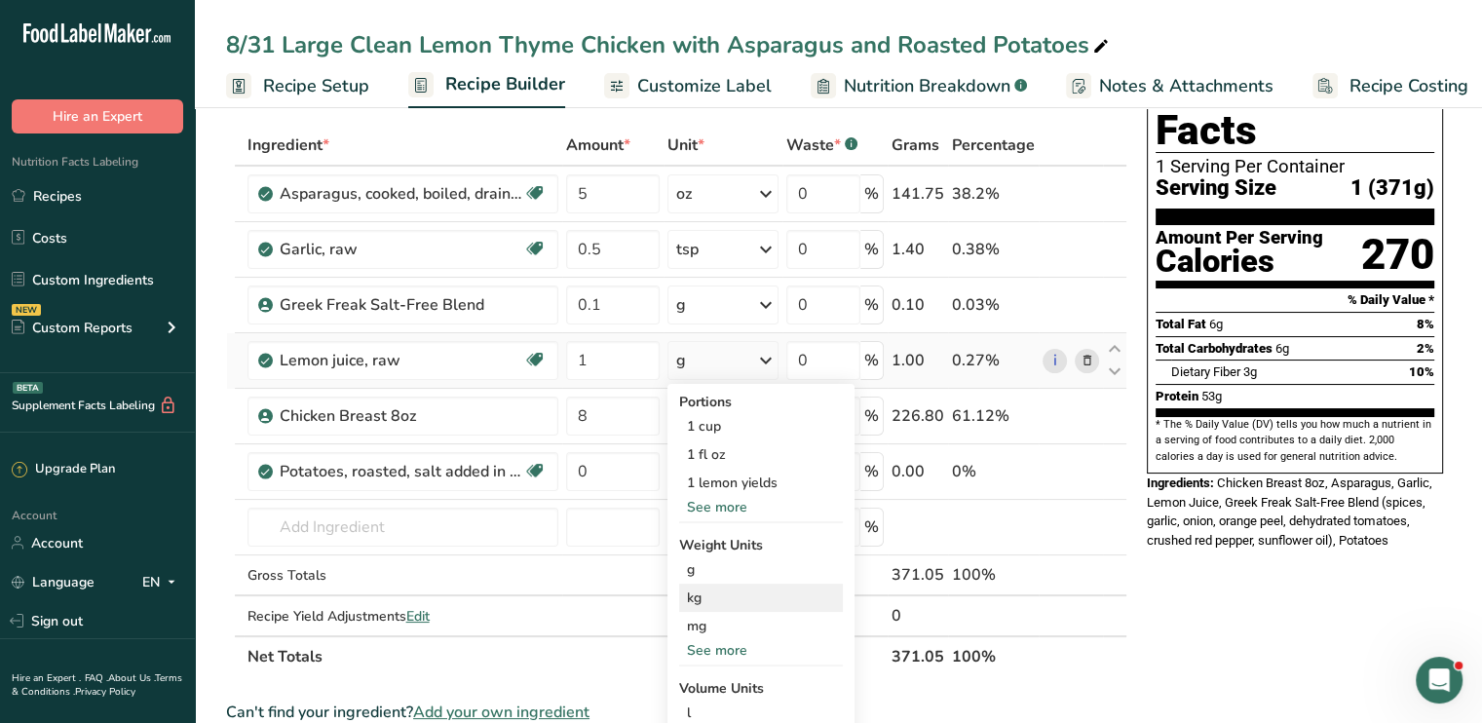
scroll to position [117, 0]
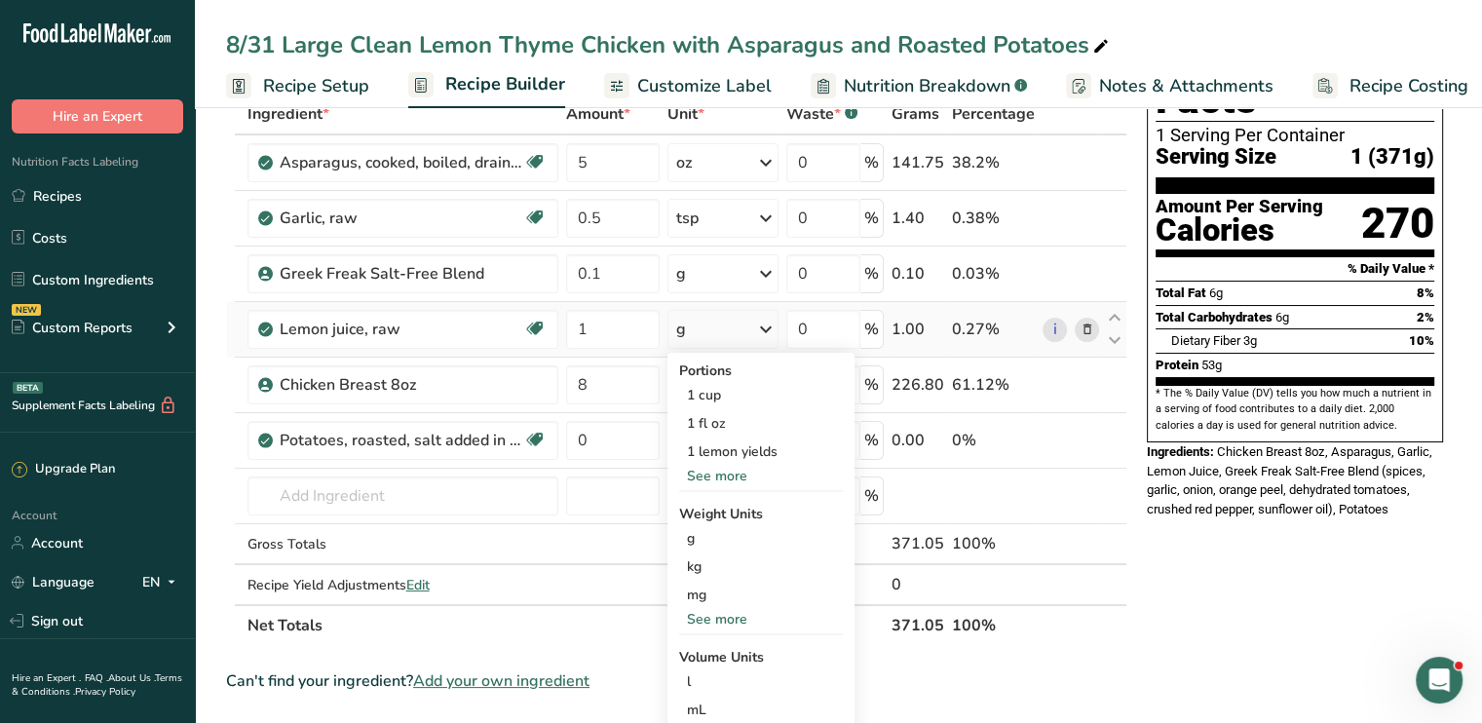
click at [748, 619] on div "See more" at bounding box center [761, 619] width 164 height 20
click at [707, 670] on div "oz" at bounding box center [761, 680] width 164 height 28
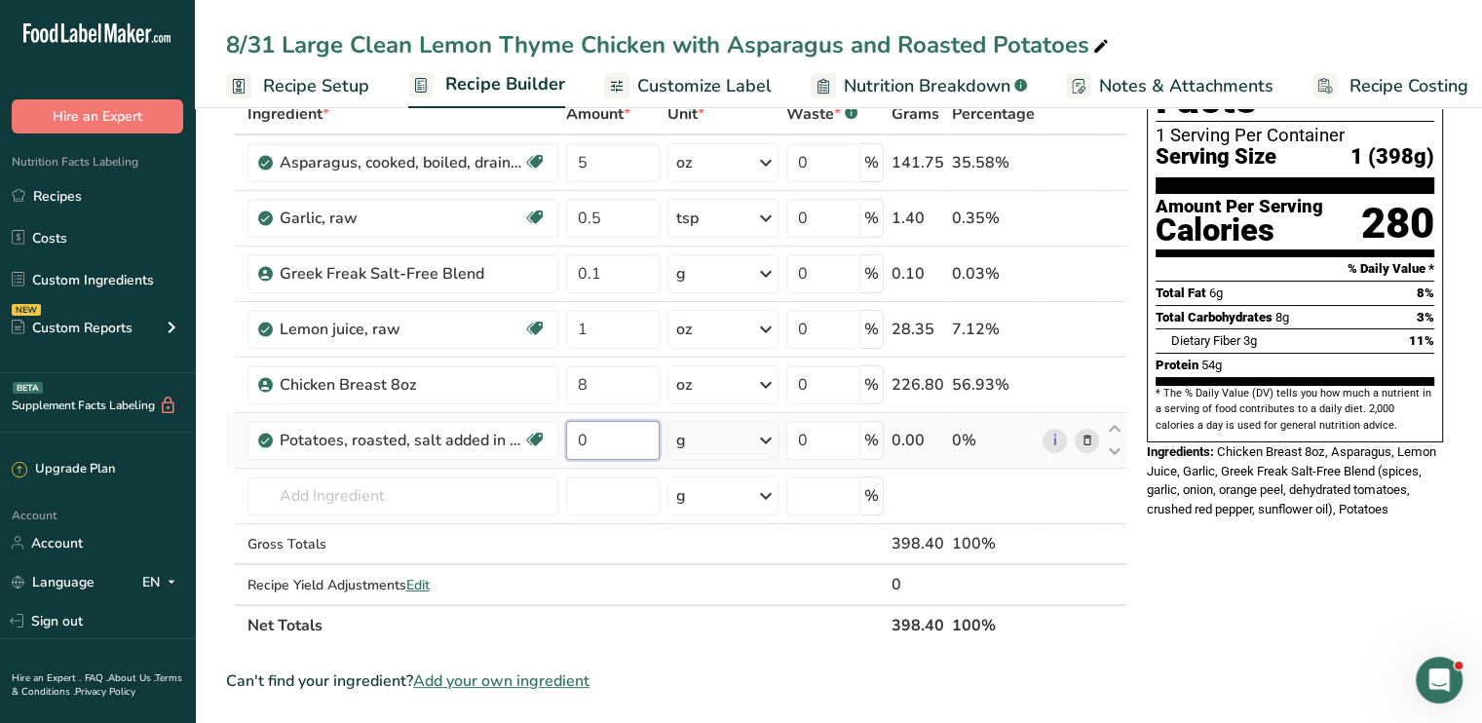
click at [601, 440] on input "0" at bounding box center [613, 440] width 95 height 39
type input "6"
click at [763, 449] on div "Ingredient * Amount * Unit * Waste * .a-a{fill:#347362;}.b-a{fill:#fff;} Grams …" at bounding box center [676, 370] width 901 height 553
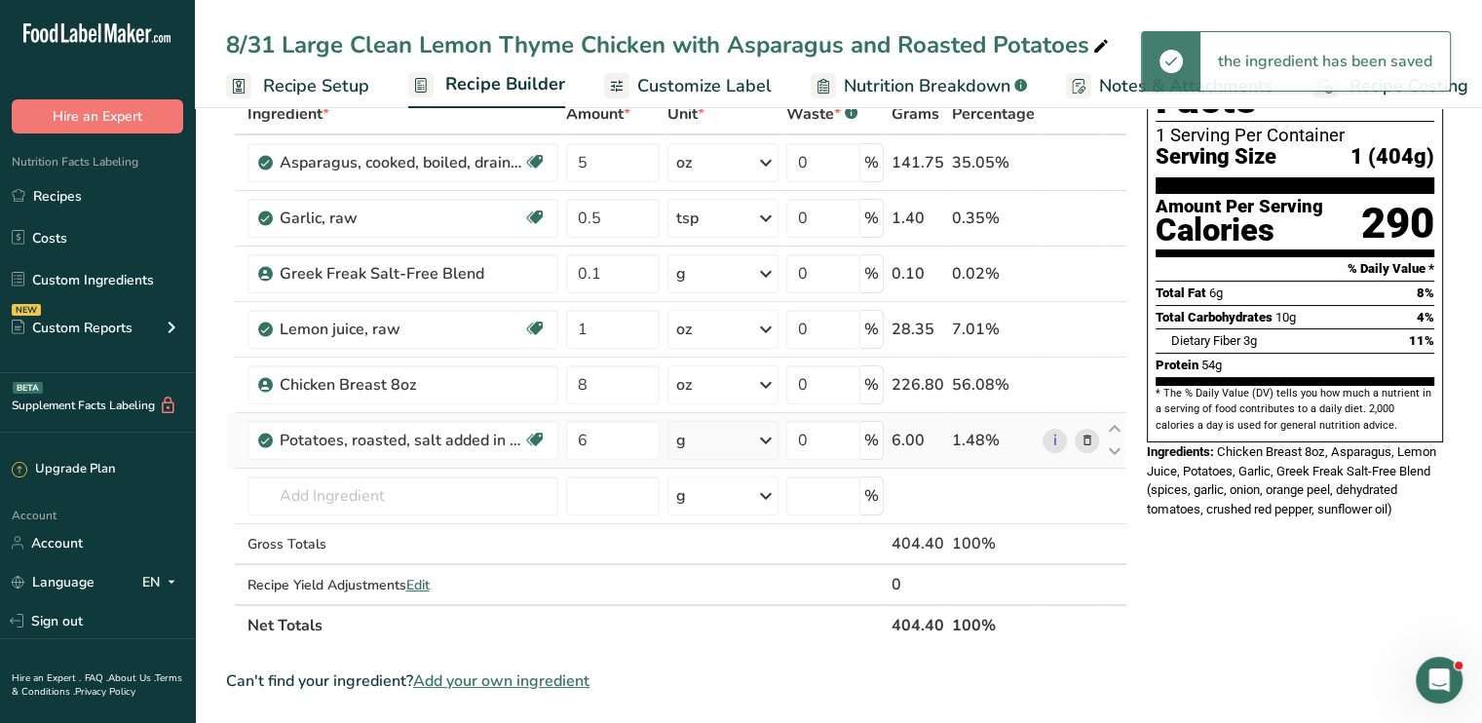
click at [764, 440] on icon at bounding box center [765, 440] width 23 height 35
click at [741, 650] on div "See more" at bounding box center [761, 653] width 164 height 20
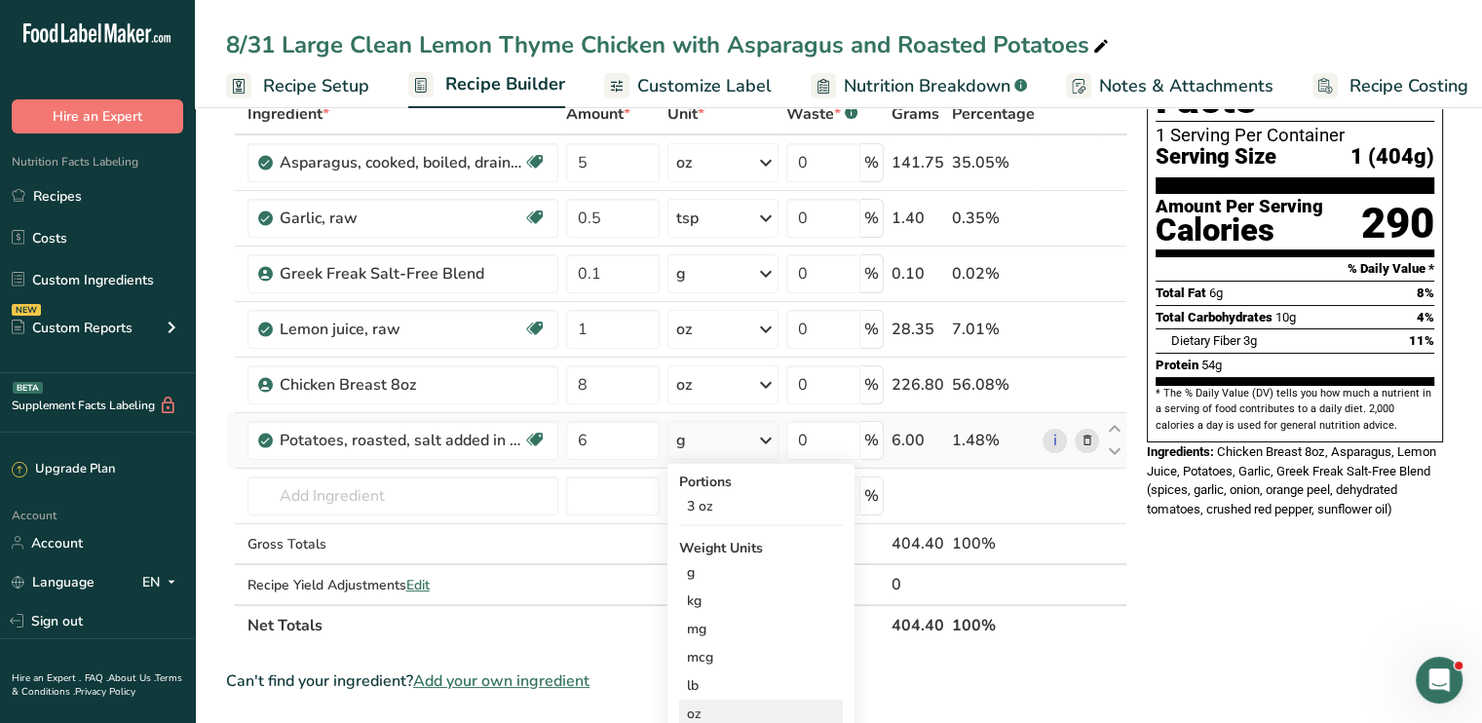
click at [724, 710] on div "oz" at bounding box center [761, 714] width 164 height 28
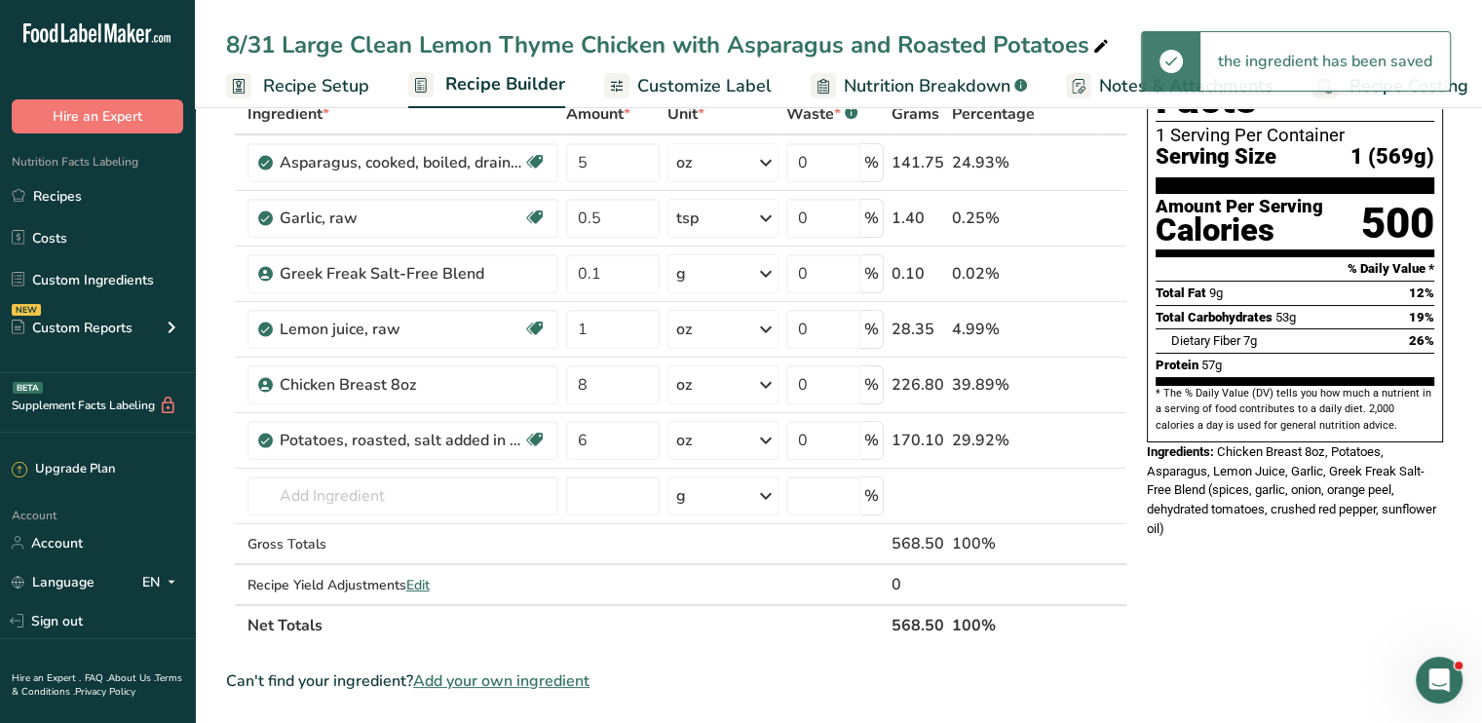
click at [717, 91] on span "Customize Label" at bounding box center [704, 86] width 134 height 26
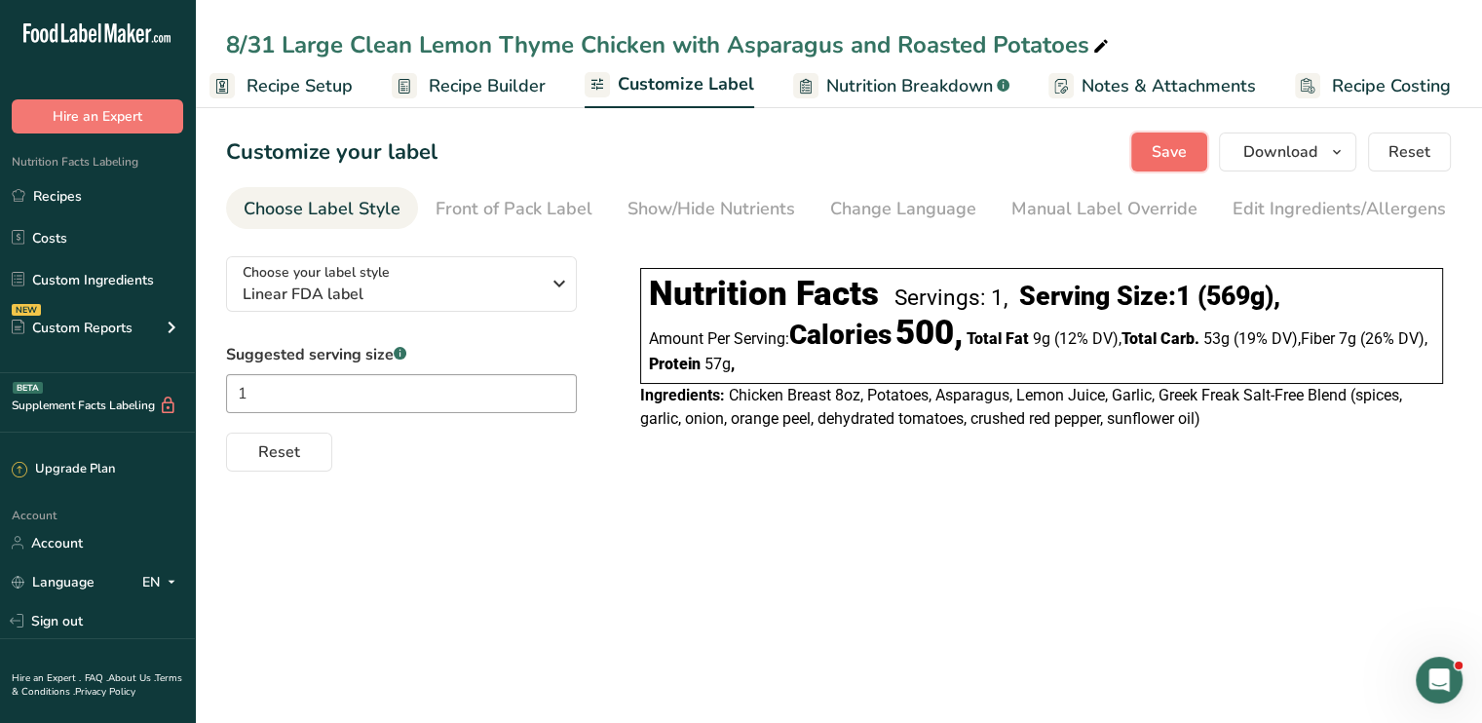
click at [1167, 150] on span "Save" at bounding box center [1169, 151] width 35 height 23
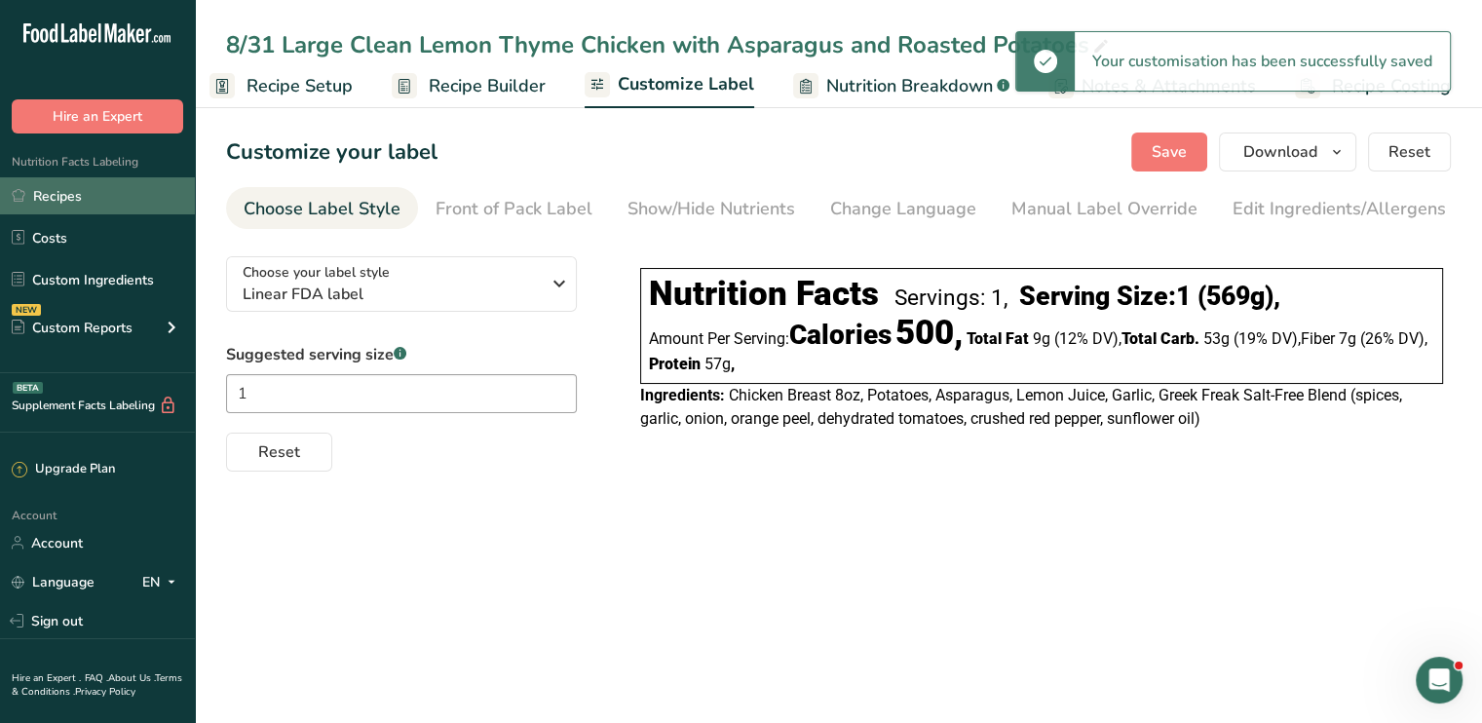
click at [66, 207] on link "Recipes" at bounding box center [97, 195] width 195 height 37
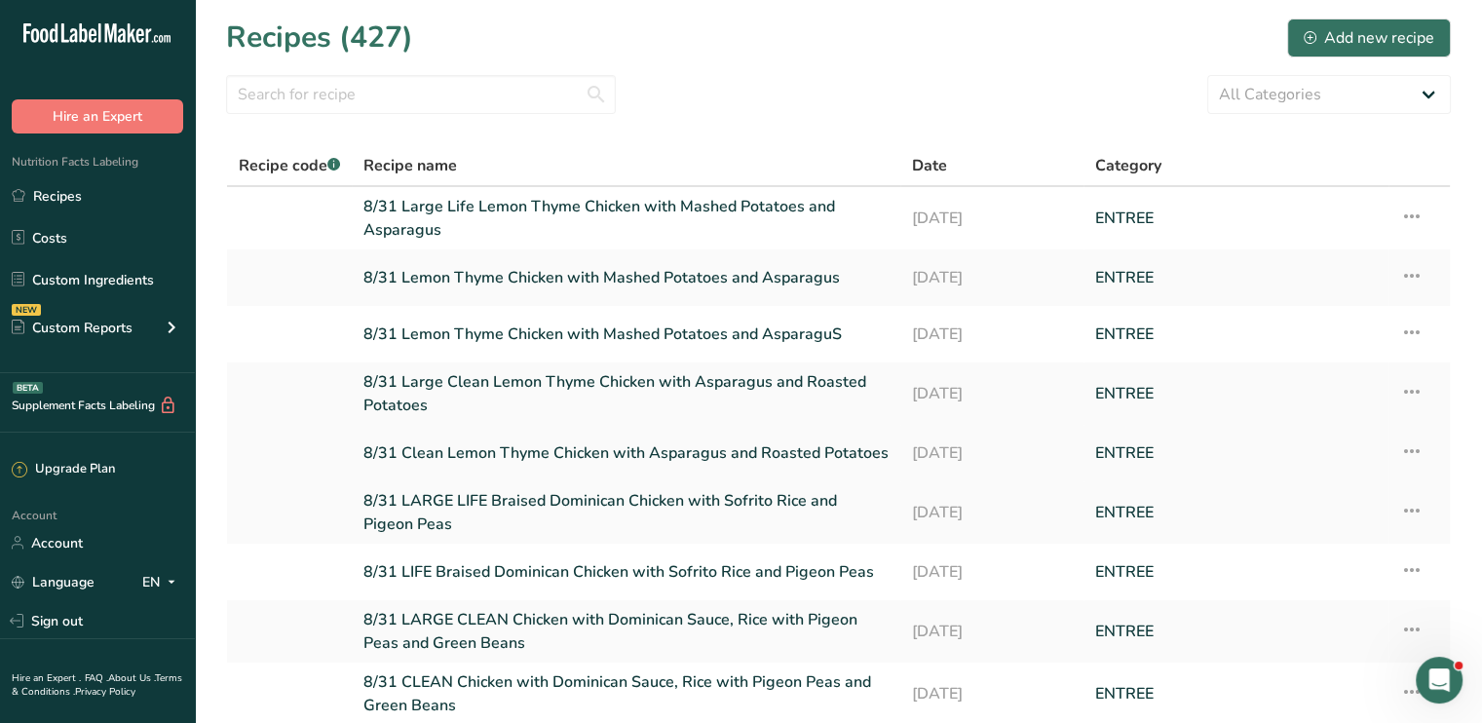
click at [596, 446] on link "8/31 Clean Lemon Thyme Chicken with Asparagus and Roasted Potatoes" at bounding box center [626, 453] width 525 height 41
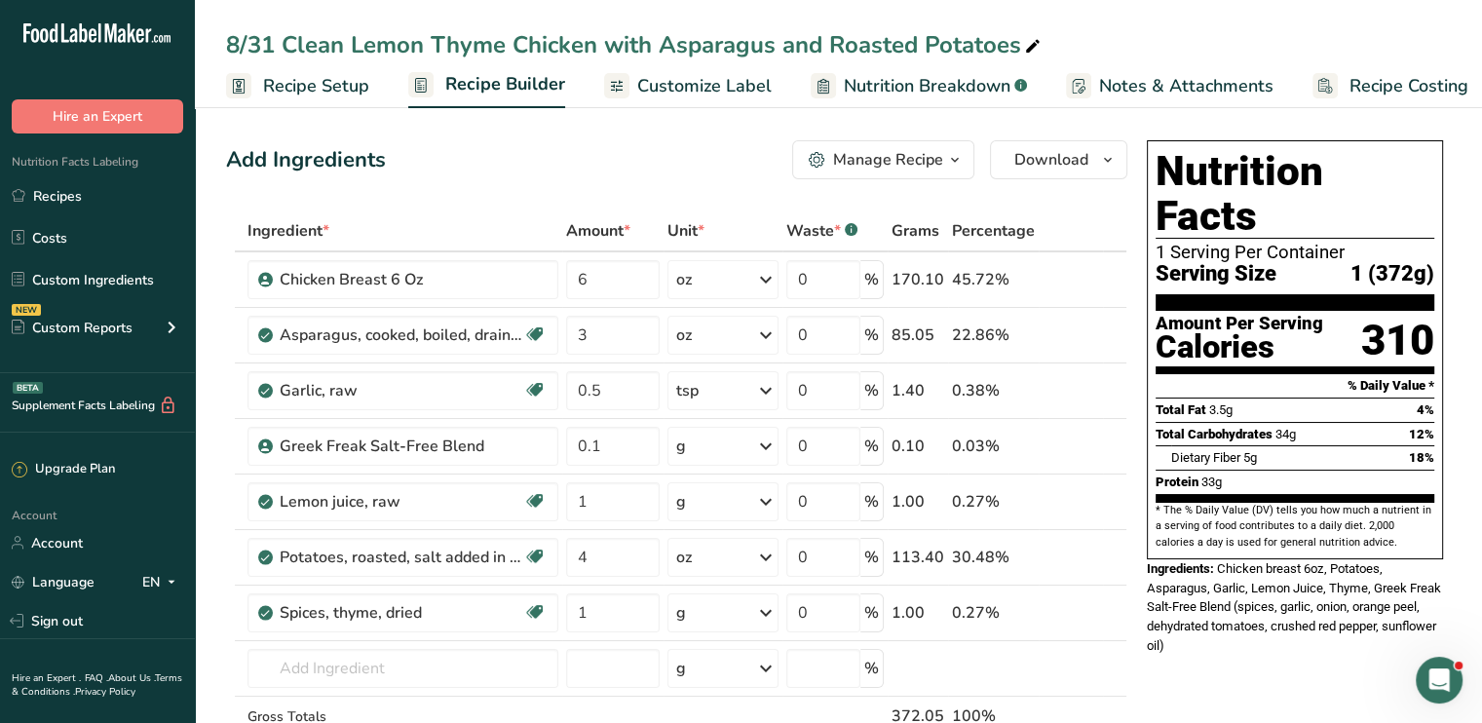
click at [654, 79] on span "Customize Label" at bounding box center [704, 86] width 134 height 26
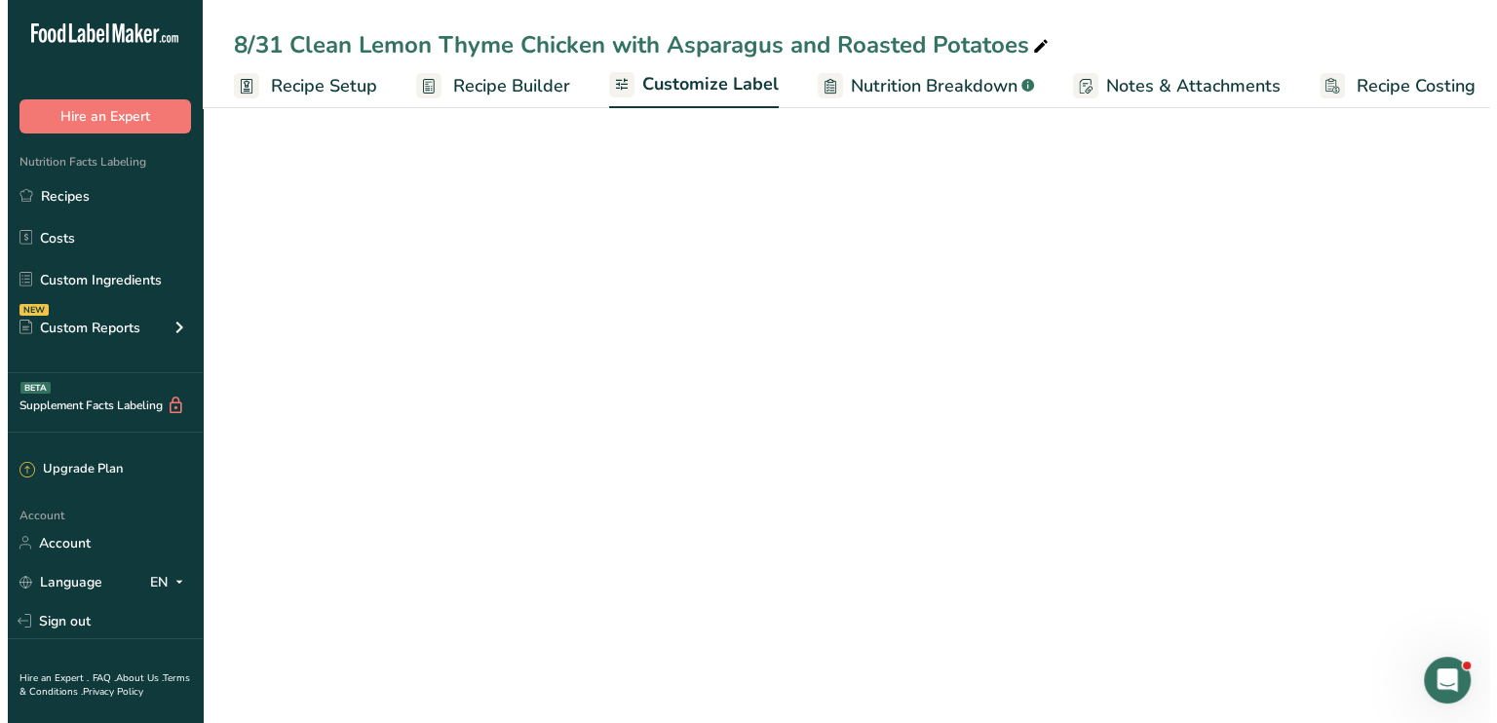
scroll to position [0, 17]
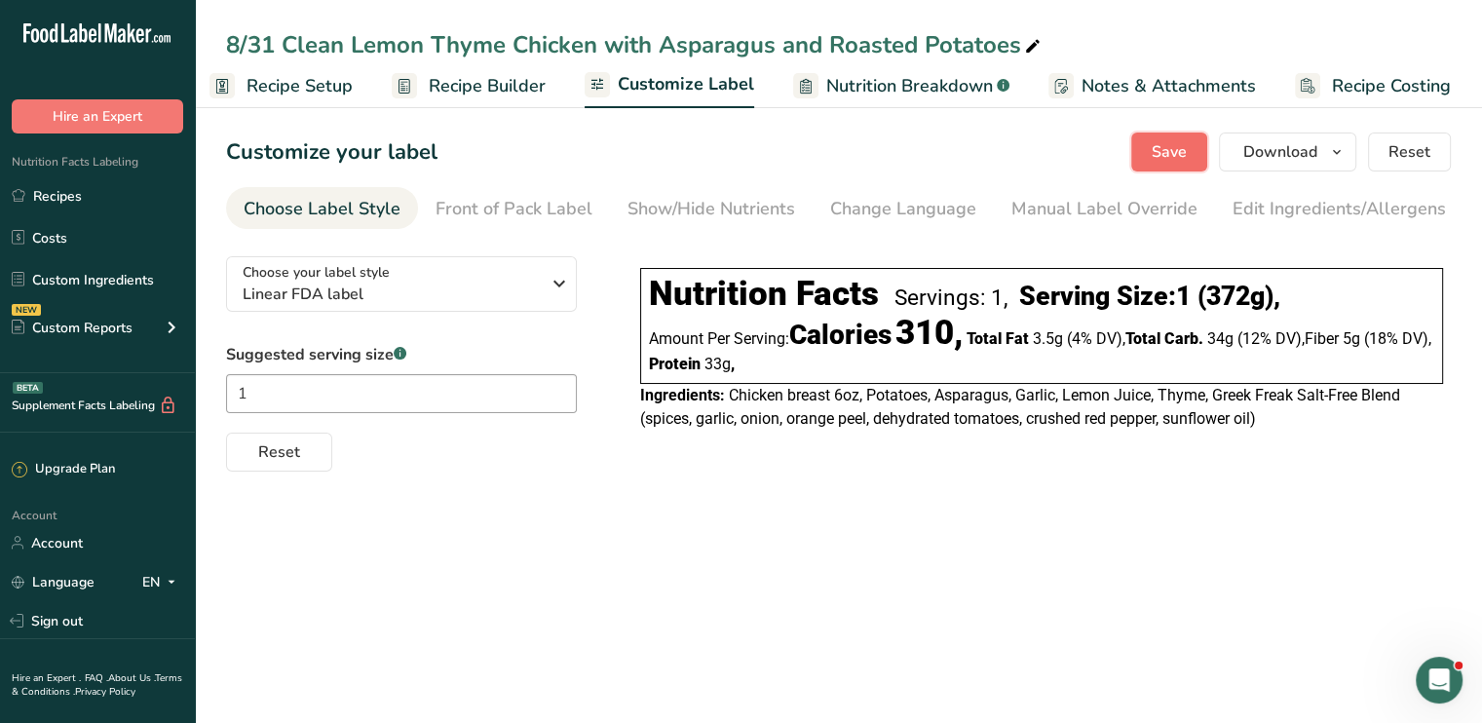
click at [1184, 149] on span "Save" at bounding box center [1169, 151] width 35 height 23
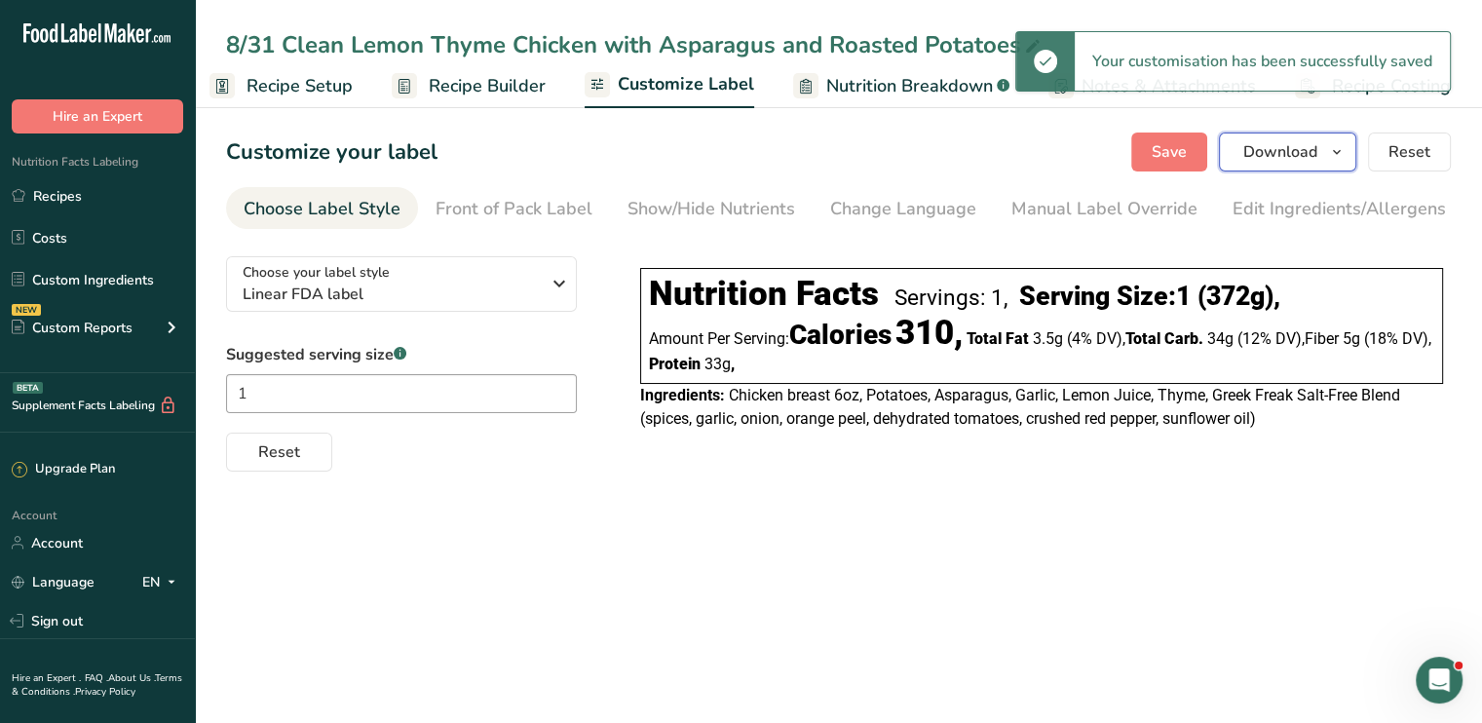
click at [1267, 152] on span "Download" at bounding box center [1281, 151] width 74 height 23
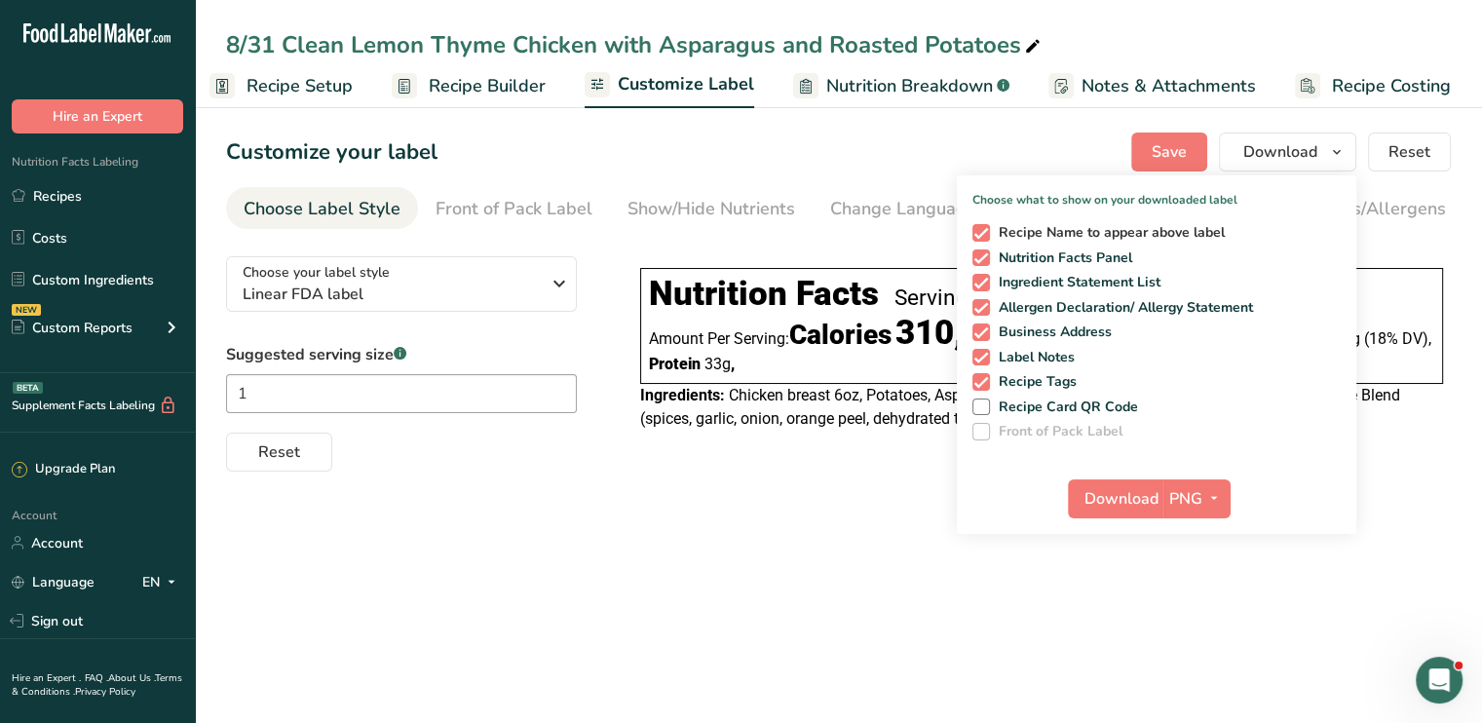
click at [982, 237] on span at bounding box center [982, 233] width 18 height 18
click at [982, 237] on input "Recipe Name to appear above label" at bounding box center [979, 232] width 13 height 13
checkbox input "false"
click at [980, 307] on span at bounding box center [982, 308] width 18 height 18
click at [980, 307] on input "Allergen Declaration/ Allergy Statement" at bounding box center [979, 307] width 13 height 13
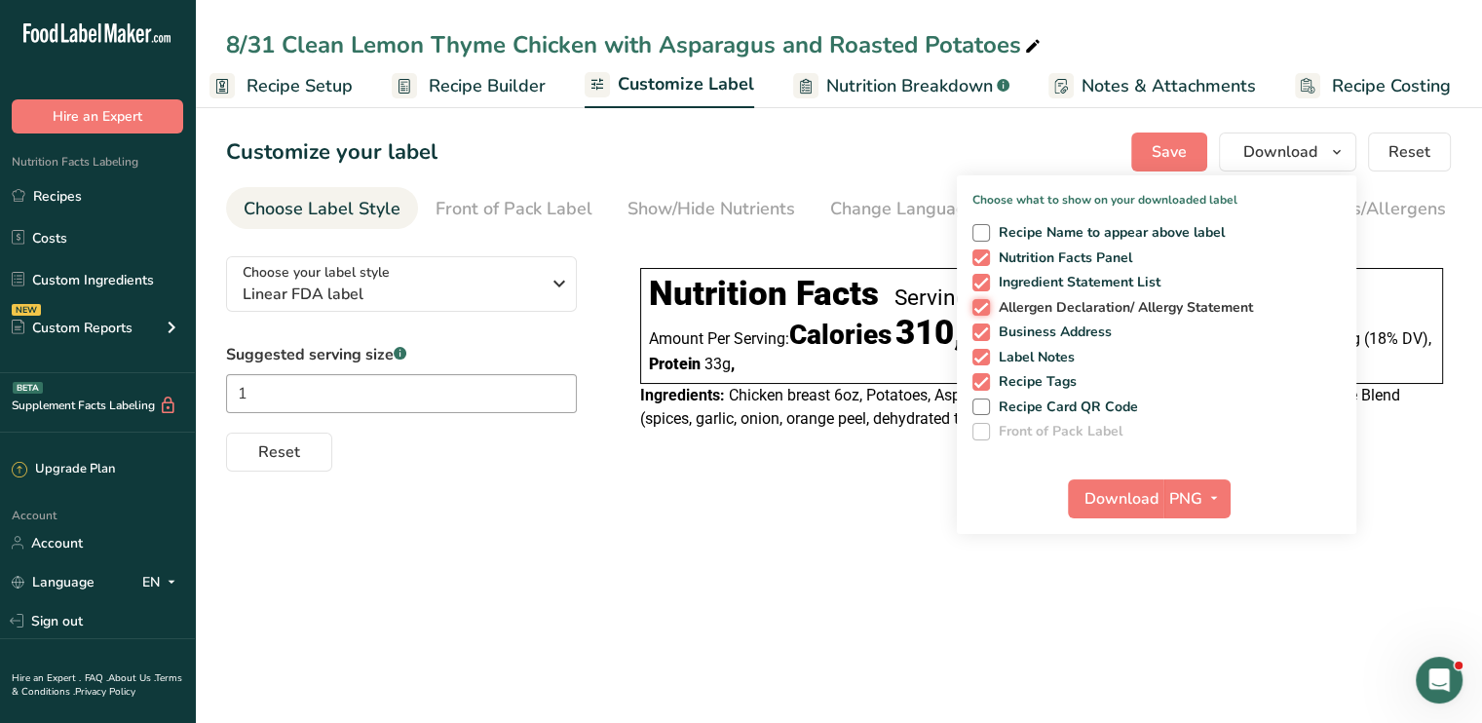
checkbox input "false"
click at [980, 337] on span at bounding box center [982, 333] width 18 height 18
click at [980, 337] on input "Business Address" at bounding box center [979, 332] width 13 height 13
checkbox input "false"
click at [982, 356] on span at bounding box center [982, 358] width 18 height 18
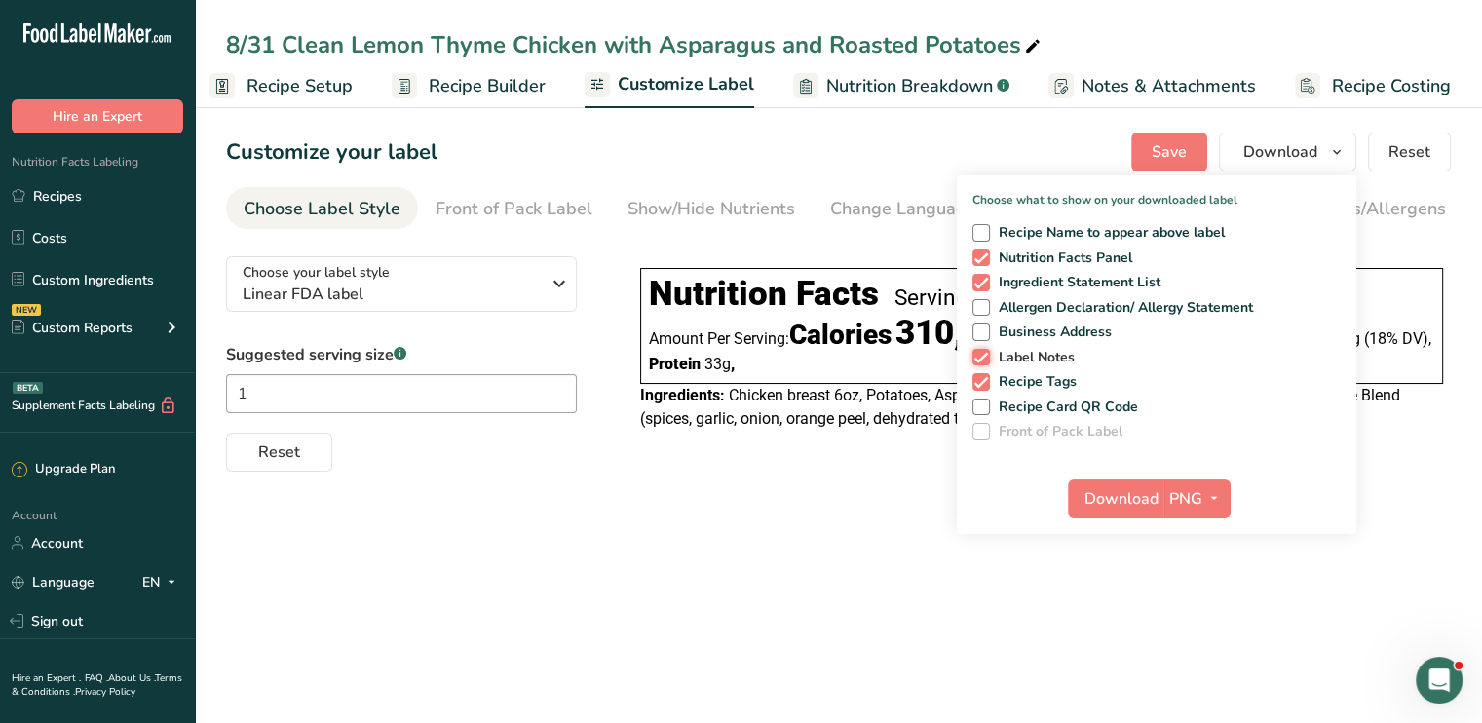
click at [982, 356] on input "Label Notes" at bounding box center [979, 357] width 13 height 13
checkbox input "false"
click at [983, 377] on span at bounding box center [982, 382] width 18 height 18
click at [983, 377] on input "Recipe Tags" at bounding box center [979, 381] width 13 height 13
checkbox input "false"
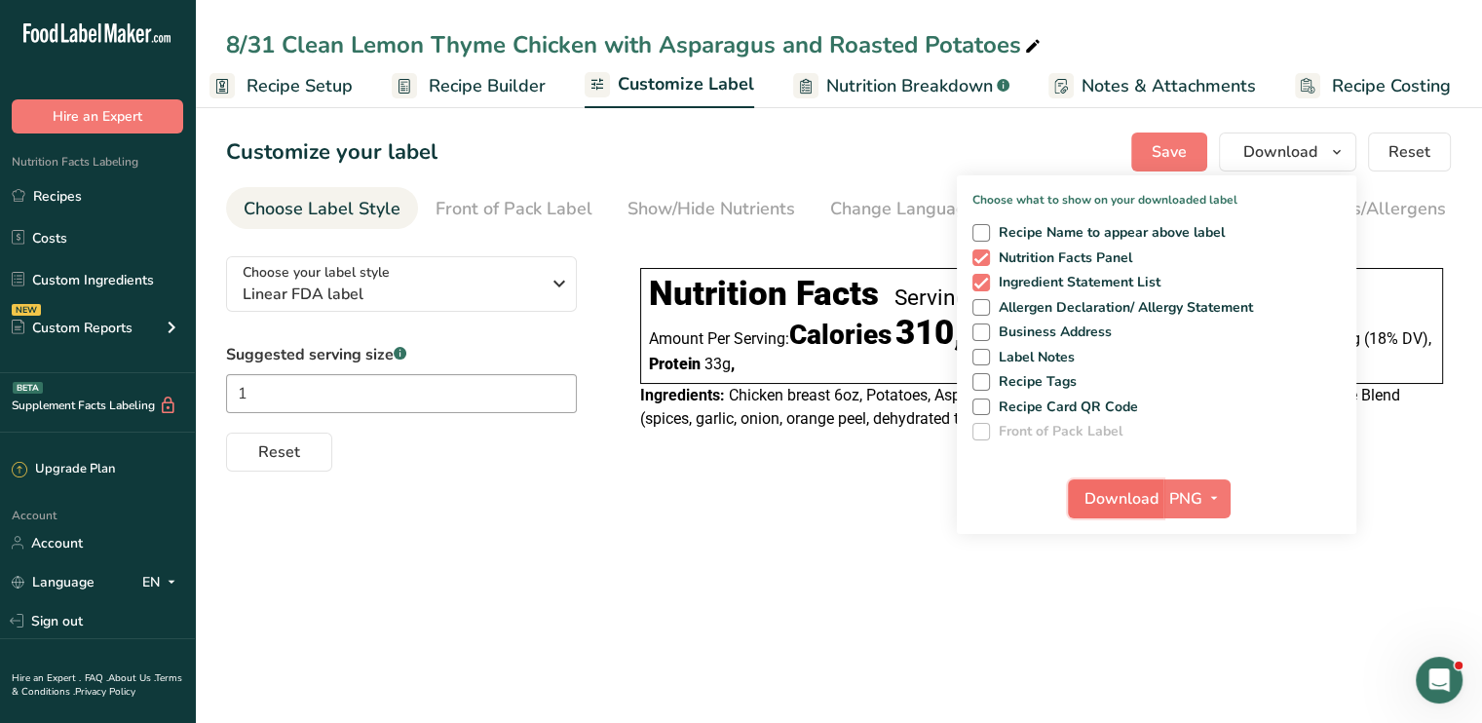
click at [1137, 508] on span "Download" at bounding box center [1122, 498] width 74 height 23
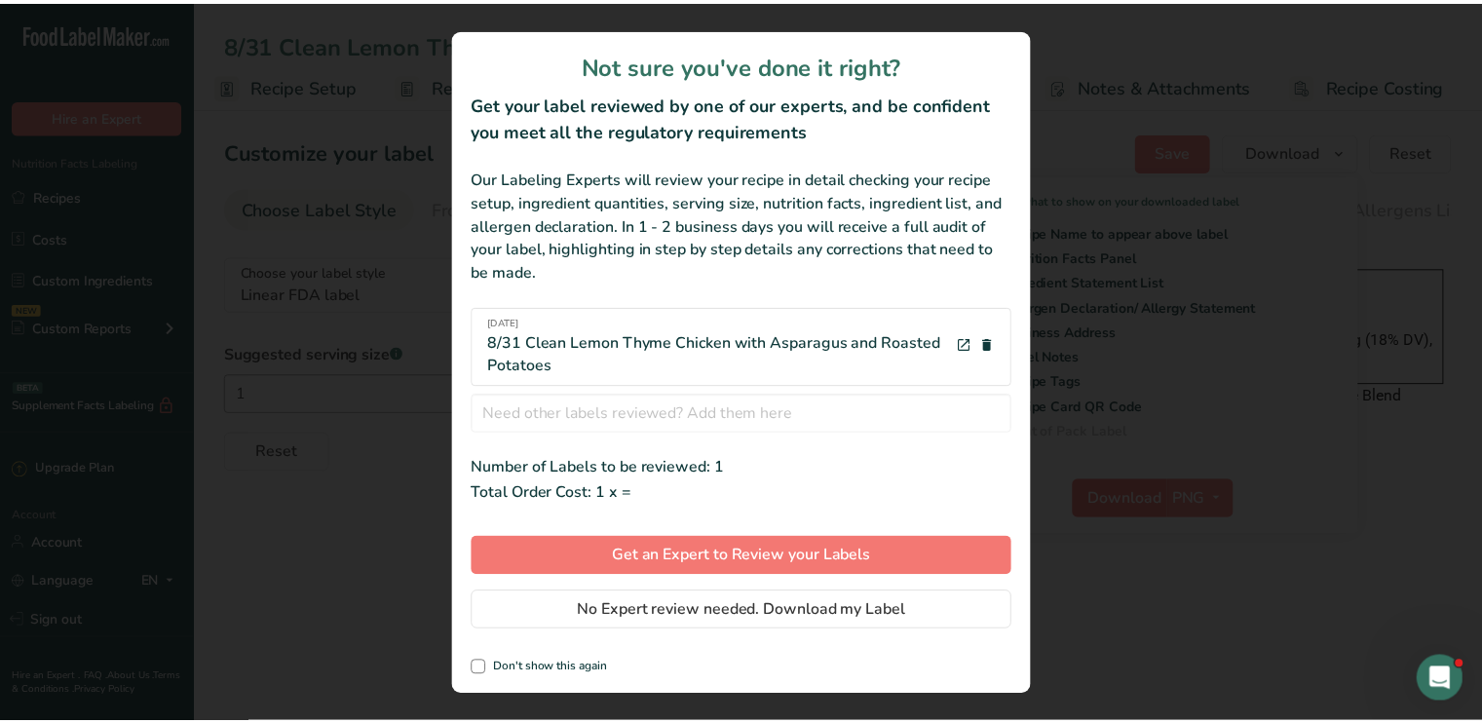
scroll to position [0, 2]
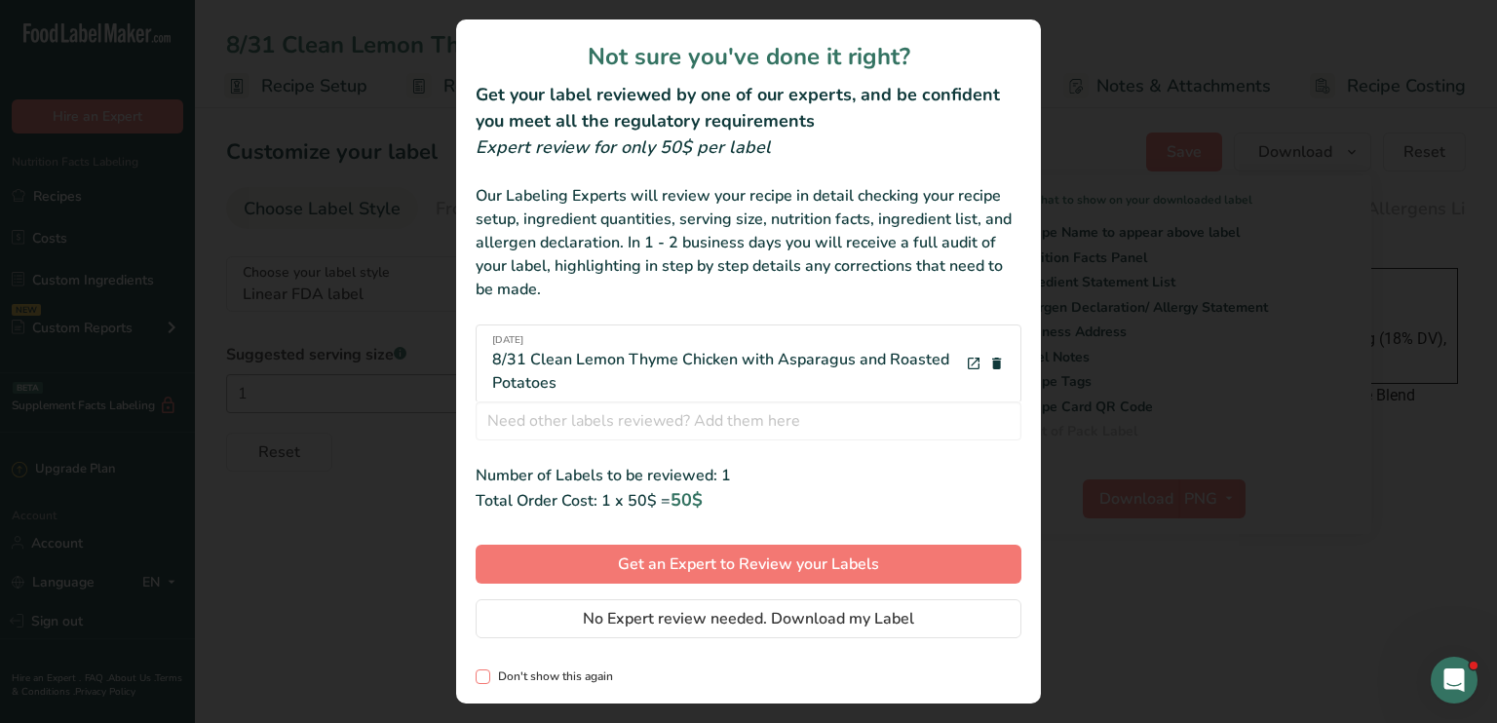
click at [486, 678] on span "review labels modal" at bounding box center [483, 677] width 15 height 15
click at [486, 678] on input "Don't show this again" at bounding box center [482, 676] width 13 height 13
checkbox input "true"
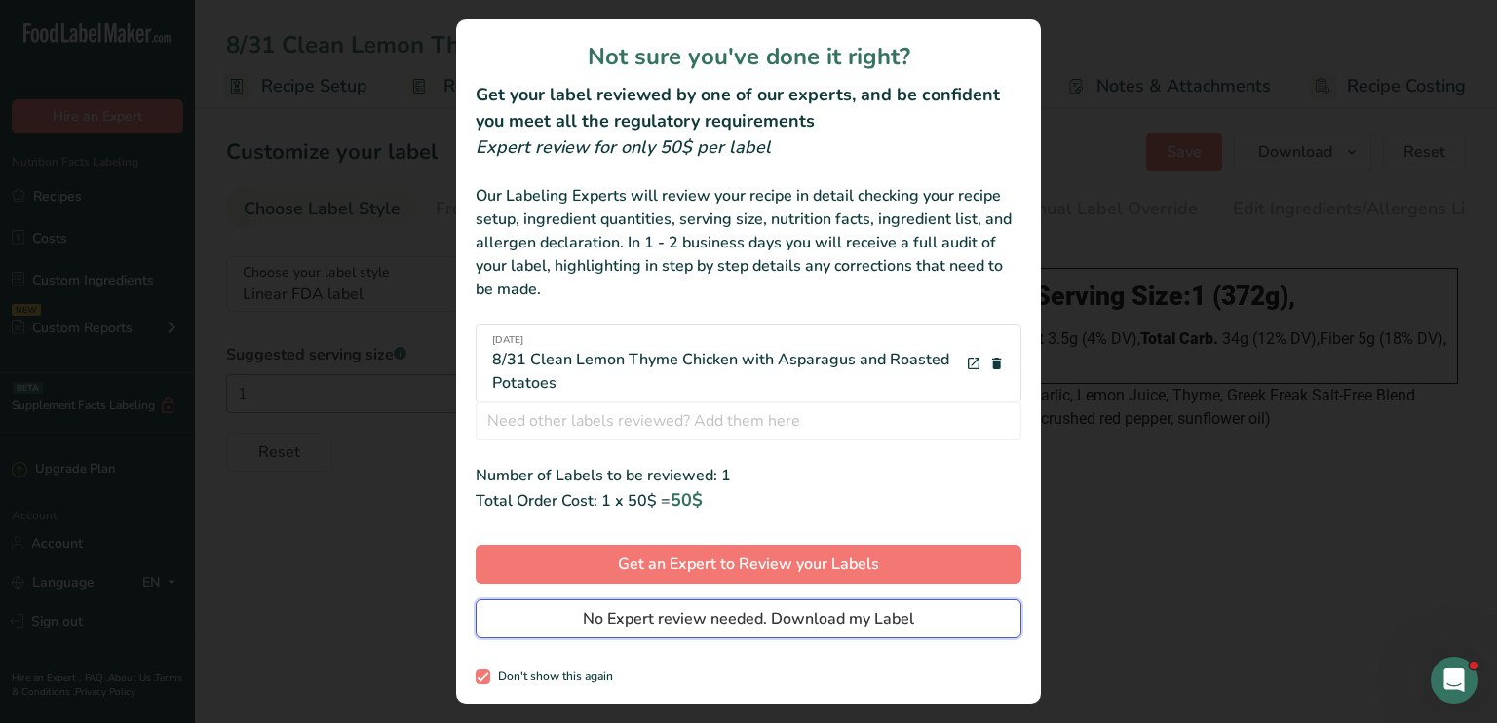
click at [670, 615] on span "No Expert review needed. Download my Label" at bounding box center [748, 618] width 331 height 23
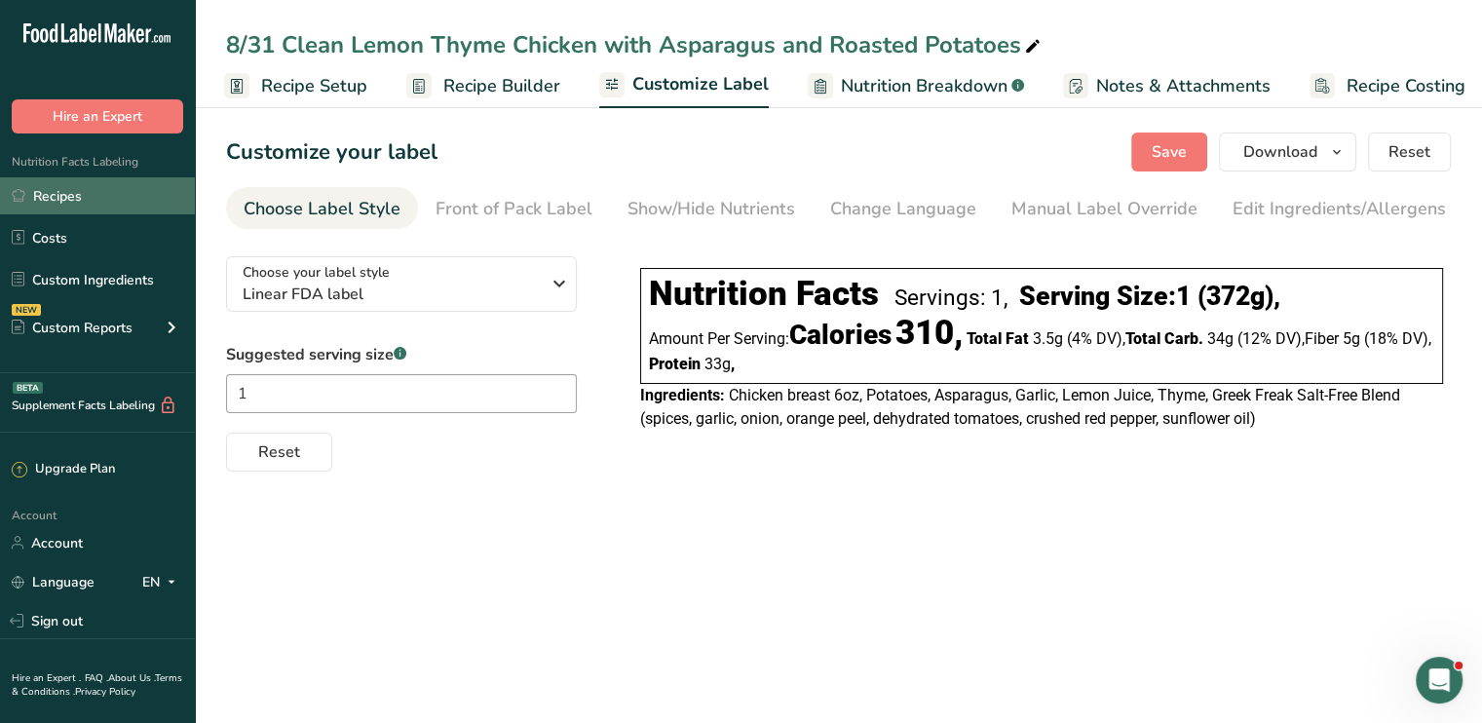
click at [93, 207] on link "Recipes" at bounding box center [97, 195] width 195 height 37
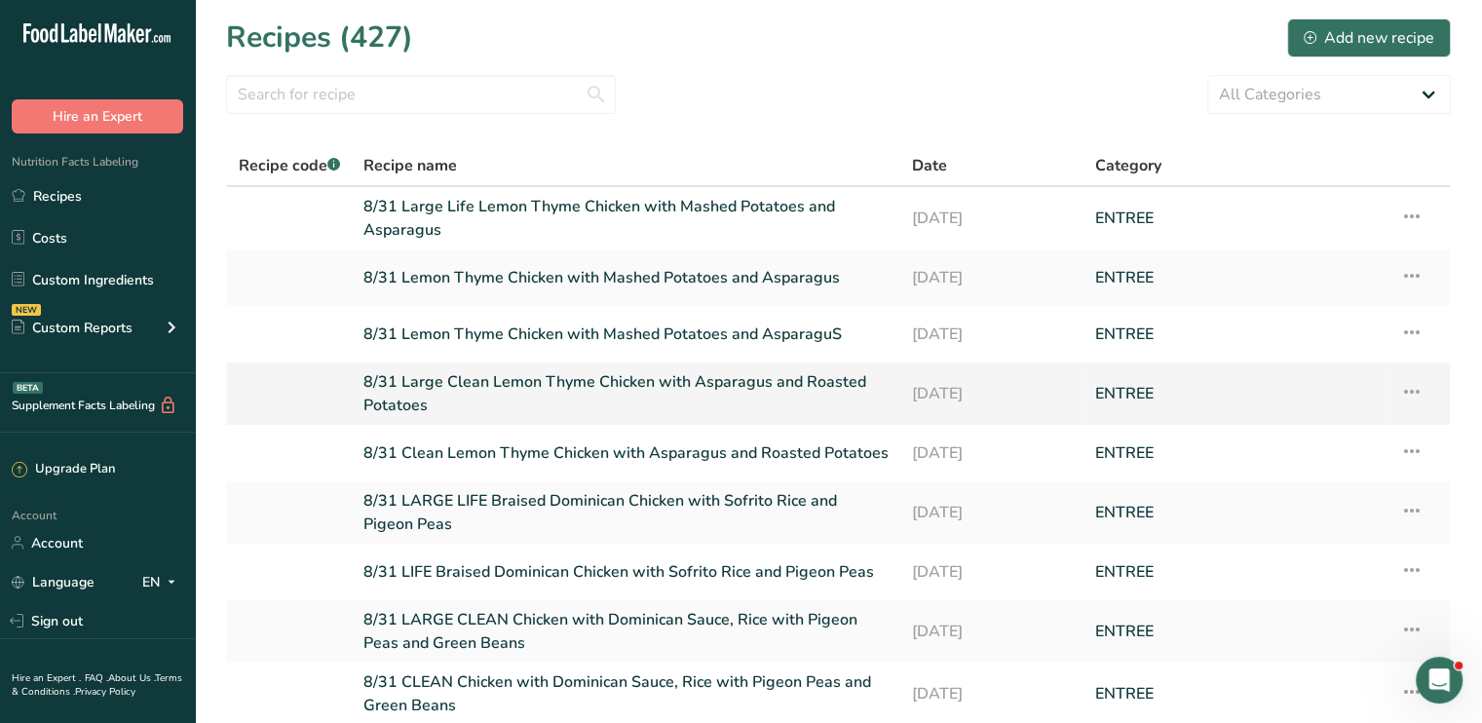
click at [741, 389] on link "8/31 Large Clean Lemon Thyme Chicken with Asparagus and Roasted Potatoes" at bounding box center [626, 393] width 525 height 47
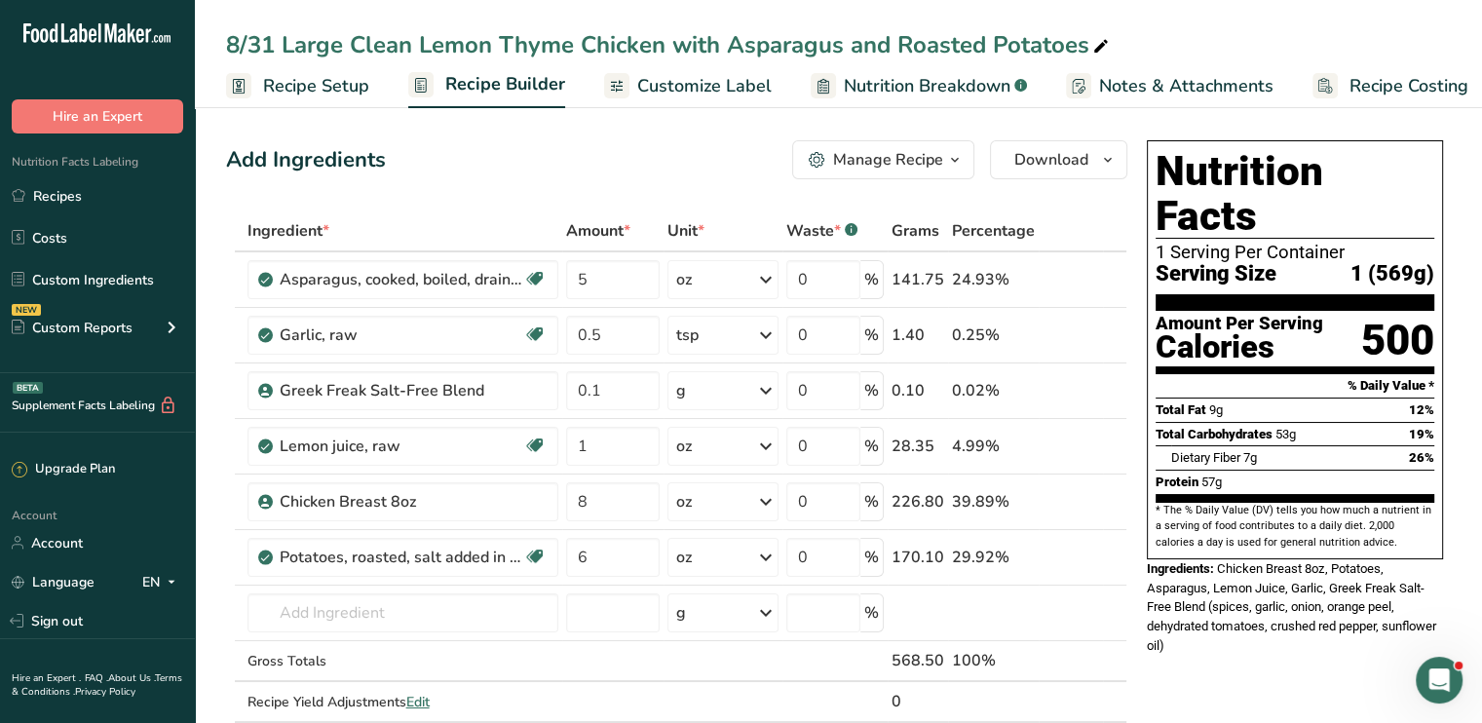
click at [679, 94] on span "Customize Label" at bounding box center [704, 86] width 134 height 26
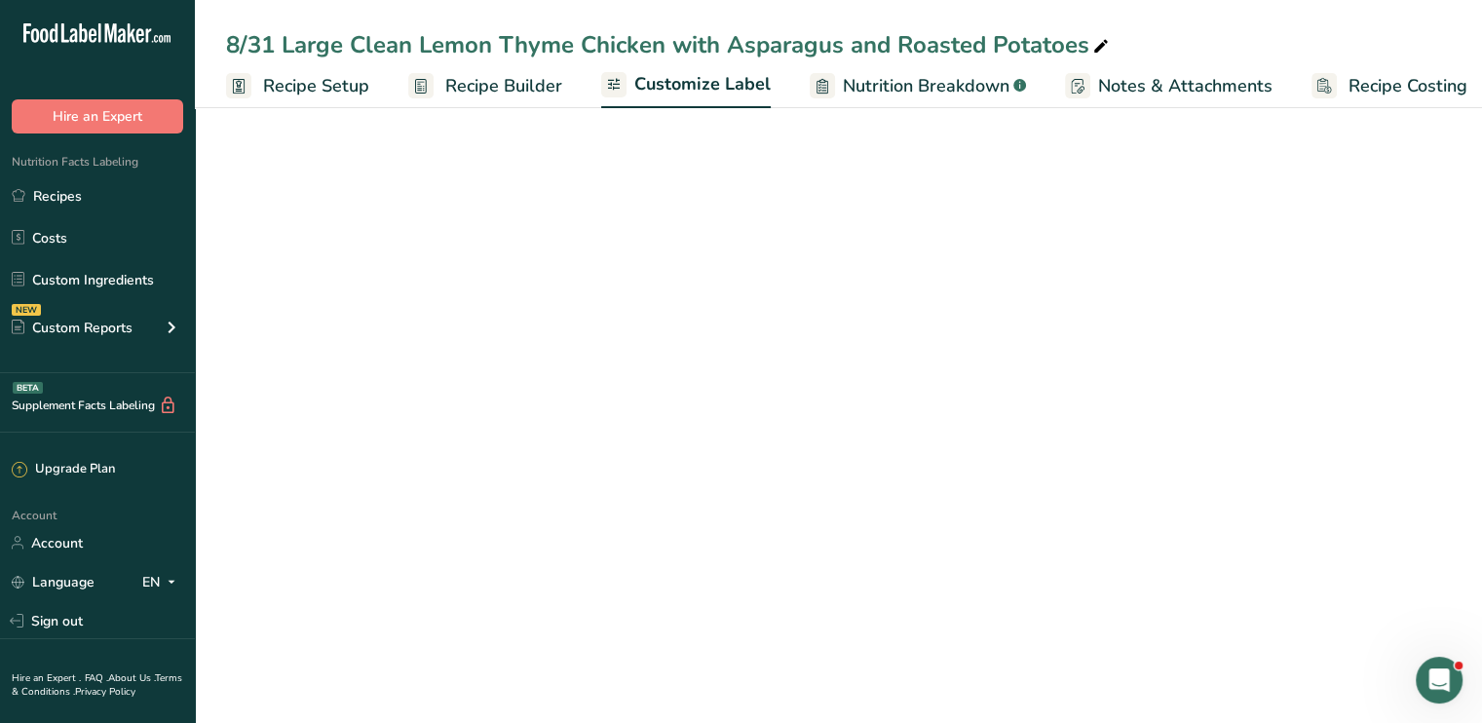
scroll to position [0, 17]
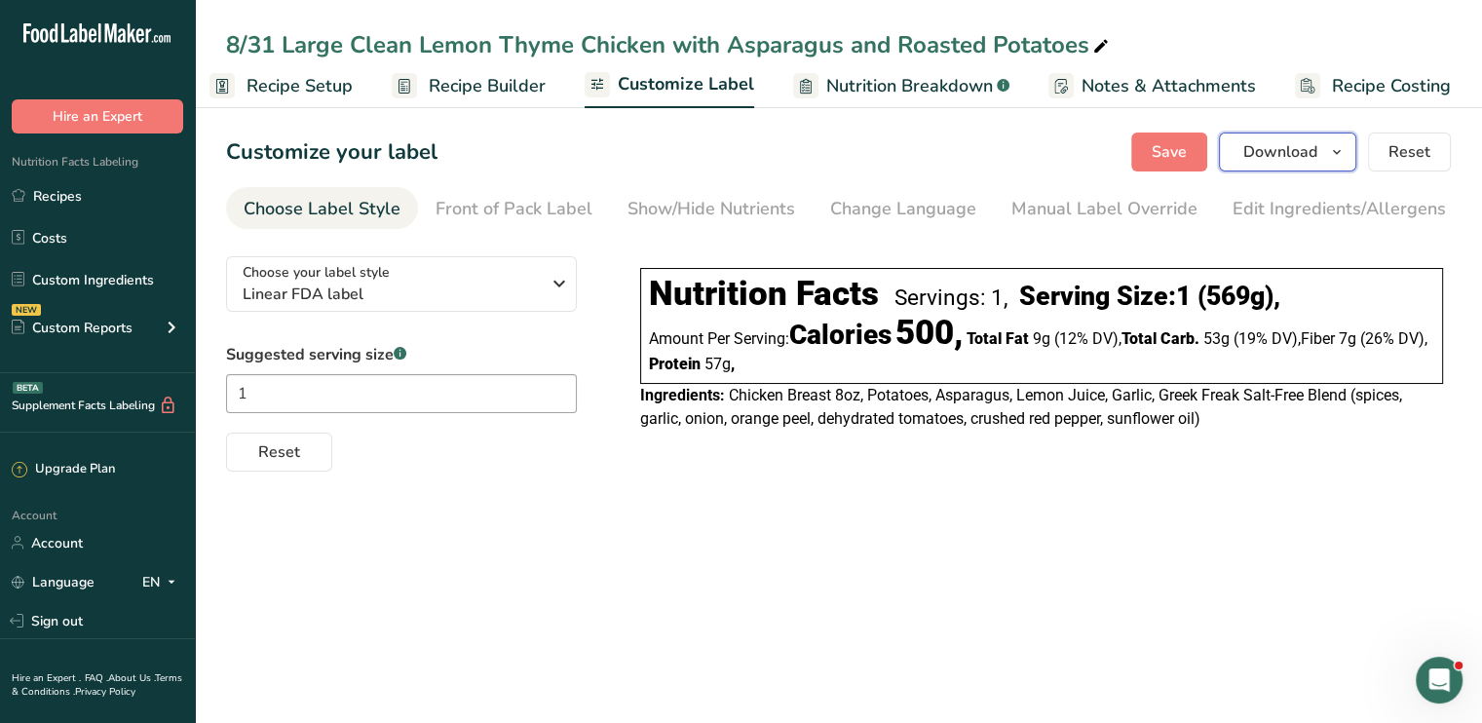
click at [1259, 157] on span "Download" at bounding box center [1281, 151] width 74 height 23
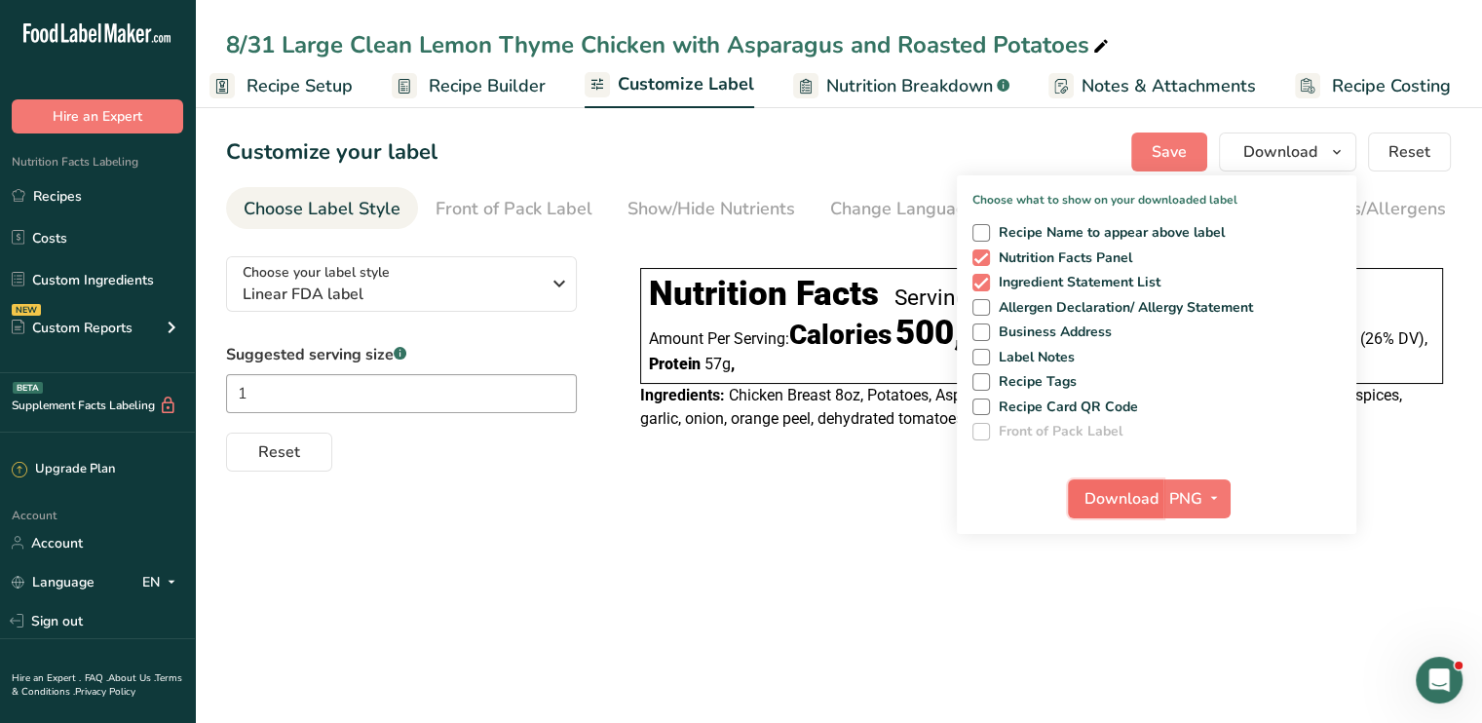
click at [1159, 503] on span "Download" at bounding box center [1122, 498] width 74 height 23
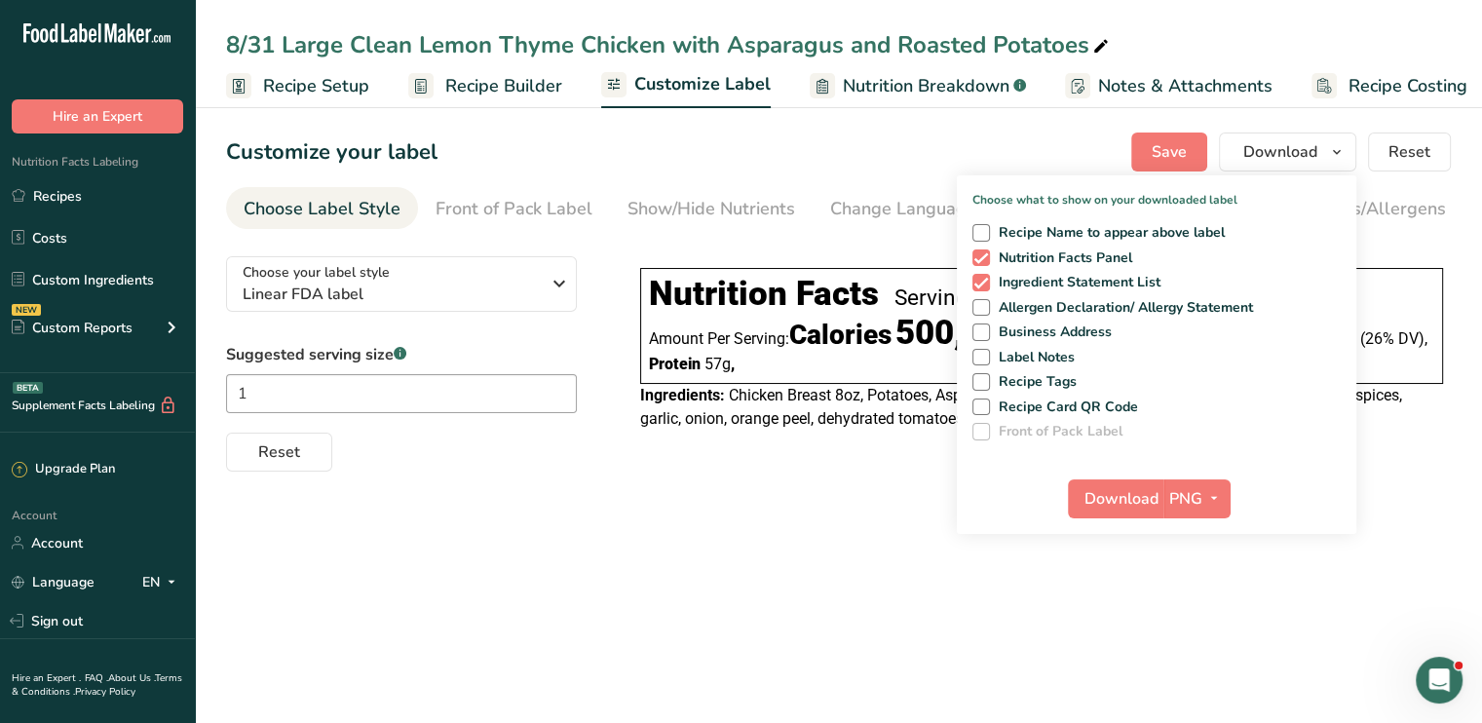
scroll to position [0, 17]
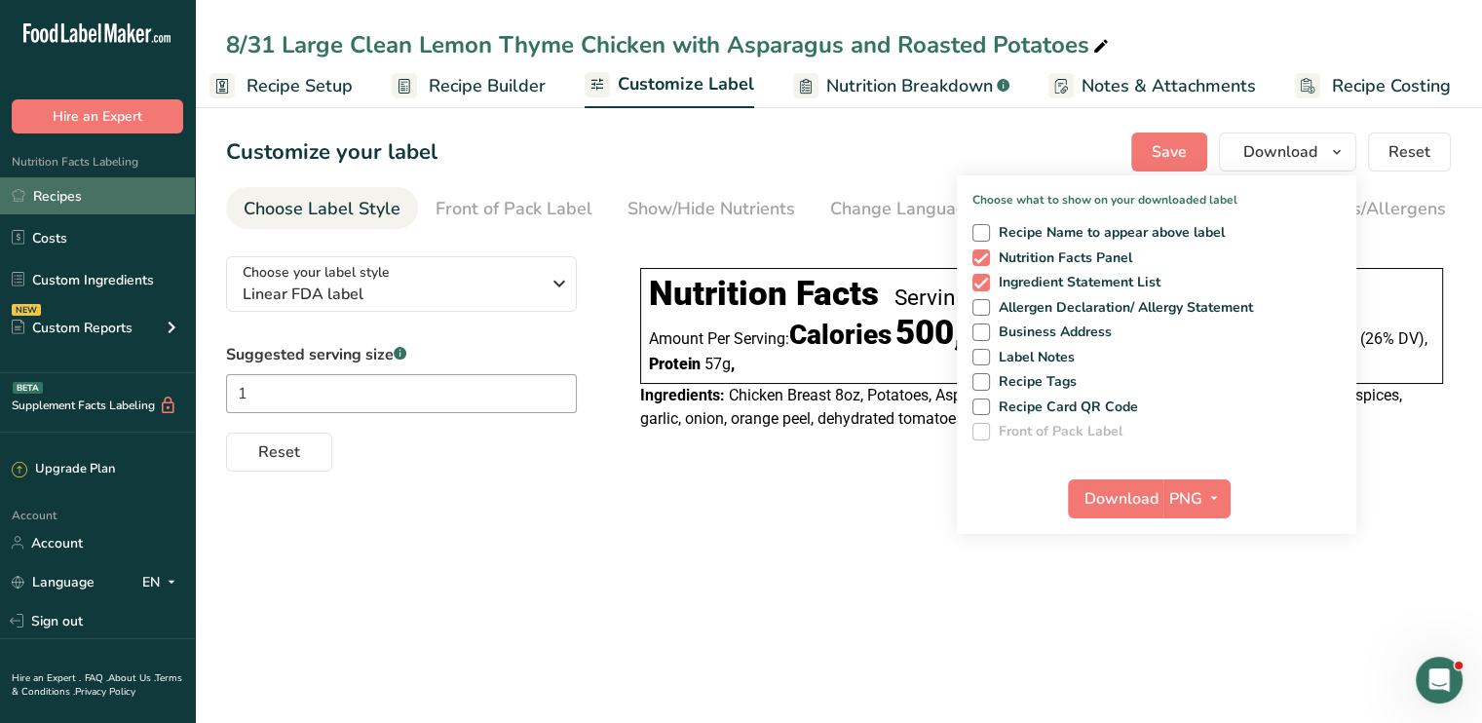
click at [94, 203] on link "Recipes" at bounding box center [97, 195] width 195 height 37
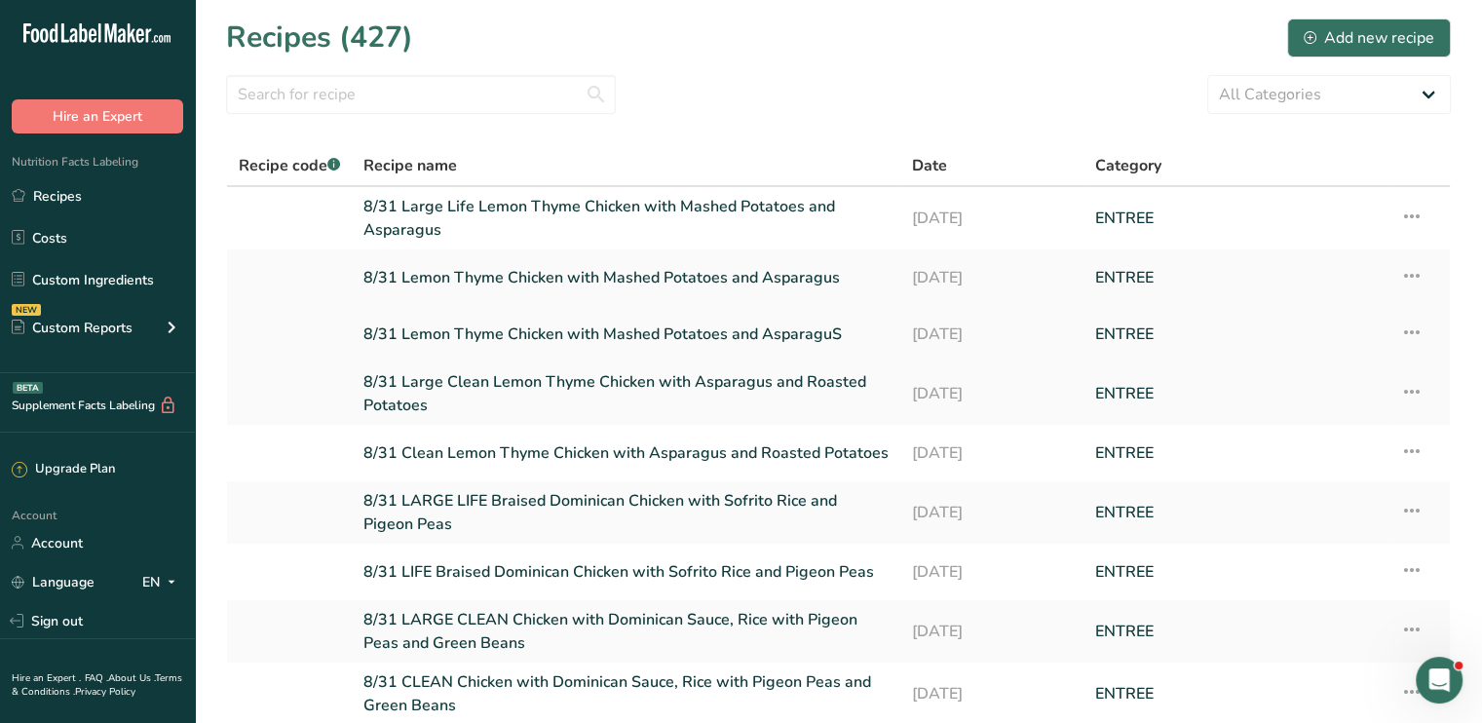
click at [527, 326] on link "8/31 Lemon Thyme Chicken with Mashed Potatoes and AsparaguS" at bounding box center [626, 334] width 525 height 41
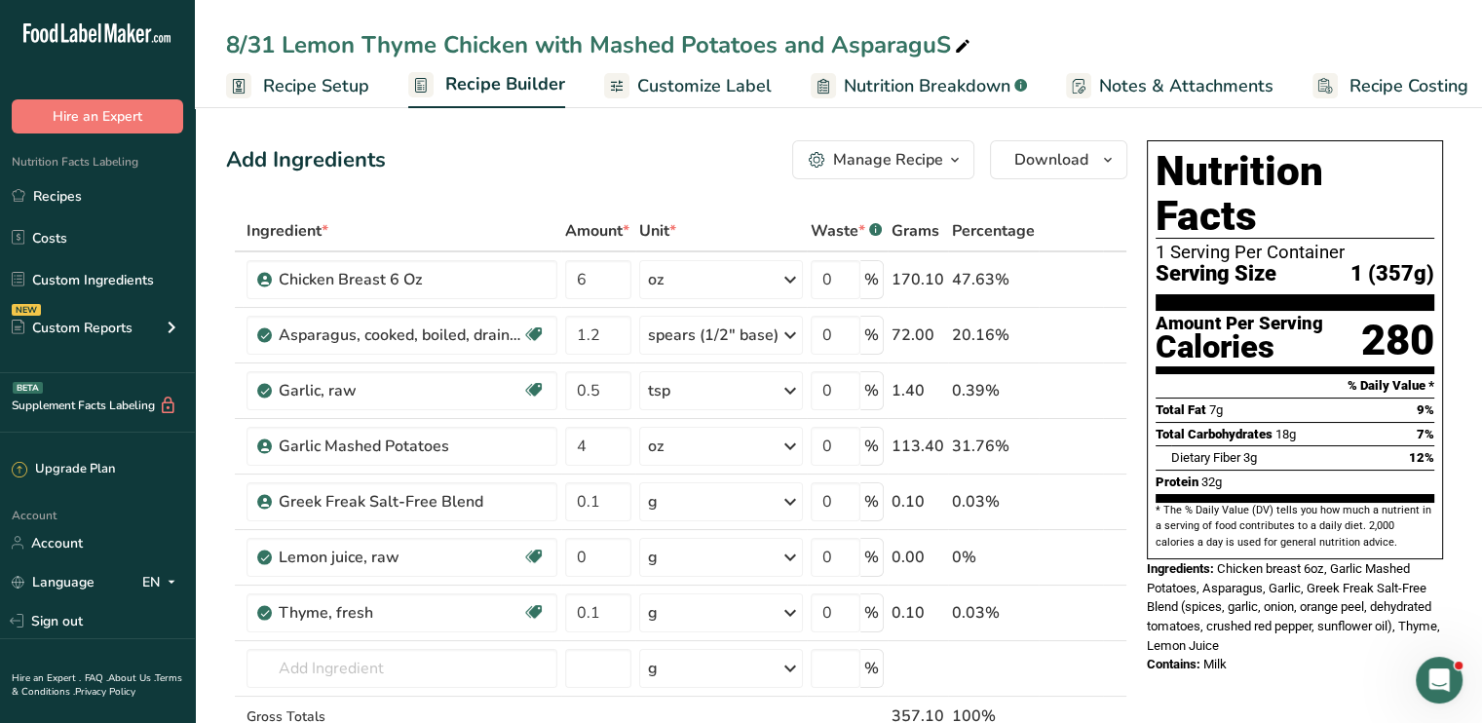
click at [959, 33] on icon at bounding box center [963, 46] width 18 height 27
drag, startPoint x: 959, startPoint y: 33, endPoint x: 287, endPoint y: 22, distance: 672.5
click at [287, 22] on div "8/31 Lemon Thyme Chicken with Mashed Potatoes and AsparaguS Recipe Setup Recipe…" at bounding box center [838, 54] width 1287 height 108
type input "8/31 LIFE Lemon Thyme Chicken with Asparagus and Roasted Potatoes"
click at [785, 333] on icon at bounding box center [790, 335] width 23 height 35
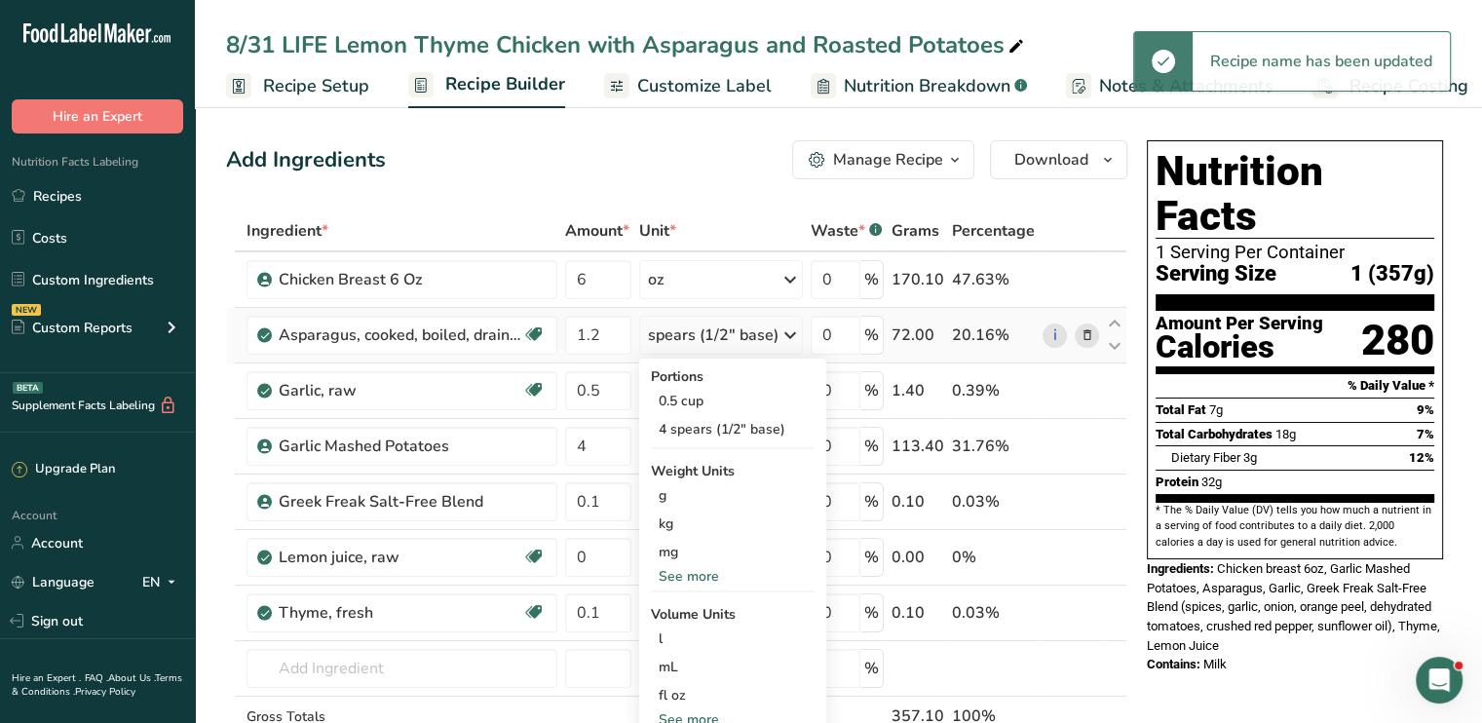
click at [712, 571] on div "See more" at bounding box center [733, 576] width 164 height 20
click at [692, 631] on div "oz" at bounding box center [733, 637] width 164 height 28
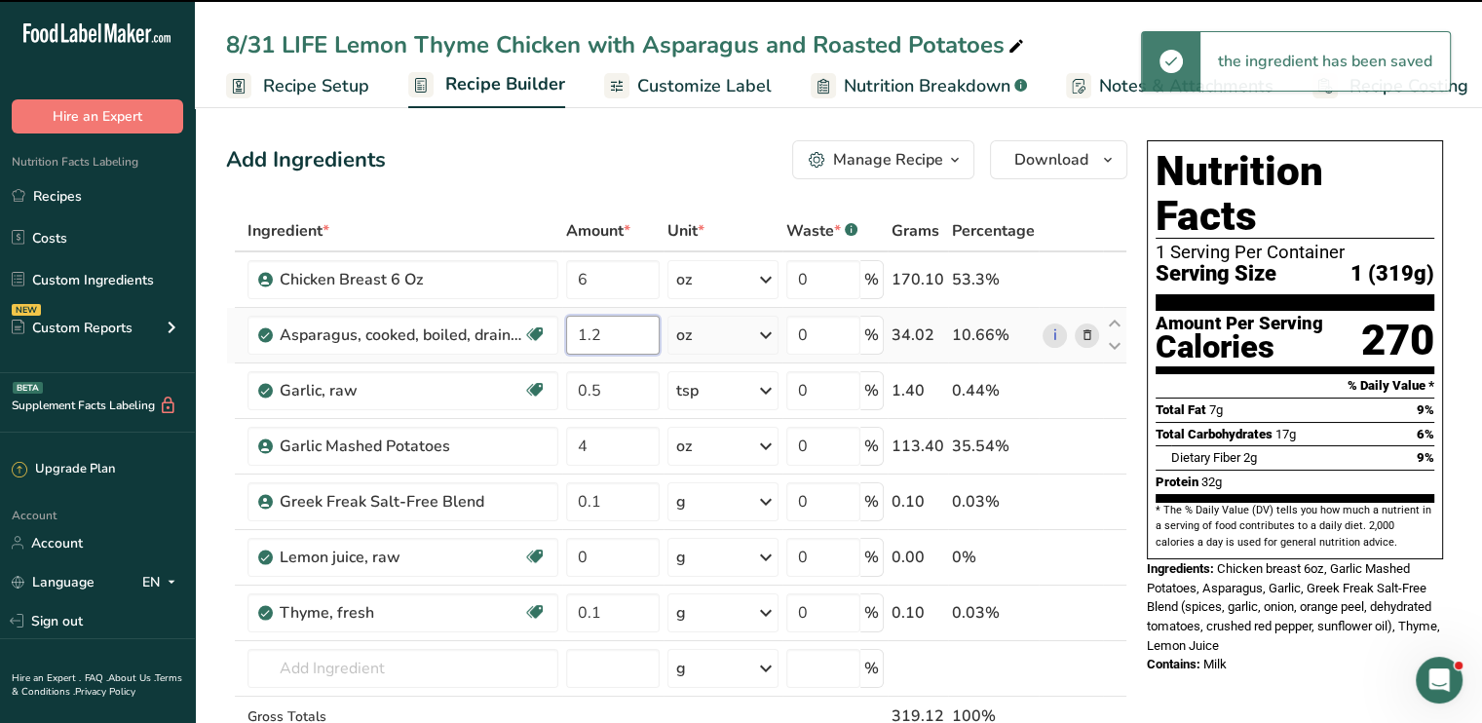
click at [633, 329] on input "1.2" at bounding box center [613, 335] width 95 height 39
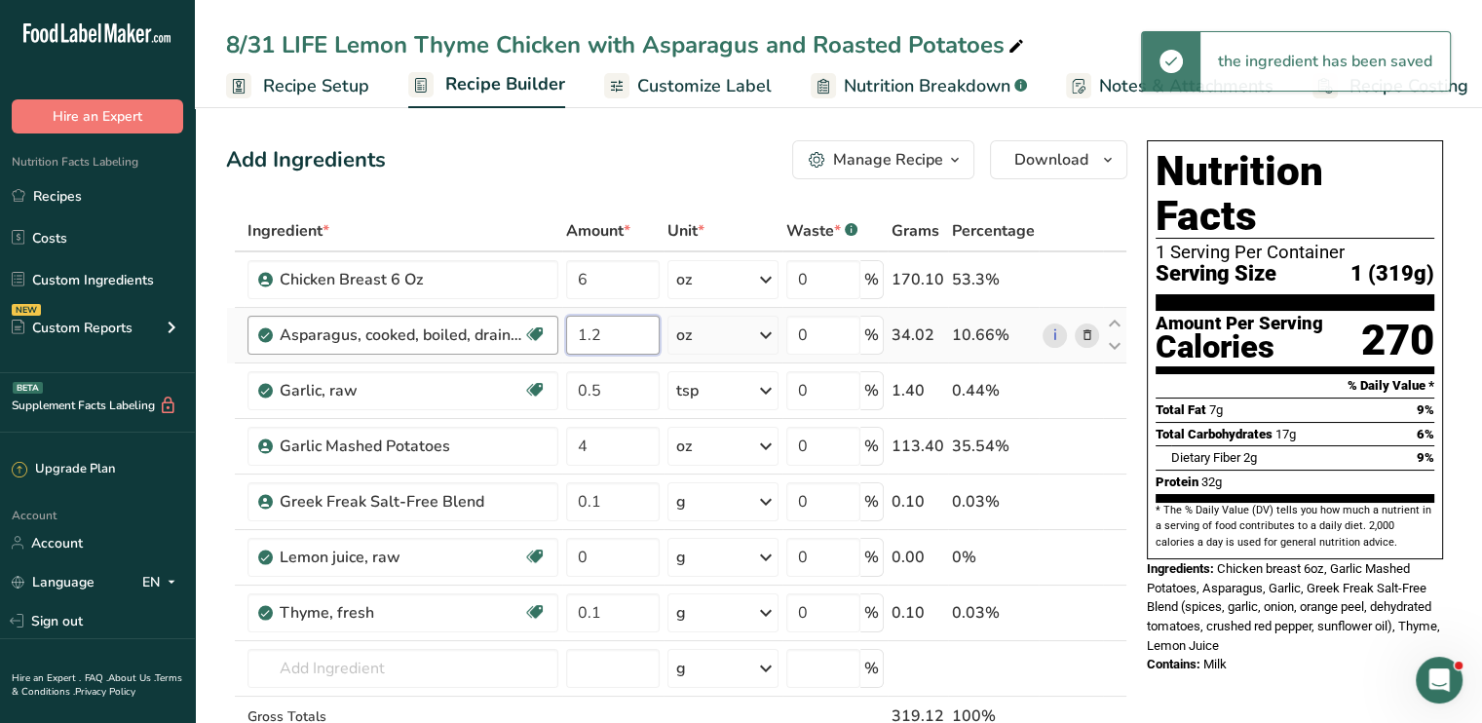
drag, startPoint x: 633, startPoint y: 329, endPoint x: 468, endPoint y: 332, distance: 165.7
click at [468, 332] on tr "Asparagus, cooked, boiled, drained Source of Antioxidants Dairy free Gluten fre…" at bounding box center [677, 336] width 900 height 56
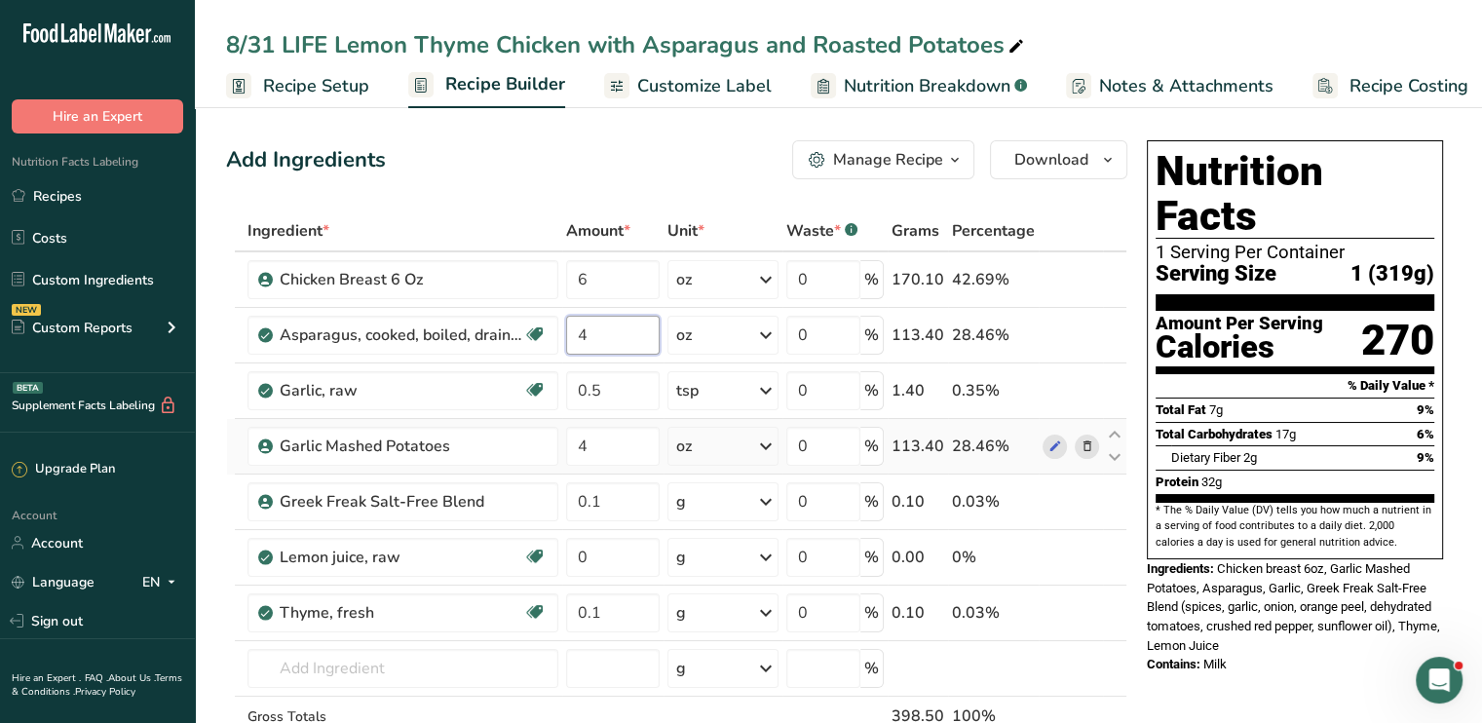
type input "4"
click at [1090, 446] on div "Ingredient * Amount * Unit * Waste * .a-a{fill:#347362;}.b-a{fill:#fff;} Grams …" at bounding box center [676, 515] width 901 height 608
click at [1084, 442] on icon at bounding box center [1087, 447] width 14 height 20
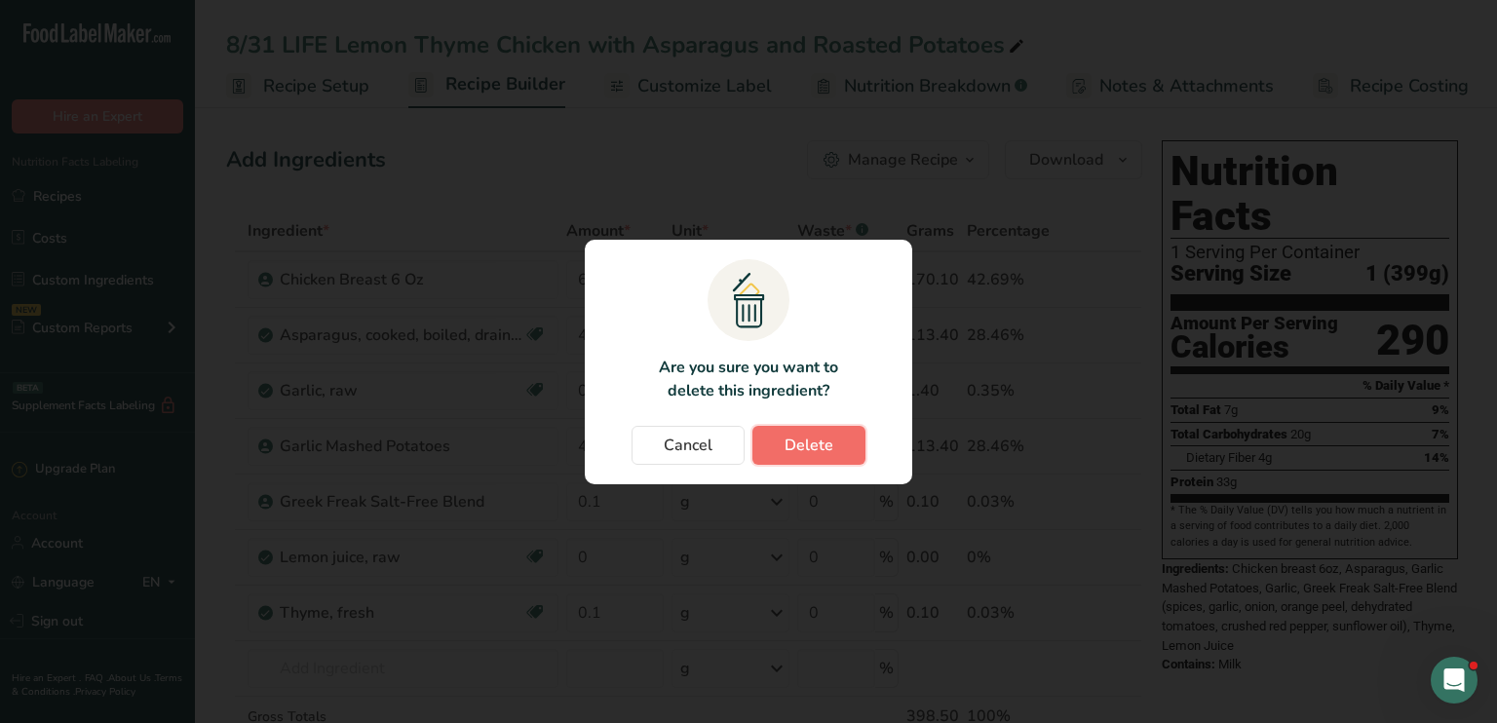
click at [828, 431] on button "Delete" at bounding box center [808, 445] width 113 height 39
type input "0.1"
type input "0"
type input "0.1"
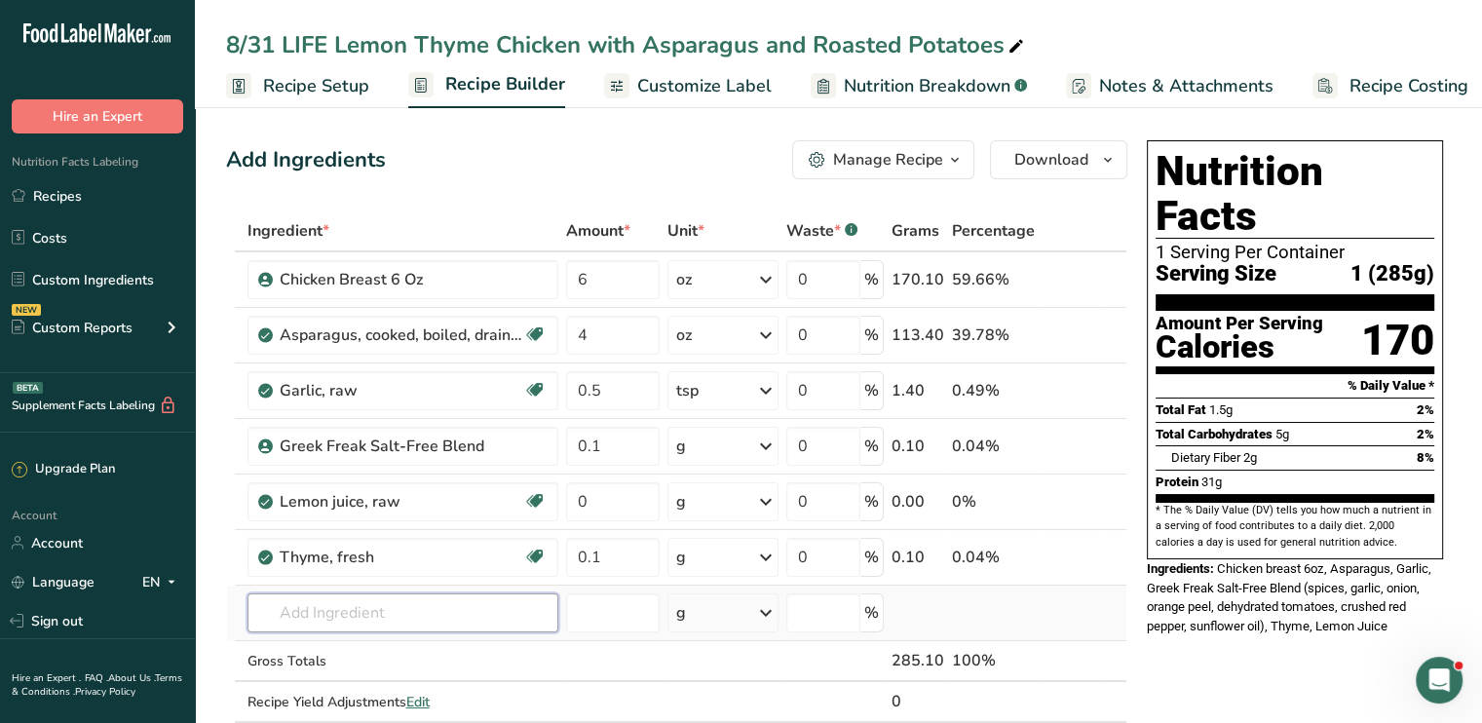
click at [415, 609] on input "text" at bounding box center [403, 613] width 311 height 39
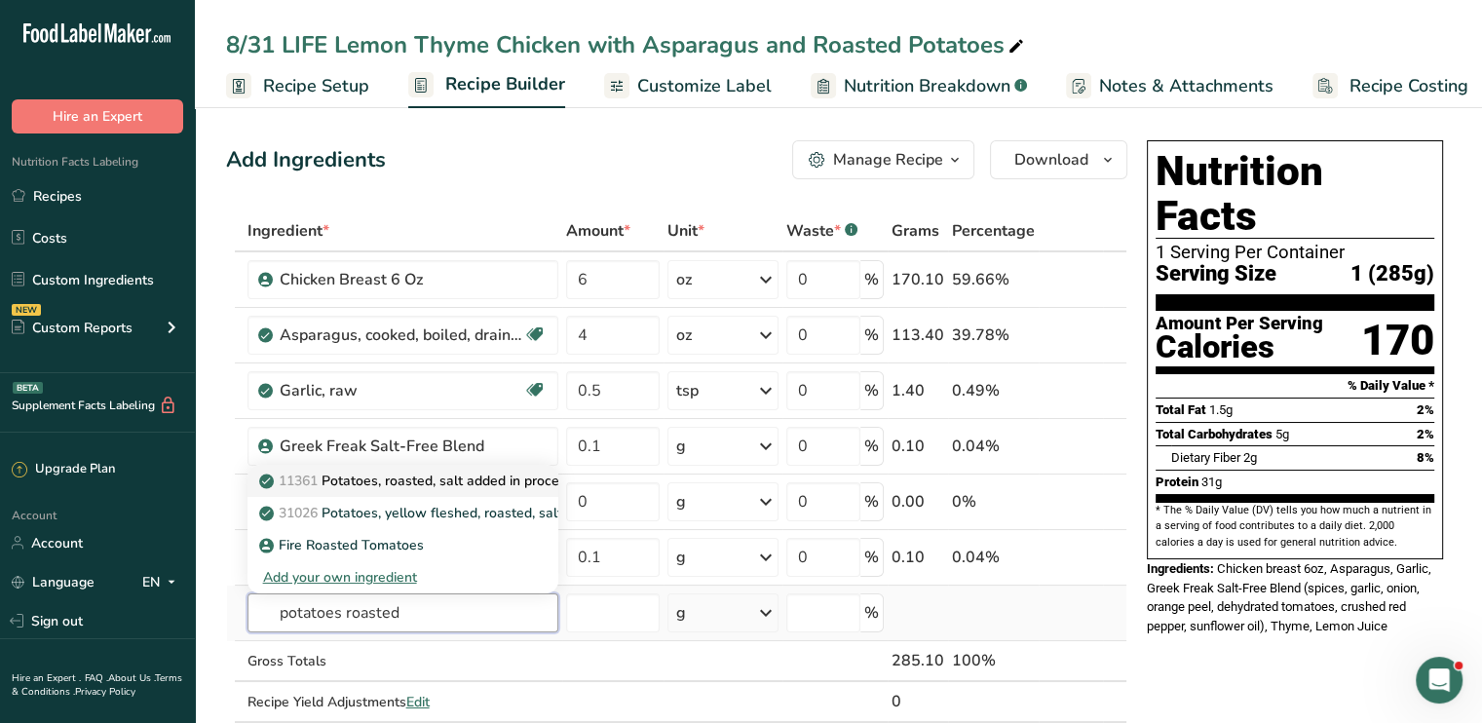
type input "potatoes roasted"
click at [436, 478] on p "11361 Potatoes, roasted, salt added in processing, frozen, unprepared" at bounding box center [490, 481] width 454 height 20
type input "Potatoes, roasted, salt added in processing, frozen, unprepared"
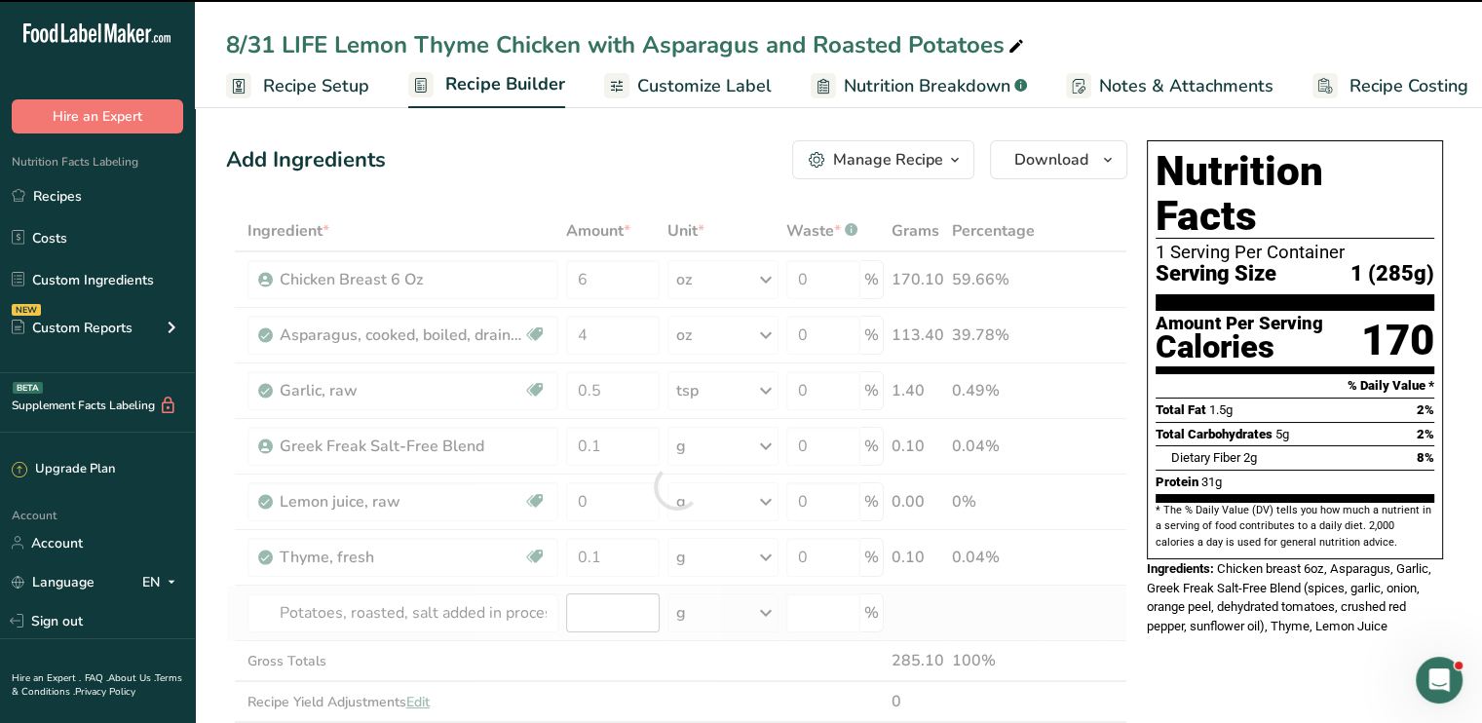
type input "0"
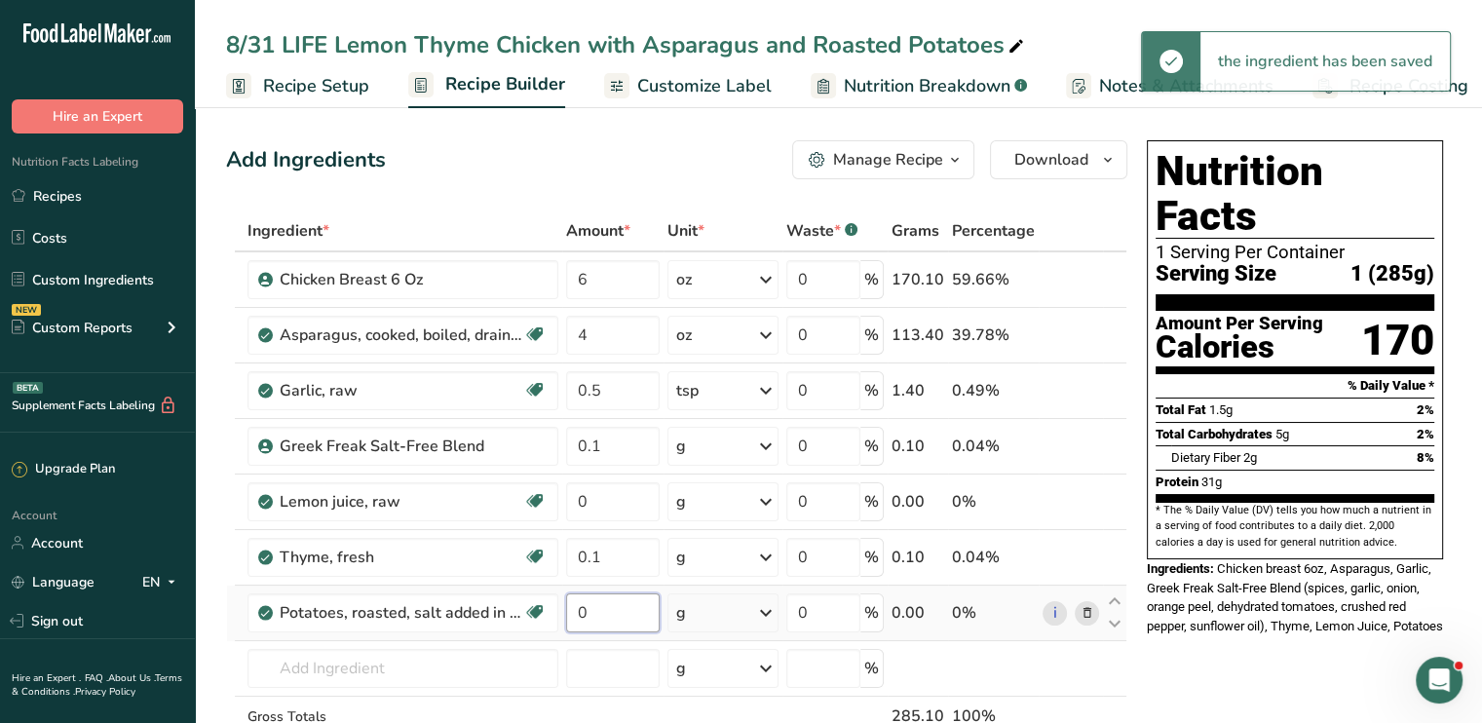
click at [635, 614] on input "0" at bounding box center [613, 613] width 95 height 39
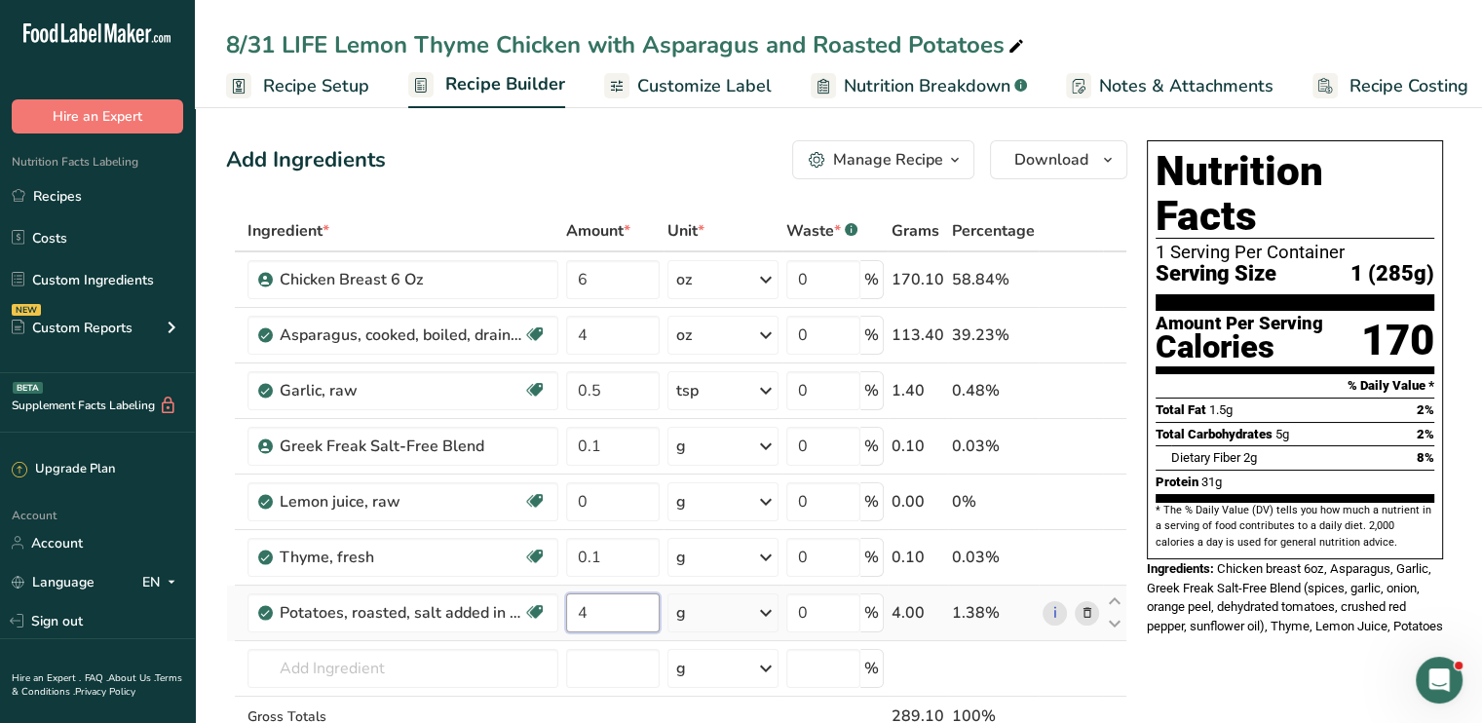
type input "4"
click at [764, 612] on div "Ingredient * Amount * Unit * Waste * .a-a{fill:#347362;}.b-a{fill:#fff;} Grams …" at bounding box center [676, 515] width 901 height 608
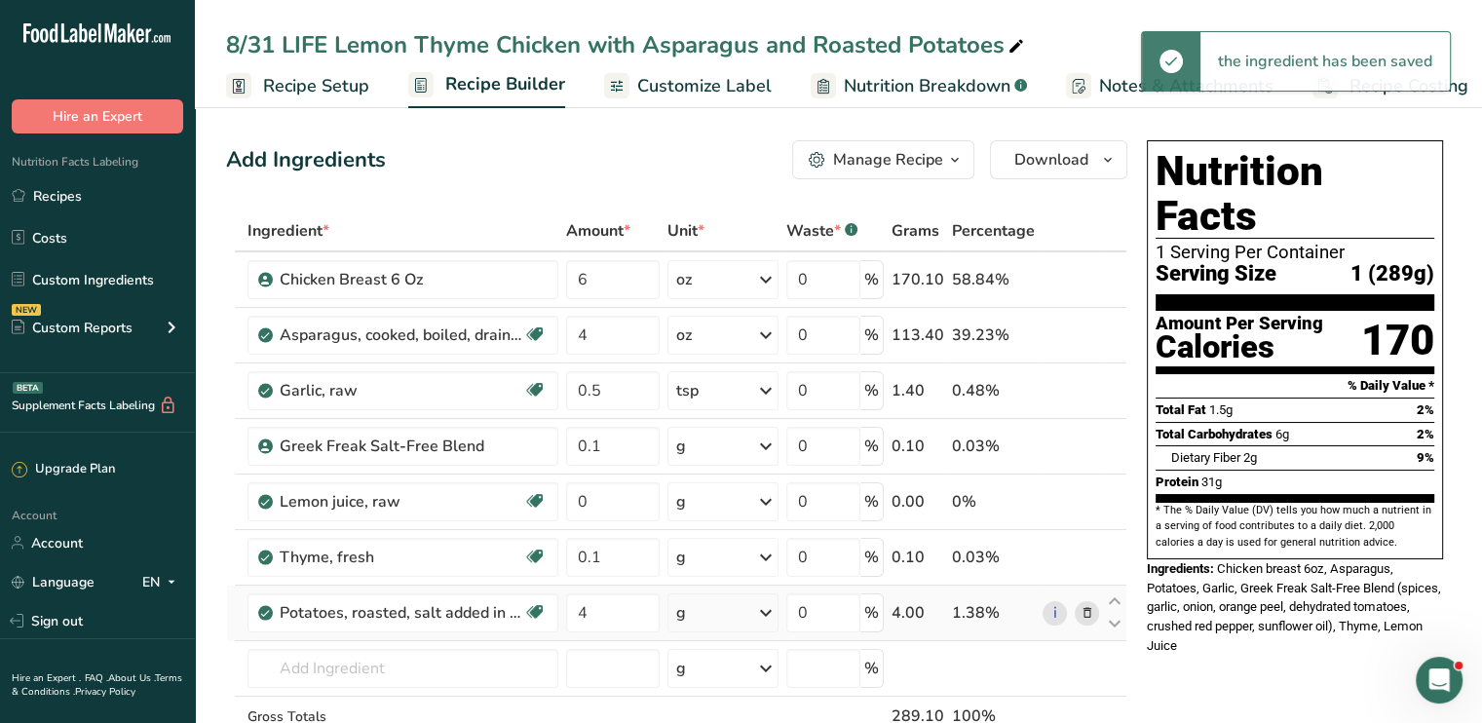
click at [764, 612] on icon at bounding box center [765, 612] width 23 height 35
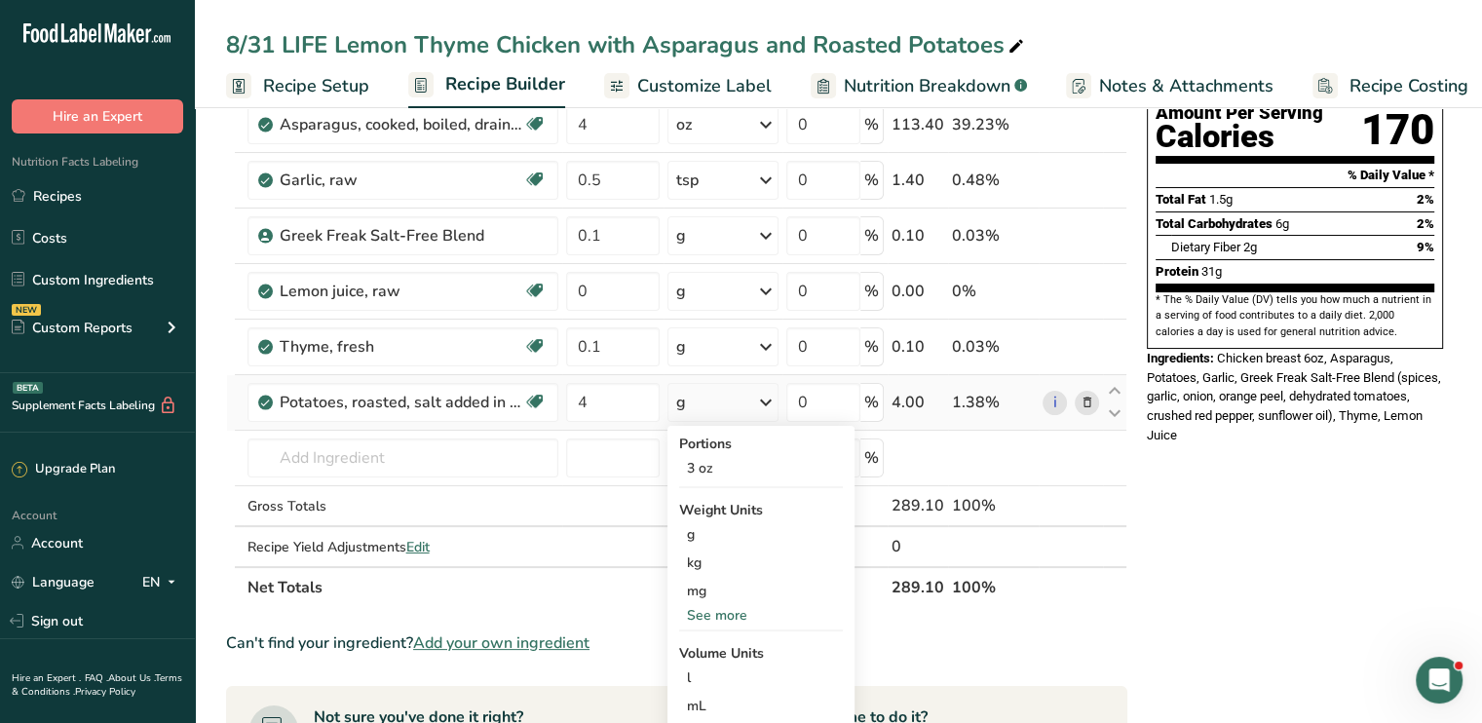
scroll to position [234, 0]
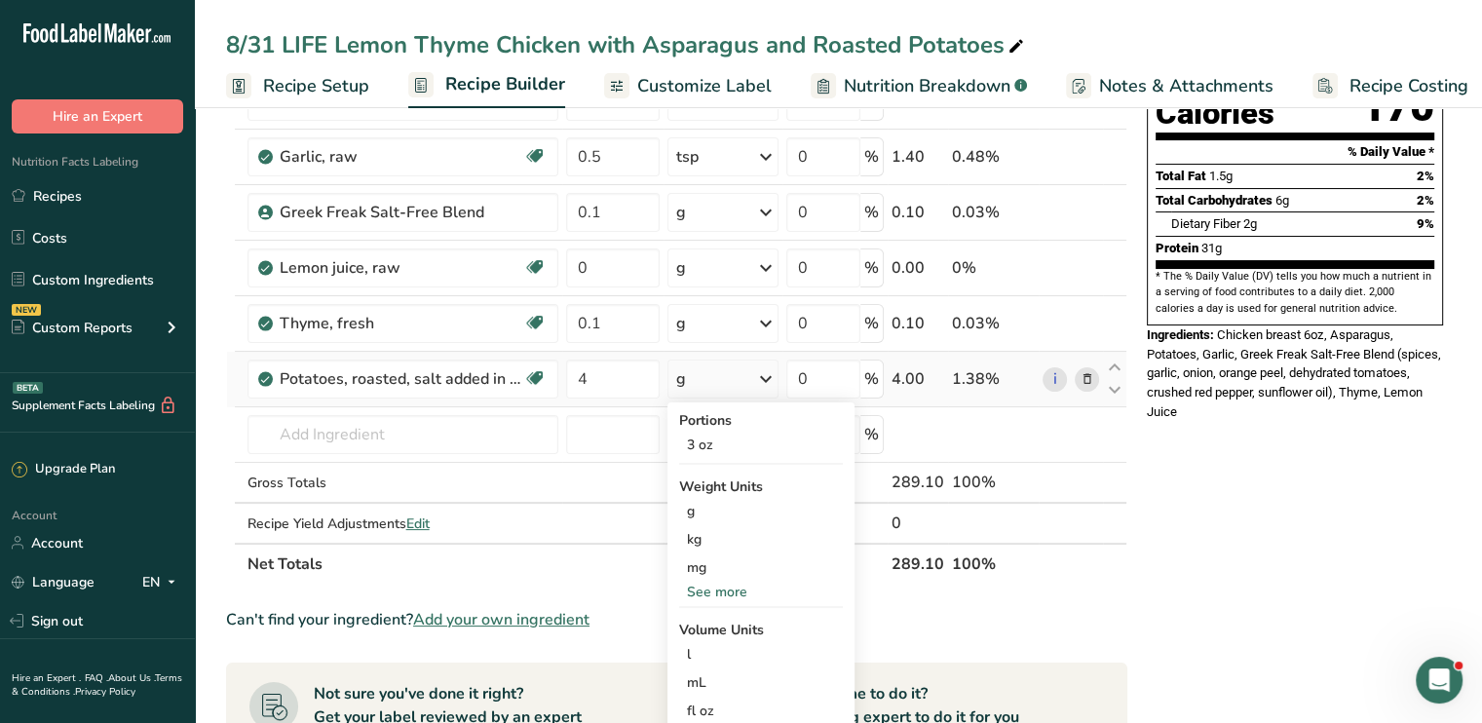
click at [752, 597] on div "See more" at bounding box center [761, 592] width 164 height 20
click at [727, 649] on div "oz" at bounding box center [761, 652] width 164 height 28
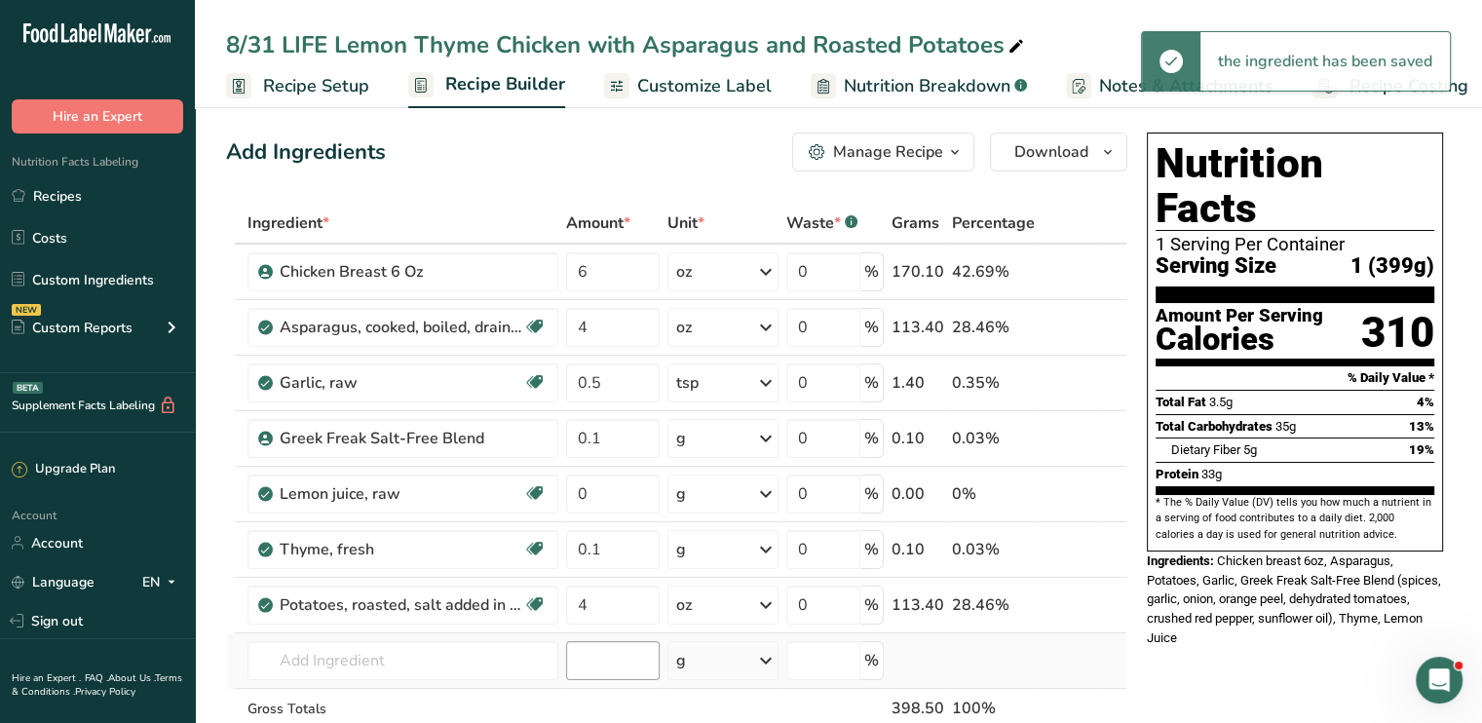
scroll to position [0, 0]
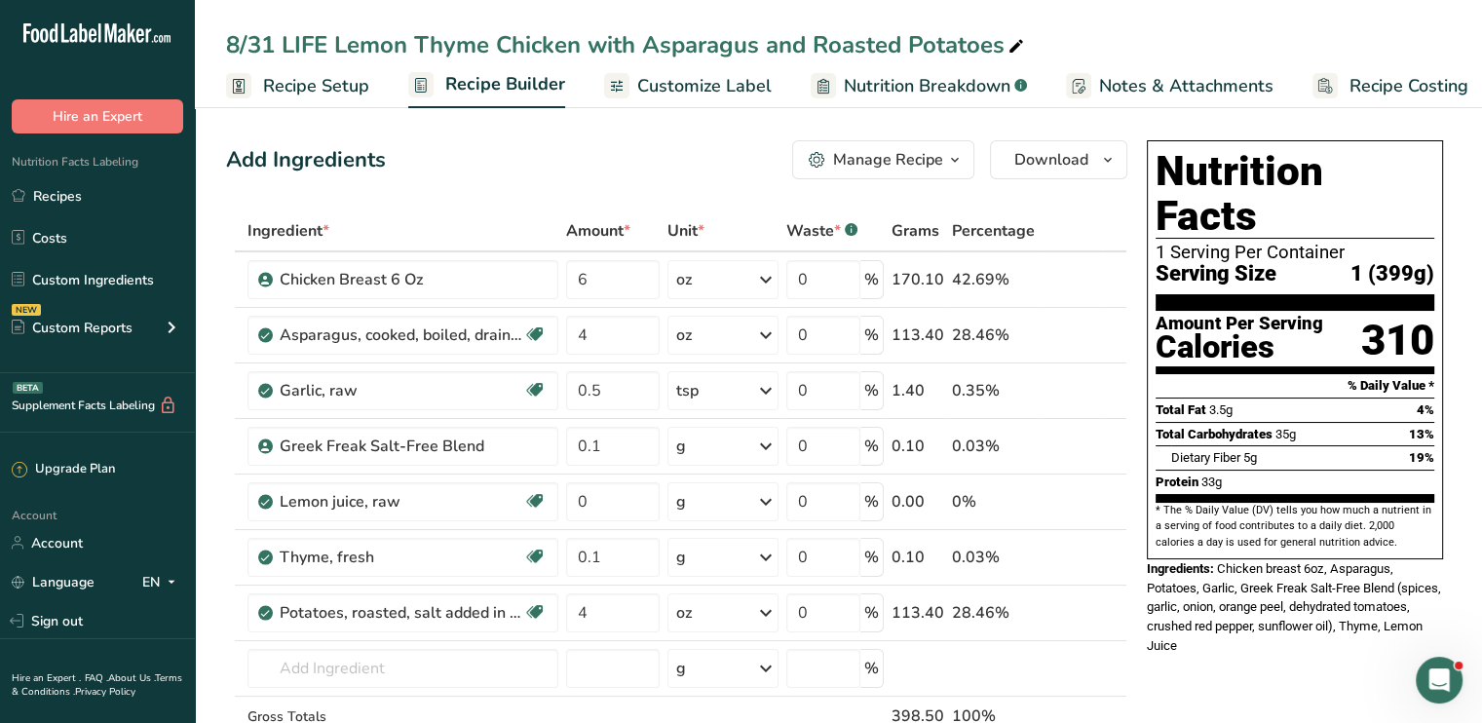
click at [675, 93] on span "Customize Label" at bounding box center [704, 86] width 134 height 26
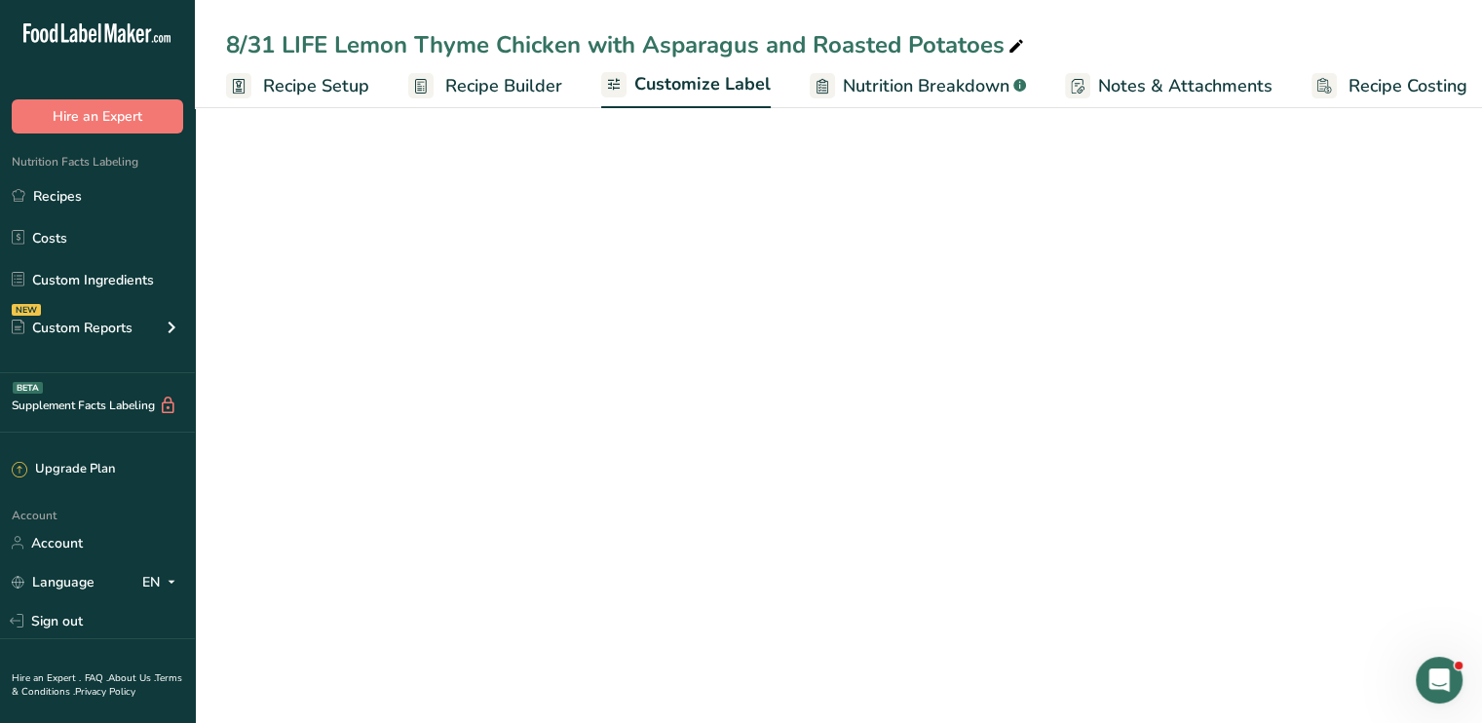
scroll to position [0, 17]
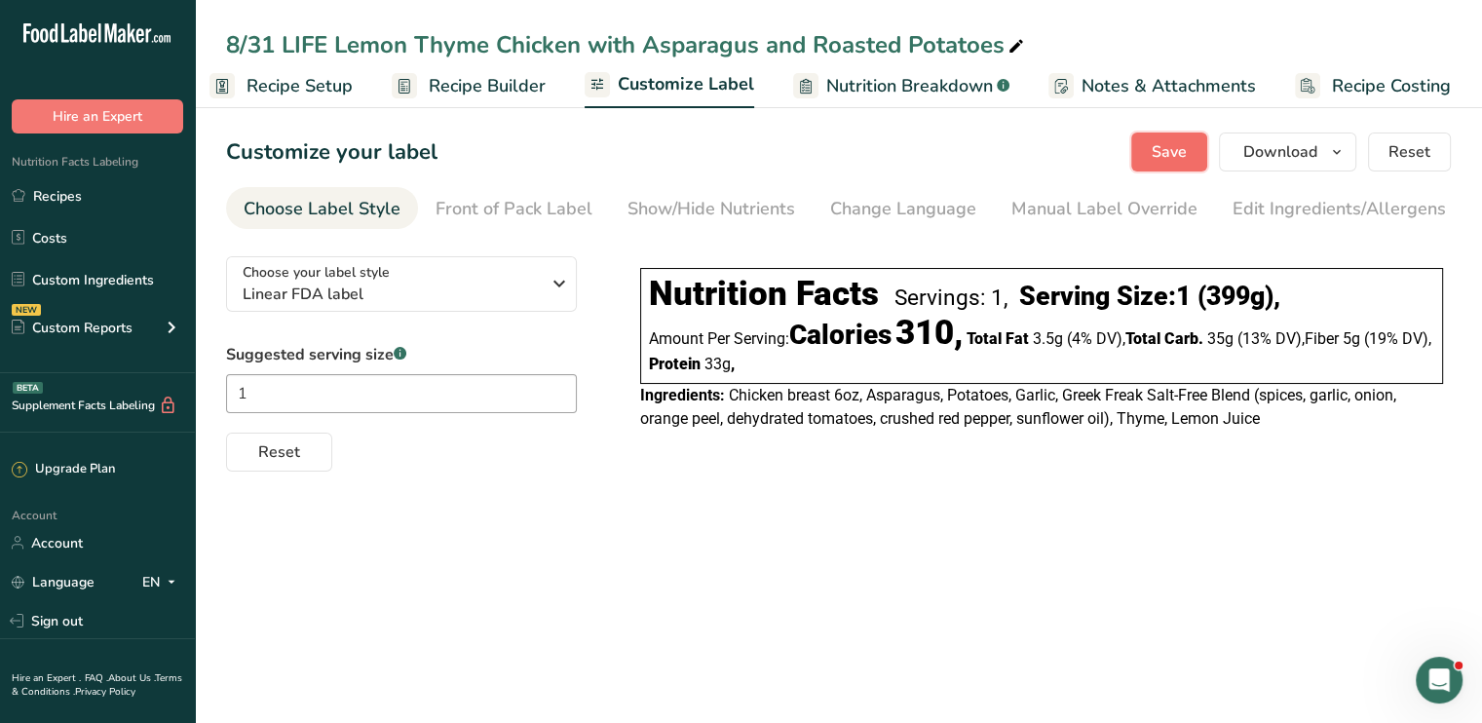
click at [1170, 140] on span "Save" at bounding box center [1169, 151] width 35 height 23
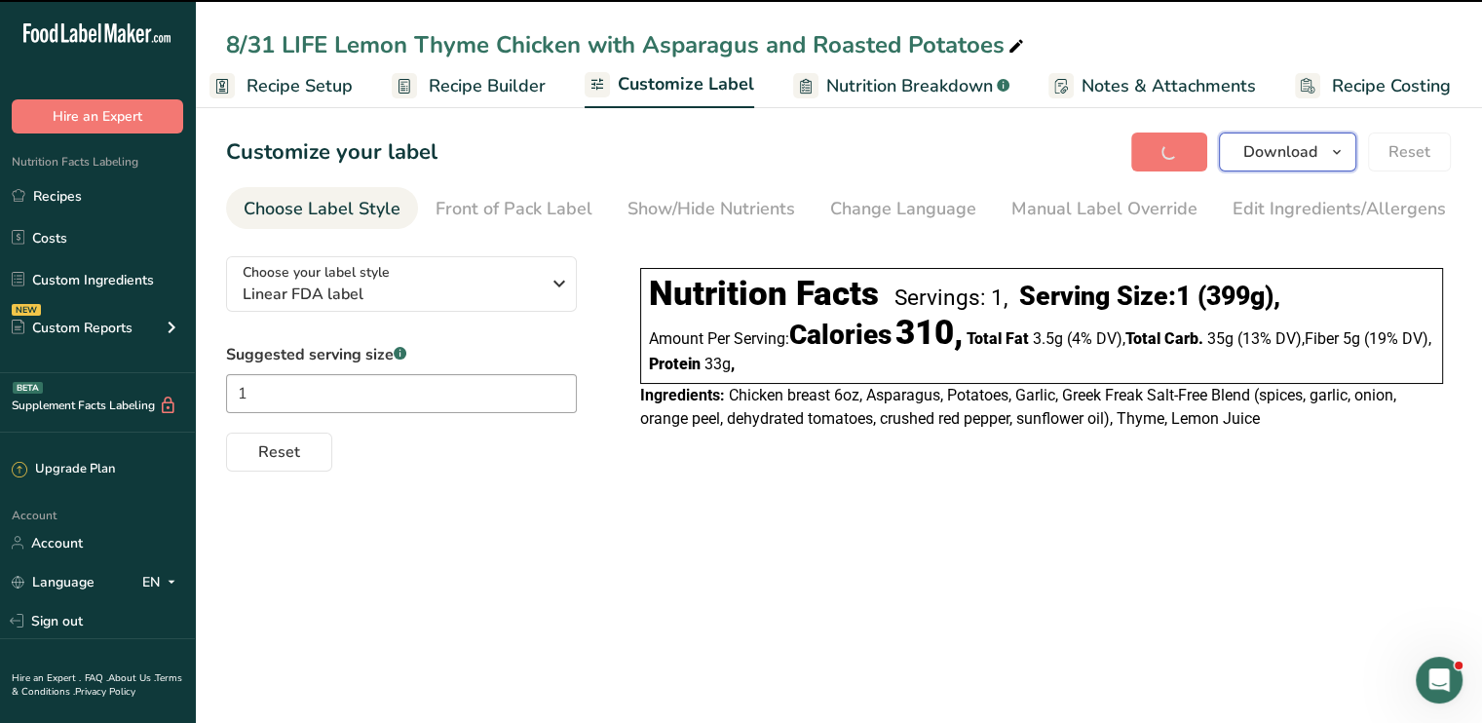
click at [1271, 148] on span "Download" at bounding box center [1281, 151] width 74 height 23
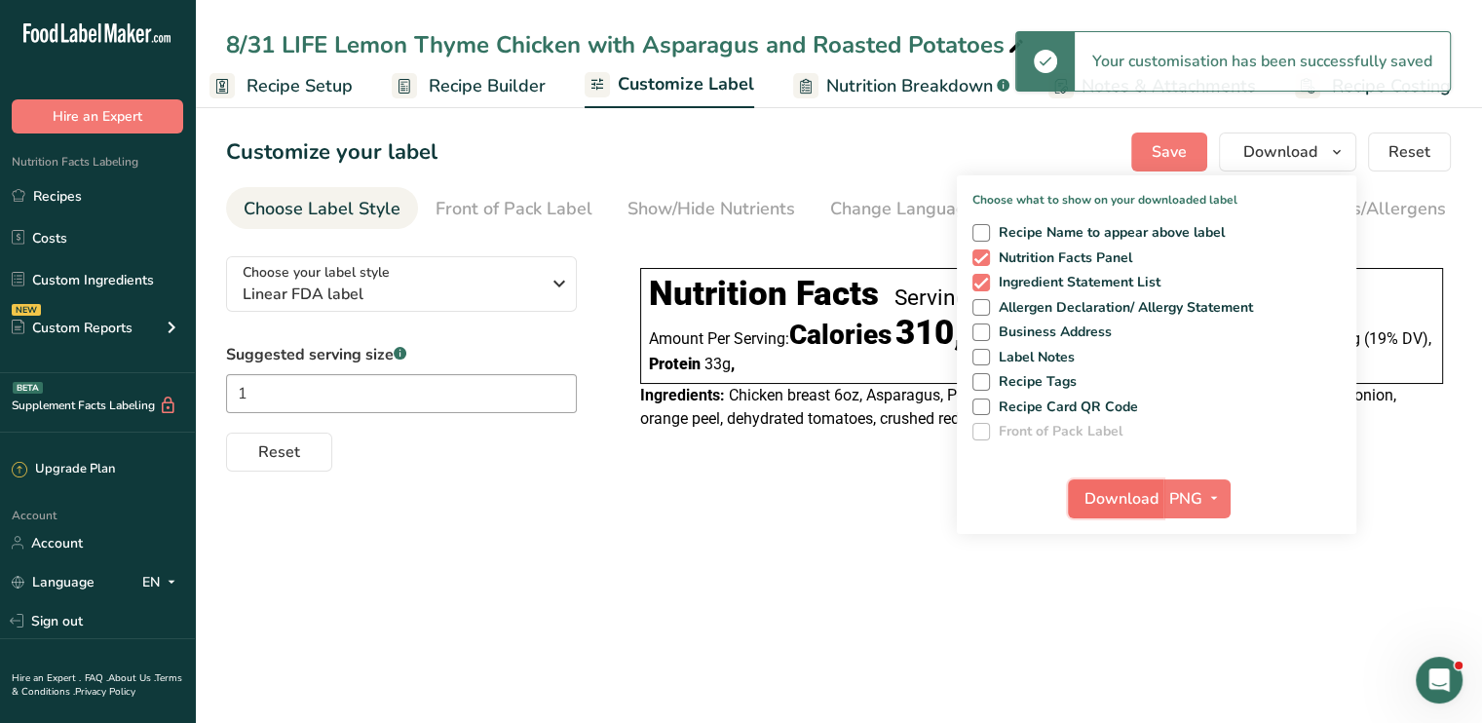
click at [1135, 498] on span "Download" at bounding box center [1122, 498] width 74 height 23
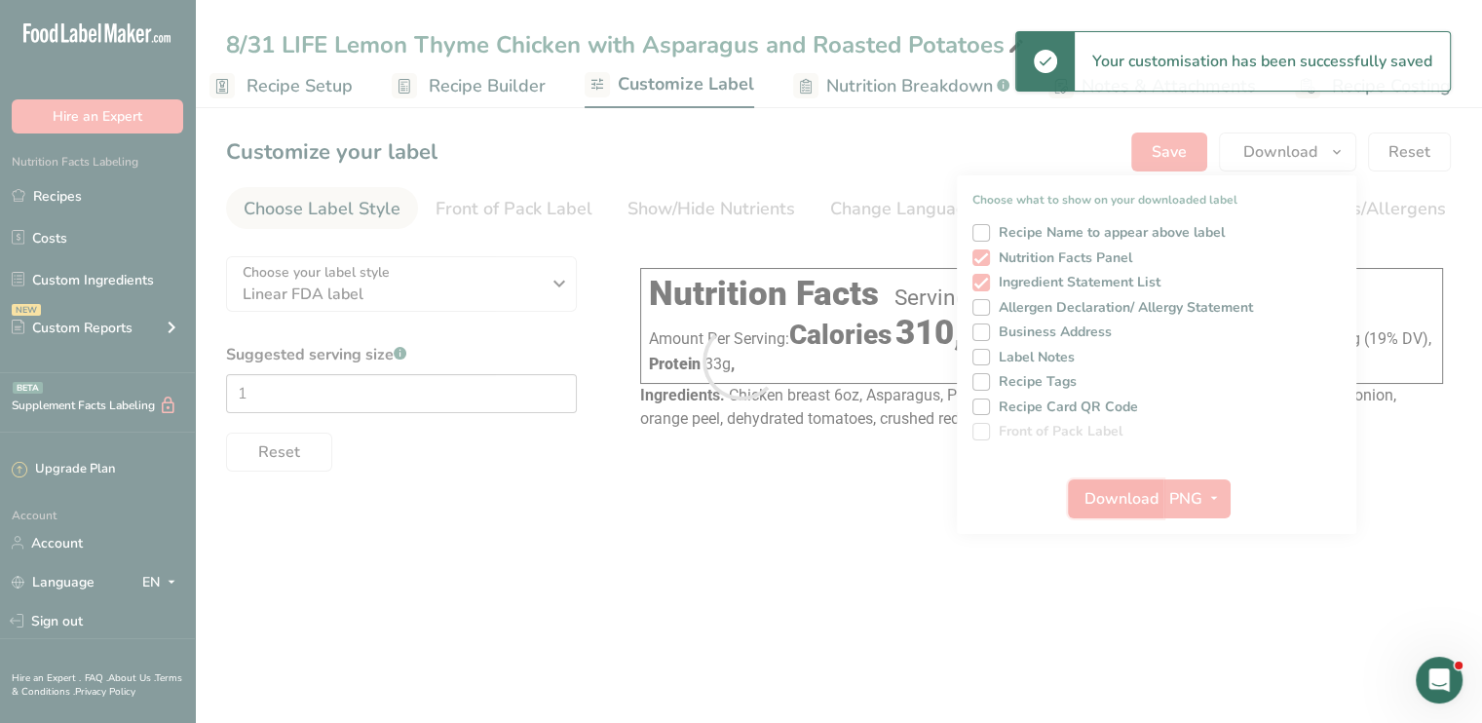
scroll to position [0, 0]
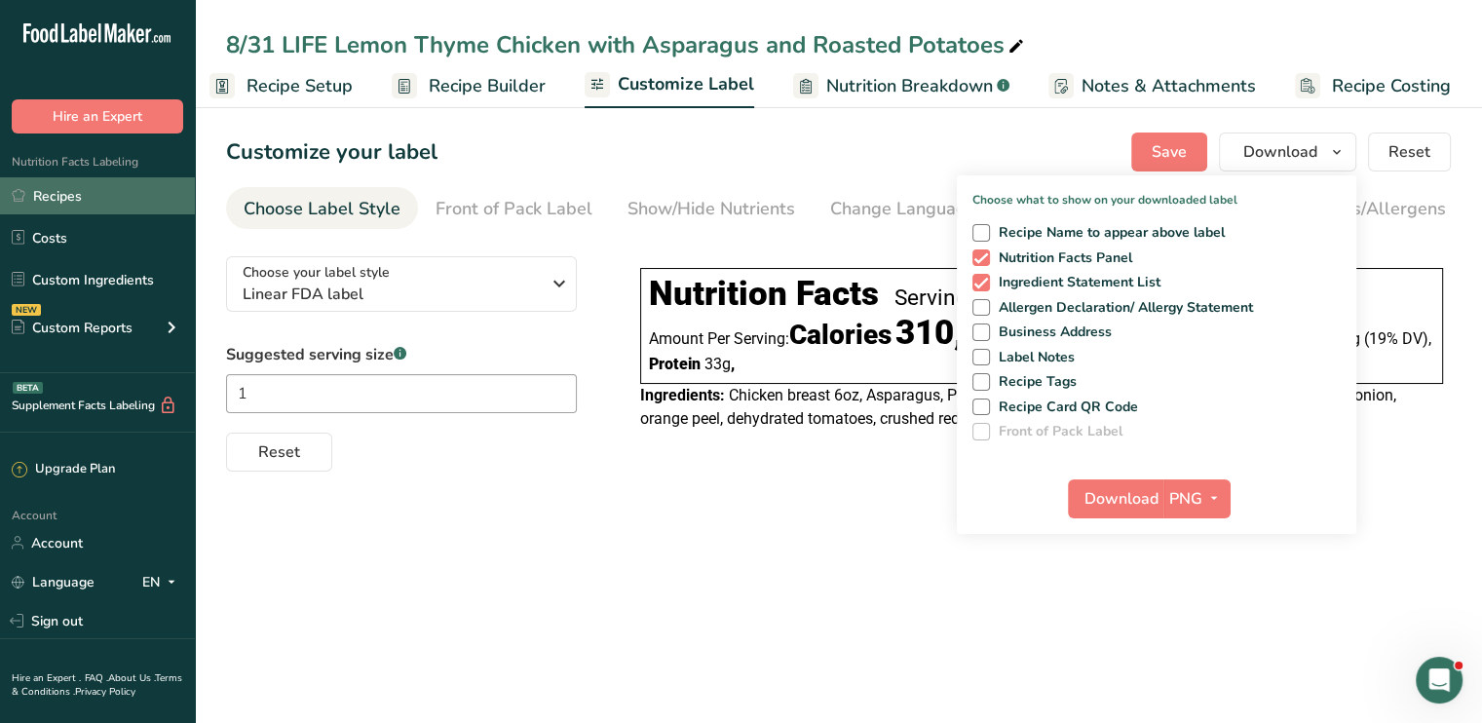
click at [89, 211] on link "Recipes" at bounding box center [97, 195] width 195 height 37
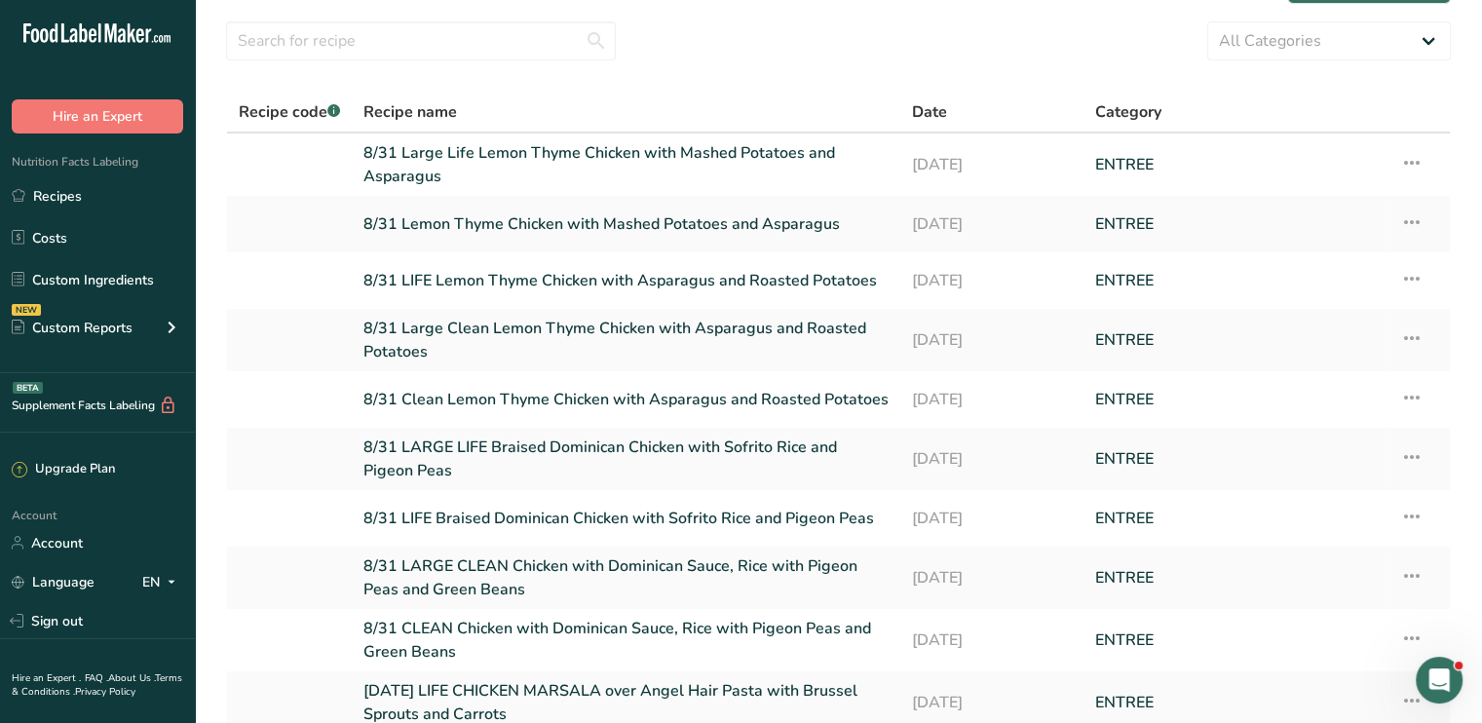
scroll to position [55, 0]
click at [554, 620] on link "8/31 CLEAN Chicken with Dominican Sauce, Rice with Pigeon Peas and Green Beans" at bounding box center [626, 639] width 525 height 47
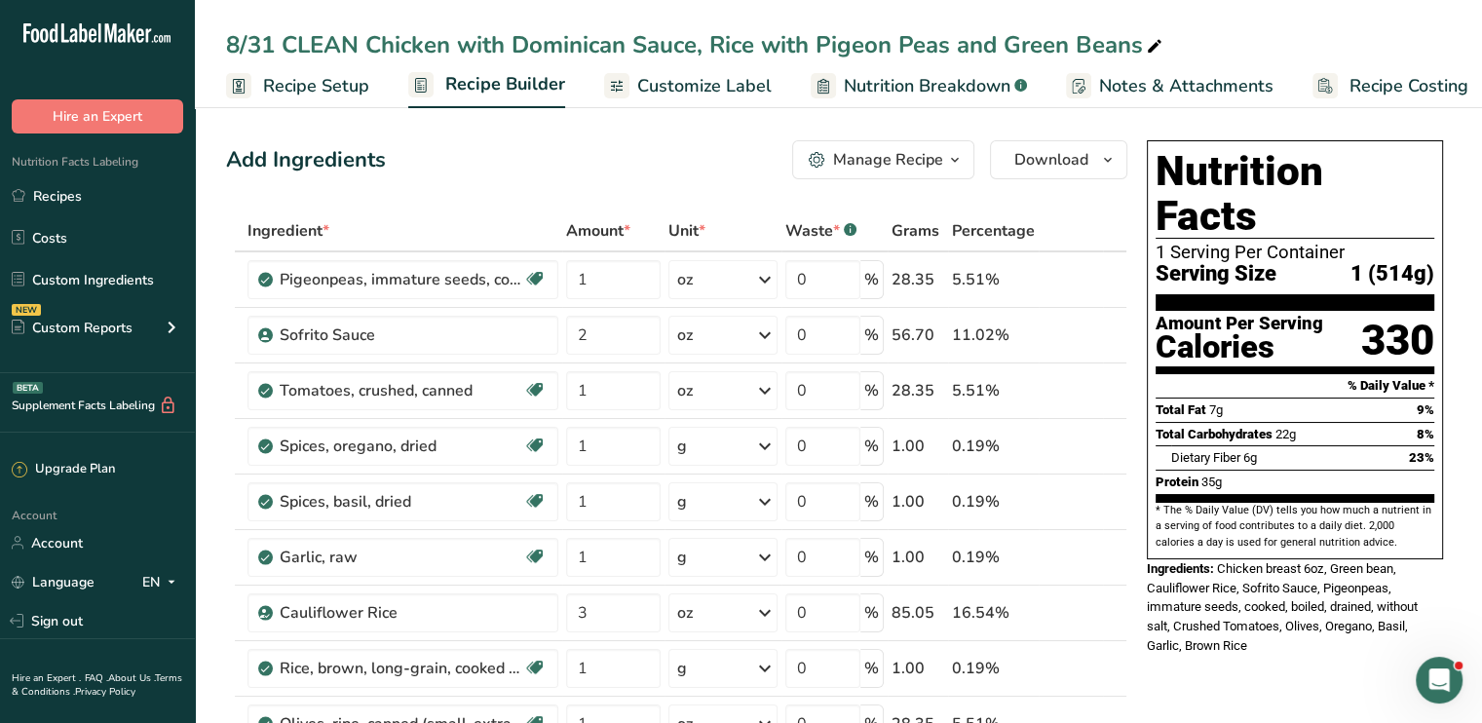
click at [666, 85] on span "Customize Label" at bounding box center [704, 86] width 134 height 26
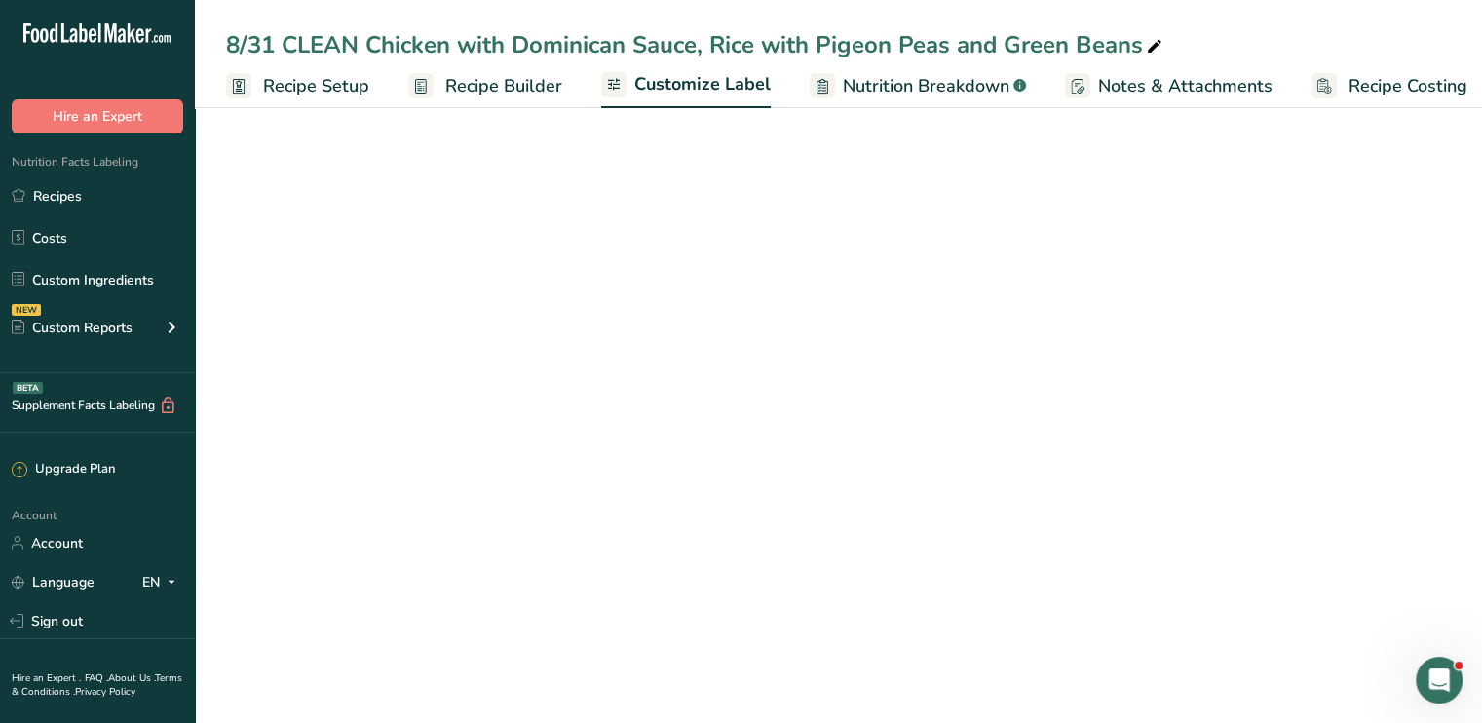
scroll to position [0, 17]
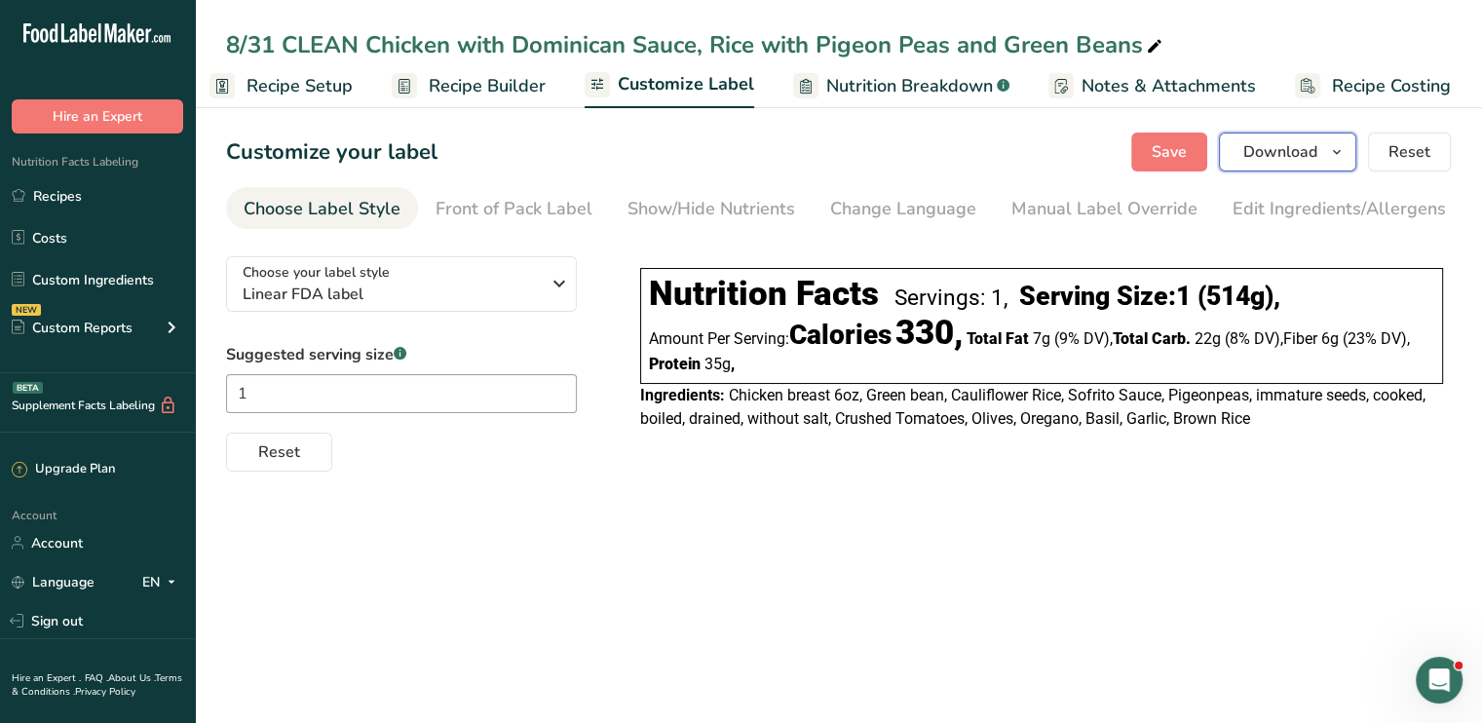
click at [1283, 148] on span "Download" at bounding box center [1281, 151] width 74 height 23
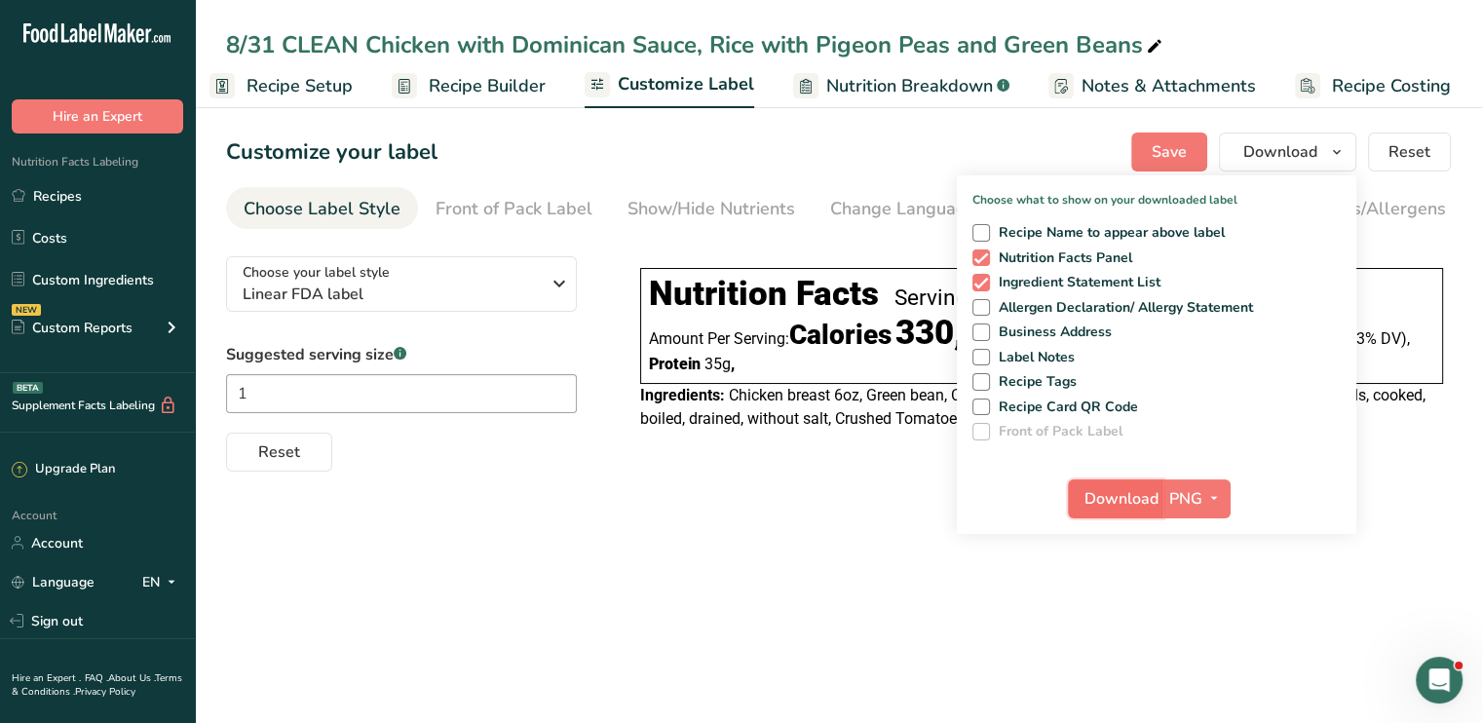
click at [1119, 487] on span "Download" at bounding box center [1122, 498] width 74 height 23
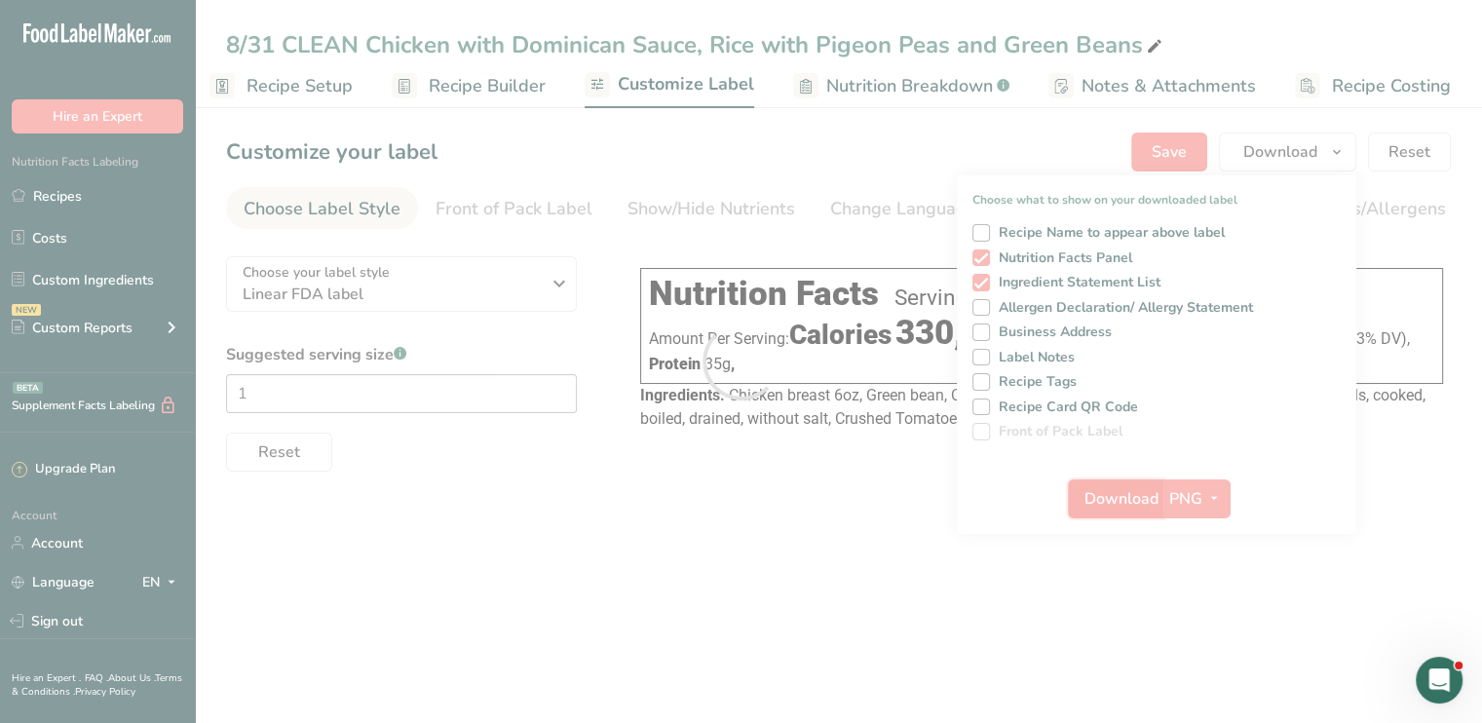
scroll to position [0, 0]
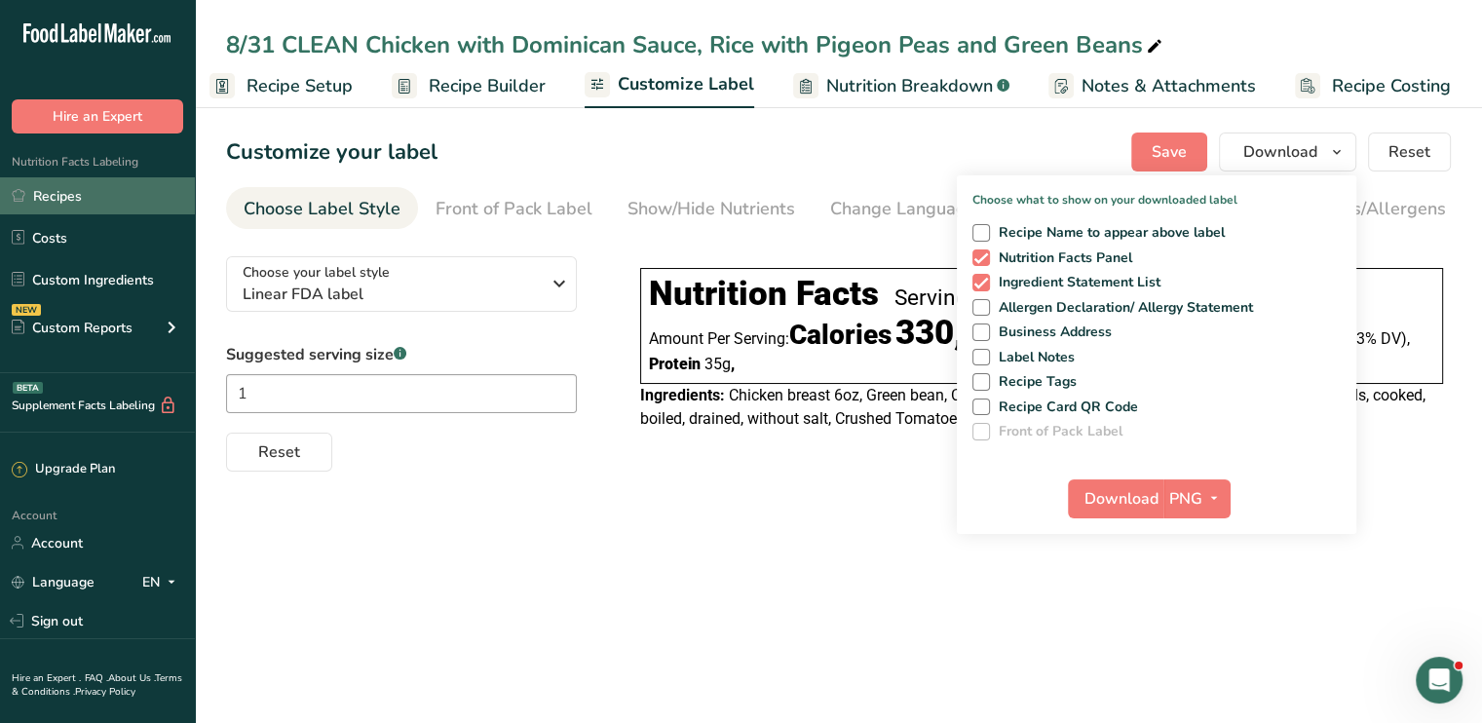
click at [152, 198] on link "Recipes" at bounding box center [97, 195] width 195 height 37
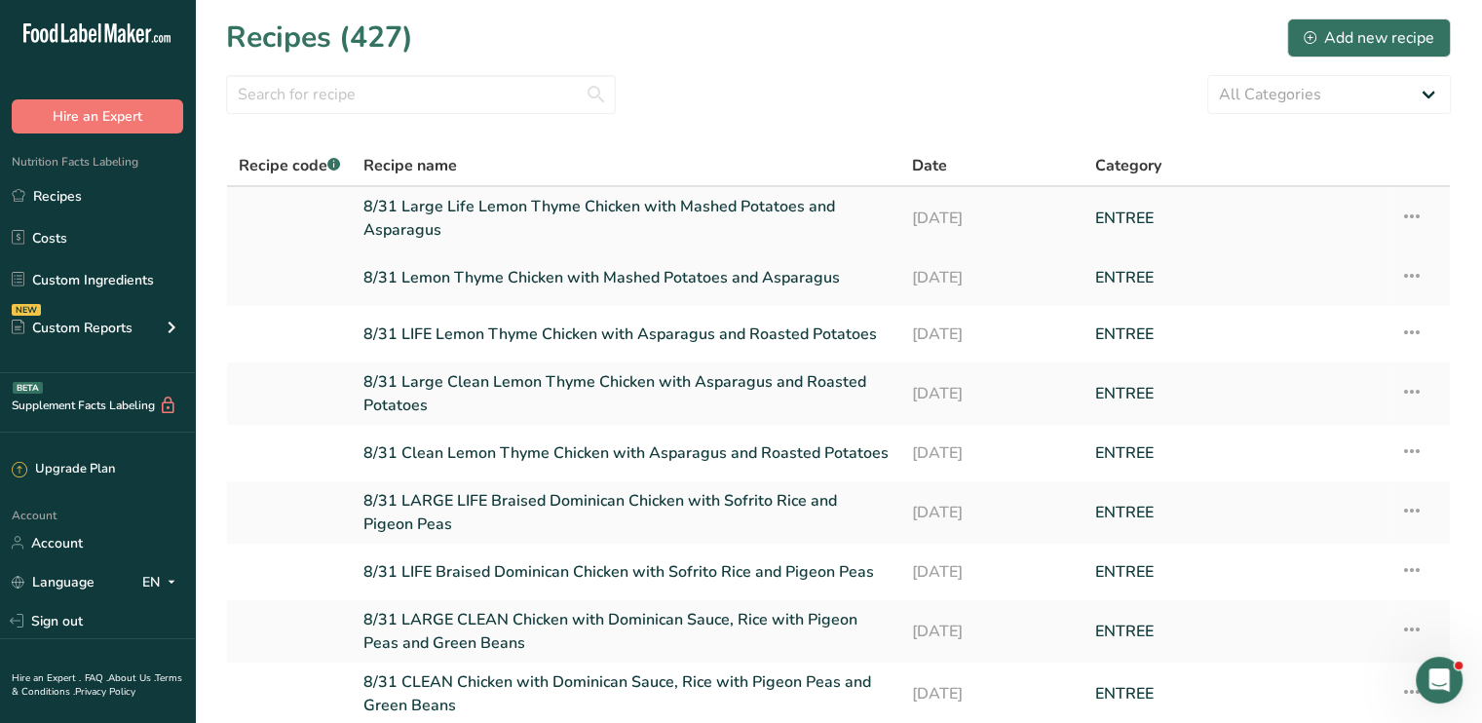
click at [694, 213] on link "8/31 Large Life Lemon Thyme Chicken with Mashed Potatoes and Asparagus" at bounding box center [626, 218] width 525 height 47
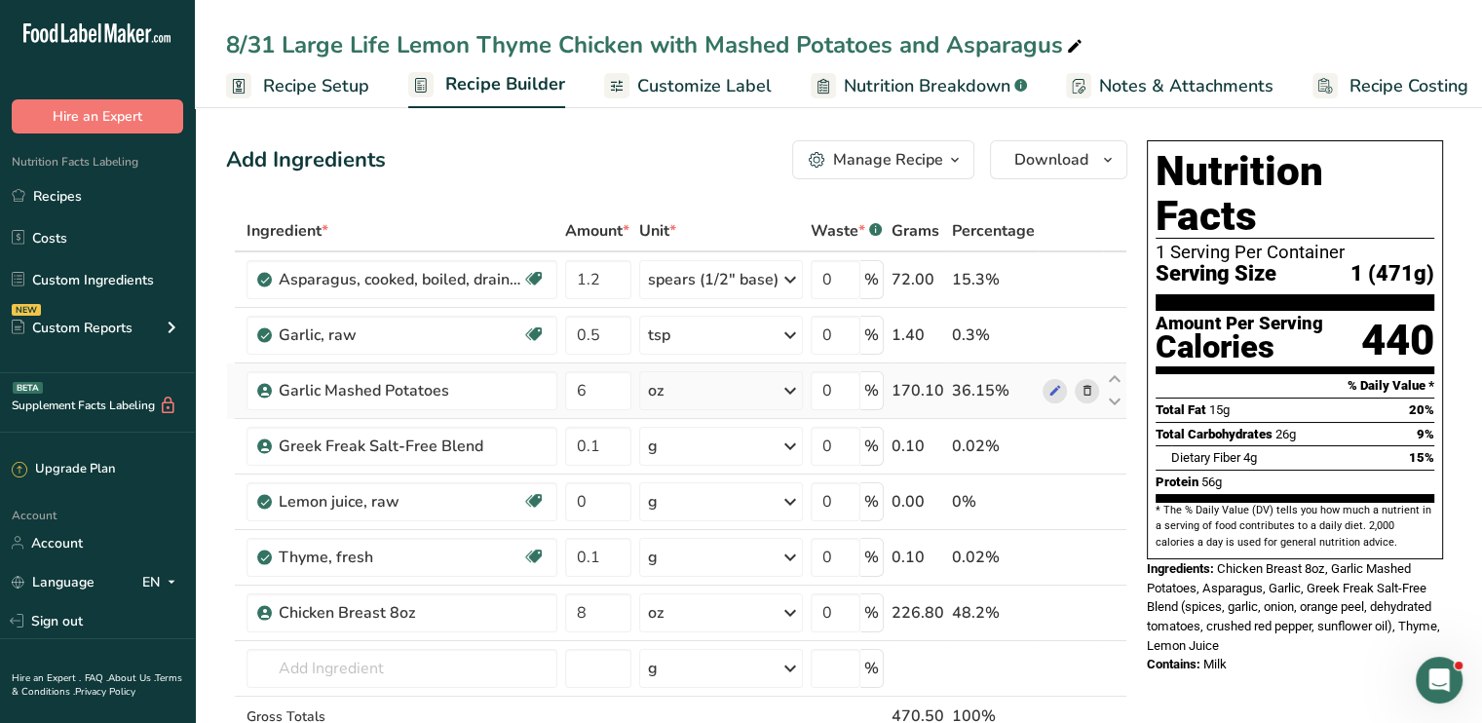
click at [1081, 381] on icon at bounding box center [1087, 391] width 14 height 20
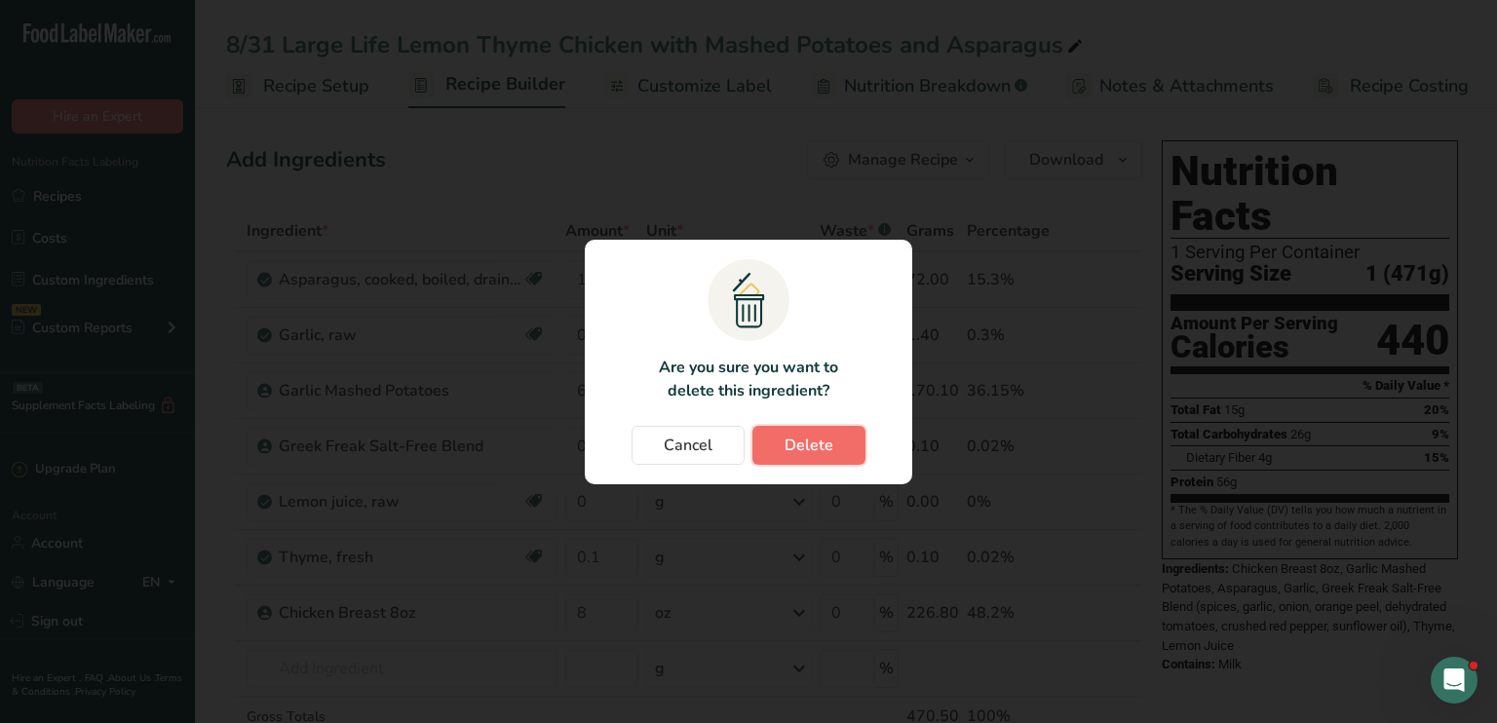
click at [826, 434] on span "Delete" at bounding box center [809, 445] width 49 height 23
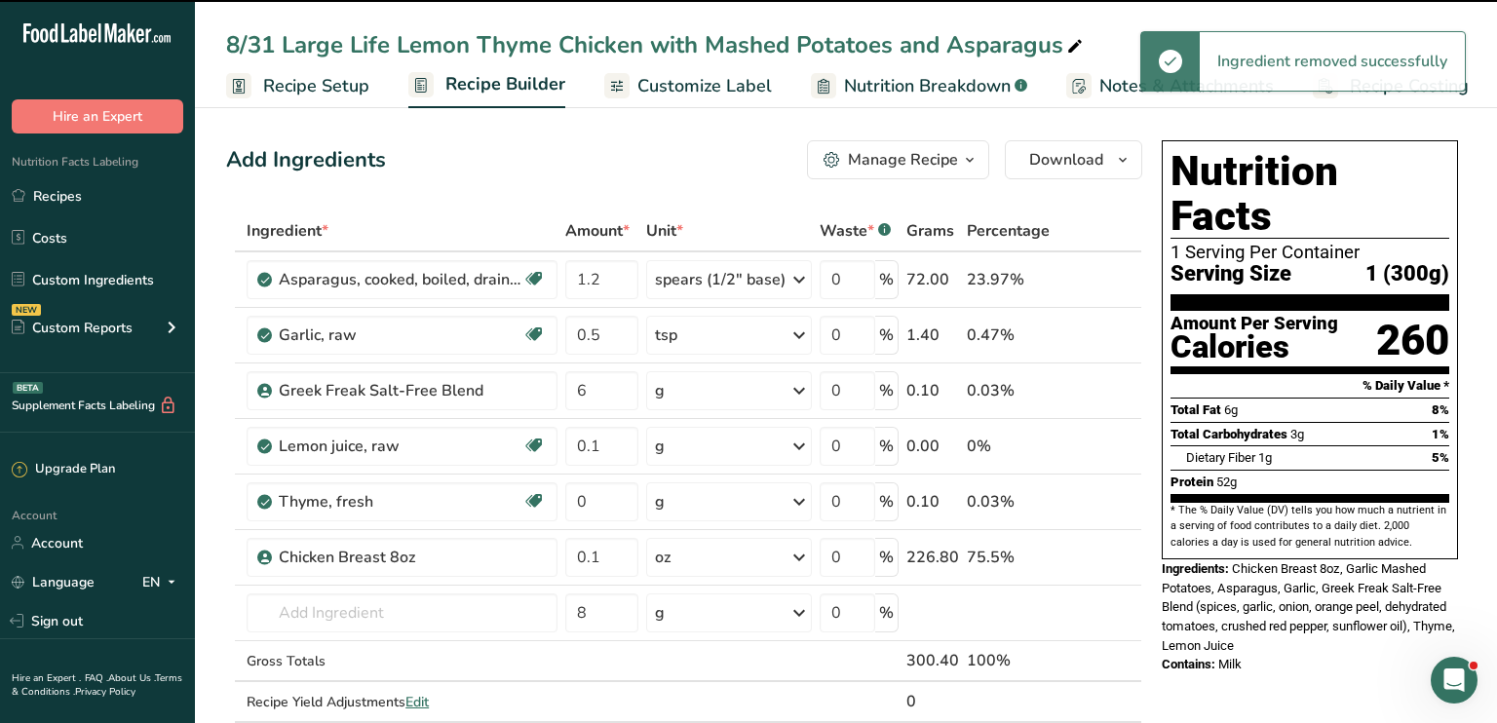
type input "0.1"
type input "0"
type input "0.1"
type input "8"
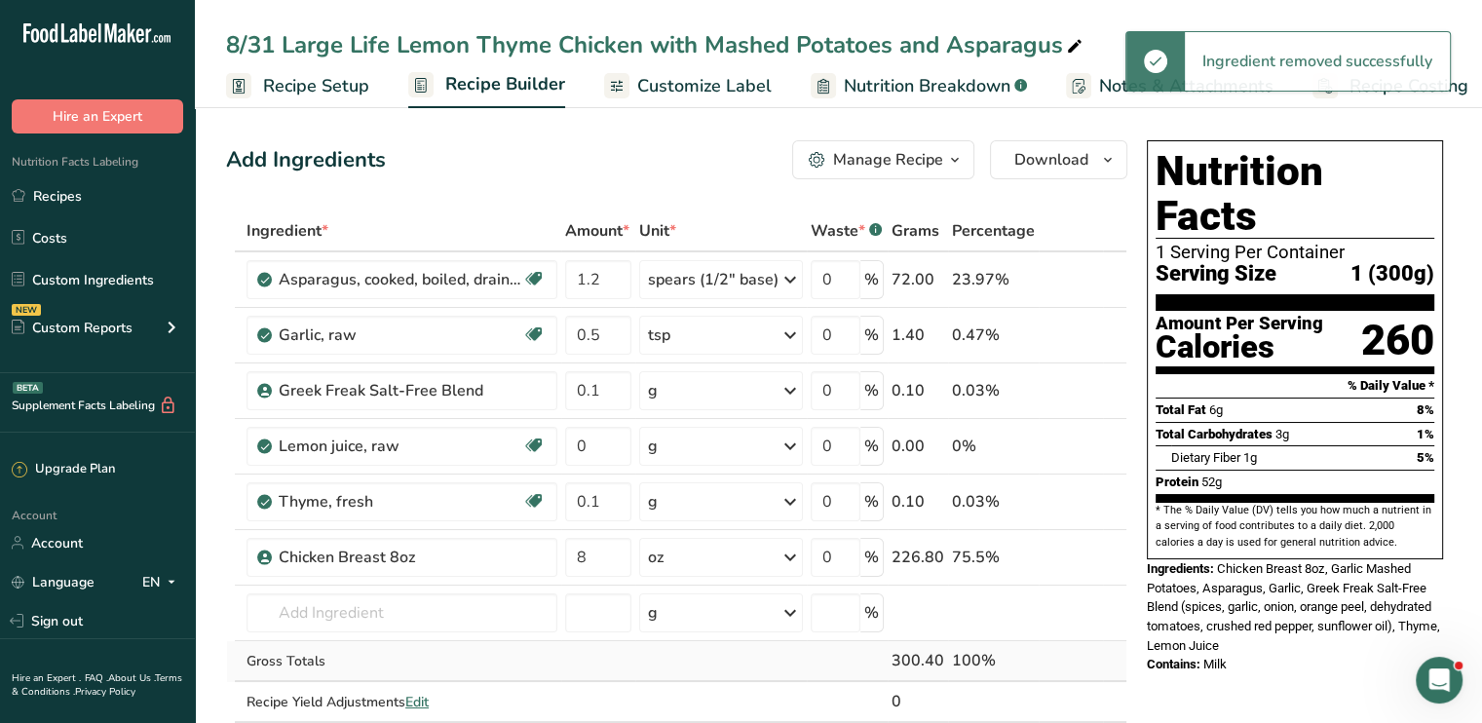
click at [351, 654] on div "Gross Totals" at bounding box center [402, 661] width 311 height 20
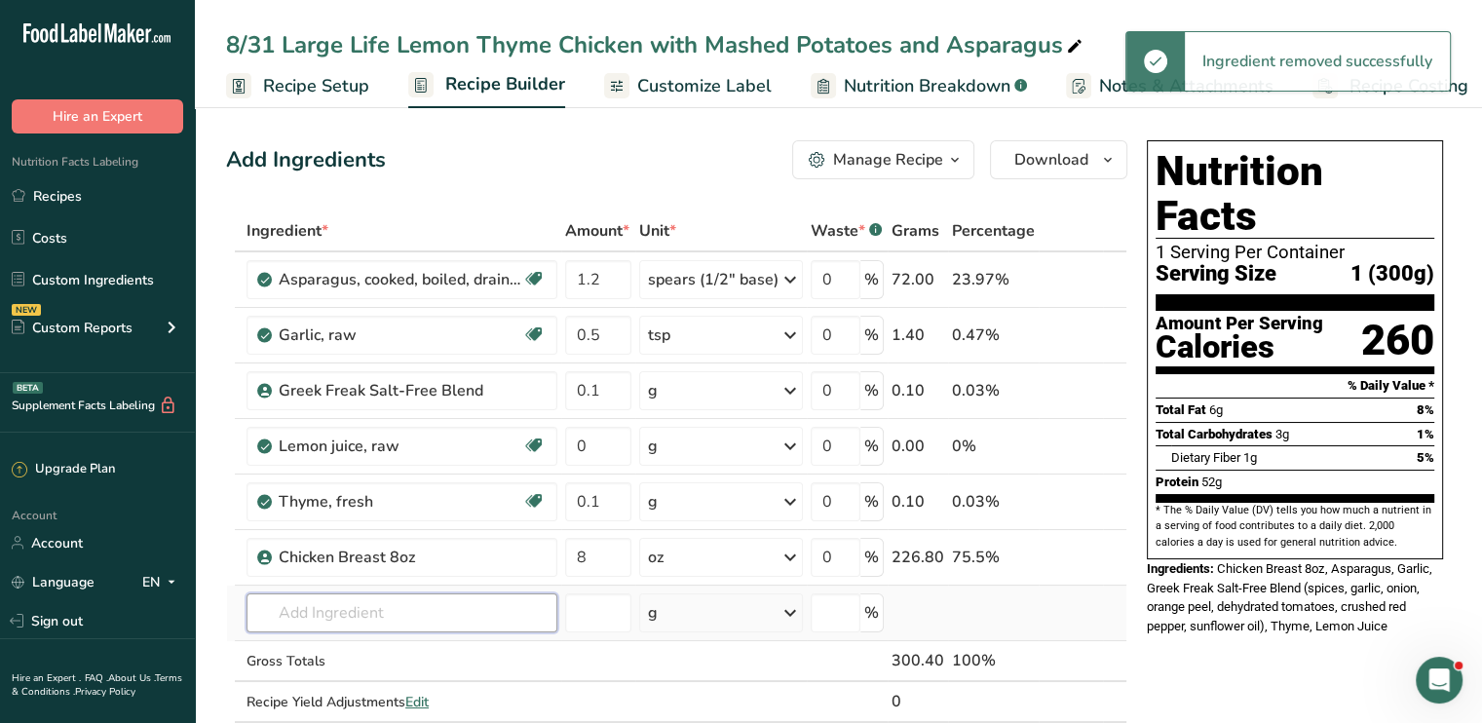
click at [351, 599] on input "text" at bounding box center [402, 613] width 311 height 39
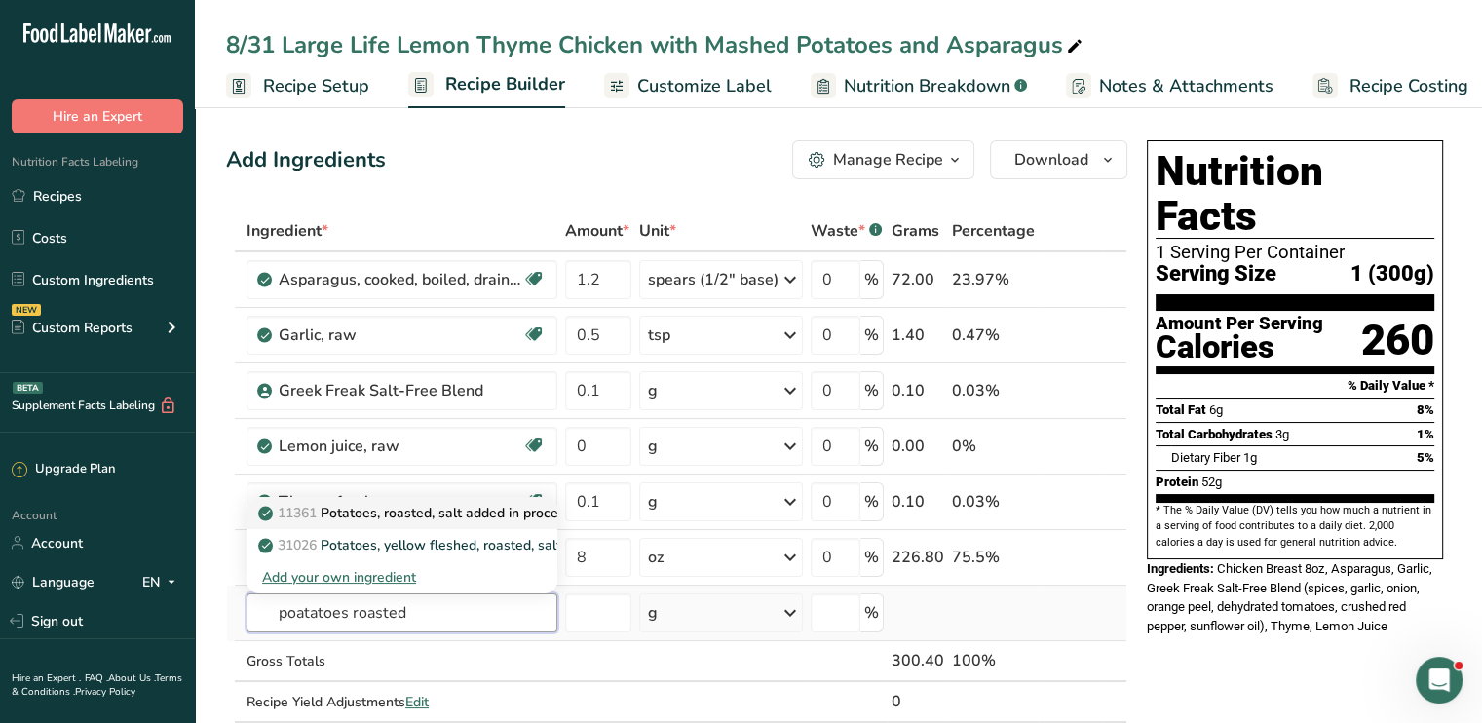
type input "poatatoes roasted"
click at [427, 519] on p "11361 Potatoes, roasted, salt added in processing, frozen, unprepared" at bounding box center [489, 513] width 454 height 20
type input "Potatoes, roasted, salt added in processing, frozen, unprepared"
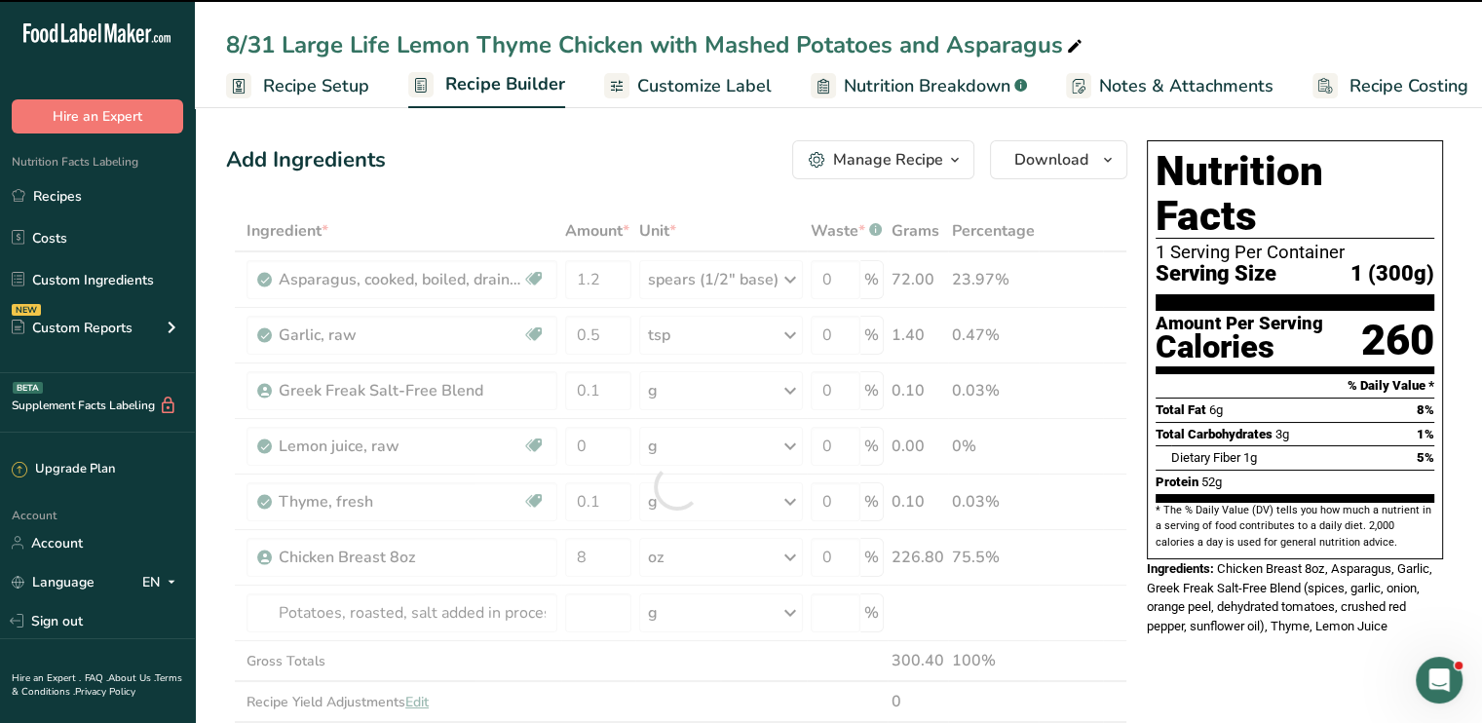
type input "0"
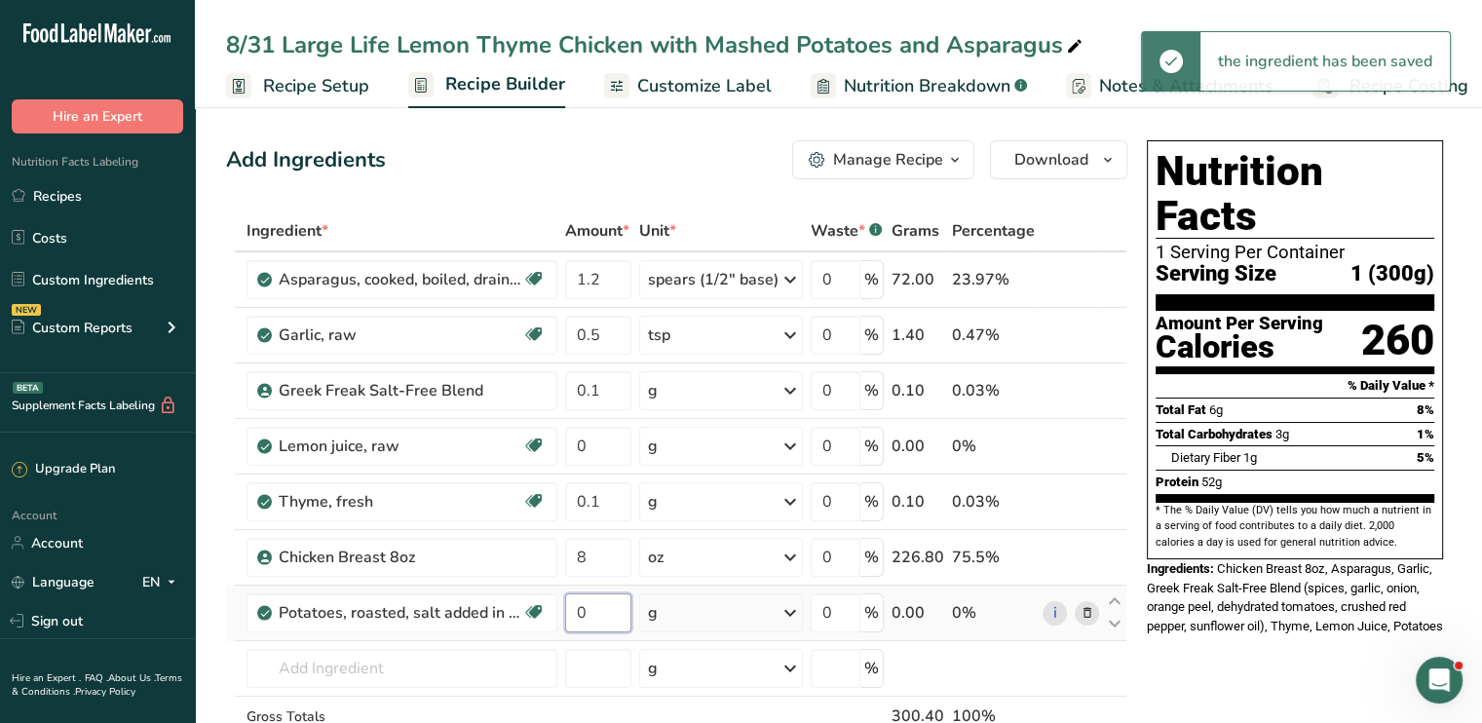
click at [605, 611] on input "0" at bounding box center [598, 613] width 66 height 39
type input "4"
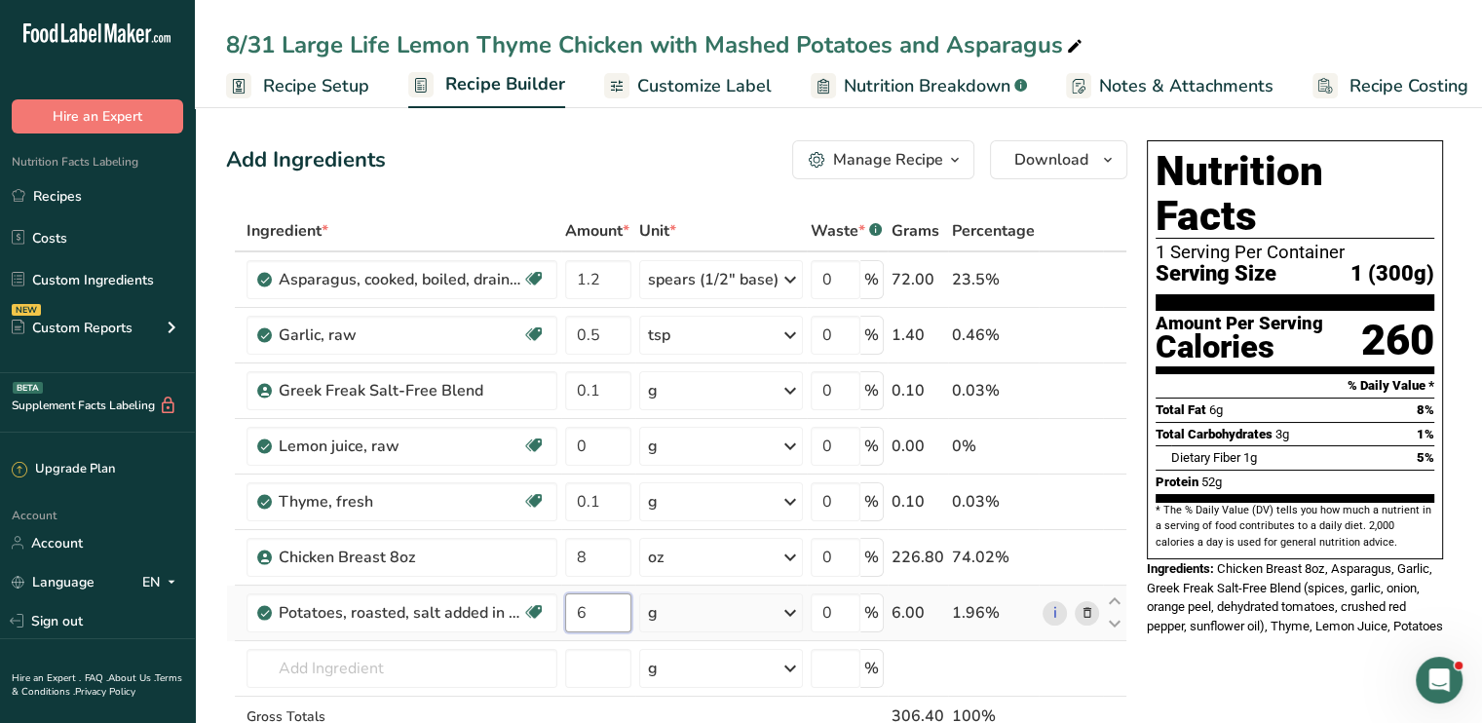
type input "6"
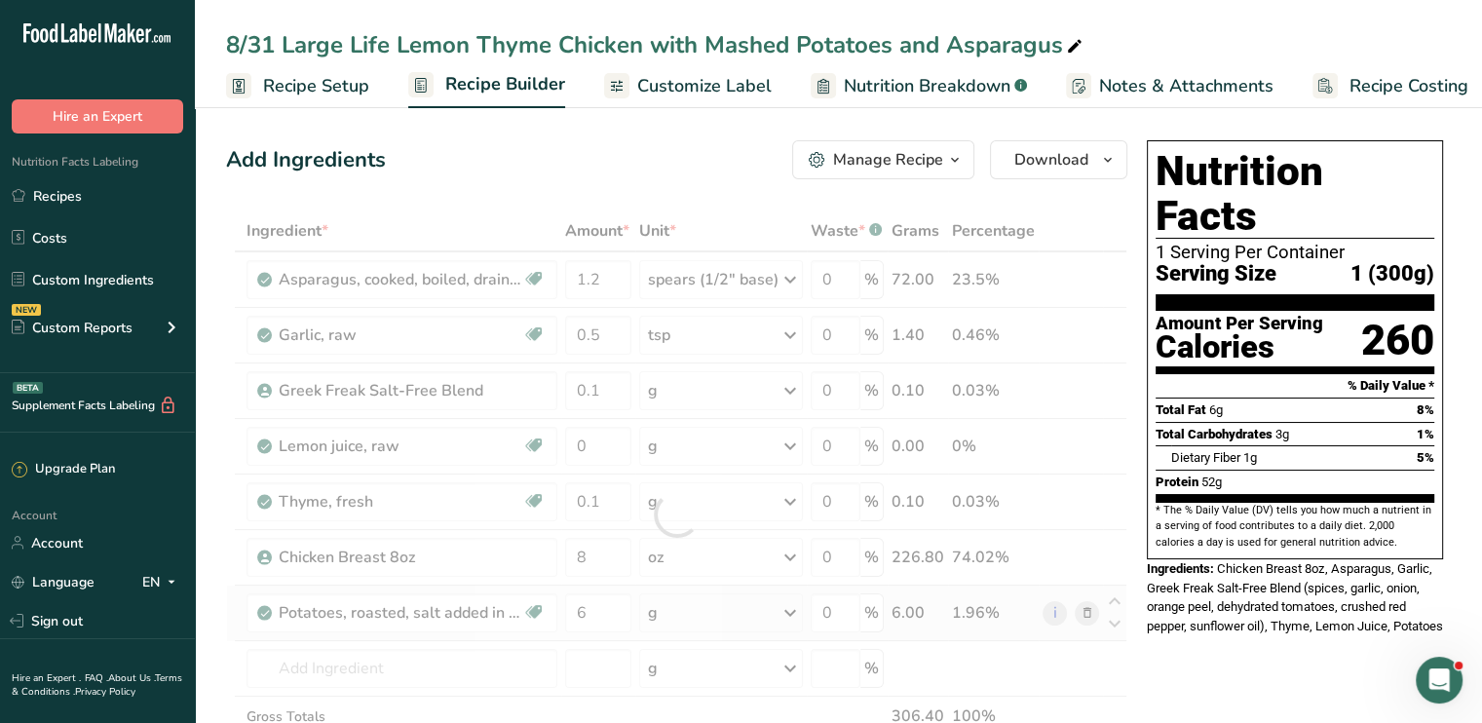
click at [791, 611] on div "Ingredient * Amount * Unit * Waste * .a-a{fill:#347362;}.b-a{fill:#fff;} Grams …" at bounding box center [676, 515] width 901 height 608
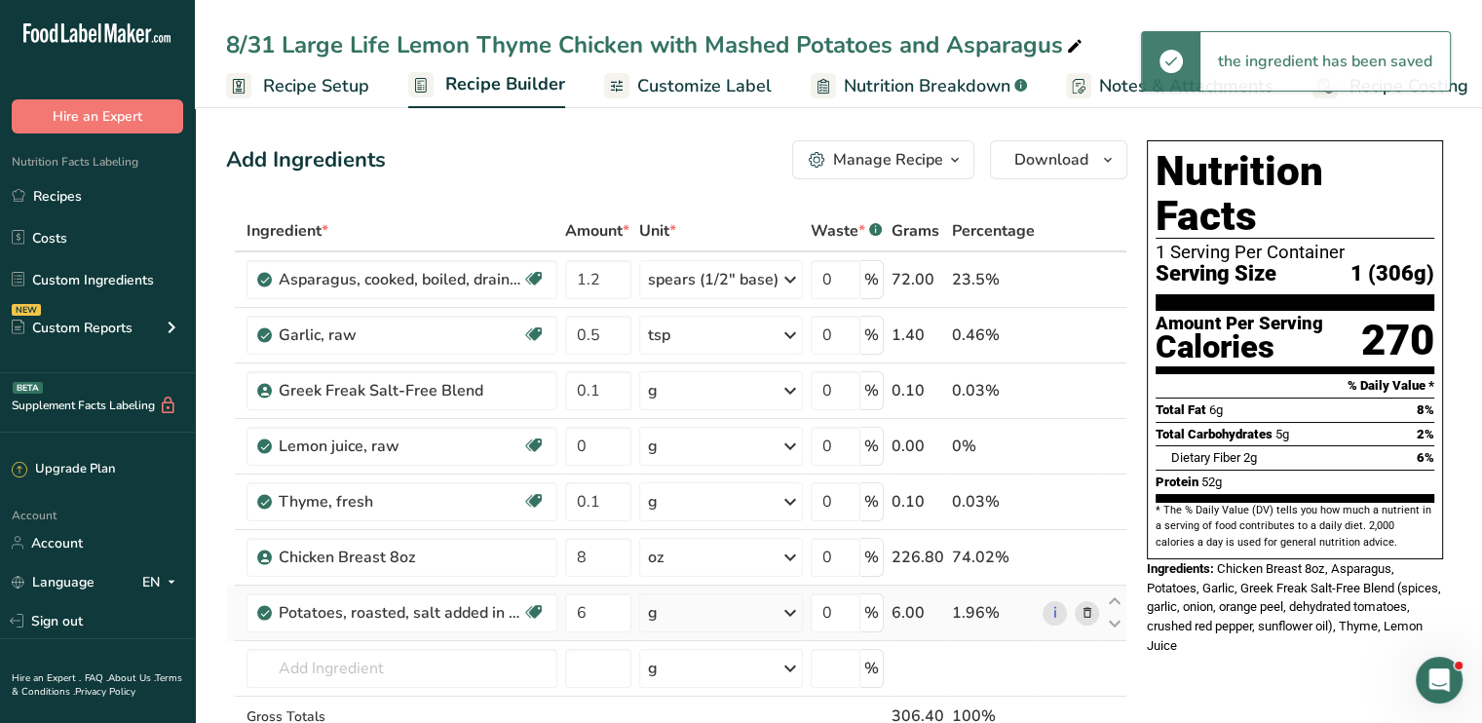
click at [791, 611] on icon at bounding box center [790, 612] width 23 height 35
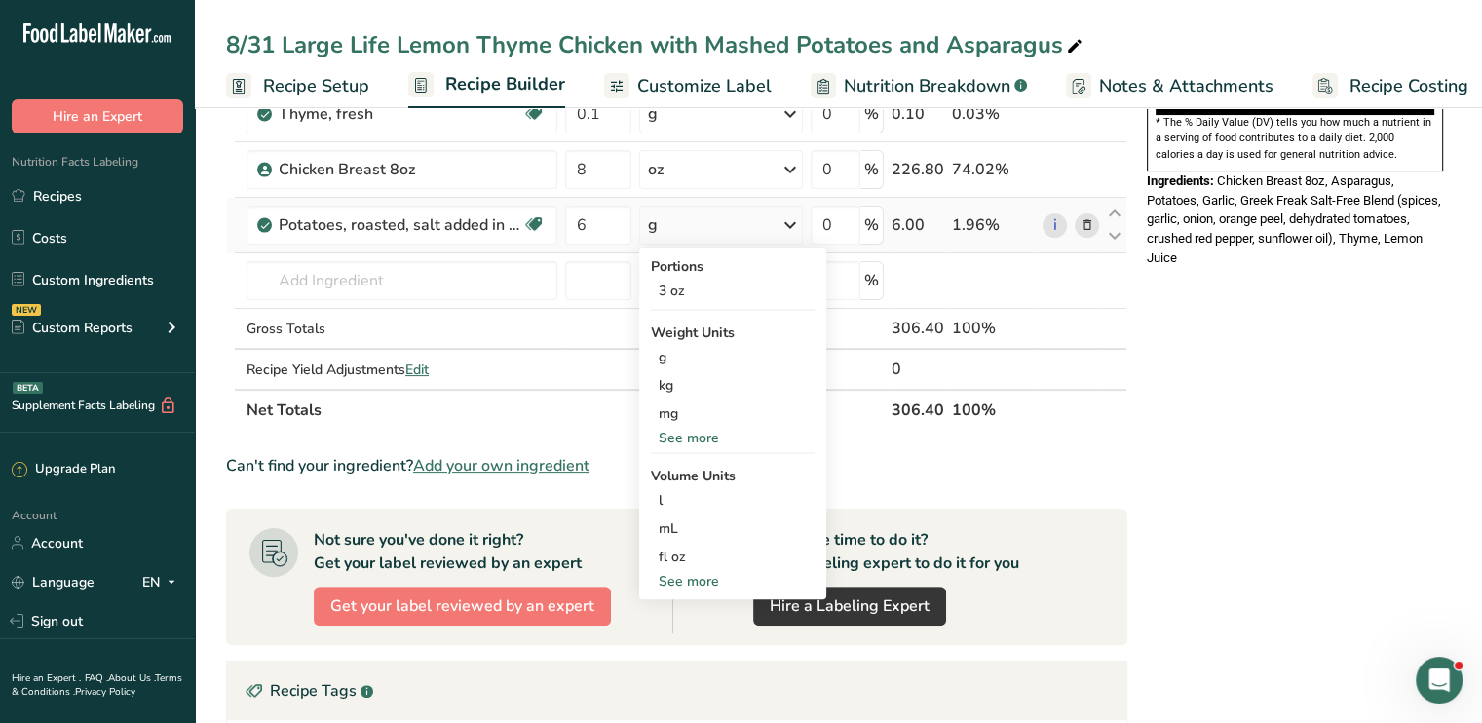
scroll to position [390, 0]
click at [726, 440] on div "See more" at bounding box center [733, 436] width 164 height 20
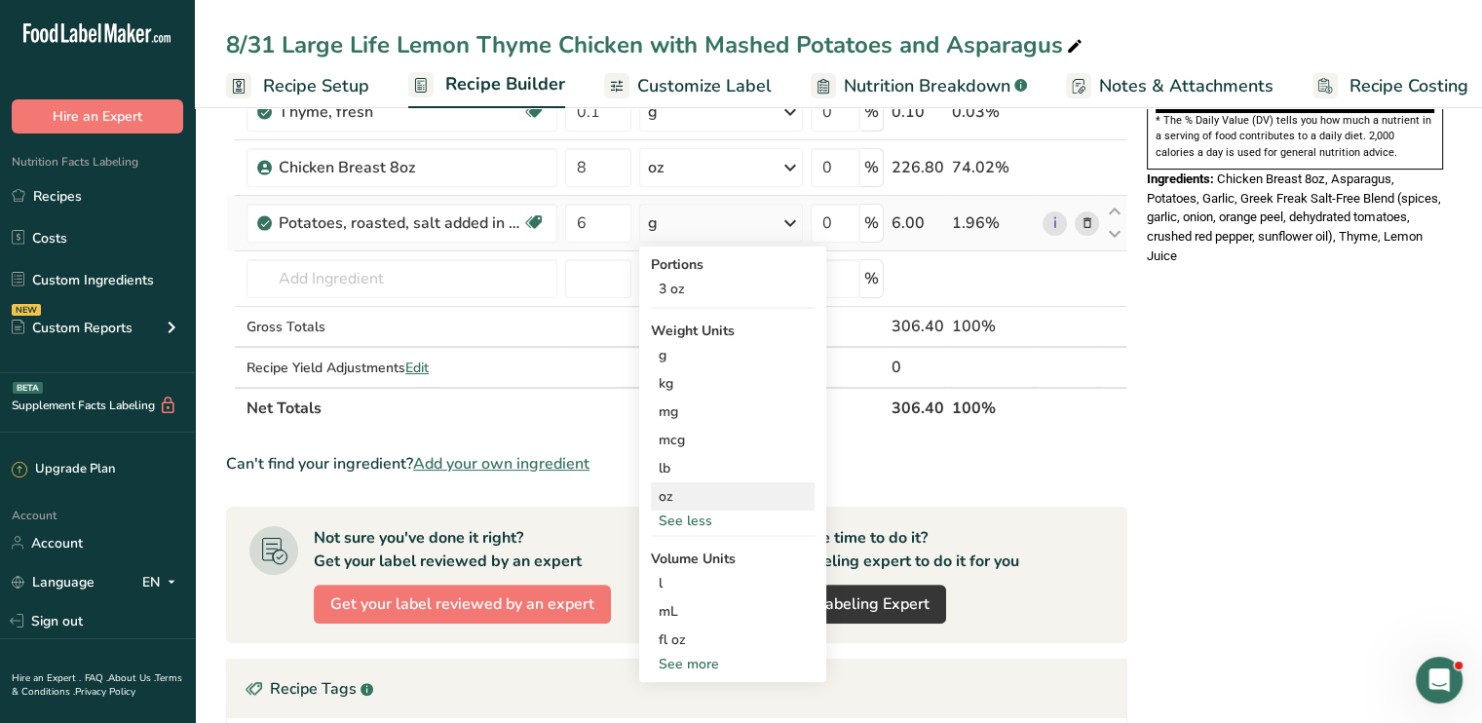
click at [687, 495] on div "oz" at bounding box center [733, 496] width 164 height 28
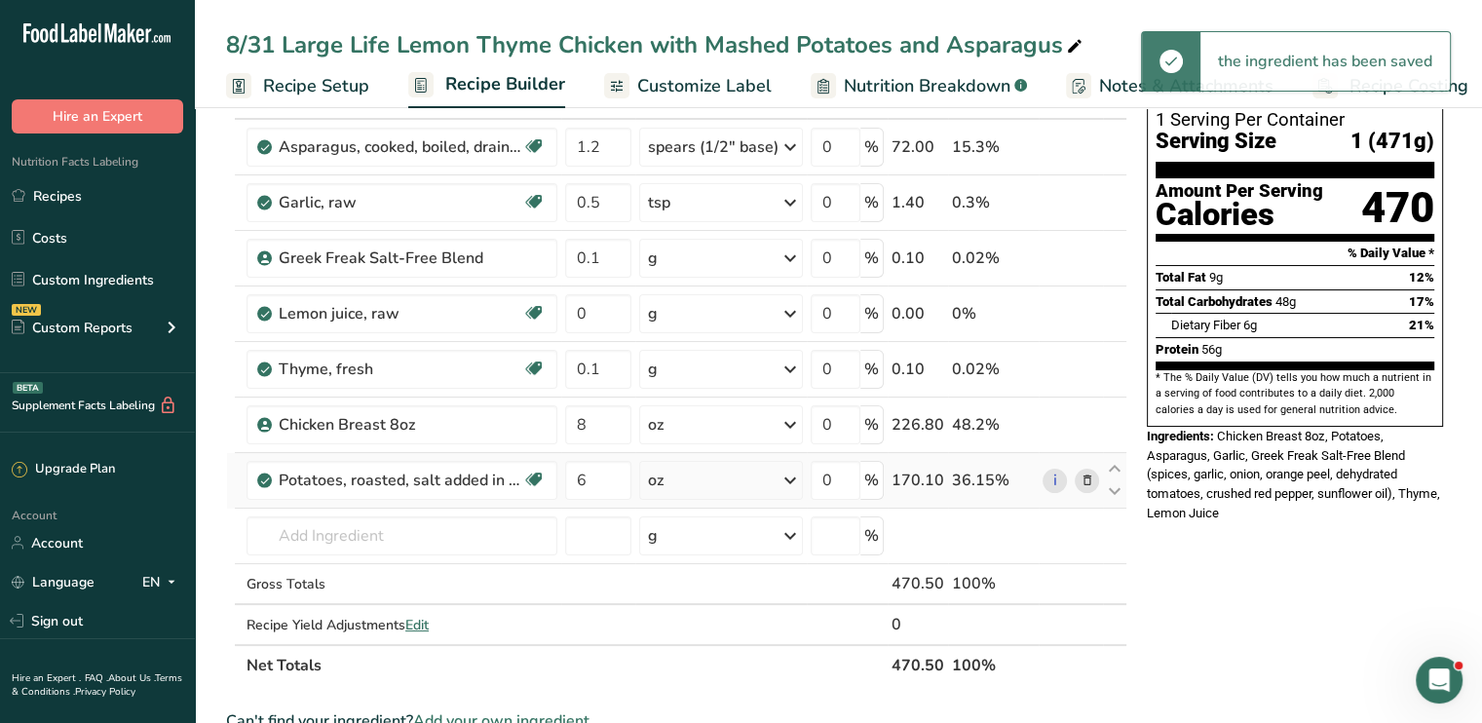
scroll to position [0, 0]
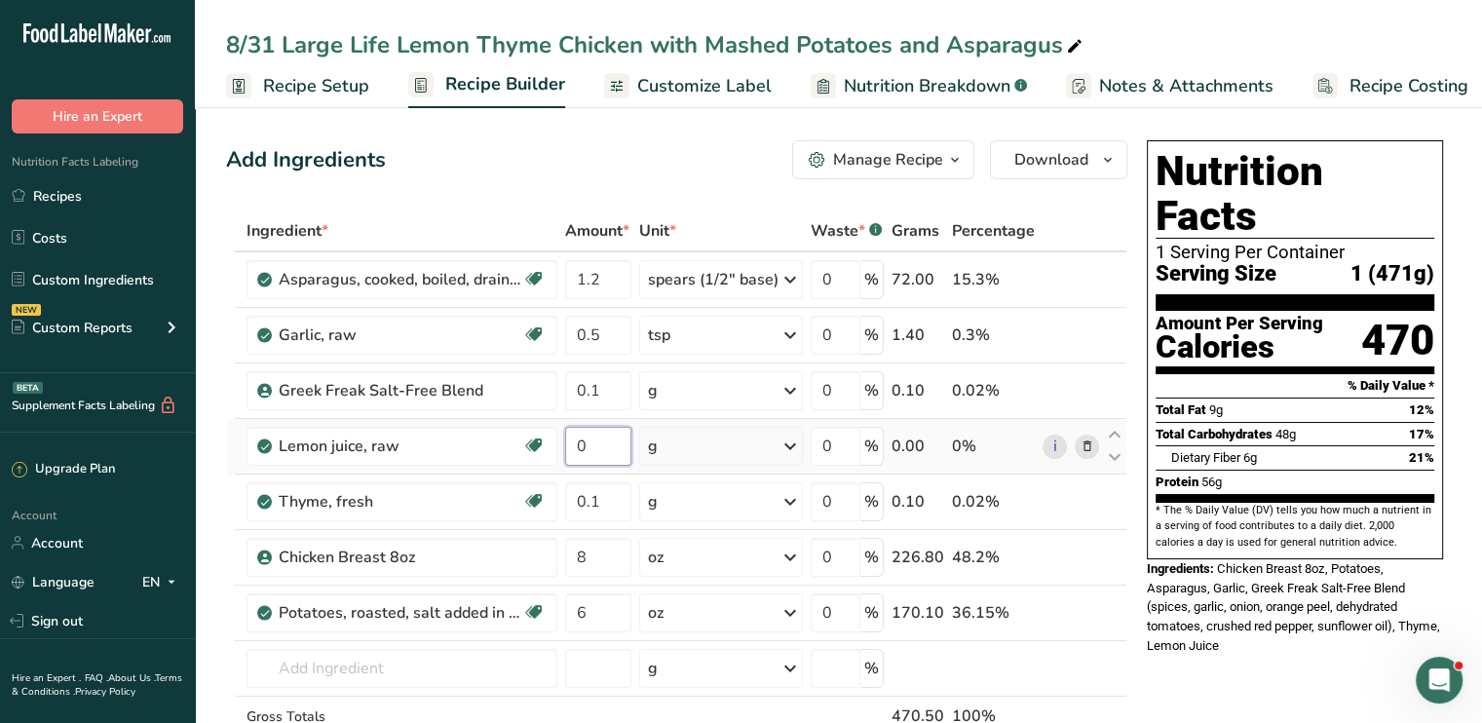
click at [620, 446] on input "0" at bounding box center [598, 446] width 66 height 39
type input "1"
click at [612, 288] on div "Ingredient * Amount * Unit * Waste * .a-a{fill:#347362;}.b-a{fill:#fff;} Grams …" at bounding box center [676, 515] width 901 height 608
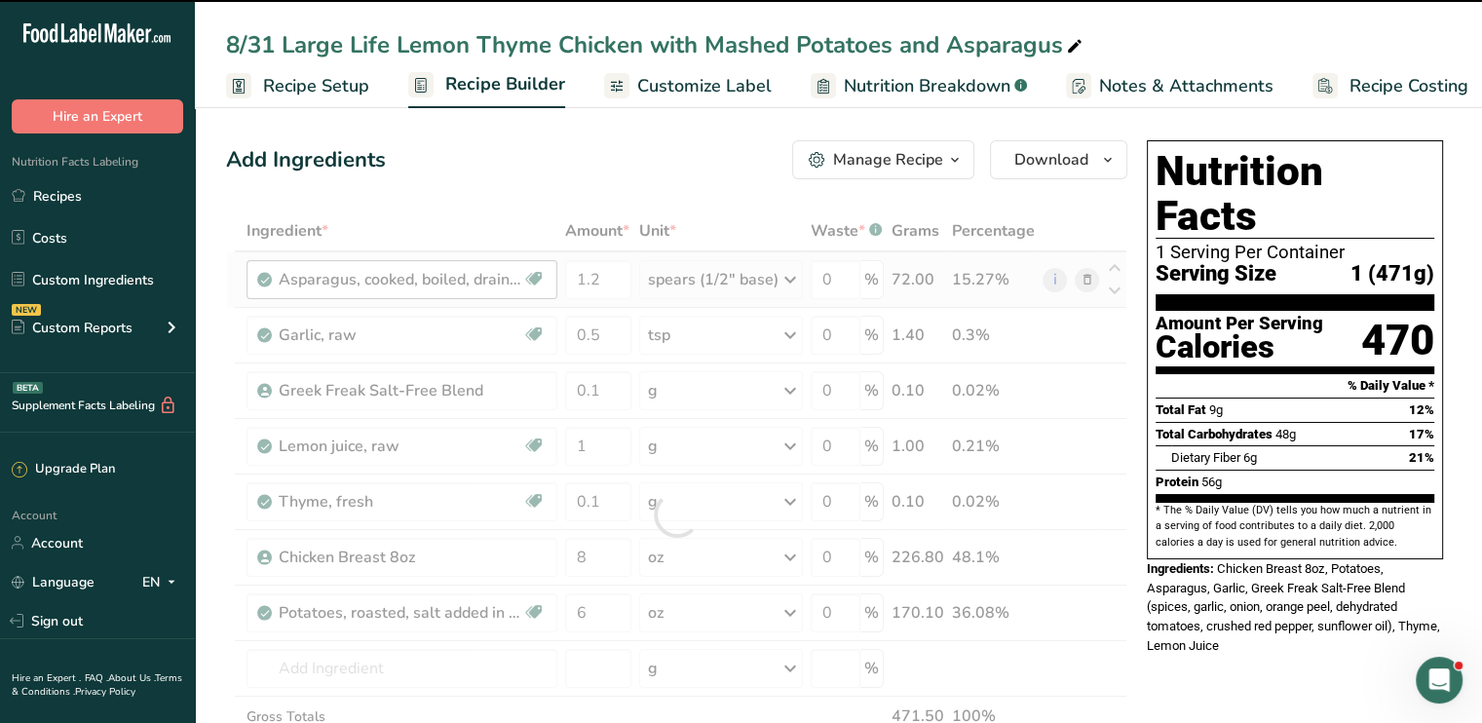
drag, startPoint x: 612, startPoint y: 288, endPoint x: 516, endPoint y: 265, distance: 99.3
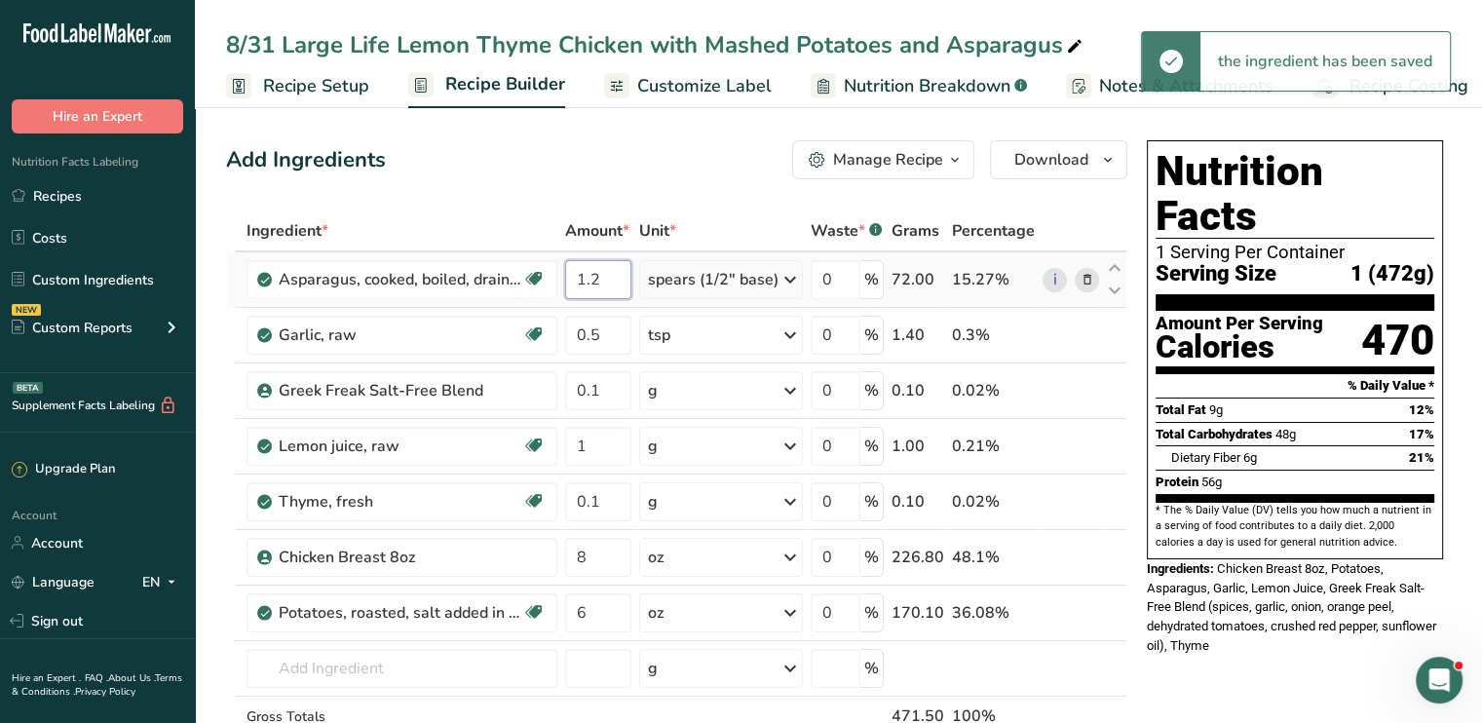
click at [606, 283] on input "1.2" at bounding box center [598, 279] width 66 height 39
drag, startPoint x: 606, startPoint y: 283, endPoint x: 465, endPoint y: 282, distance: 141.3
click at [465, 282] on tr "Asparagus, cooked, boiled, drained Source of Antioxidants Dairy free Gluten fre…" at bounding box center [677, 280] width 900 height 56
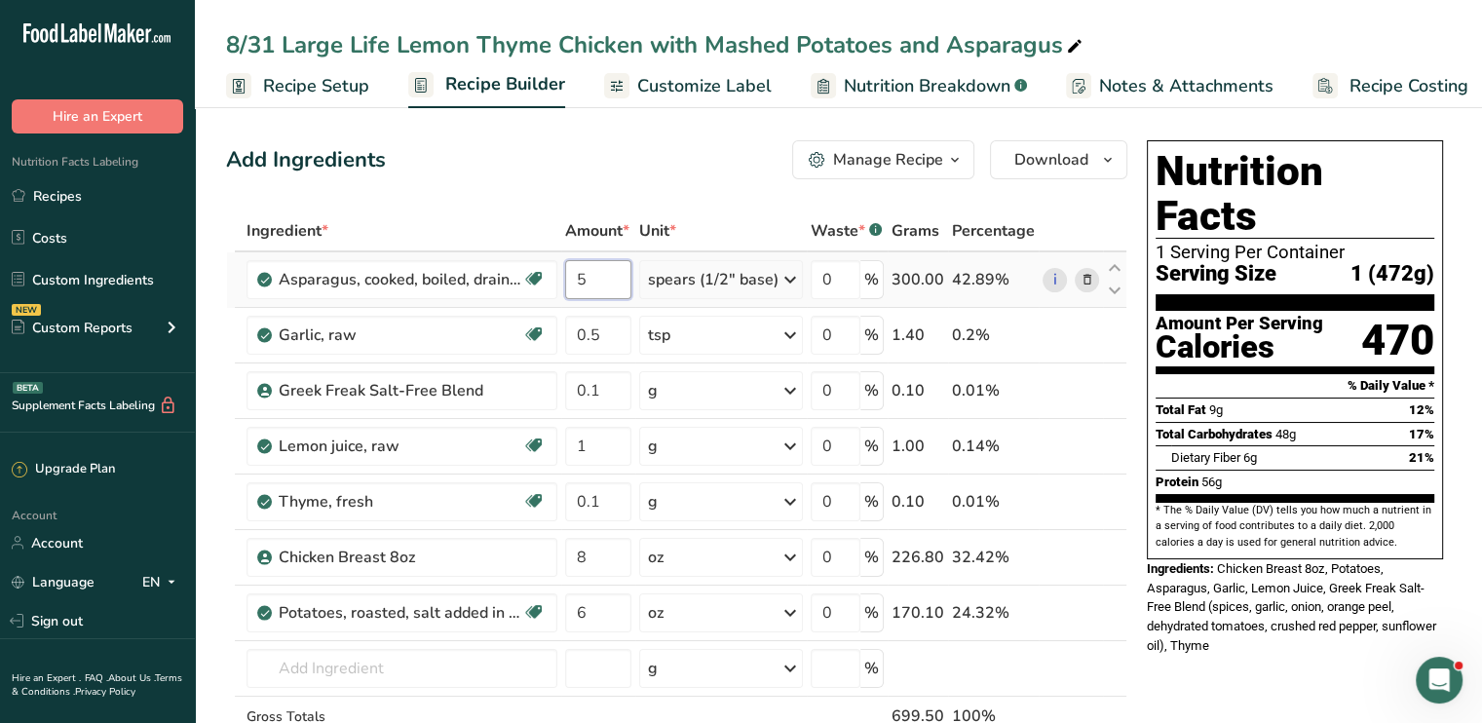
type input "5"
click at [784, 279] on div "Ingredient * Amount * Unit * Waste * .a-a{fill:#347362;}.b-a{fill:#fff;} Grams …" at bounding box center [676, 515] width 901 height 608
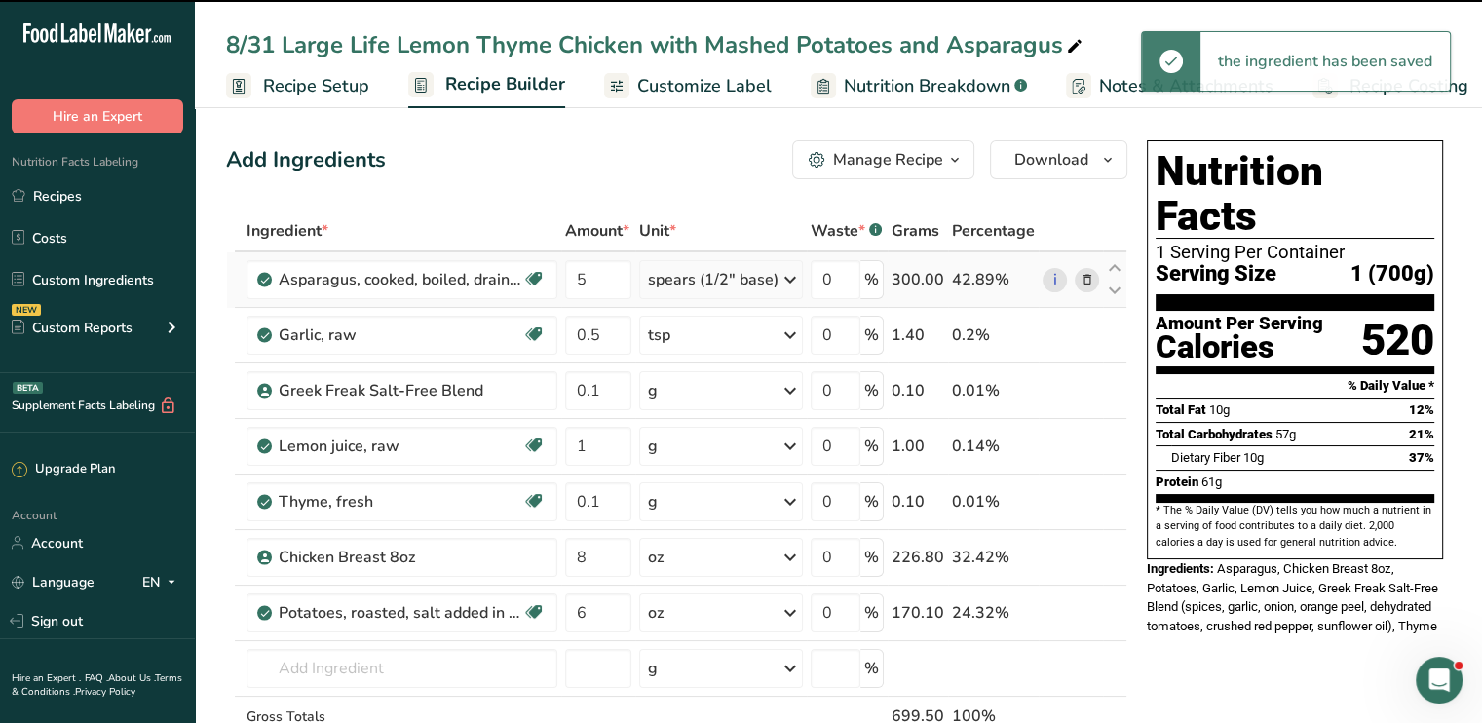
click at [784, 279] on icon at bounding box center [790, 279] width 23 height 35
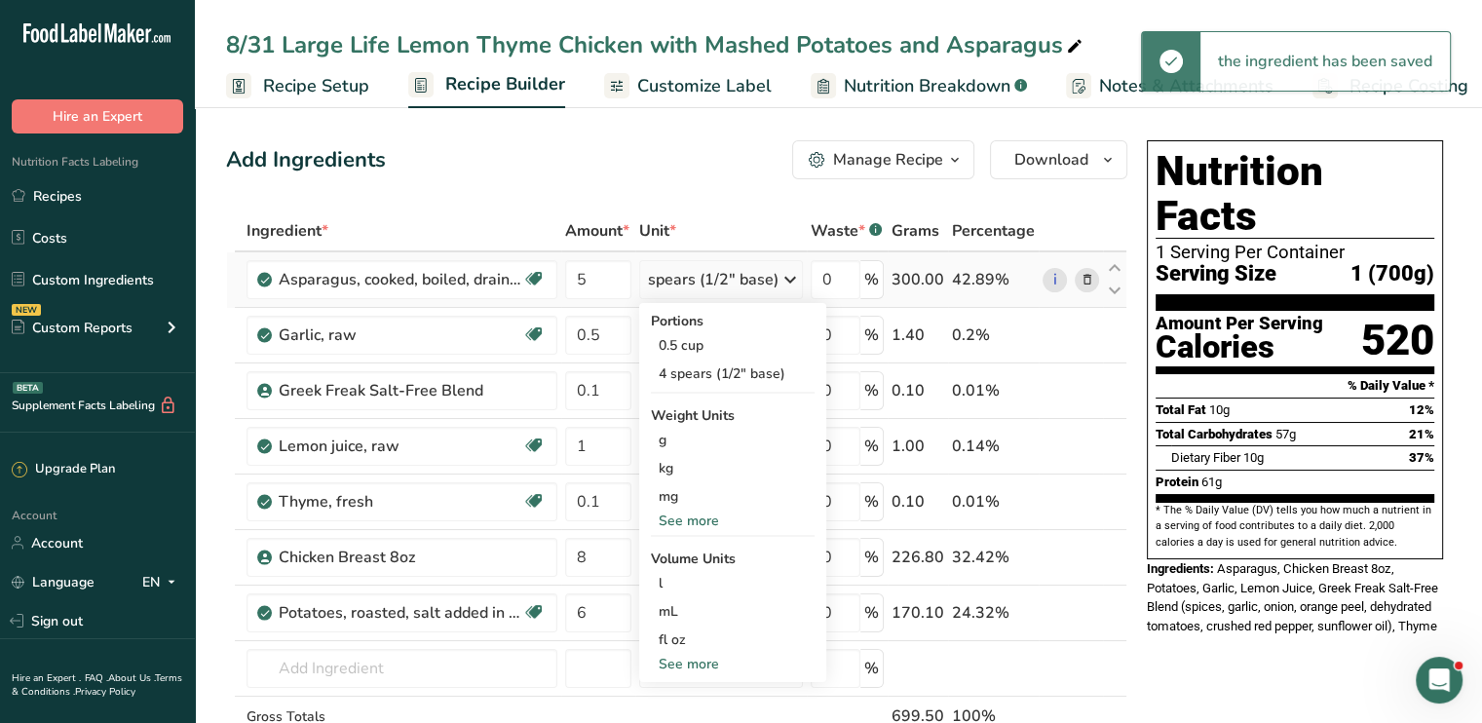
click at [715, 517] on div "See more" at bounding box center [733, 521] width 164 height 20
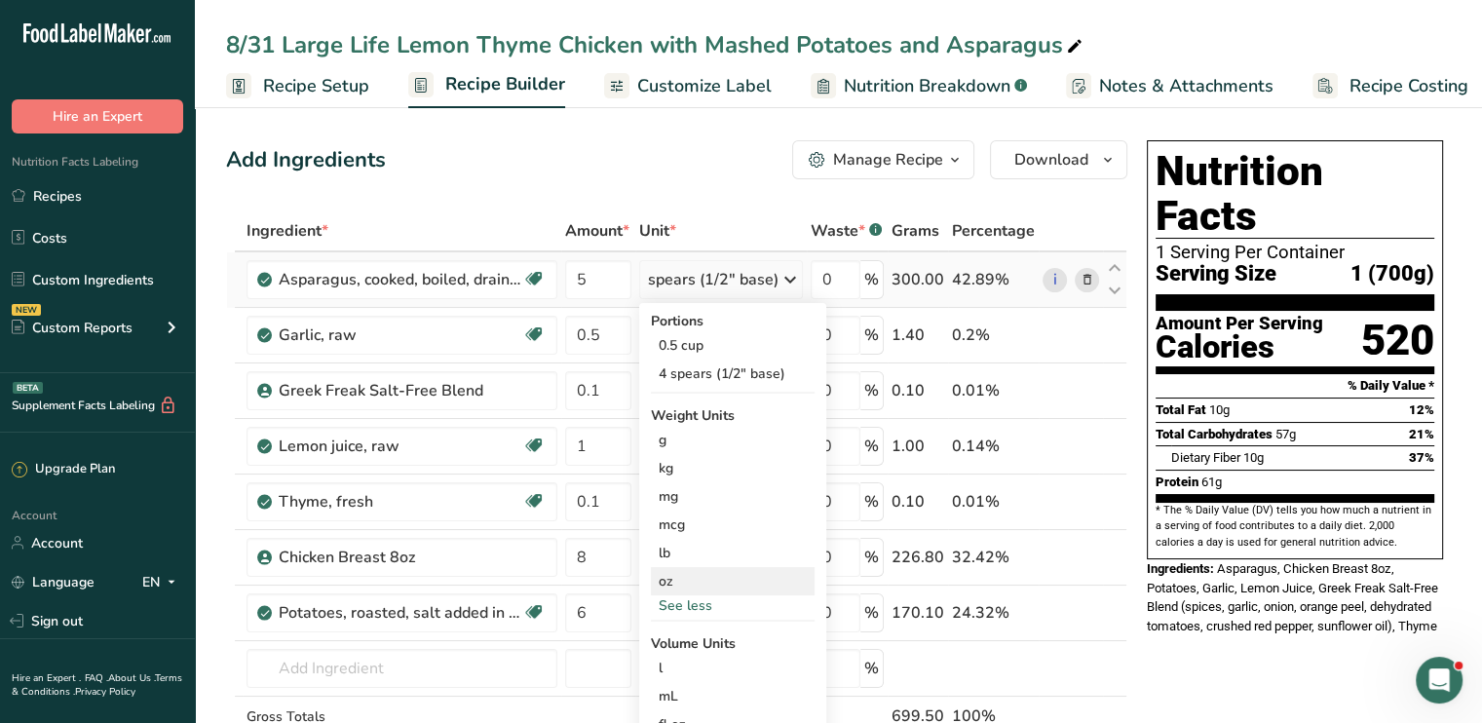
click at [682, 576] on div "oz" at bounding box center [733, 581] width 164 height 28
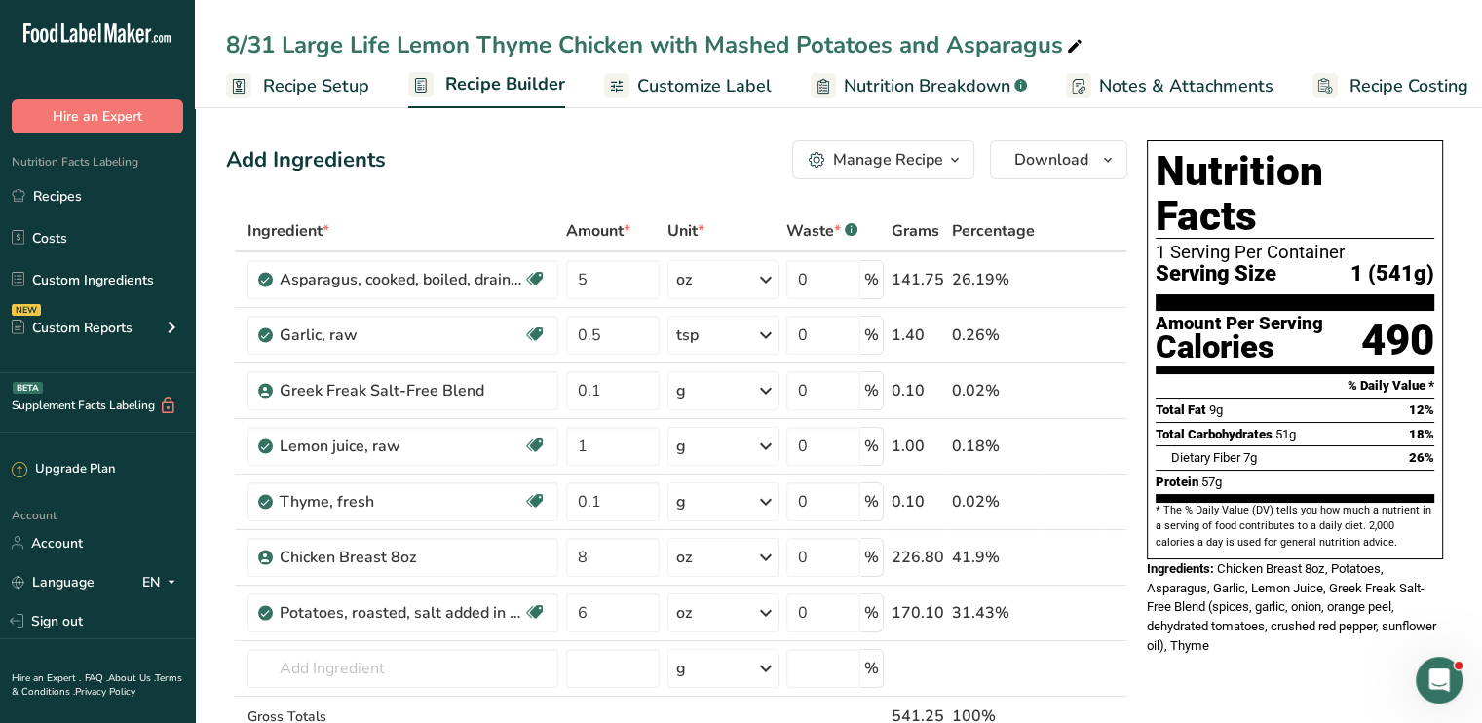
click at [669, 92] on span "Customize Label" at bounding box center [704, 86] width 134 height 26
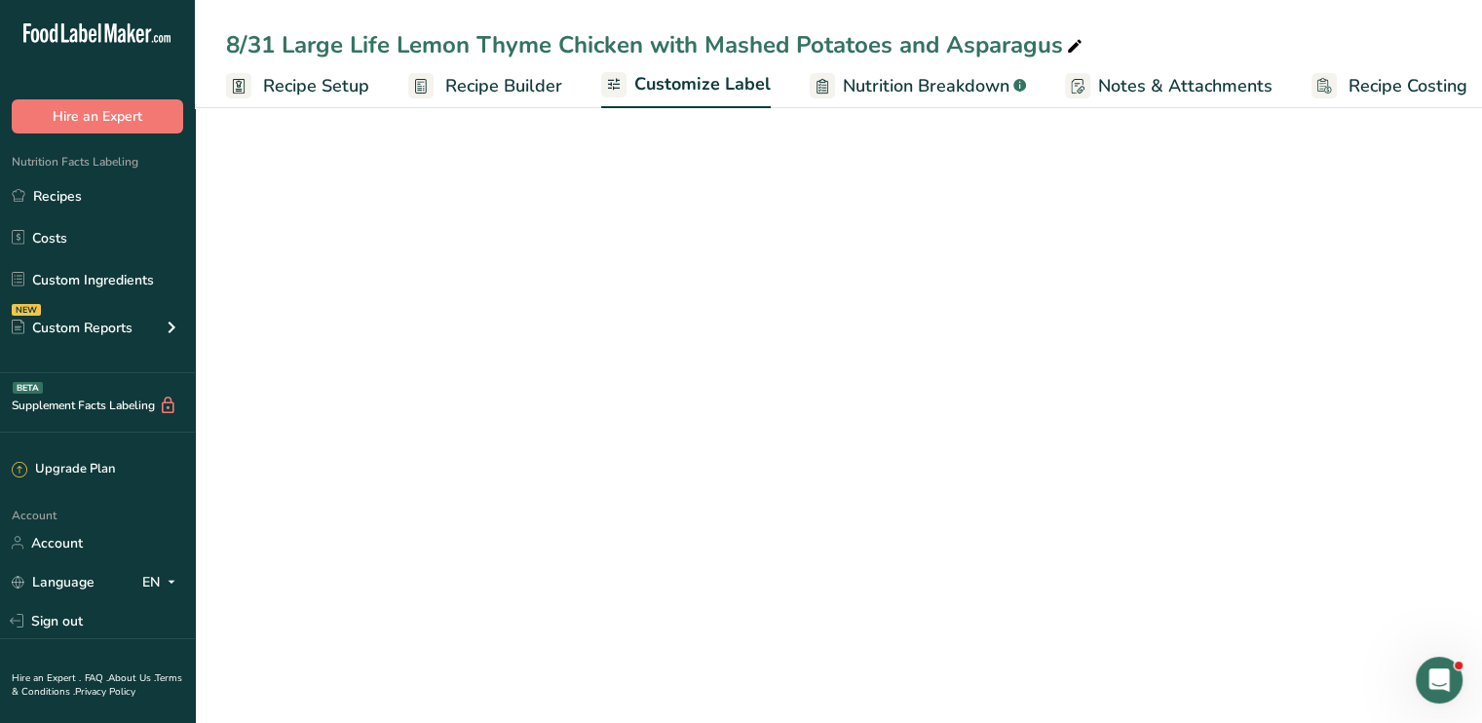
scroll to position [0, 17]
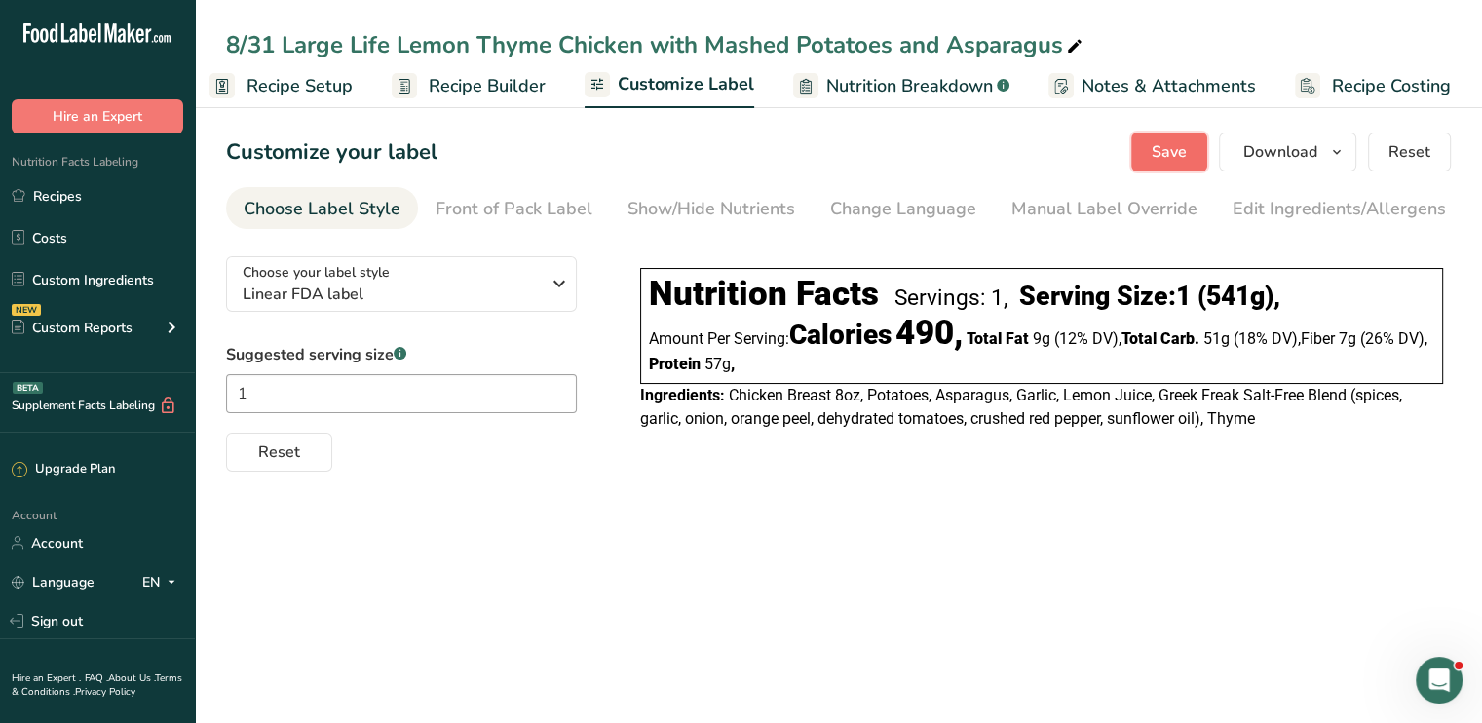
click at [1159, 151] on span "Save" at bounding box center [1169, 151] width 35 height 23
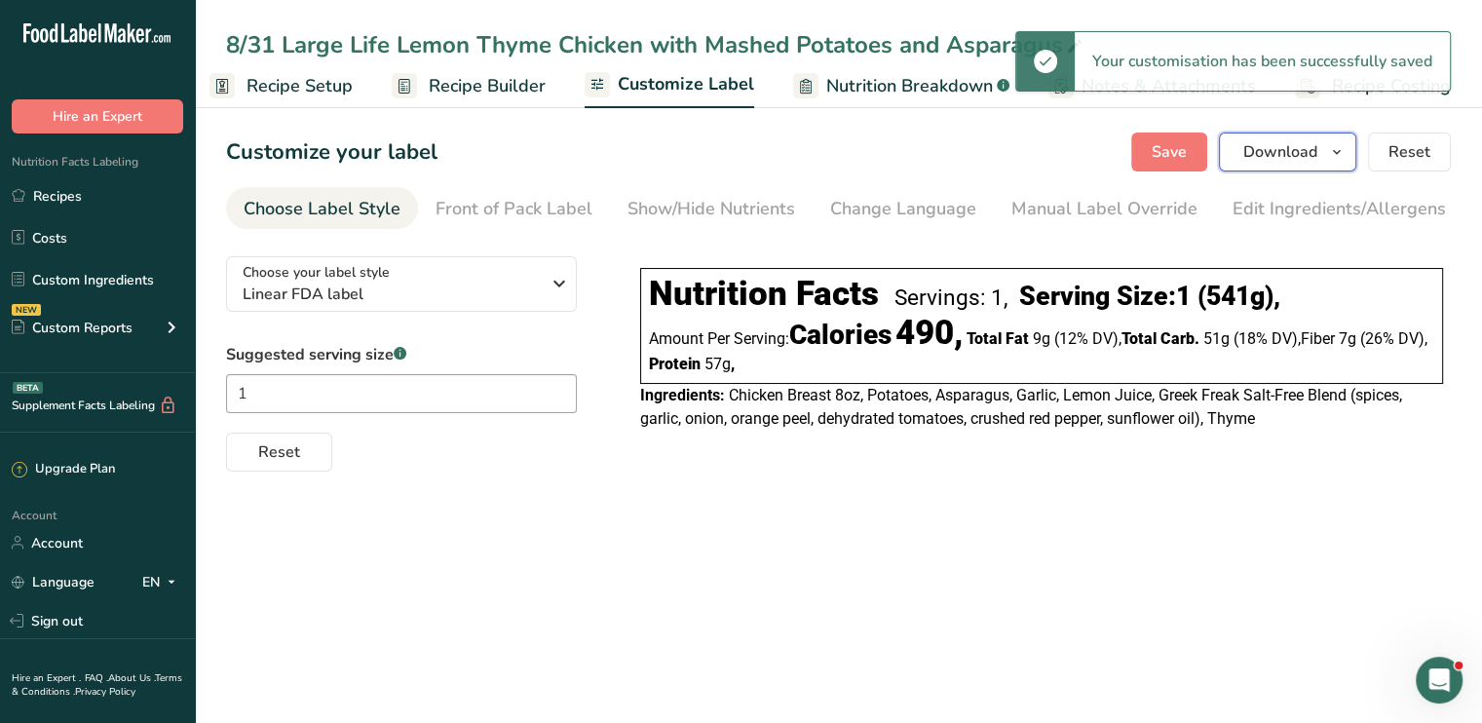
click at [1265, 153] on span "Download" at bounding box center [1281, 151] width 74 height 23
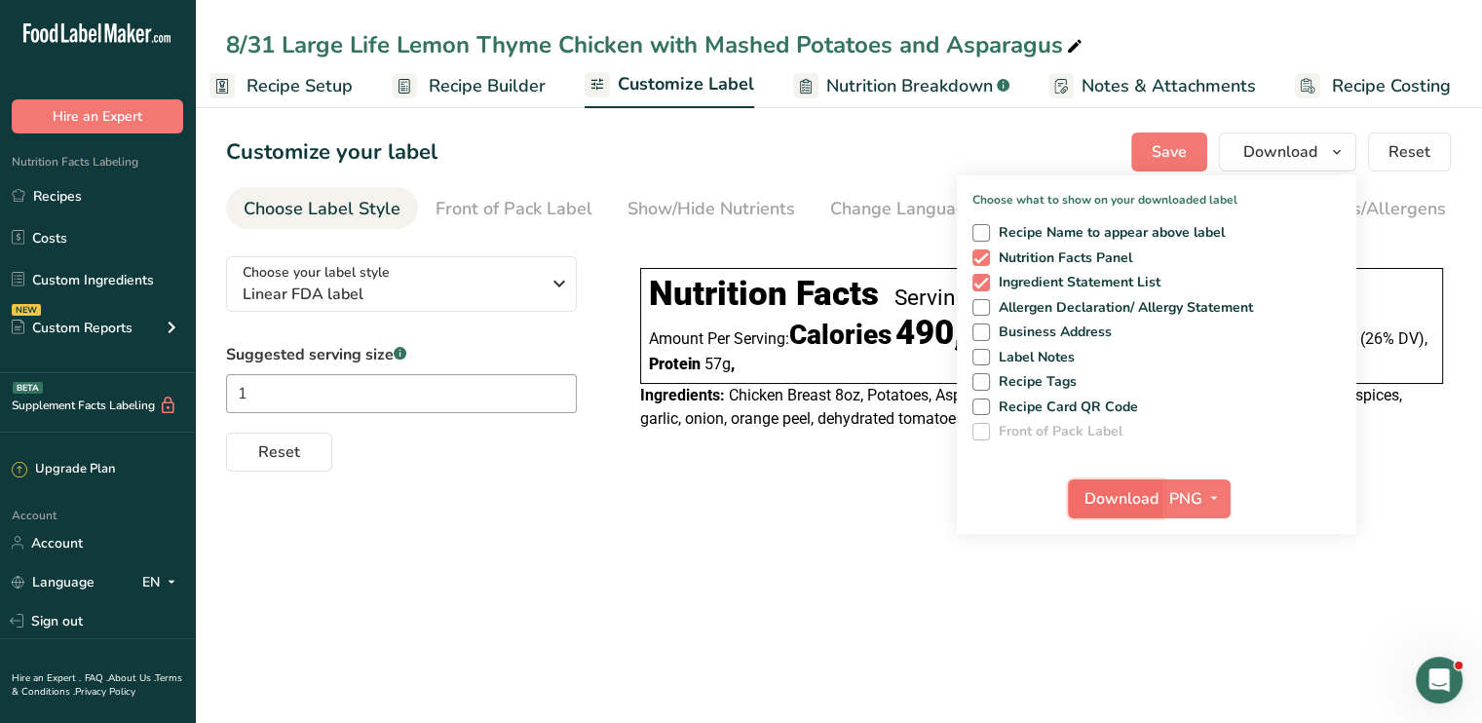
click at [1122, 500] on span "Download" at bounding box center [1122, 498] width 74 height 23
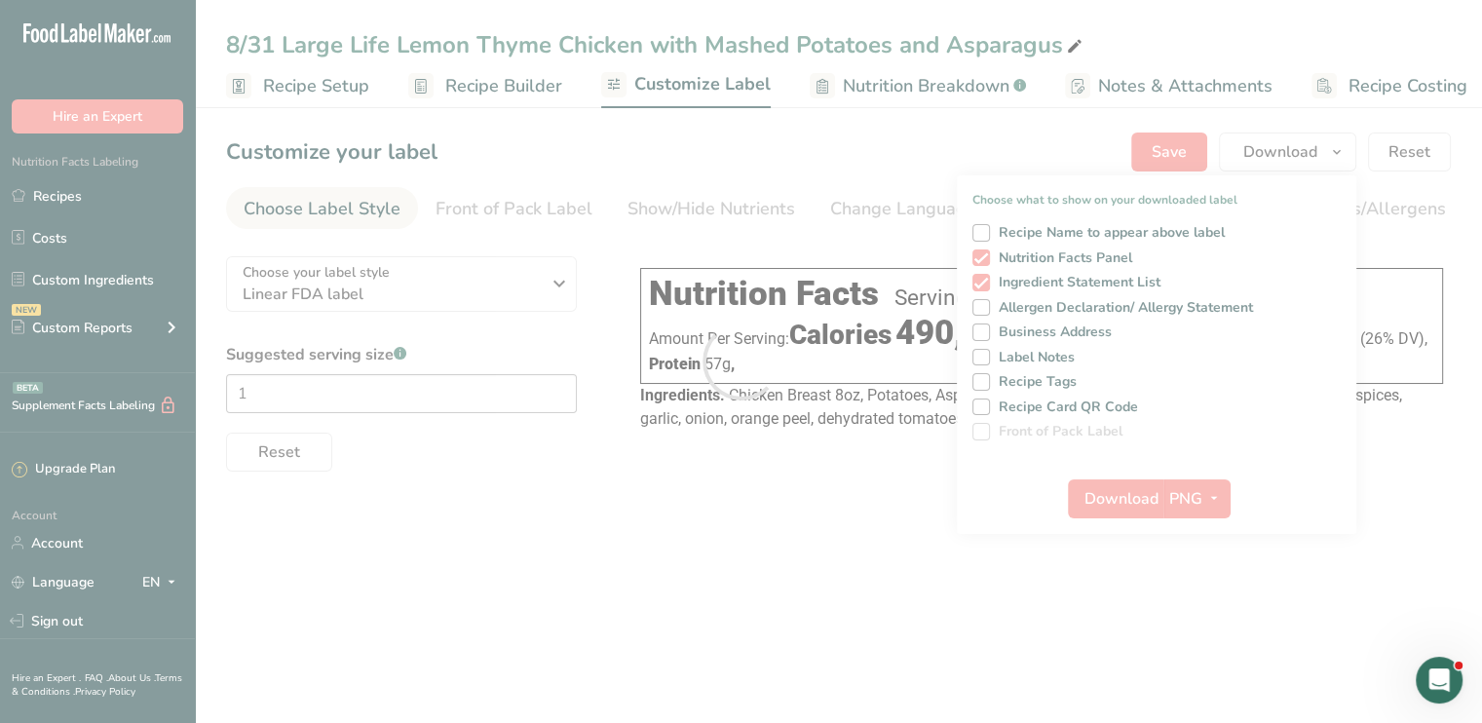
scroll to position [0, 17]
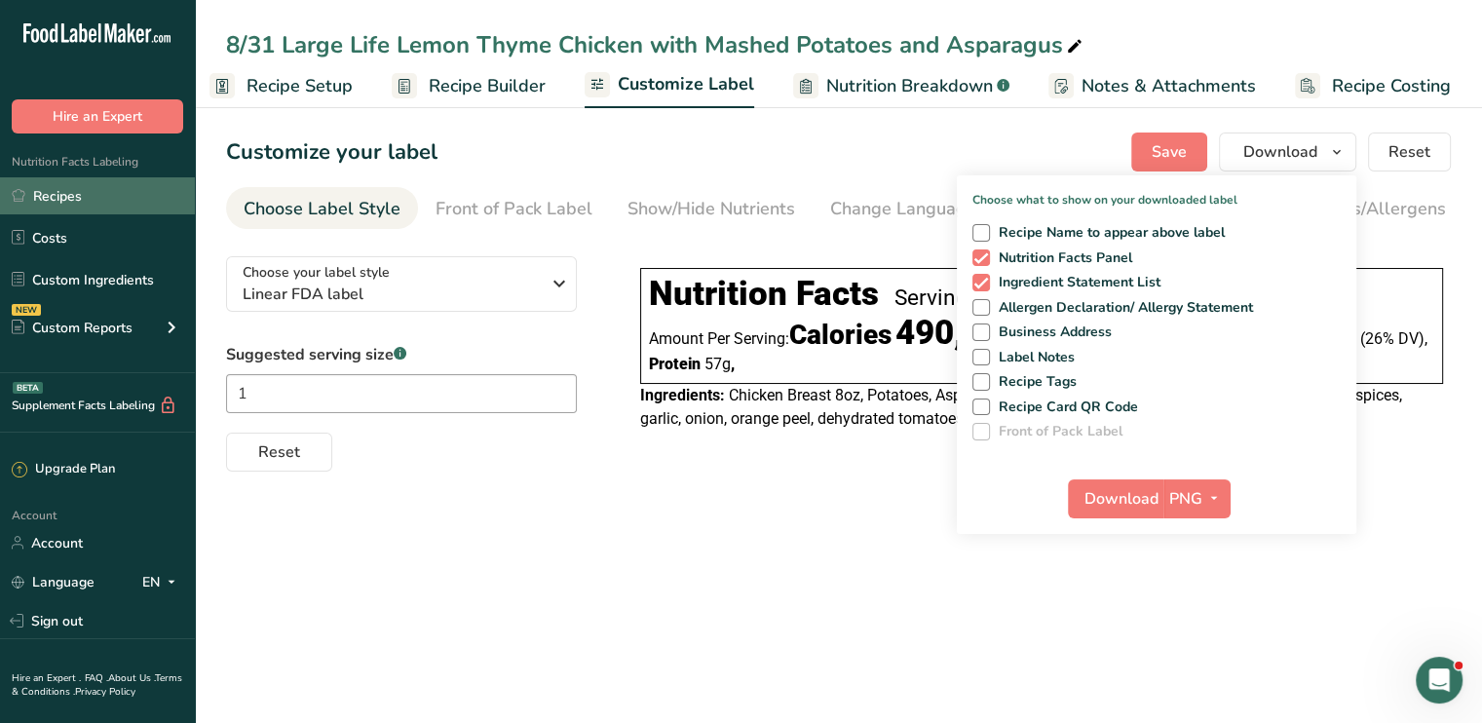
click at [151, 186] on link "Recipes" at bounding box center [97, 195] width 195 height 37
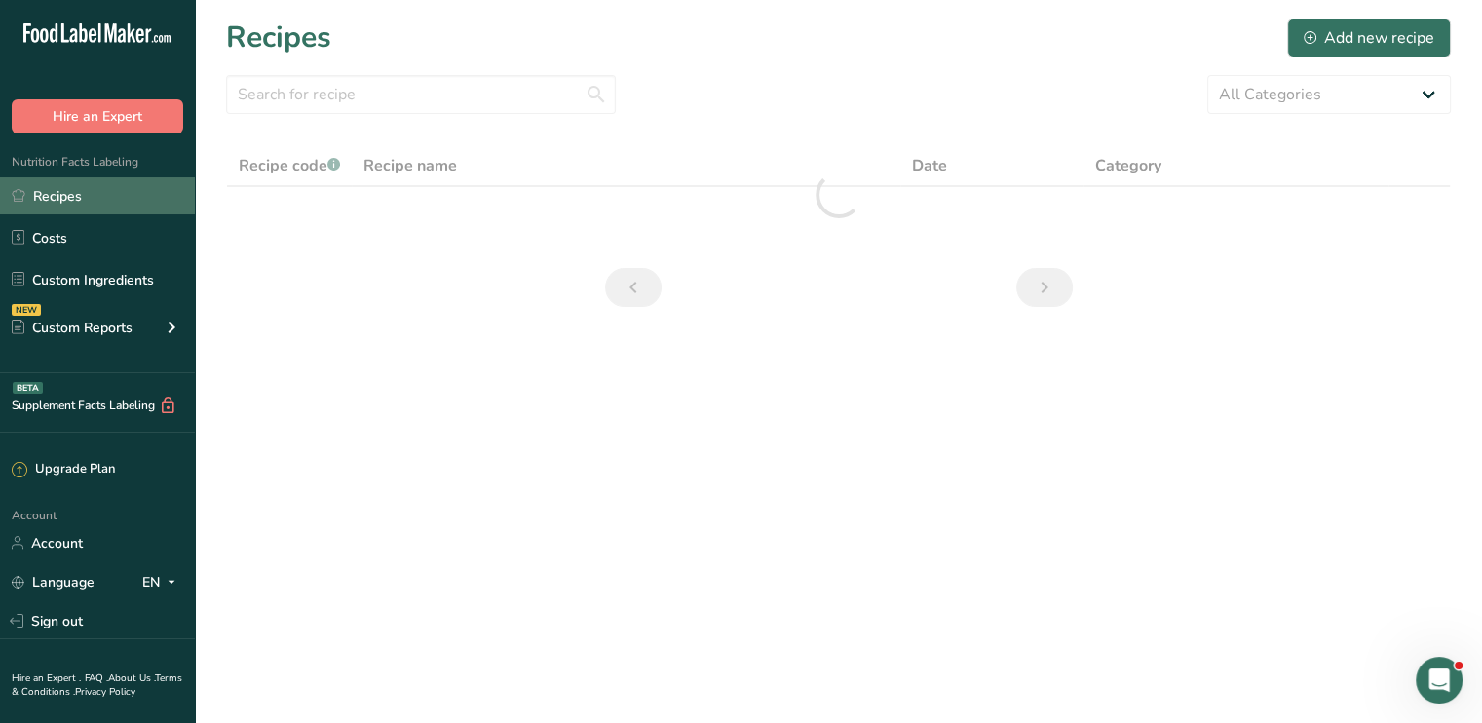
click at [151, 186] on link "Recipes" at bounding box center [97, 195] width 195 height 37
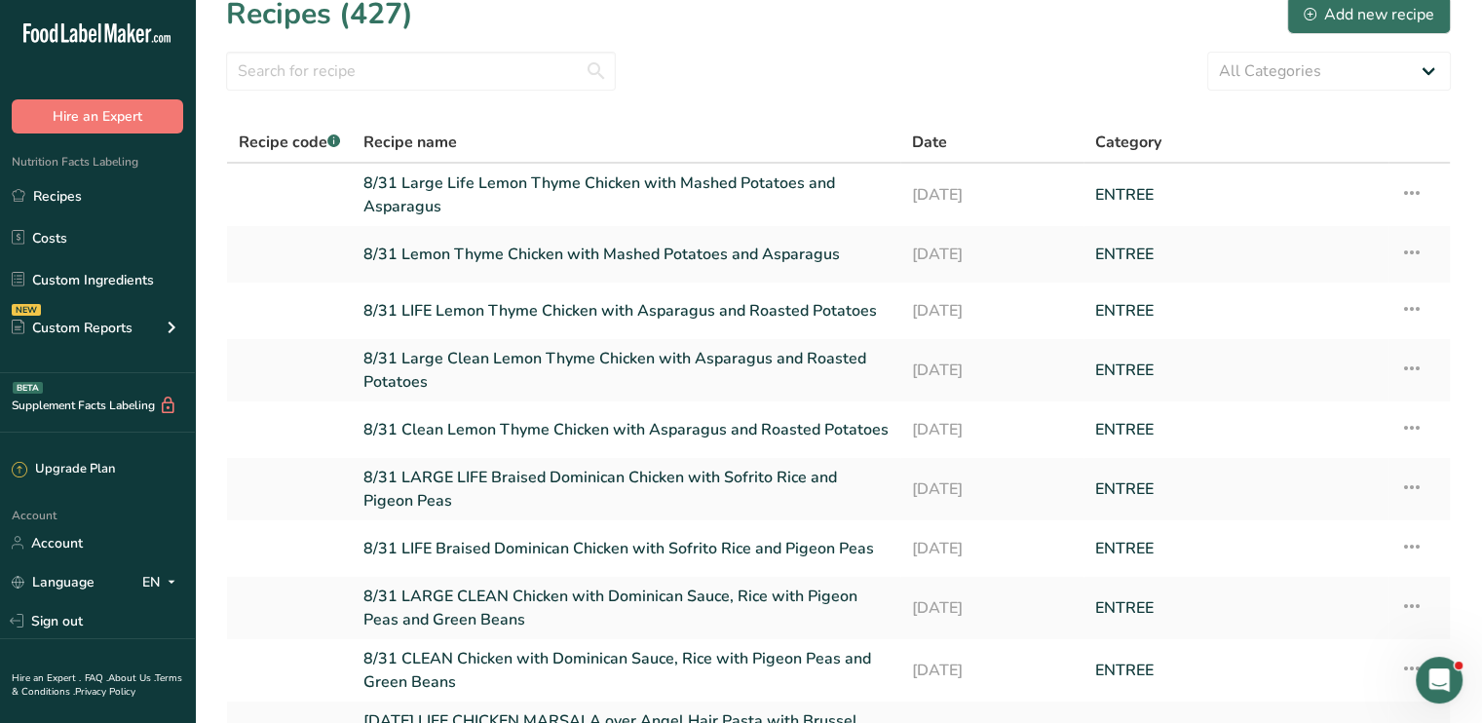
scroll to position [22, 0]
click at [776, 189] on link "8/31 Large Life Lemon Thyme Chicken with Mashed Potatoes and Asparagus" at bounding box center [626, 195] width 525 height 47
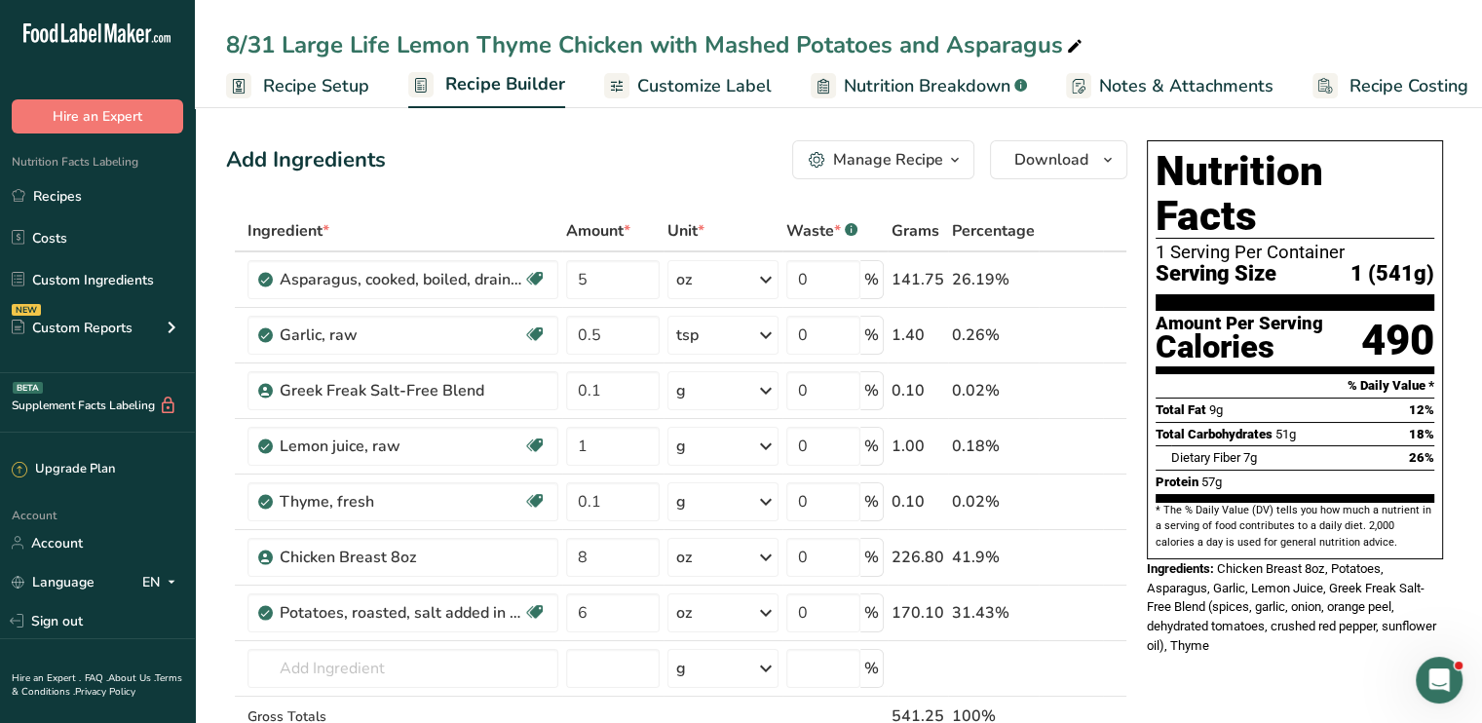
click at [1069, 46] on icon at bounding box center [1075, 46] width 18 height 27
drag, startPoint x: 897, startPoint y: 43, endPoint x: 705, endPoint y: 37, distance: 192.1
click at [705, 37] on input "8/31 Large Life Lemon Thyme Chicken with Mashed Potatoes and Asparagus" at bounding box center [838, 44] width 1225 height 35
type input "8/31 Large Life Lemon Thyme Chicken with Roasted Potatoes and Asparagus"
click at [675, 94] on span "Customize Label" at bounding box center [704, 86] width 134 height 26
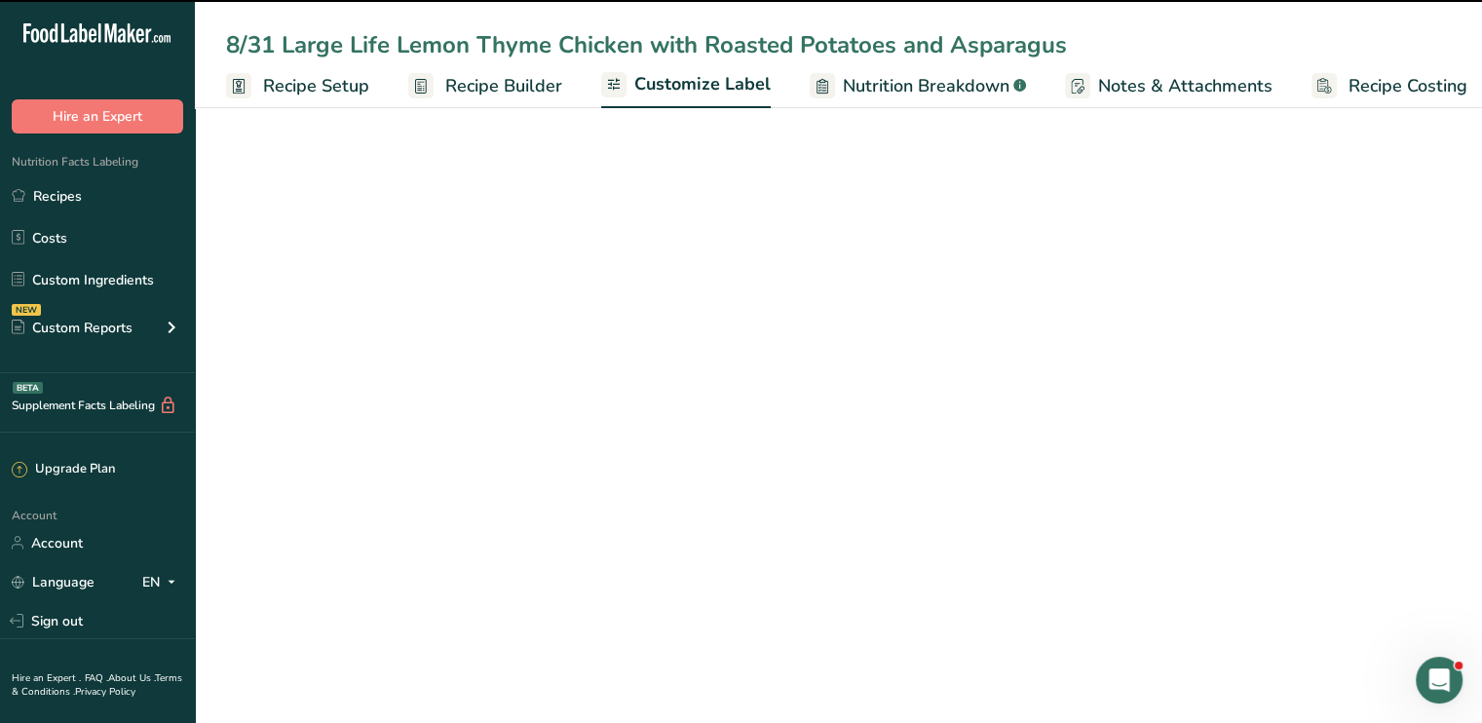
scroll to position [0, 17]
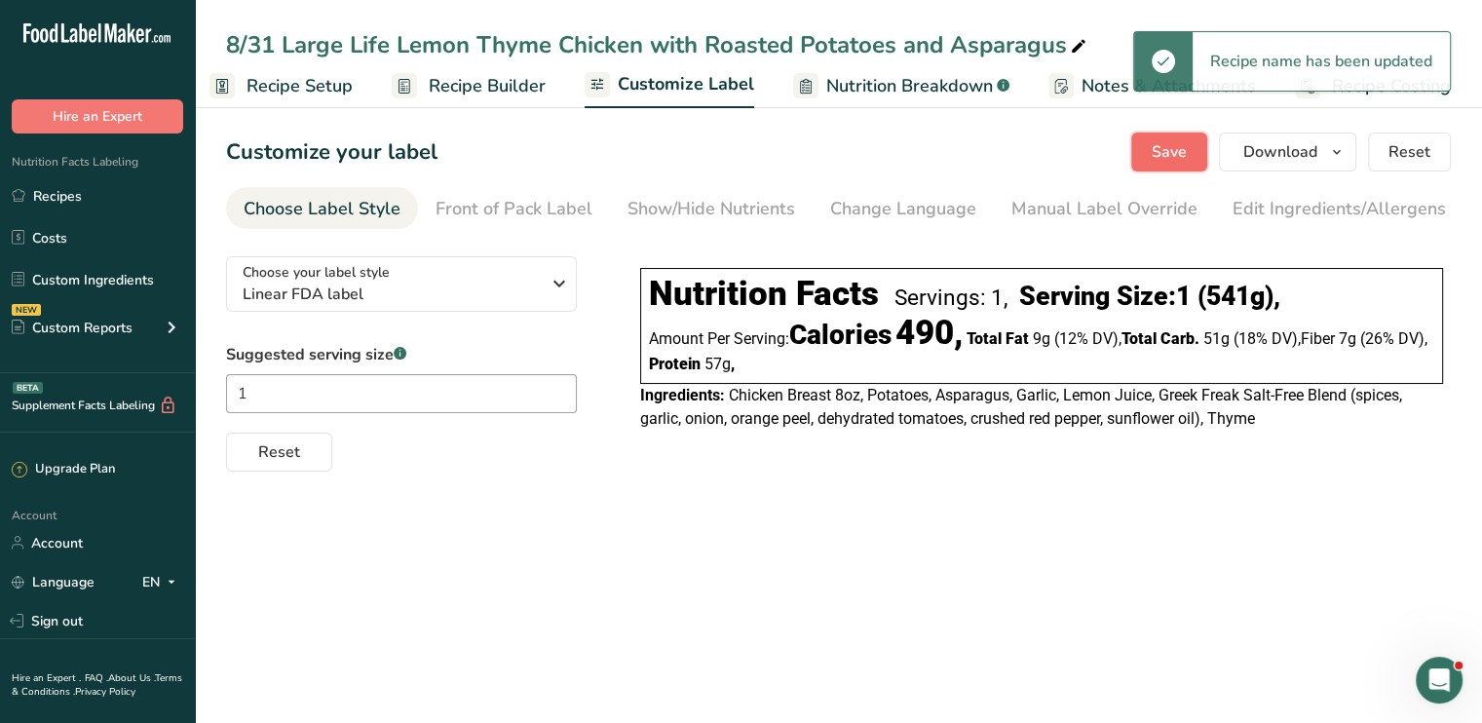
click at [1177, 157] on span "Save" at bounding box center [1169, 151] width 35 height 23
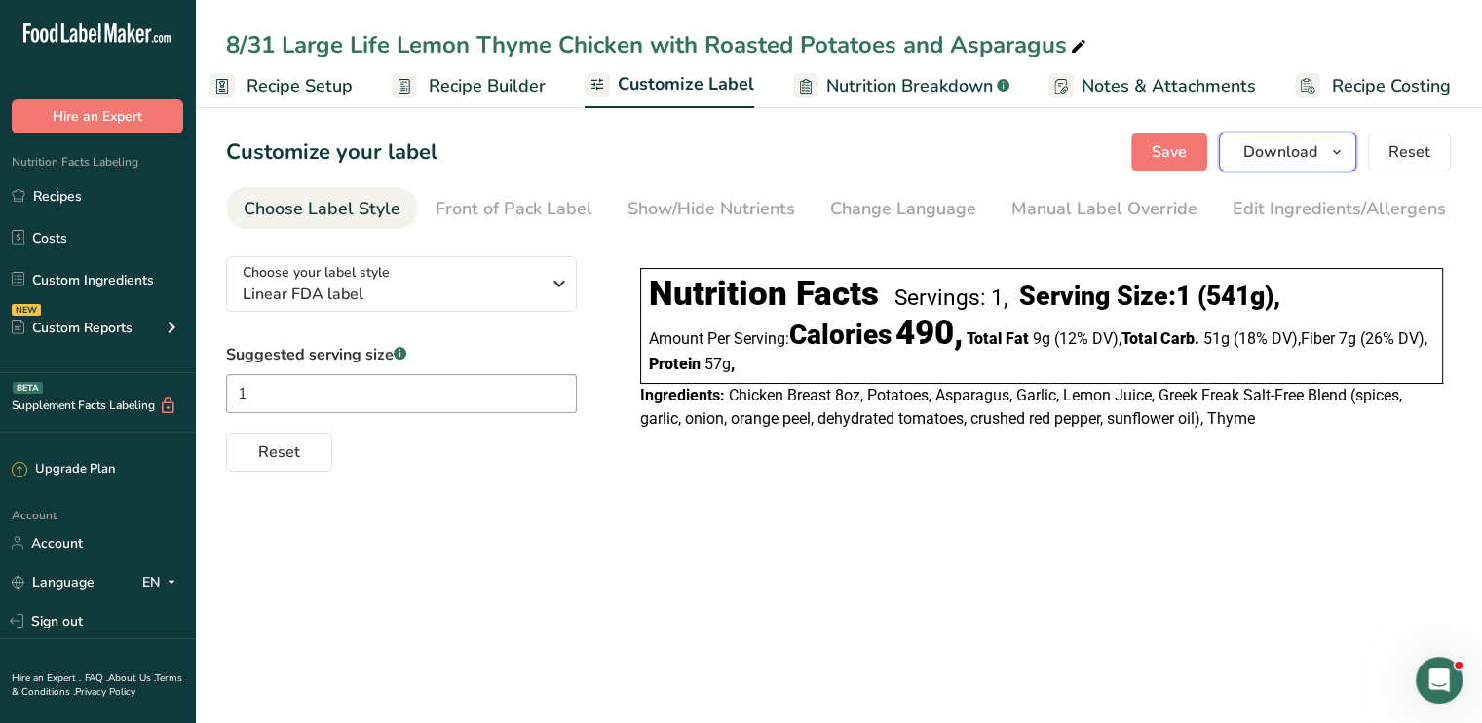
click at [1259, 148] on span "Download" at bounding box center [1281, 151] width 74 height 23
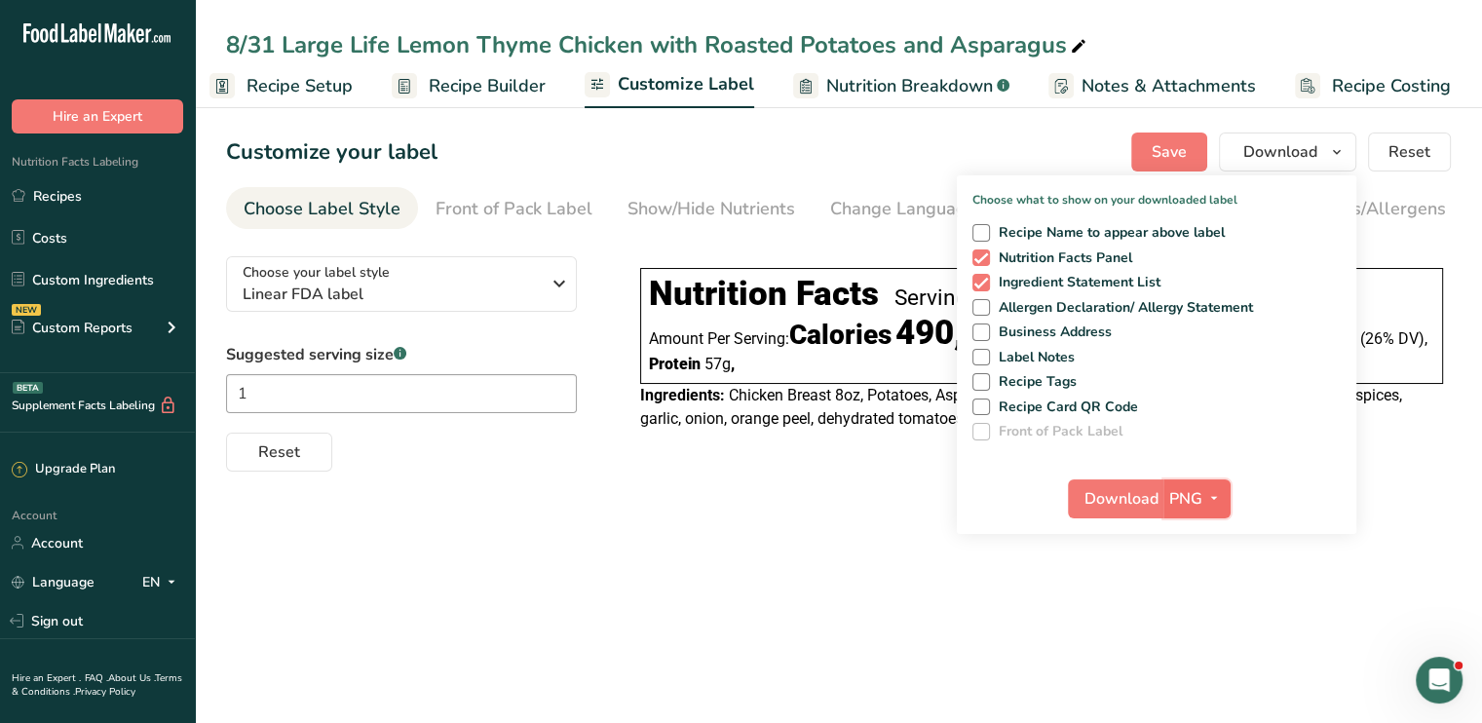
click at [1181, 494] on span "PNG" at bounding box center [1185, 498] width 33 height 23
click at [1119, 498] on span "Download" at bounding box center [1122, 498] width 74 height 23
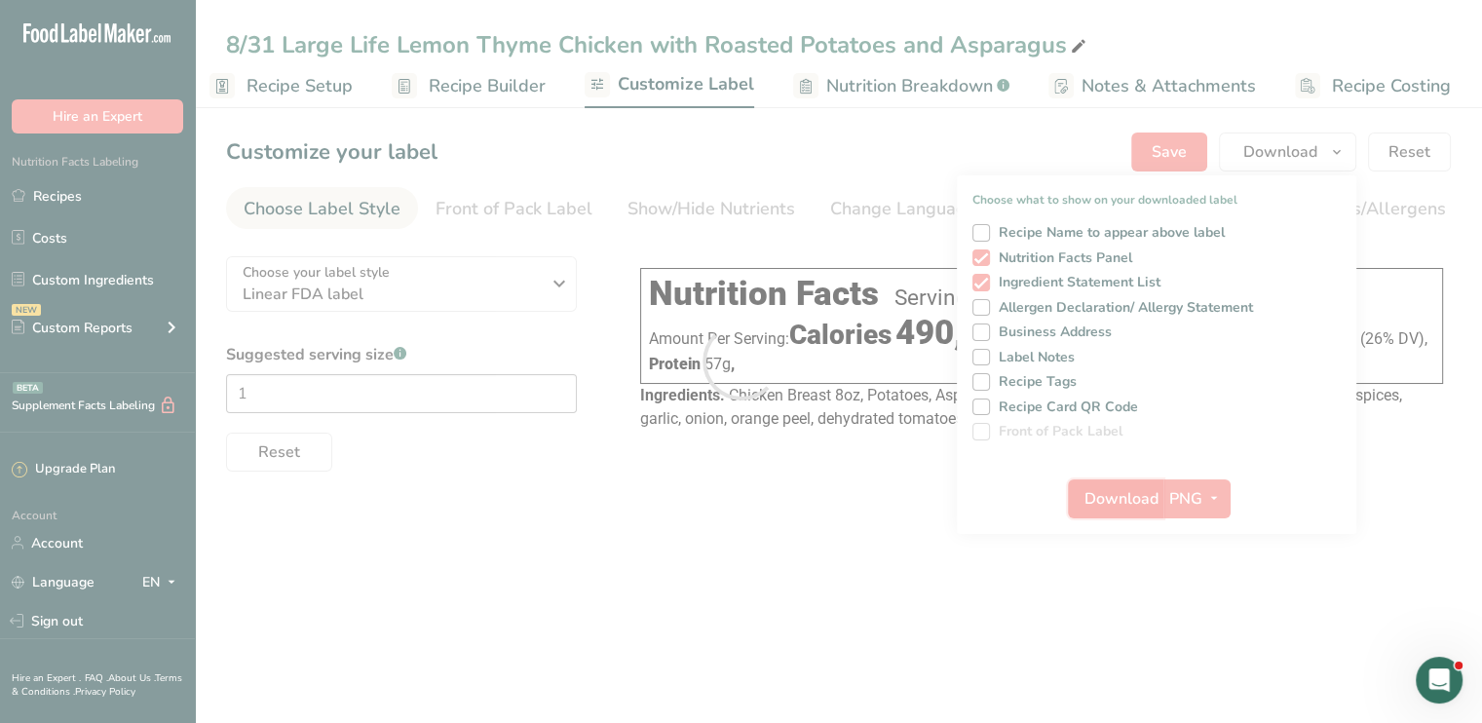
scroll to position [0, 0]
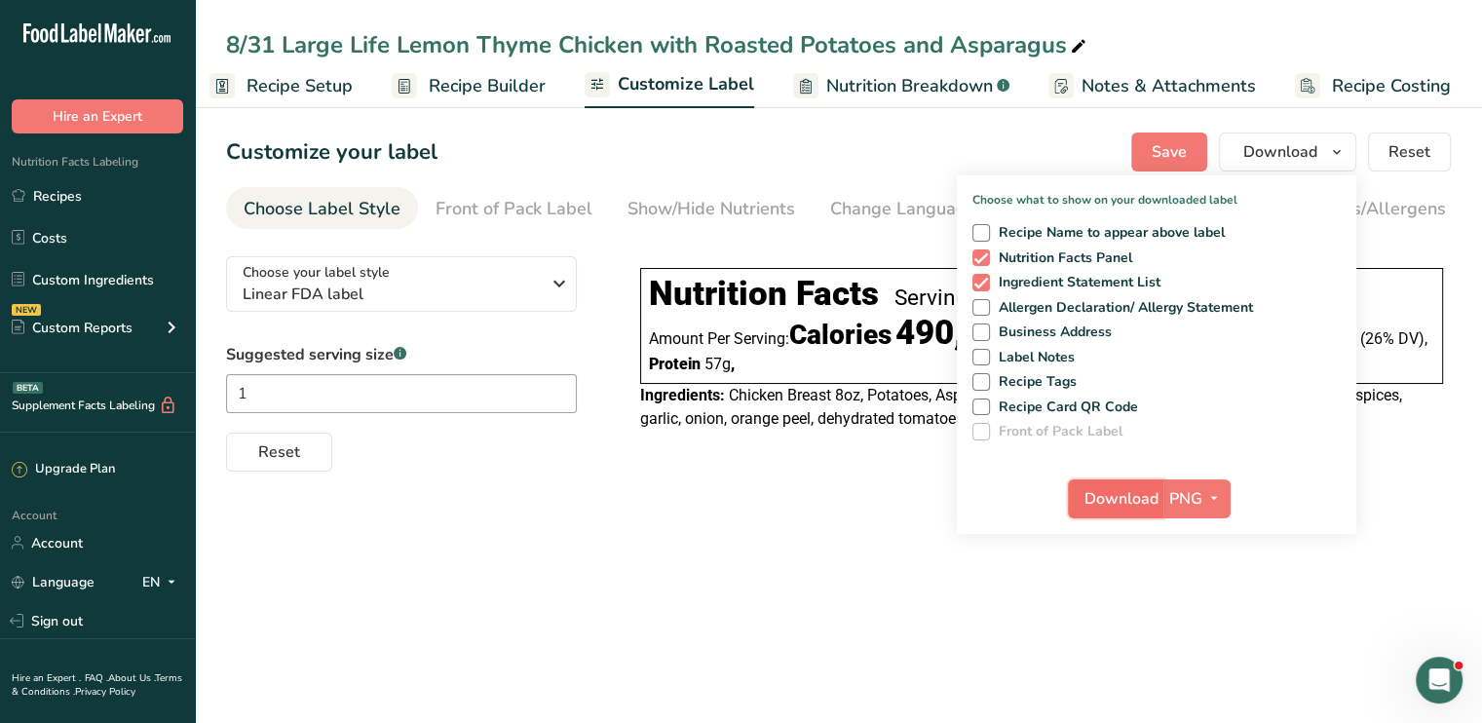
click at [1107, 496] on span "Download" at bounding box center [1122, 498] width 74 height 23
click at [1167, 162] on span "Save" at bounding box center [1169, 151] width 35 height 23
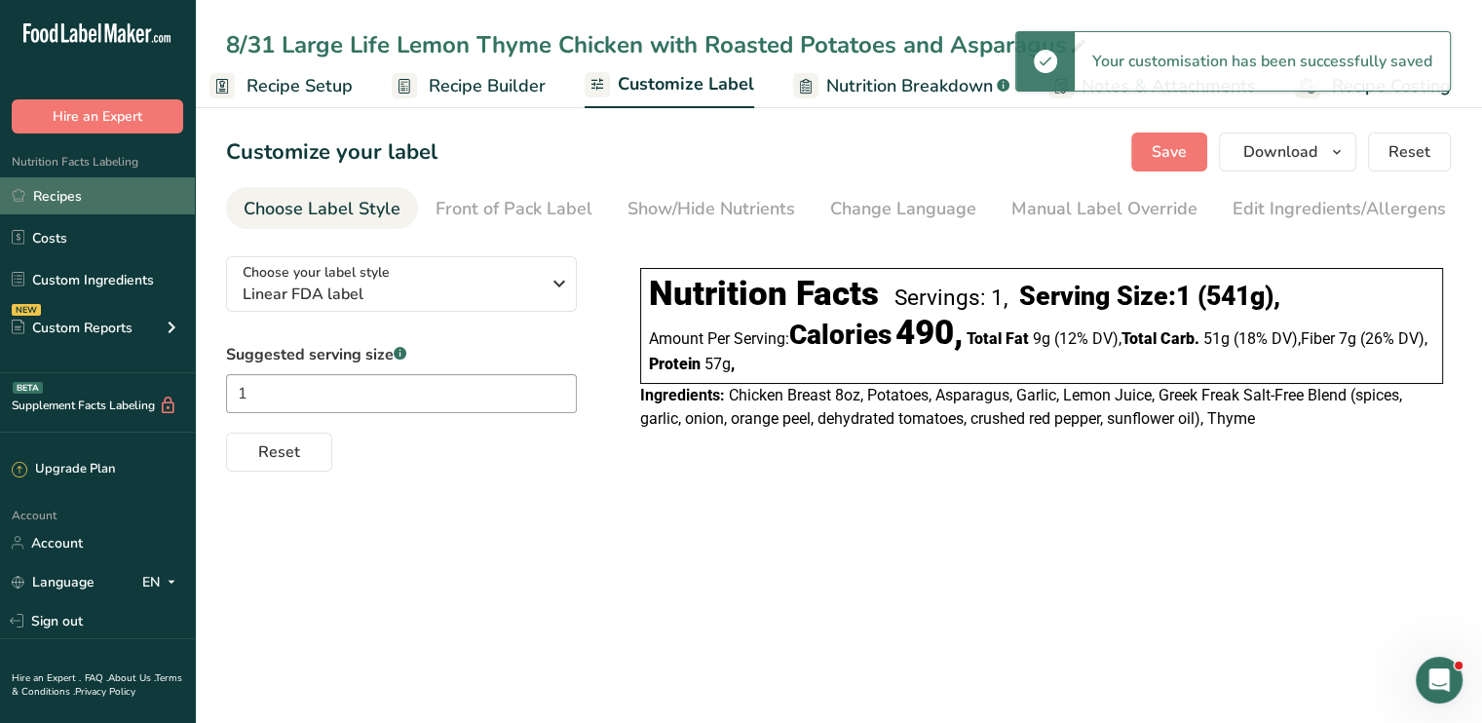
click at [129, 188] on link "Recipes" at bounding box center [97, 195] width 195 height 37
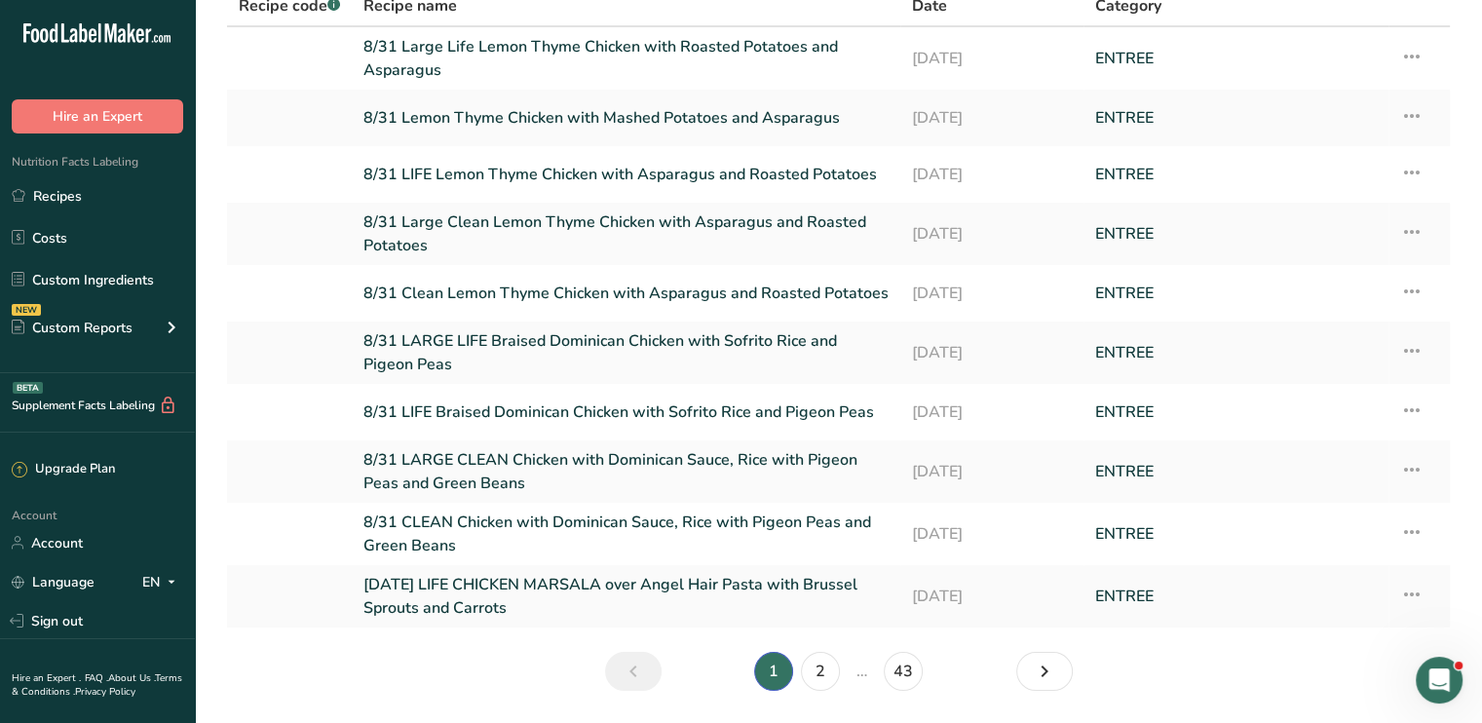
scroll to position [162, 0]
click at [662, 448] on link "8/31 LARGE CLEAN Chicken with Dominican Sauce, Rice with Pigeon Peas and Green …" at bounding box center [626, 469] width 525 height 47
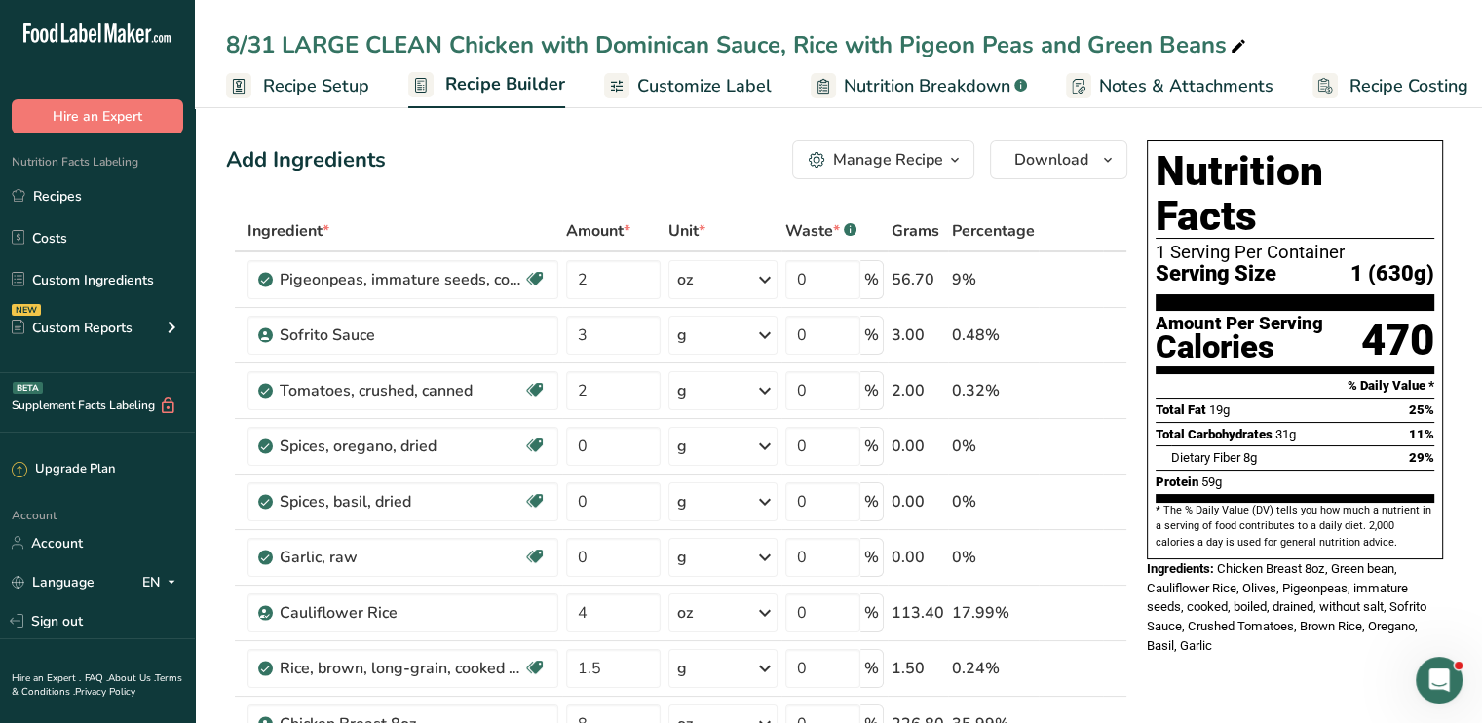
click at [661, 81] on span "Customize Label" at bounding box center [704, 86] width 134 height 26
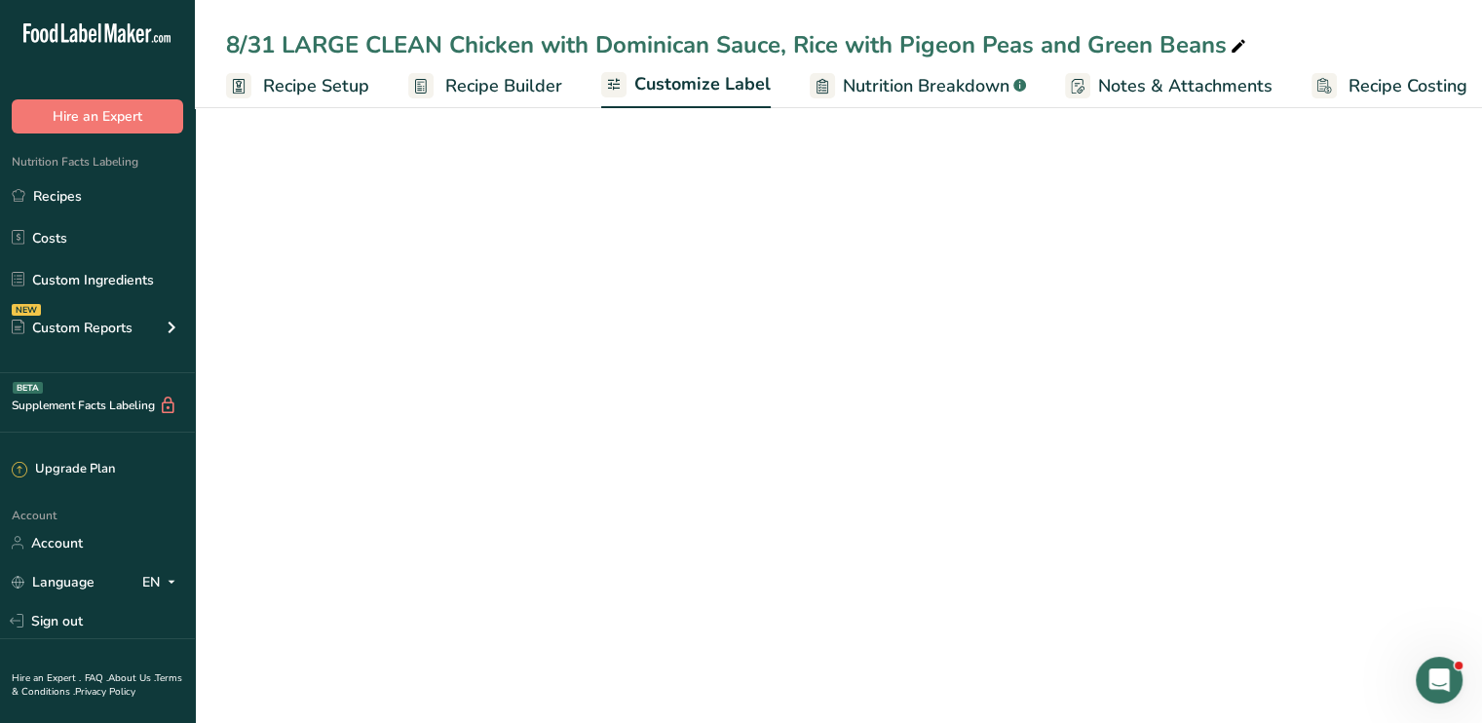
scroll to position [0, 17]
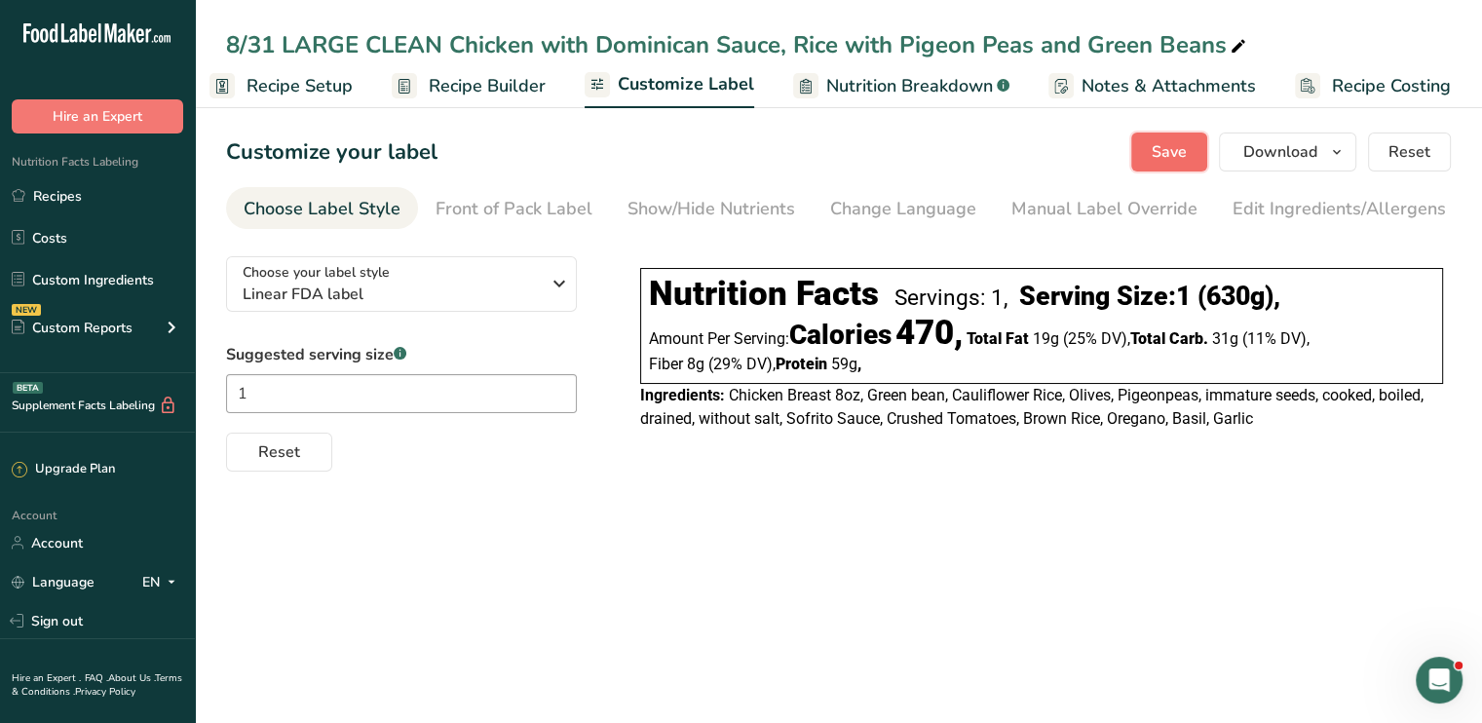
click at [1180, 142] on span "Save" at bounding box center [1169, 151] width 35 height 23
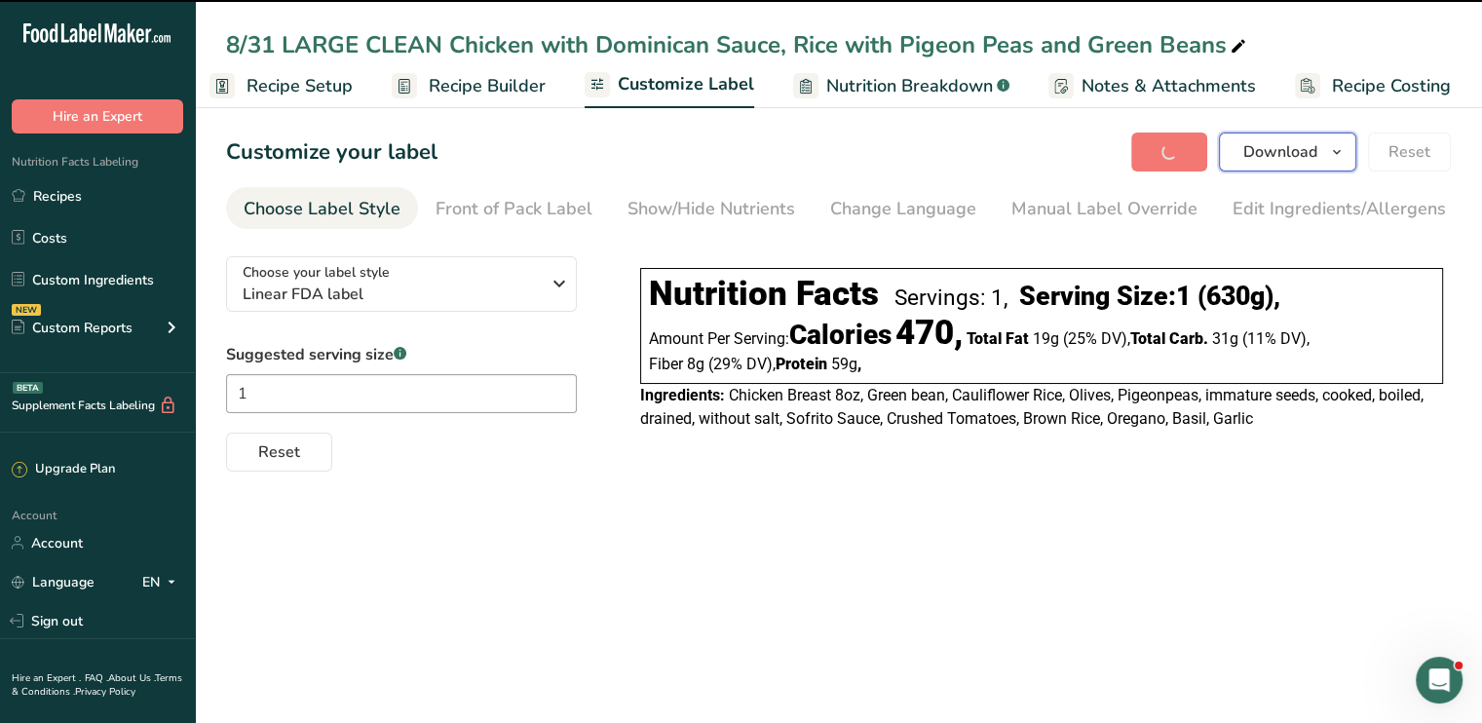
click at [1261, 153] on span "Download" at bounding box center [1281, 151] width 74 height 23
click at [1131, 487] on span "Download" at bounding box center [1122, 498] width 74 height 23
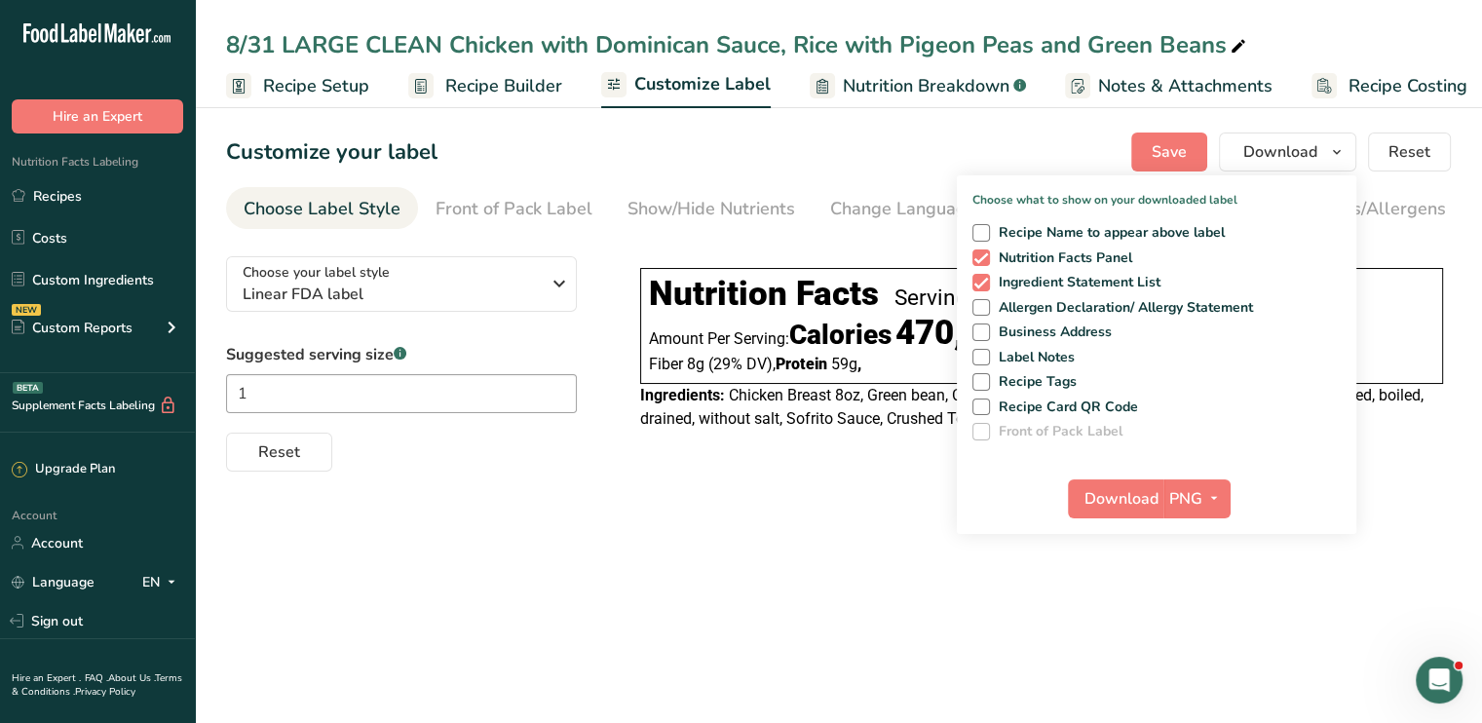
scroll to position [0, 17]
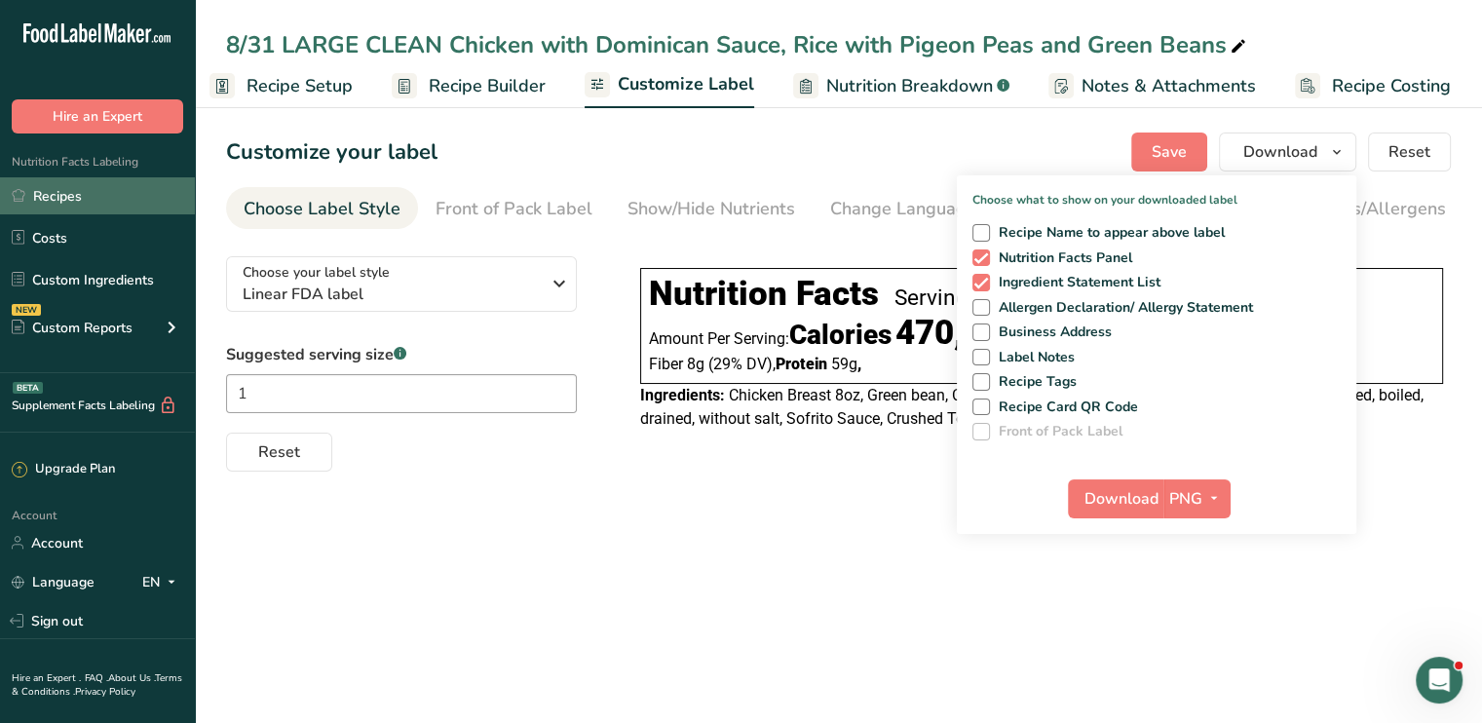
click at [109, 193] on link "Recipes" at bounding box center [97, 195] width 195 height 37
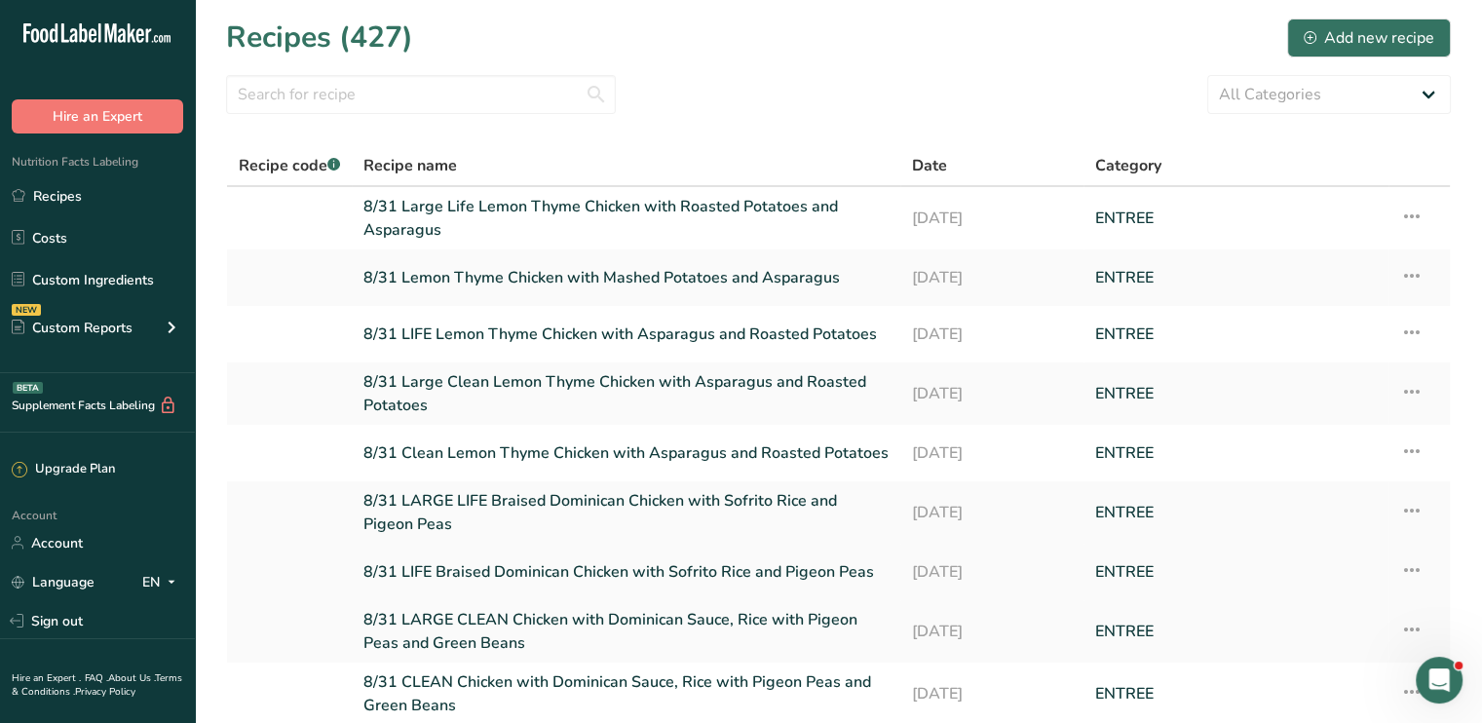
click at [708, 567] on link "8/31 LIFE Braised Dominican Chicken with Sofrito Rice and Pigeon Peas" at bounding box center [626, 572] width 525 height 41
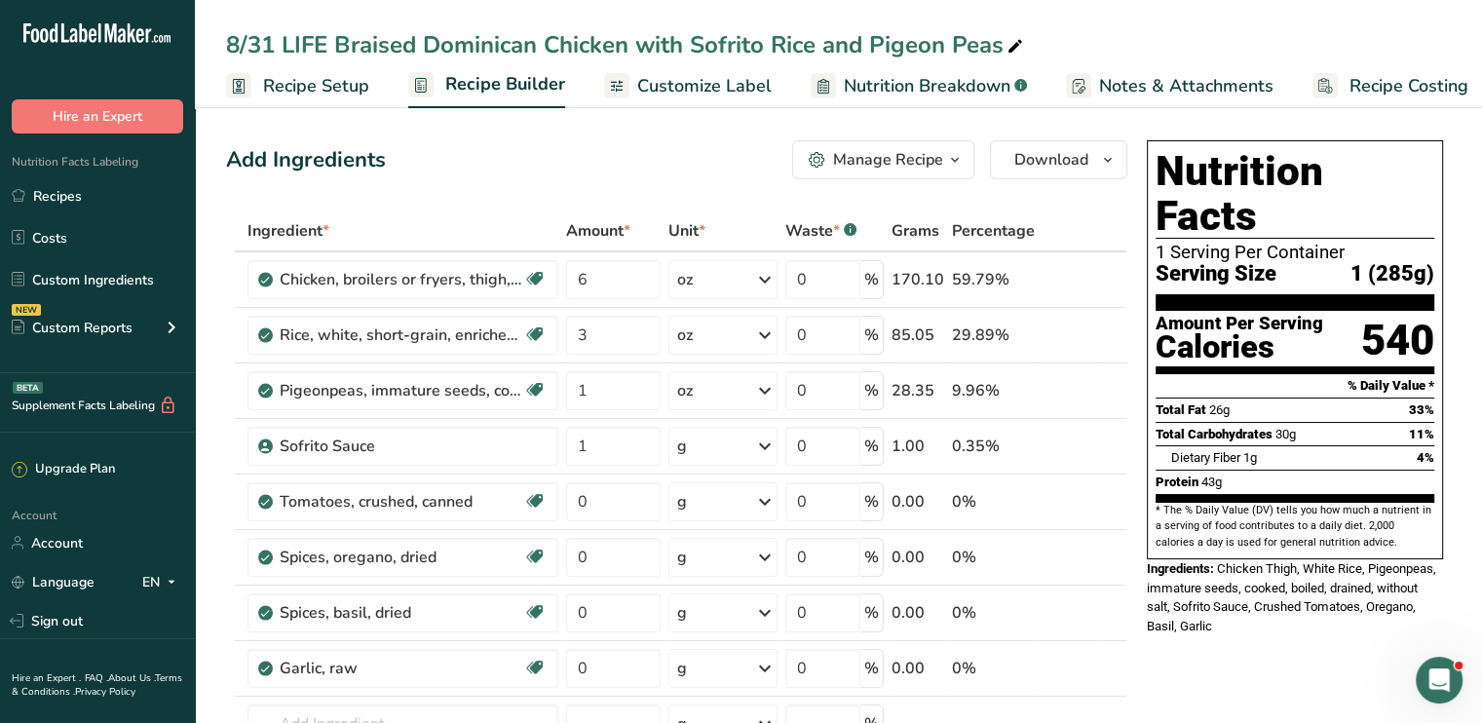
click at [1018, 36] on icon at bounding box center [1016, 46] width 18 height 27
drag, startPoint x: 1018, startPoint y: 36, endPoint x: 328, endPoint y: 38, distance: 690.0
click at [328, 38] on input "8/31 LIFE Braised Dominican Chicken with Sofrito Rice and Pigeon Peas" at bounding box center [838, 44] width 1225 height 35
click at [328, 38] on input "8/31 LIFEChicken with Dominican Sauce, Rice with Pigeon Peas and Green Beans" at bounding box center [838, 44] width 1225 height 35
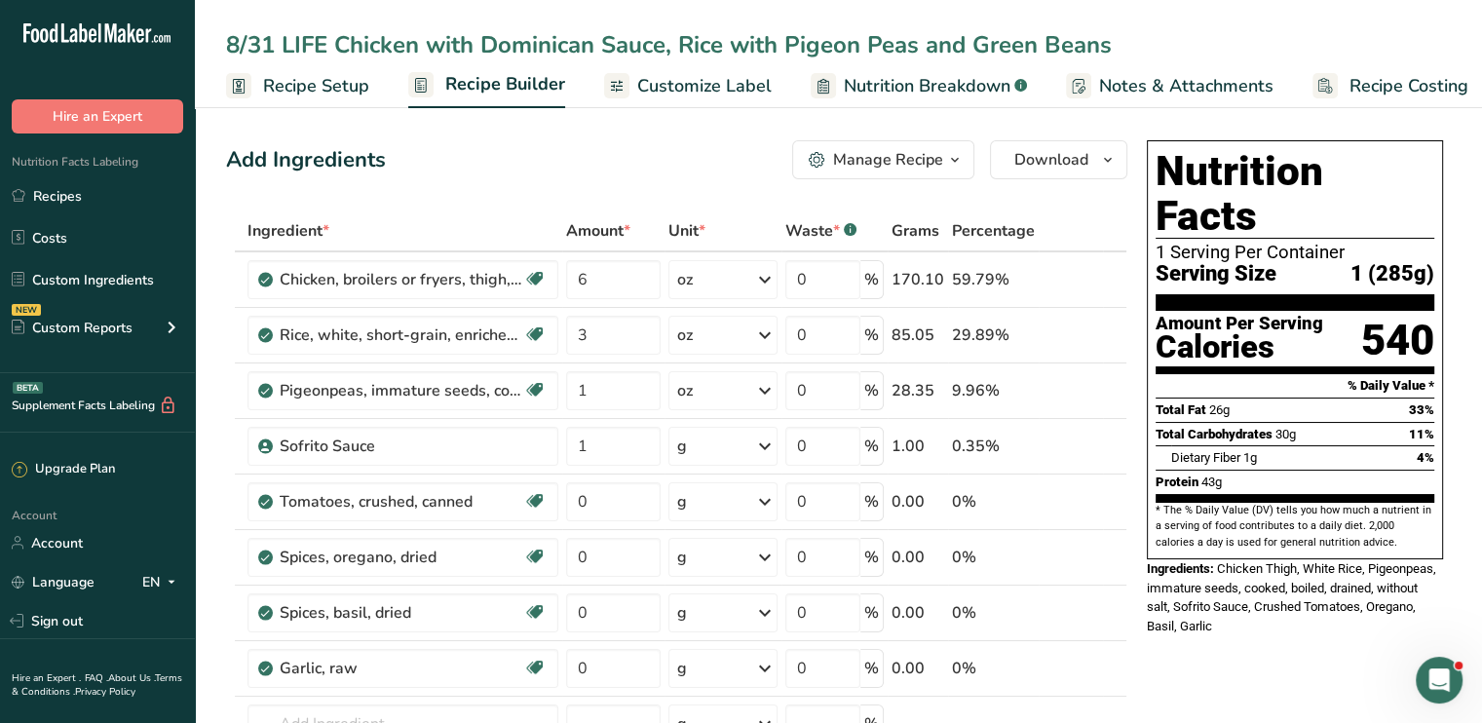
type input "8/31 LIFE Chicken with Dominican Sauce, Rice with Pigeon Peas and Green Beans"
click at [674, 80] on span "Customize Label" at bounding box center [704, 86] width 134 height 26
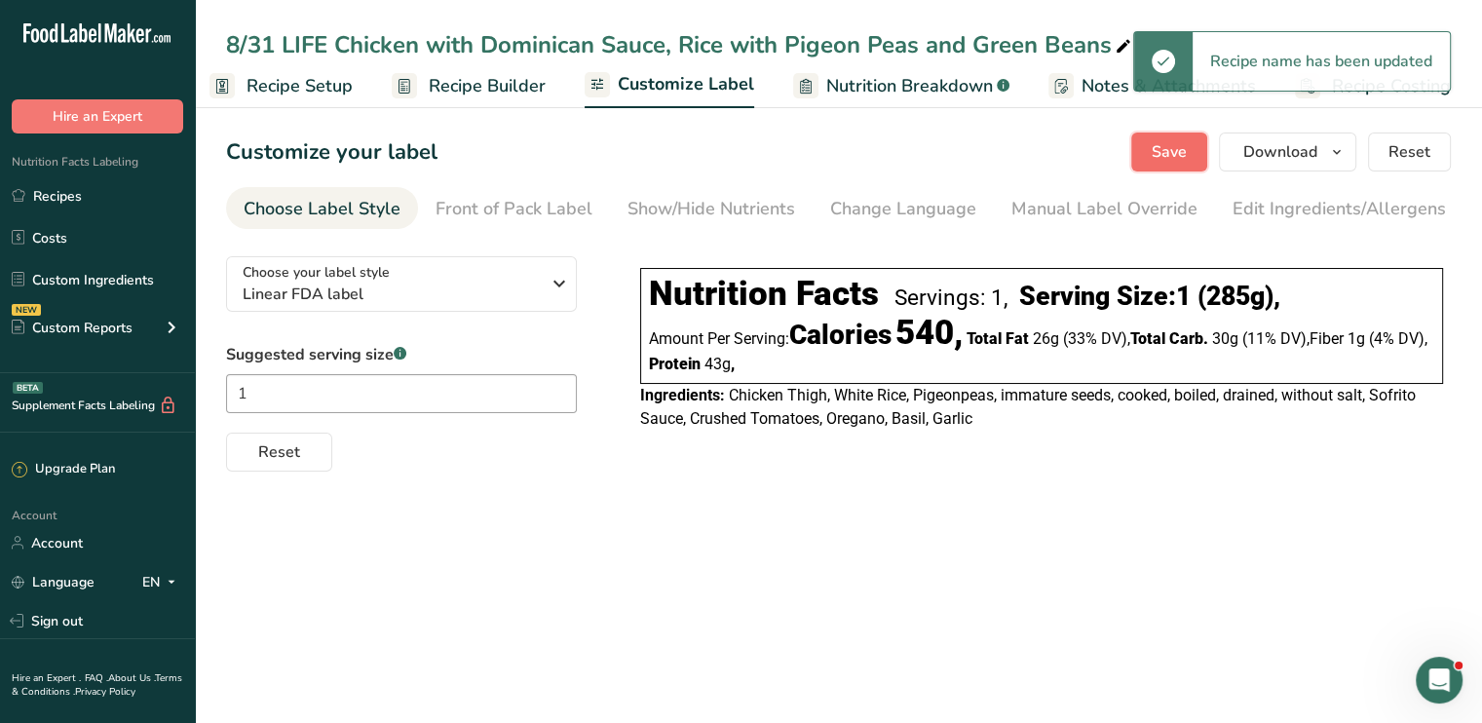
click at [1156, 146] on span "Save" at bounding box center [1169, 151] width 35 height 23
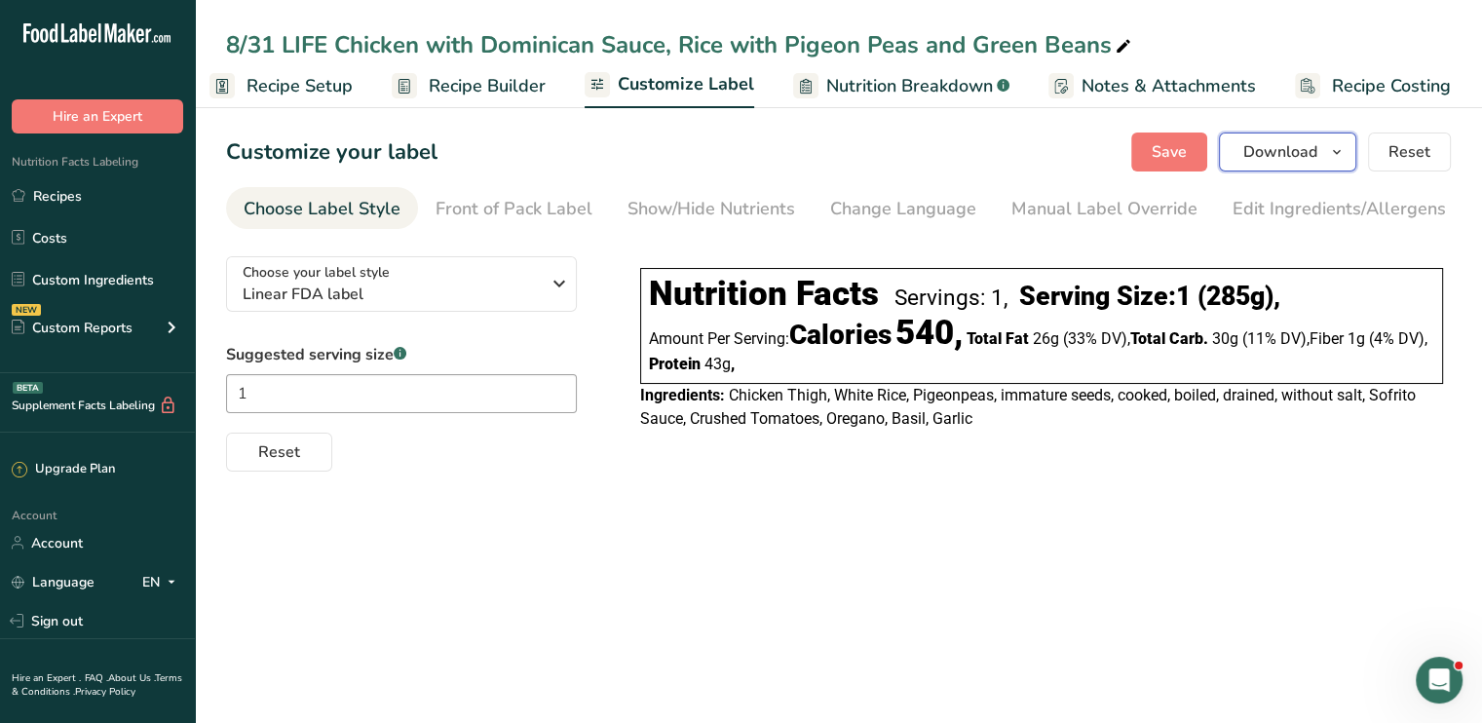
click at [1276, 151] on span "Download" at bounding box center [1281, 151] width 74 height 23
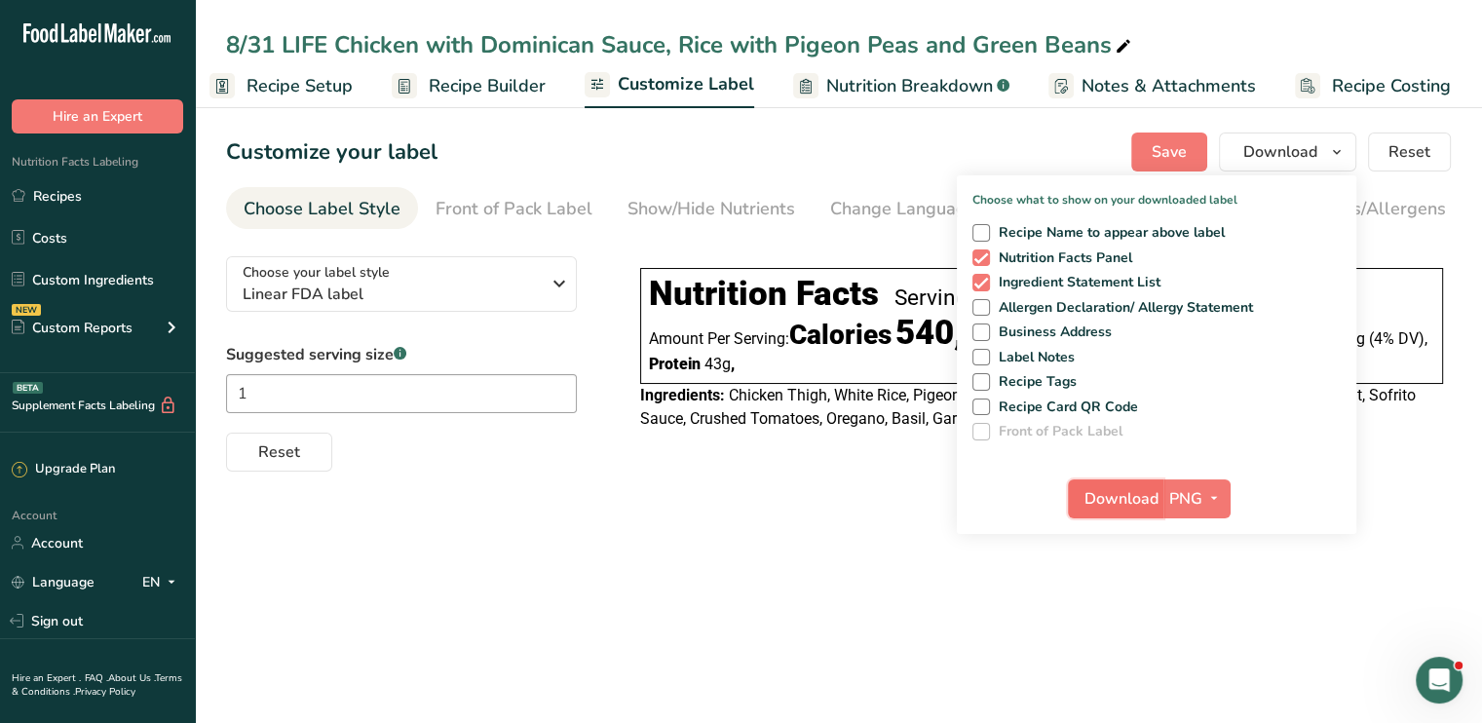
click at [1124, 491] on span "Download" at bounding box center [1122, 498] width 74 height 23
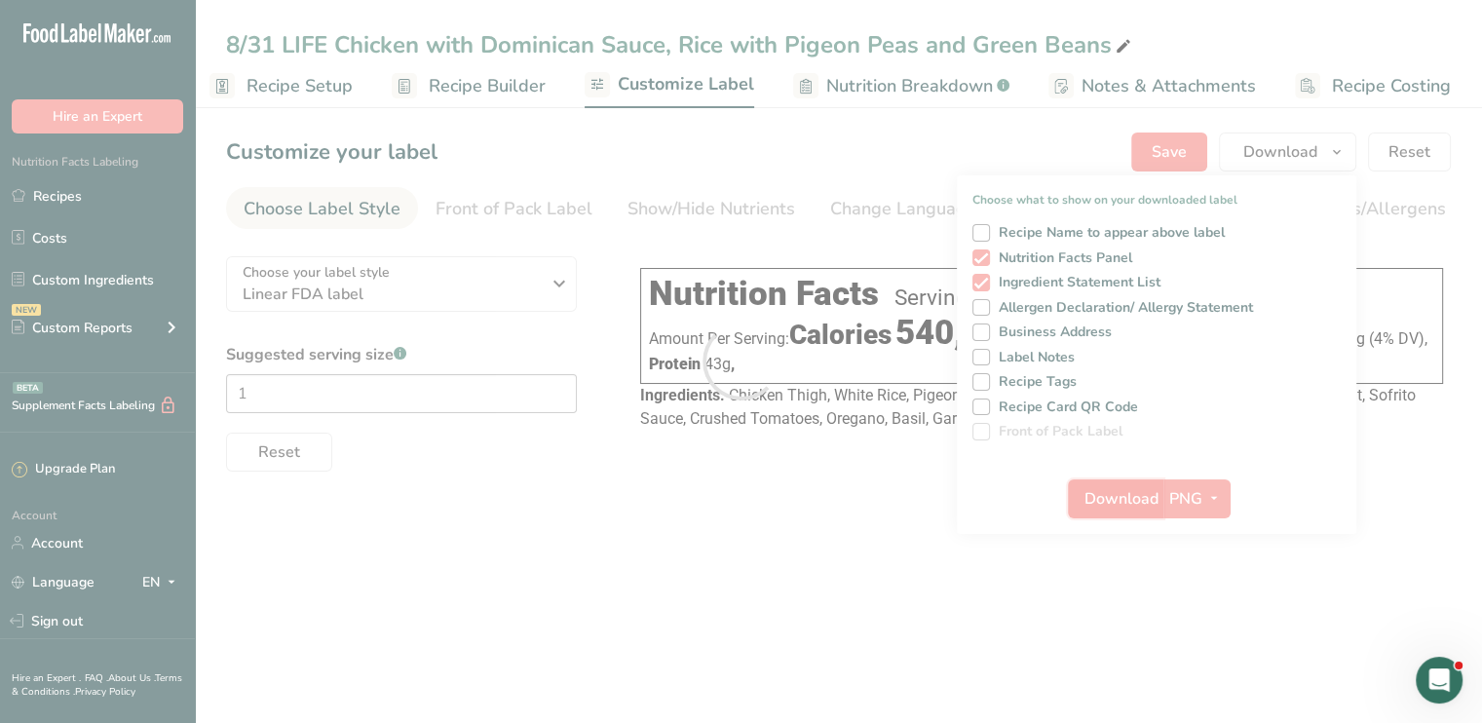
scroll to position [0, 0]
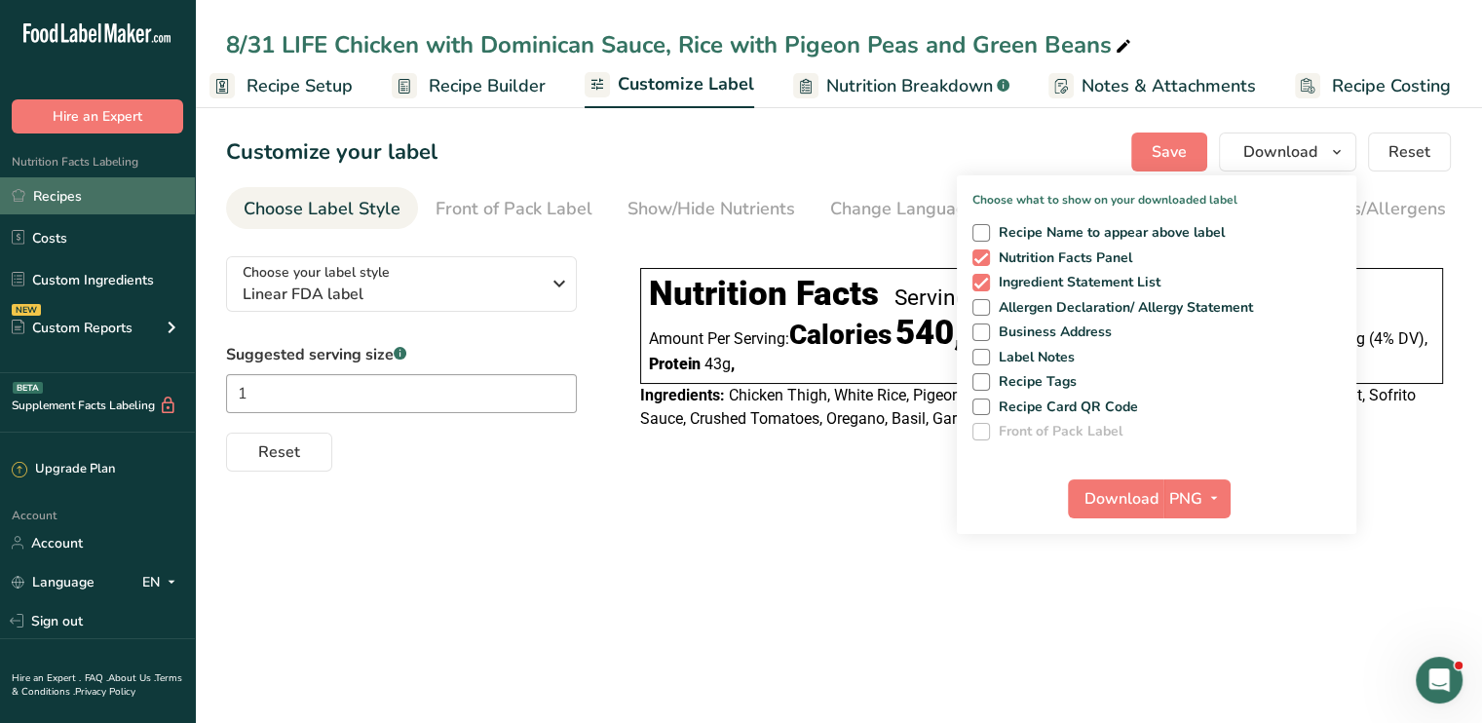
click at [133, 188] on link "Recipes" at bounding box center [97, 195] width 195 height 37
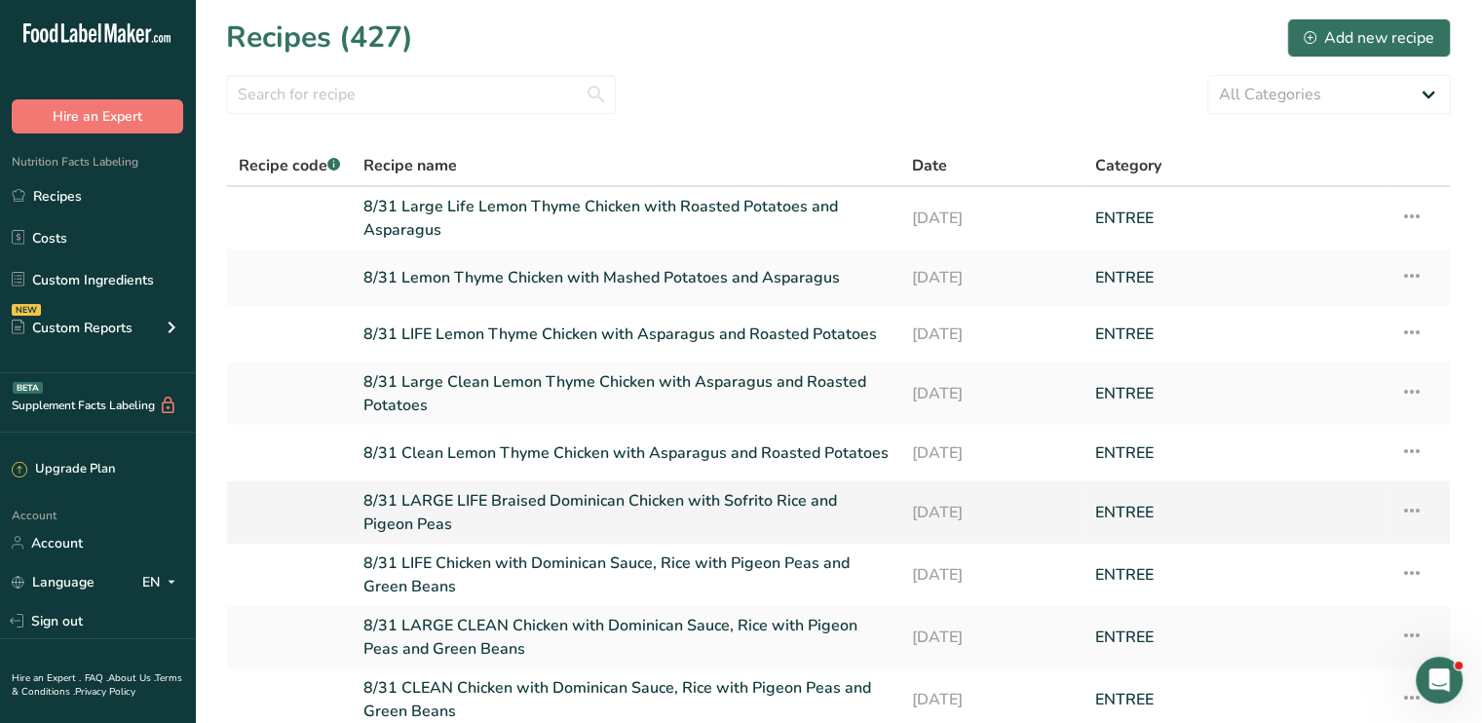
click at [649, 489] on link "8/31 LARGE LIFE Braised Dominican Chicken with Sofrito Rice and Pigeon Peas" at bounding box center [626, 512] width 525 height 47
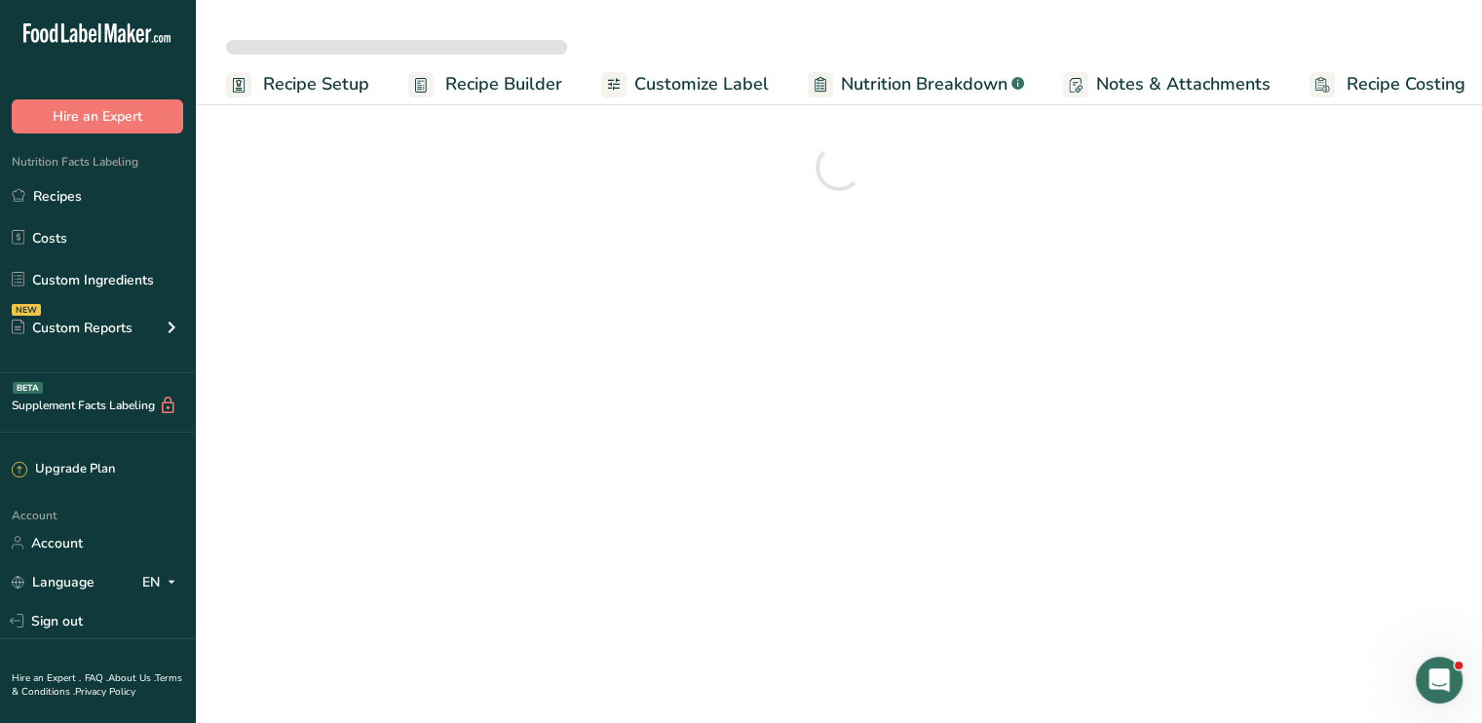
click at [649, 489] on main "Recipe Setup Recipe Builder Customize Label Nutrition Breakdown .a-a{fill:#3473…" at bounding box center [741, 361] width 1482 height 723
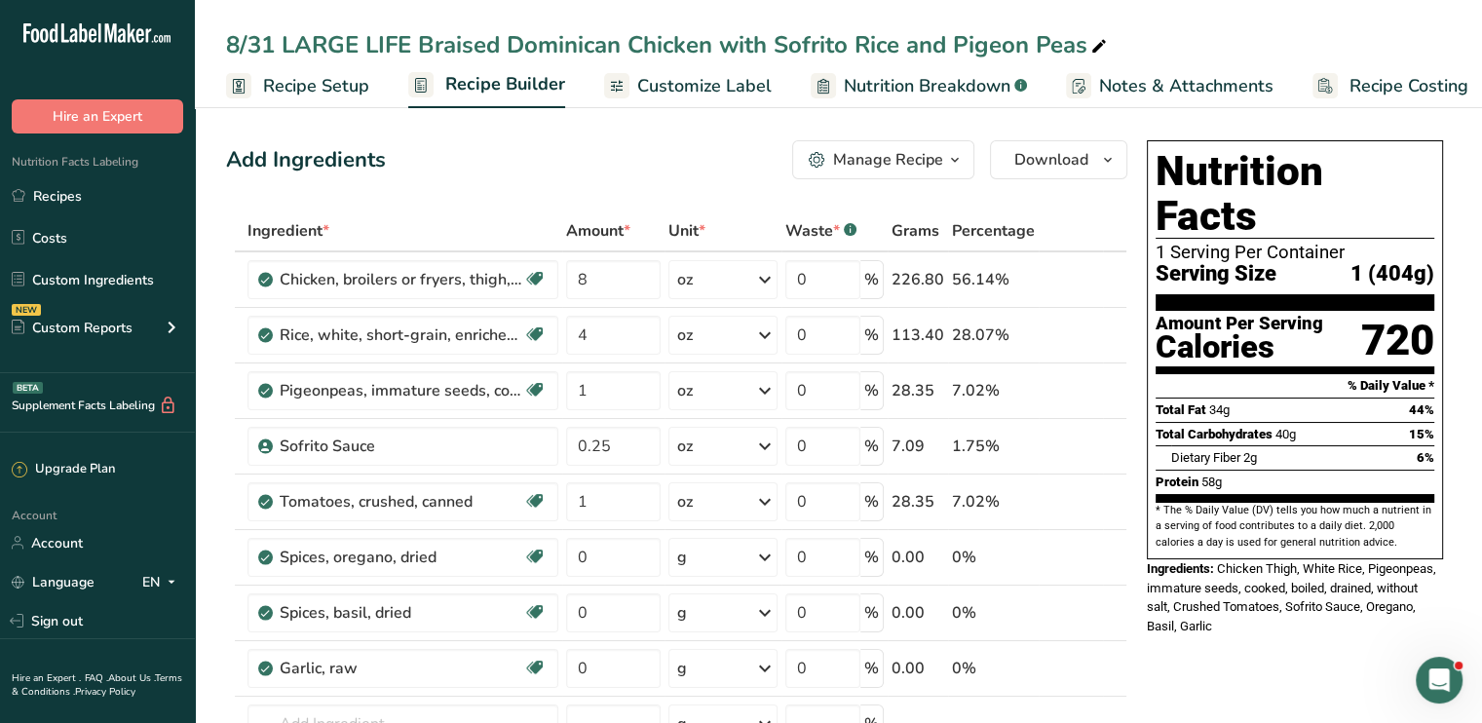
click at [1092, 49] on icon at bounding box center [1100, 46] width 18 height 27
drag, startPoint x: 1092, startPoint y: 49, endPoint x: 421, endPoint y: 94, distance: 673.0
click at [421, 94] on div "8/31 LARGE LIFE Braised Dominican Chicken with Sofrito Rice and Pigeon Peas Rec…" at bounding box center [838, 54] width 1287 height 108
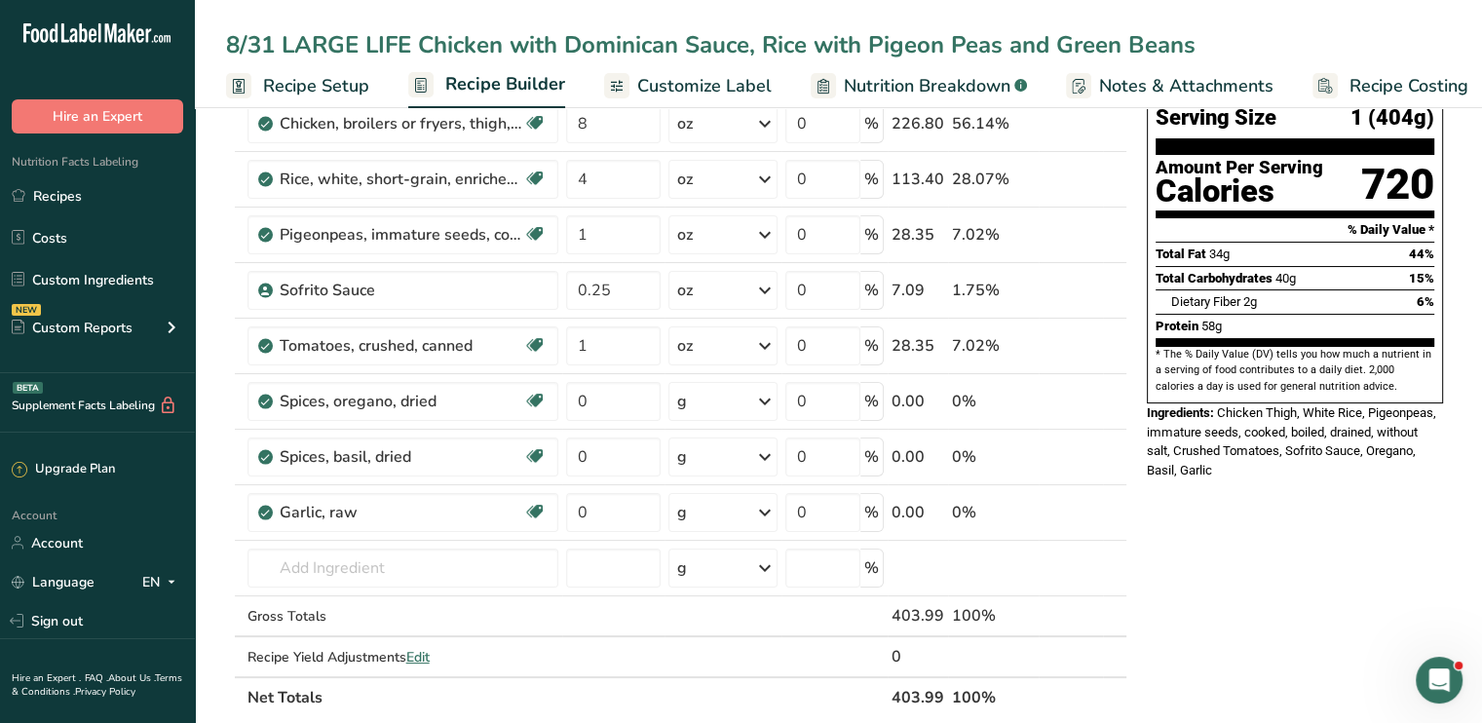
scroll to position [163, 0]
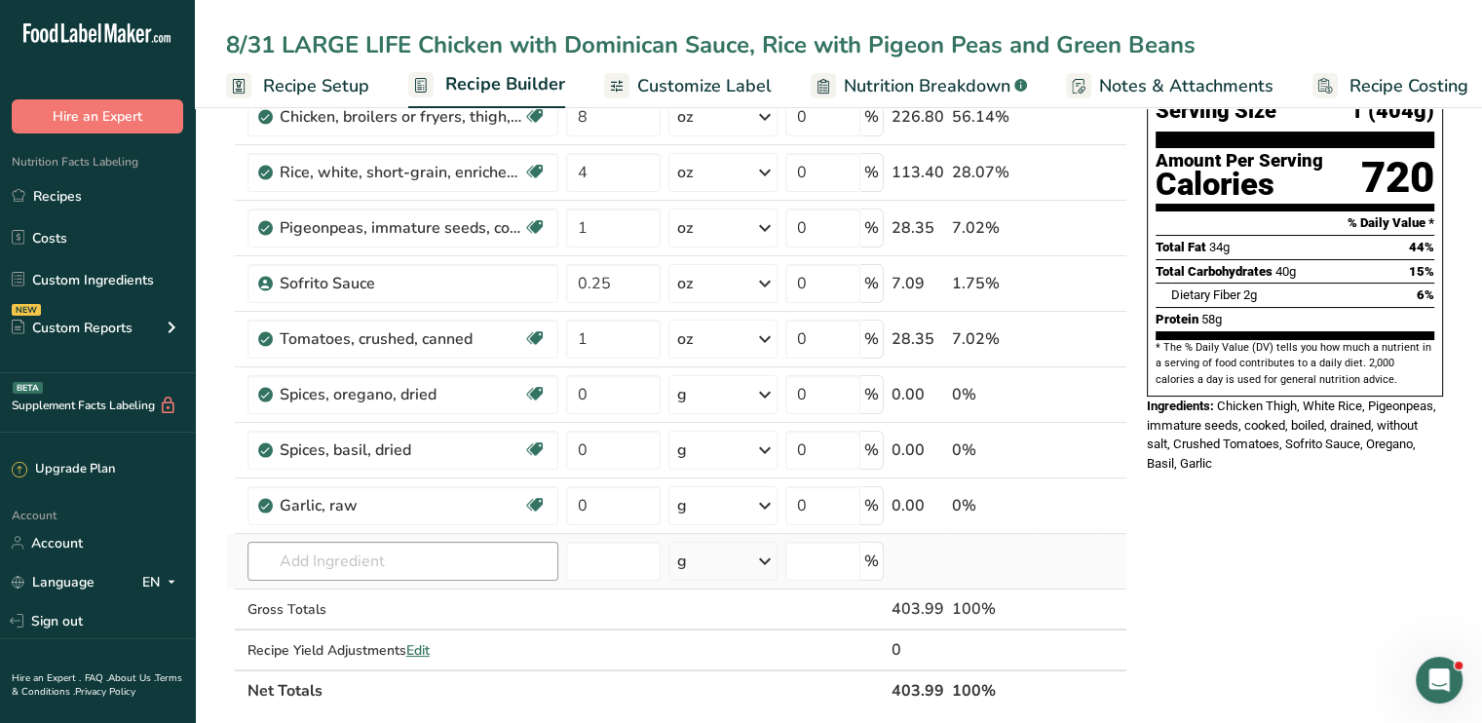
type input "8/31 LARGE LIFE Chicken with Dominican Sauce, Rice with Pigeon Peas and Green B…"
click at [372, 567] on input "text" at bounding box center [403, 561] width 311 height 39
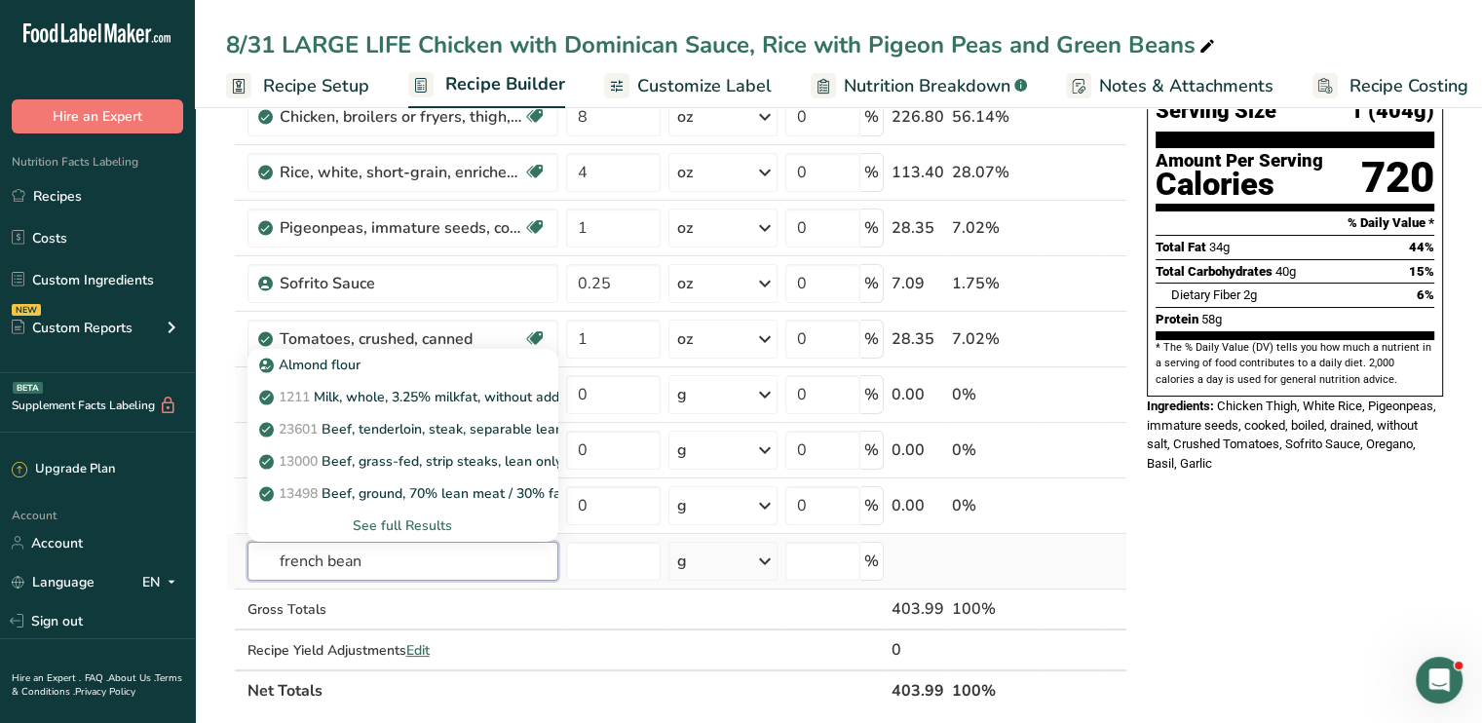
type input "french bean"
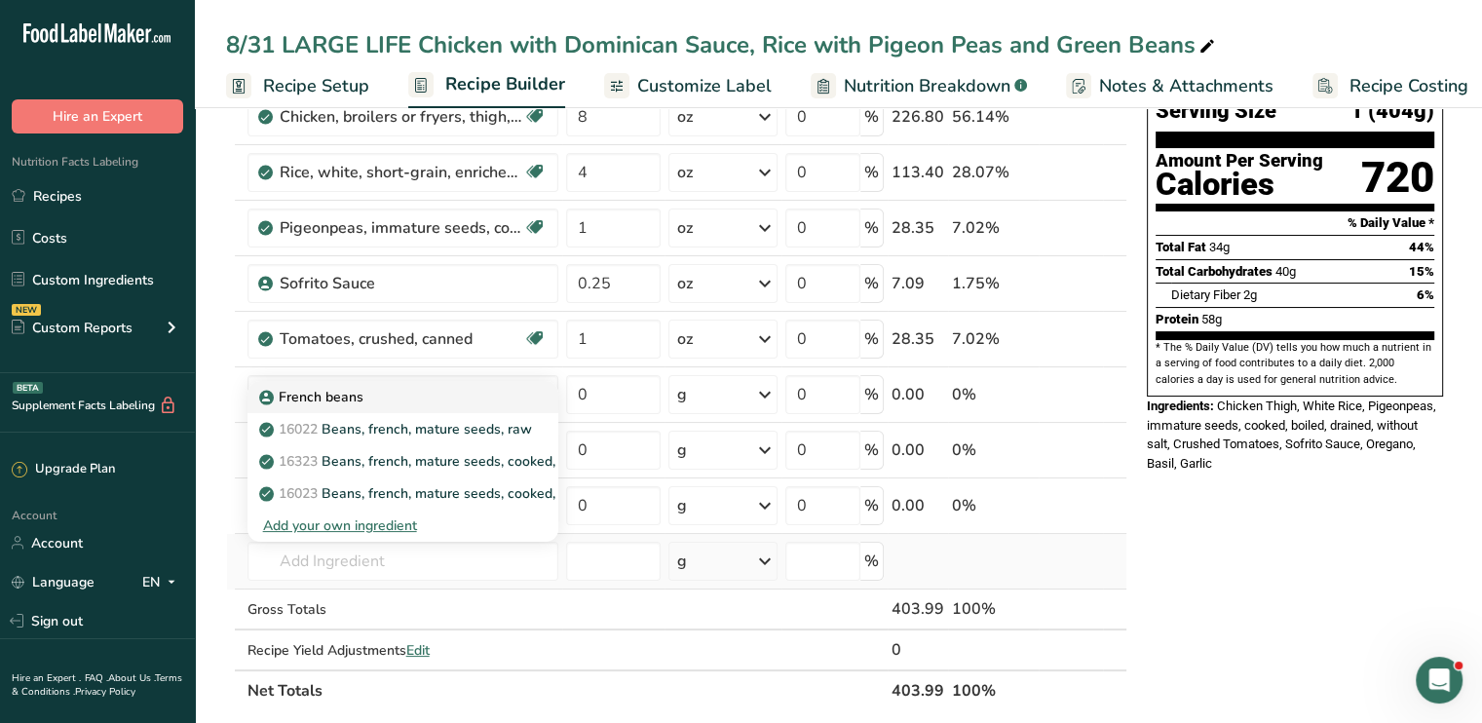
click at [343, 404] on p "French beans" at bounding box center [313, 397] width 100 height 20
type input "French beans"
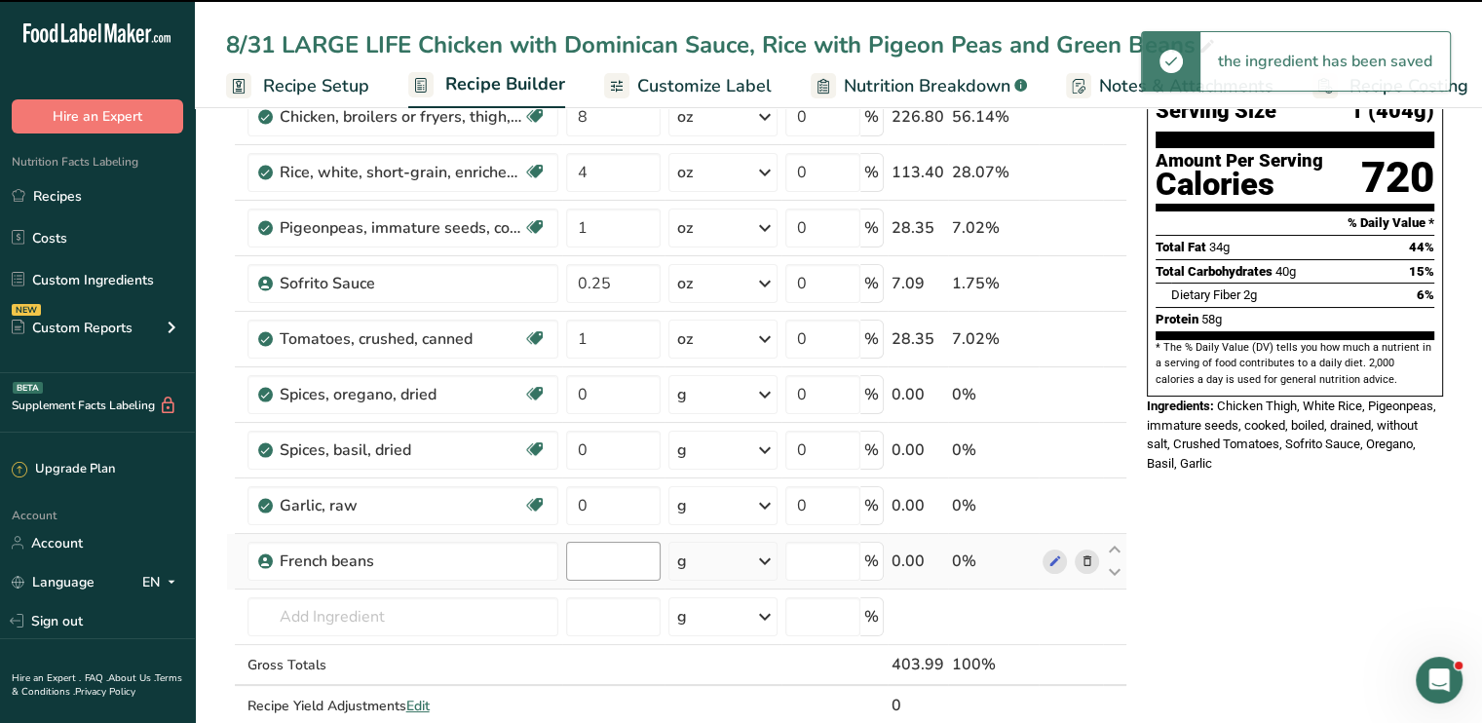
type input "0"
click at [604, 564] on input "0" at bounding box center [613, 561] width 95 height 39
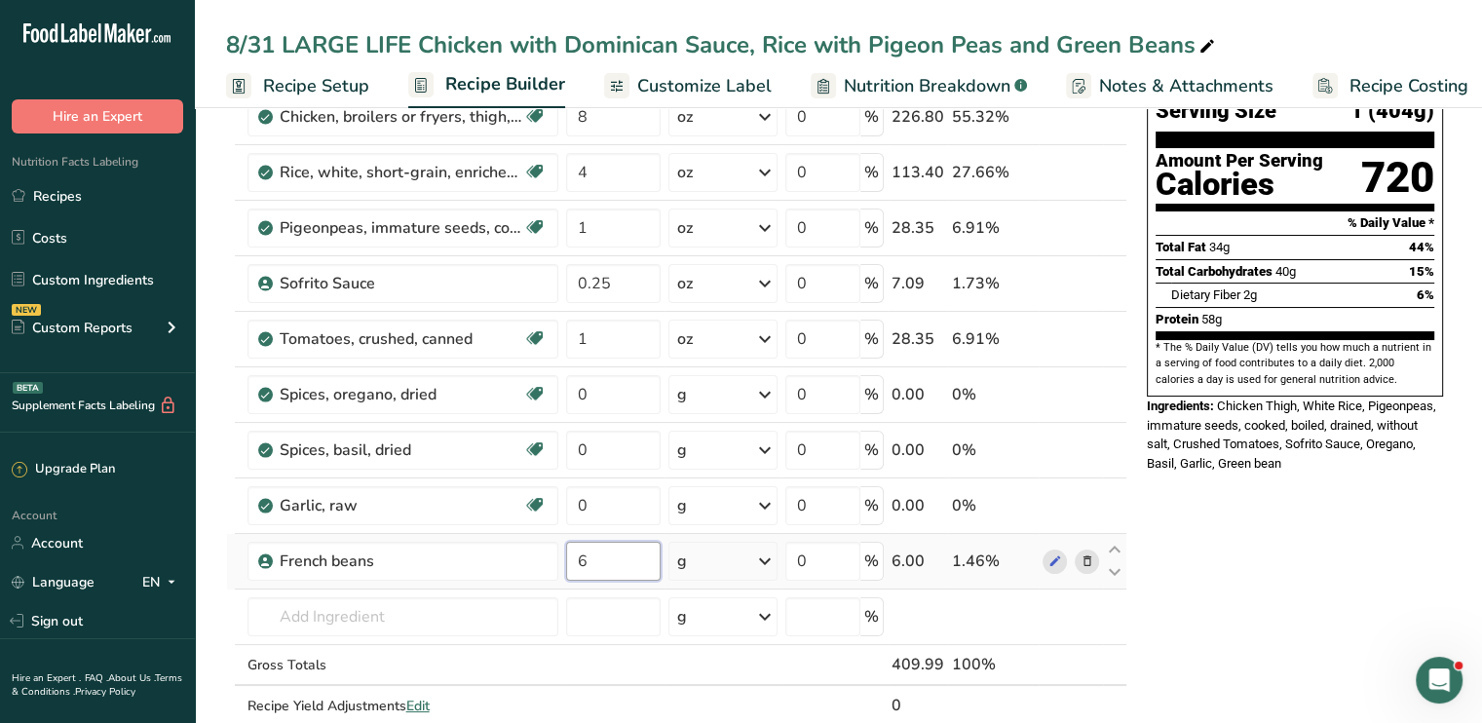
type input "6"
click at [769, 562] on div "Ingredient * Amount * Unit * Waste * .a-a{fill:#347362;}.b-a{fill:#fff;} Grams …" at bounding box center [676, 407] width 901 height 719
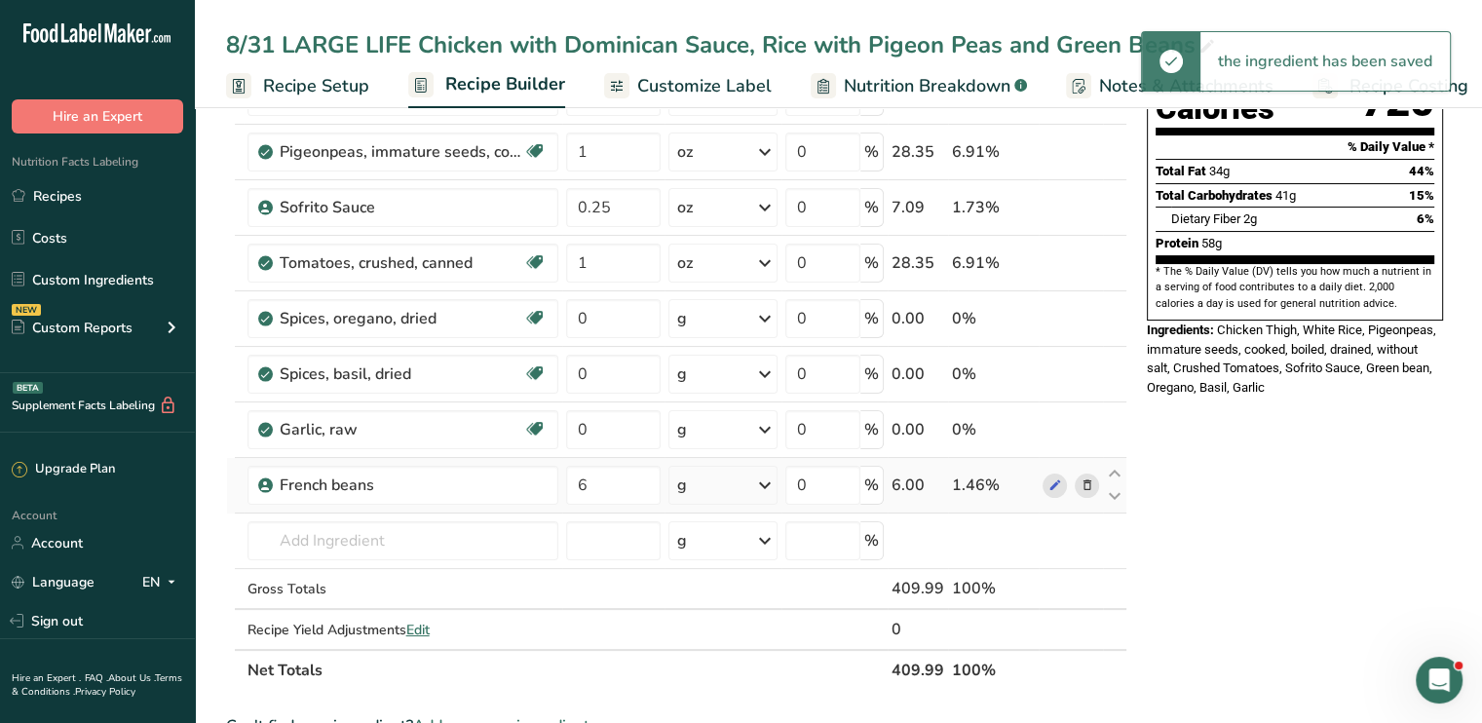
scroll to position [241, 0]
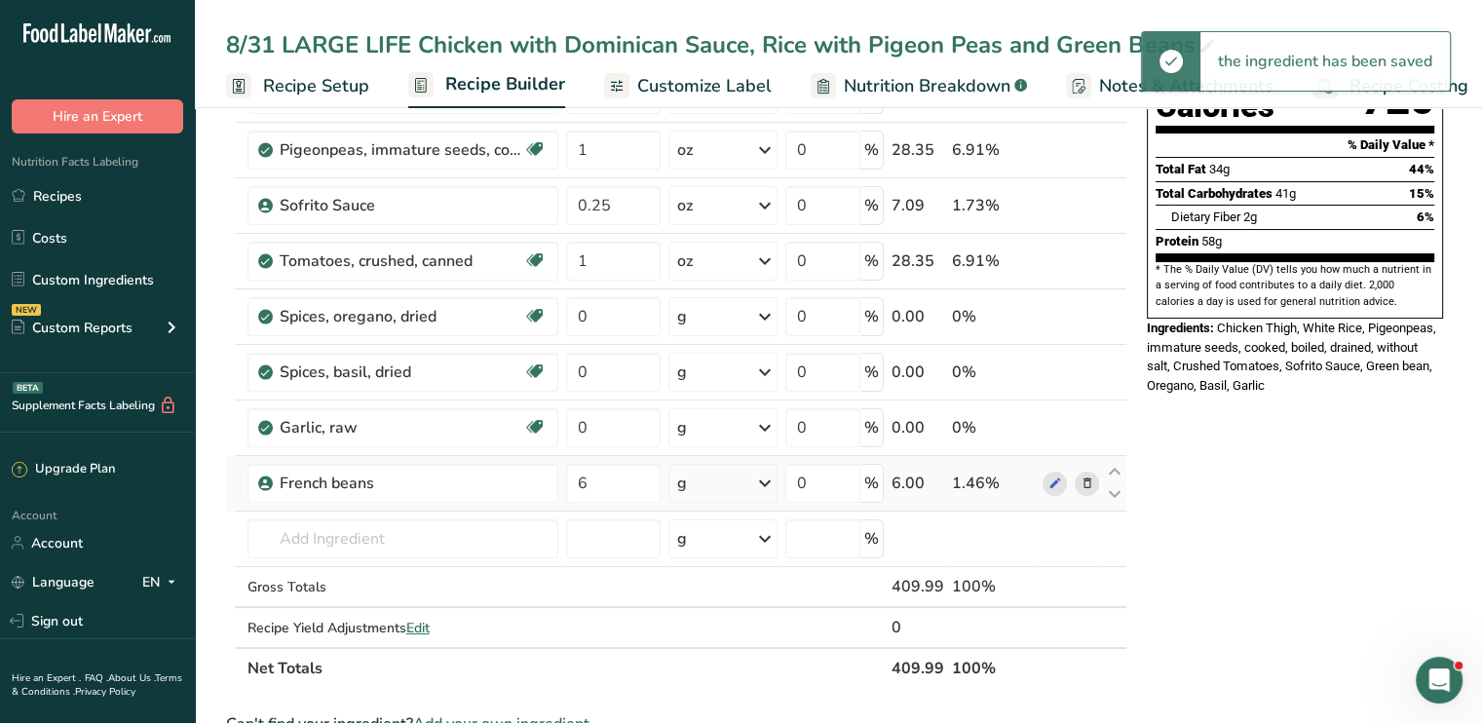
click at [760, 473] on icon at bounding box center [764, 483] width 23 height 35
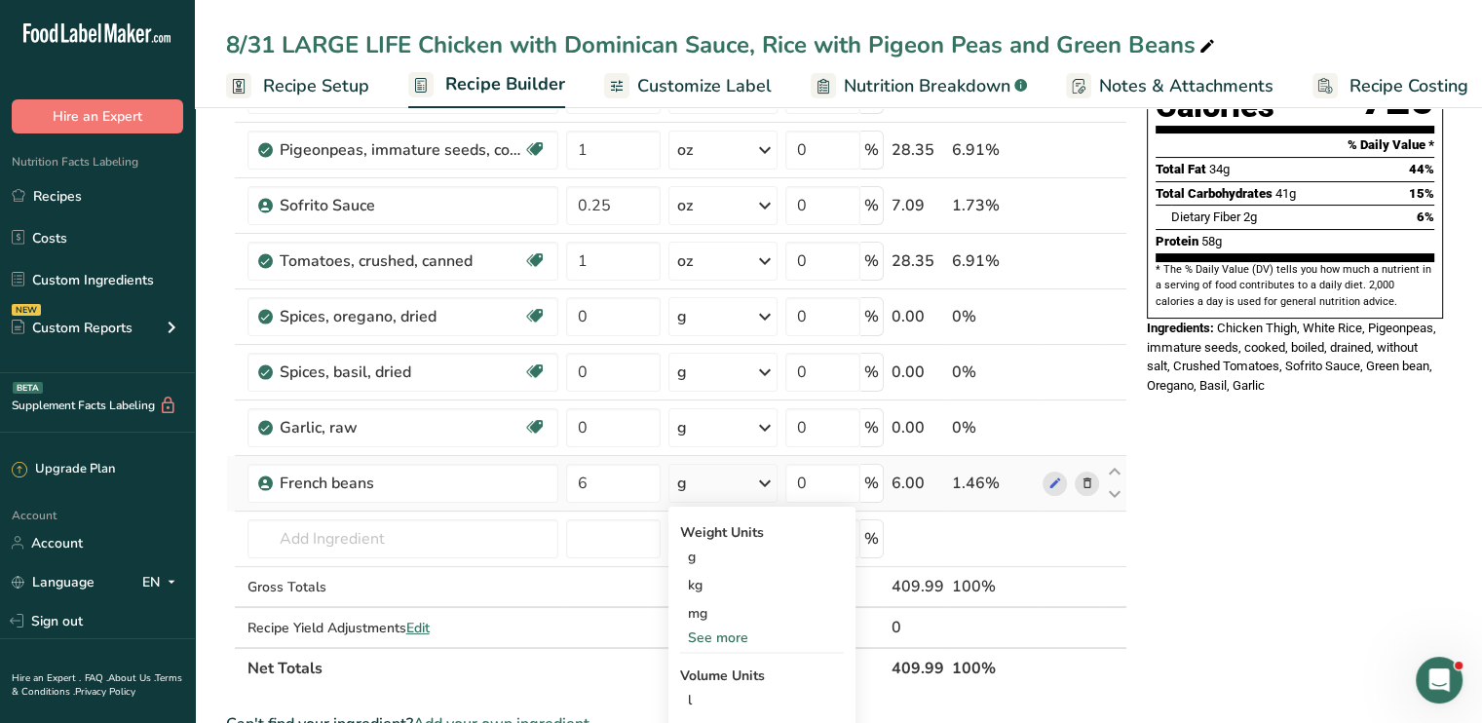
click at [733, 632] on div "See more" at bounding box center [762, 638] width 164 height 20
click at [733, 632] on div "mcg" at bounding box center [762, 642] width 164 height 28
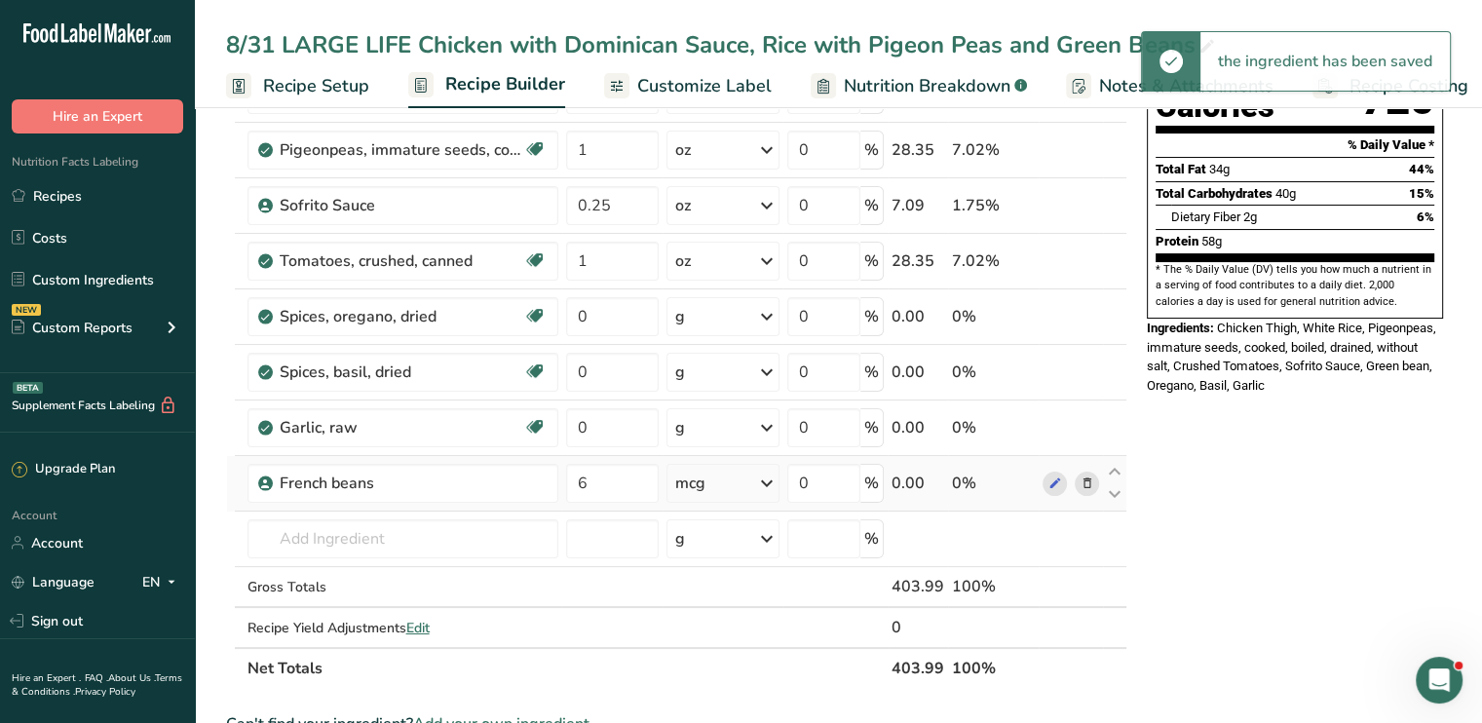
click at [771, 479] on icon at bounding box center [766, 483] width 23 height 35
click at [737, 688] on div "oz" at bounding box center [760, 698] width 164 height 28
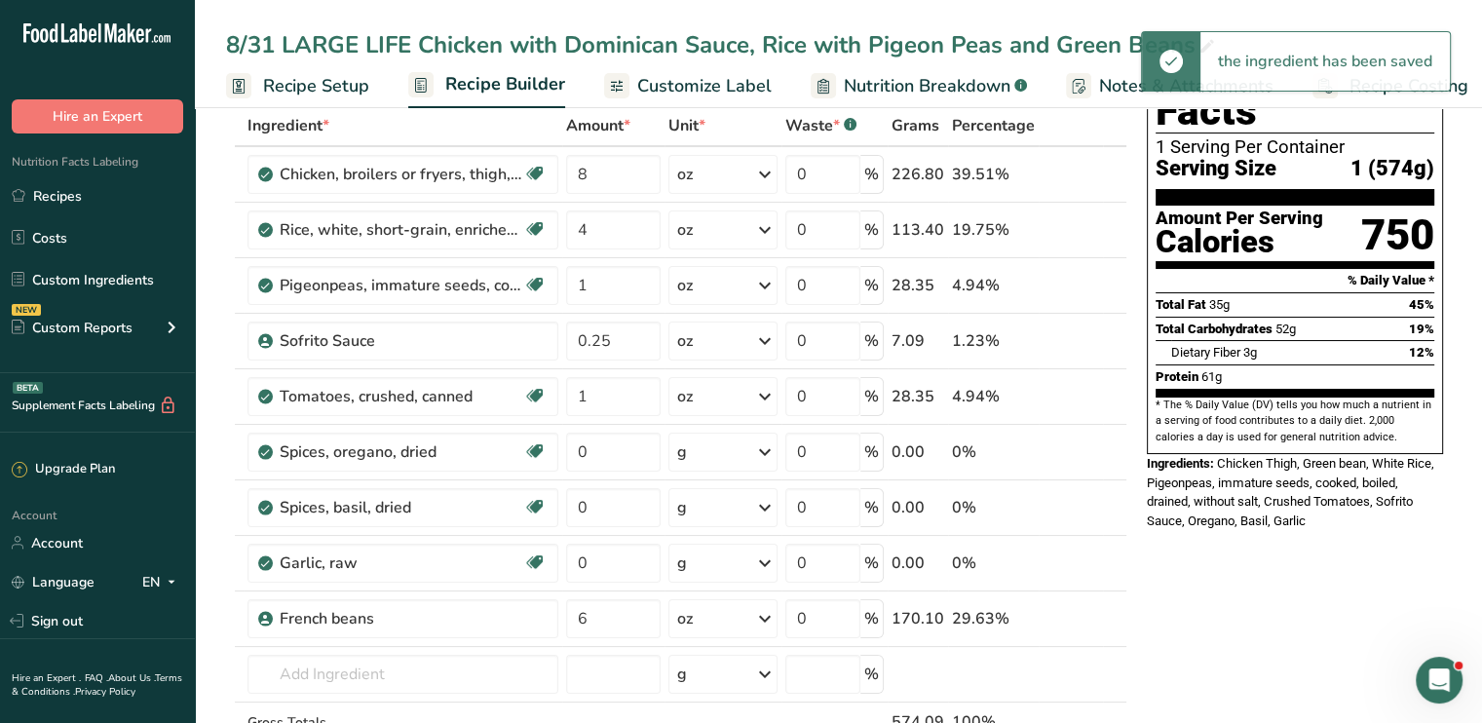
scroll to position [0, 0]
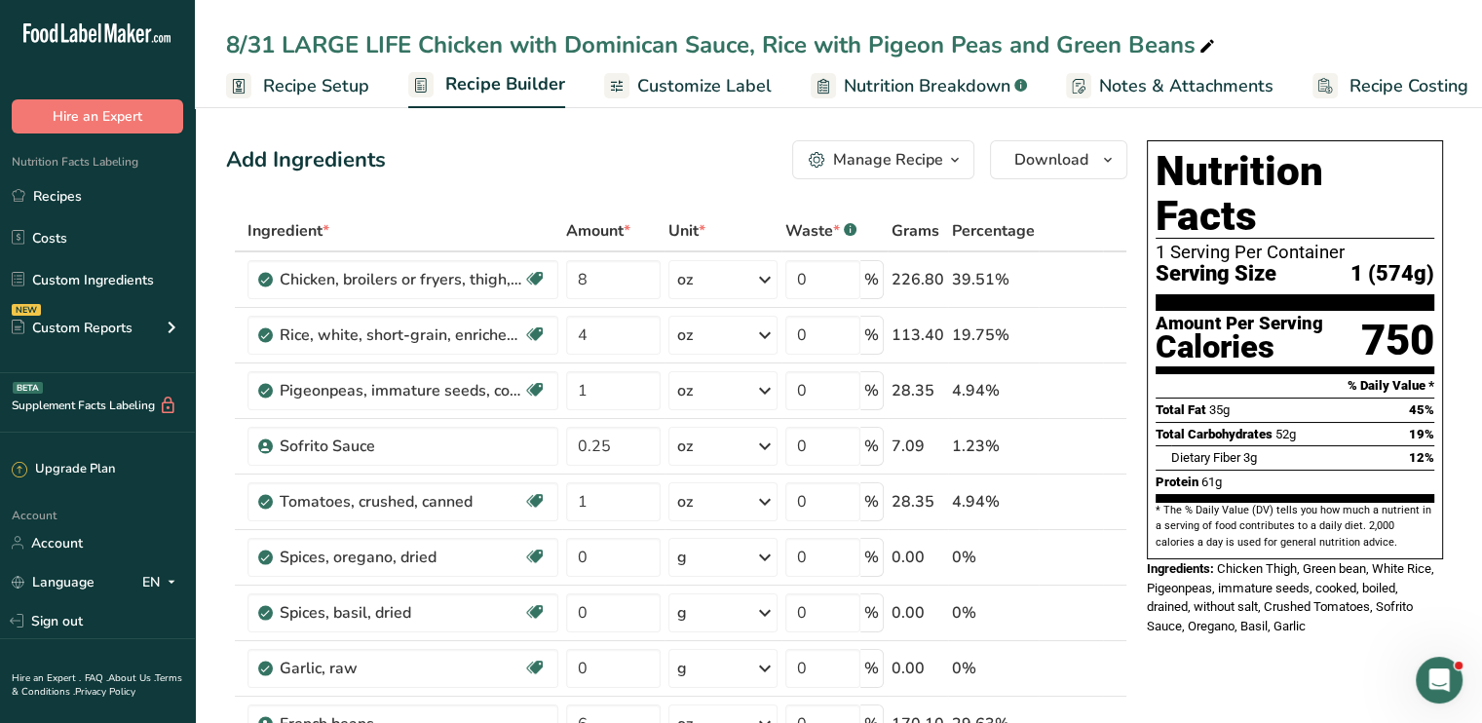
click at [694, 73] on span "Customize Label" at bounding box center [704, 86] width 134 height 26
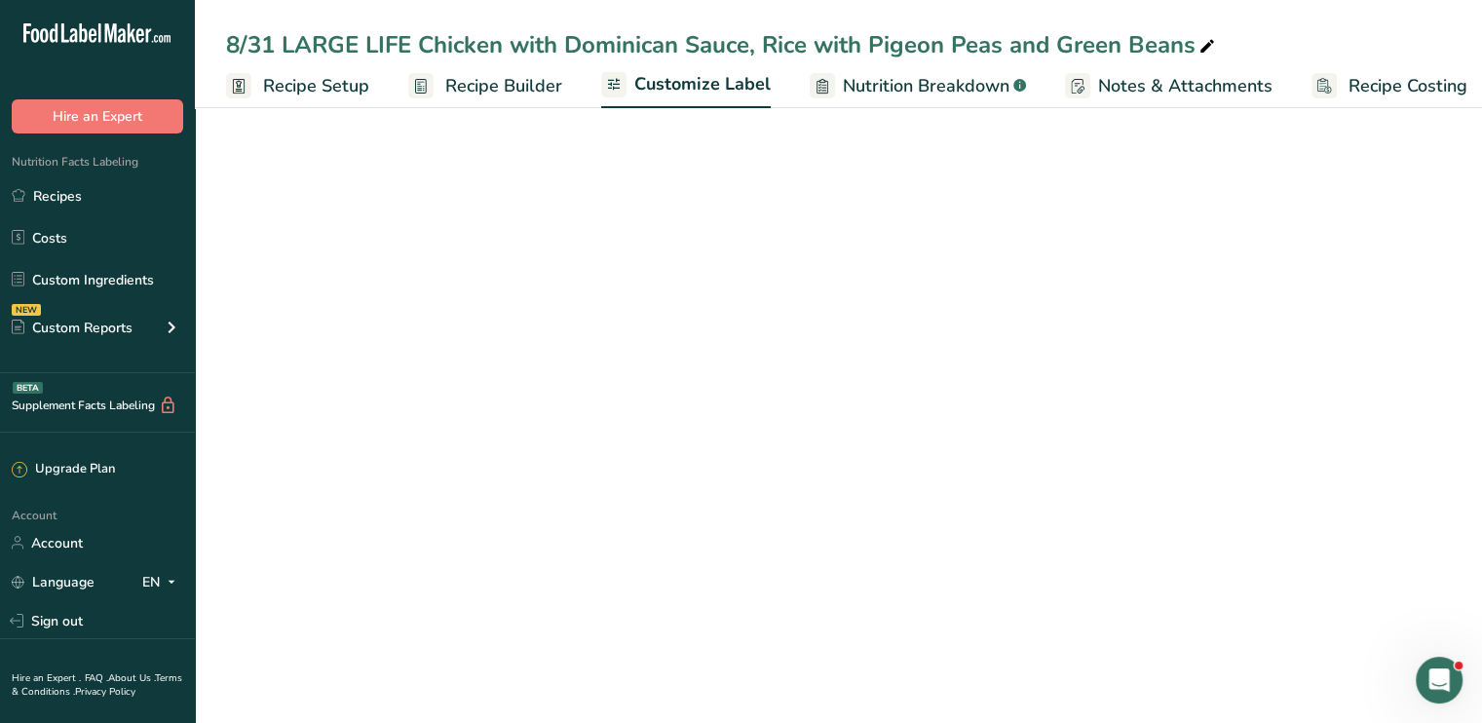
scroll to position [0, 17]
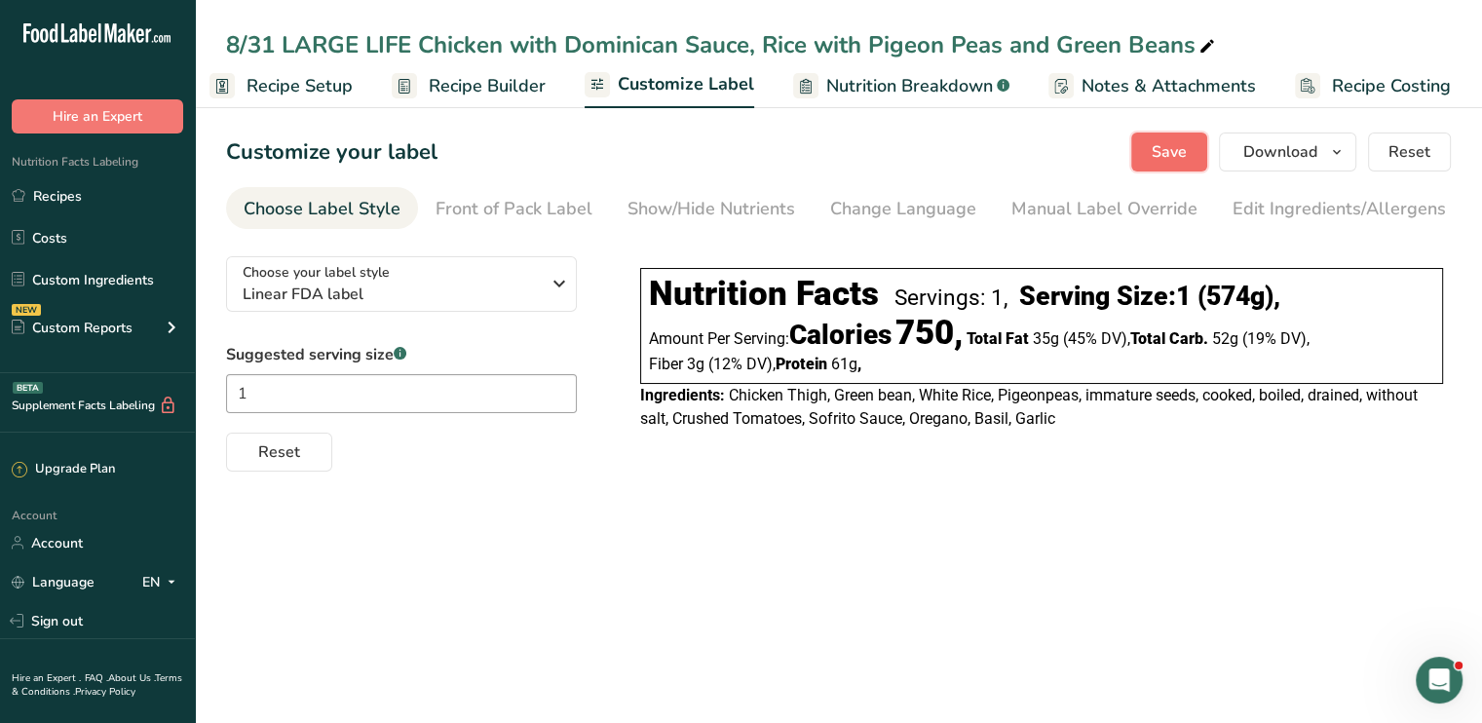
click at [1182, 159] on span "Save" at bounding box center [1169, 151] width 35 height 23
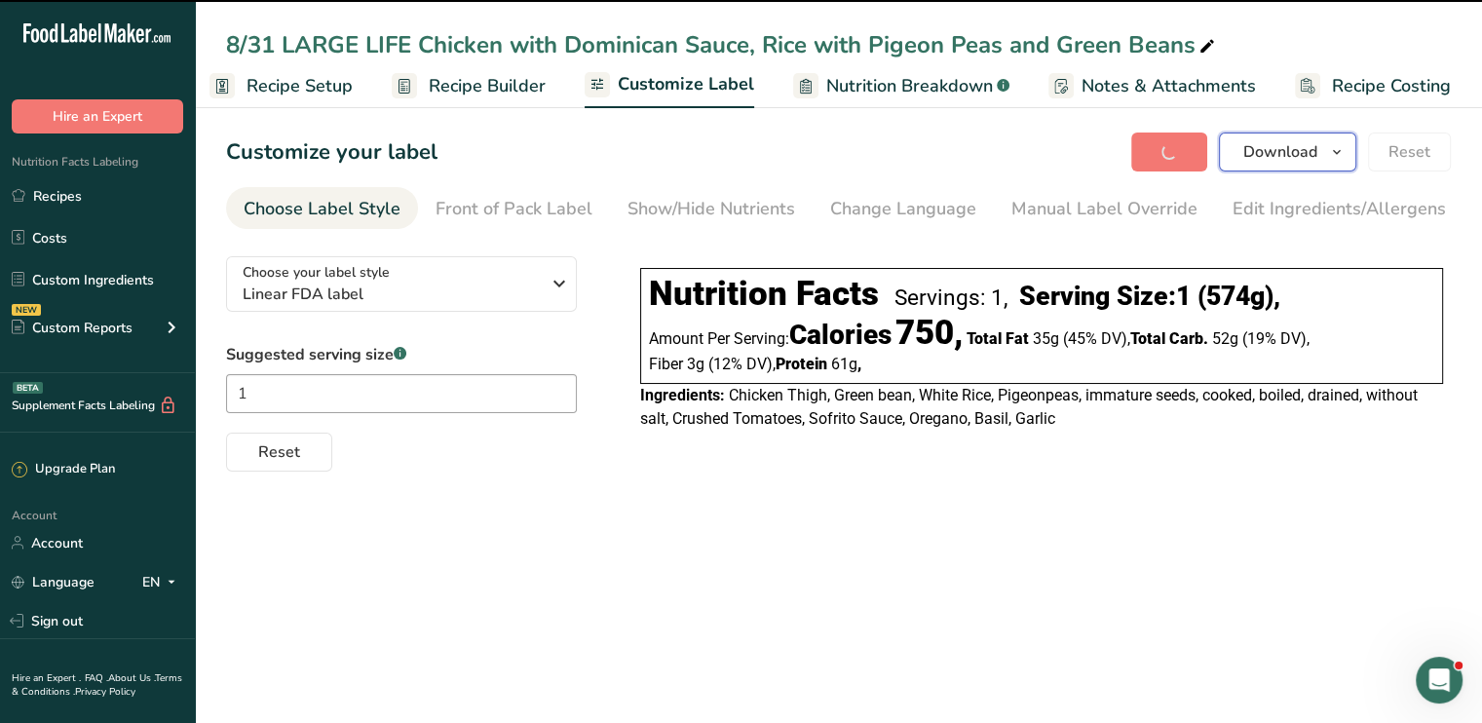
click at [1263, 152] on span "Download" at bounding box center [1281, 151] width 74 height 23
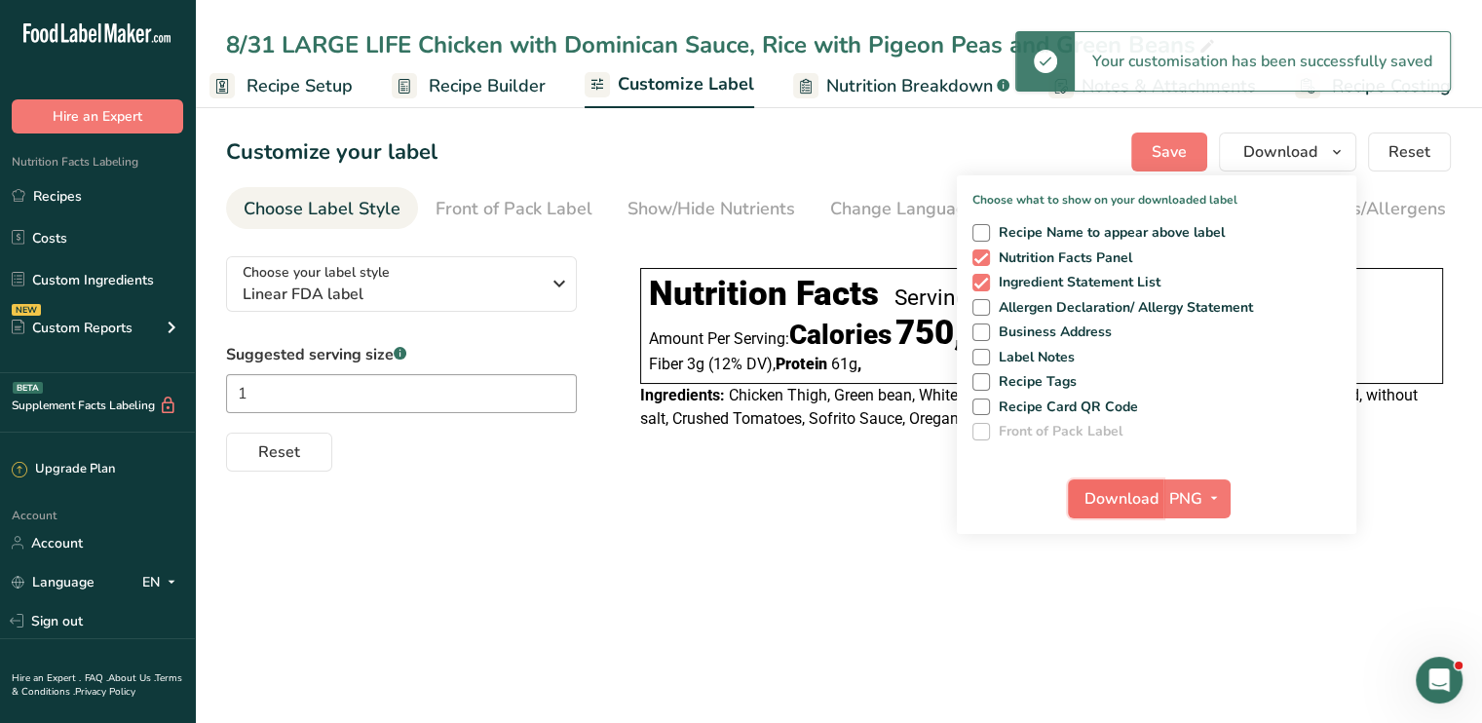
click at [1115, 492] on span "Download" at bounding box center [1122, 498] width 74 height 23
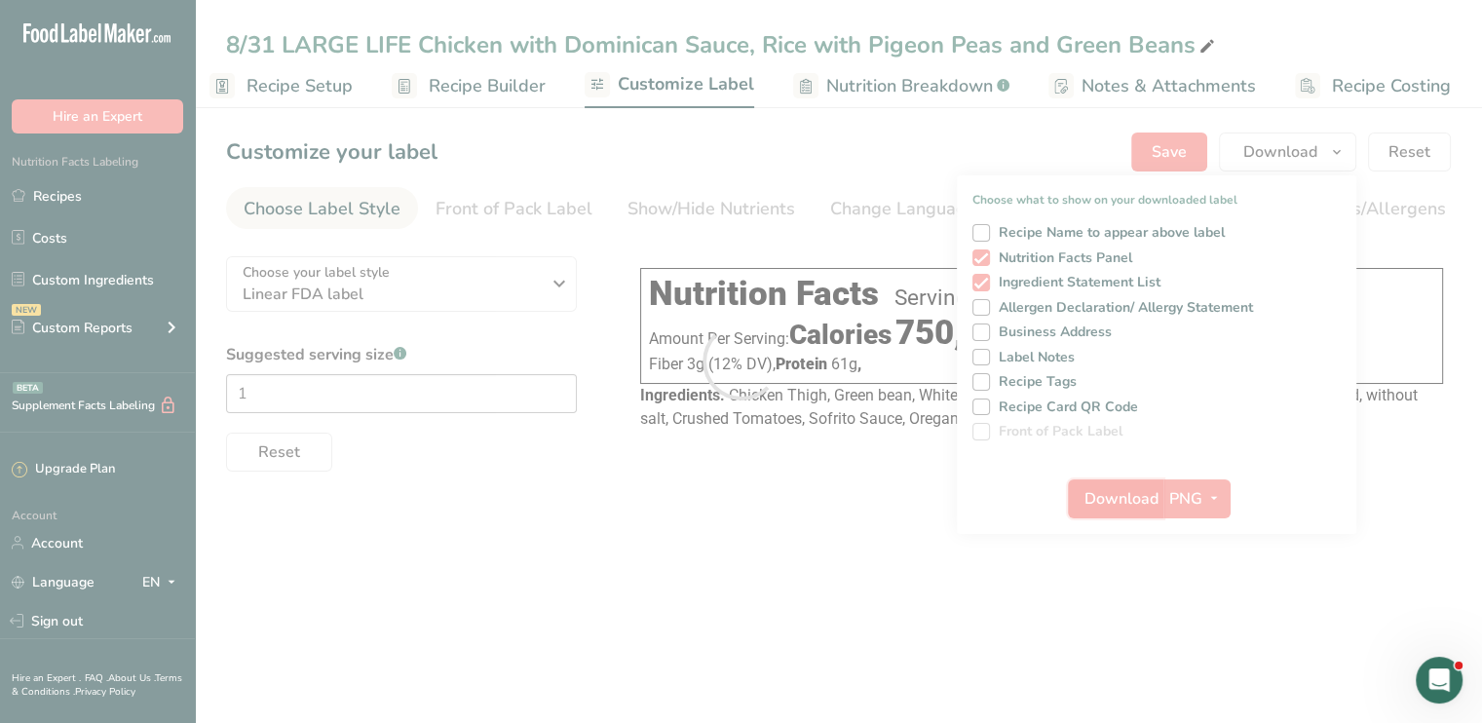
scroll to position [0, 0]
